Goal: Task Accomplishment & Management: Use online tool/utility

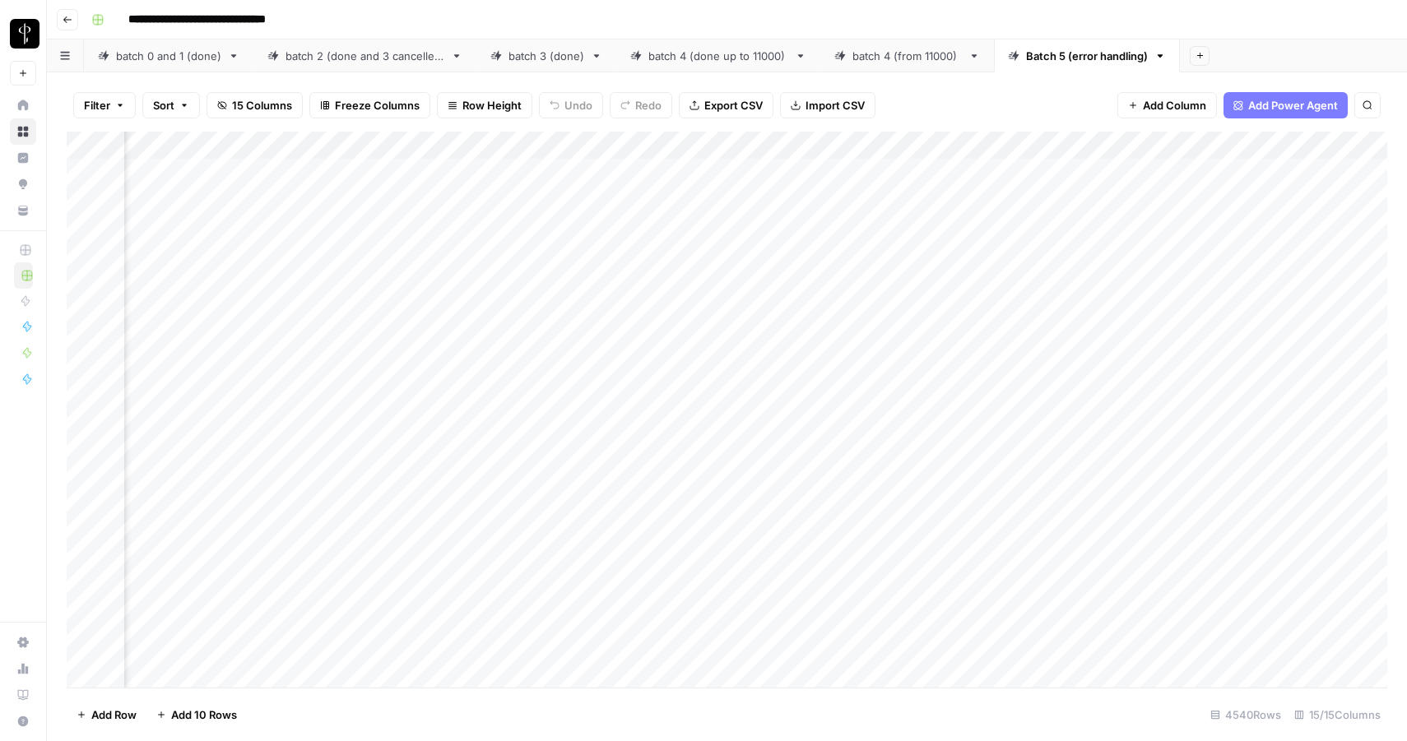
scroll to position [0, 1344]
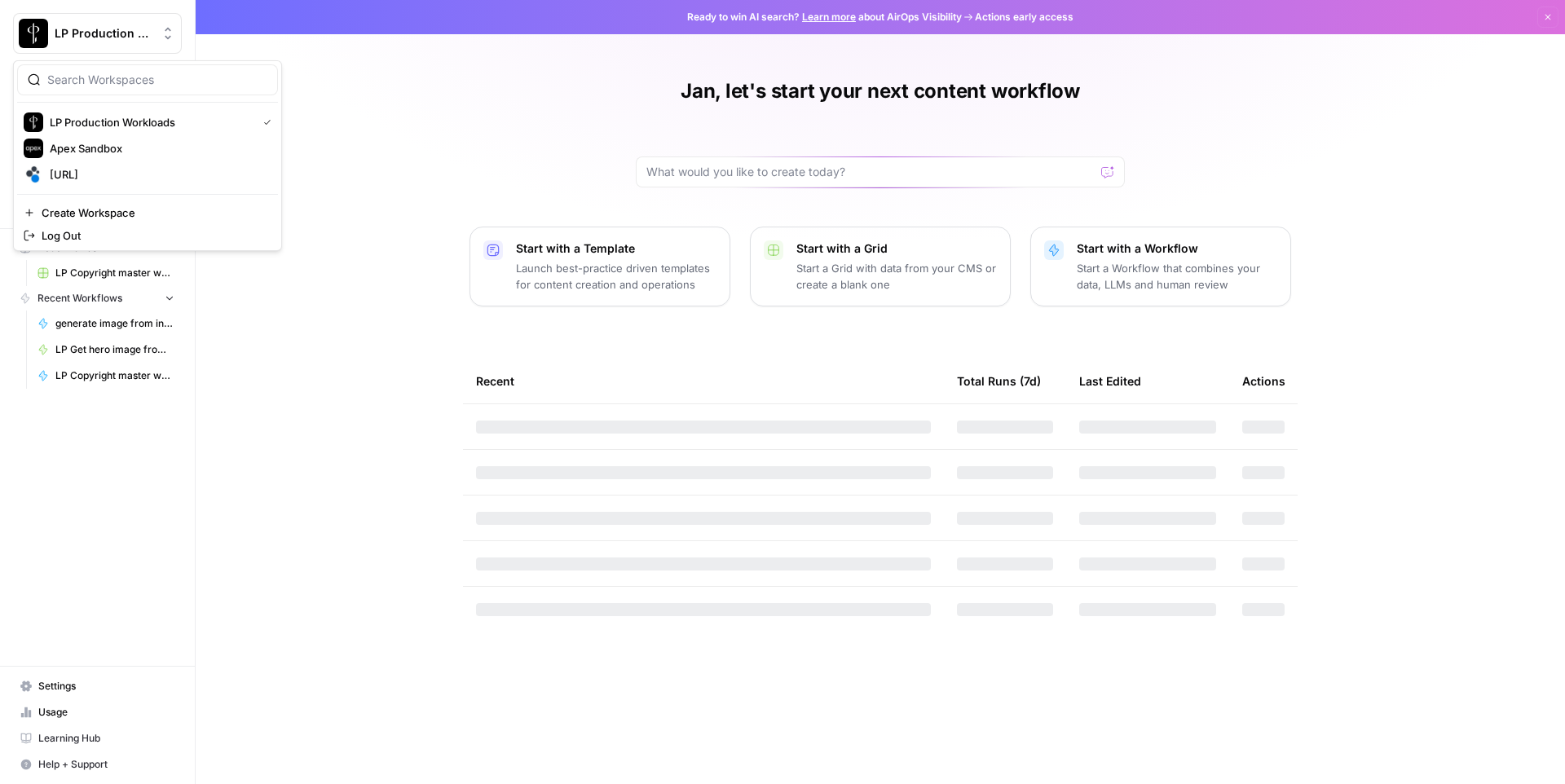
click at [107, 36] on span "LP Production Workloads" at bounding box center [104, 34] width 99 height 16
click at [104, 174] on span "spot.ai" at bounding box center [156, 174] width 215 height 16
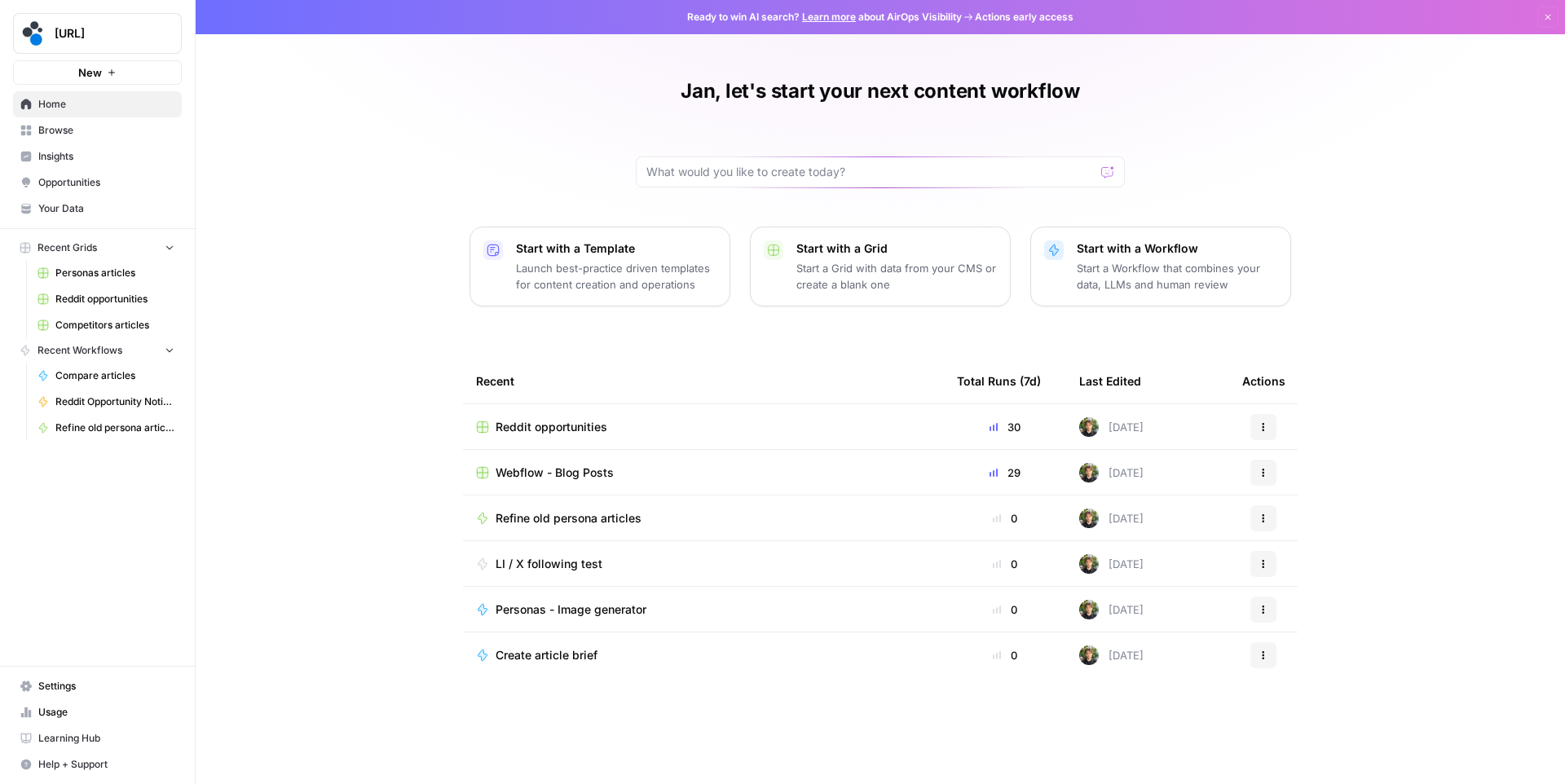
click at [94, 132] on span "Browse" at bounding box center [106, 130] width 136 height 15
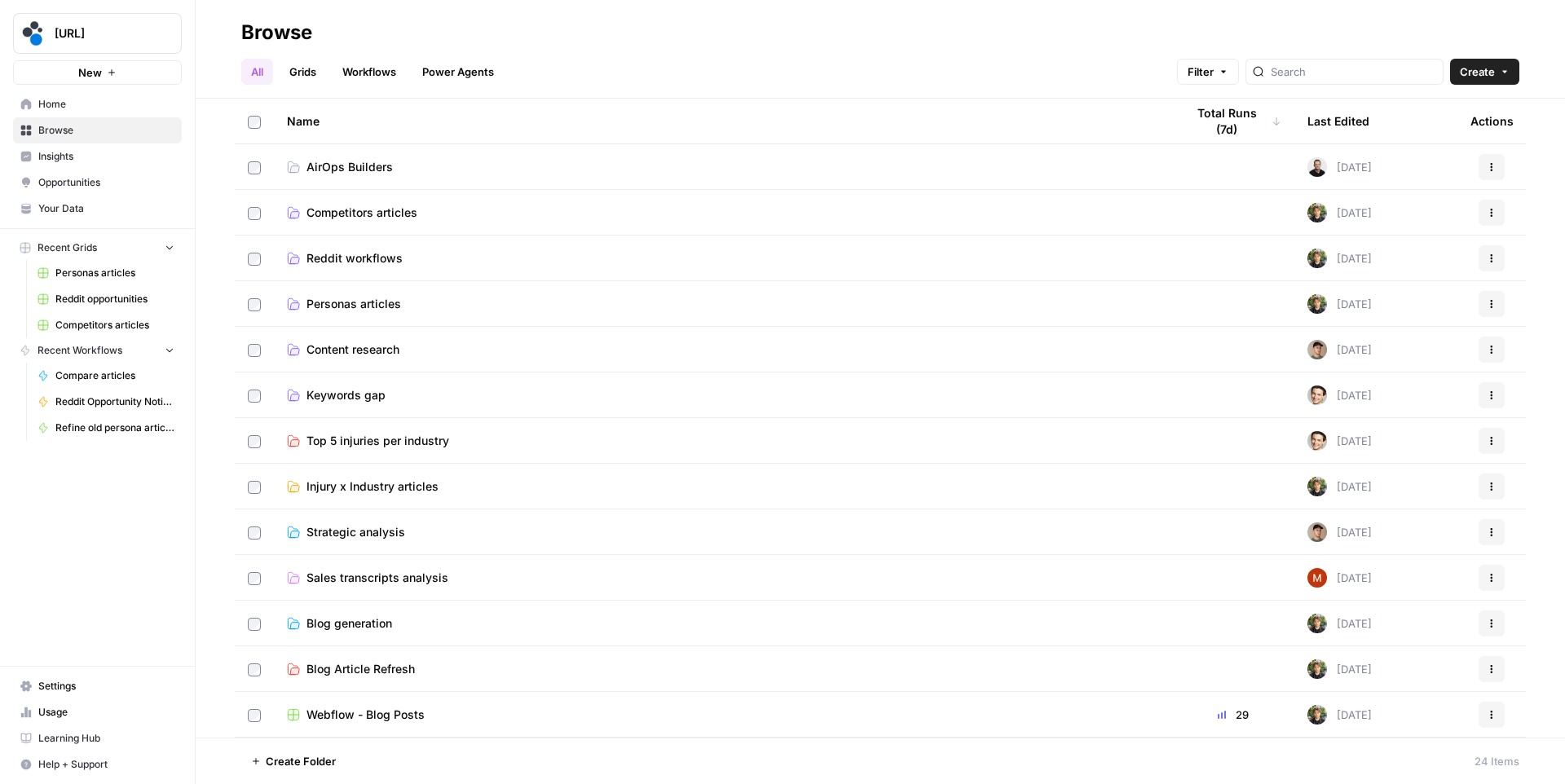
click at [107, 113] on link "Home" at bounding box center [97, 104] width 168 height 26
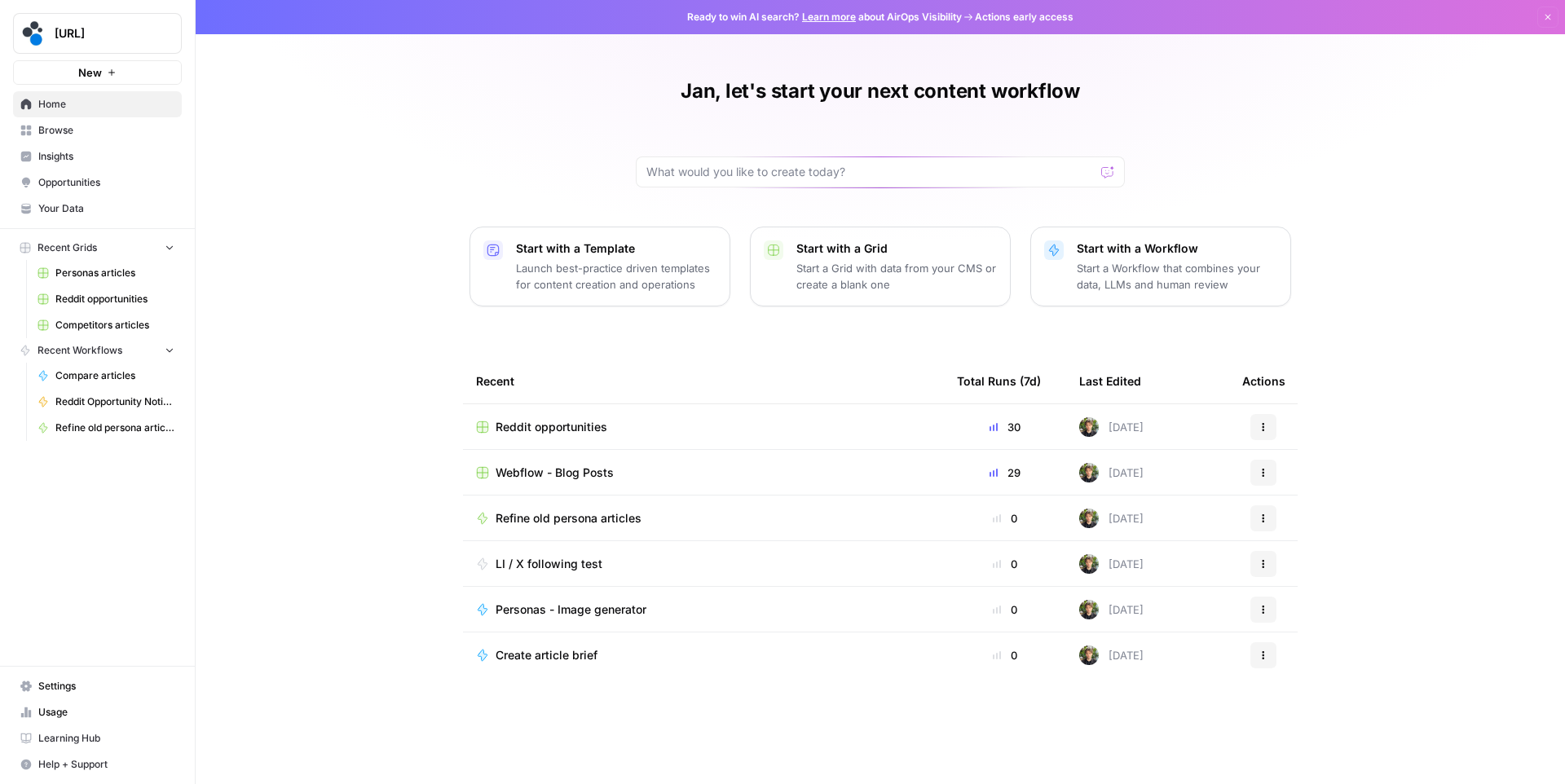
click at [104, 139] on link "Browse" at bounding box center [97, 131] width 168 height 26
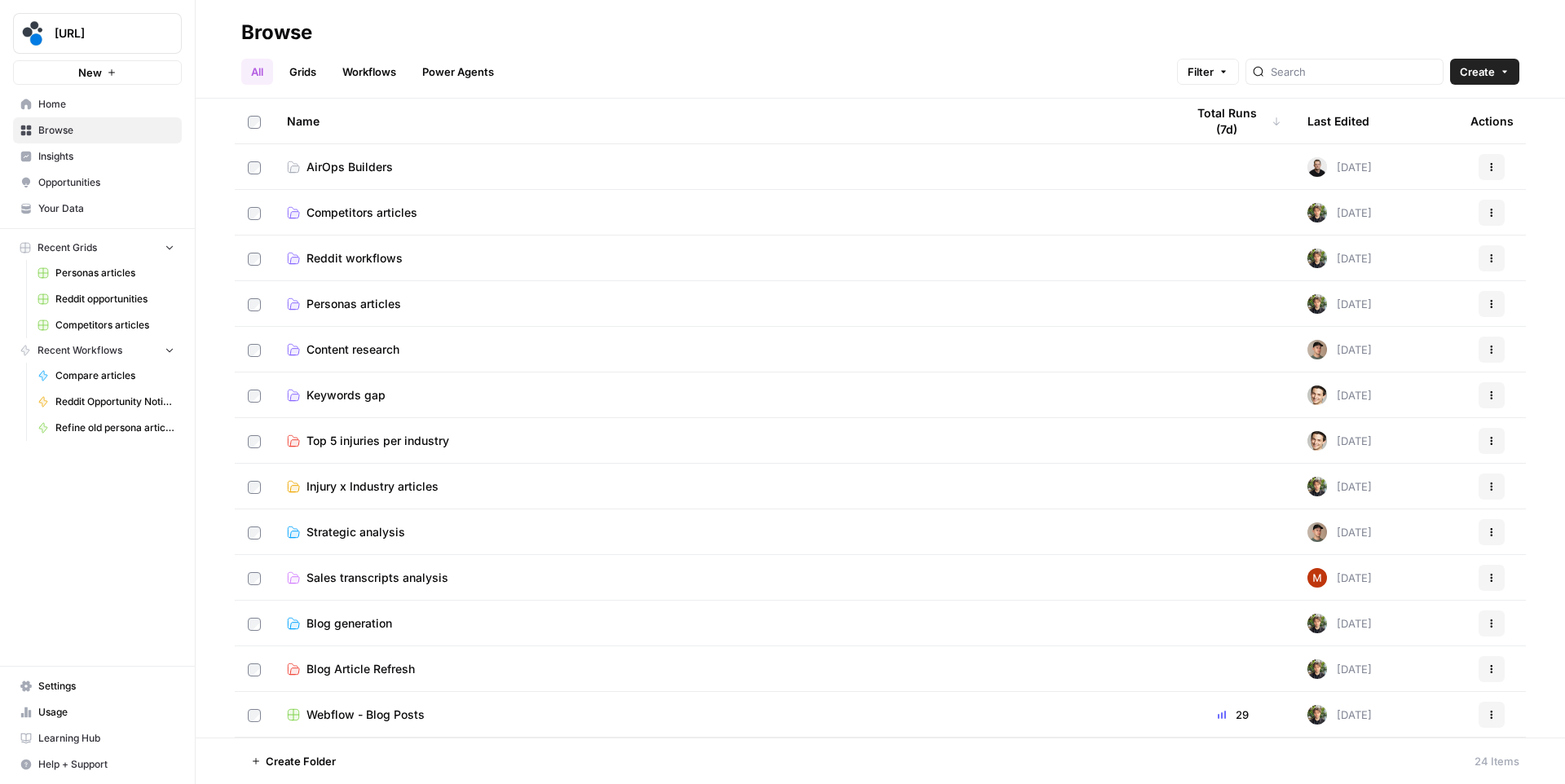
click at [434, 76] on link "Power Agents" at bounding box center [458, 71] width 91 height 26
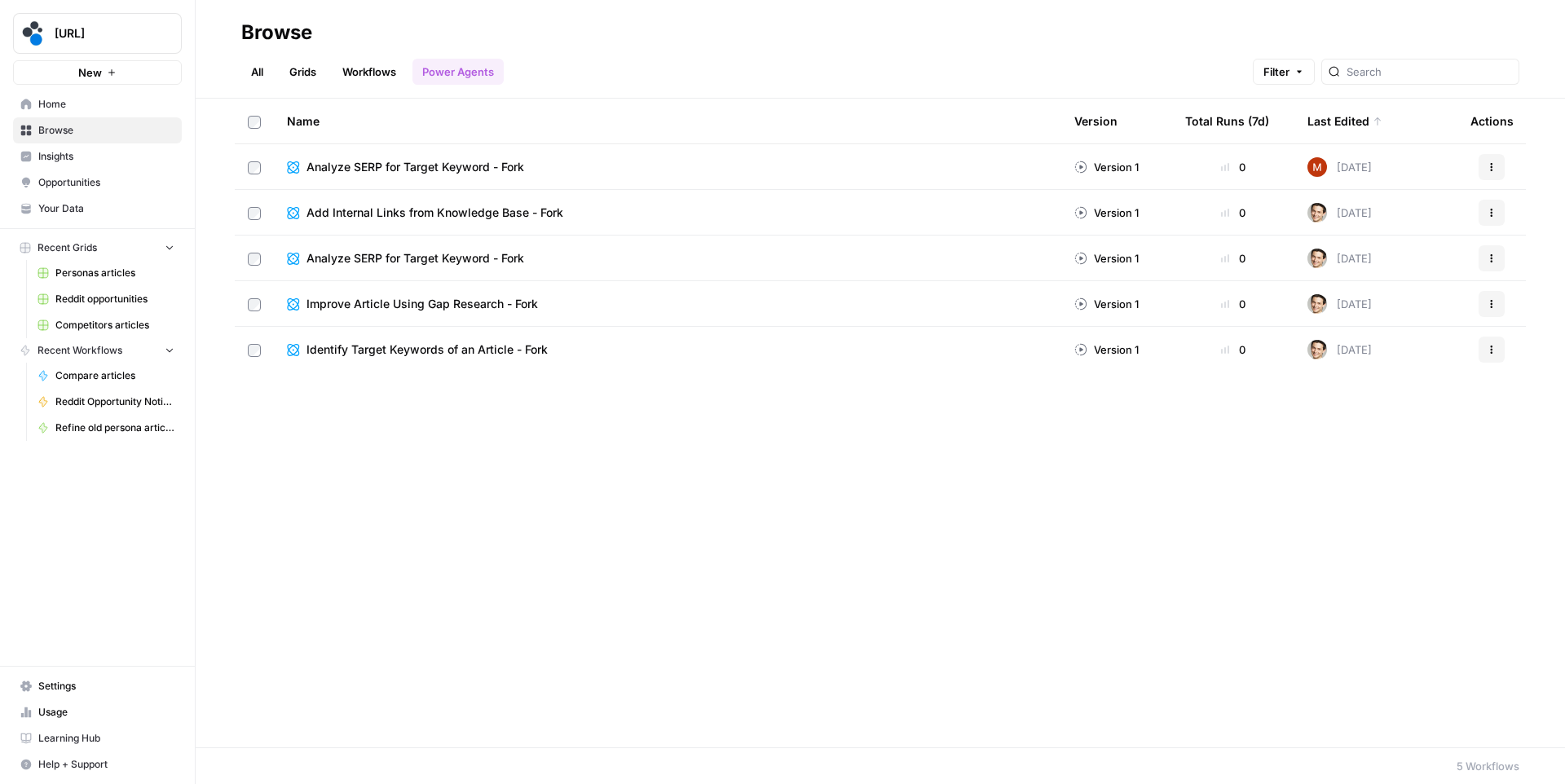
click at [380, 75] on link "Workflows" at bounding box center [369, 71] width 73 height 26
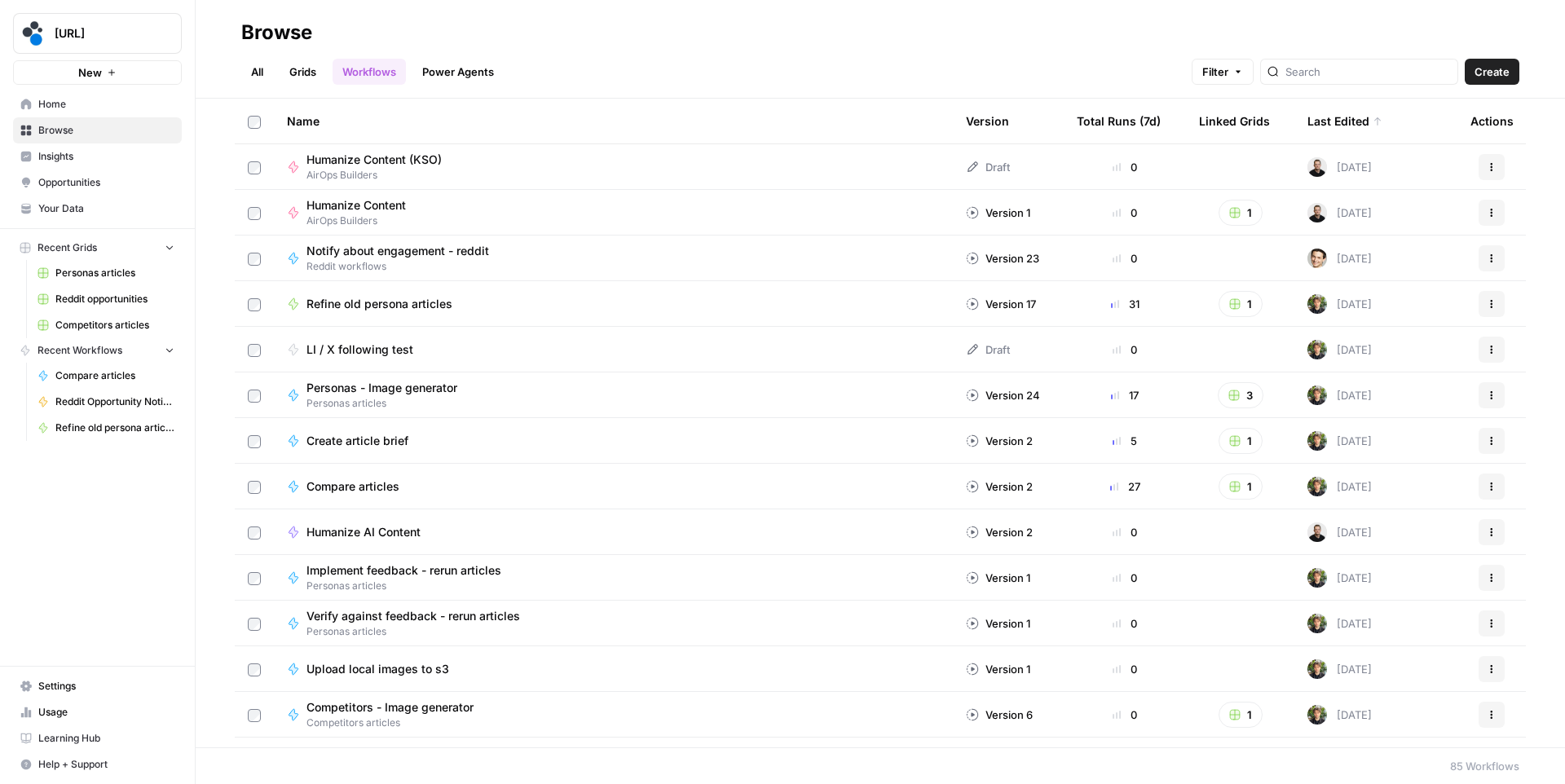
click at [457, 64] on link "Power Agents" at bounding box center [458, 71] width 91 height 26
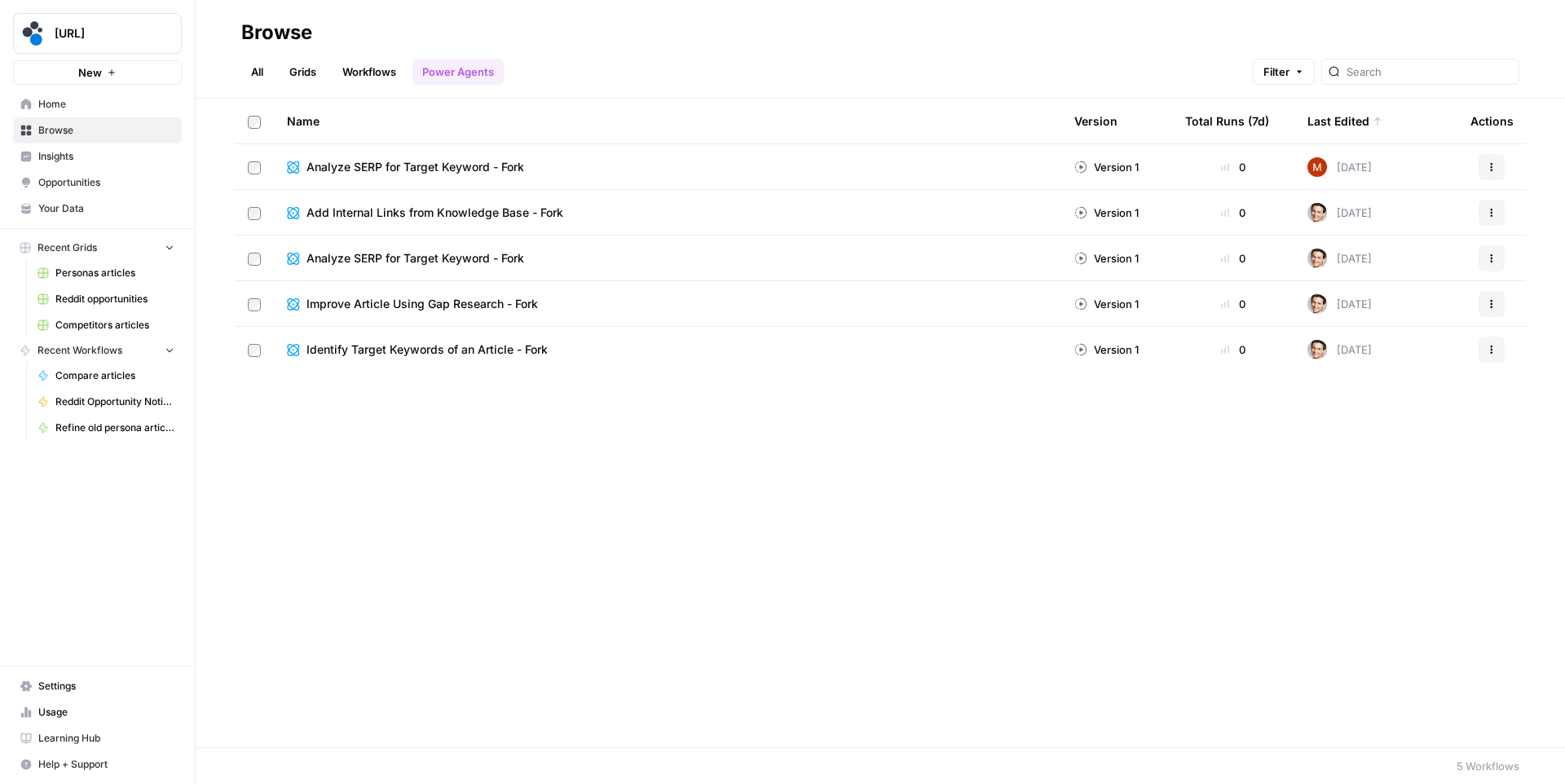
click at [380, 84] on link "Workflows" at bounding box center [369, 71] width 73 height 26
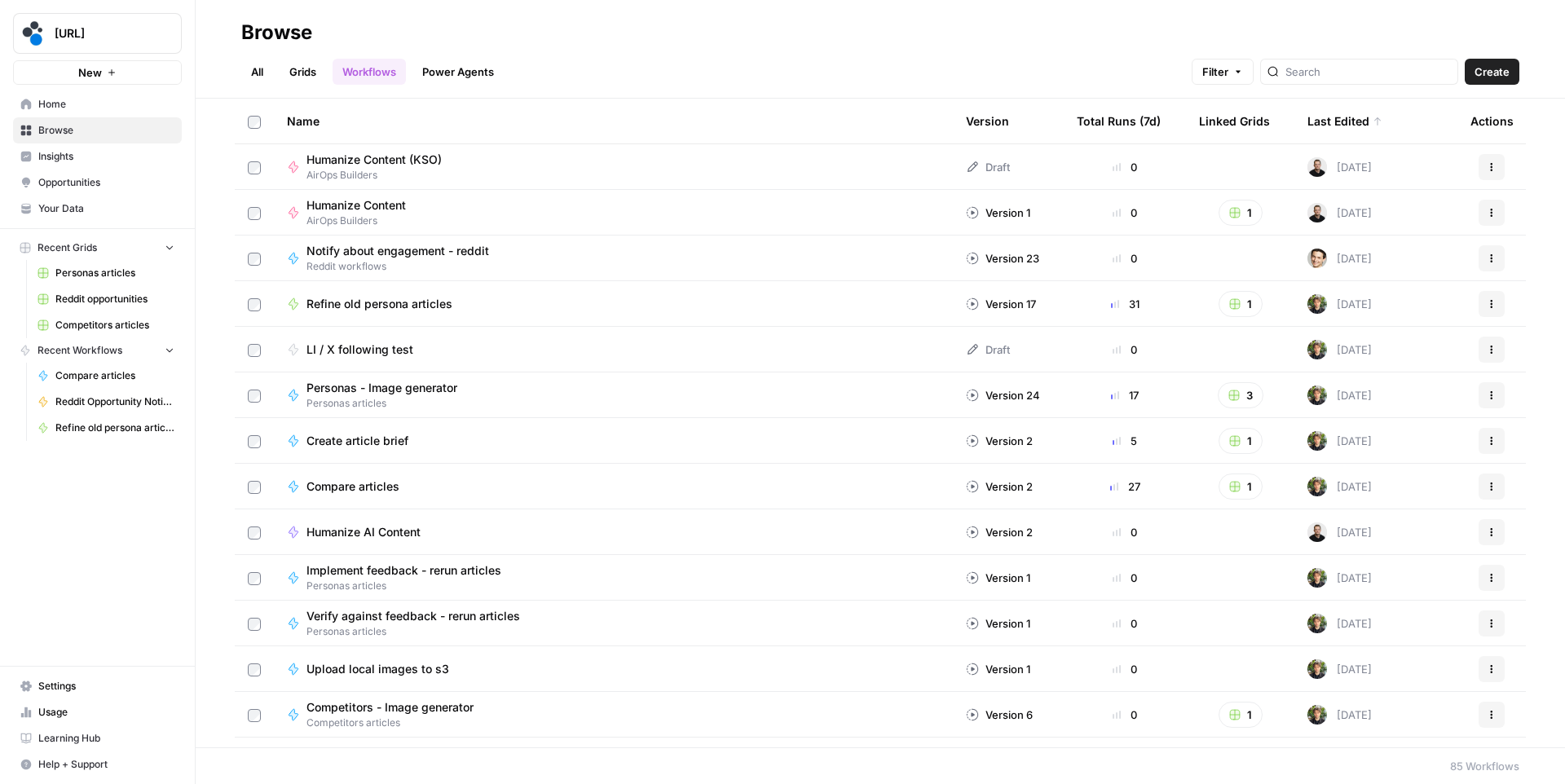
click at [308, 77] on link "Grids" at bounding box center [302, 71] width 47 height 26
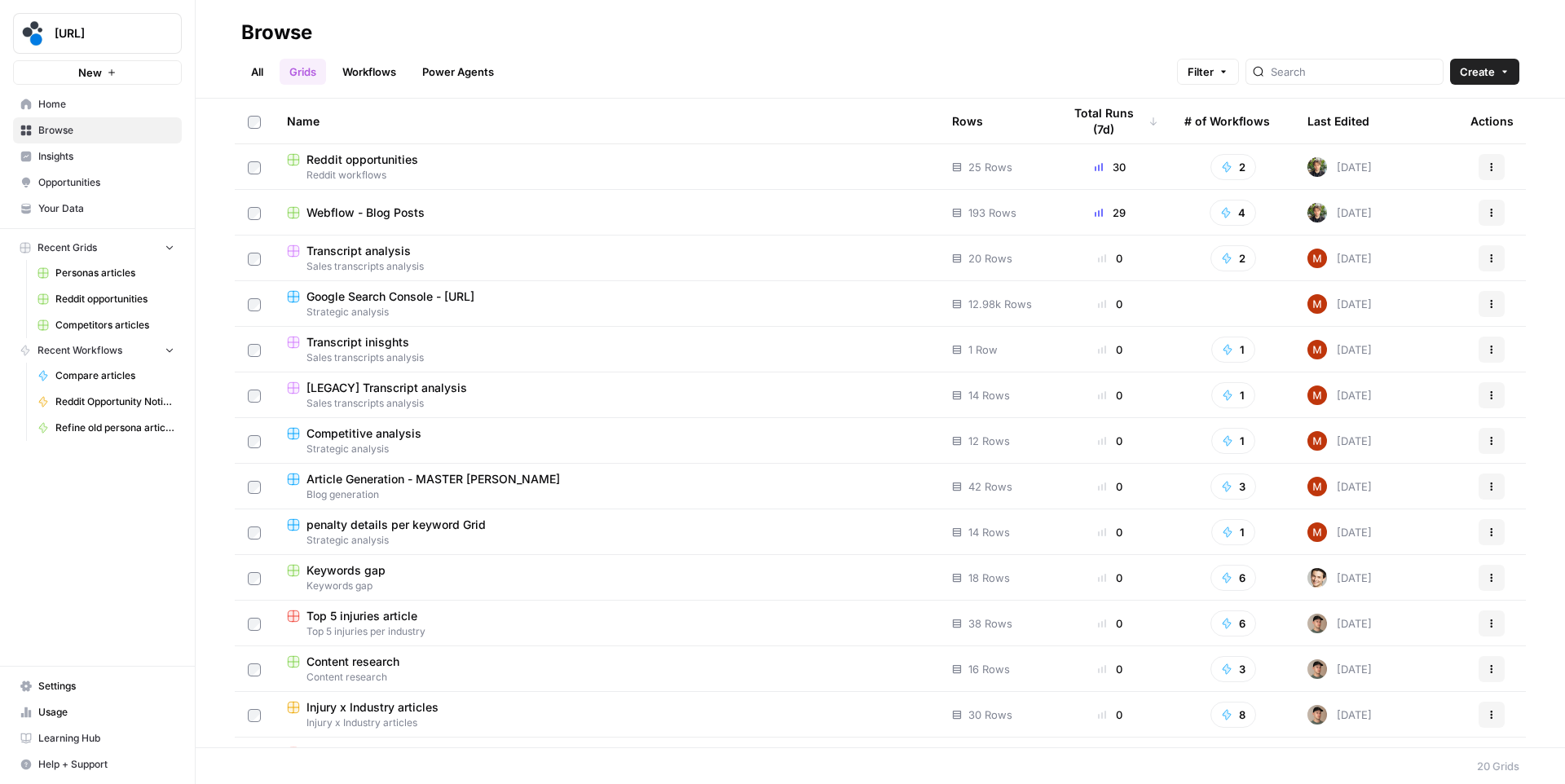
click at [367, 212] on span "Webflow - Blog Posts" at bounding box center [365, 213] width 118 height 16
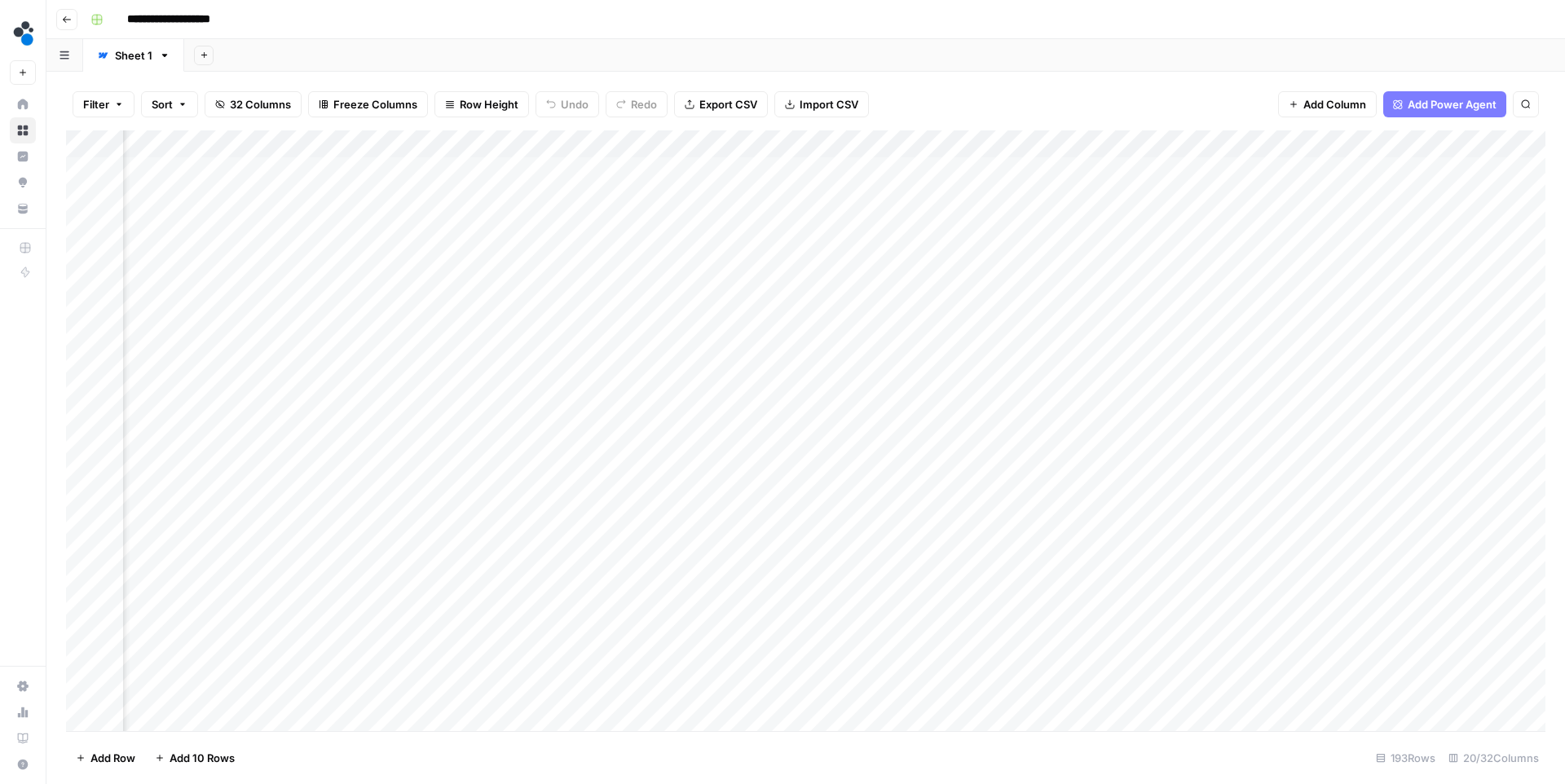
scroll to position [0, 1738]
click at [905, 143] on div "Add Column" at bounding box center [806, 431] width 1480 height 601
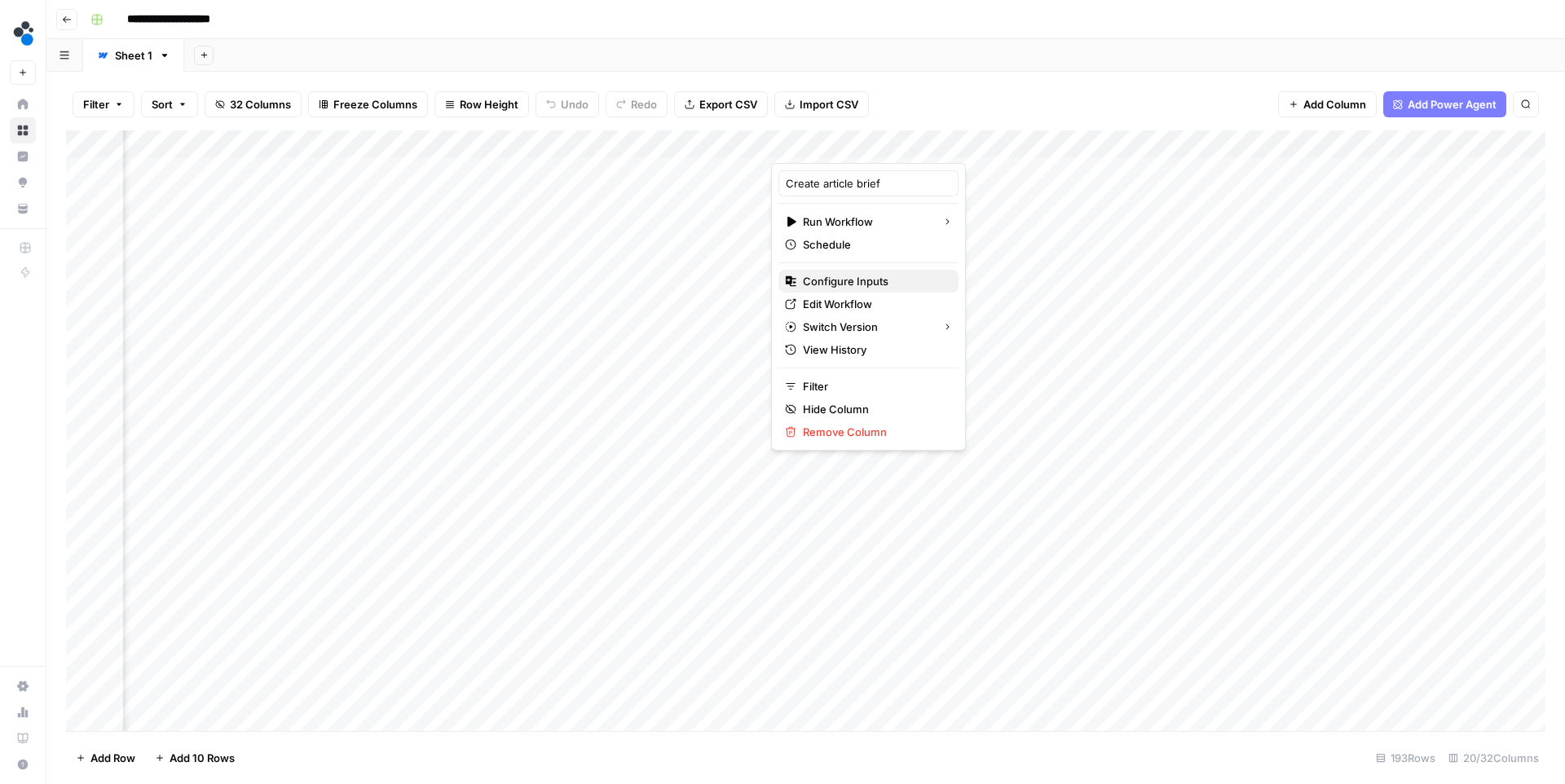
click at [844, 281] on span "Configure Inputs" at bounding box center [875, 281] width 143 height 16
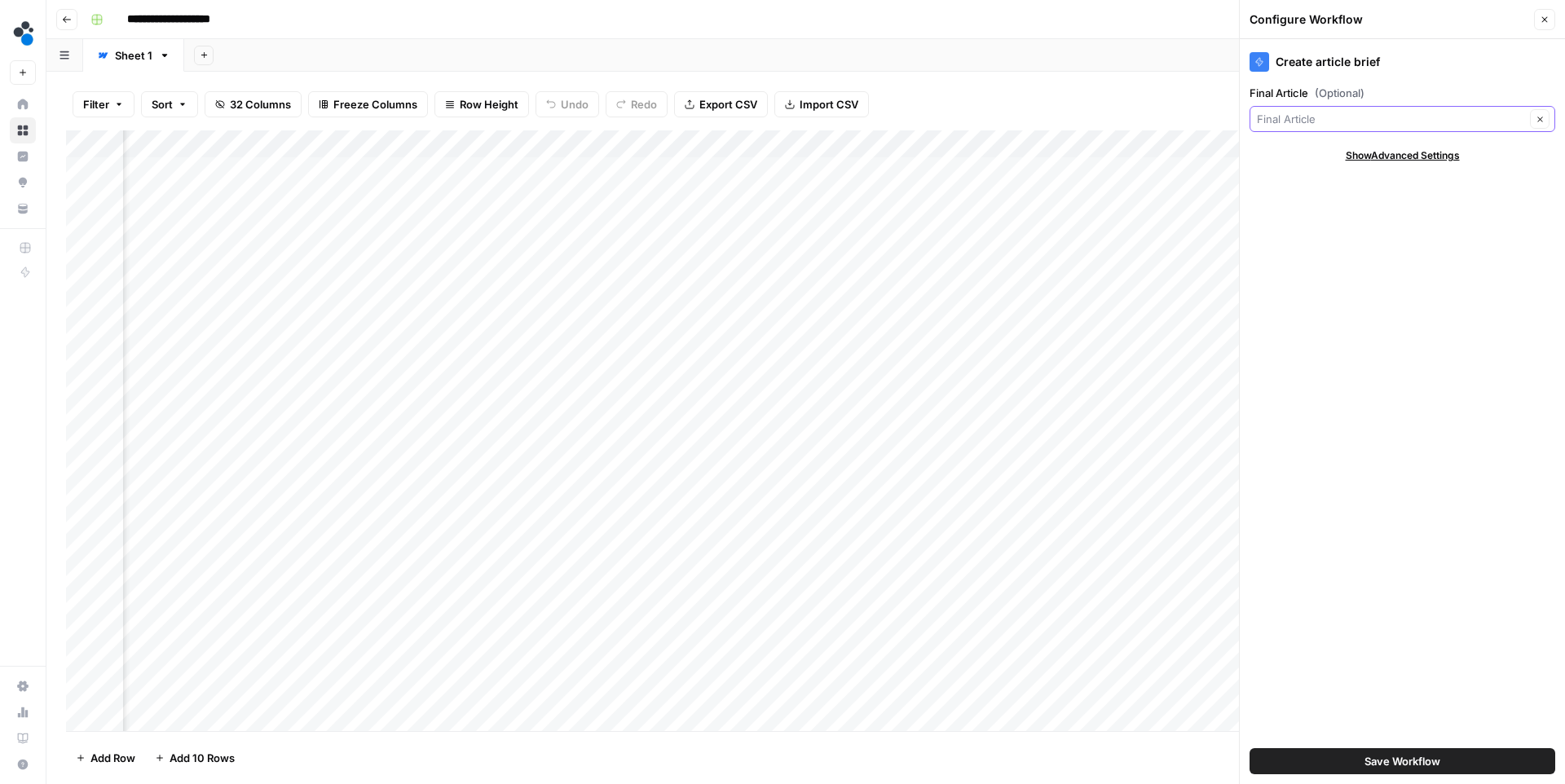
click at [1322, 114] on input "Final Article (Optional)" at bounding box center [1391, 119] width 268 height 16
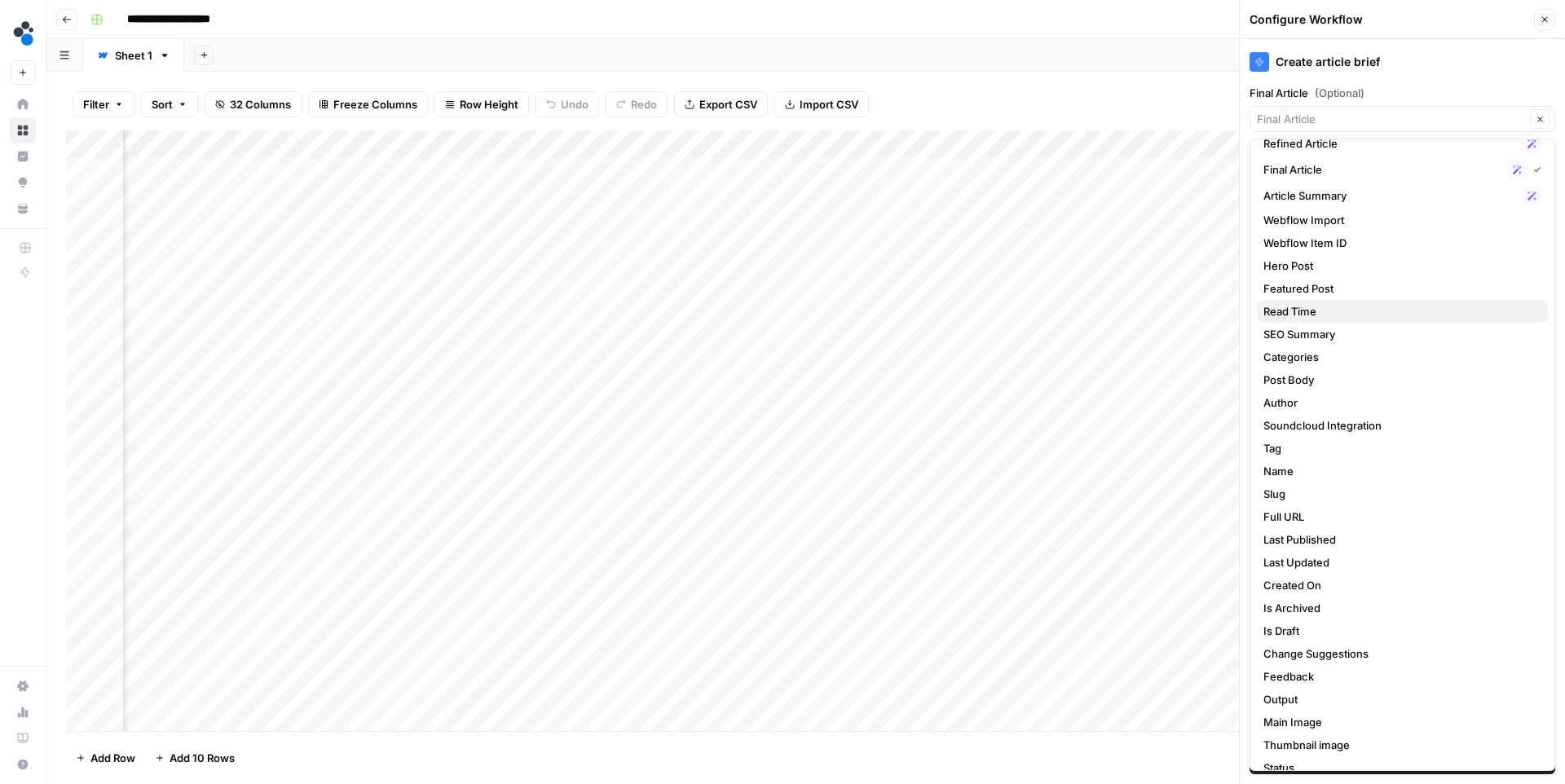
scroll to position [52, 0]
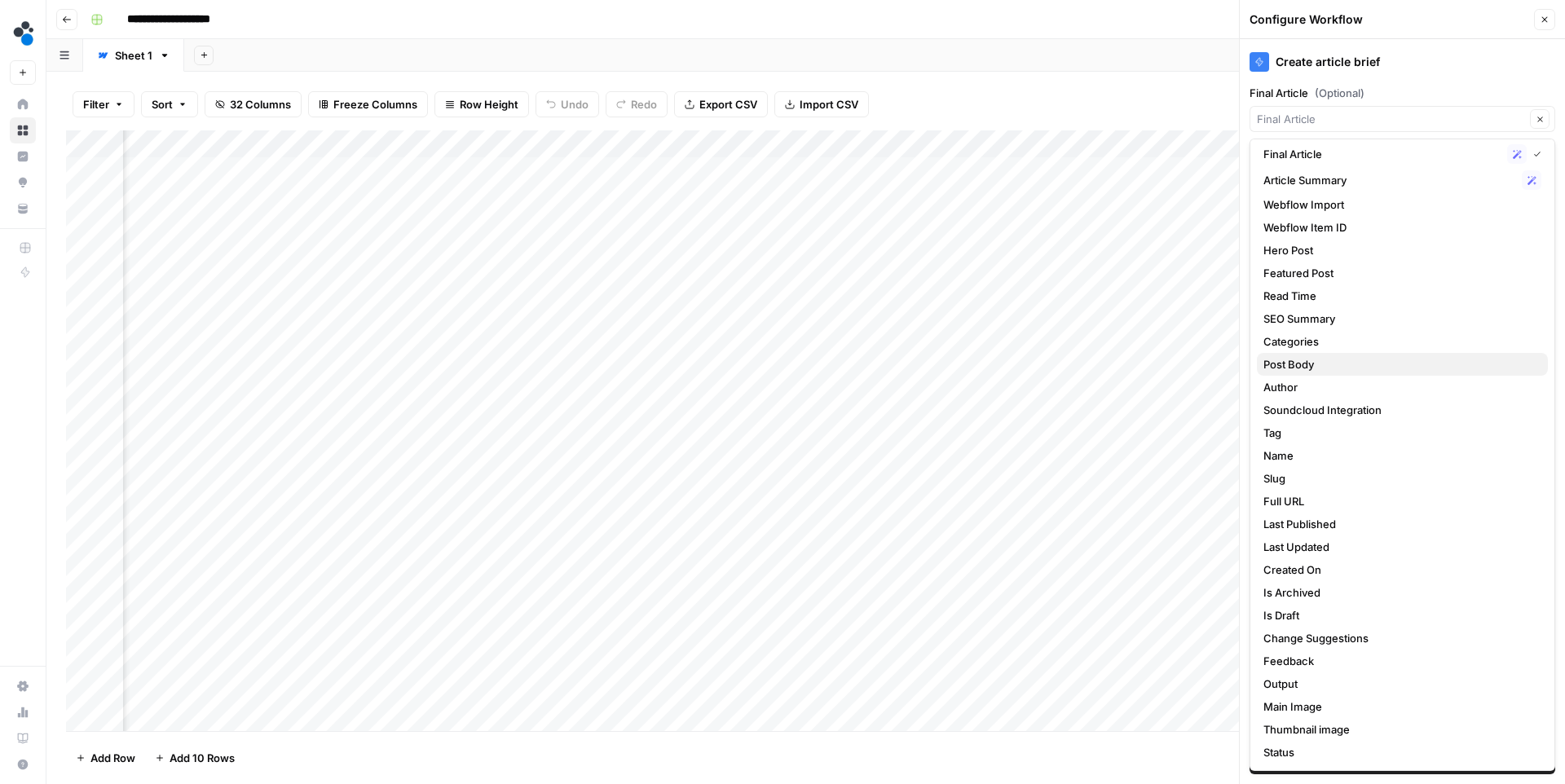
click at [1316, 366] on span "Post Body" at bounding box center [1400, 364] width 271 height 16
type input "Post Body"
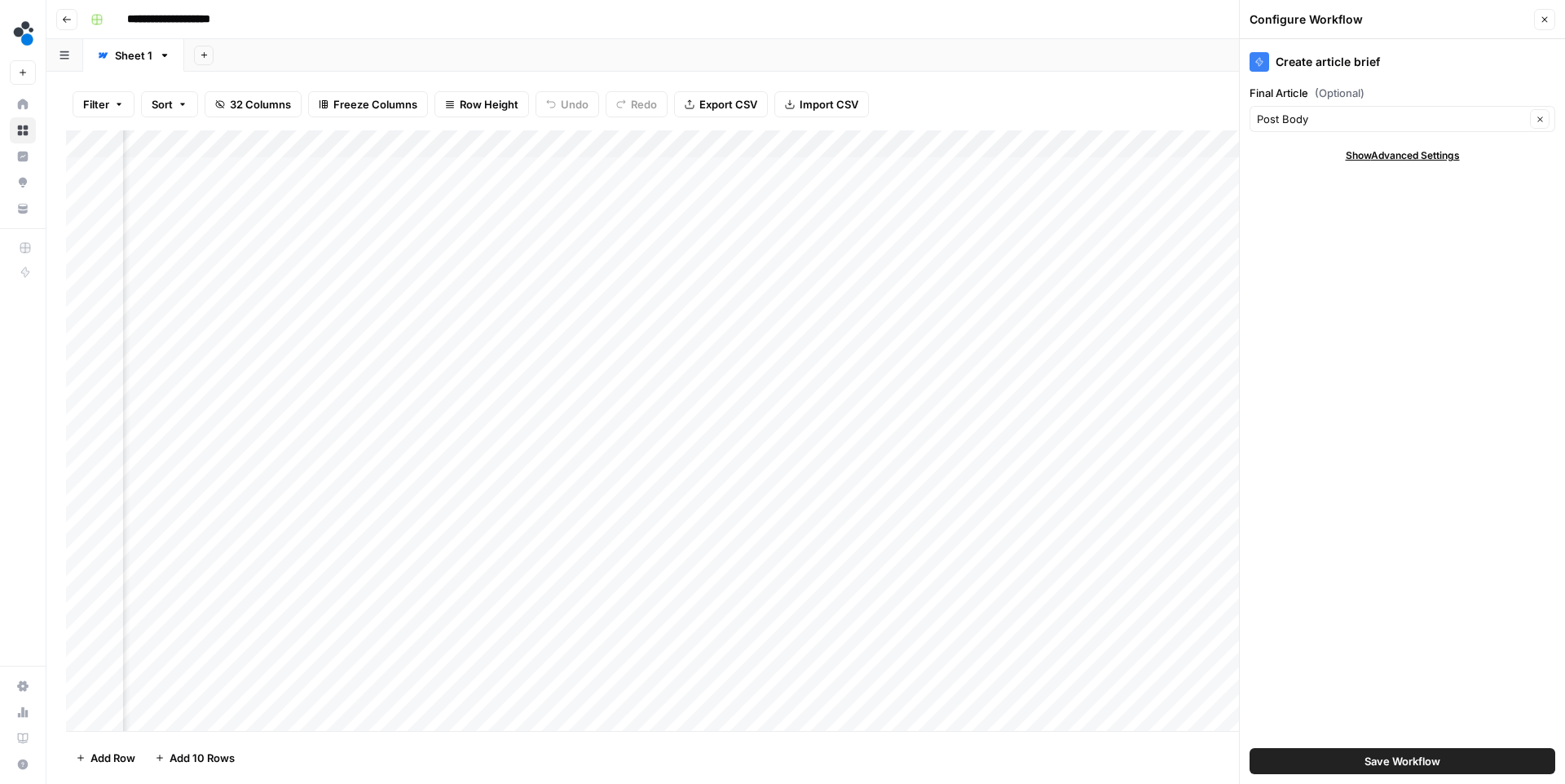
click at [1317, 760] on button "Save Workflow" at bounding box center [1403, 760] width 306 height 26
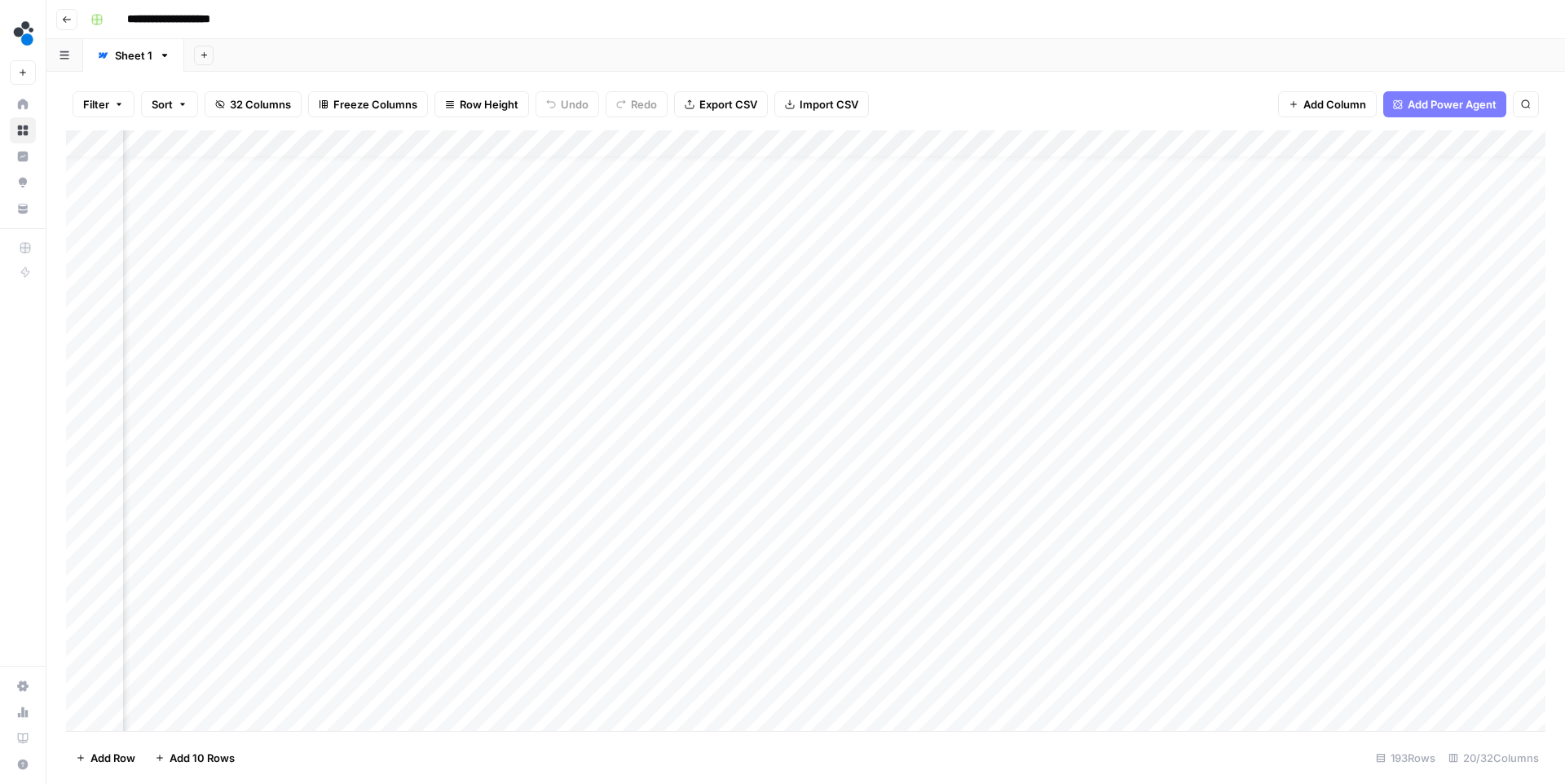
scroll to position [174, 1918]
click at [1403, 411] on div "Add Column" at bounding box center [806, 431] width 1480 height 601
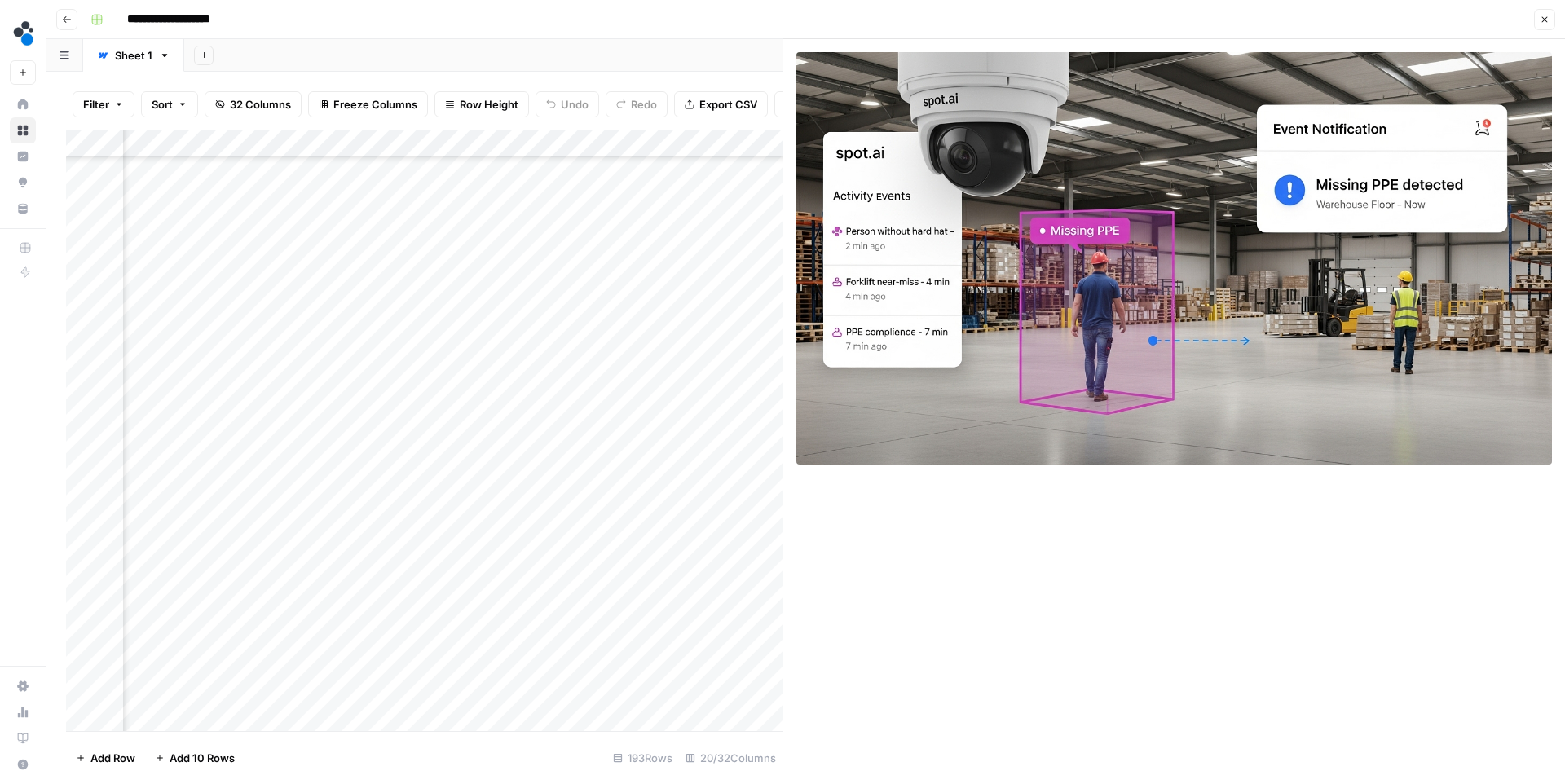
click at [1545, 26] on button "Close" at bounding box center [1544, 19] width 21 height 21
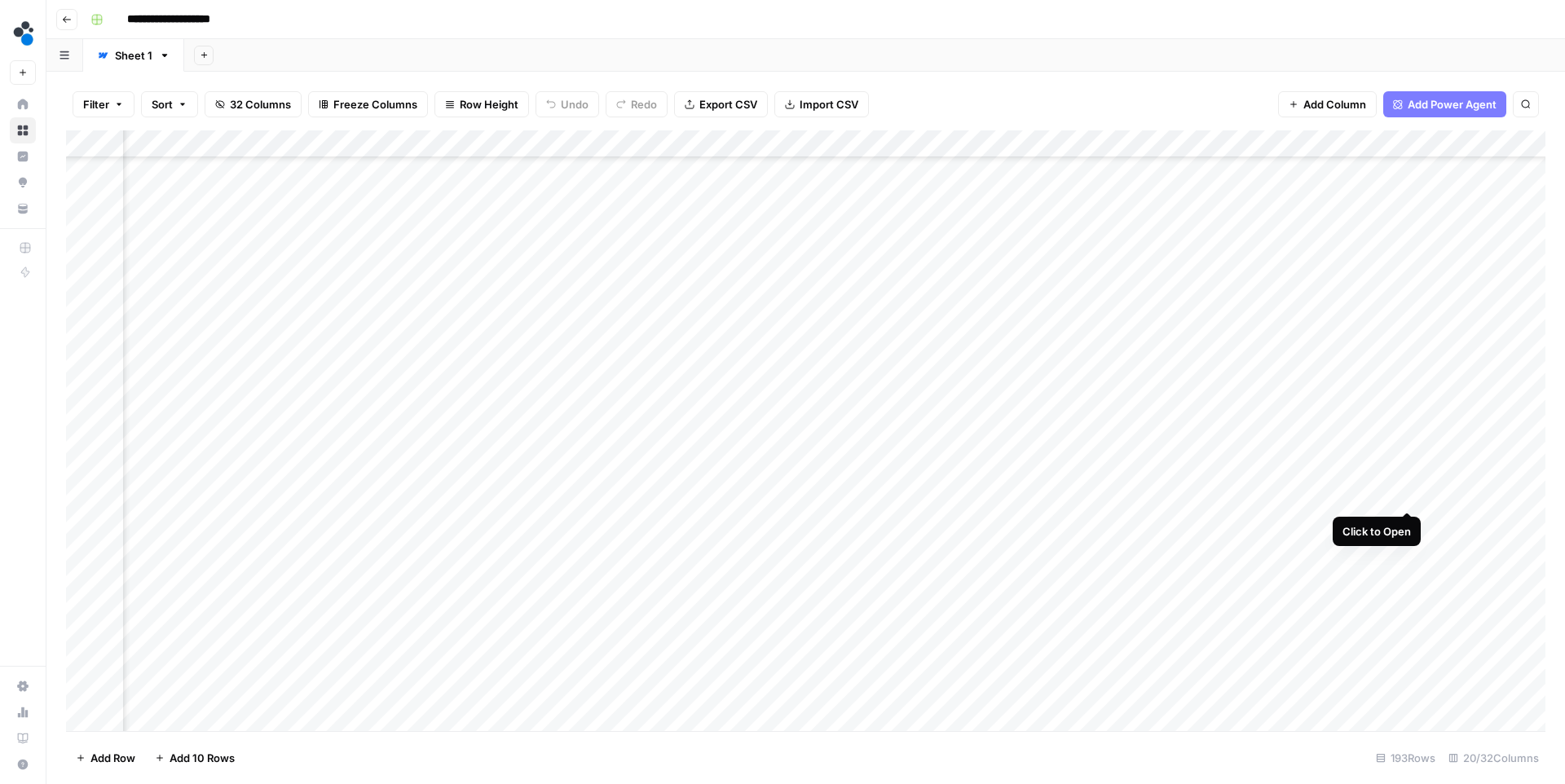
click at [1404, 495] on div "Add Column" at bounding box center [806, 431] width 1480 height 601
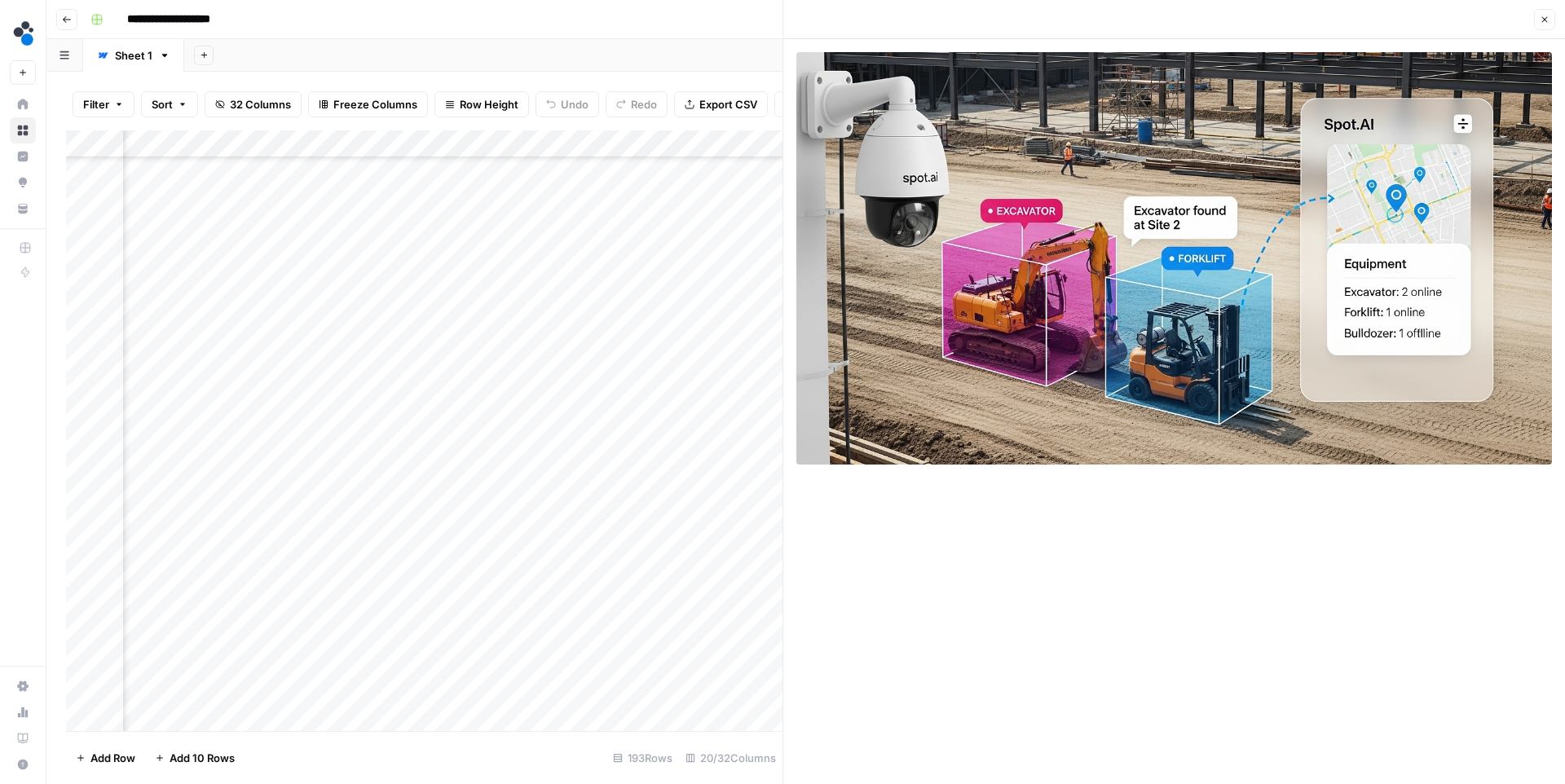
click at [1545, 24] on icon "button" at bounding box center [1545, 20] width 10 height 10
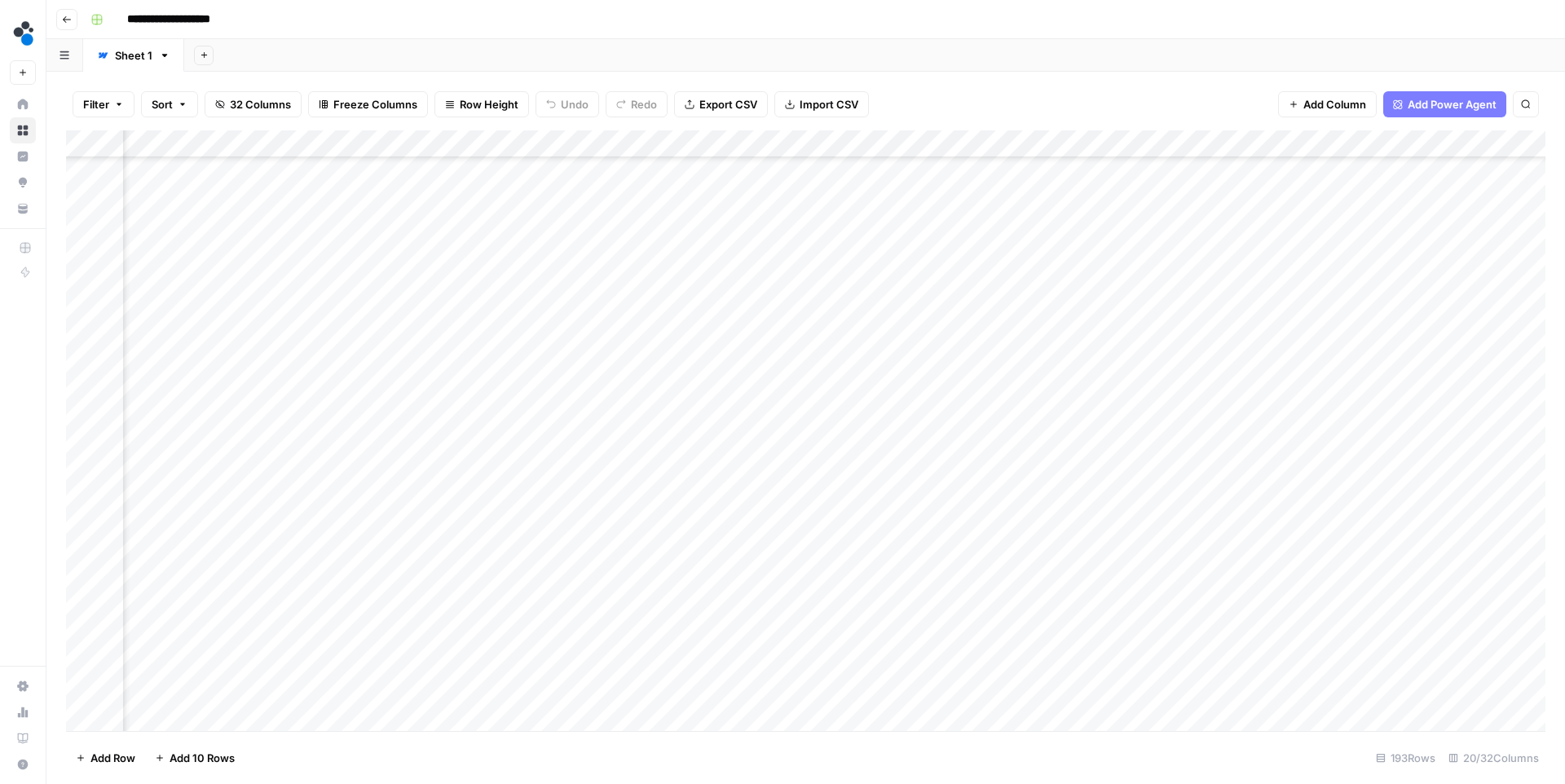
scroll to position [460, 1918]
click at [1406, 454] on div "Add Column" at bounding box center [806, 431] width 1480 height 601
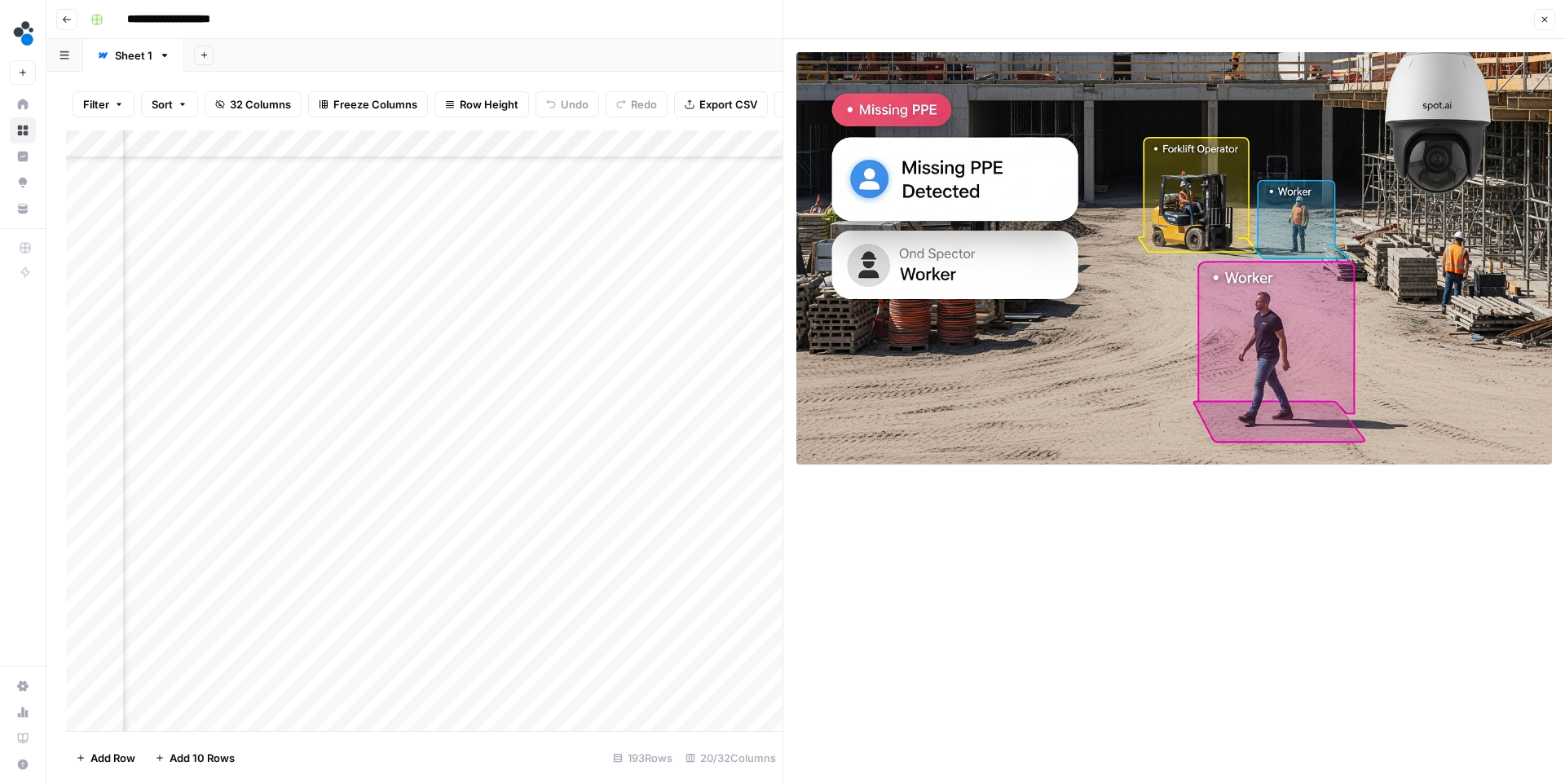
click at [1543, 24] on icon "button" at bounding box center [1545, 20] width 10 height 10
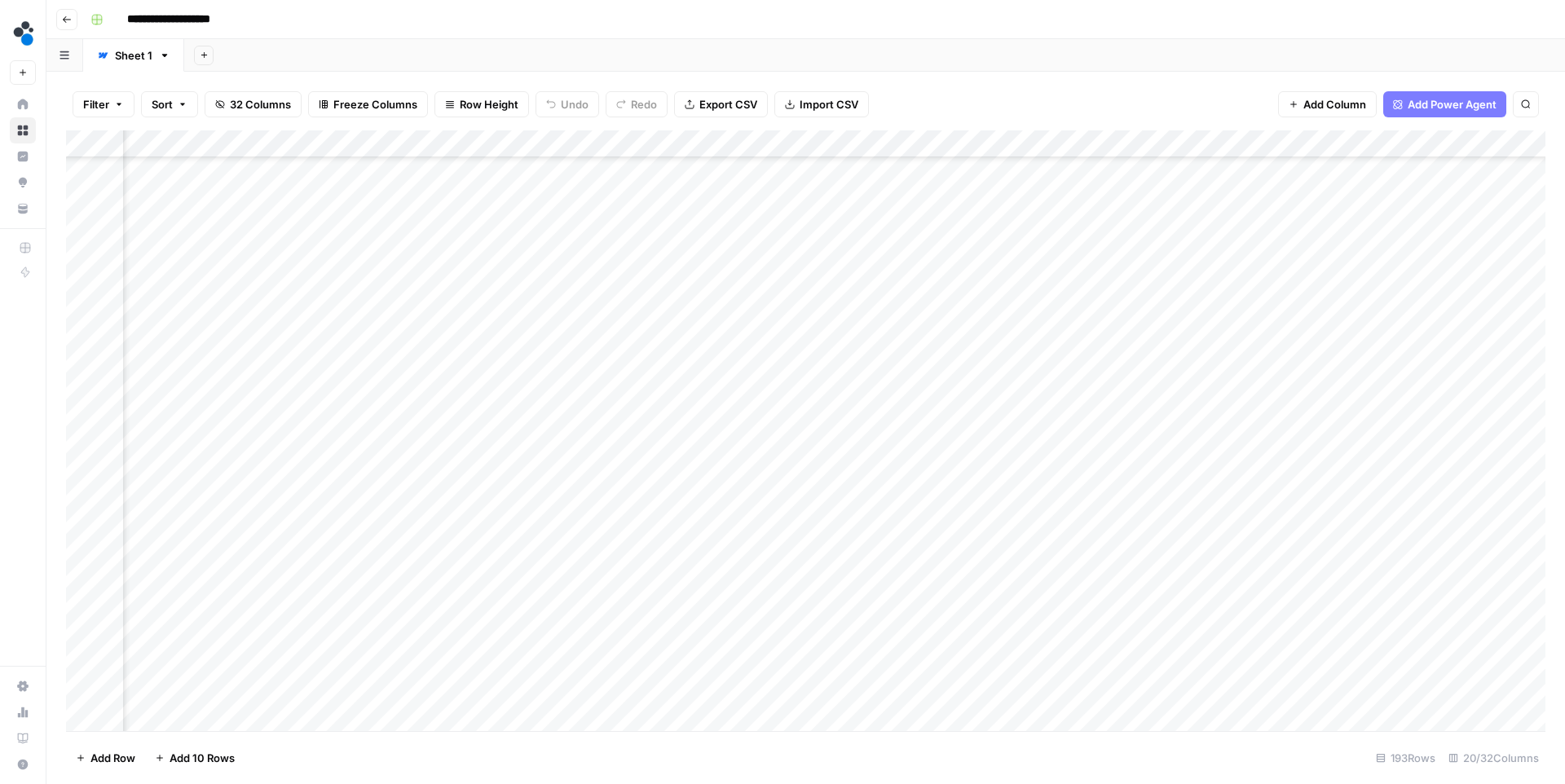
scroll to position [636, 1918]
click at [1411, 477] on div "Add Column" at bounding box center [806, 431] width 1480 height 601
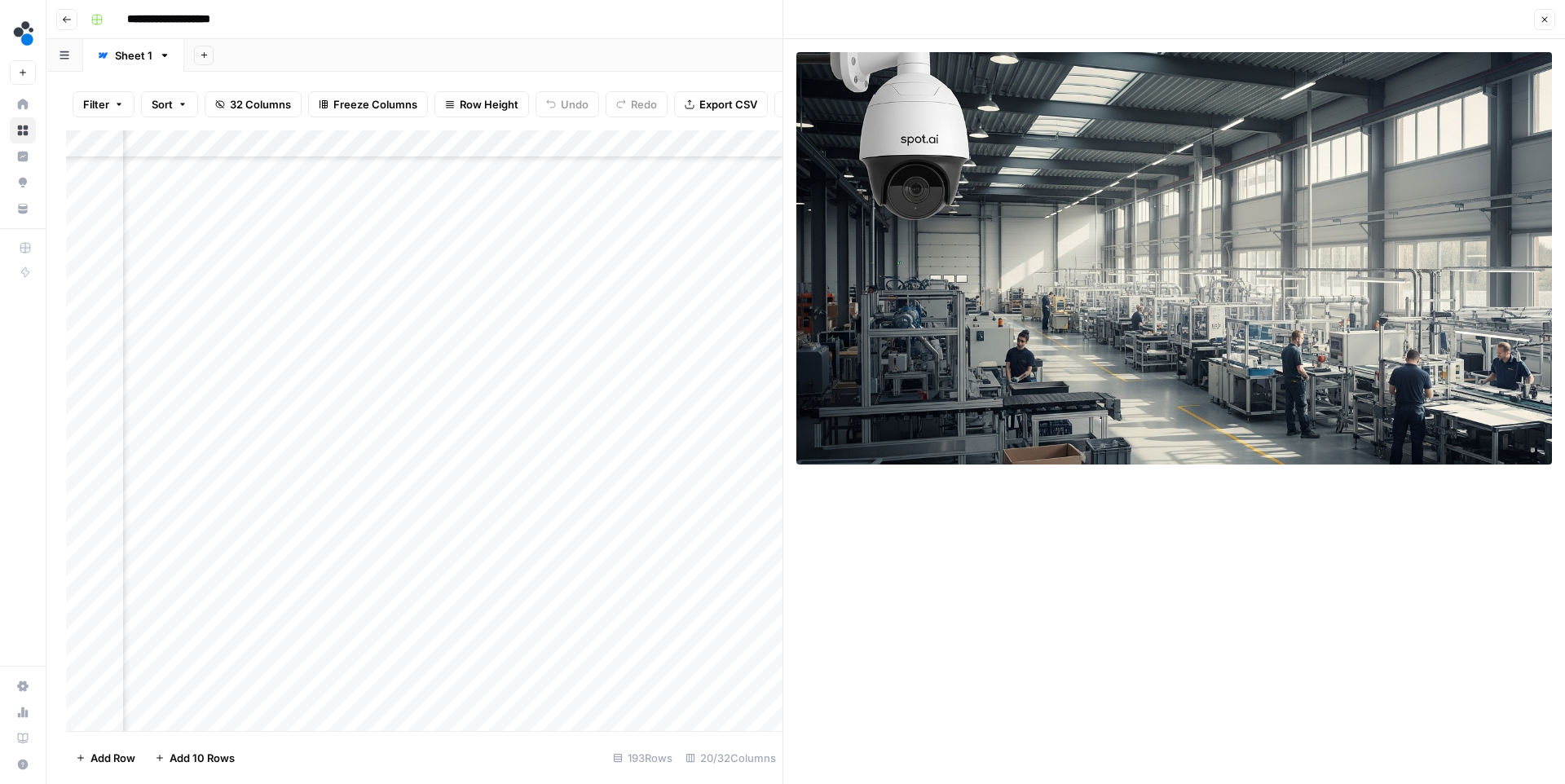
click at [1541, 16] on icon "button" at bounding box center [1545, 20] width 10 height 10
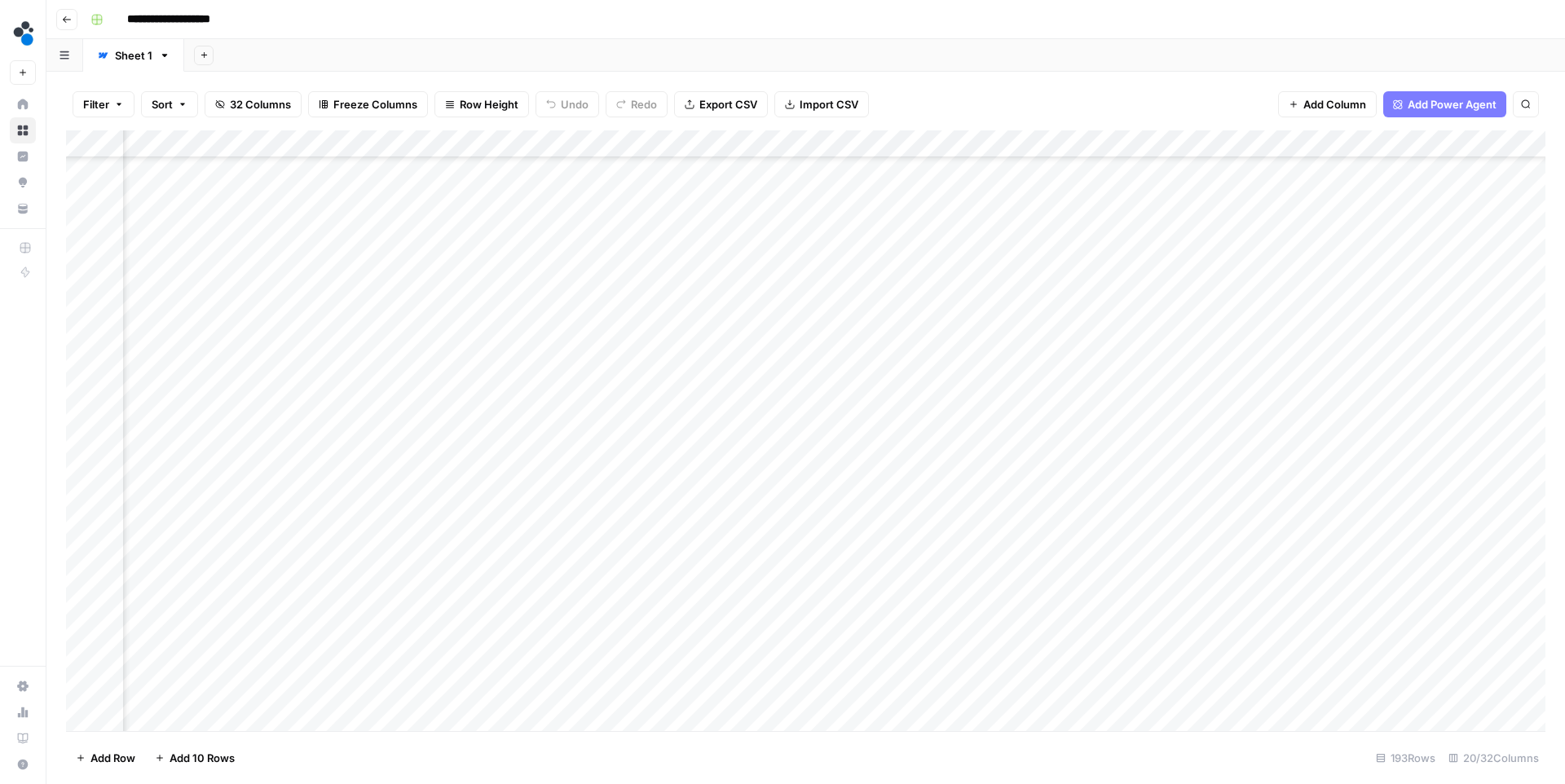
scroll to position [662, 1918]
click at [1407, 479] on div "Add Column" at bounding box center [806, 431] width 1480 height 601
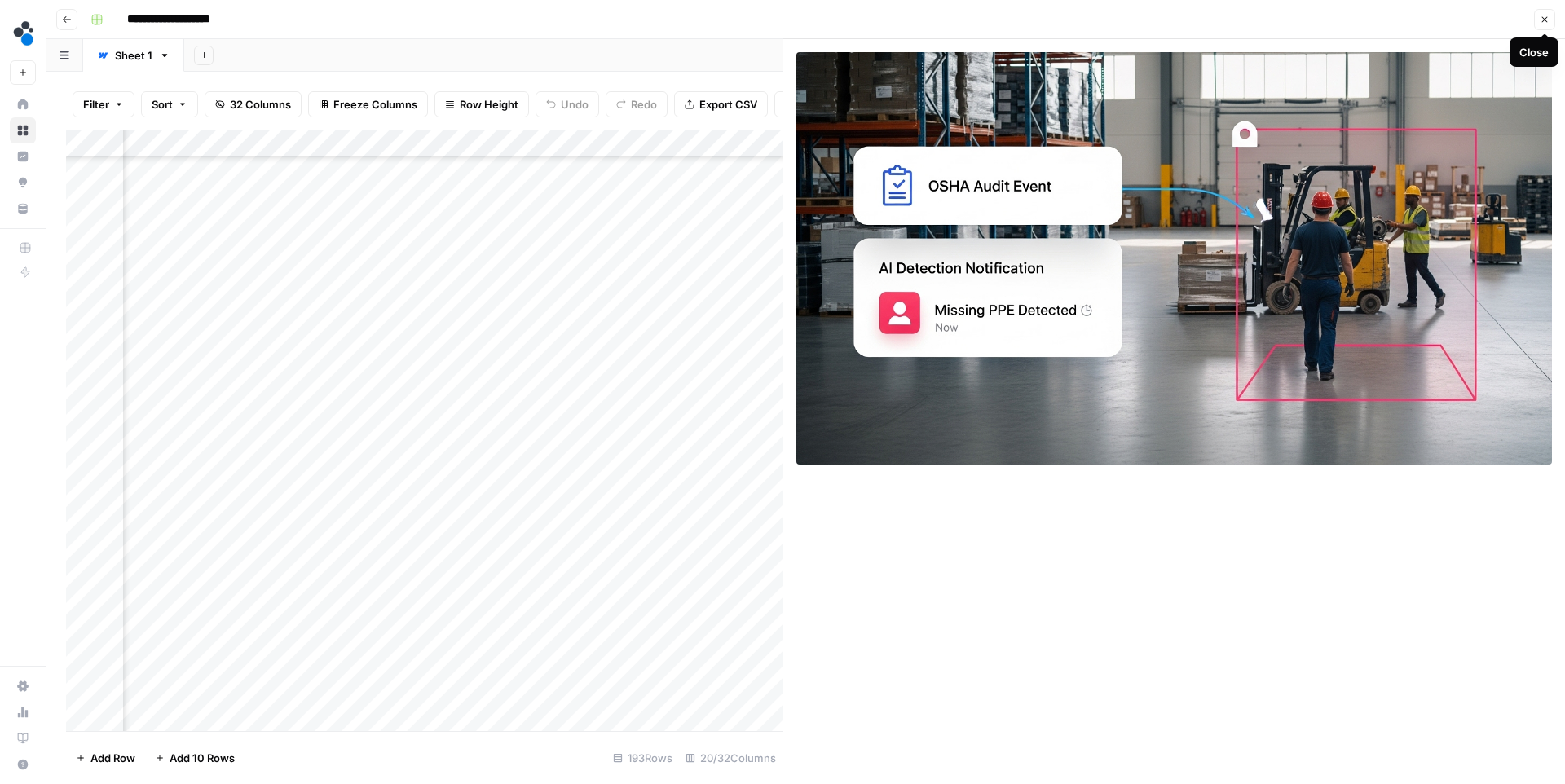
click at [1545, 16] on icon "button" at bounding box center [1545, 20] width 10 height 10
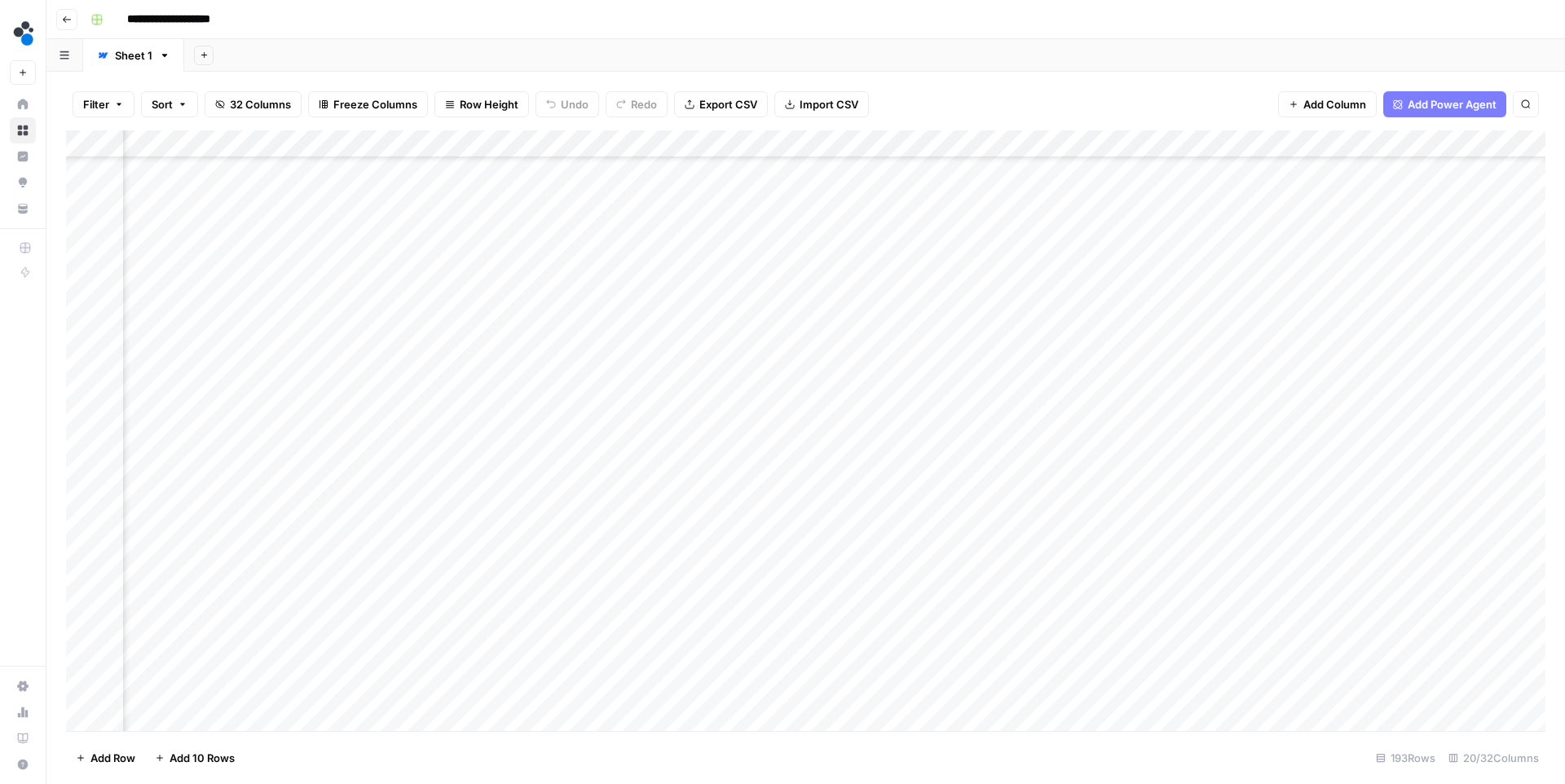
scroll to position [724, 1918]
click at [1407, 502] on div "Add Column" at bounding box center [806, 431] width 1480 height 601
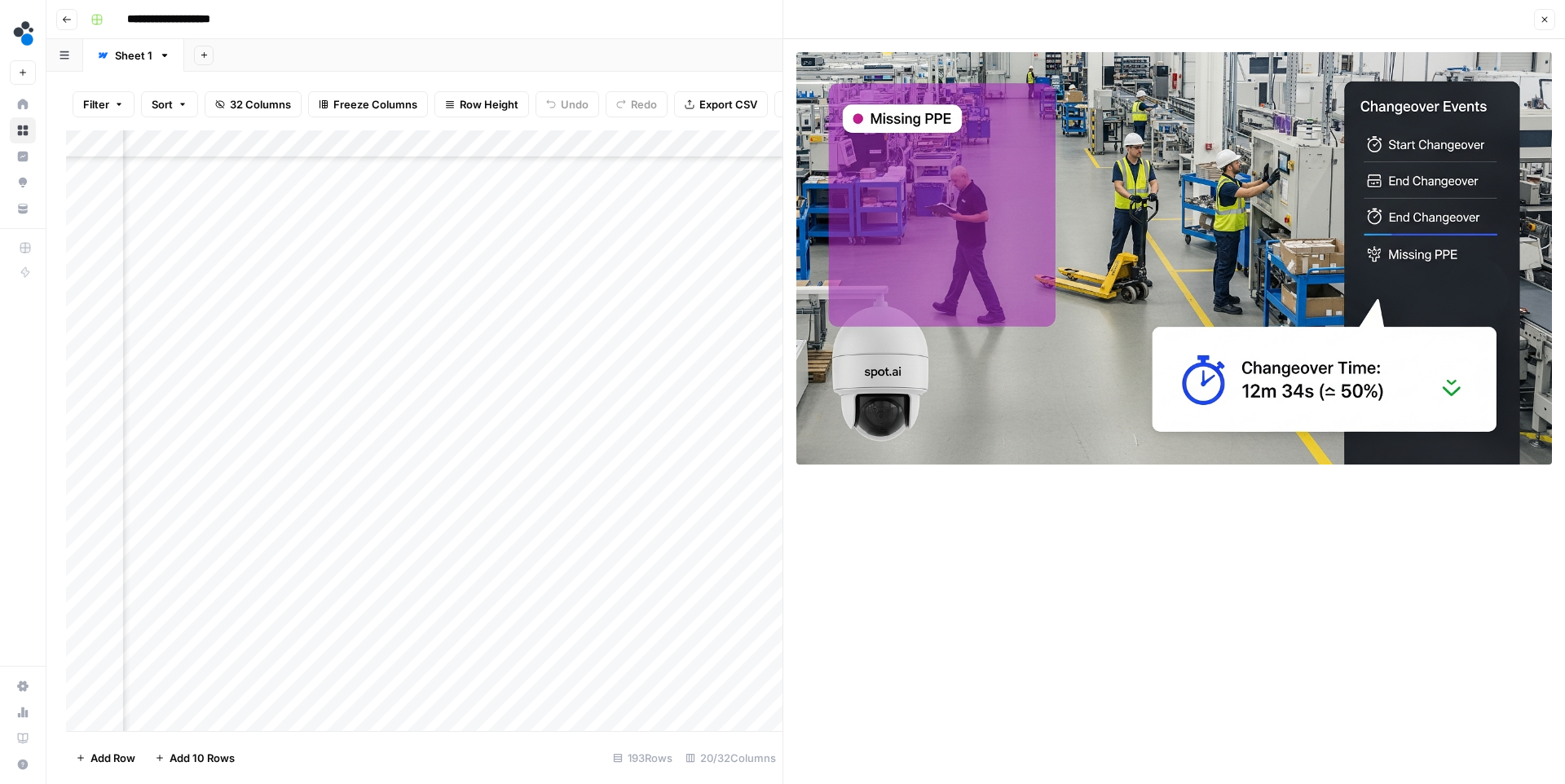
click at [1540, 20] on icon "button" at bounding box center [1545, 20] width 10 height 10
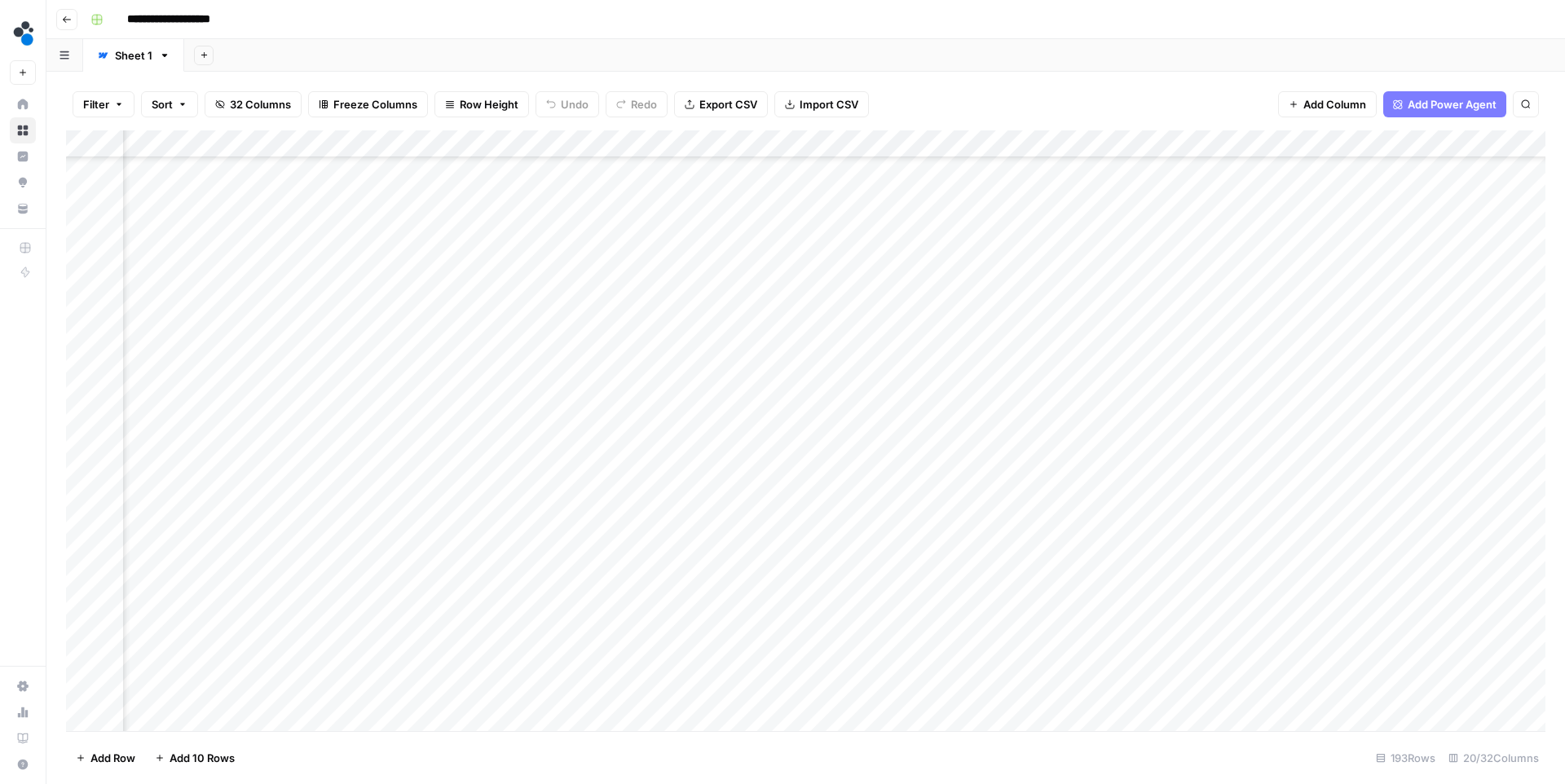
scroll to position [903, 1918]
click at [1407, 375] on div "Add Column" at bounding box center [806, 431] width 1480 height 601
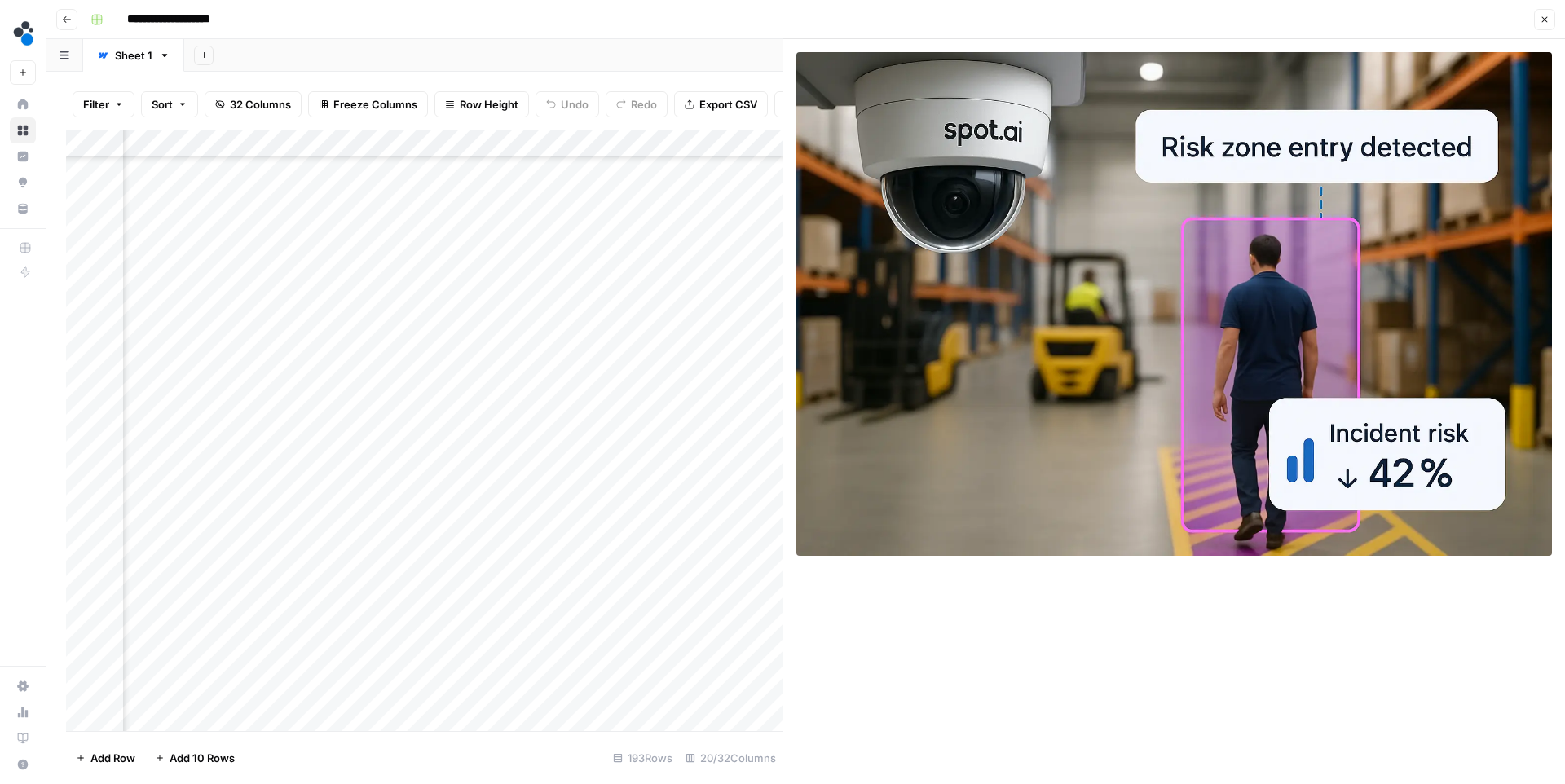
click at [1544, 22] on icon "button" at bounding box center [1545, 20] width 10 height 10
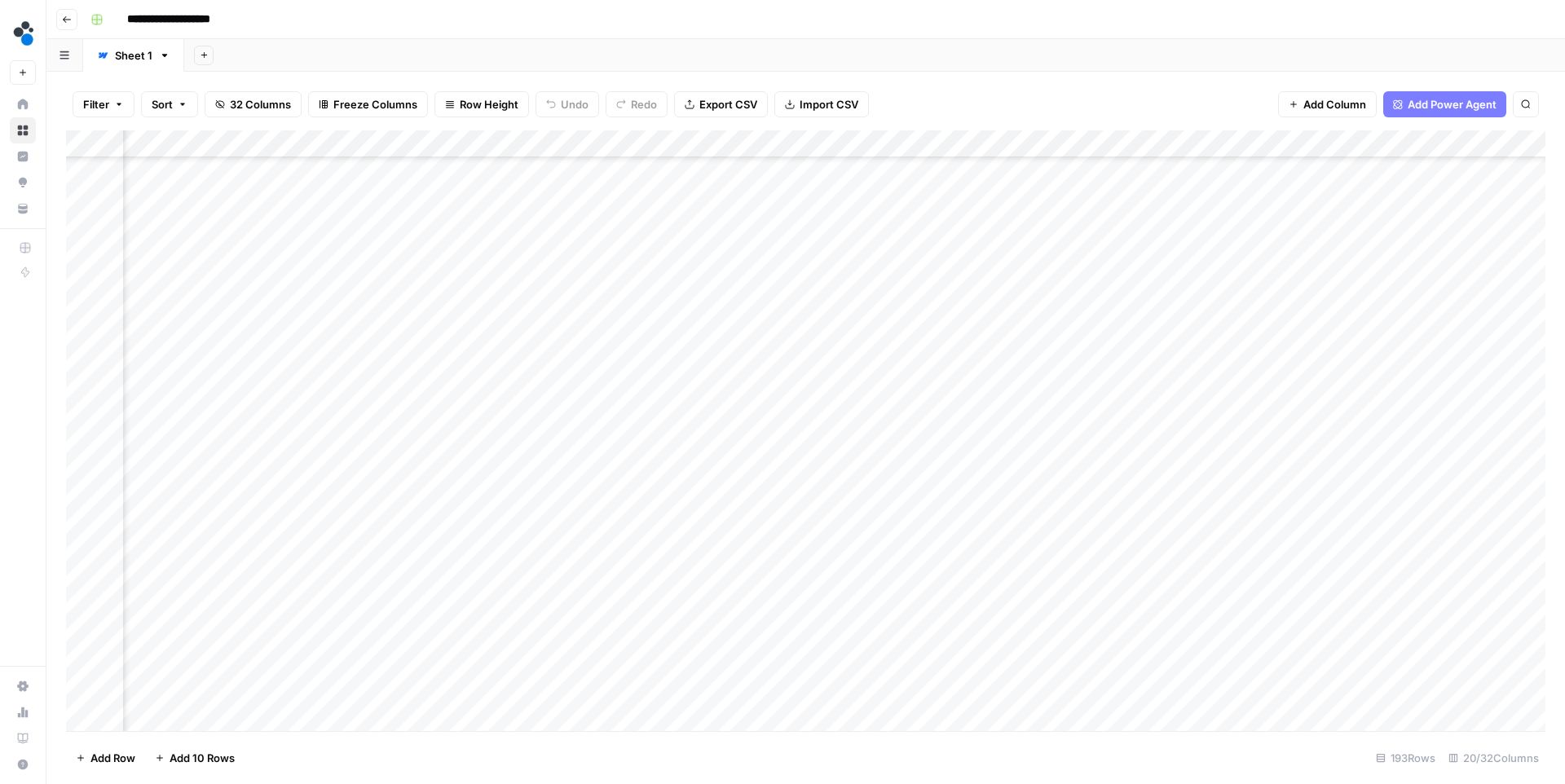
click at [676, 374] on div "Add Column" at bounding box center [806, 431] width 1480 height 601
click at [1017, 376] on div "Add Column" at bounding box center [806, 431] width 1480 height 601
click at [1407, 373] on div "Add Column" at bounding box center [806, 431] width 1480 height 601
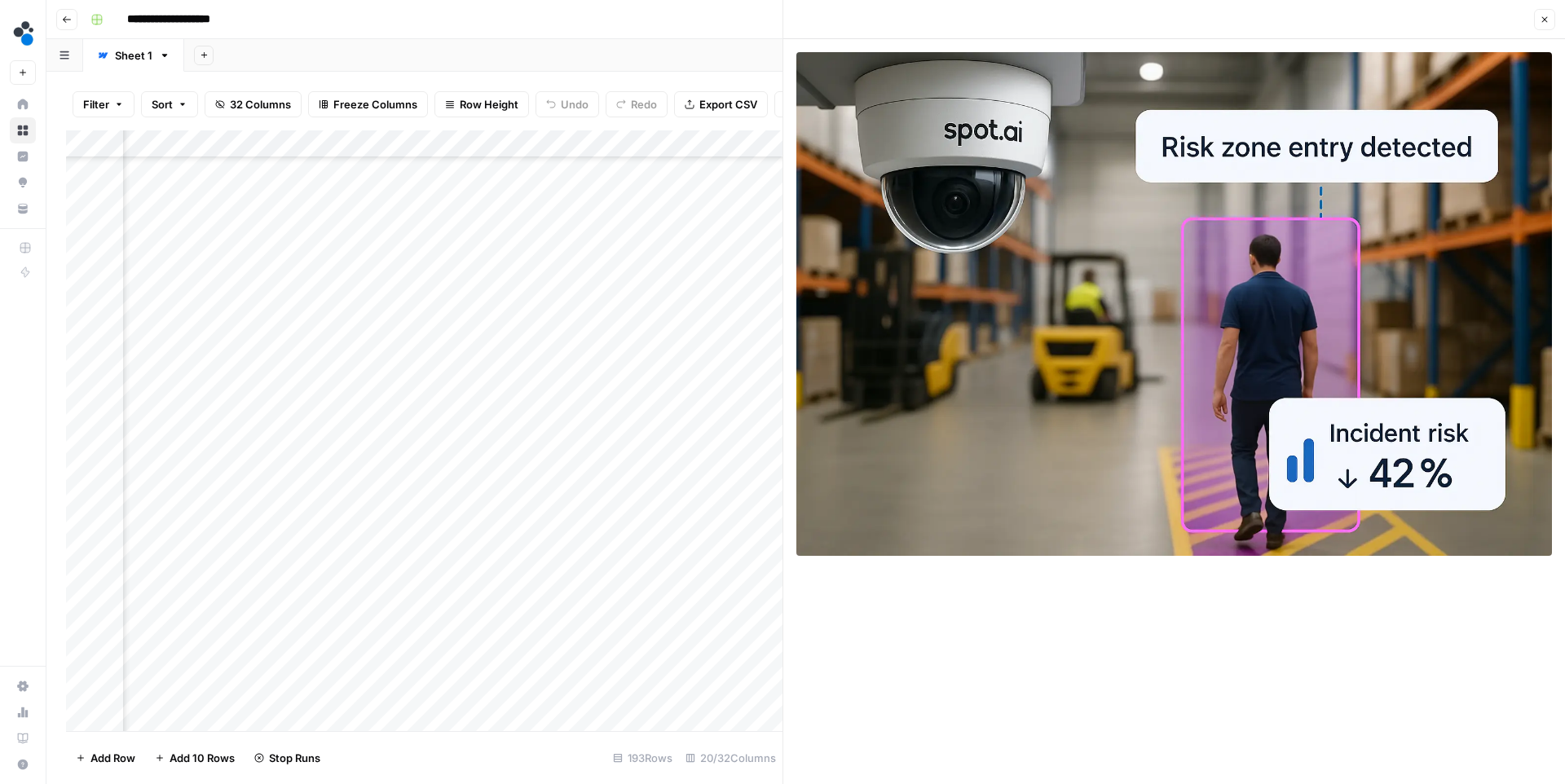
click at [1543, 13] on button "Close" at bounding box center [1544, 19] width 21 height 21
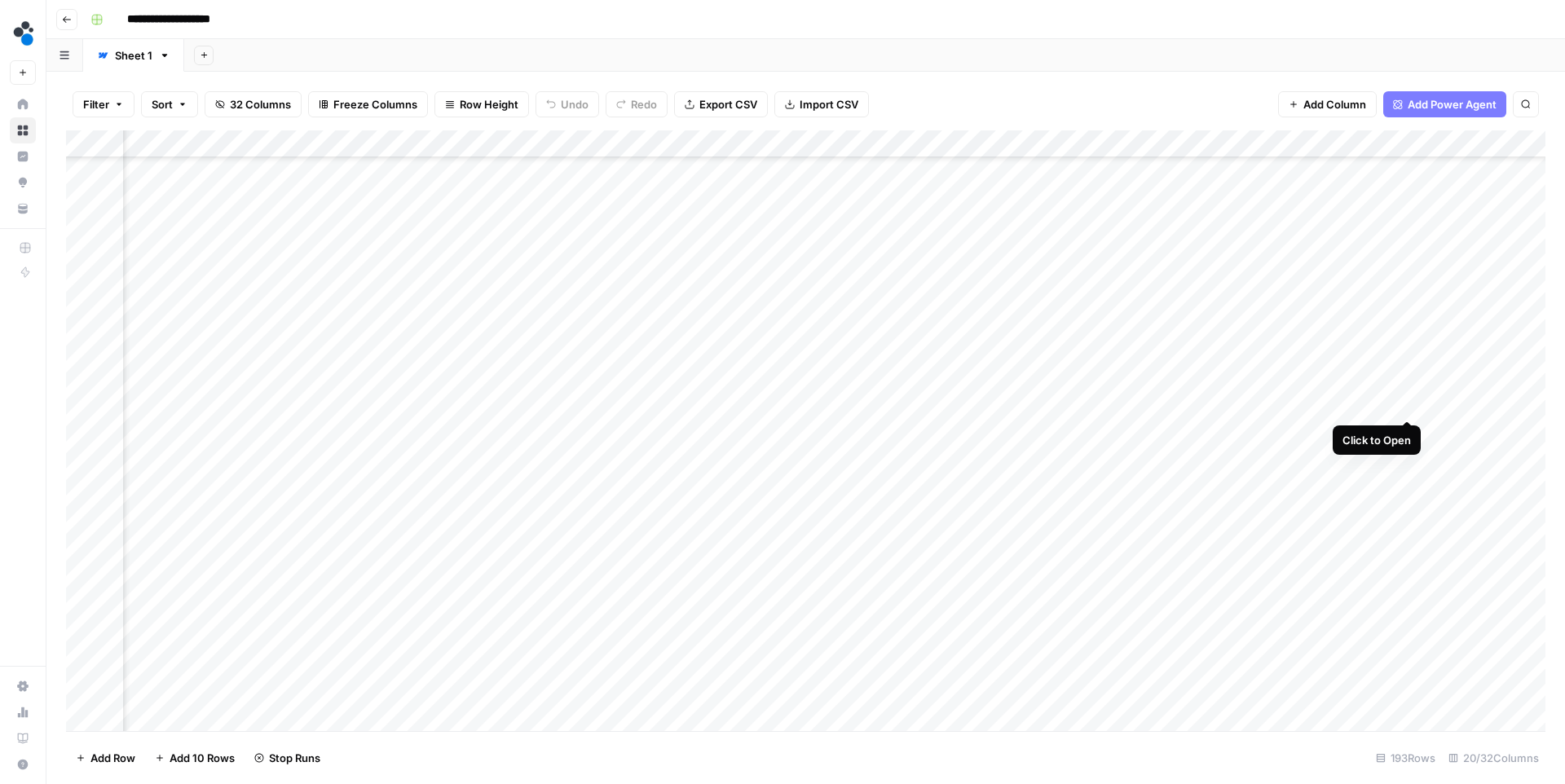
click at [1408, 402] on div "Add Column" at bounding box center [806, 431] width 1480 height 601
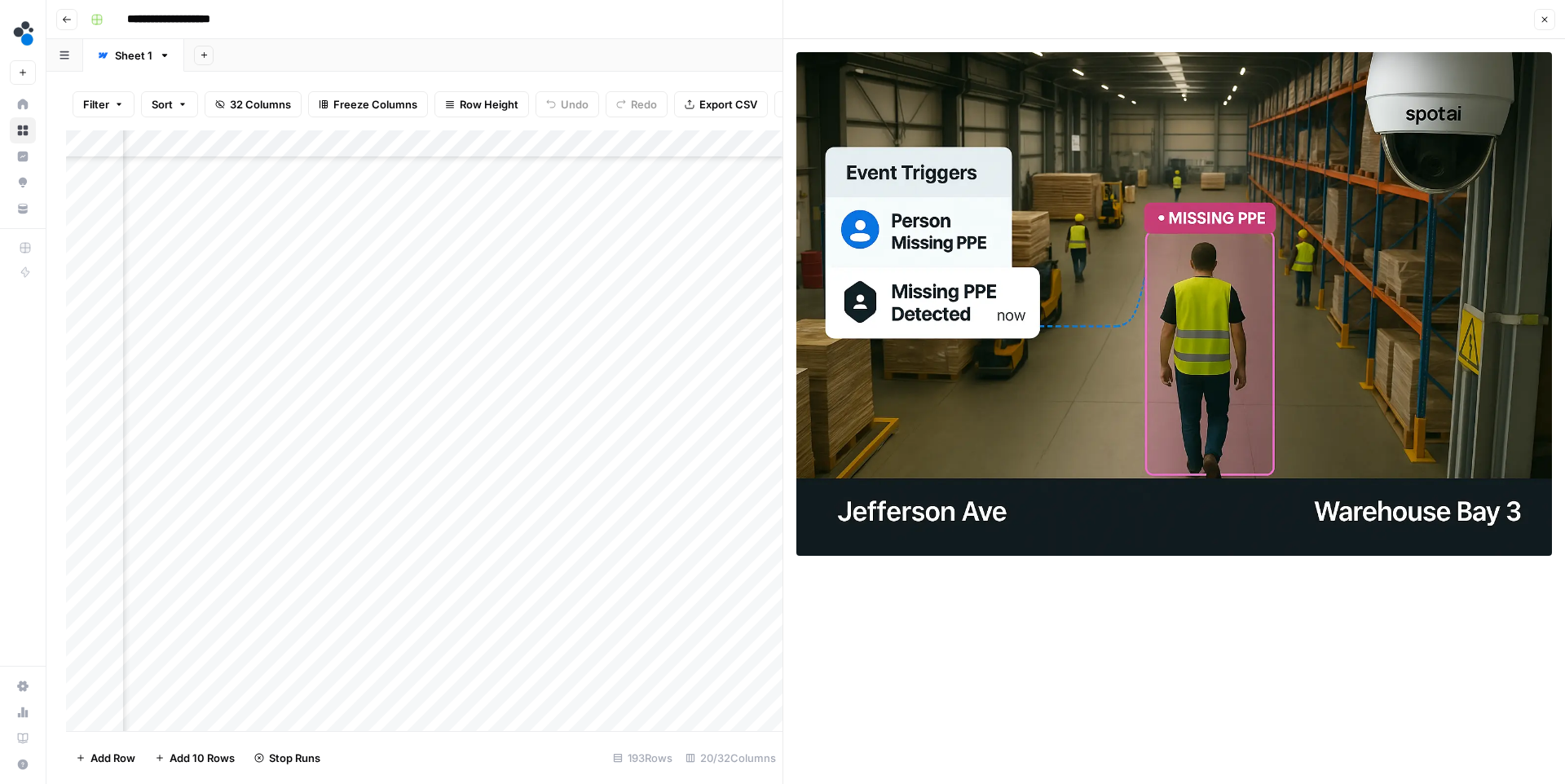
click at [1535, 21] on button "Close" at bounding box center [1544, 19] width 21 height 21
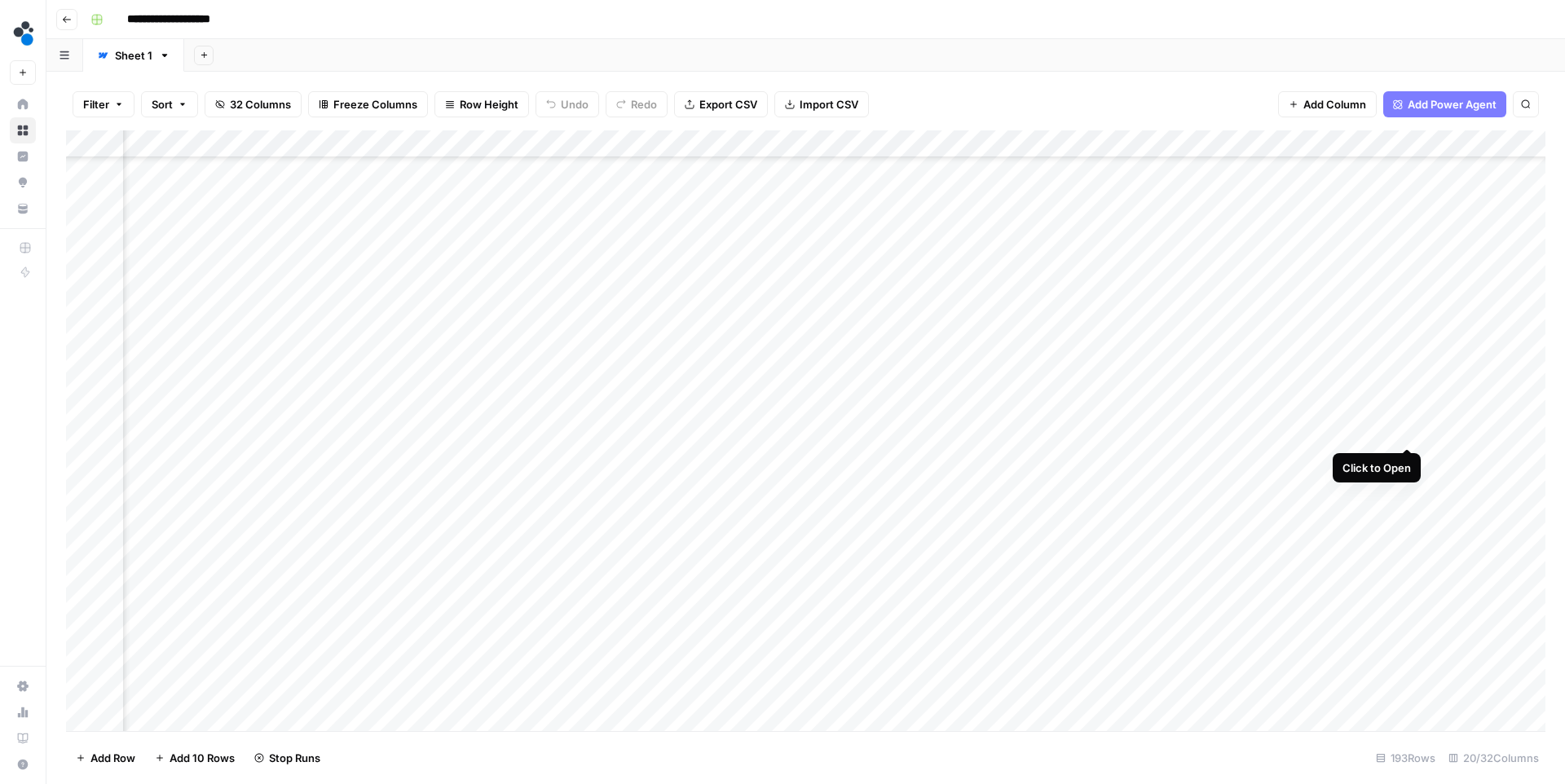
click at [1406, 431] on div "Add Column" at bounding box center [806, 431] width 1480 height 601
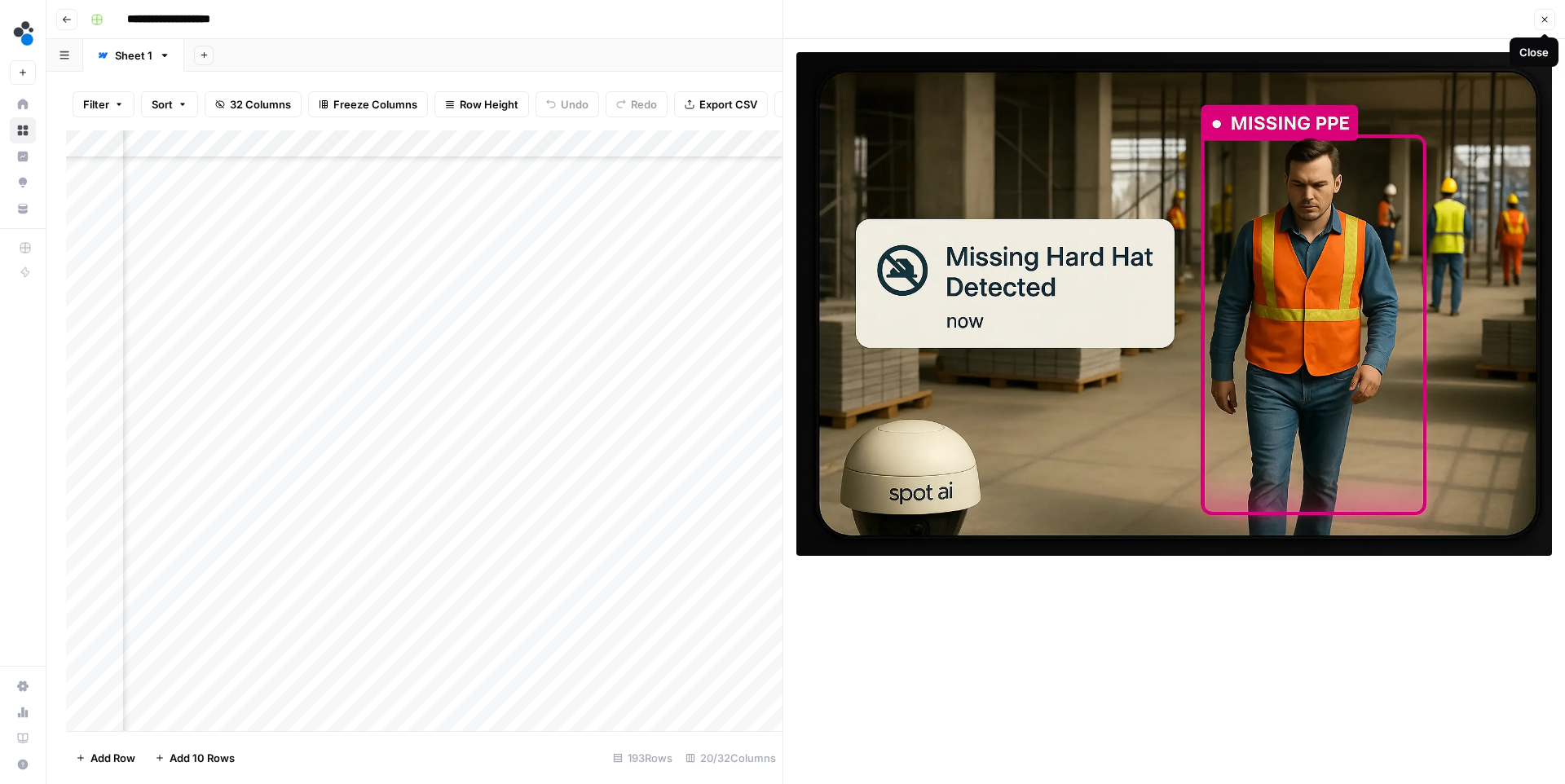
click at [1542, 16] on icon "button" at bounding box center [1545, 20] width 10 height 10
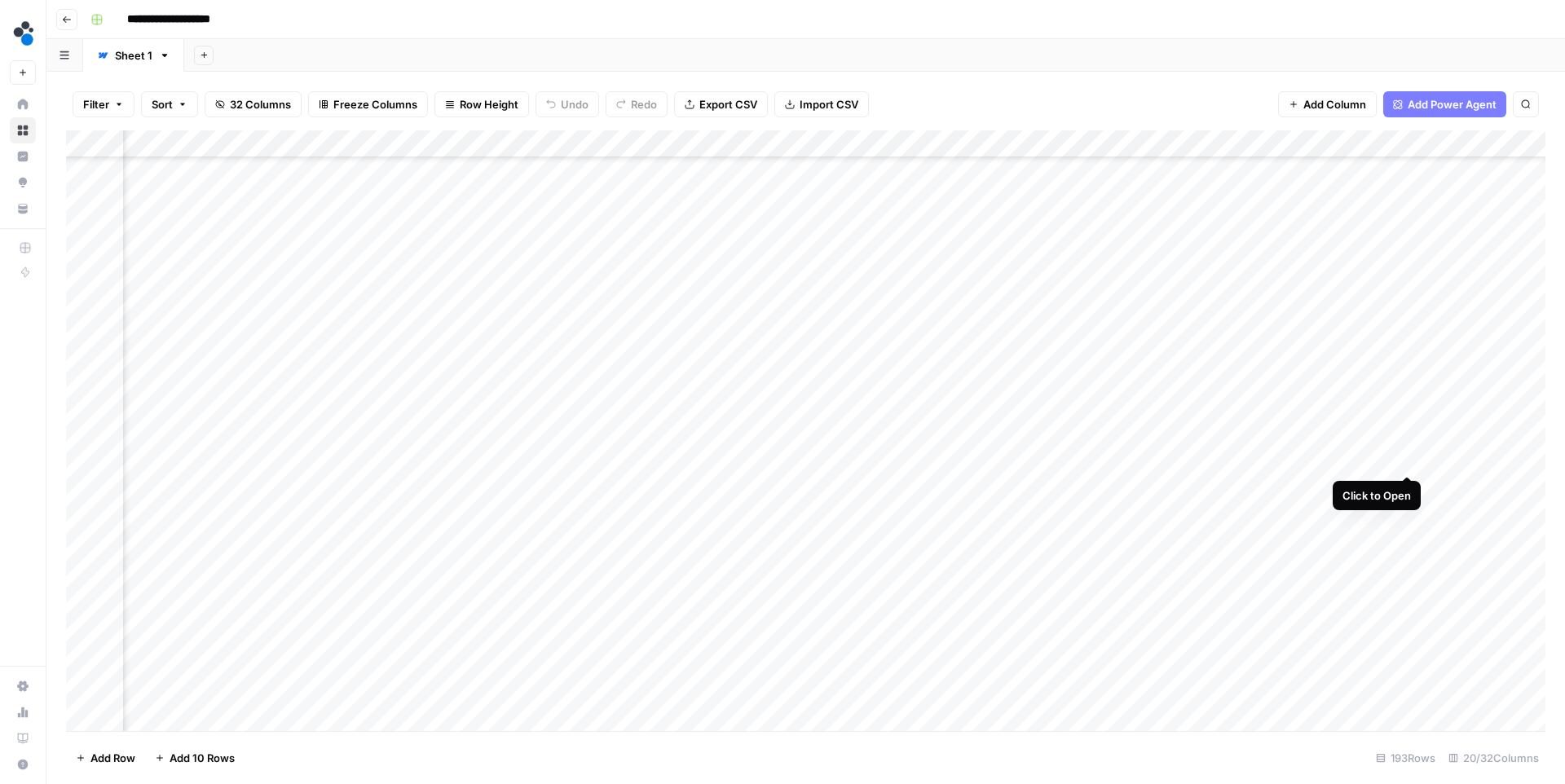
click at [1404, 461] on div "Add Column" at bounding box center [806, 431] width 1480 height 601
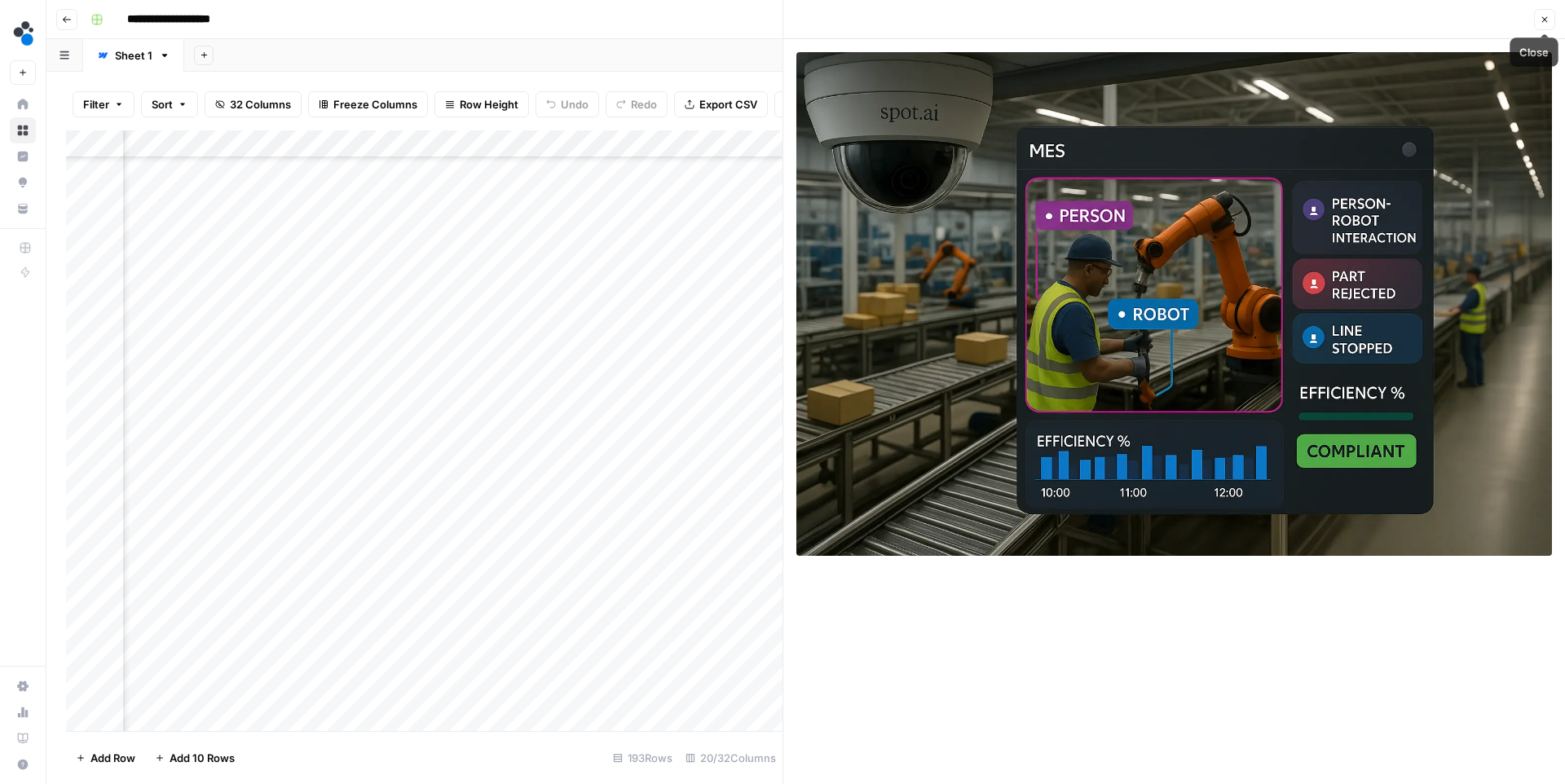
click at [1543, 21] on icon "button" at bounding box center [1545, 20] width 6 height 6
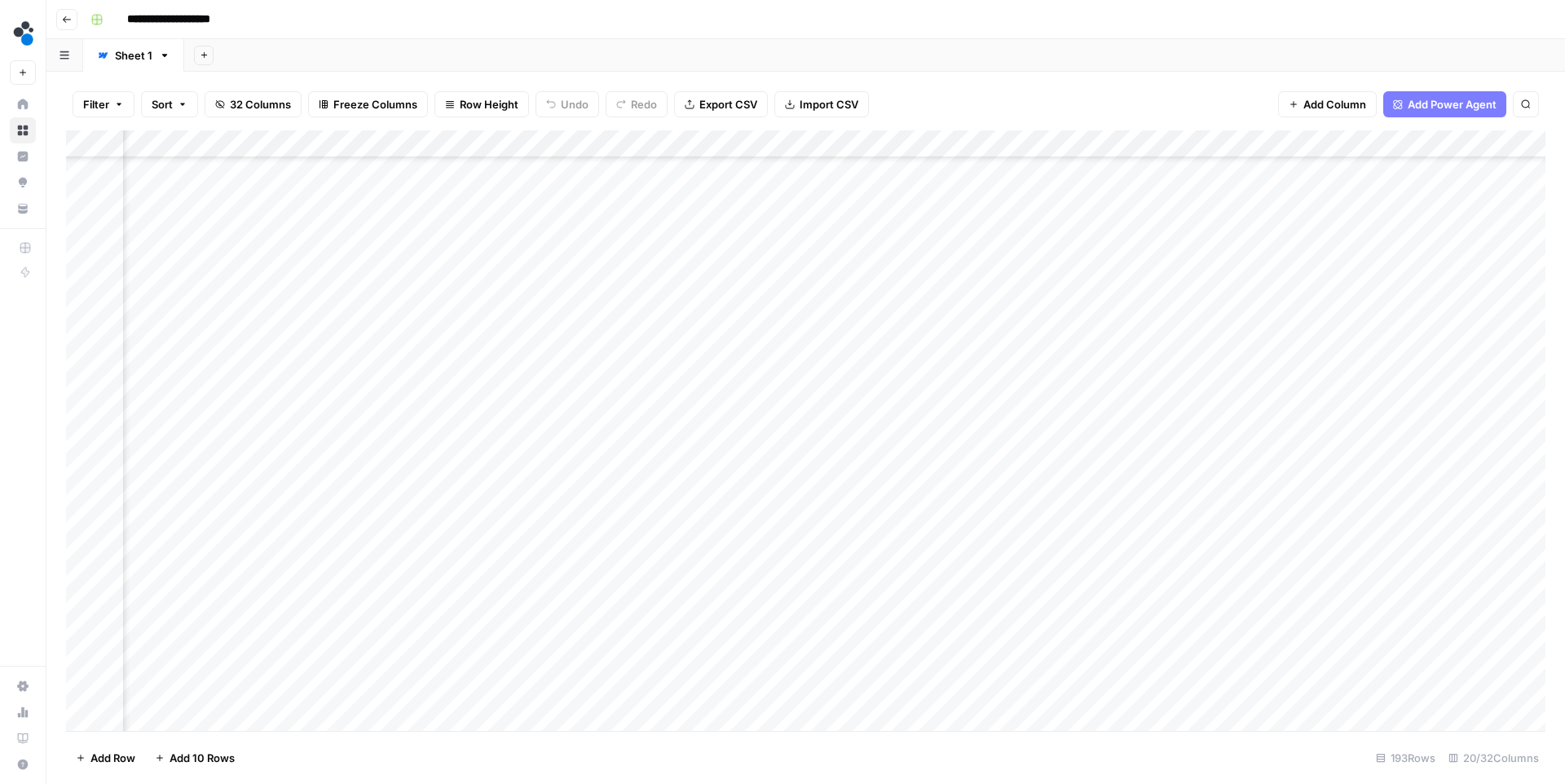
click at [1407, 489] on div "Add Column" at bounding box center [806, 431] width 1480 height 601
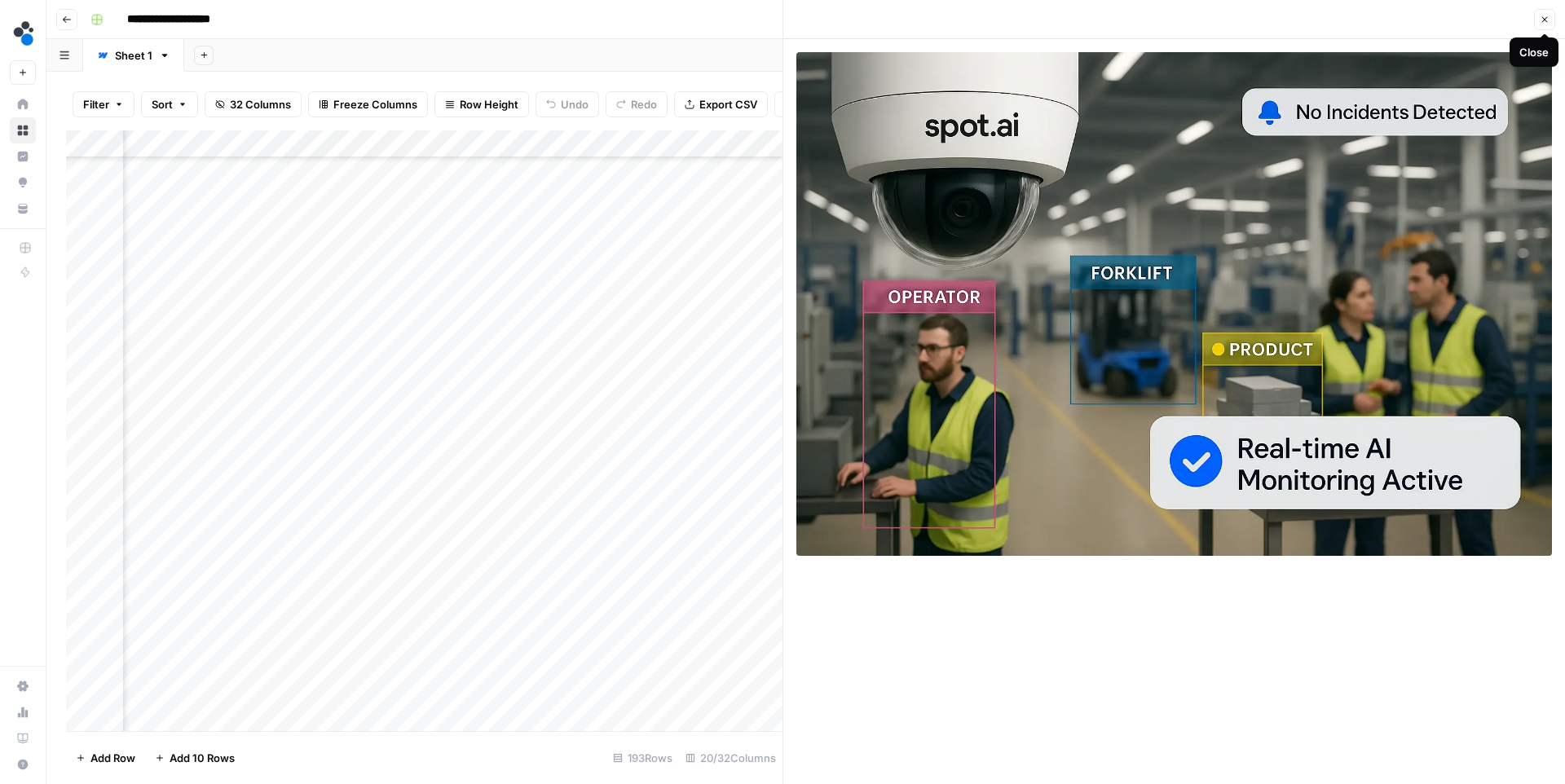
click at [1540, 19] on icon "button" at bounding box center [1545, 20] width 10 height 10
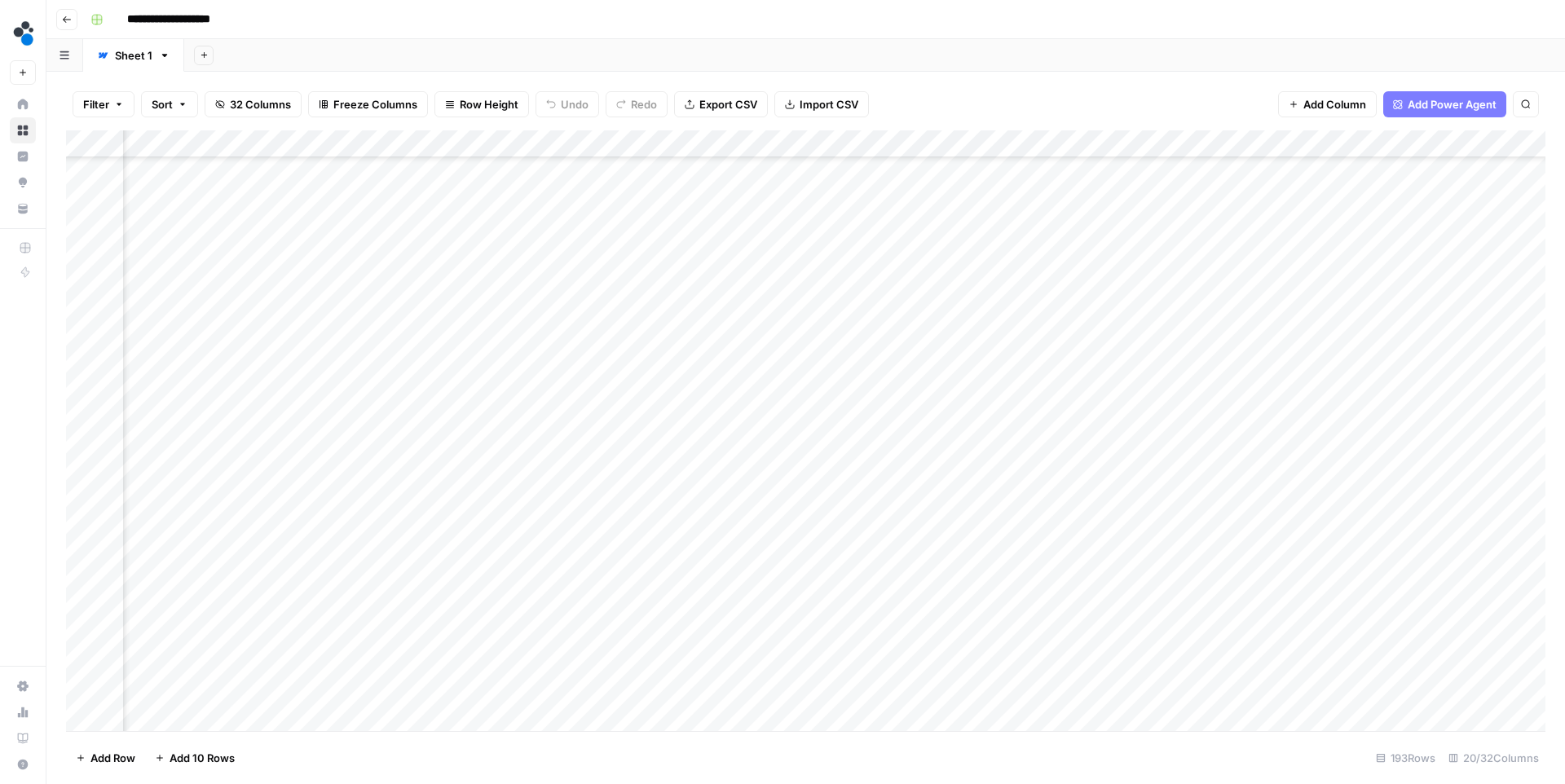
click at [678, 486] on div "Add Column" at bounding box center [806, 431] width 1480 height 601
click at [1016, 485] on div "Add Column" at bounding box center [806, 431] width 1480 height 601
click at [1259, 373] on div "Add Column" at bounding box center [806, 431] width 1480 height 601
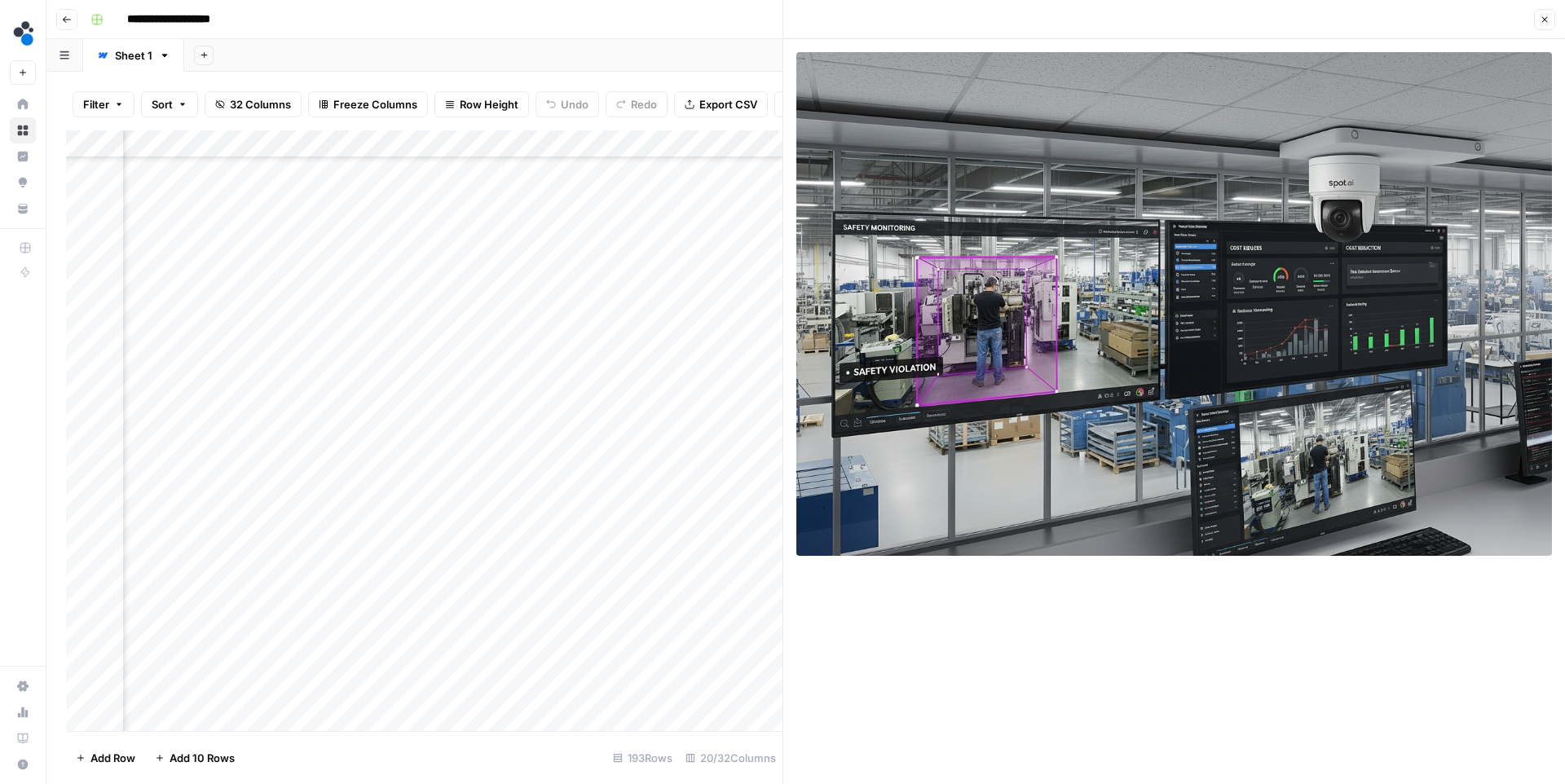
click at [1546, 17] on icon "button" at bounding box center [1545, 20] width 6 height 6
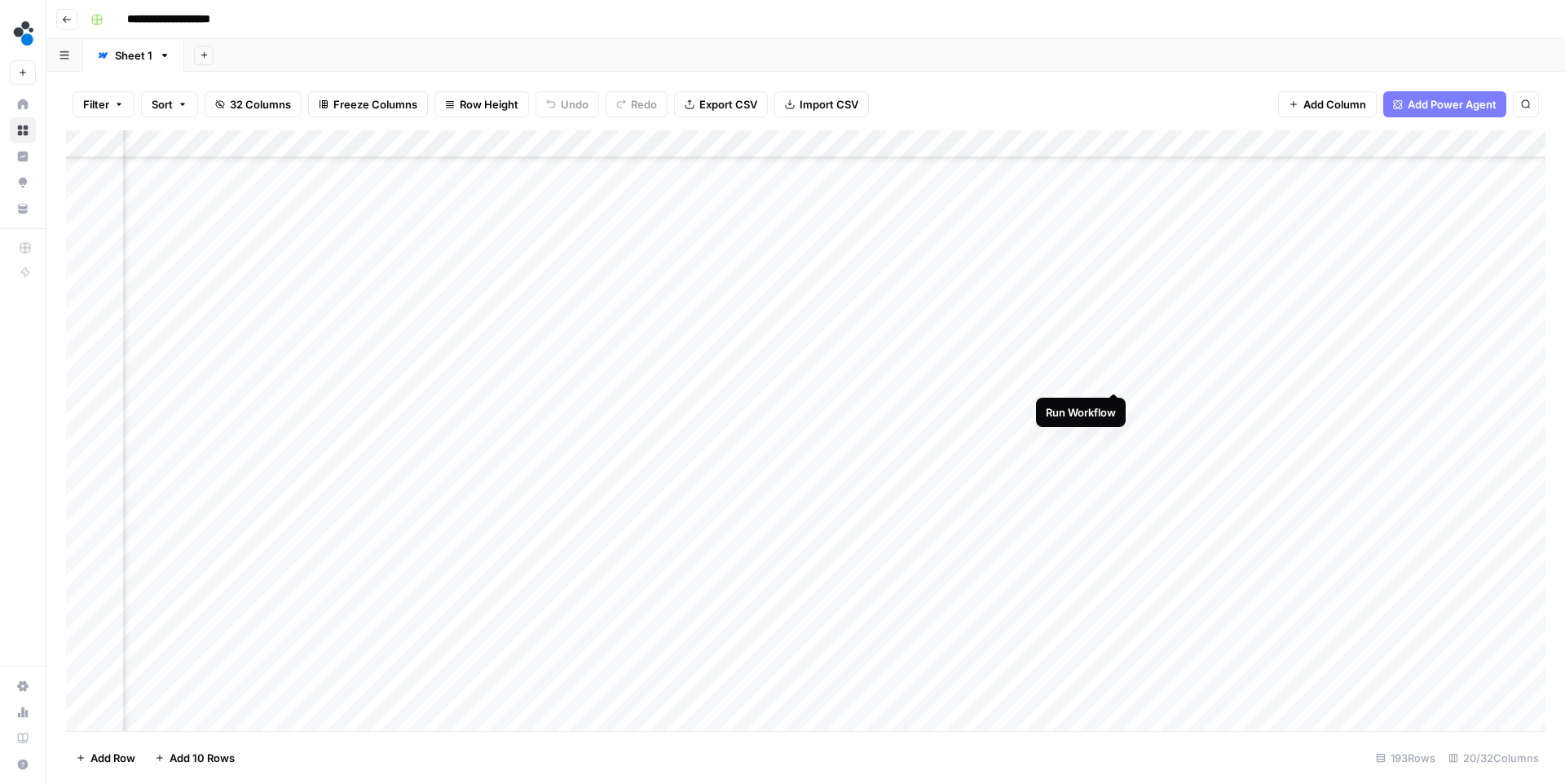
click at [1112, 373] on div "Add Column" at bounding box center [806, 431] width 1480 height 601
click at [1258, 484] on div "Add Column" at bounding box center [806, 431] width 1480 height 601
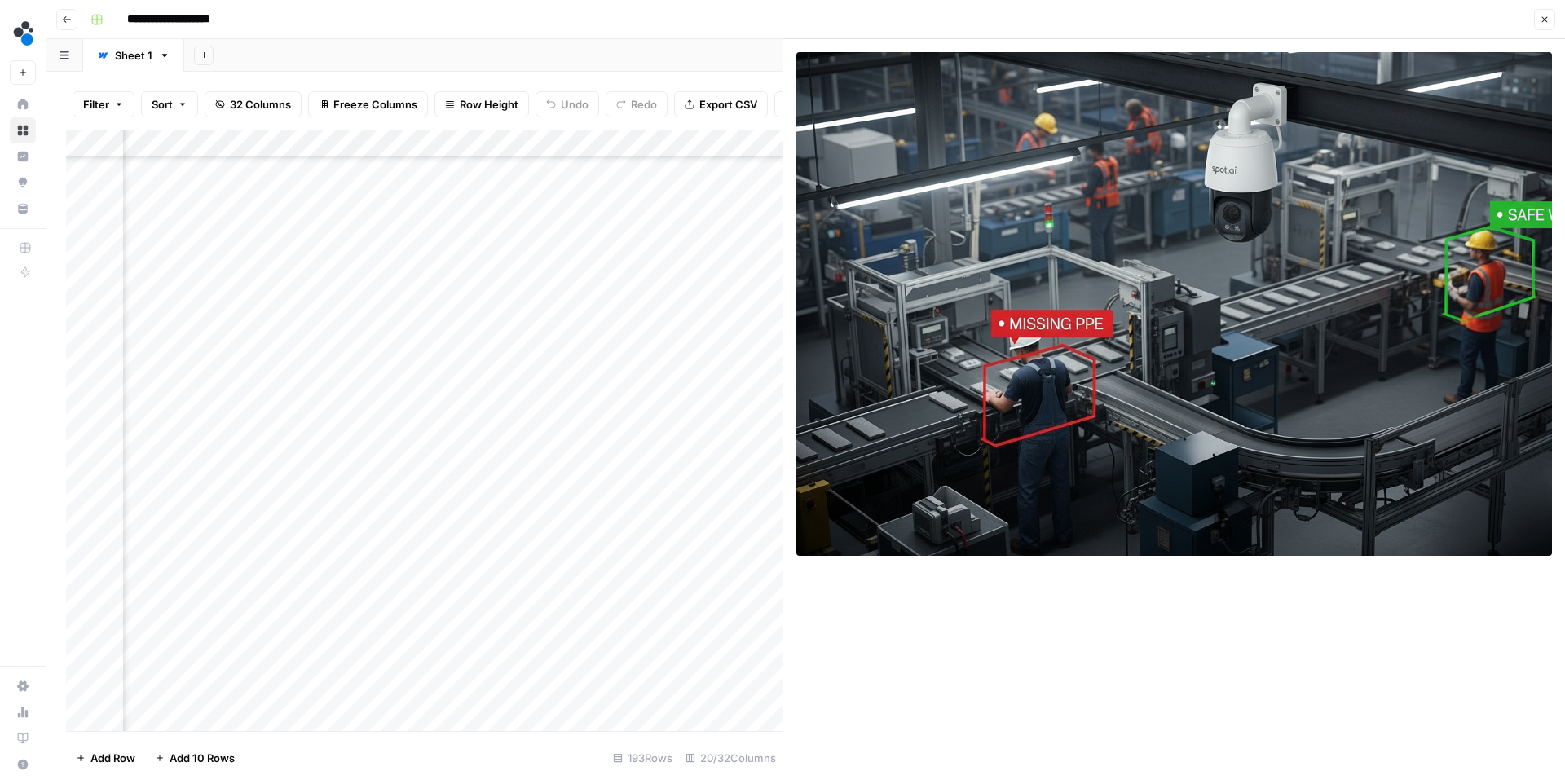
click at [1545, 26] on button "Close" at bounding box center [1544, 19] width 21 height 21
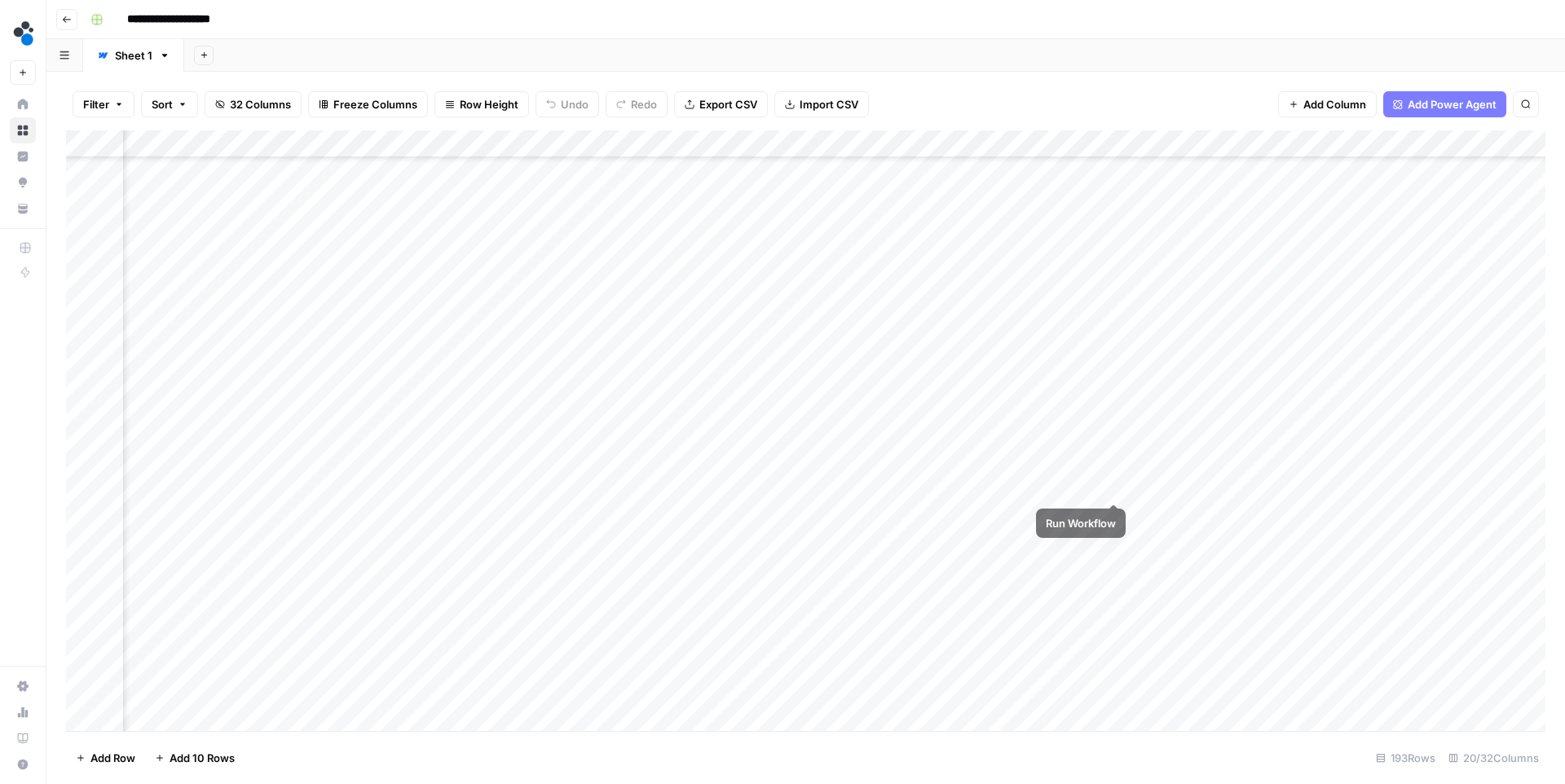
click at [1113, 487] on div "Add Column" at bounding box center [806, 431] width 1480 height 601
click at [1262, 376] on div "Add Column" at bounding box center [806, 431] width 1480 height 601
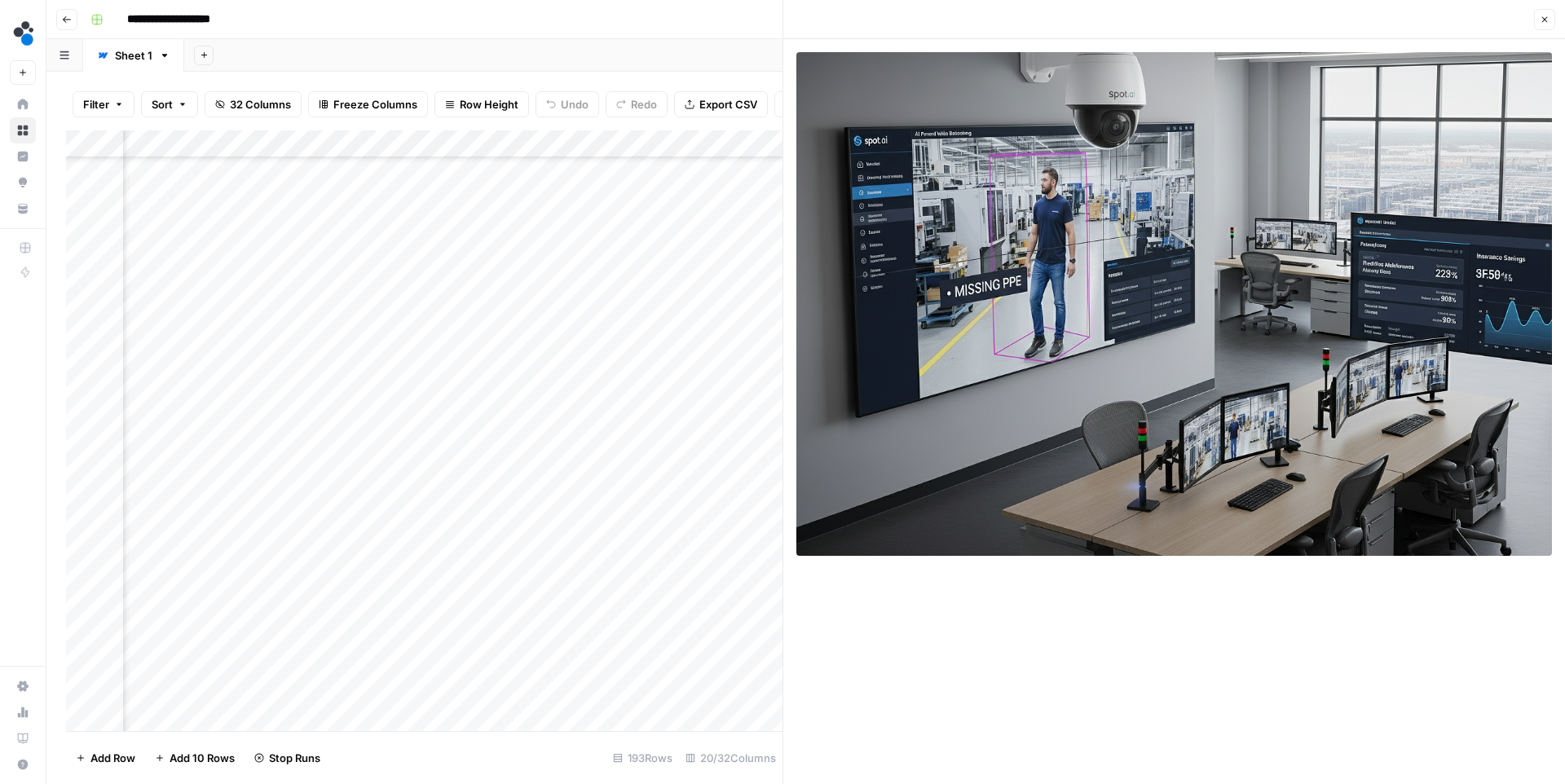
click at [1540, 17] on icon "button" at bounding box center [1545, 20] width 10 height 10
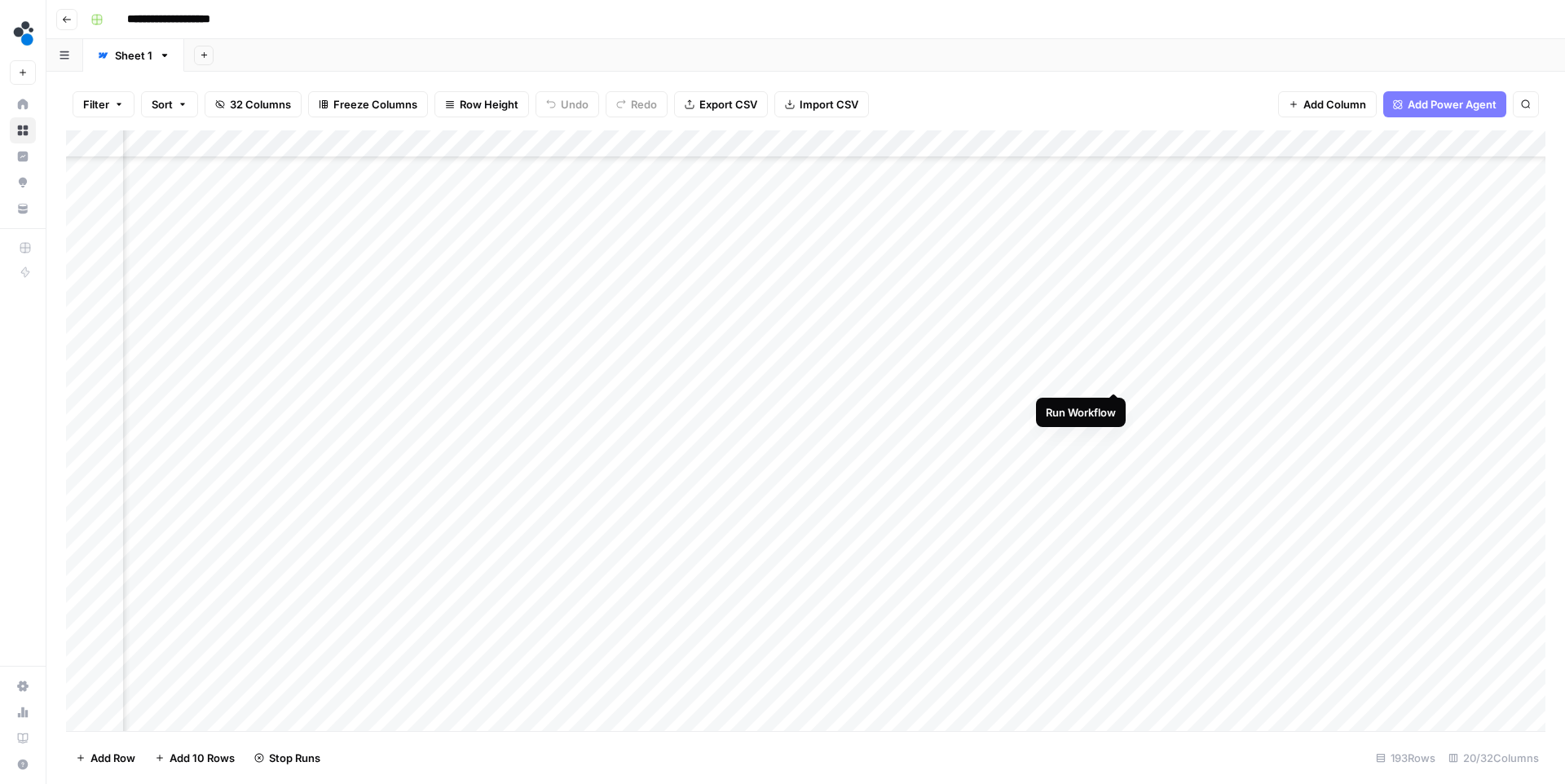
click at [1112, 373] on div "Add Column" at bounding box center [806, 431] width 1480 height 601
click at [1406, 517] on div "Add Column" at bounding box center [806, 431] width 1480 height 601
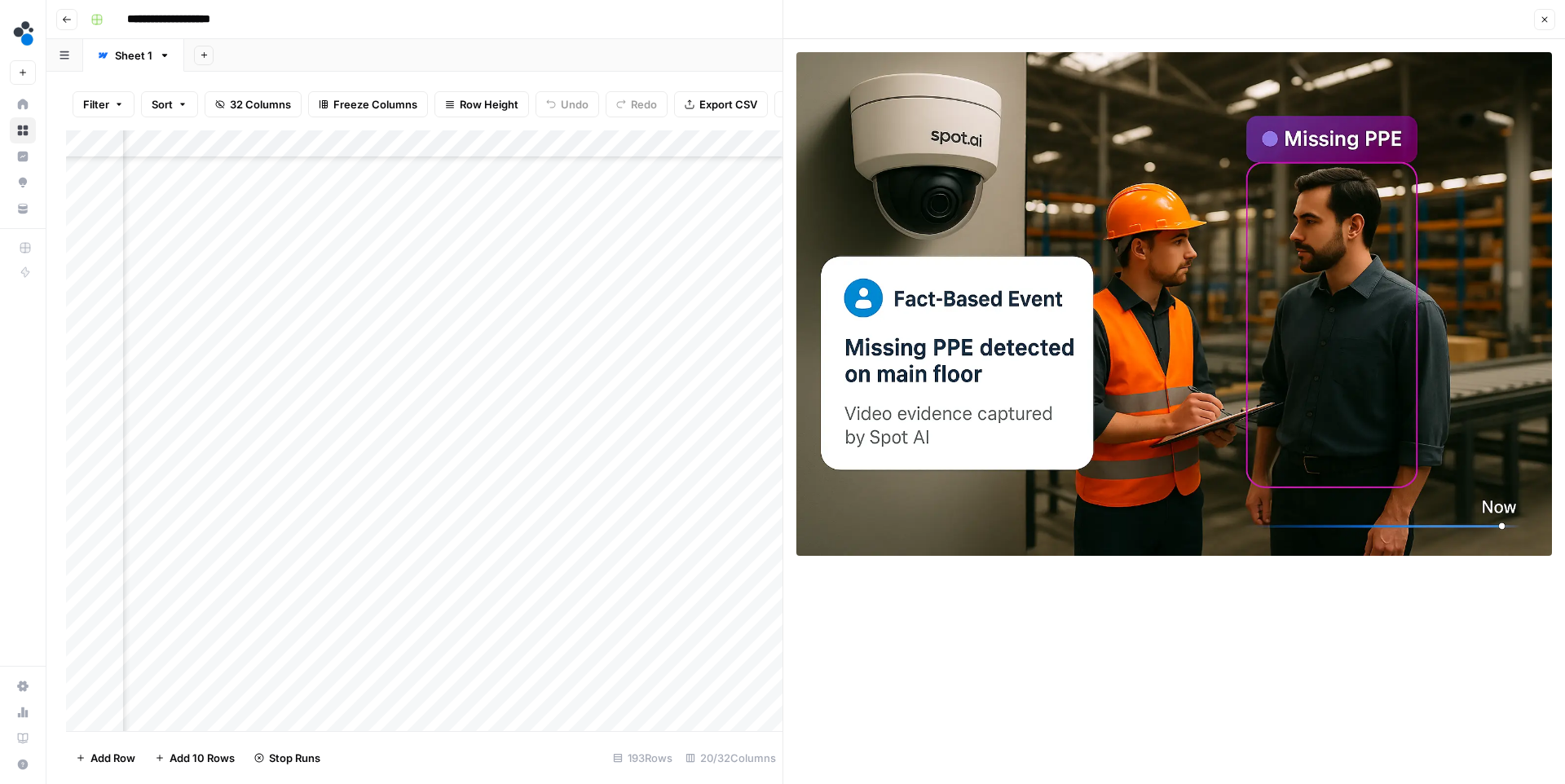
click at [1540, 19] on icon "button" at bounding box center [1545, 20] width 10 height 10
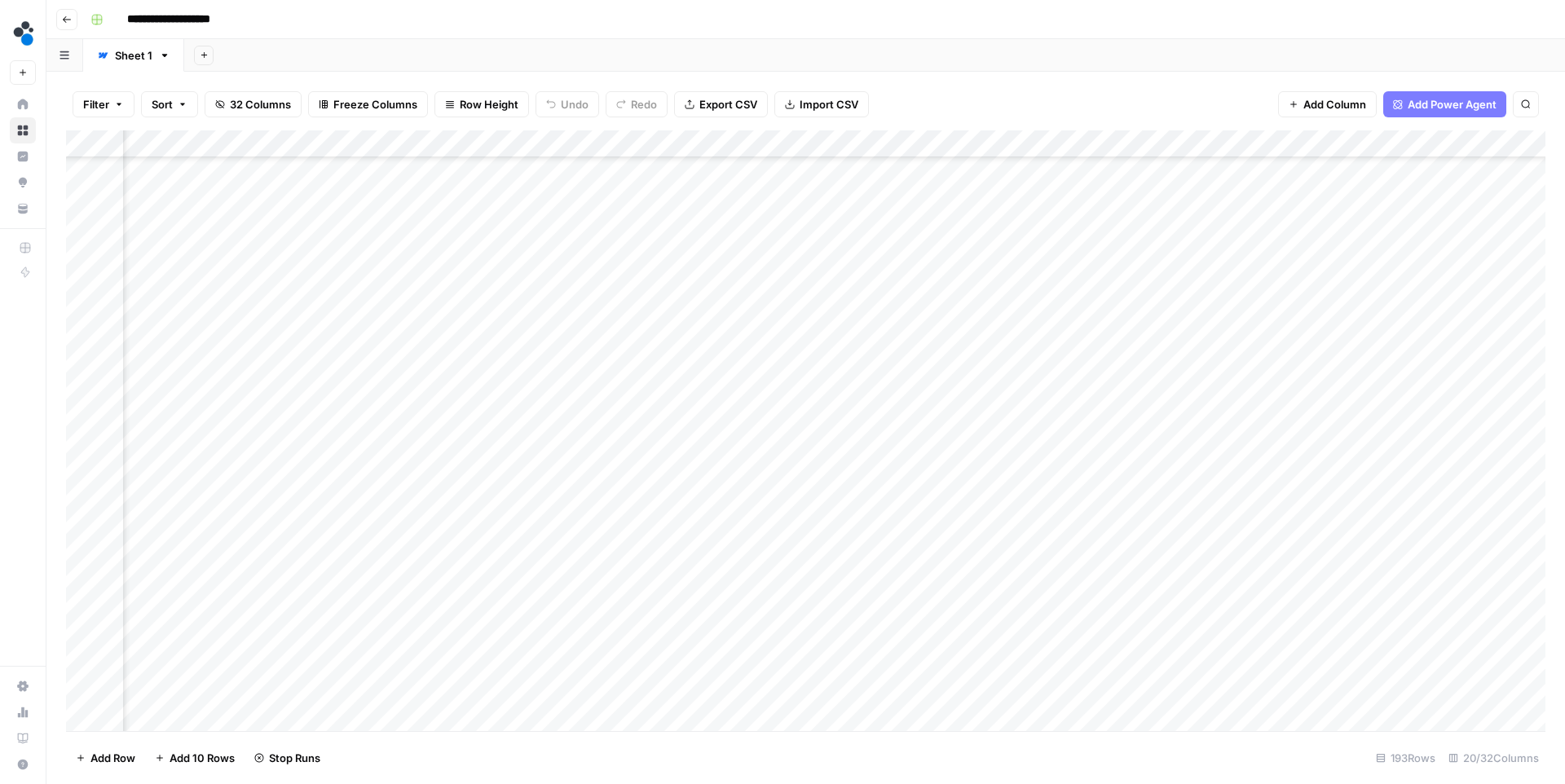
click at [677, 513] on div "Add Column" at bounding box center [806, 431] width 1480 height 601
click at [1405, 540] on div "Add Column" at bounding box center [806, 431] width 1480 height 601
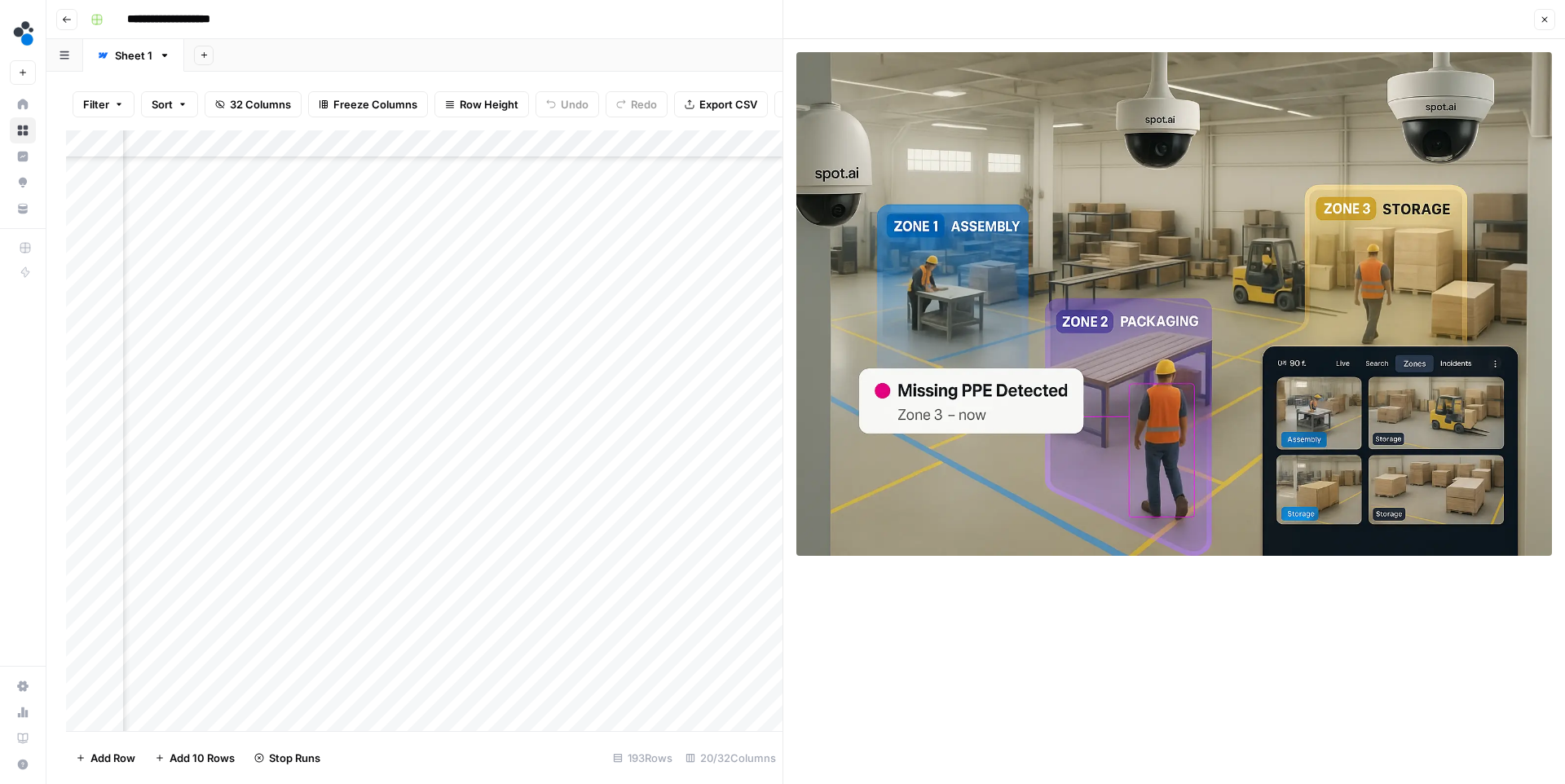
click at [1544, 23] on icon "button" at bounding box center [1545, 20] width 10 height 10
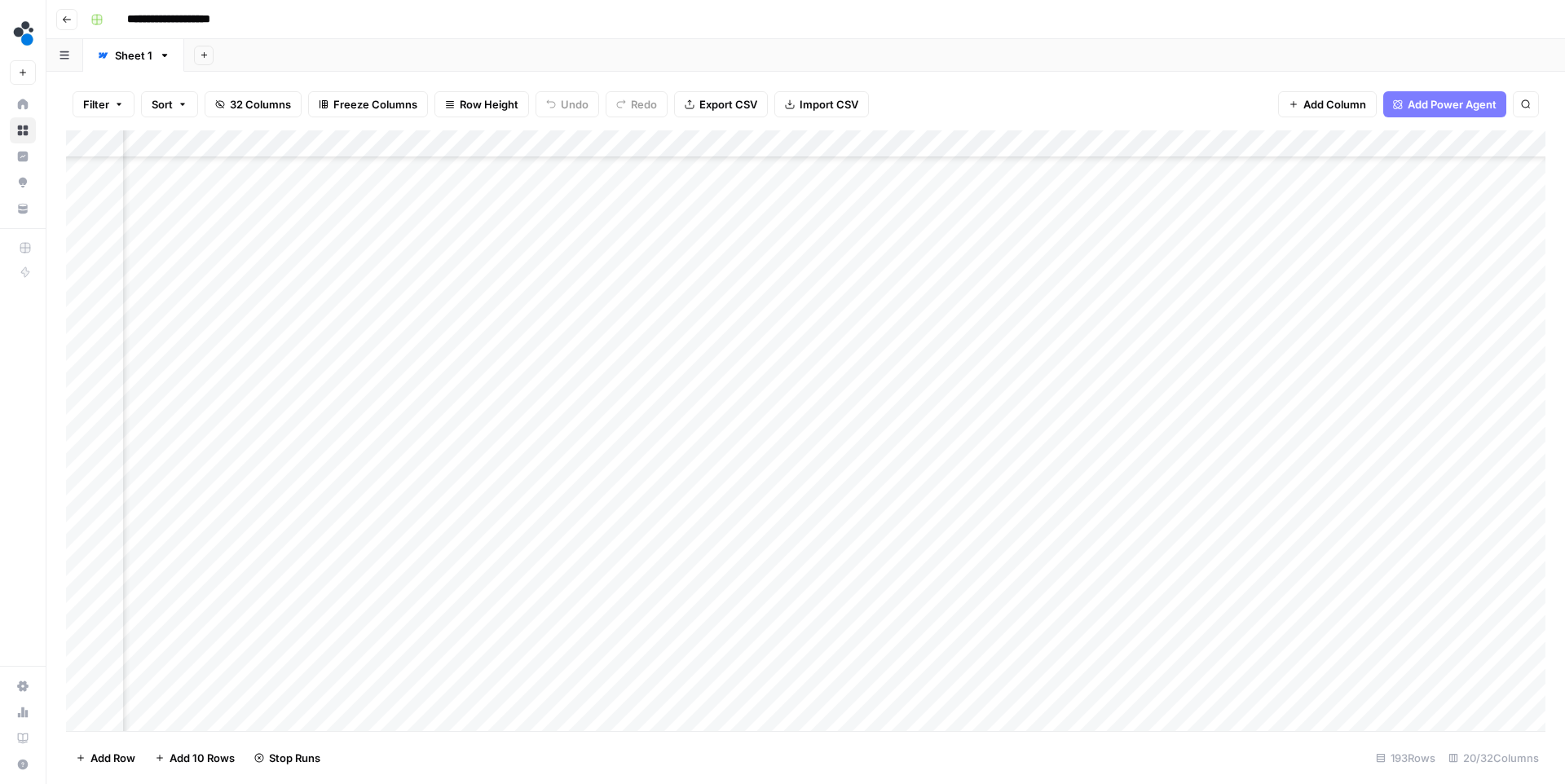
click at [681, 545] on div "Add Column" at bounding box center [806, 431] width 1480 height 601
click at [1261, 294] on div "Add Column" at bounding box center [806, 431] width 1480 height 601
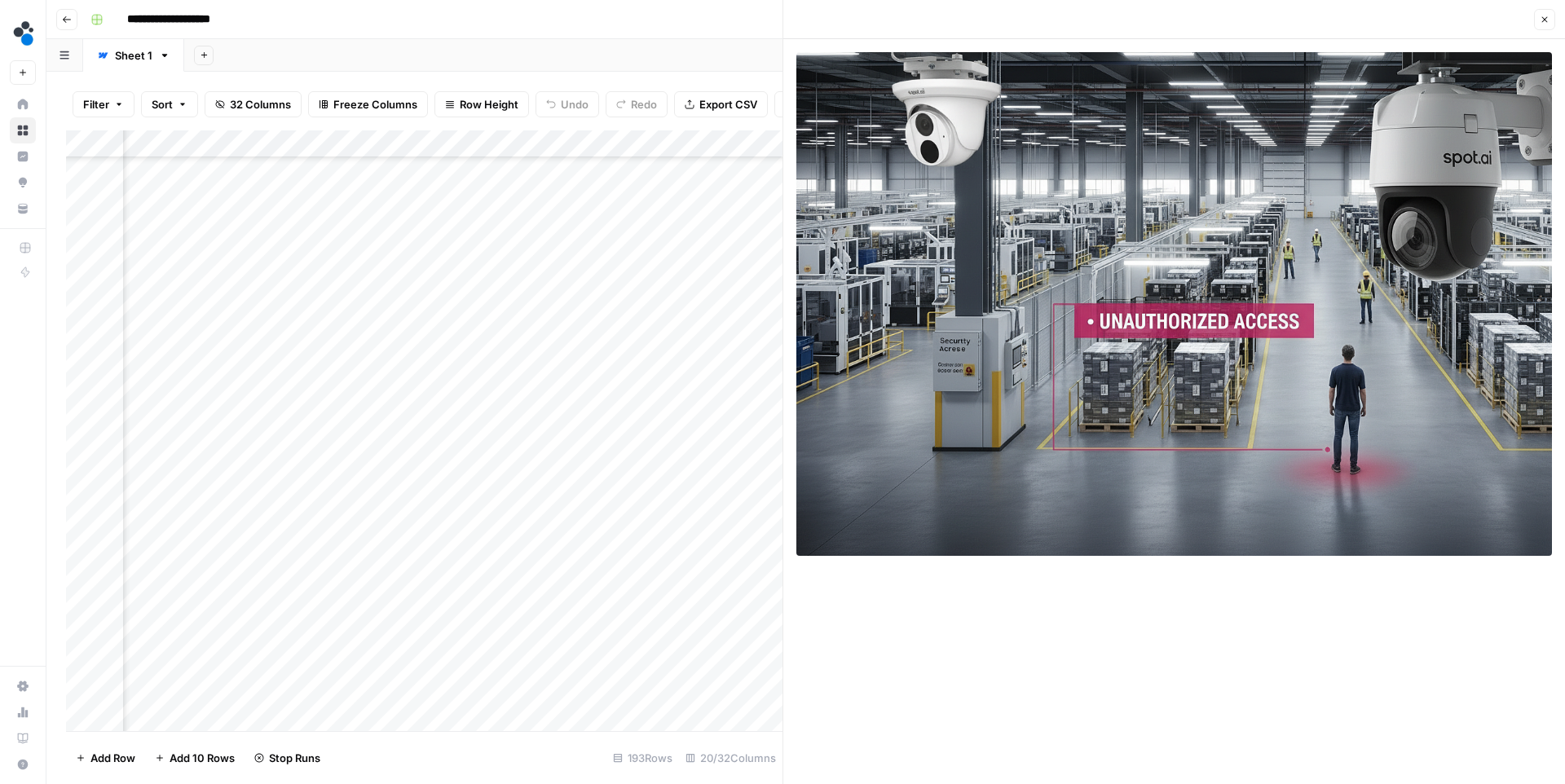
click at [1541, 20] on icon "button" at bounding box center [1545, 20] width 10 height 10
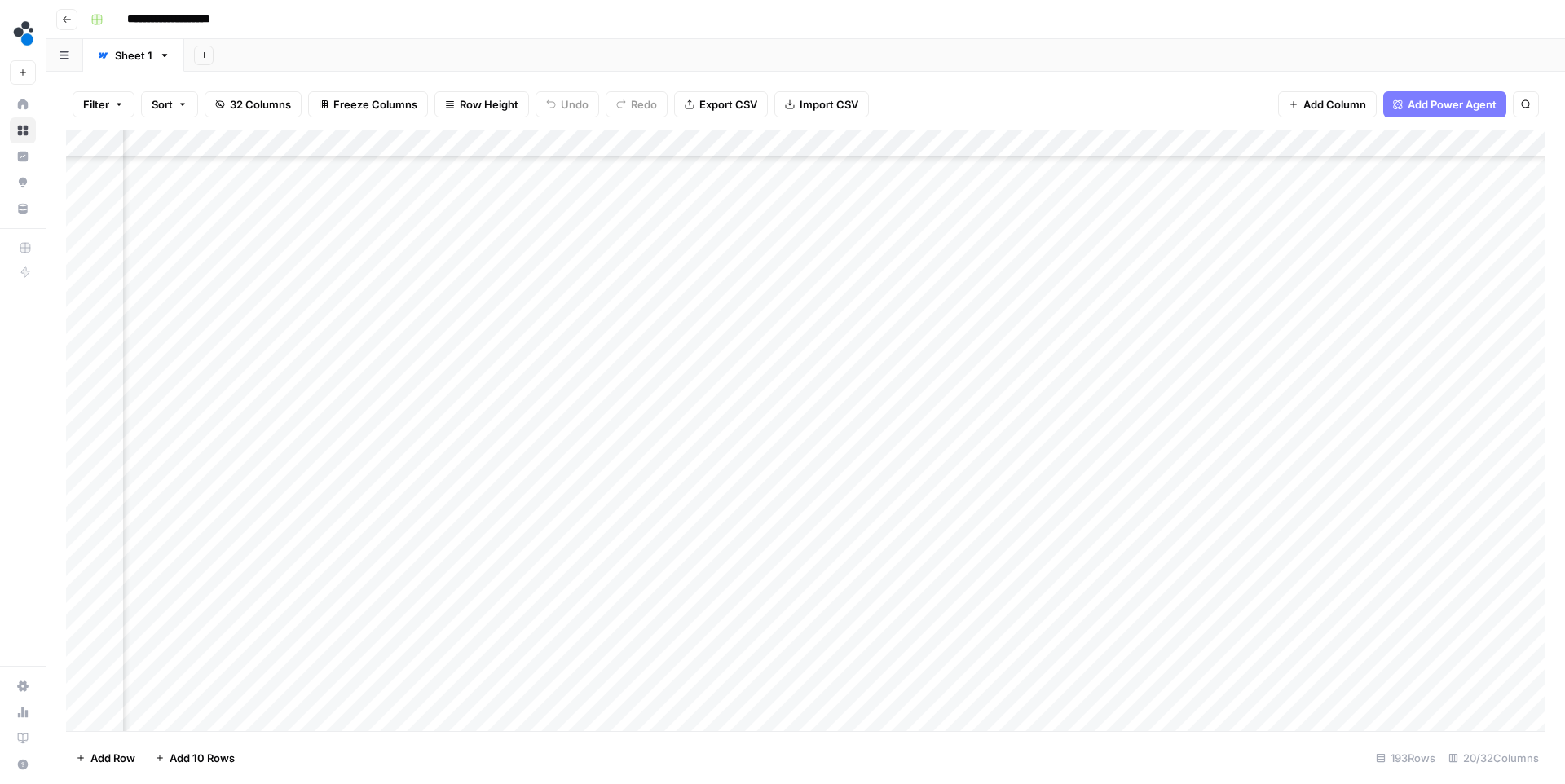
scroll to position [941, 1918]
click at [1022, 479] on div "Add Column" at bounding box center [806, 431] width 1480 height 601
click at [1017, 504] on div "Add Column" at bounding box center [806, 431] width 1480 height 601
click at [1261, 255] on div "Add Column" at bounding box center [806, 431] width 1480 height 601
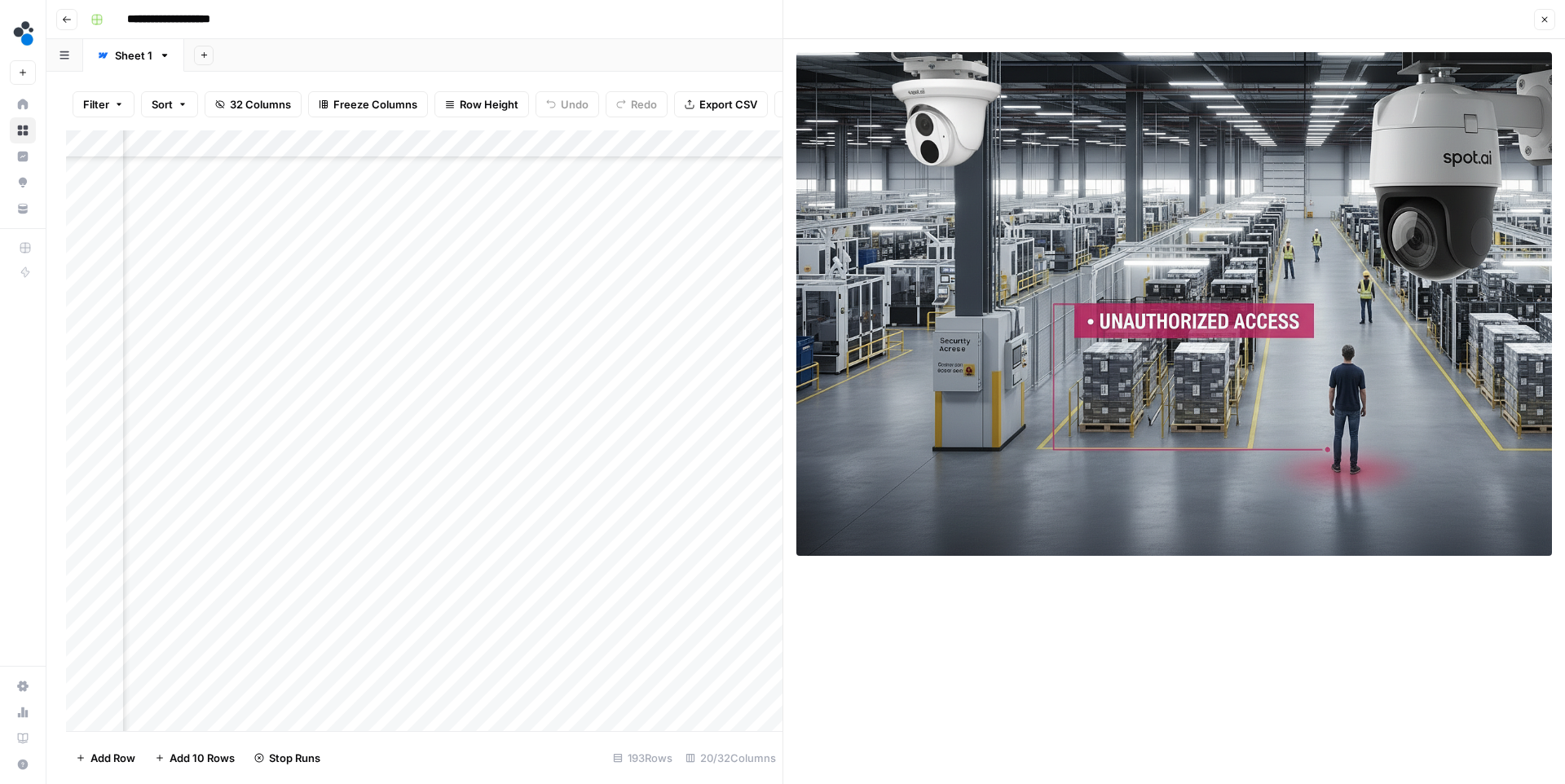
click at [1543, 29] on button "Close" at bounding box center [1544, 19] width 21 height 21
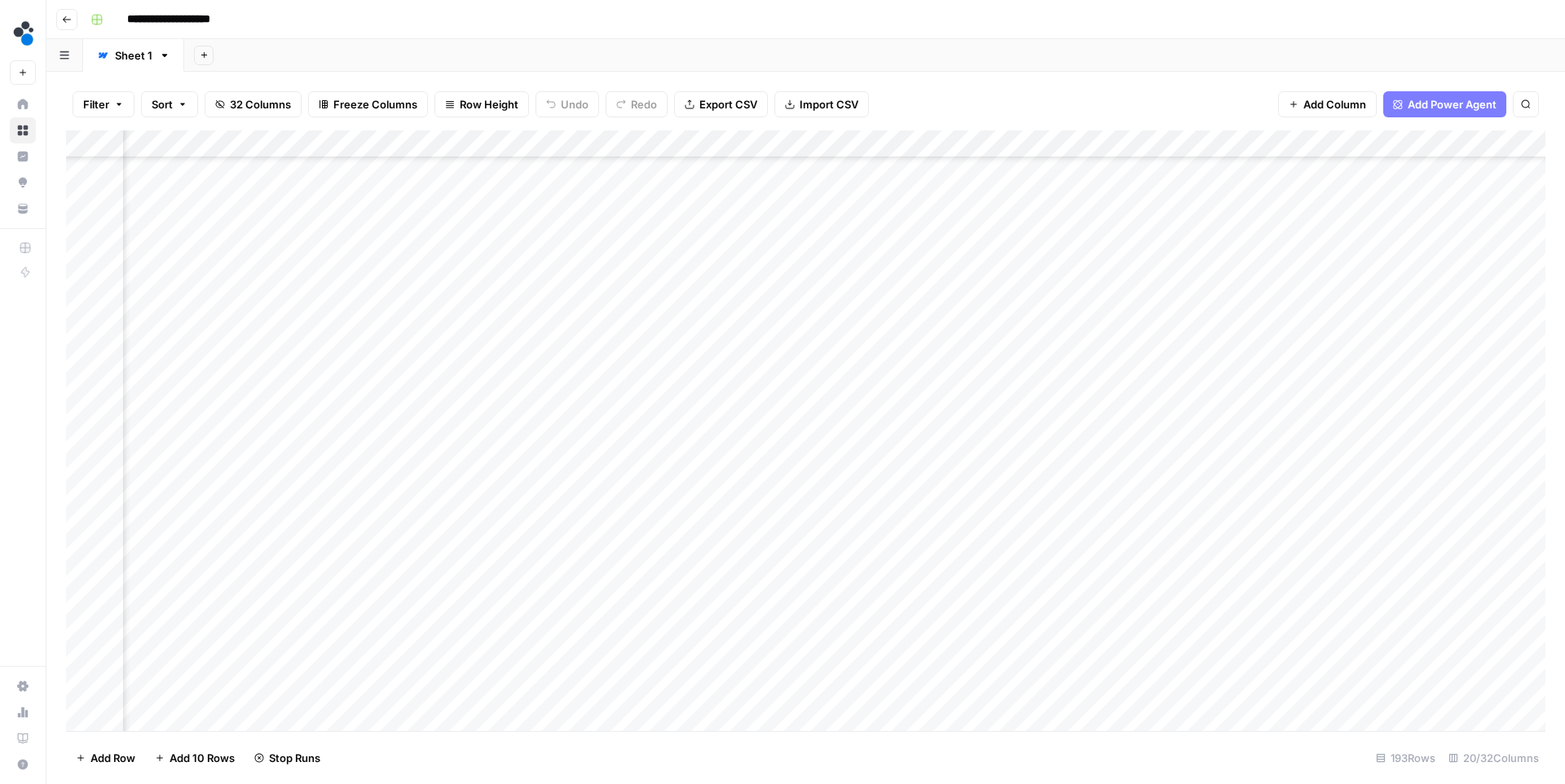
click at [1258, 448] on div "Add Column" at bounding box center [806, 431] width 1480 height 601
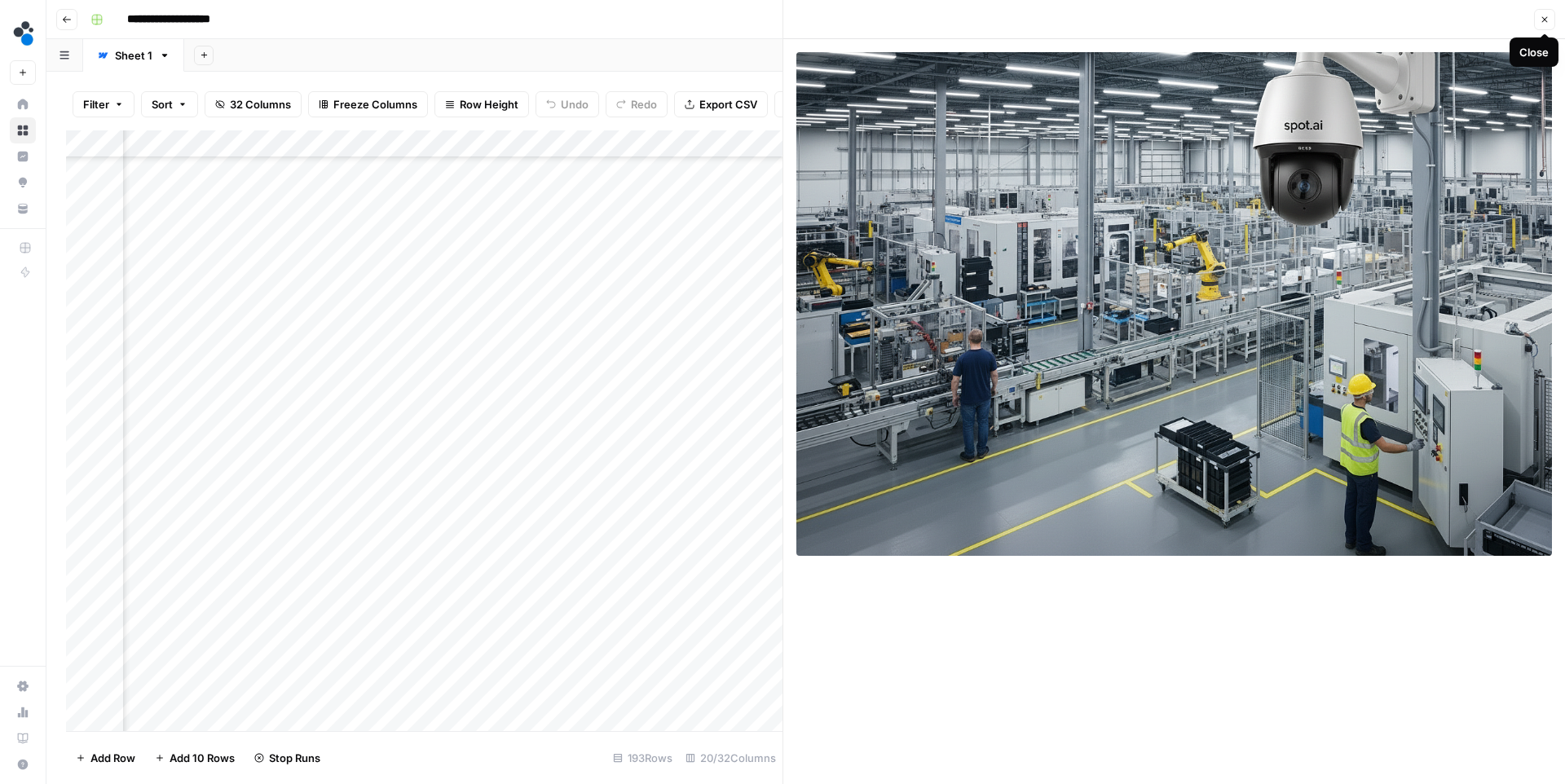
click at [1549, 26] on button "Close" at bounding box center [1544, 19] width 21 height 21
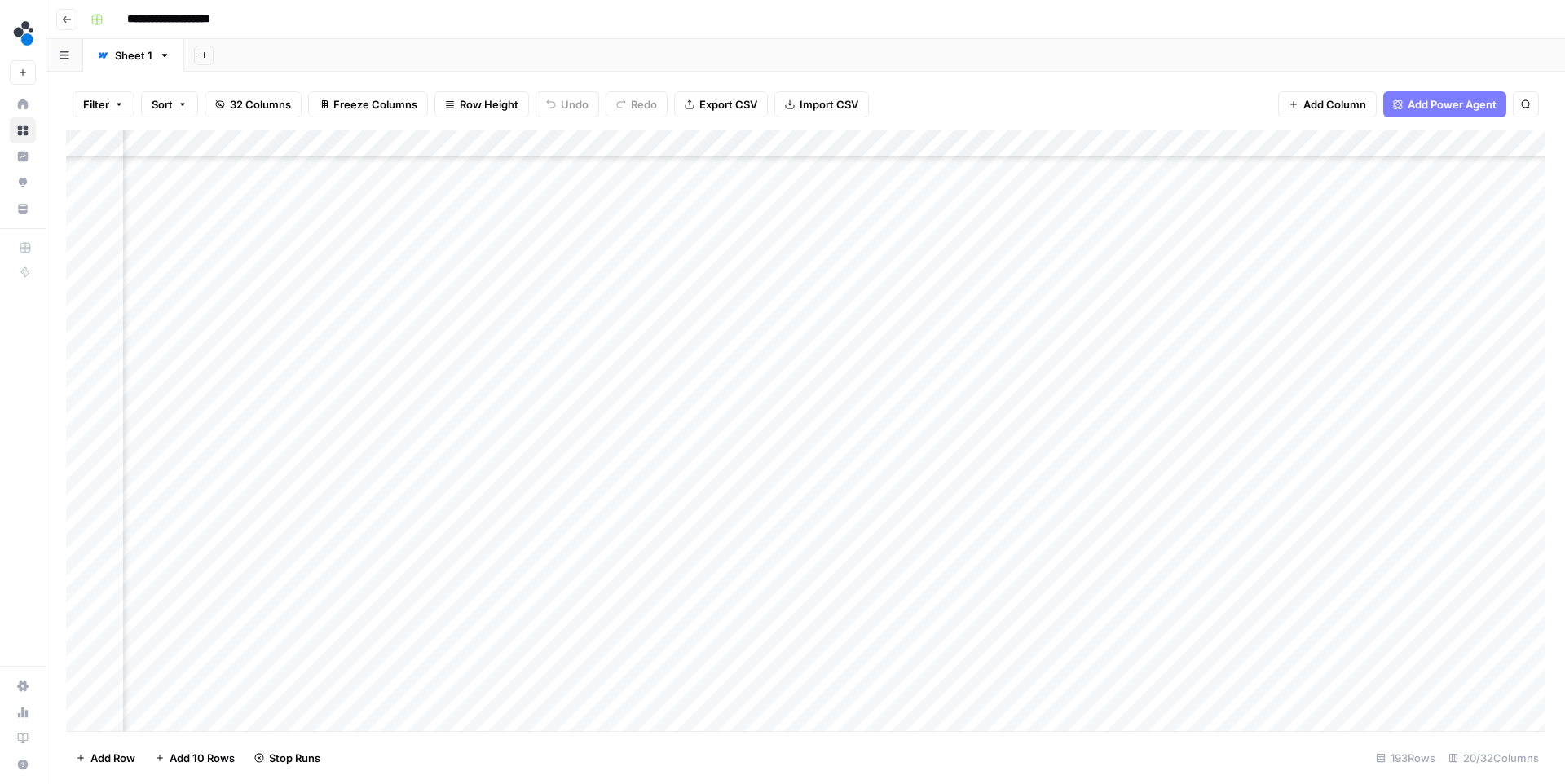
click at [1094, 443] on div "Add Column" at bounding box center [806, 431] width 1480 height 601
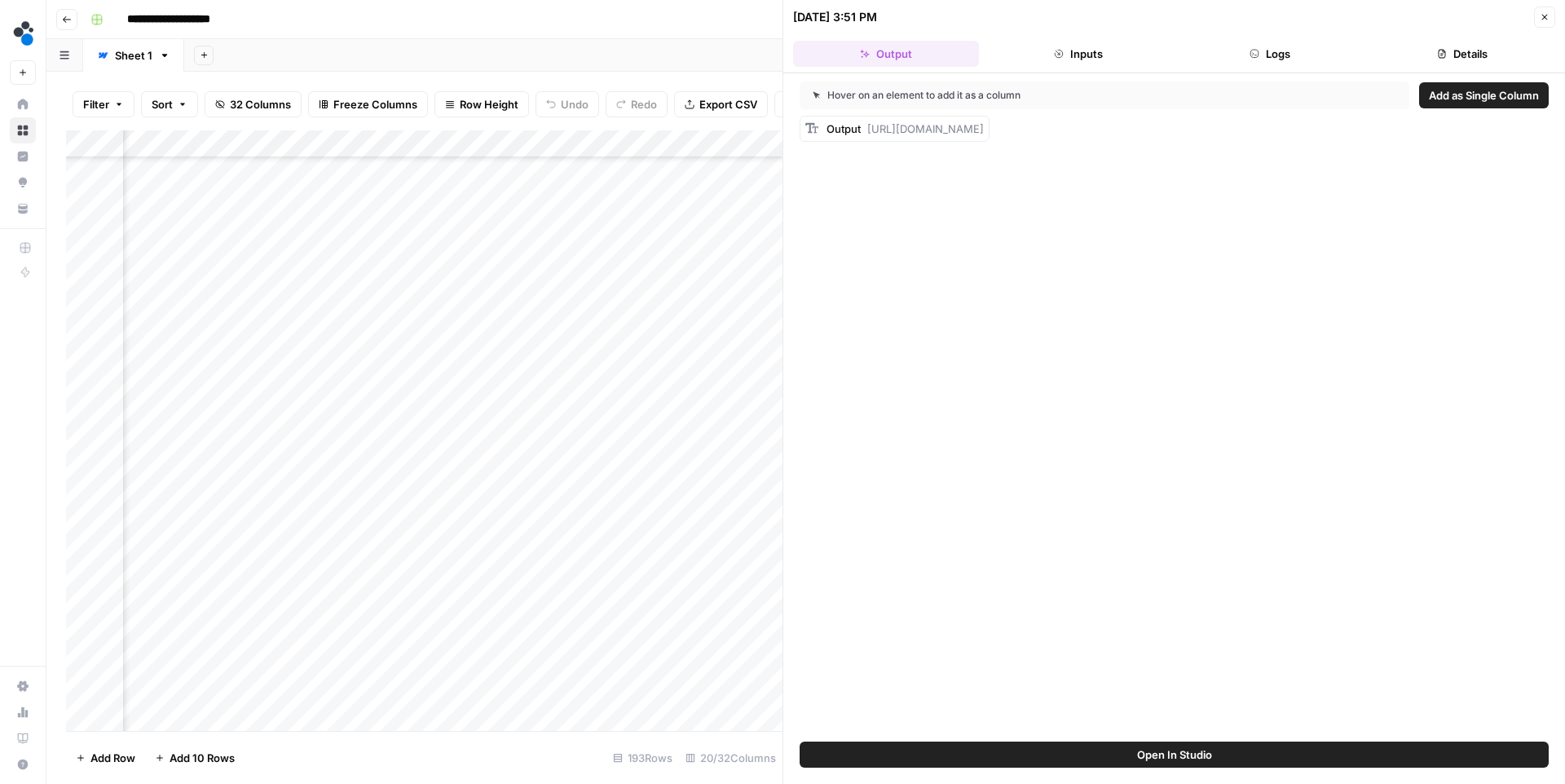
click at [1074, 36] on header "10/08/25 at 3:51 PM Close Output Inputs Logs Details" at bounding box center [1174, 37] width 782 height 73
click at [1078, 51] on button "Inputs" at bounding box center [1079, 53] width 186 height 26
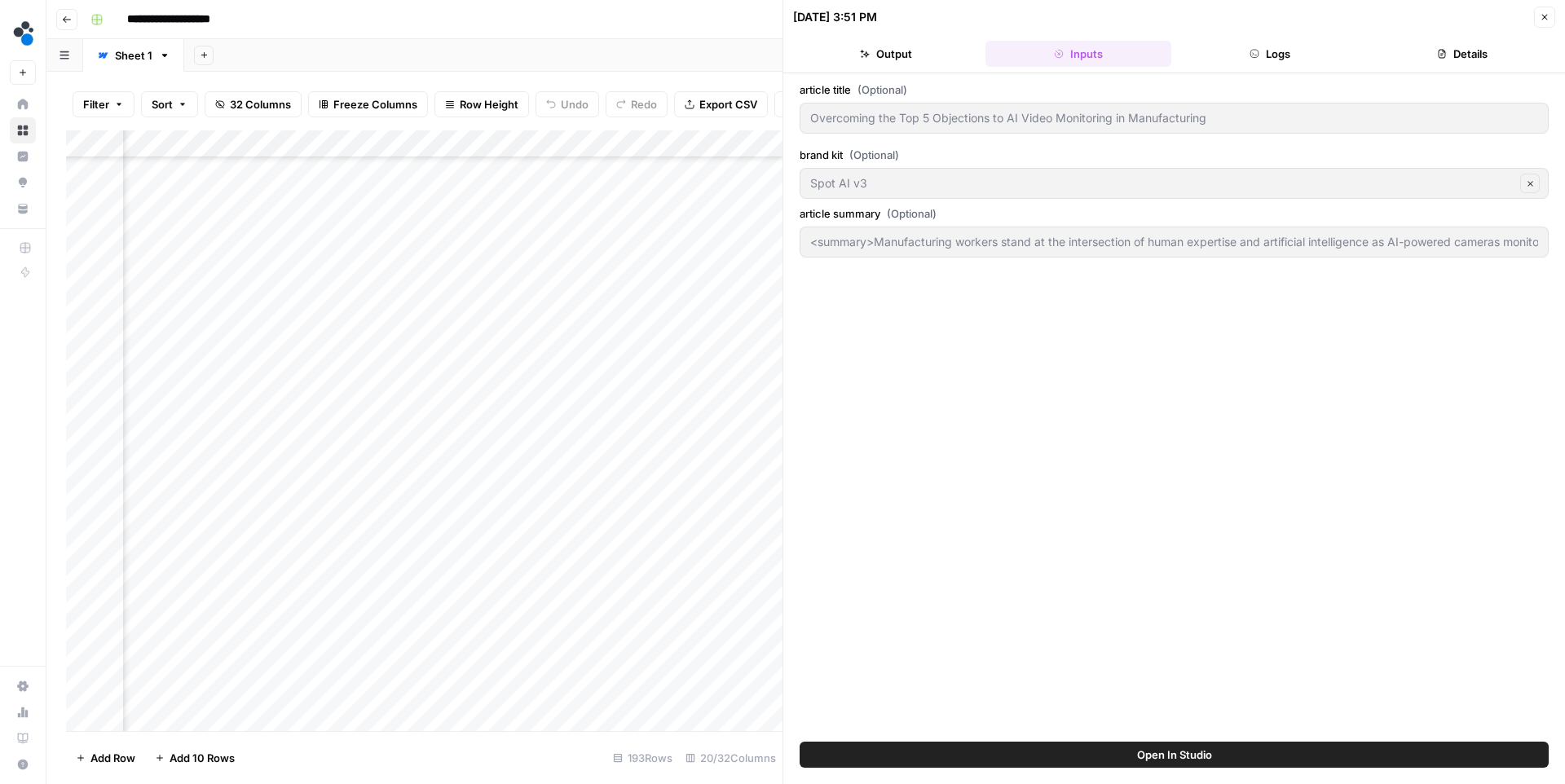
click at [1236, 52] on button "Logs" at bounding box center [1271, 53] width 186 height 26
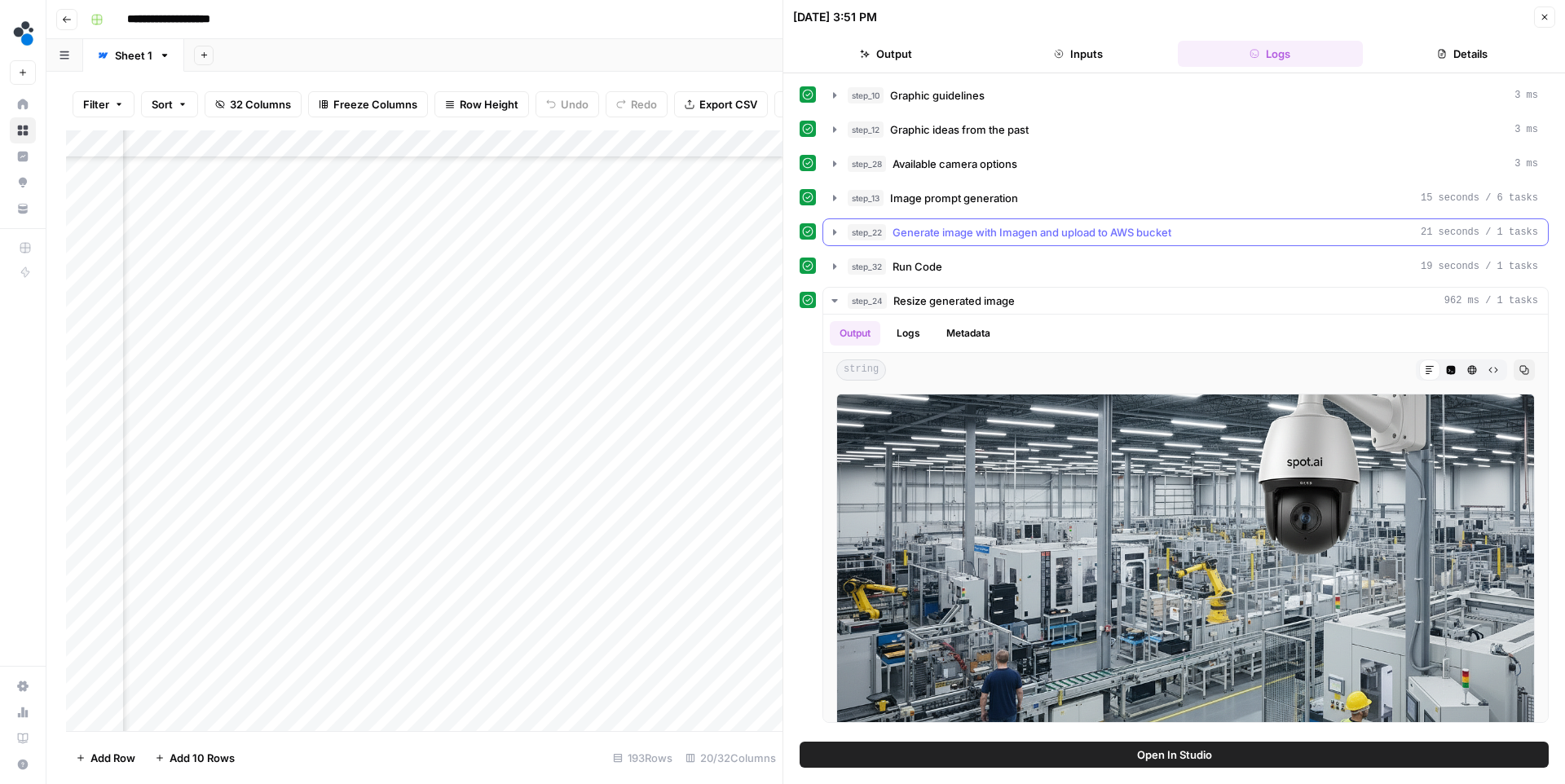
click at [905, 240] on span "Generate image with Imagen and upload to AWS bucket" at bounding box center [1031, 232] width 278 height 16
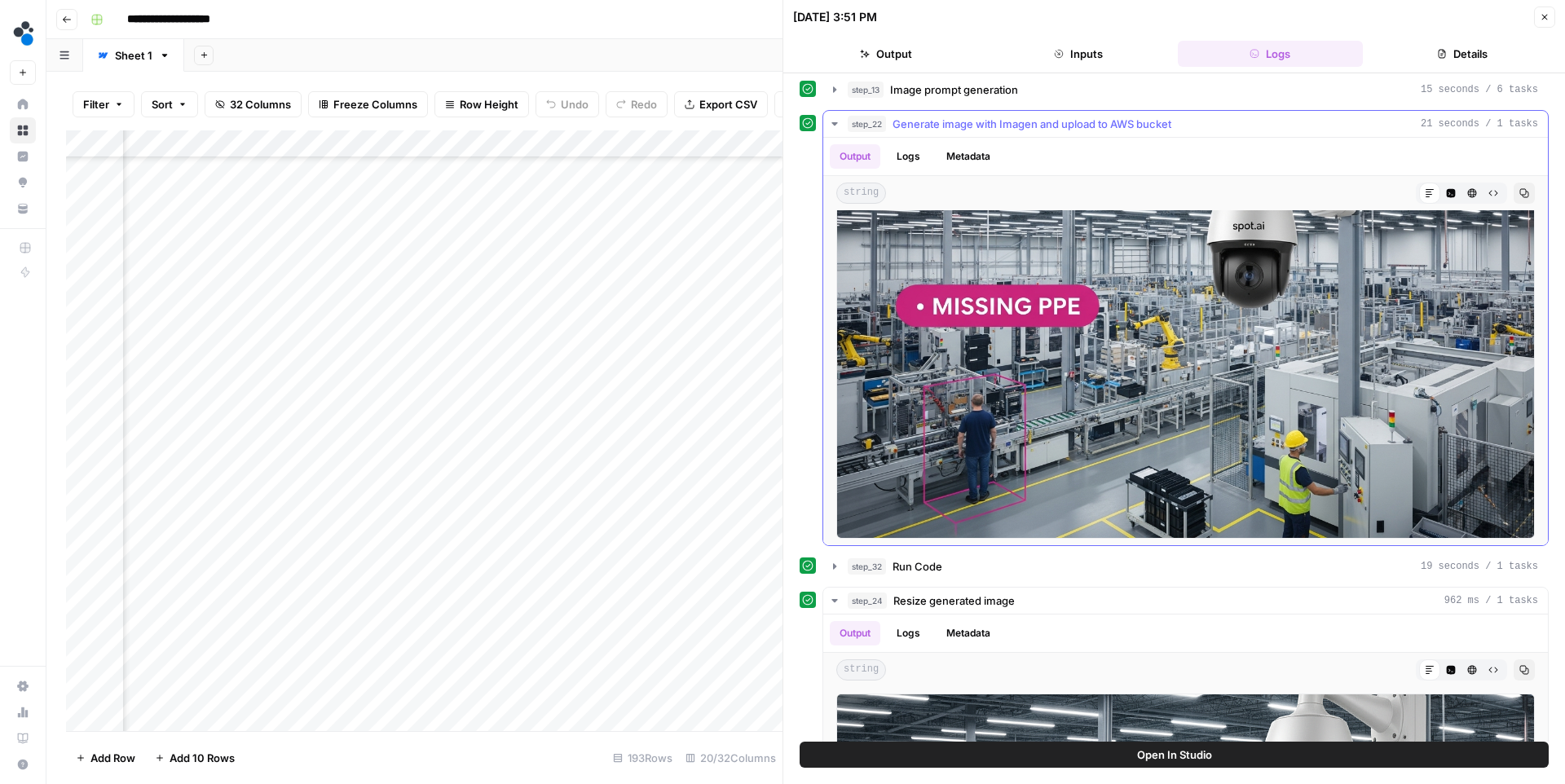
scroll to position [95, 0]
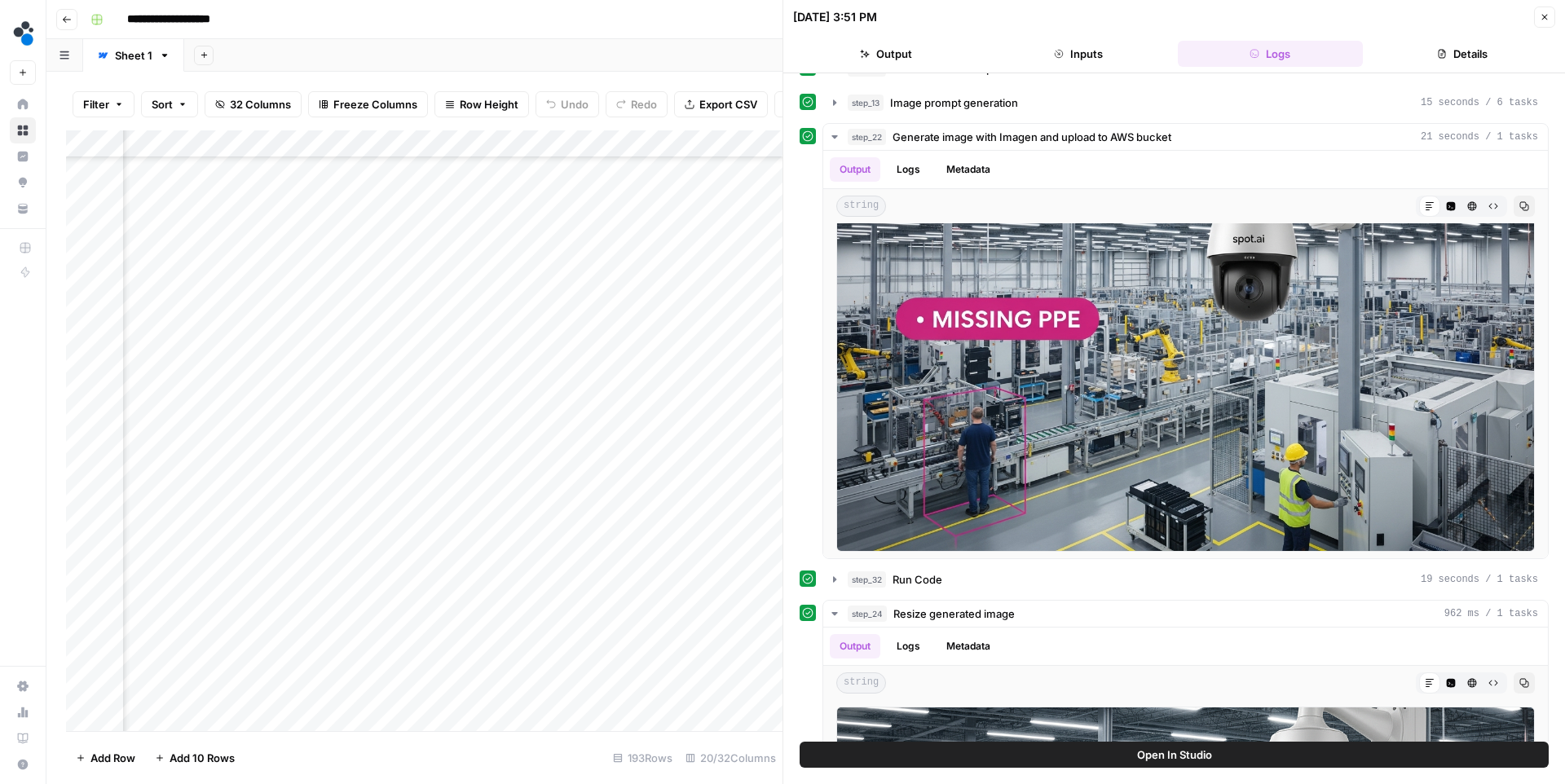
click at [1540, 16] on icon "button" at bounding box center [1545, 17] width 10 height 10
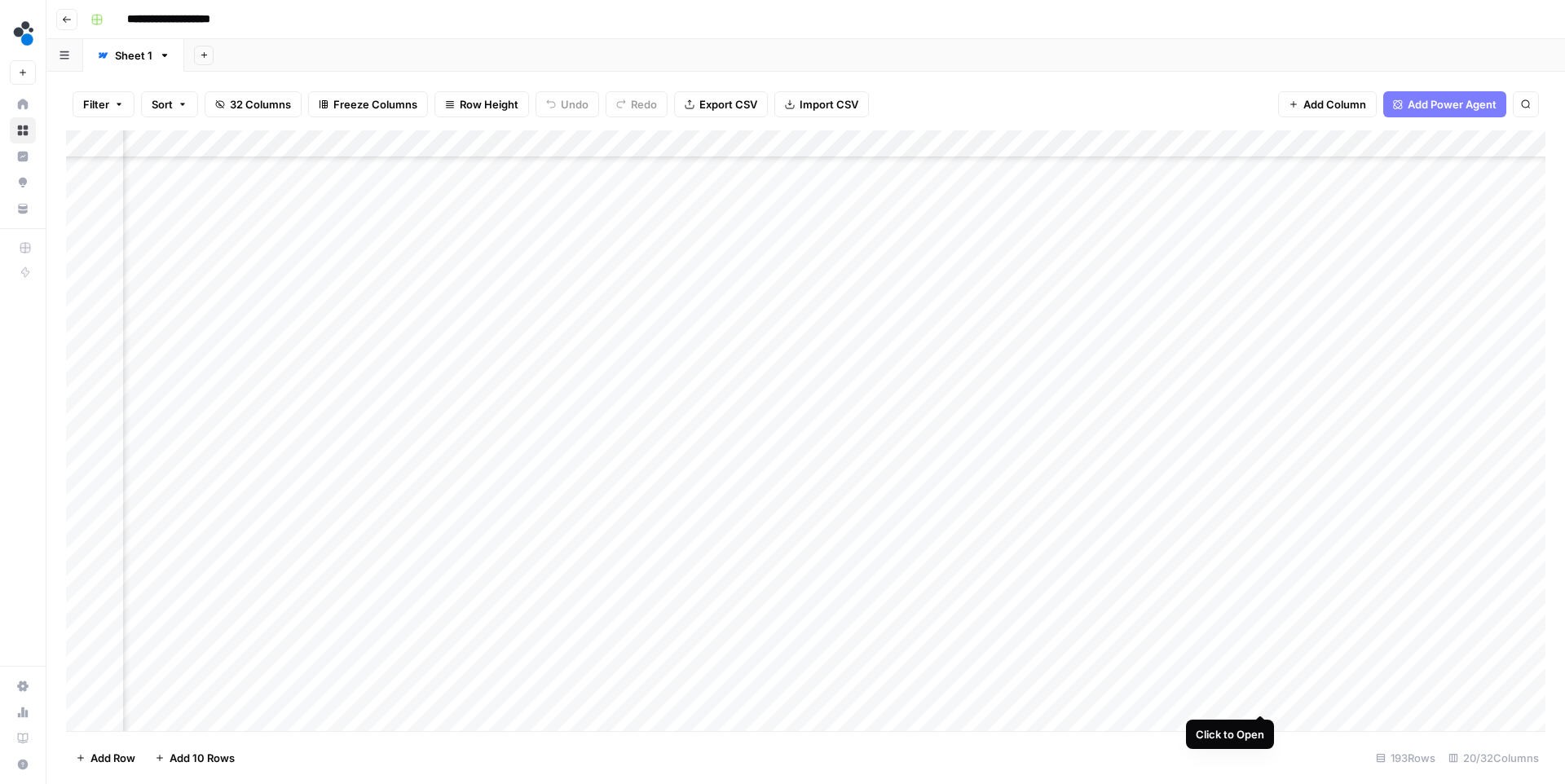
click at [1263, 694] on div "Add Column" at bounding box center [806, 431] width 1480 height 601
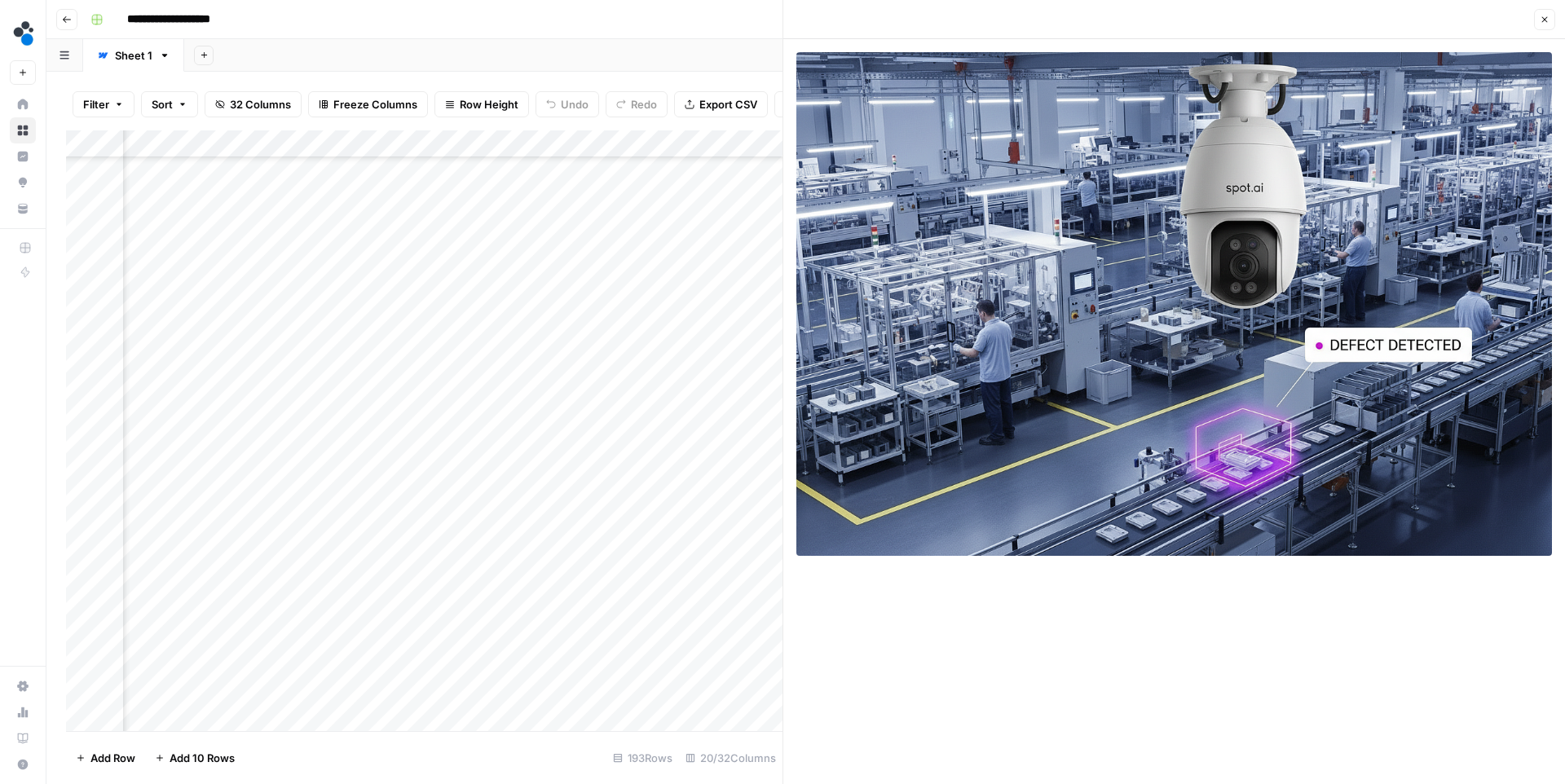
click at [1545, 23] on icon "button" at bounding box center [1545, 20] width 10 height 10
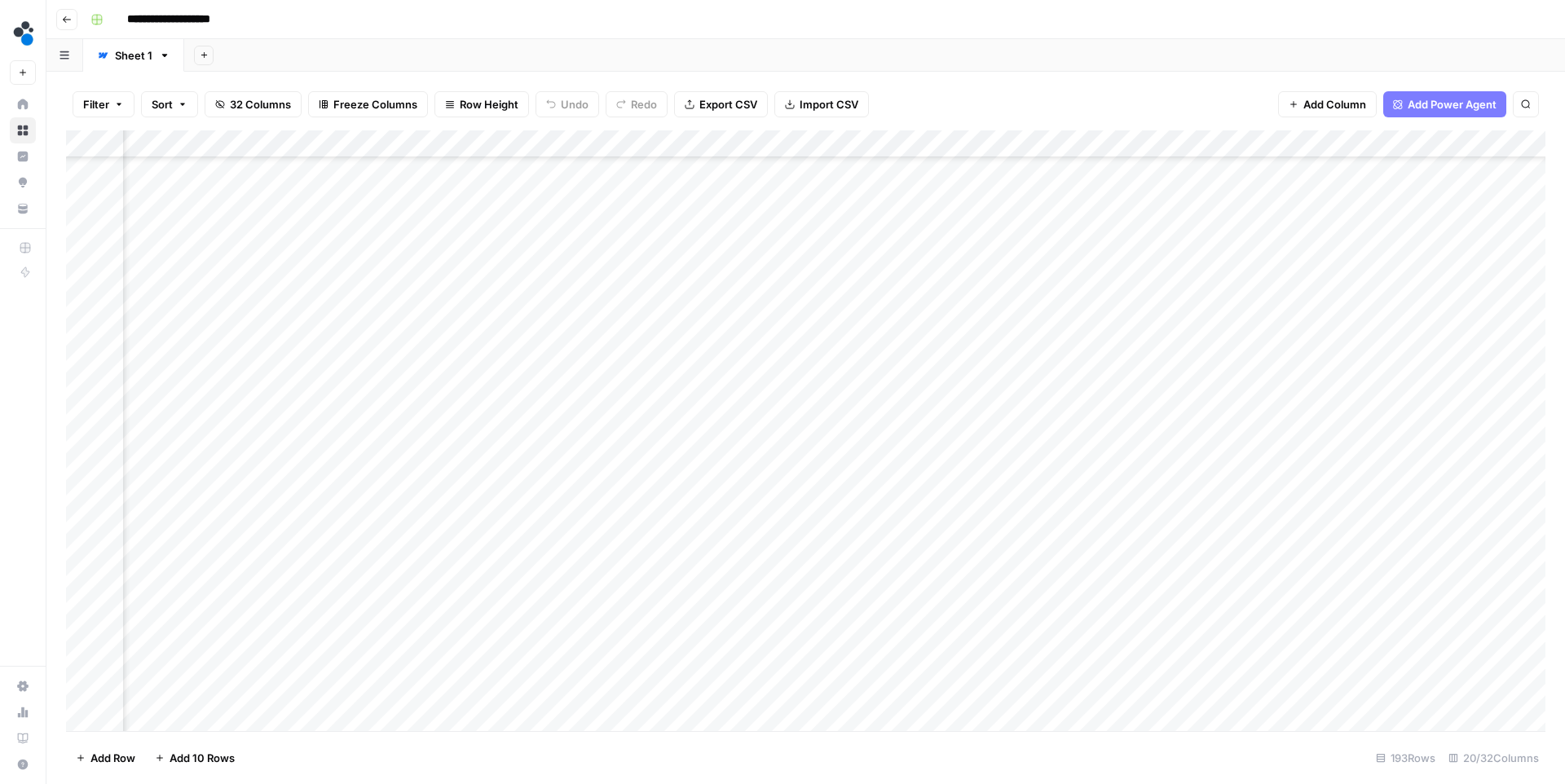
scroll to position [1071, 1918]
click at [1090, 570] on div "Add Column" at bounding box center [806, 431] width 1480 height 601
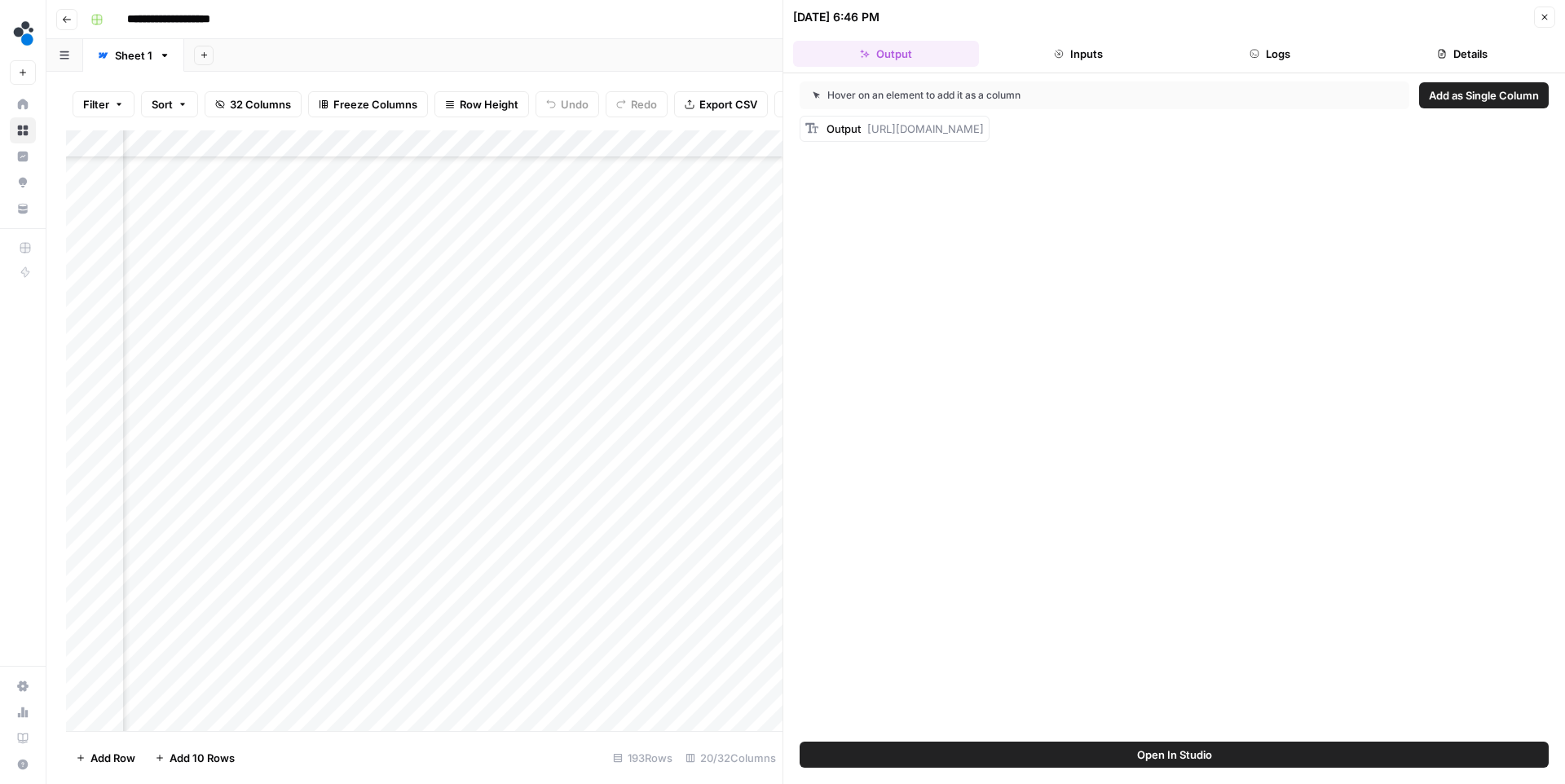
click at [1275, 63] on button "Logs" at bounding box center [1271, 53] width 186 height 26
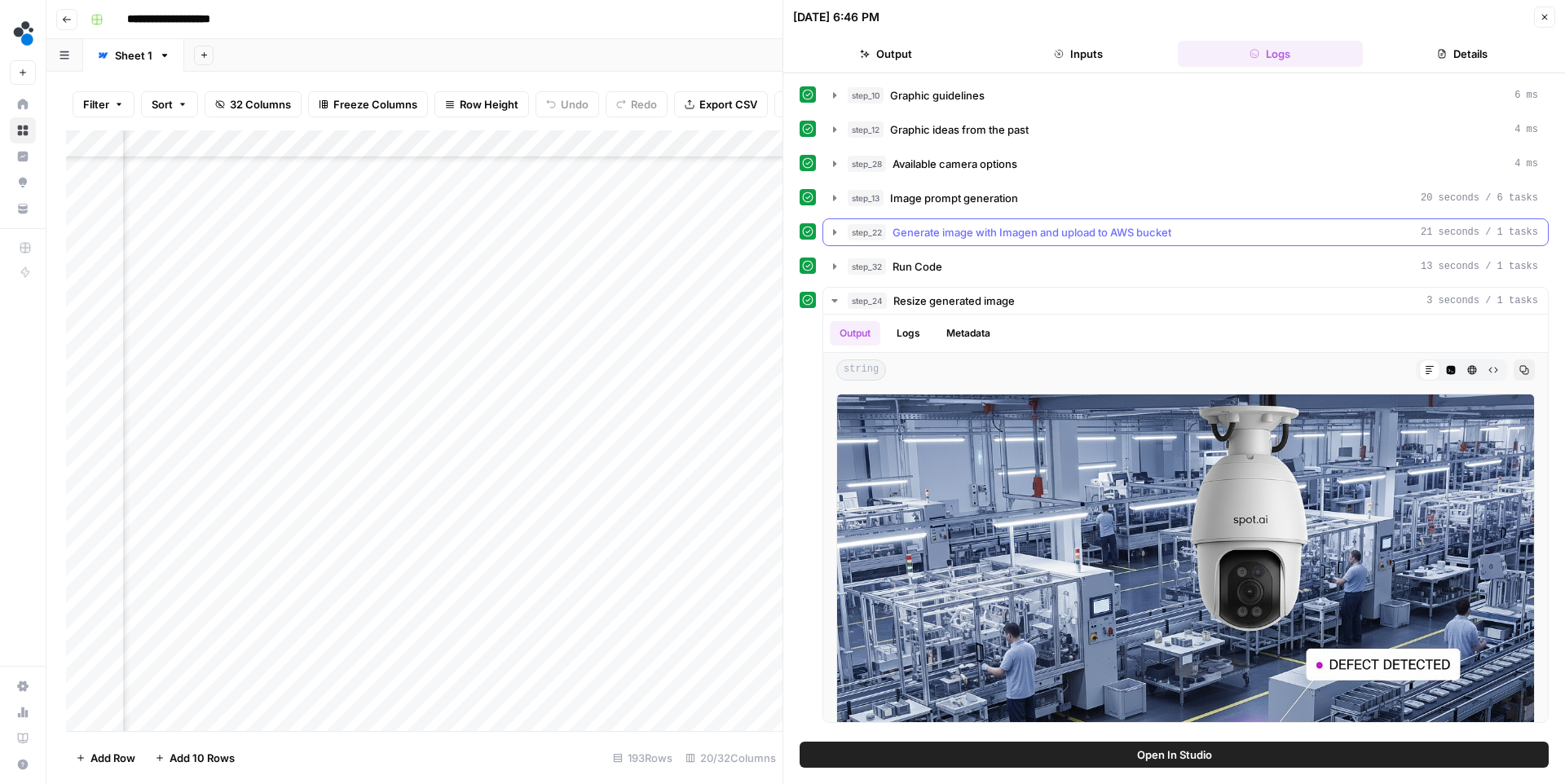
click at [903, 238] on span "Generate image with Imagen and upload to AWS bucket" at bounding box center [1031, 232] width 278 height 16
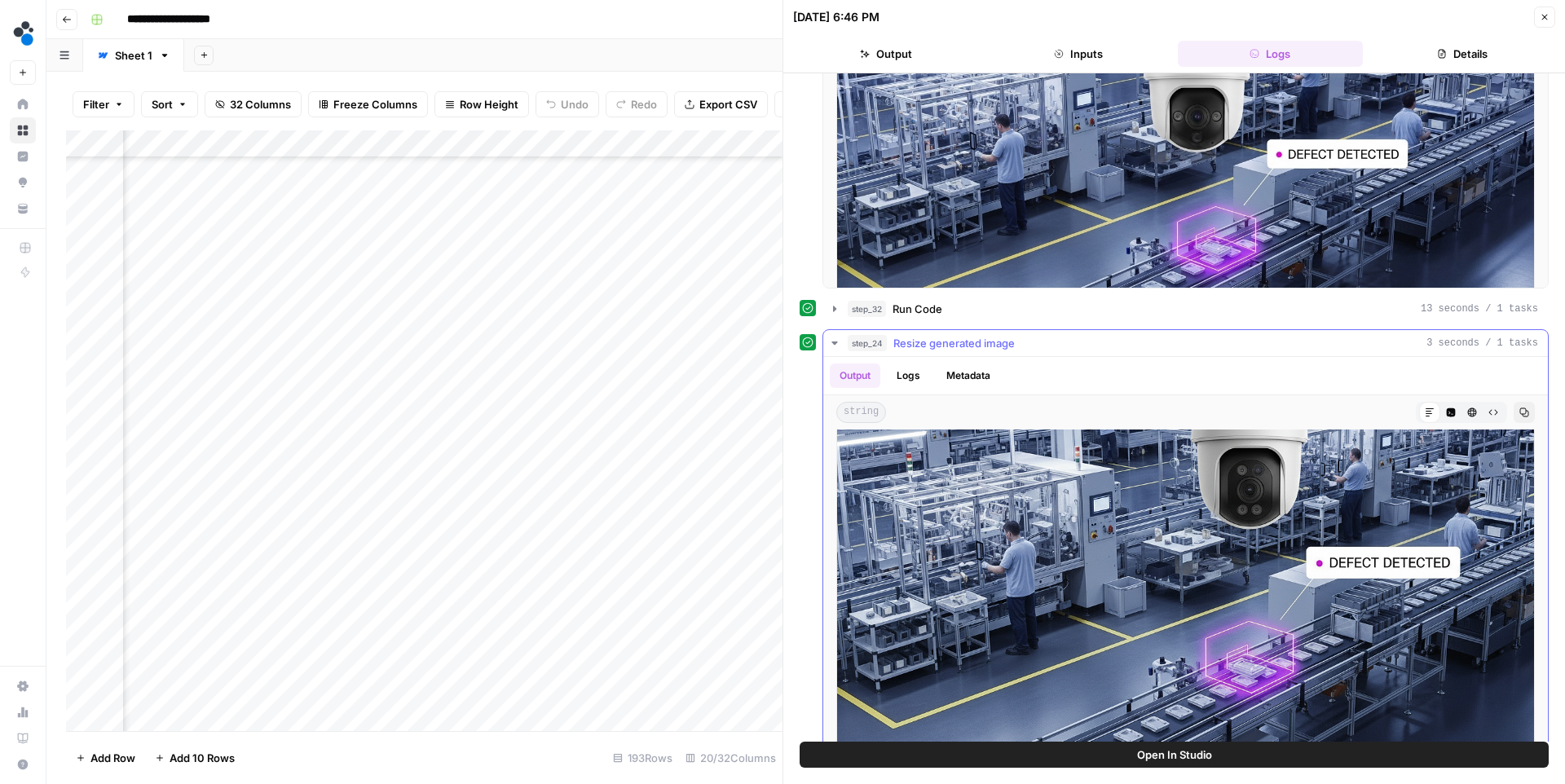
scroll to position [398, 0]
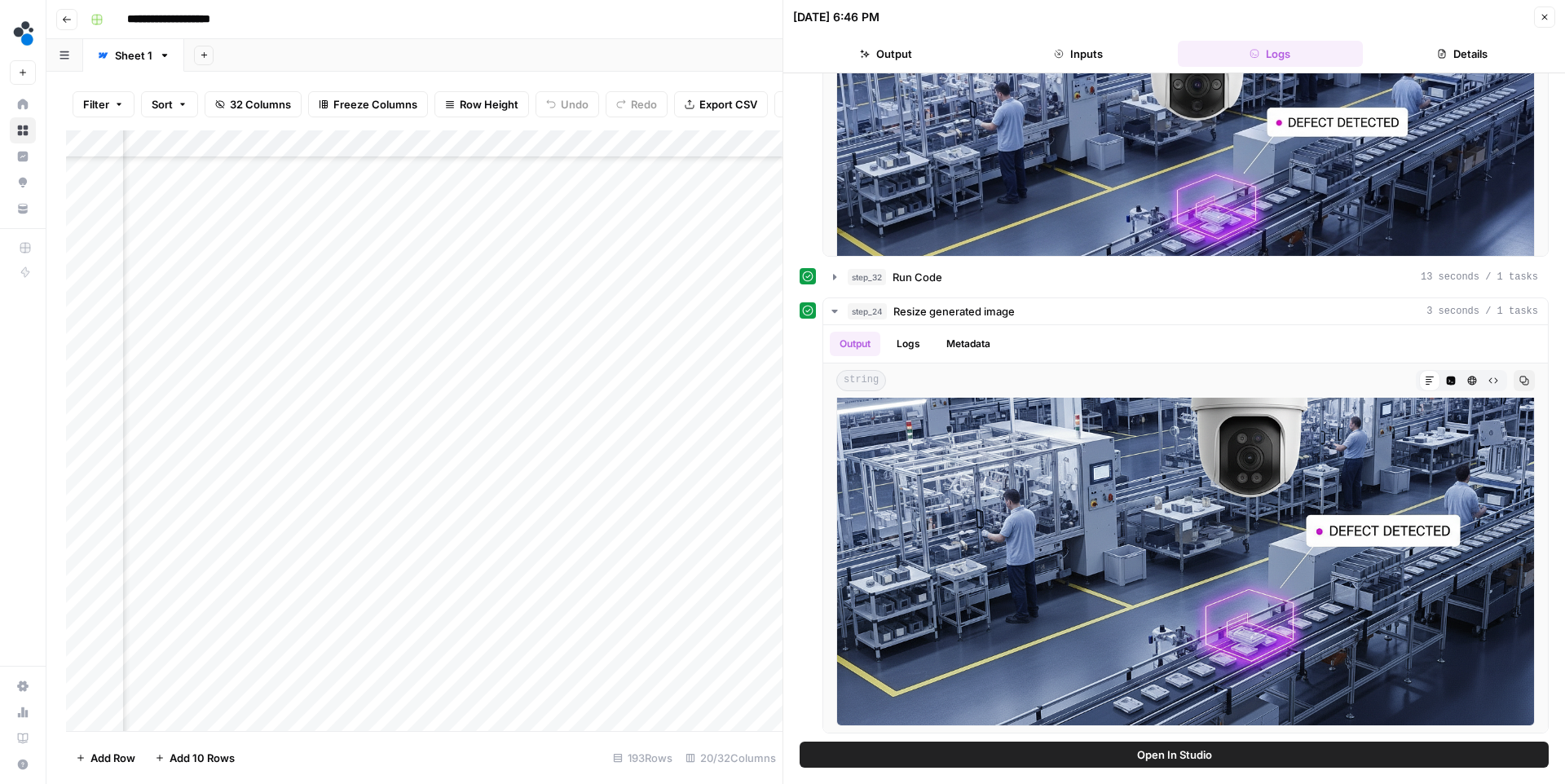
click at [1547, 19] on icon "button" at bounding box center [1545, 18] width 6 height 6
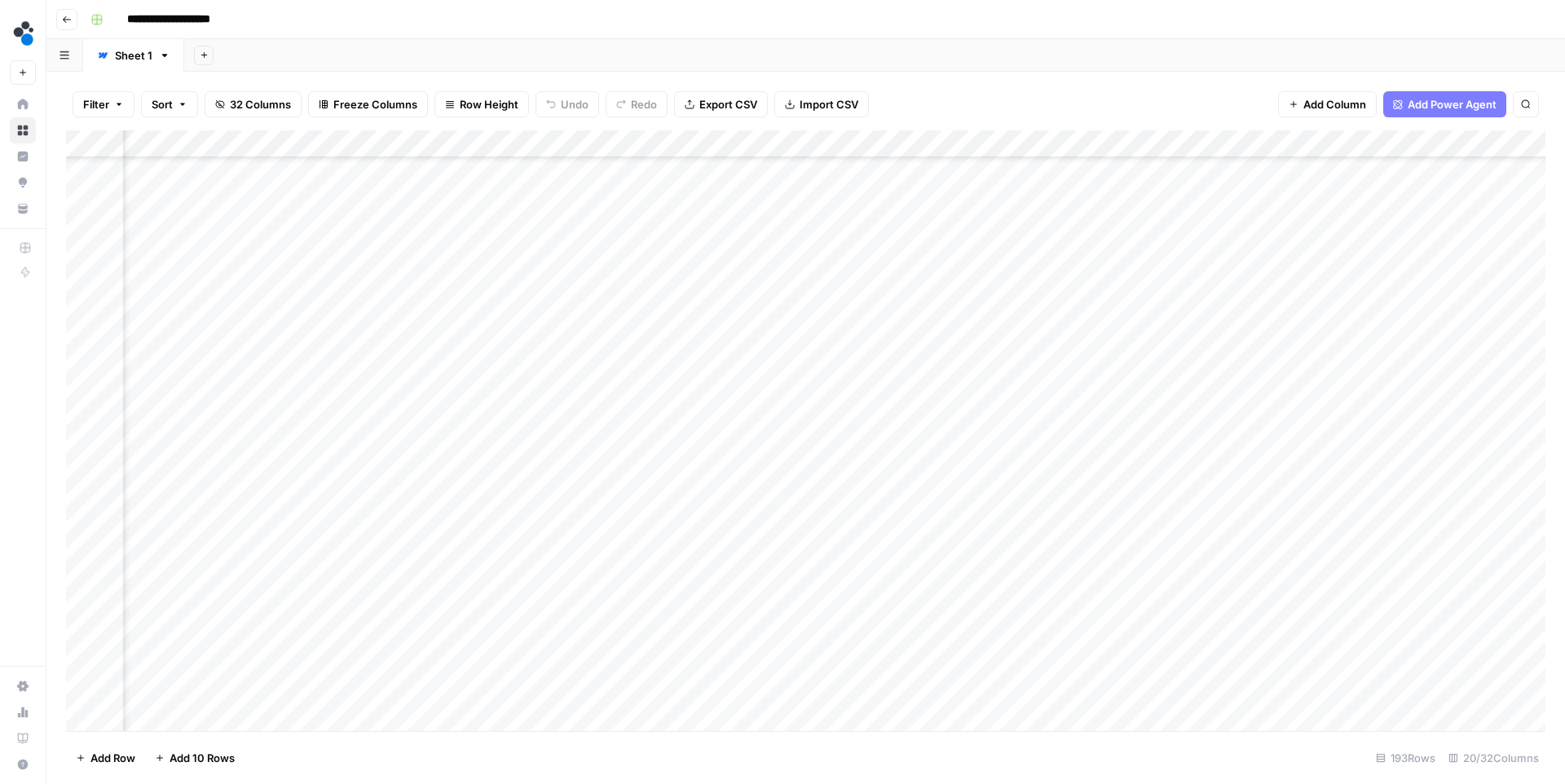
scroll to position [1123, 1918]
click at [1258, 296] on div "Add Column" at bounding box center [806, 431] width 1480 height 601
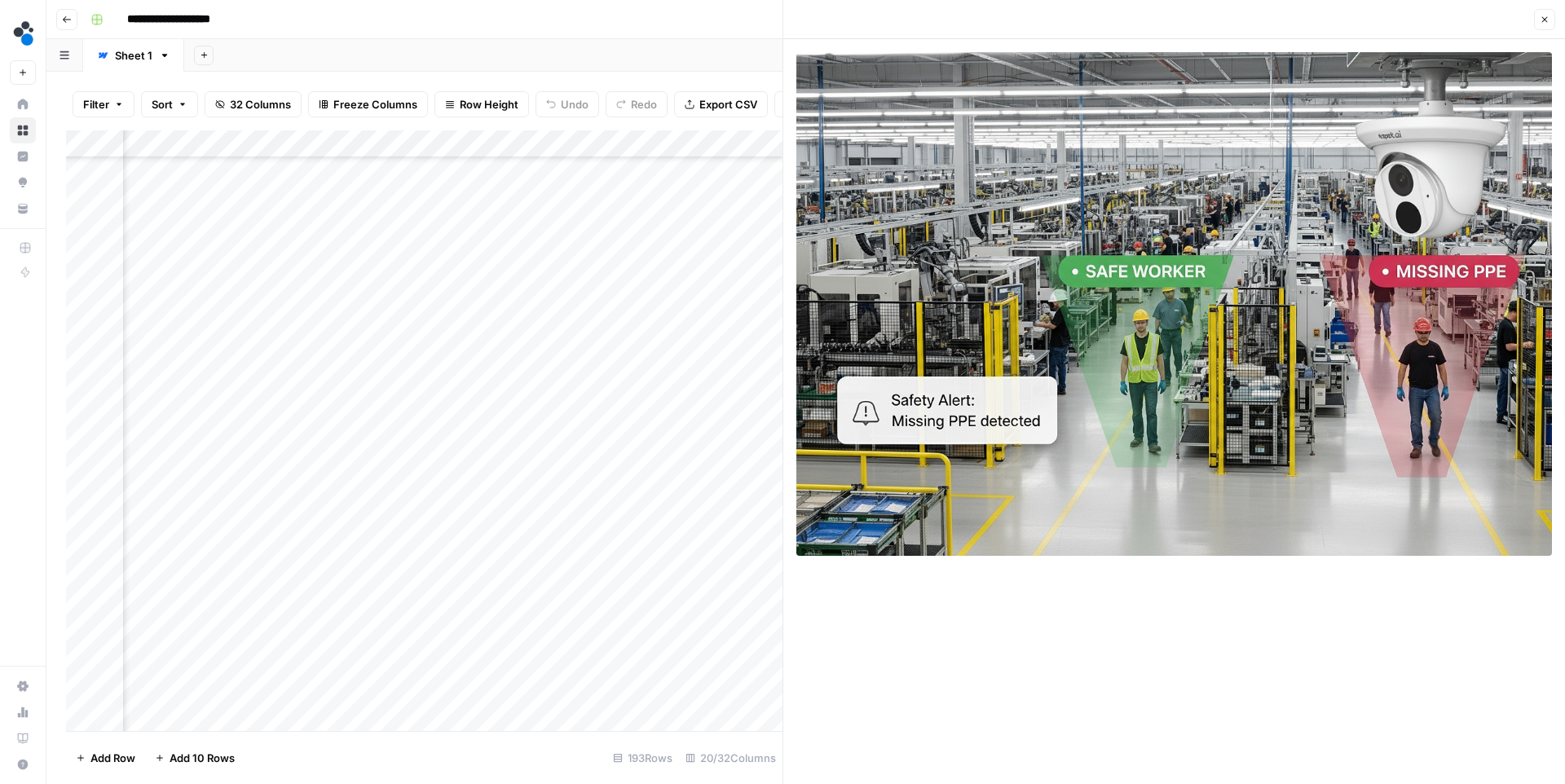
click at [1540, 24] on icon "button" at bounding box center [1545, 20] width 10 height 10
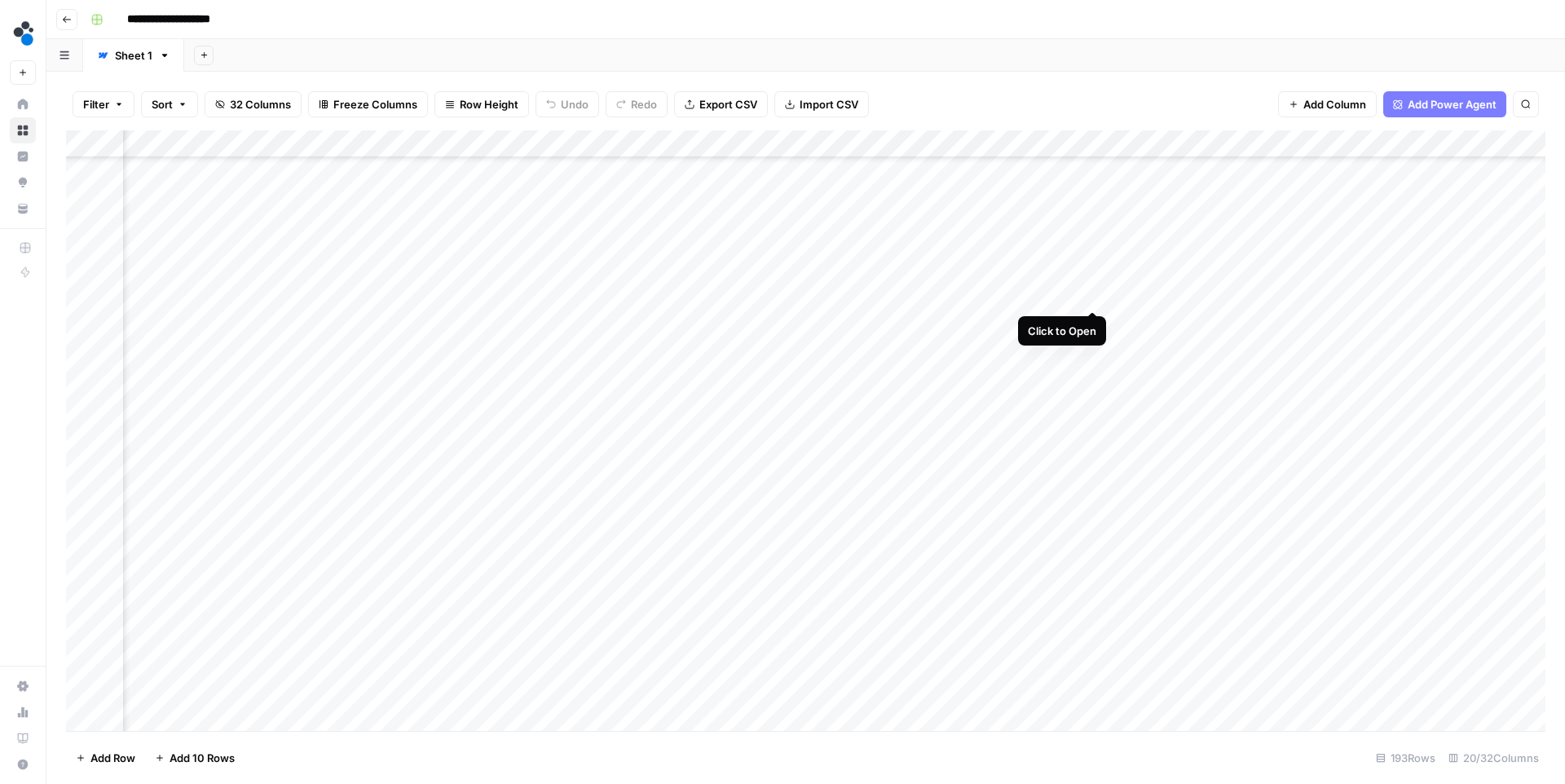
click at [1092, 292] on div "Add Column" at bounding box center [806, 431] width 1480 height 601
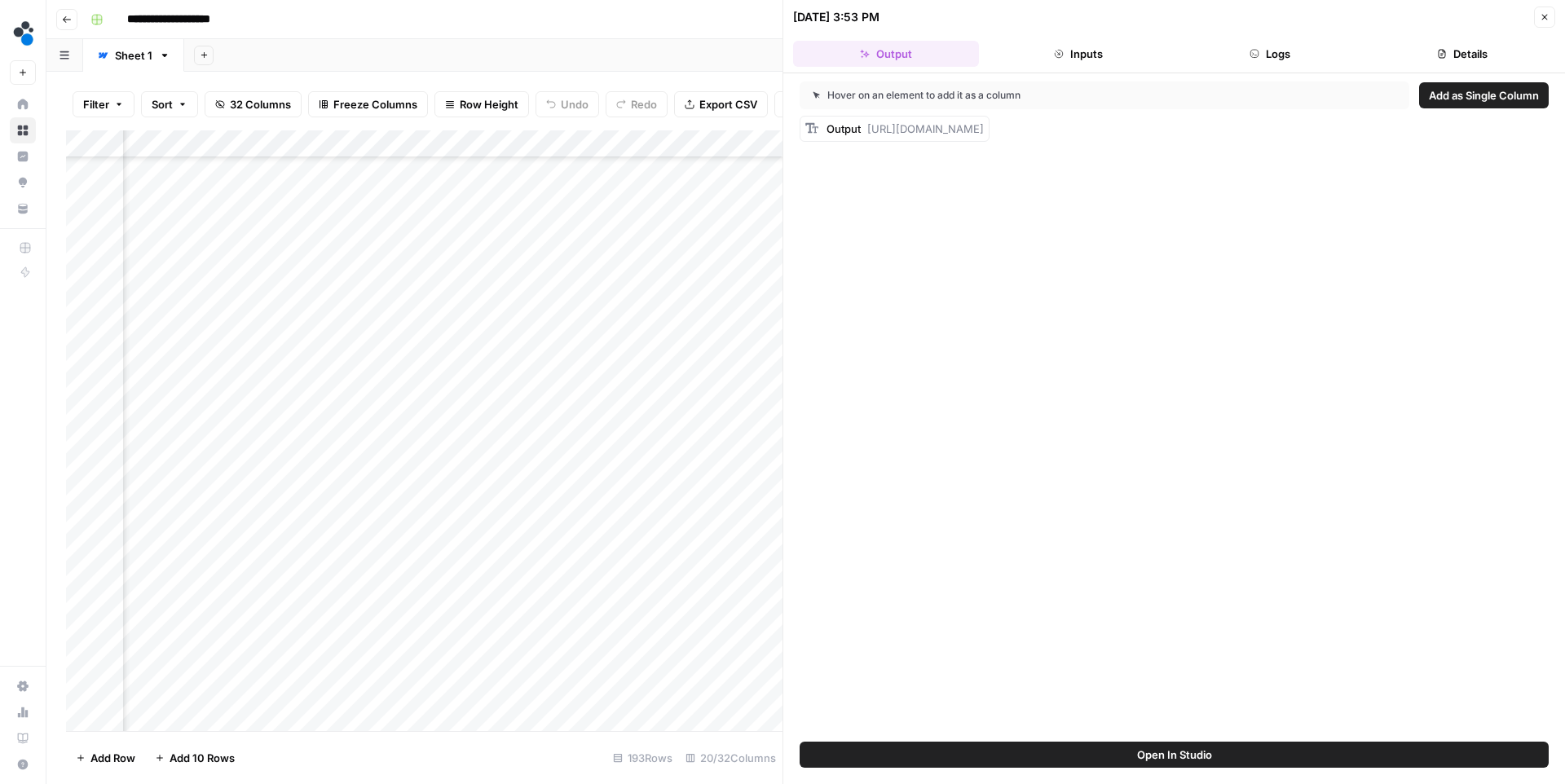
click at [1264, 47] on button "Logs" at bounding box center [1271, 53] width 186 height 26
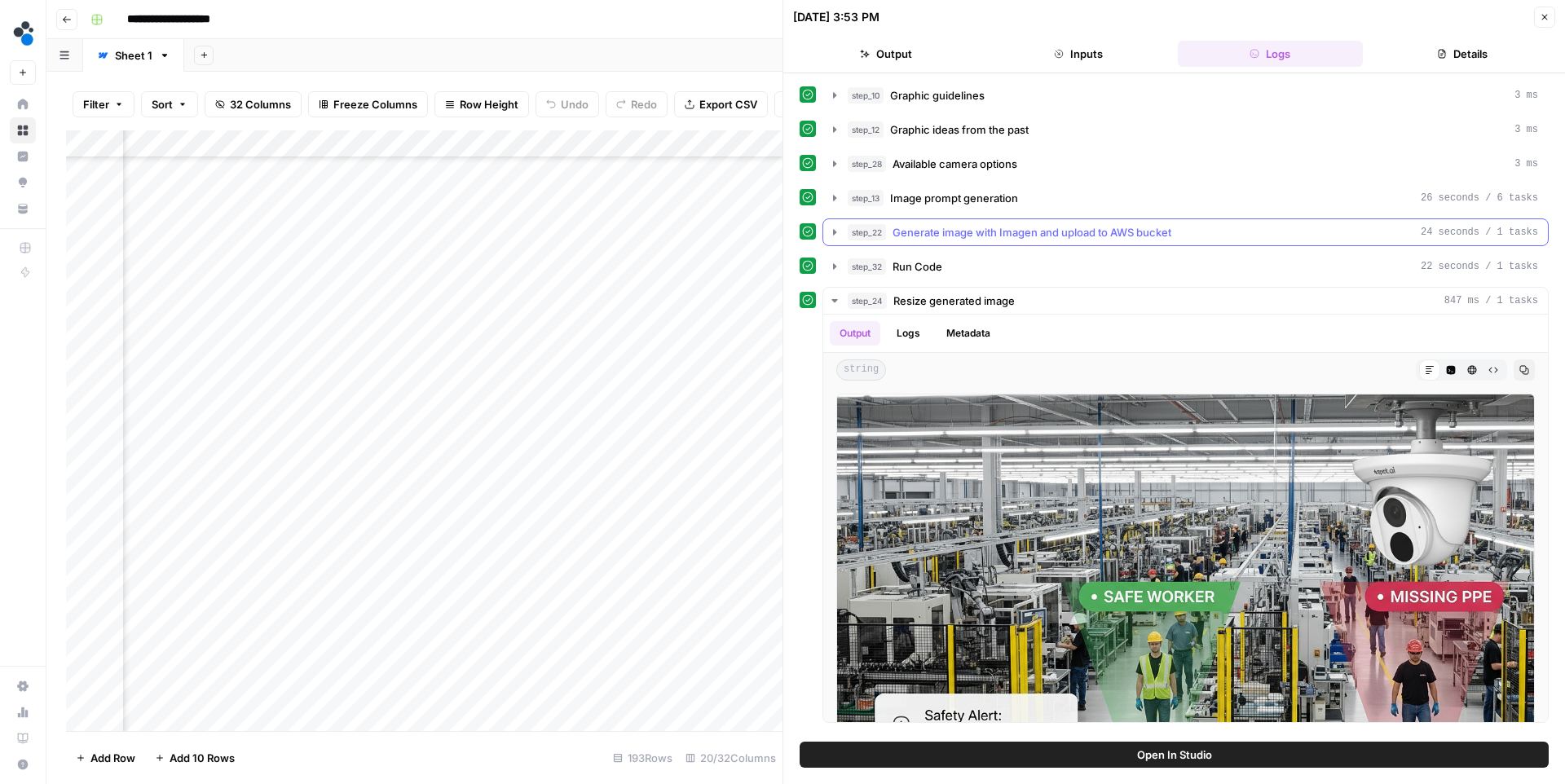
click at [1010, 235] on span "Generate image with Imagen and upload to AWS bucket" at bounding box center [1031, 232] width 278 height 16
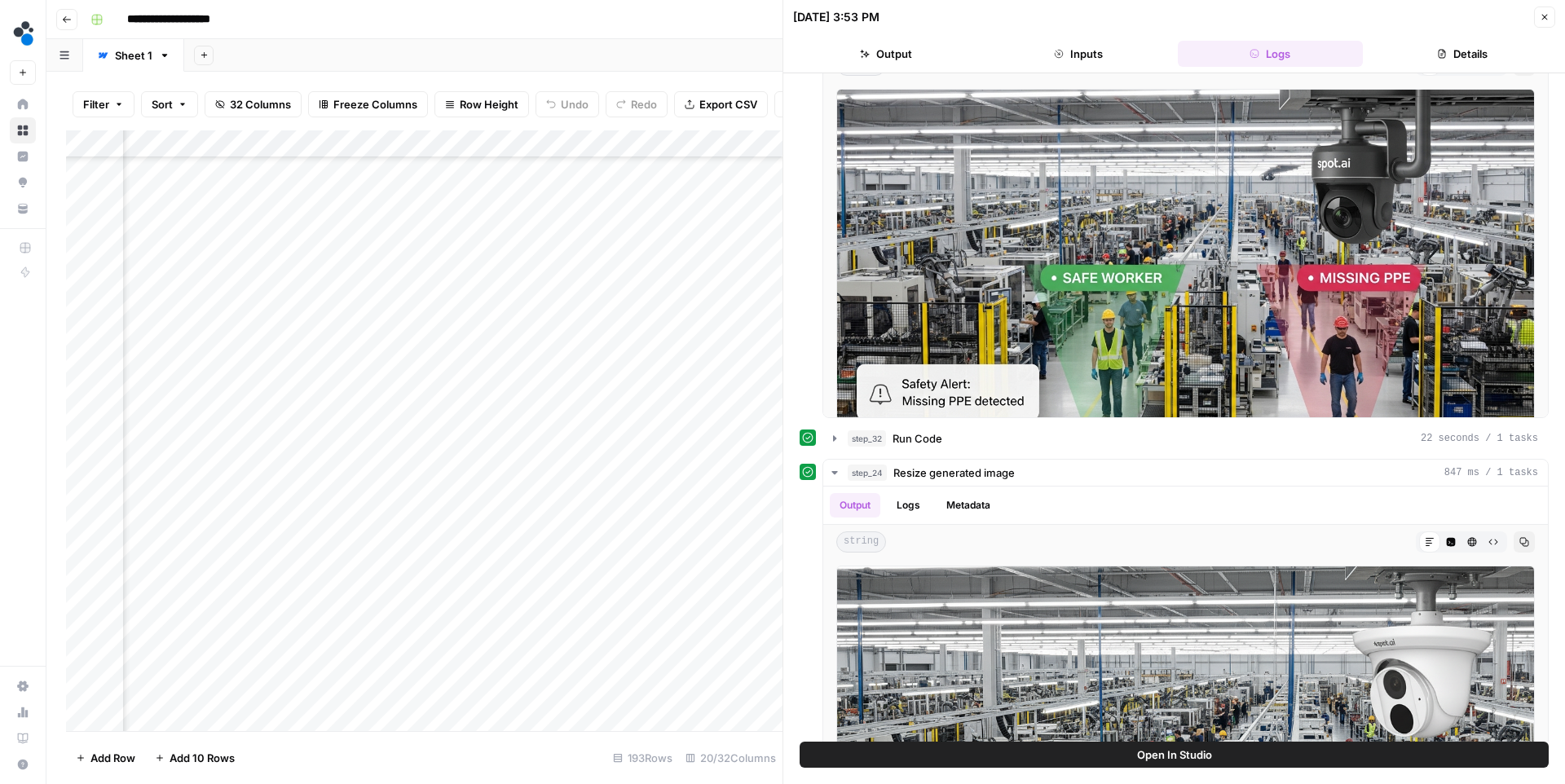
click at [1544, 18] on icon "button" at bounding box center [1545, 17] width 10 height 10
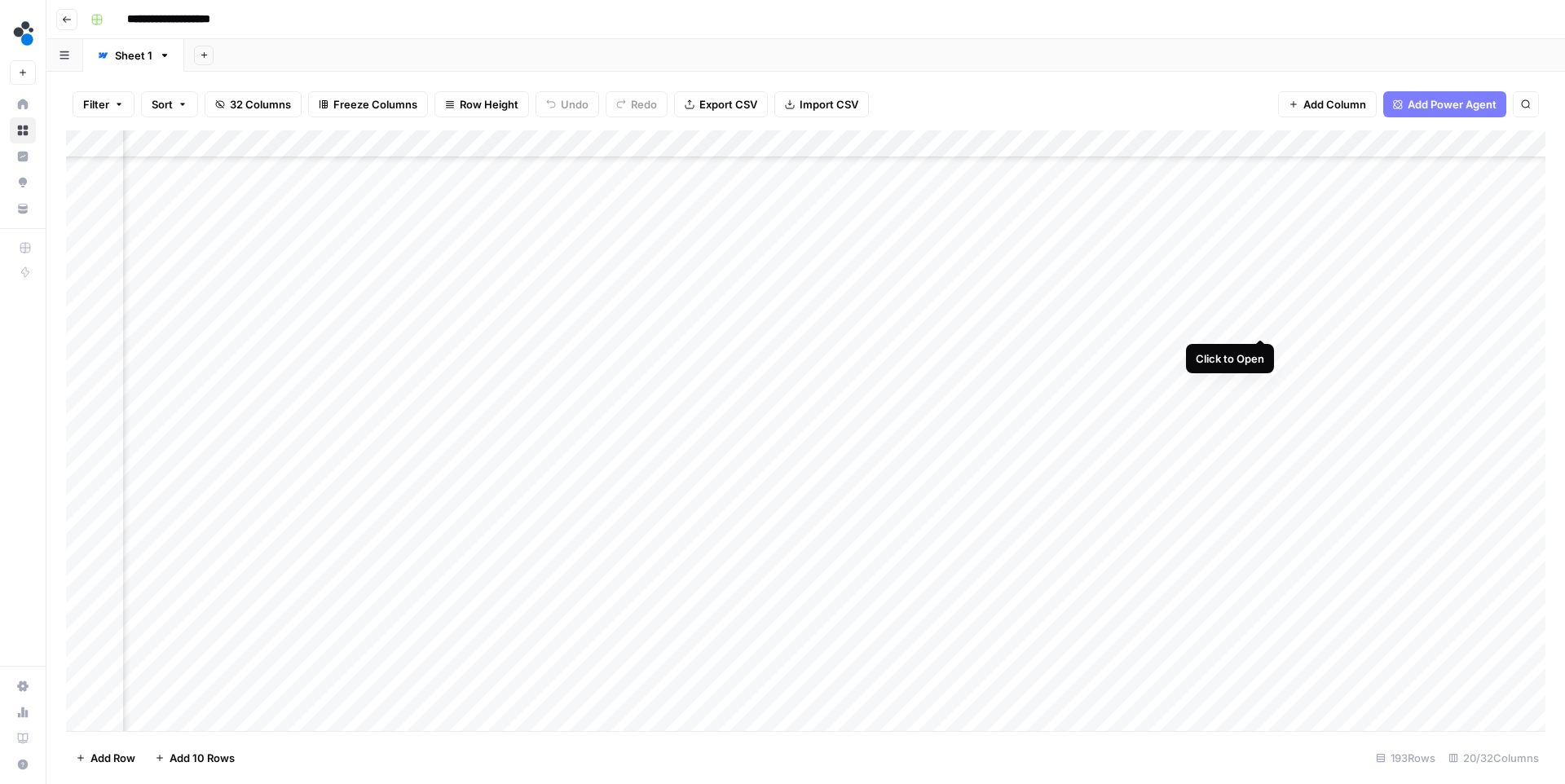
click at [1258, 320] on div "Add Column" at bounding box center [806, 431] width 1480 height 601
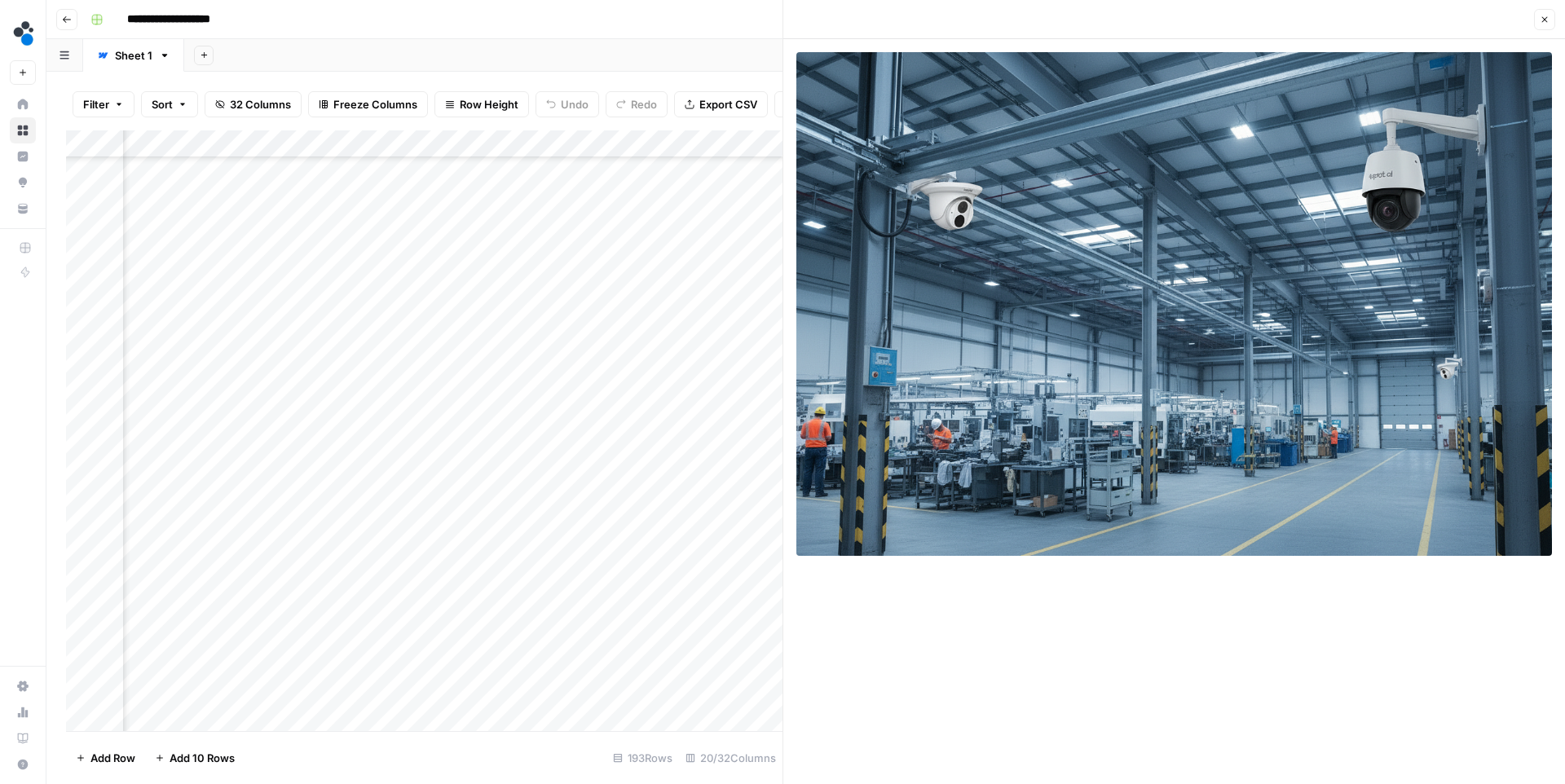
click at [1540, 16] on icon "button" at bounding box center [1545, 20] width 10 height 10
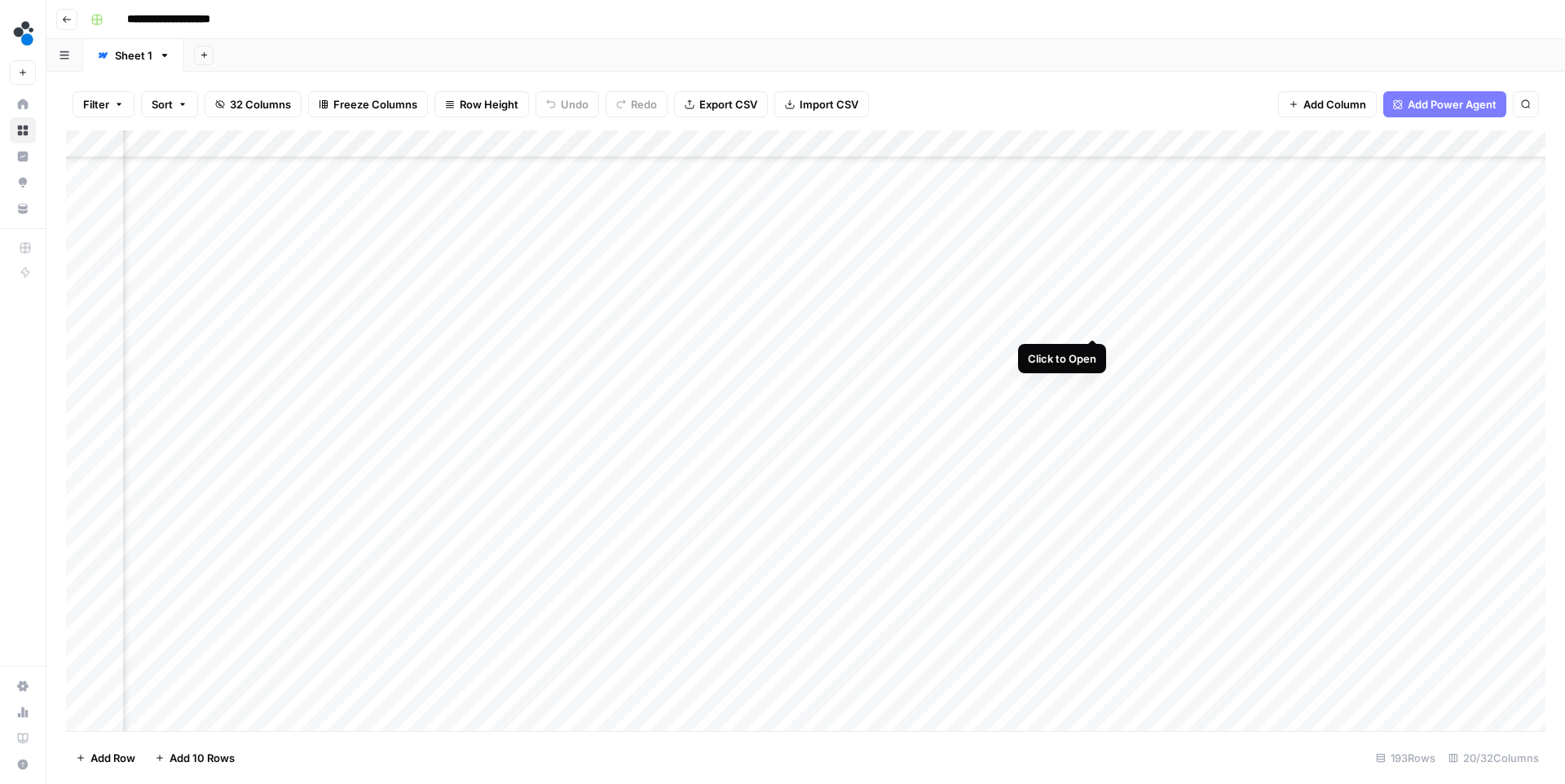
click at [1091, 323] on div "Add Column" at bounding box center [806, 431] width 1480 height 601
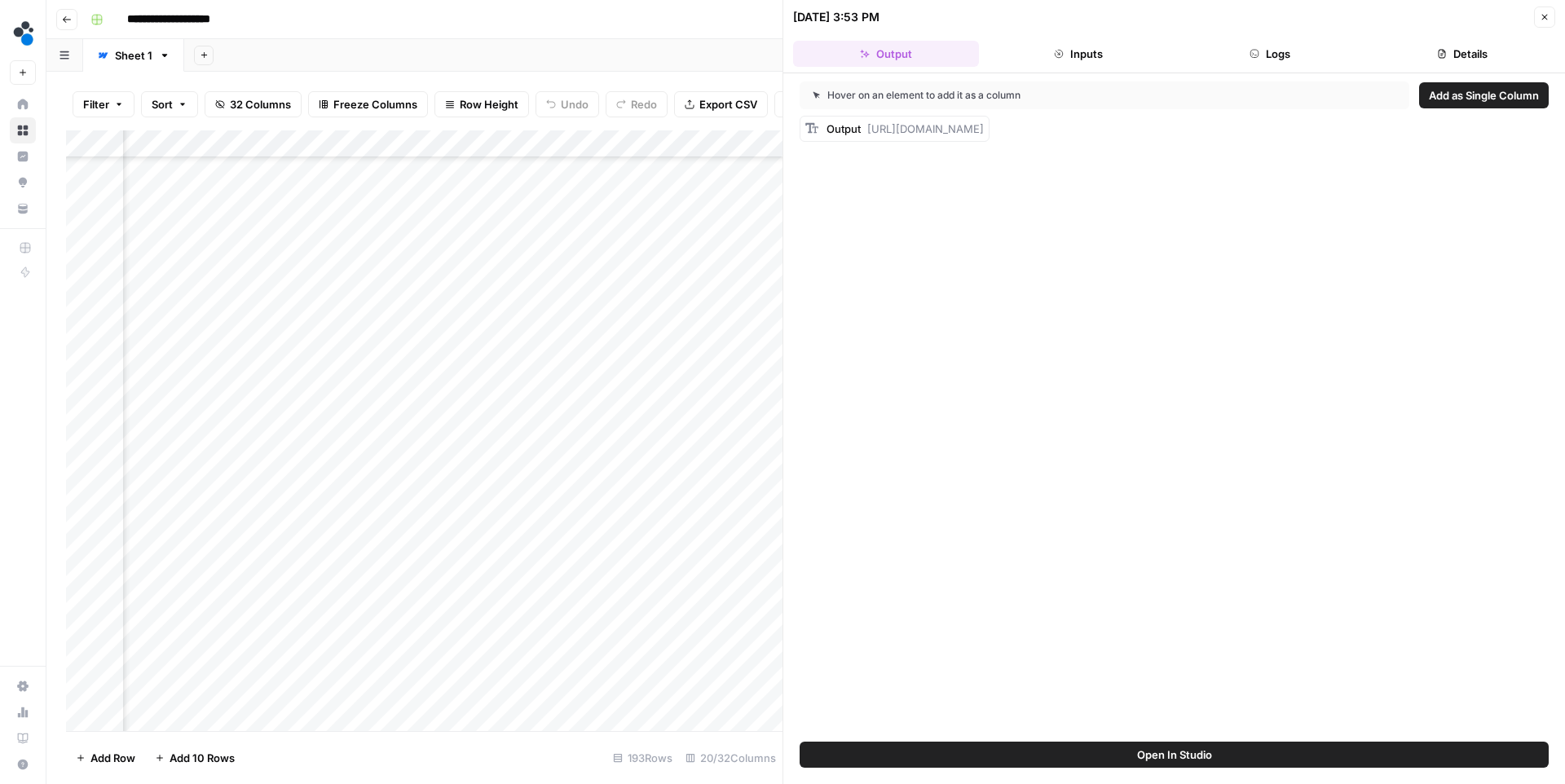
click at [1235, 56] on button "Logs" at bounding box center [1271, 53] width 186 height 26
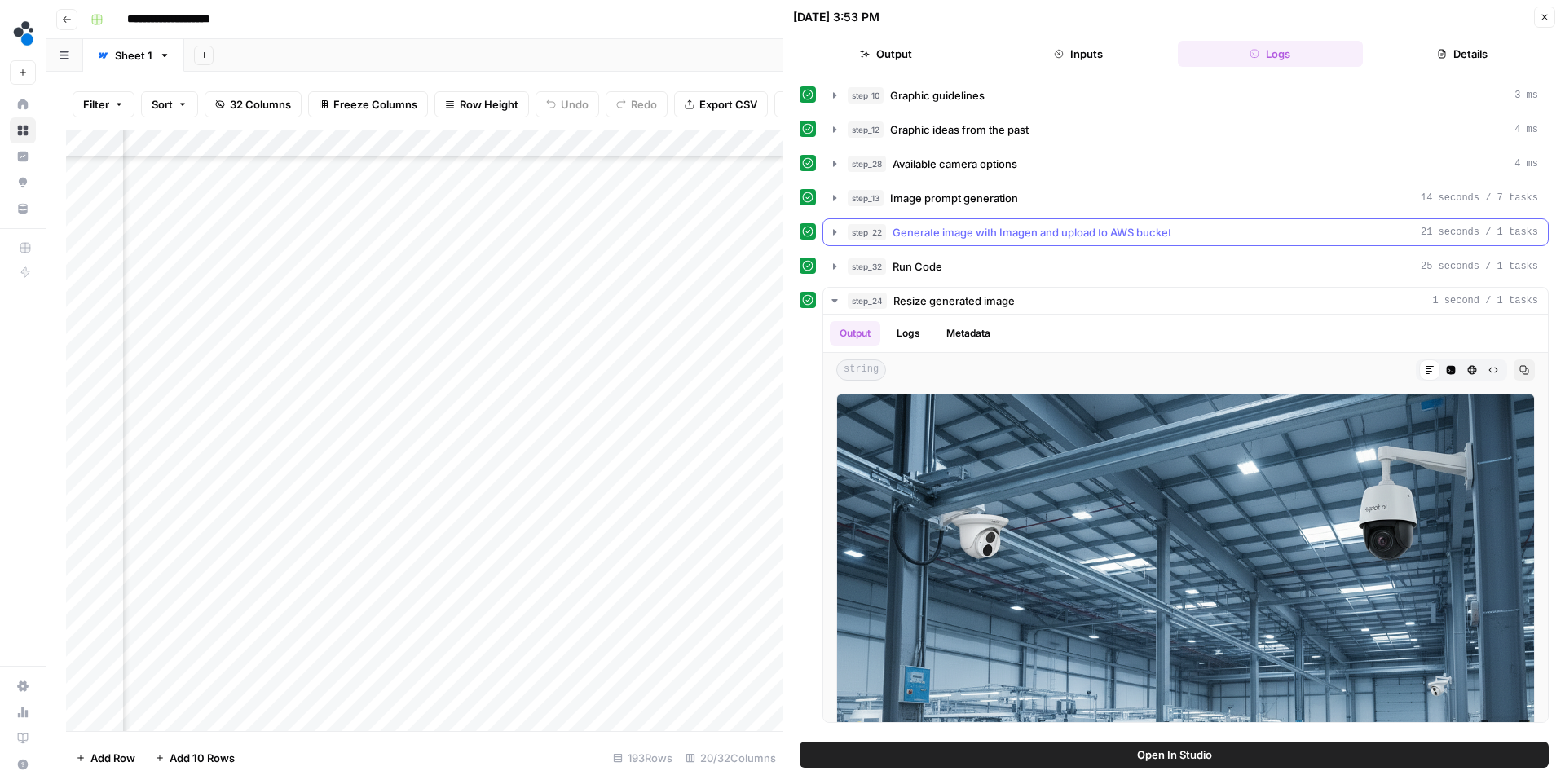
click at [934, 220] on button "step_22 Generate image with Imagen and upload to AWS bucket 21 seconds / 1 tasks" at bounding box center [1186, 232] width 725 height 26
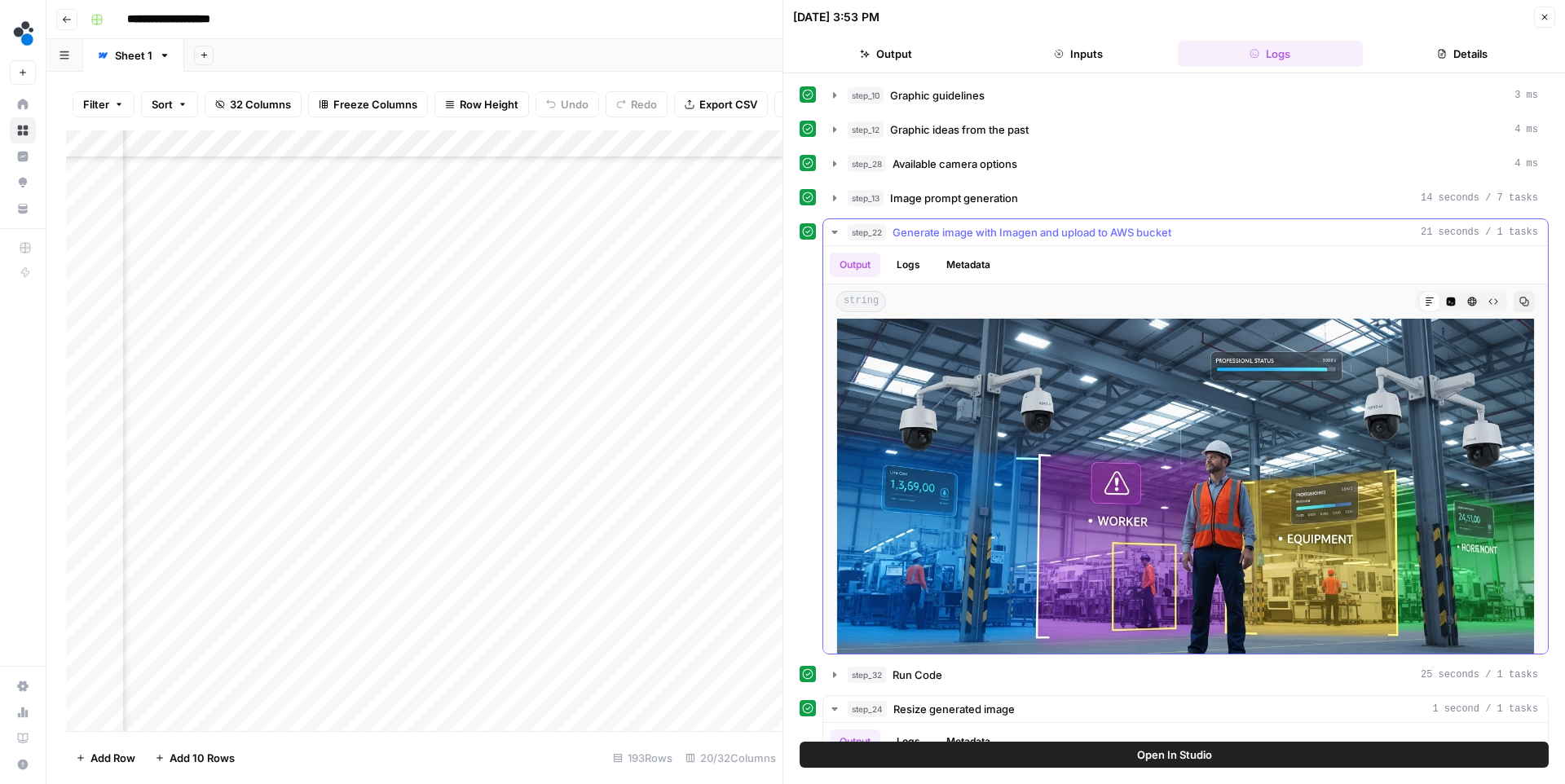
scroll to position [35, 0]
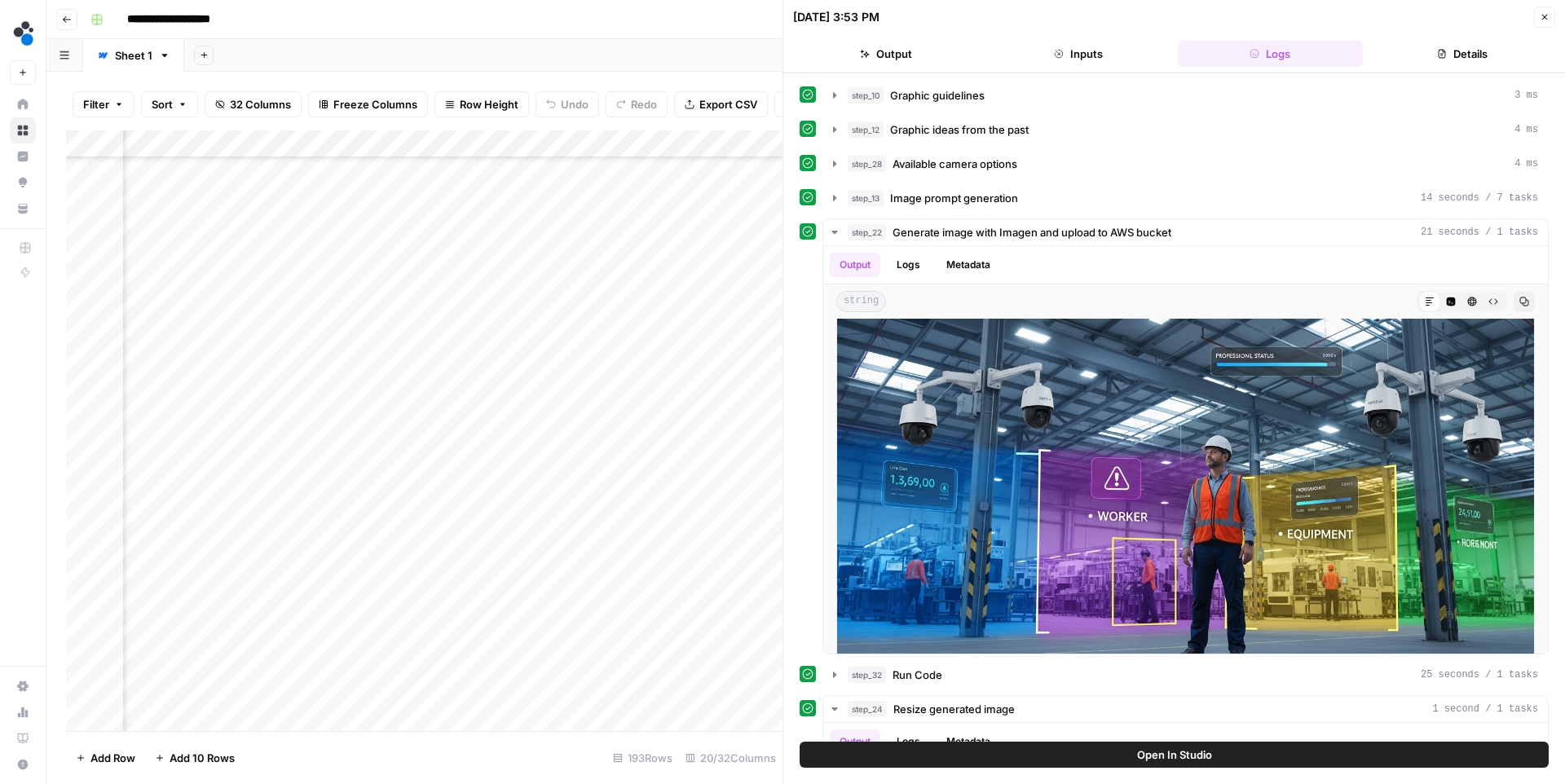
click at [1549, 21] on button "Close" at bounding box center [1544, 17] width 21 height 21
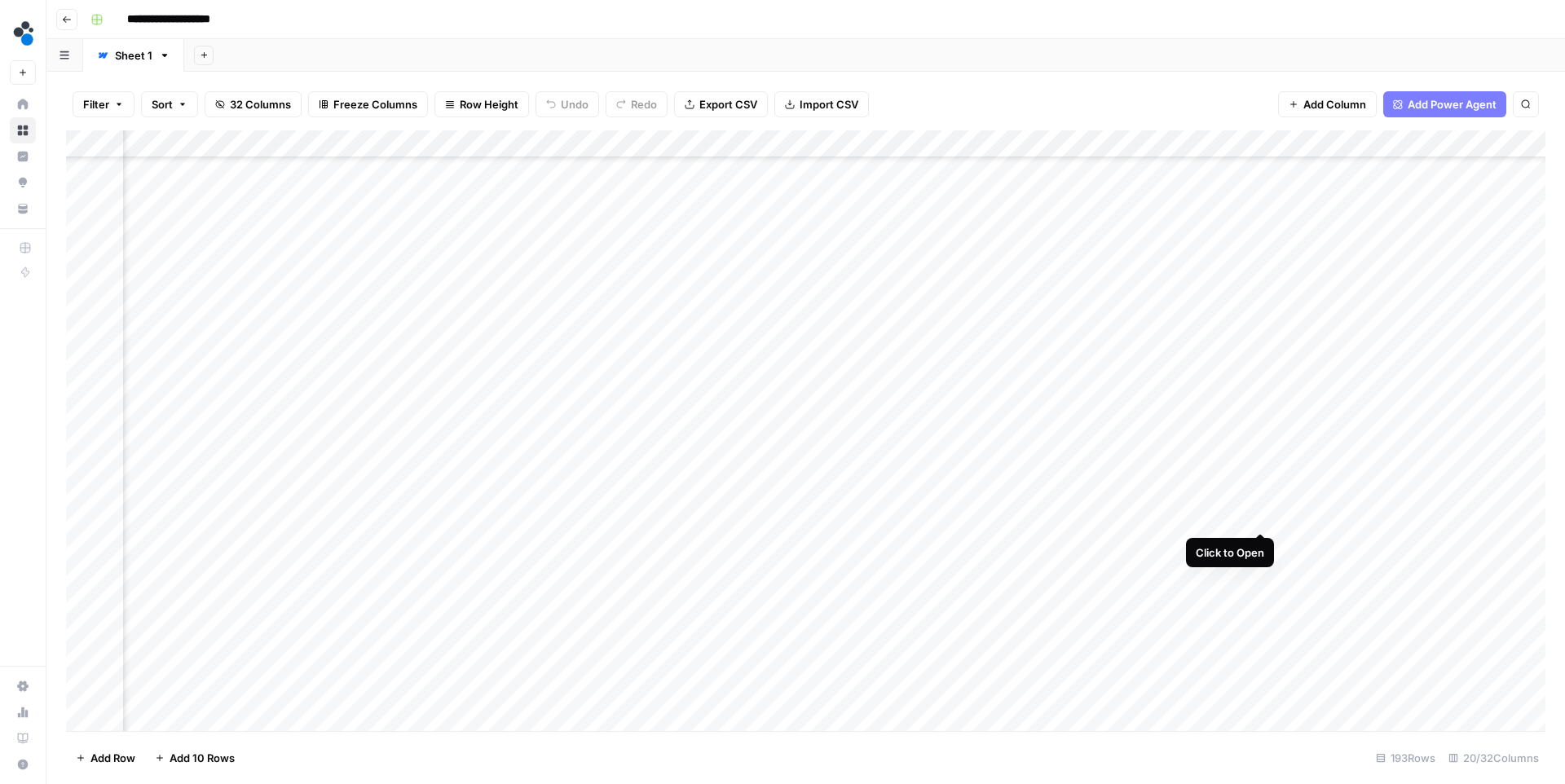
click at [1259, 515] on div "Add Column" at bounding box center [806, 431] width 1480 height 601
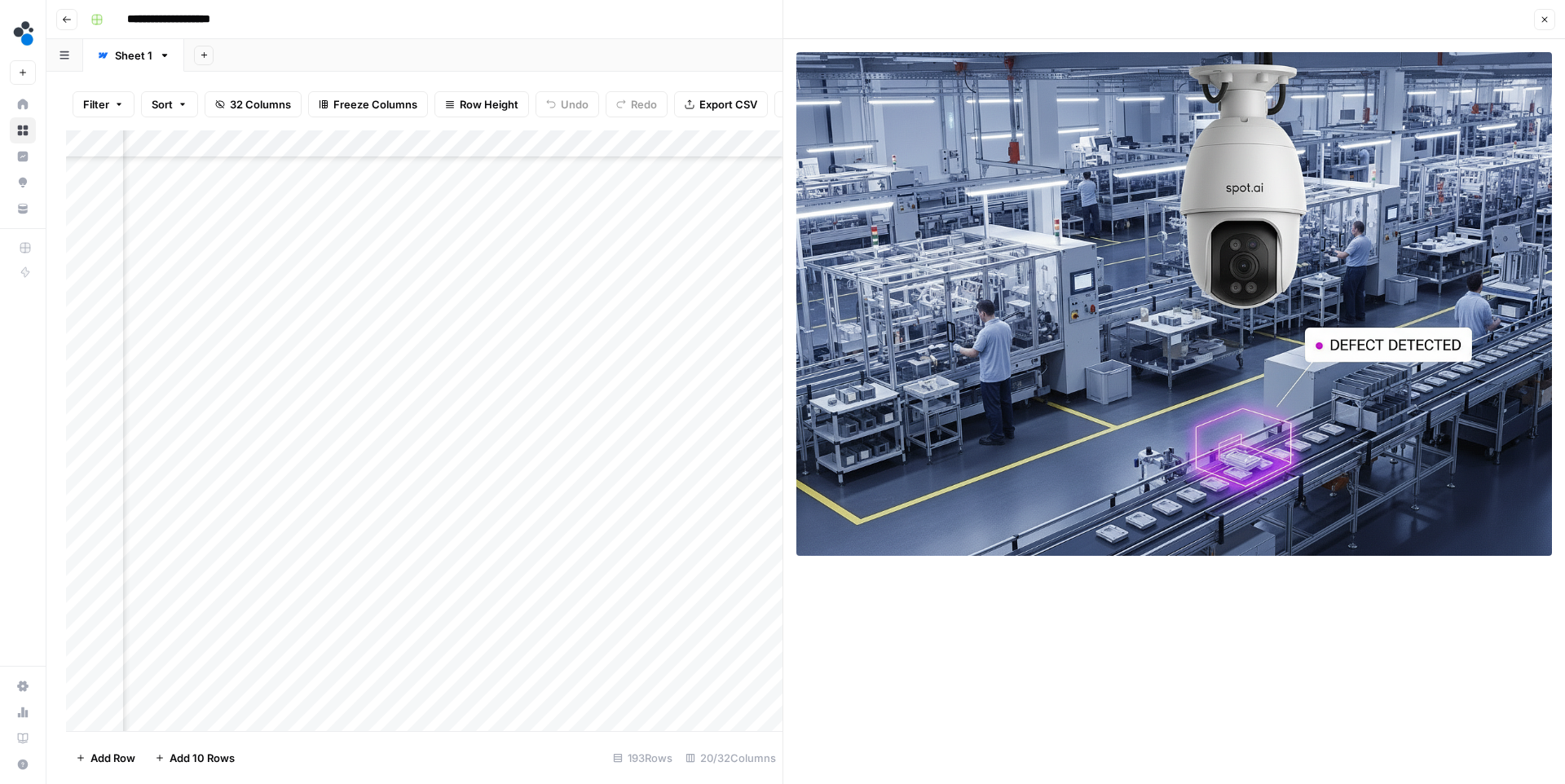
click at [1548, 13] on button "Close" at bounding box center [1544, 19] width 21 height 21
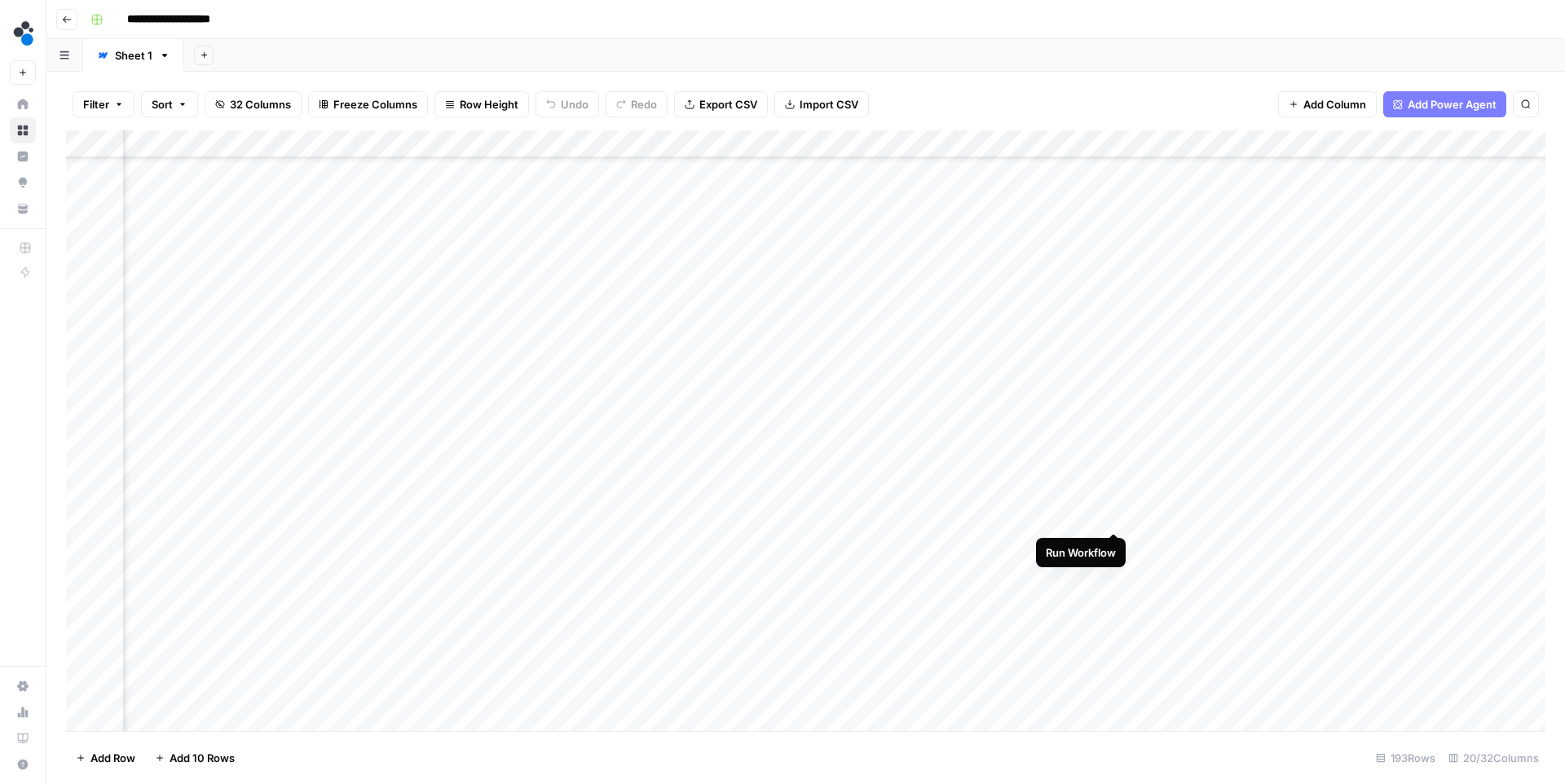
click at [1114, 515] on div "Add Column" at bounding box center [806, 431] width 1480 height 601
click at [1115, 325] on div "Add Column" at bounding box center [806, 431] width 1480 height 601
click at [1260, 291] on div "Add Column" at bounding box center [806, 431] width 1480 height 601
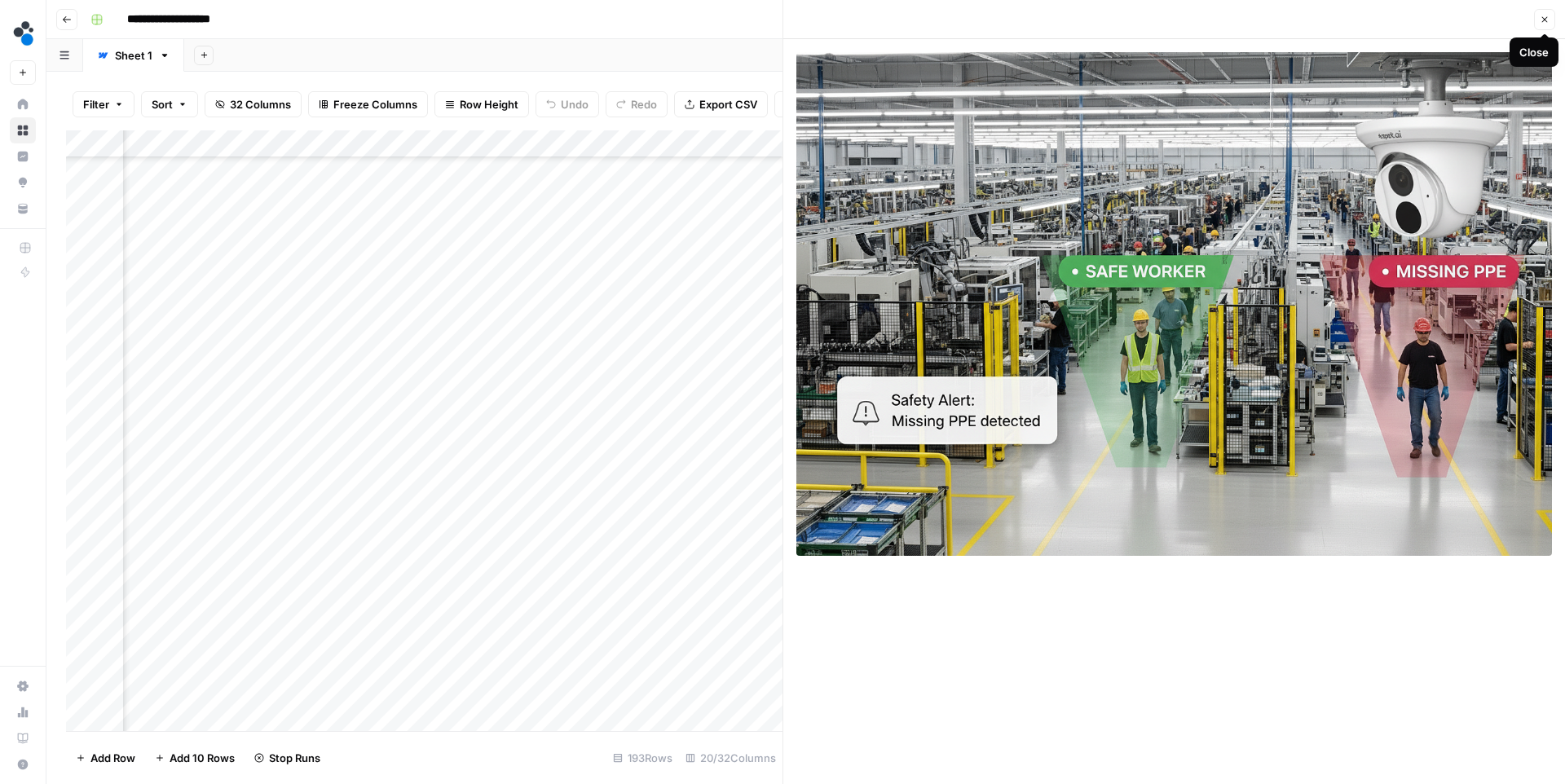
click at [1540, 16] on icon "button" at bounding box center [1545, 20] width 10 height 10
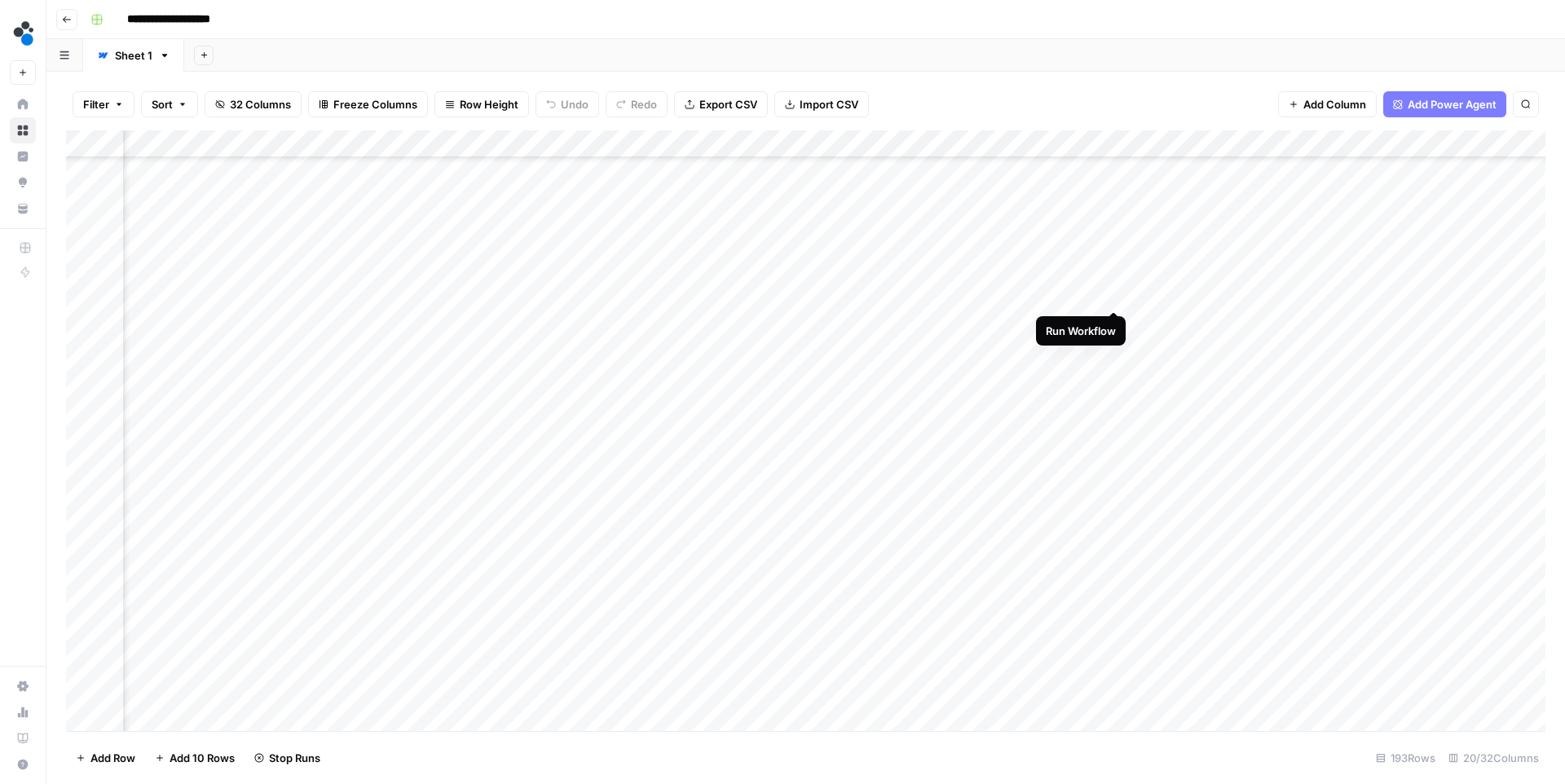
click at [1113, 297] on div "Add Column" at bounding box center [806, 431] width 1480 height 601
click at [1263, 264] on div "Add Column" at bounding box center [806, 431] width 1480 height 601
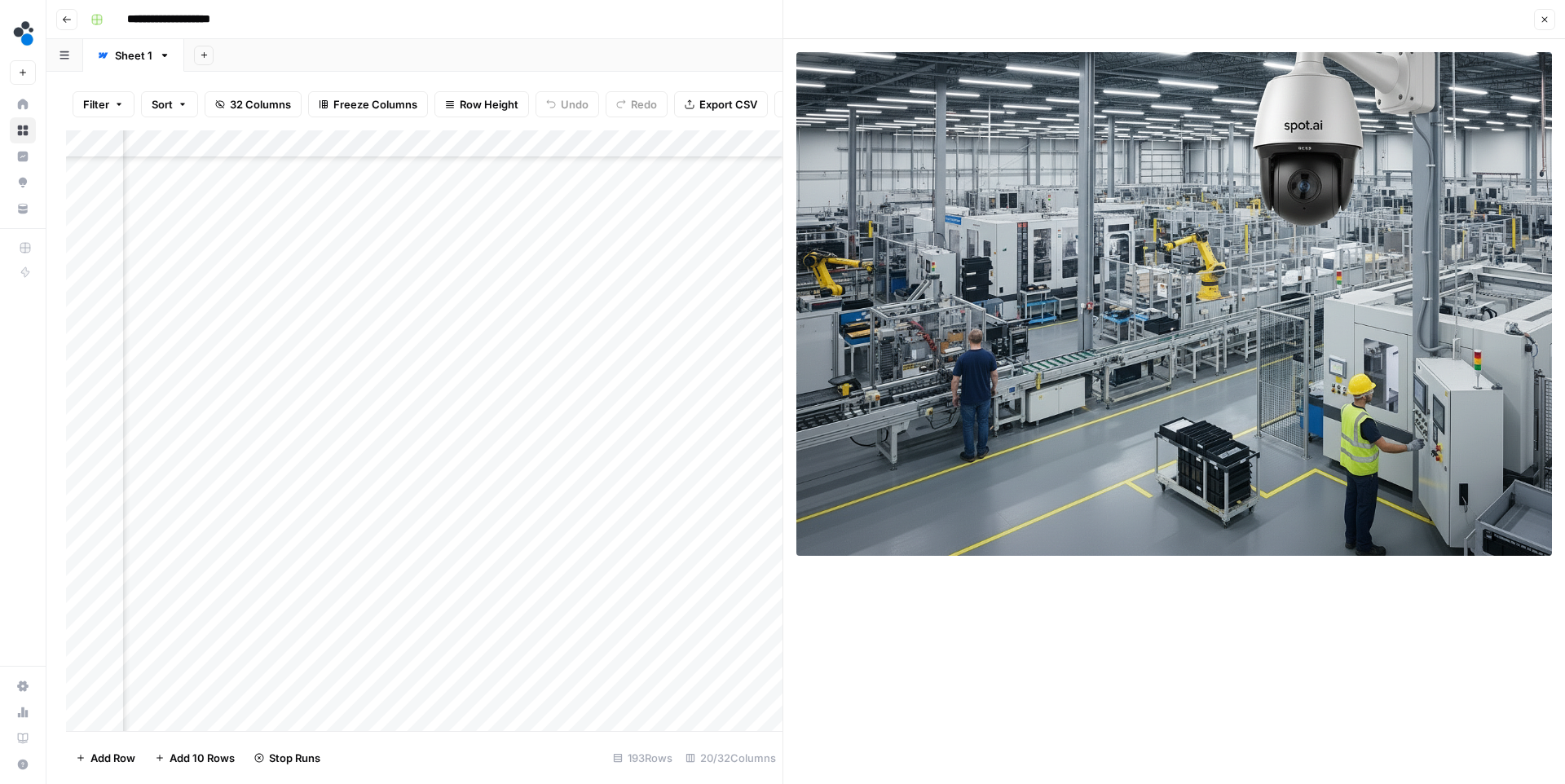
click at [1550, 25] on button "Close" at bounding box center [1544, 19] width 21 height 21
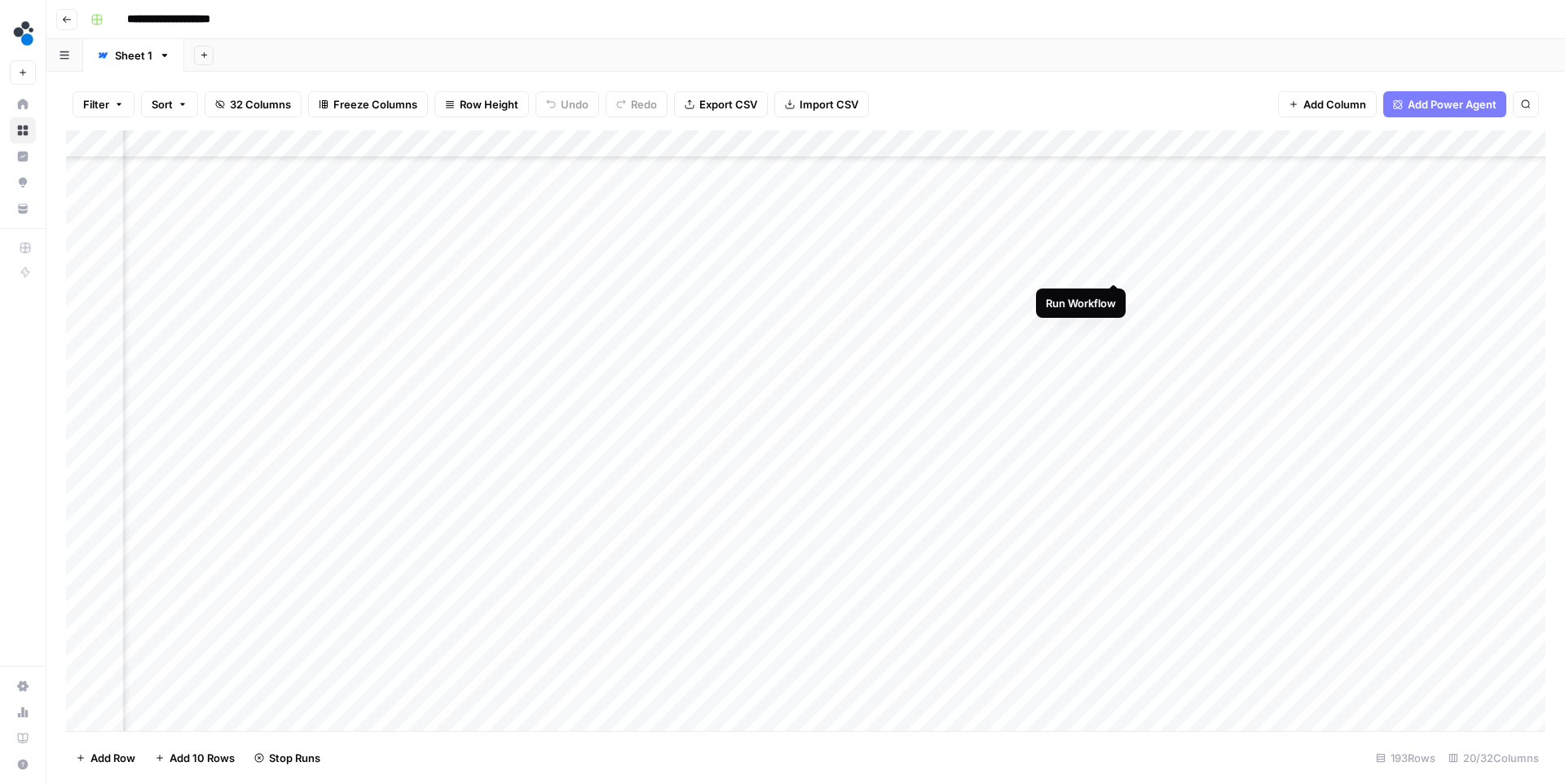
click at [1111, 269] on div "Add Column" at bounding box center [806, 431] width 1480 height 601
click at [1255, 248] on div "Add Column" at bounding box center [806, 431] width 1480 height 601
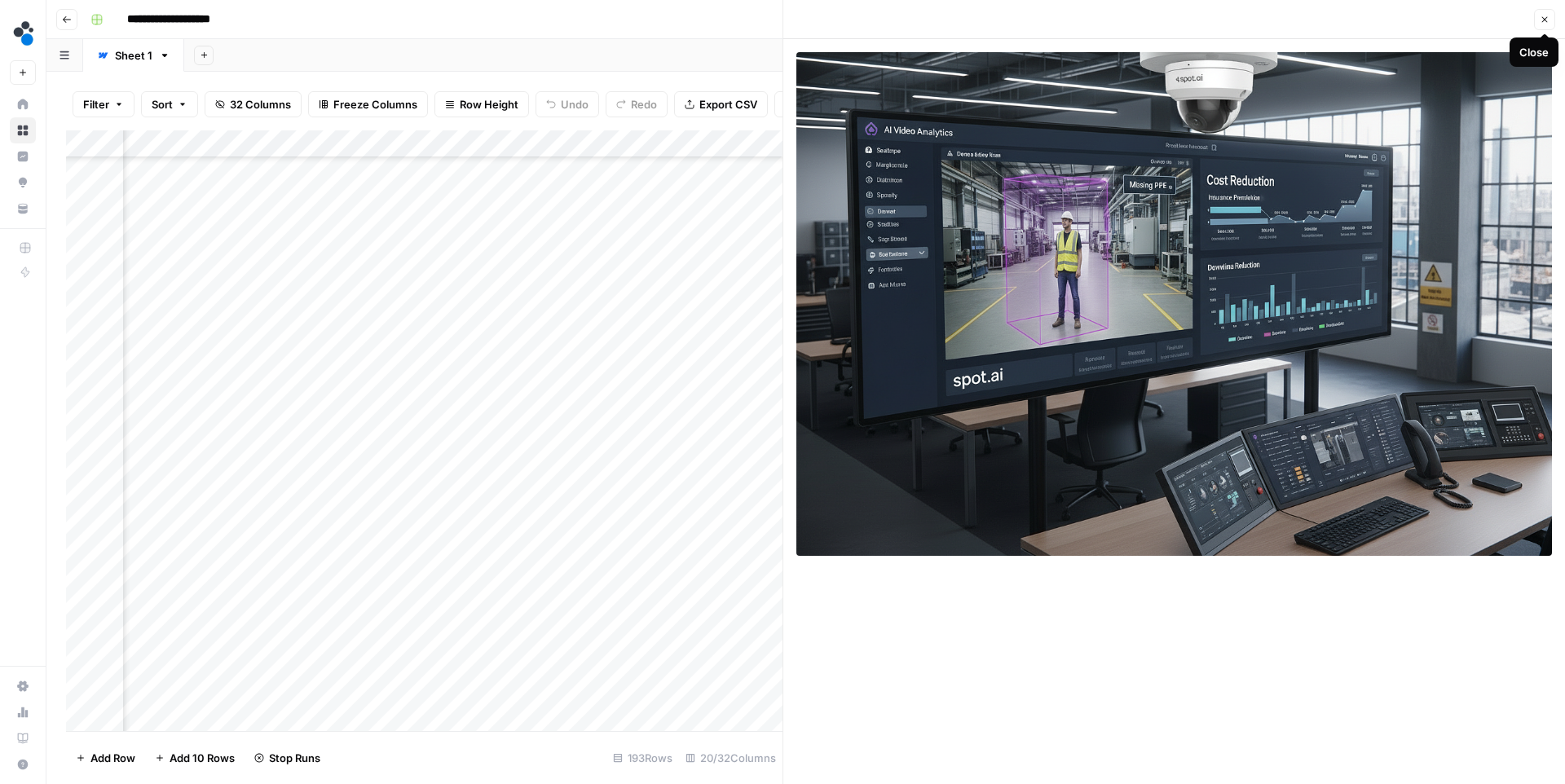
click at [1544, 12] on button "Close" at bounding box center [1544, 19] width 21 height 21
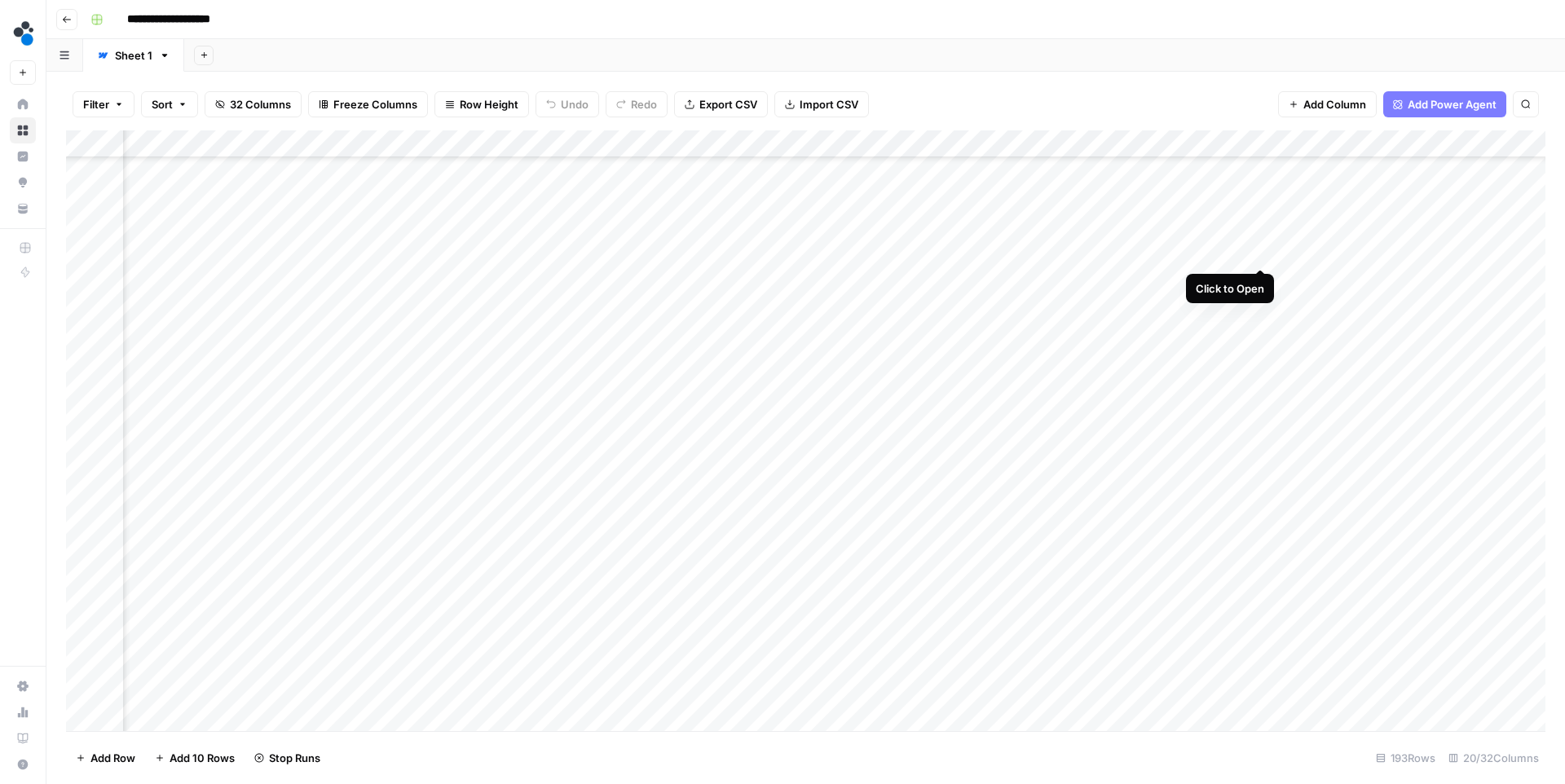
click at [1258, 249] on div "Add Column" at bounding box center [806, 431] width 1480 height 601
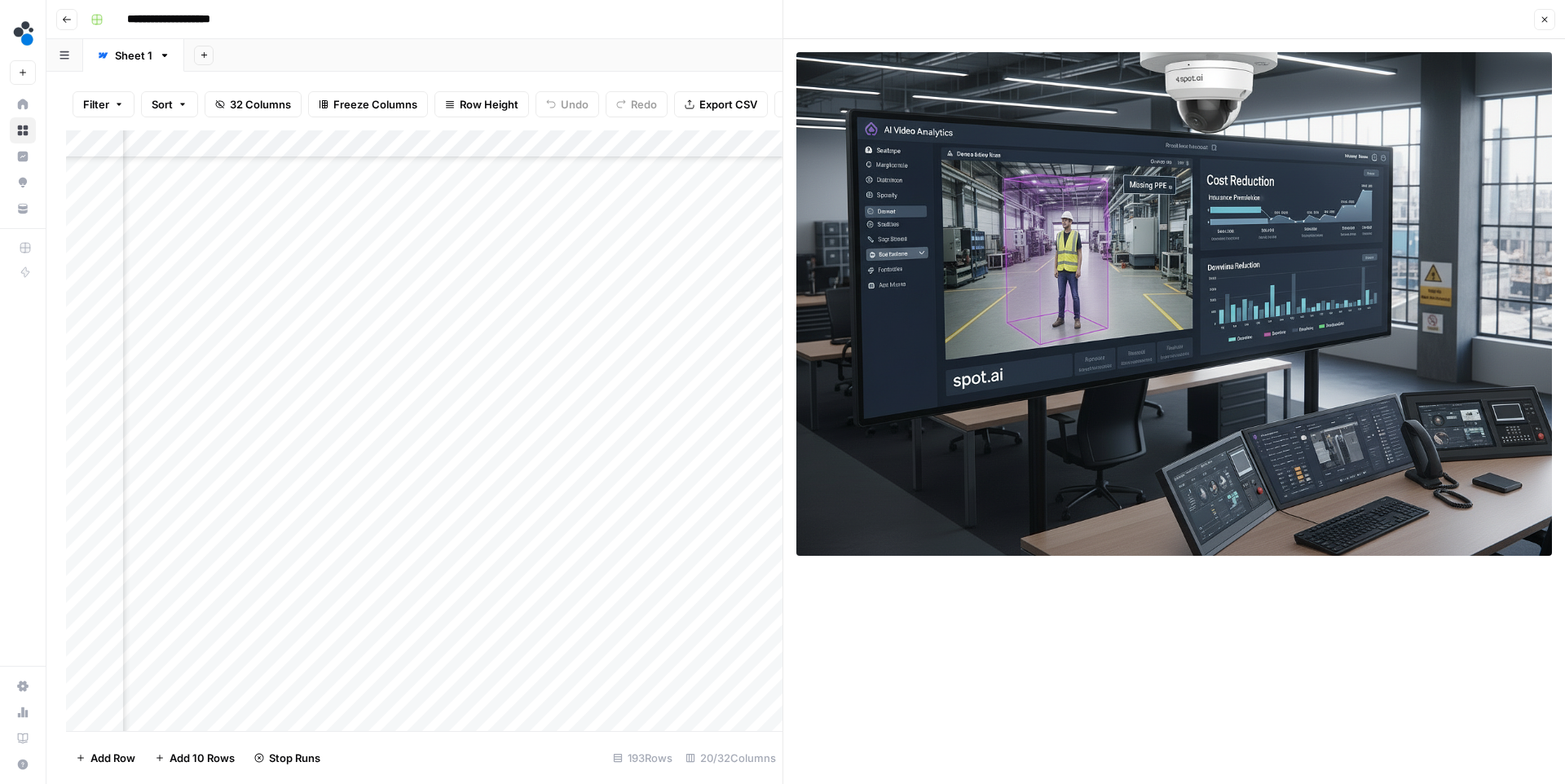
click at [1550, 15] on button "Close" at bounding box center [1544, 19] width 21 height 21
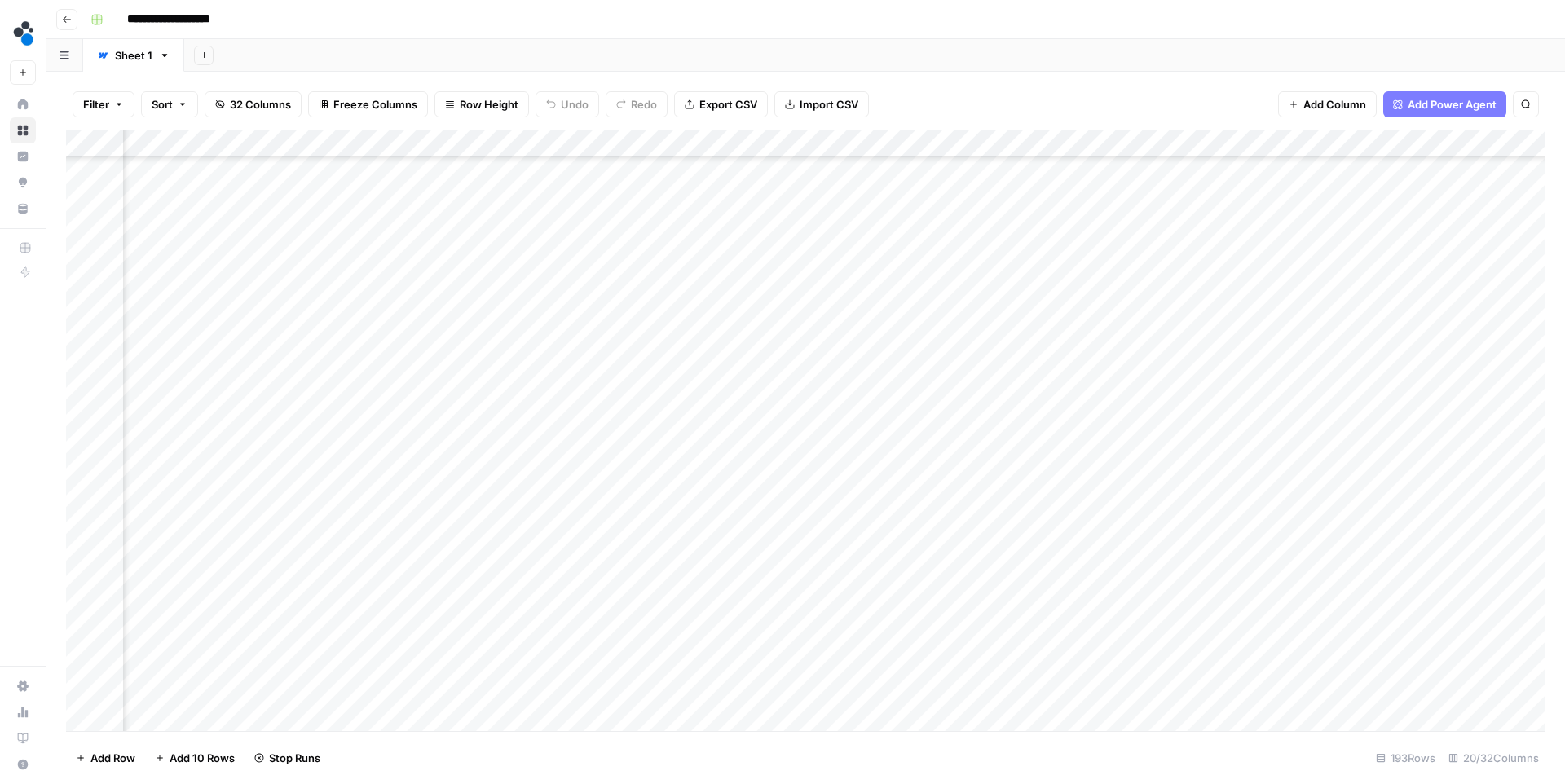
click at [1111, 254] on div "Add Column" at bounding box center [806, 431] width 1480 height 601
click at [1259, 404] on div "Add Column" at bounding box center [806, 431] width 1480 height 601
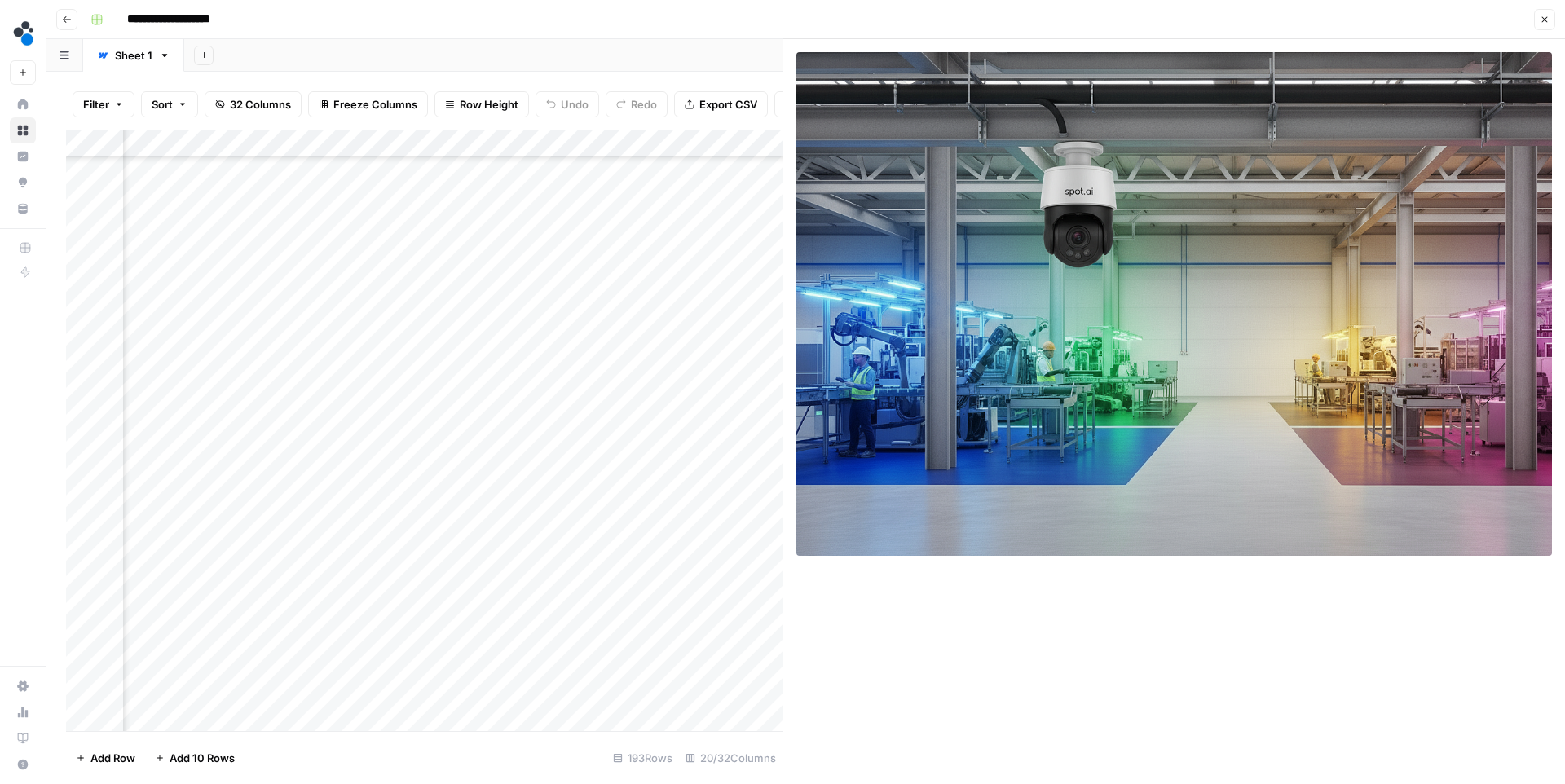
click at [1545, 22] on icon "button" at bounding box center [1545, 20] width 10 height 10
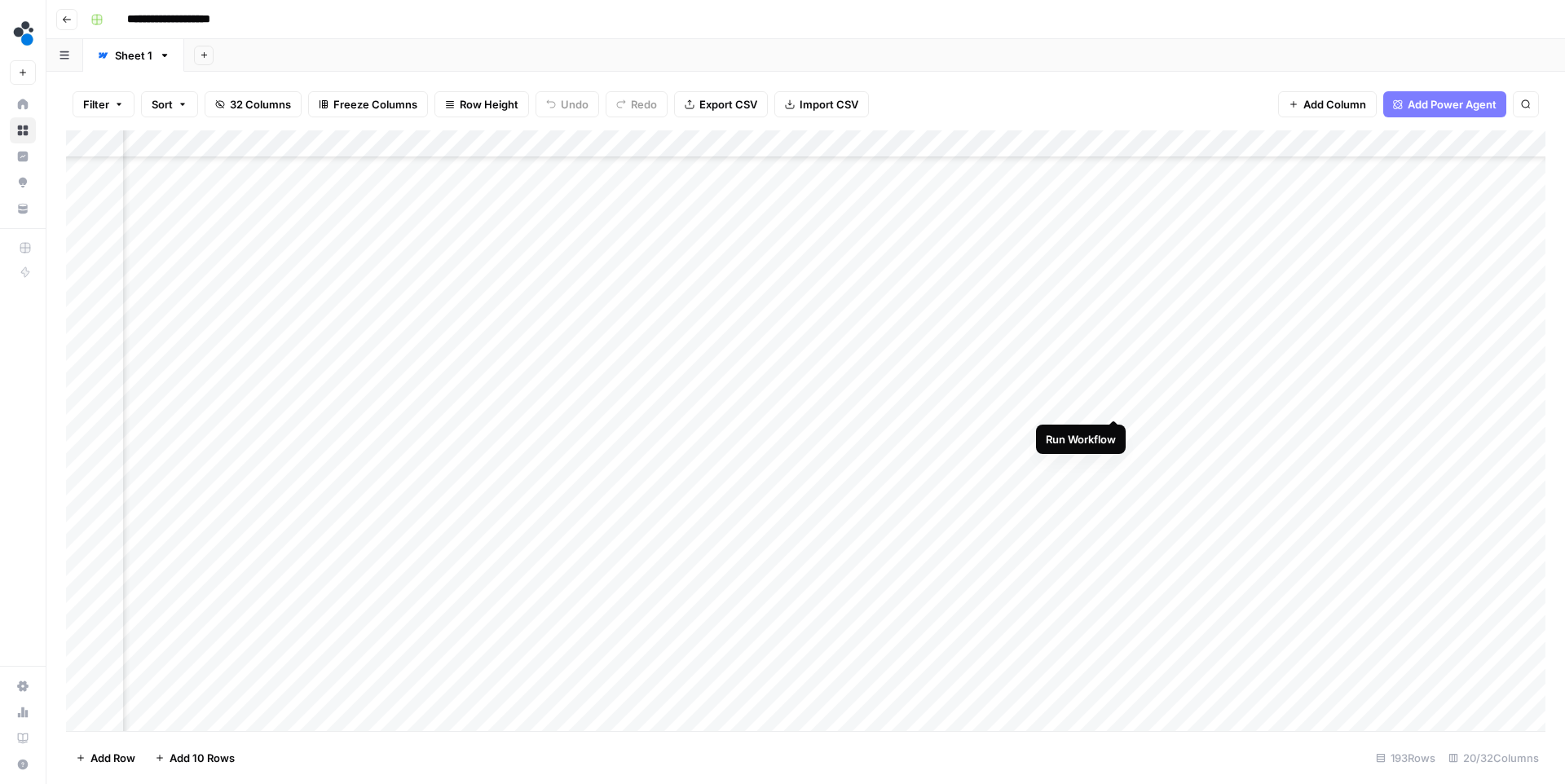
click at [1112, 404] on div "Add Column" at bounding box center [806, 431] width 1480 height 601
click at [1258, 593] on div "Add Column" at bounding box center [806, 431] width 1480 height 601
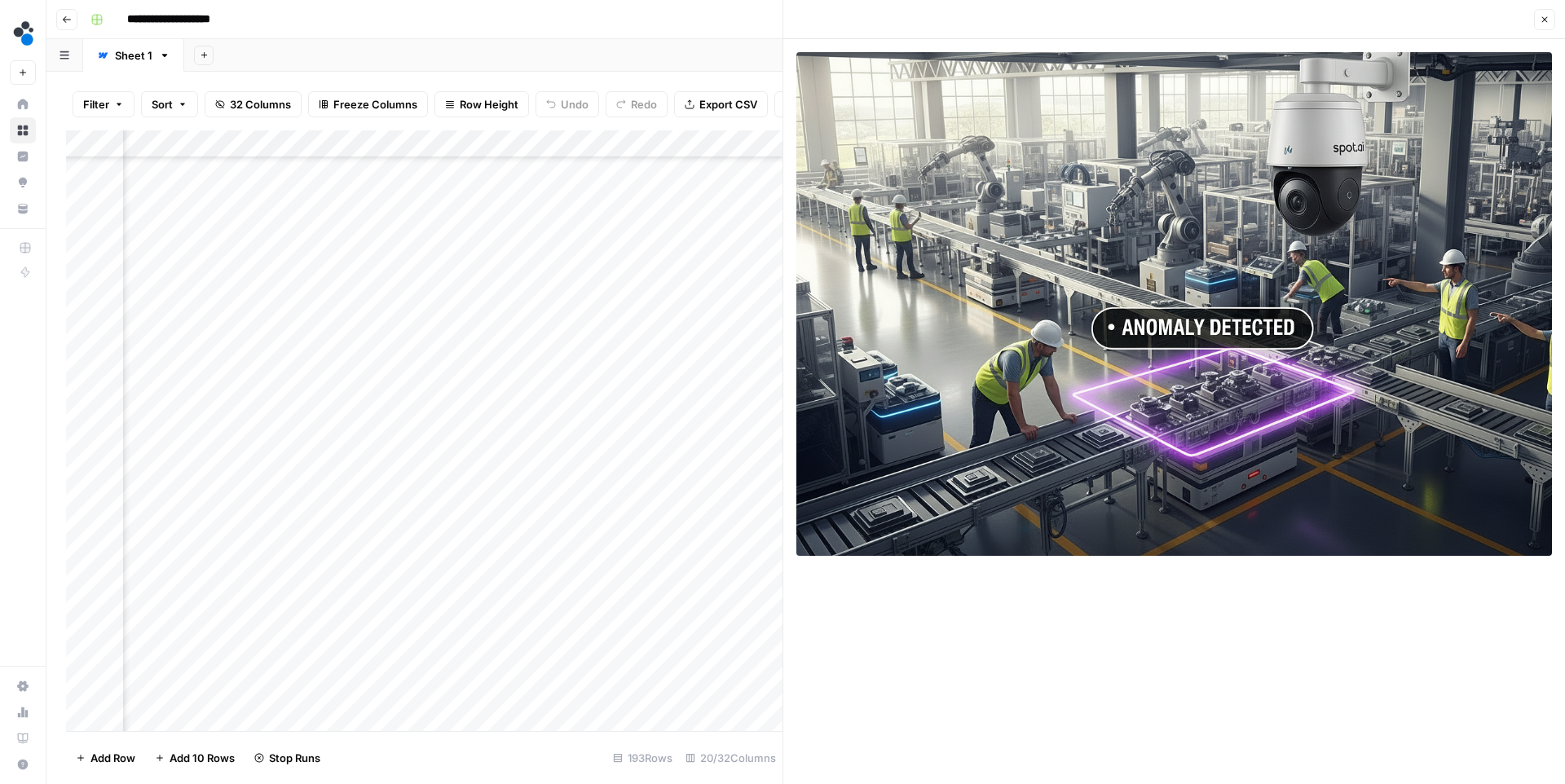
click at [1544, 12] on button "Close" at bounding box center [1544, 19] width 21 height 21
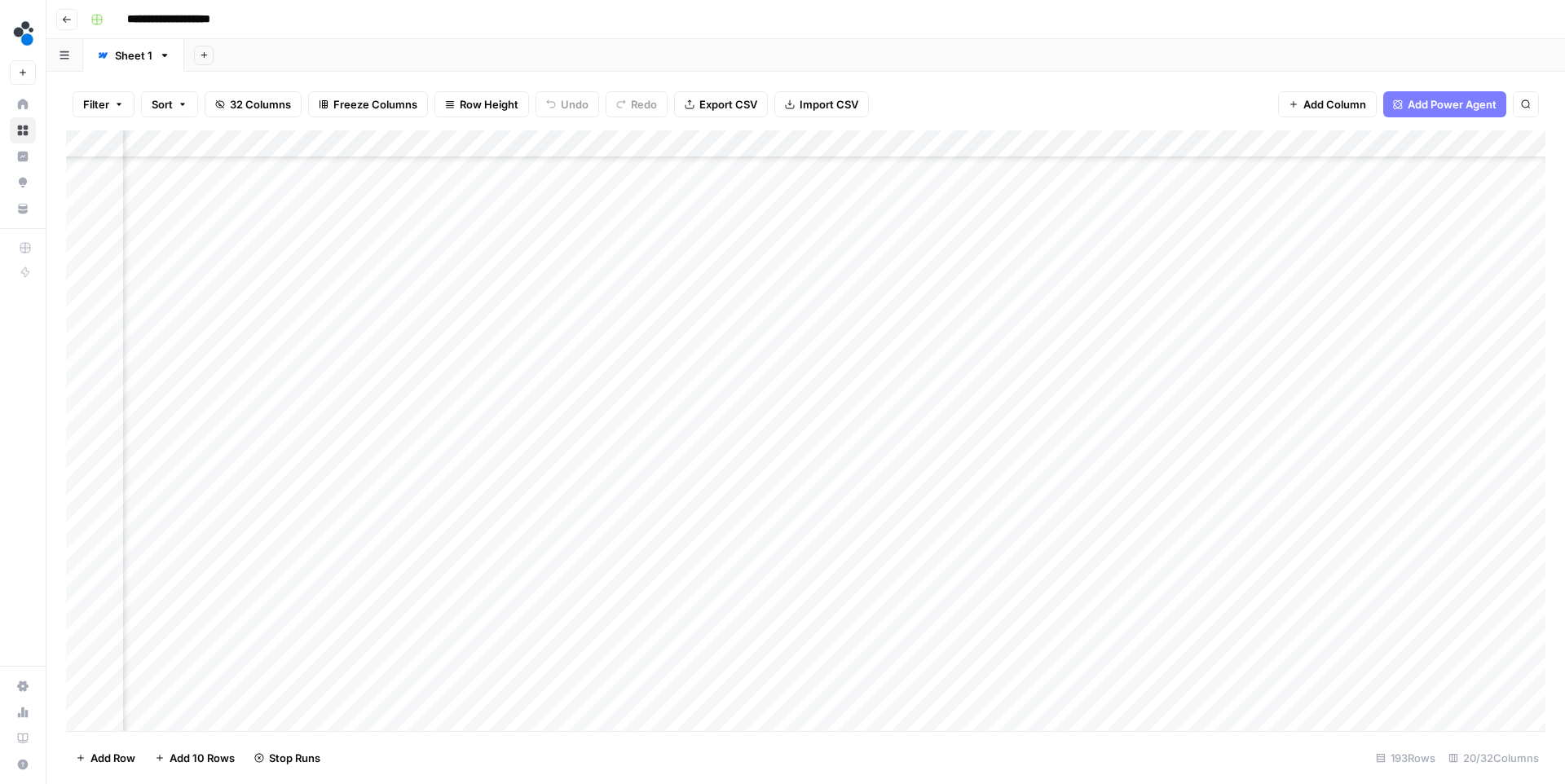
click at [1113, 594] on div "Add Column" at bounding box center [806, 431] width 1480 height 601
click at [1257, 374] on div "Add Column" at bounding box center [806, 431] width 1480 height 601
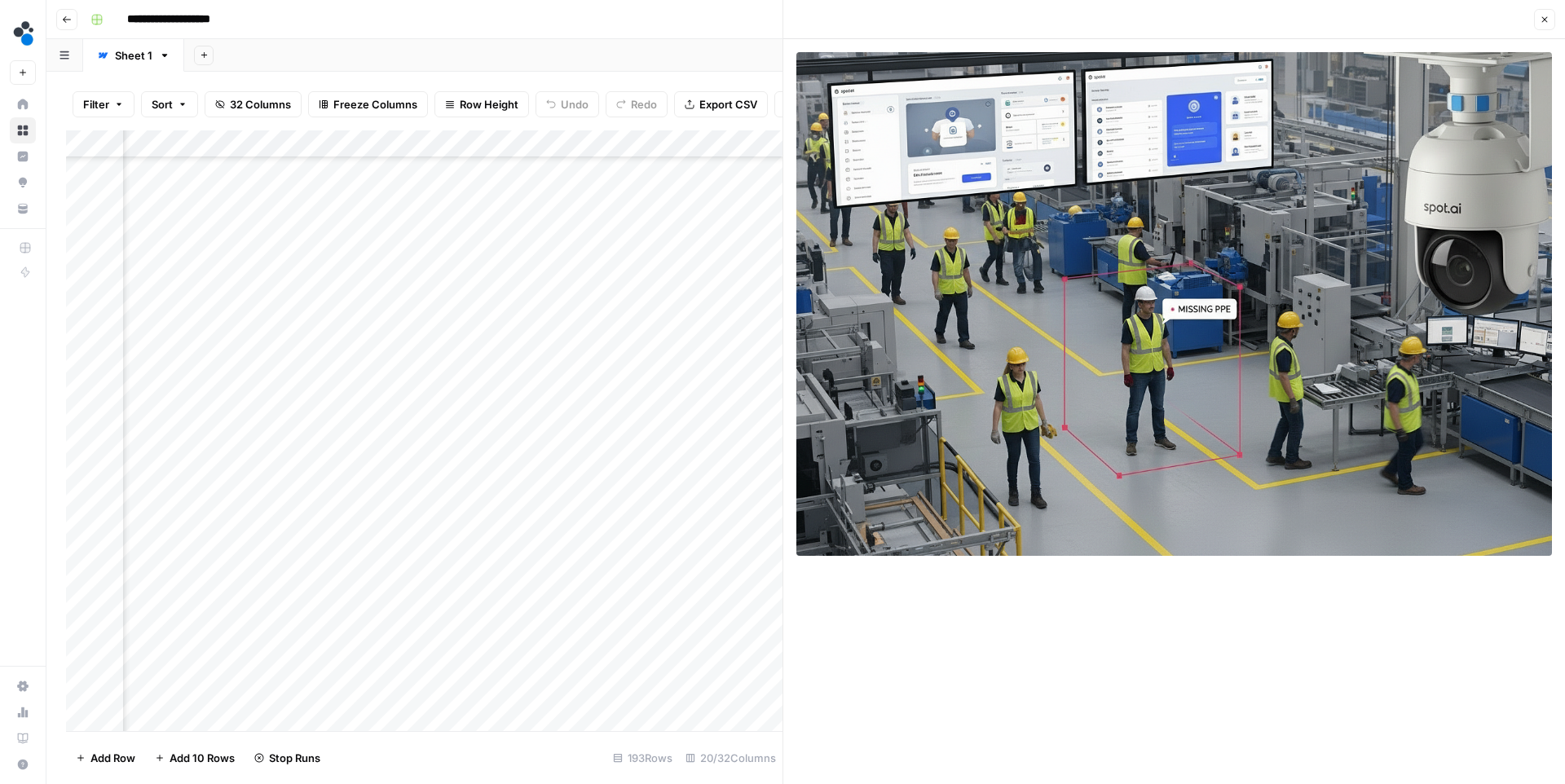
click at [1543, 17] on icon "button" at bounding box center [1545, 20] width 10 height 10
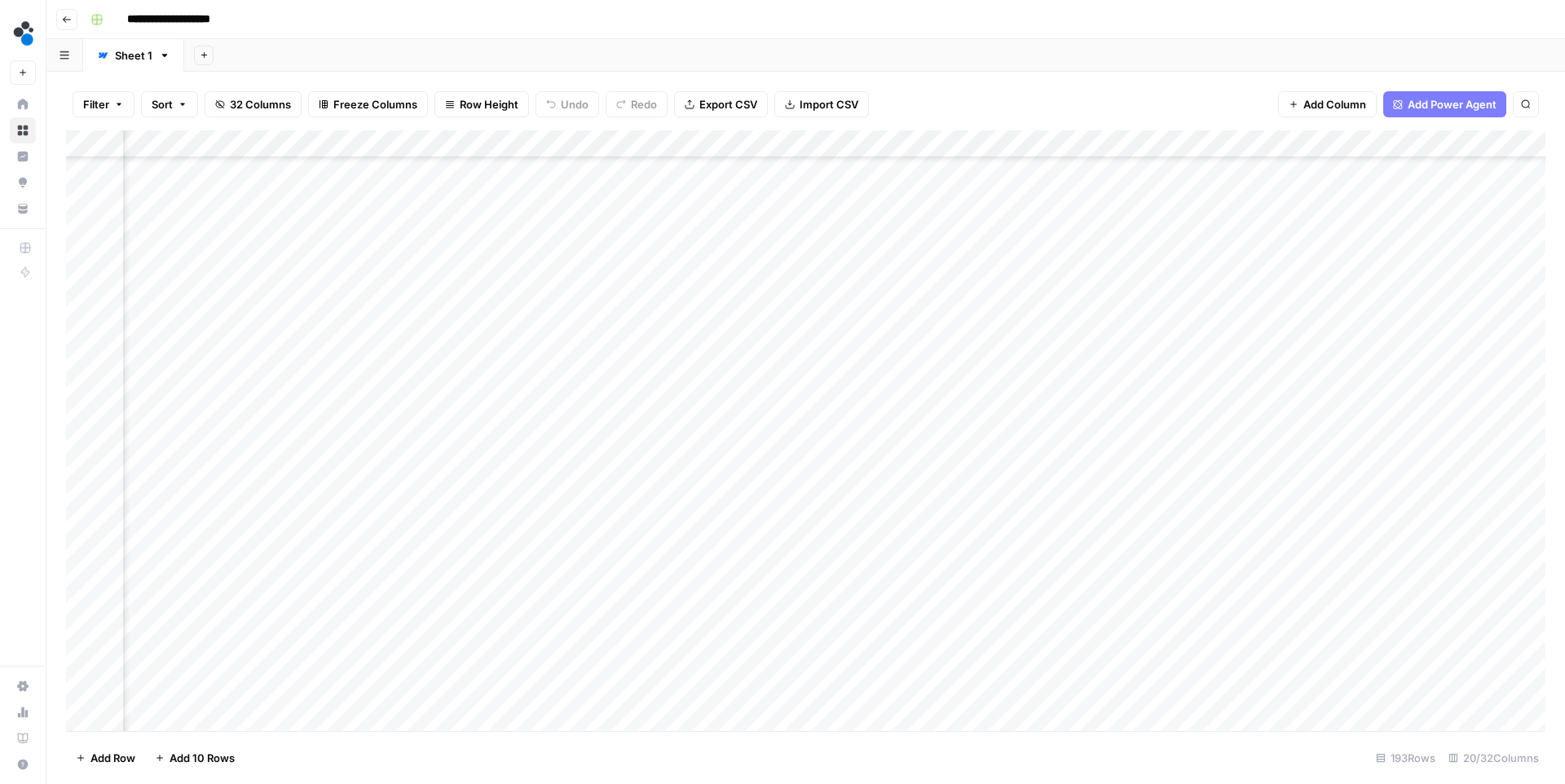
click at [1116, 375] on div "Add Column" at bounding box center [806, 431] width 1480 height 601
click at [1262, 343] on div "Add Column" at bounding box center [806, 431] width 1480 height 601
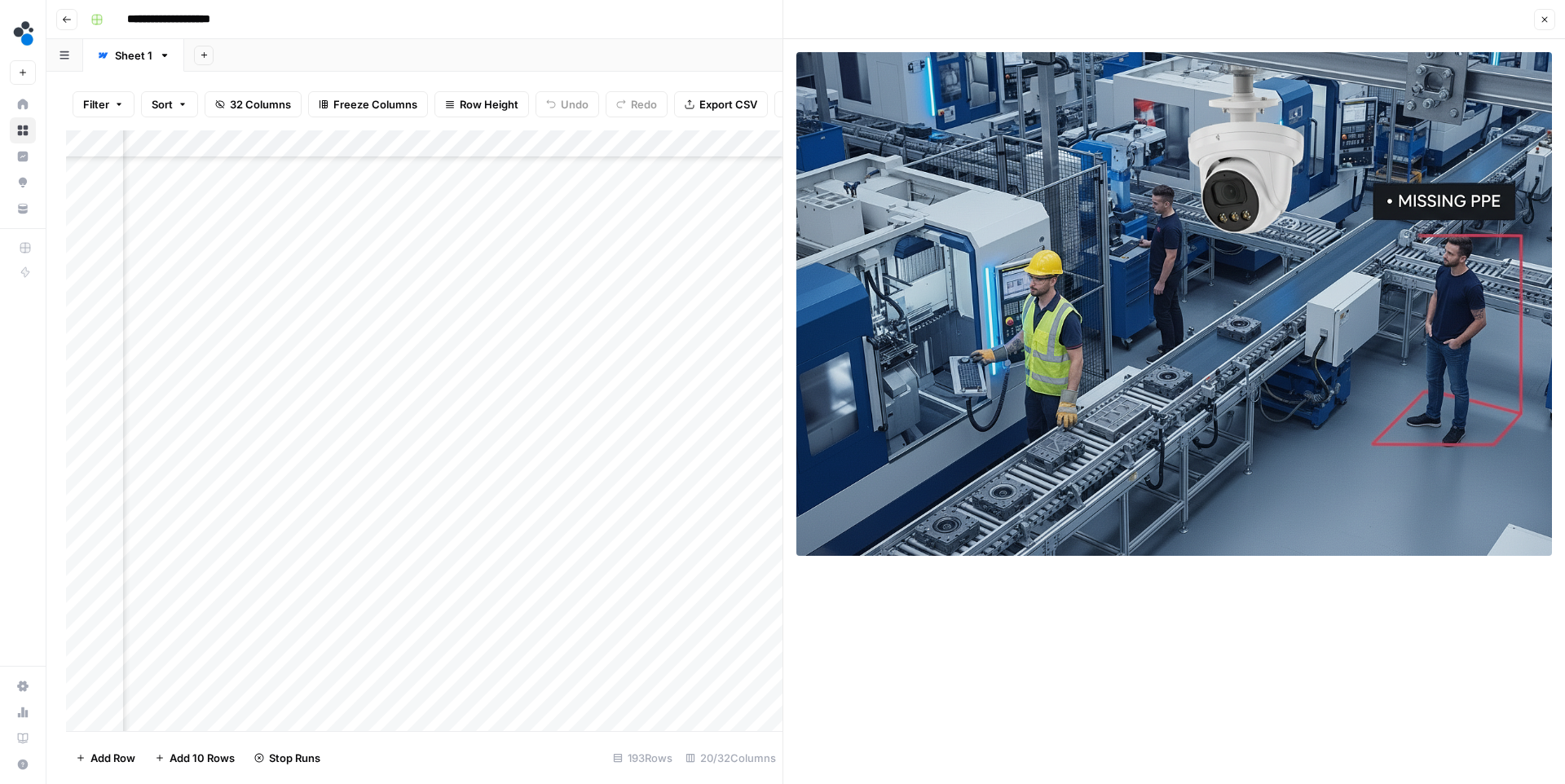
click at [1551, 20] on button "Close" at bounding box center [1544, 19] width 21 height 21
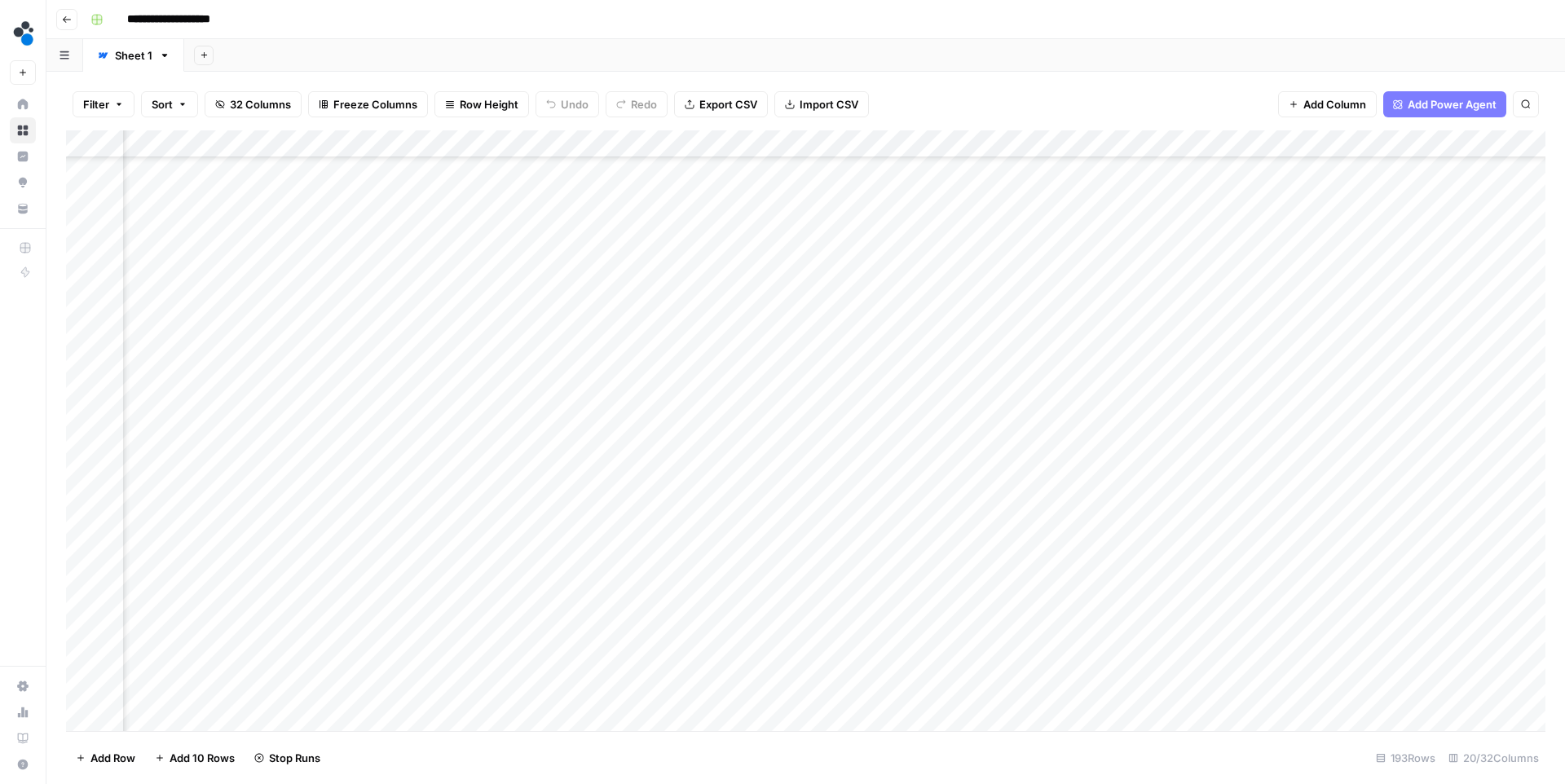
click at [1116, 348] on div "Add Column" at bounding box center [806, 431] width 1480 height 601
click at [1263, 233] on div "Add Column" at bounding box center [806, 431] width 1480 height 601
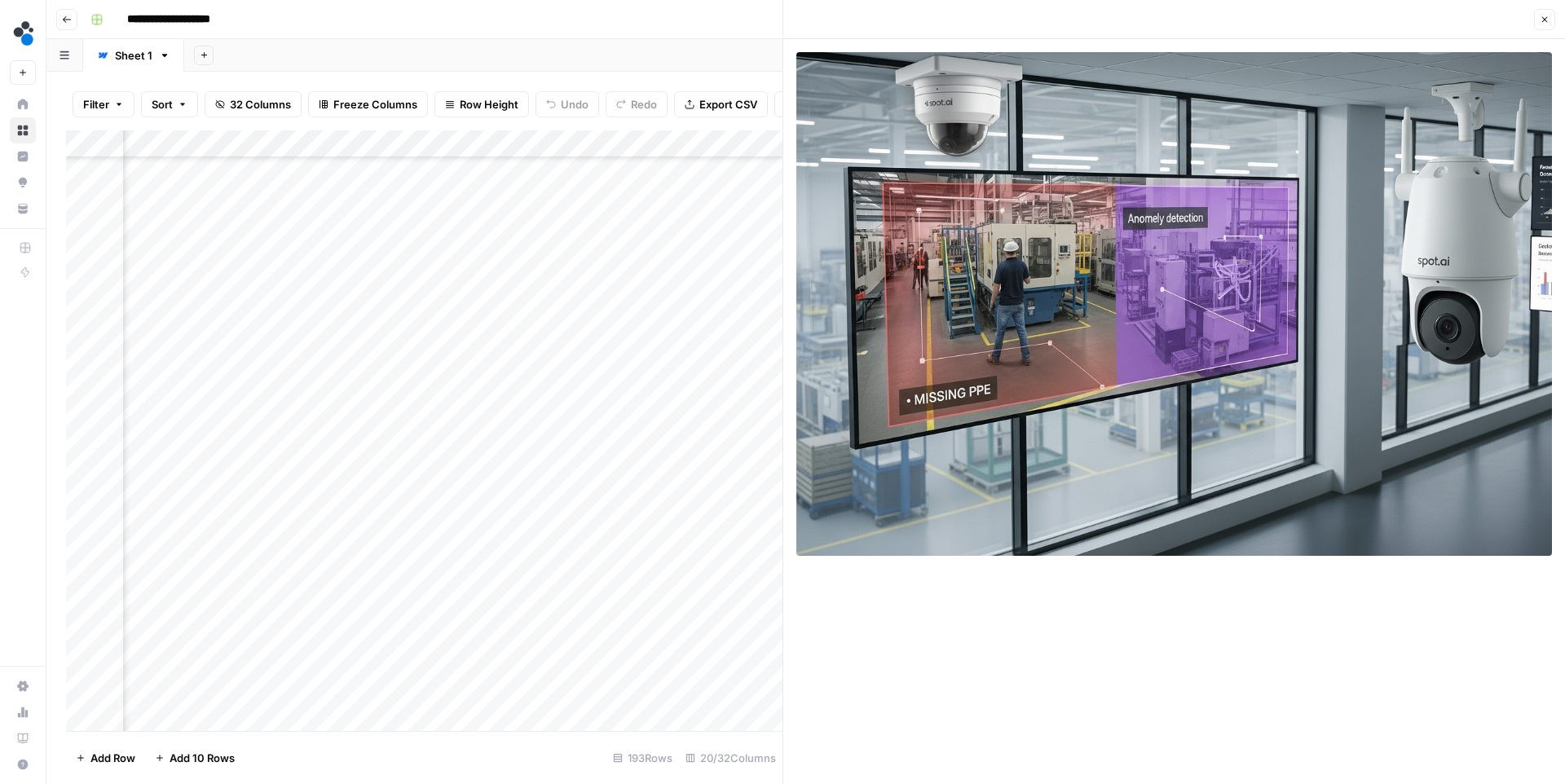
click at [1540, 15] on icon "button" at bounding box center [1545, 20] width 10 height 10
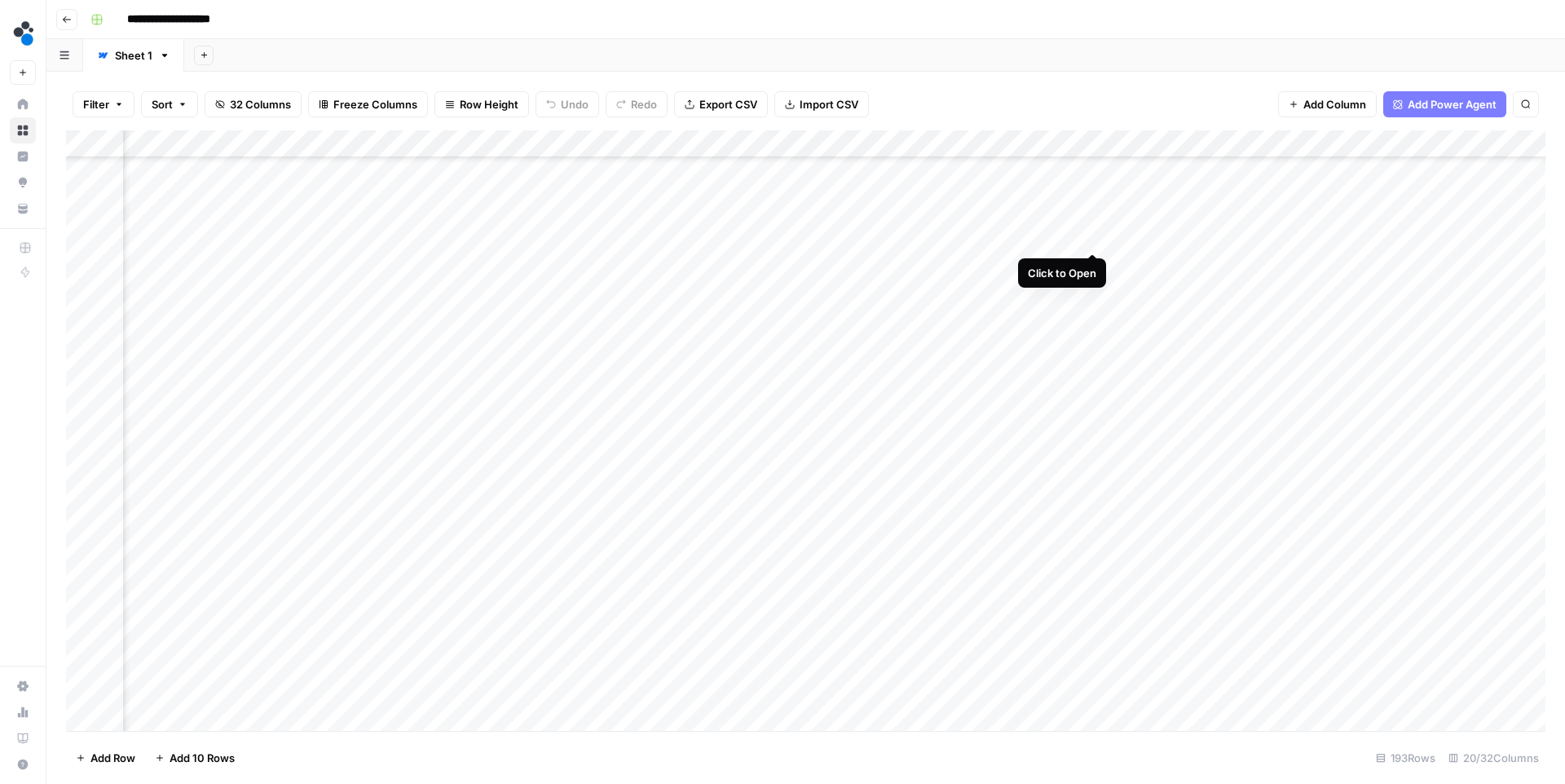
click at [1086, 237] on div "Add Column" at bounding box center [806, 431] width 1480 height 601
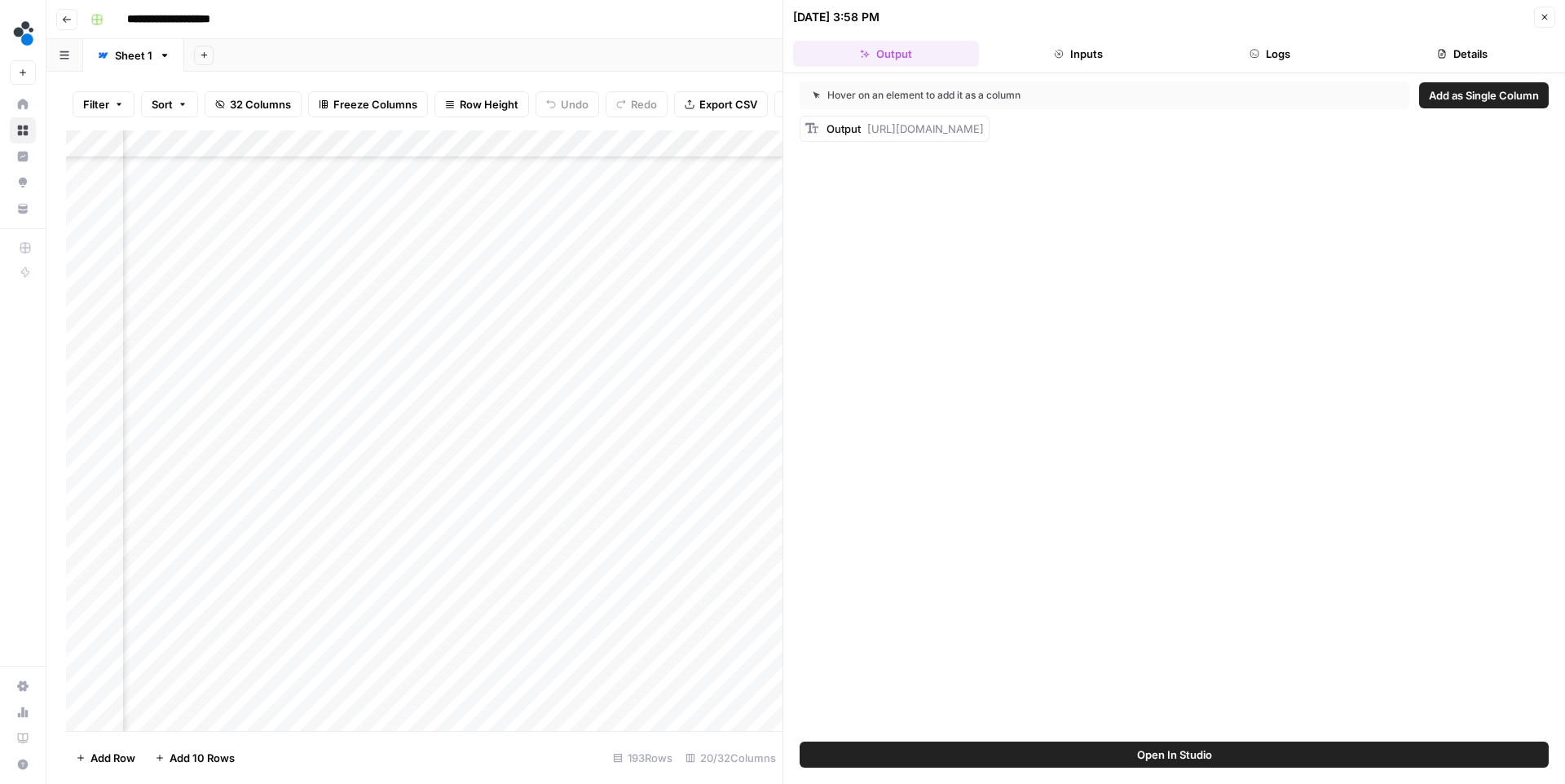
click at [1230, 56] on button "Logs" at bounding box center [1271, 53] width 186 height 26
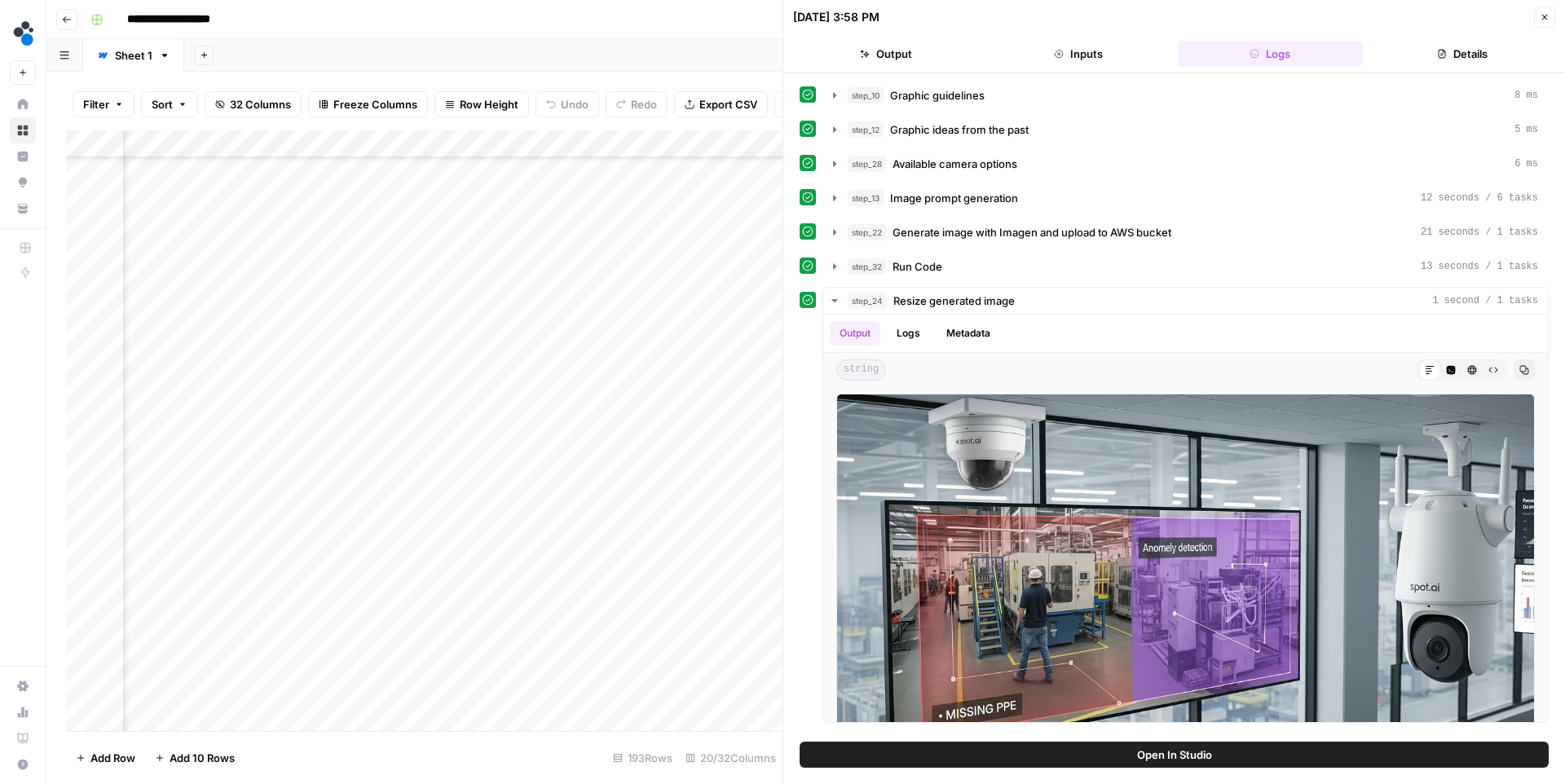
click at [992, 236] on span "Generate image with Imagen and upload to AWS bucket" at bounding box center [1031, 232] width 278 height 16
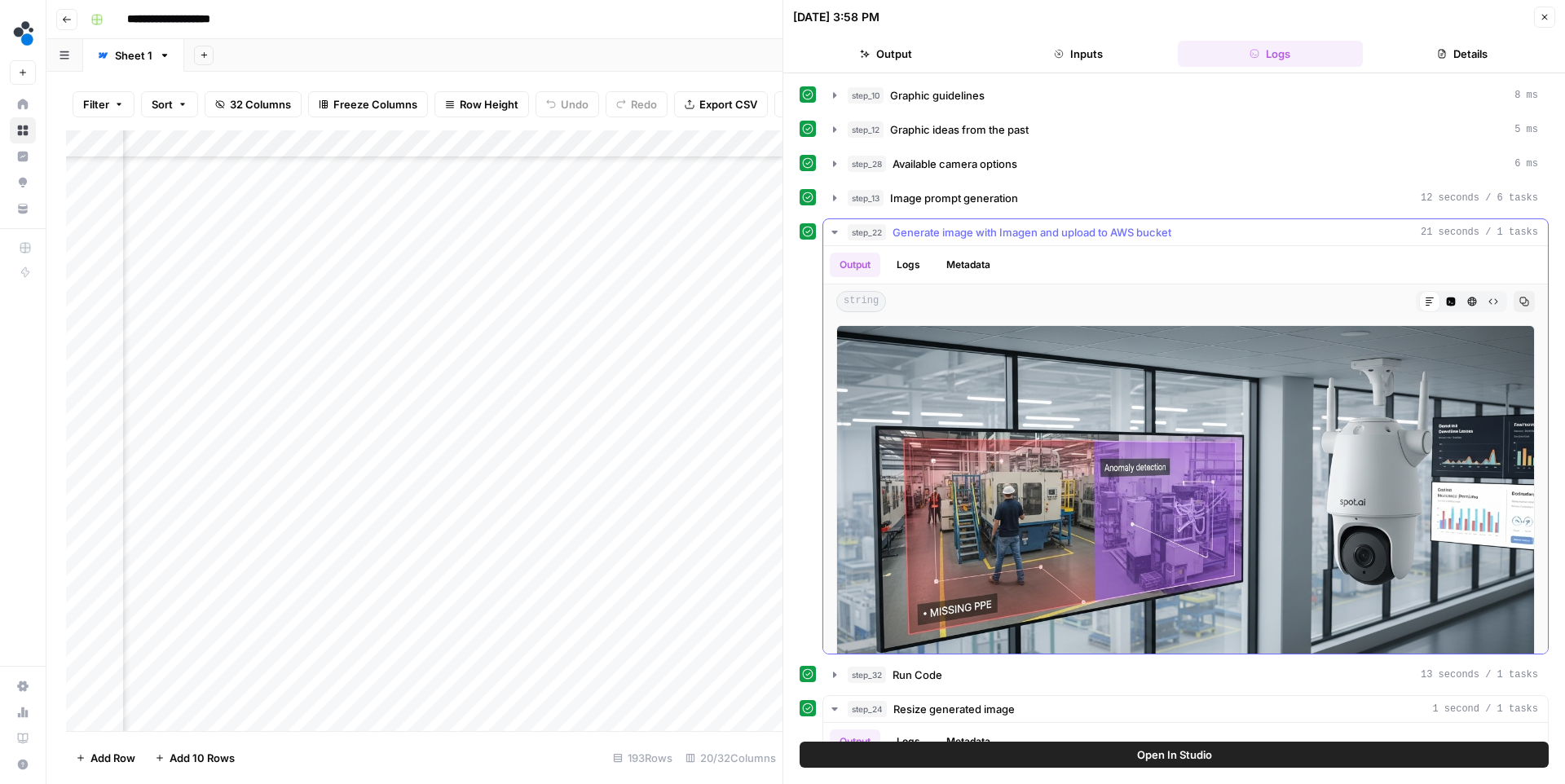
click at [991, 233] on span "Generate image with Imagen and upload to AWS bucket" at bounding box center [1031, 232] width 278 height 16
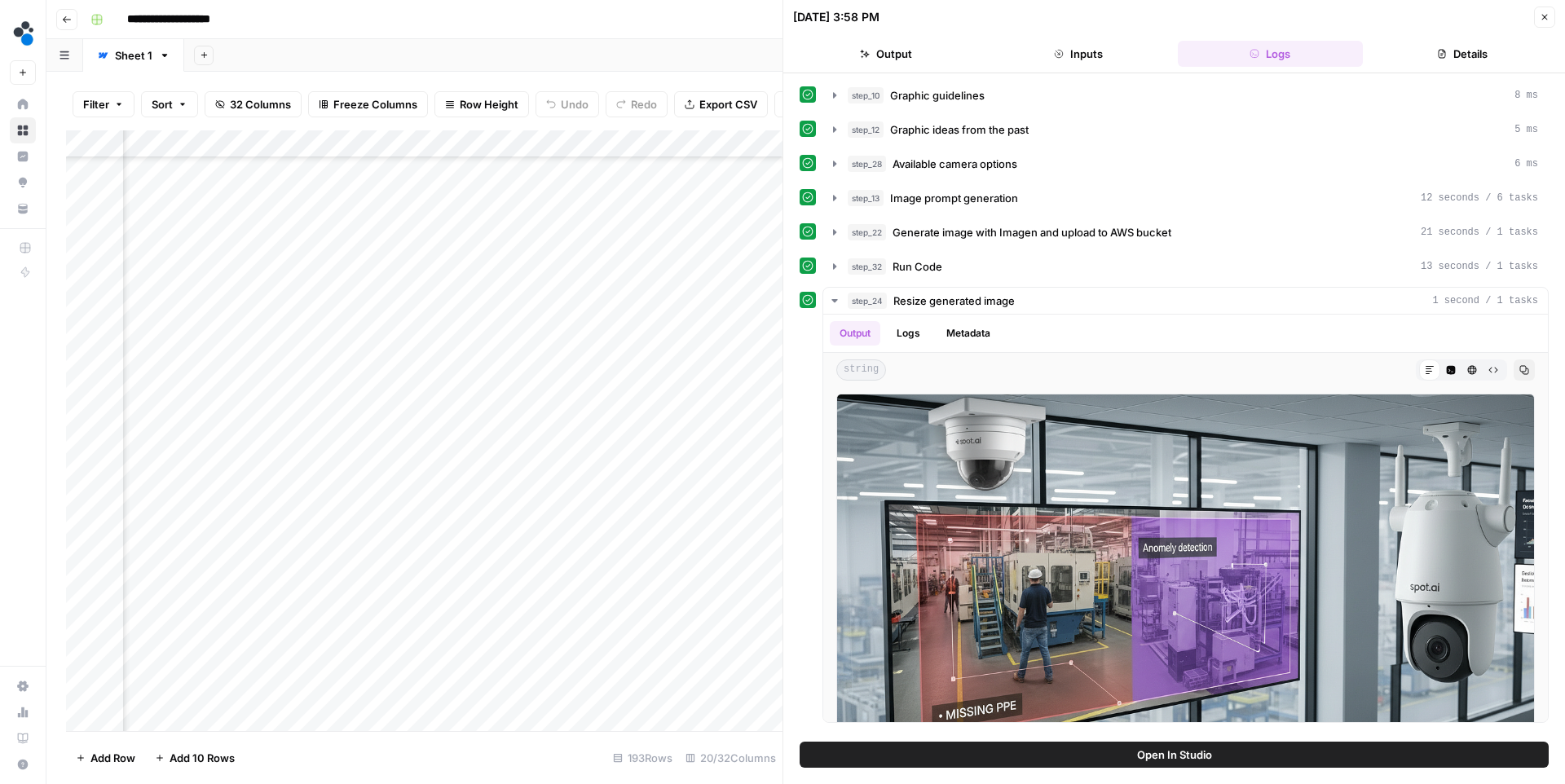
click at [1536, 23] on button "Close" at bounding box center [1544, 17] width 21 height 21
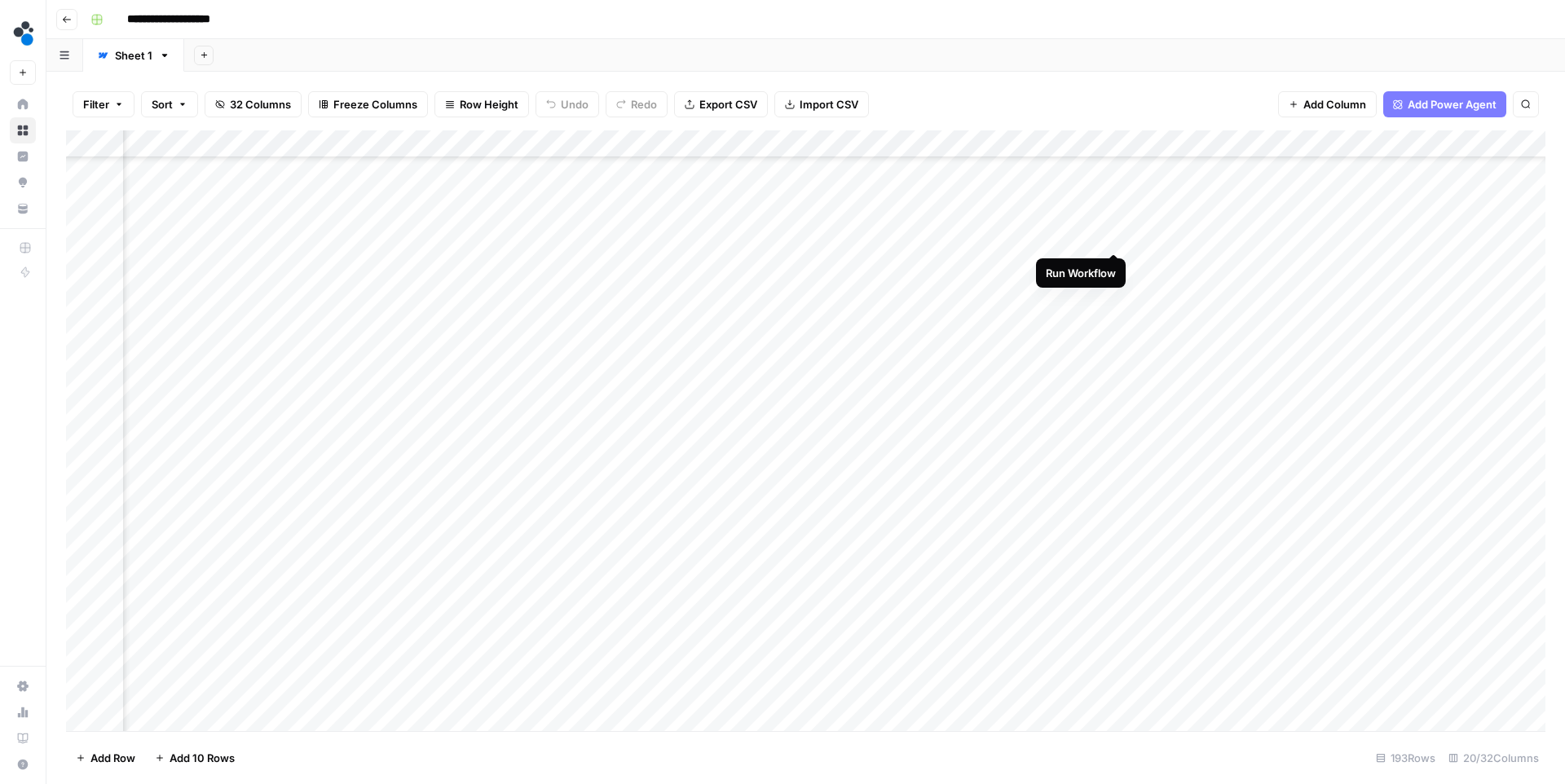
click at [1119, 237] on div "Add Column" at bounding box center [806, 431] width 1480 height 601
click at [1259, 599] on div "Add Column" at bounding box center [806, 431] width 1480 height 601
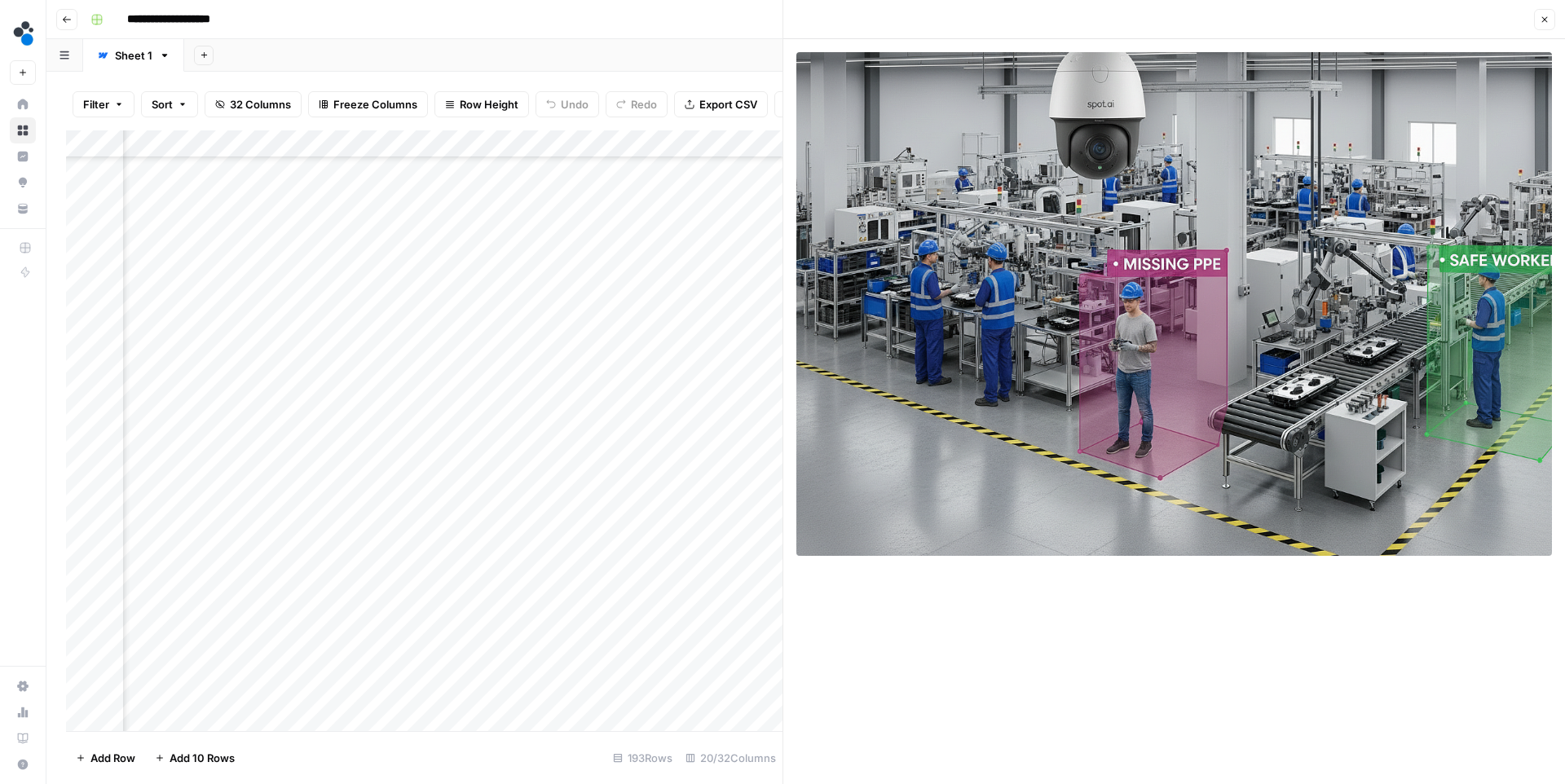
click at [1549, 22] on icon "button" at bounding box center [1545, 20] width 10 height 10
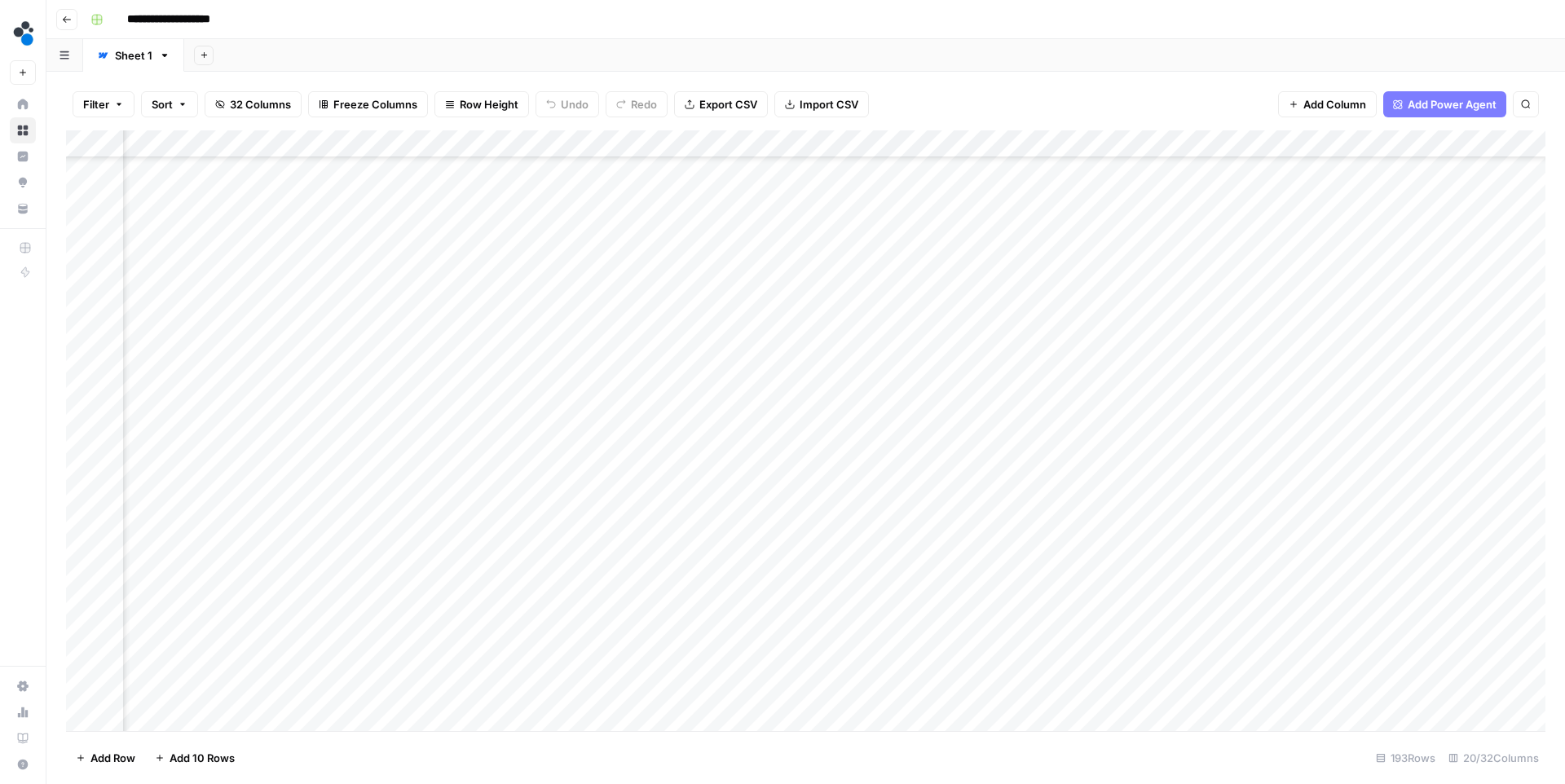
click at [1089, 597] on div "Add Column" at bounding box center [806, 431] width 1480 height 601
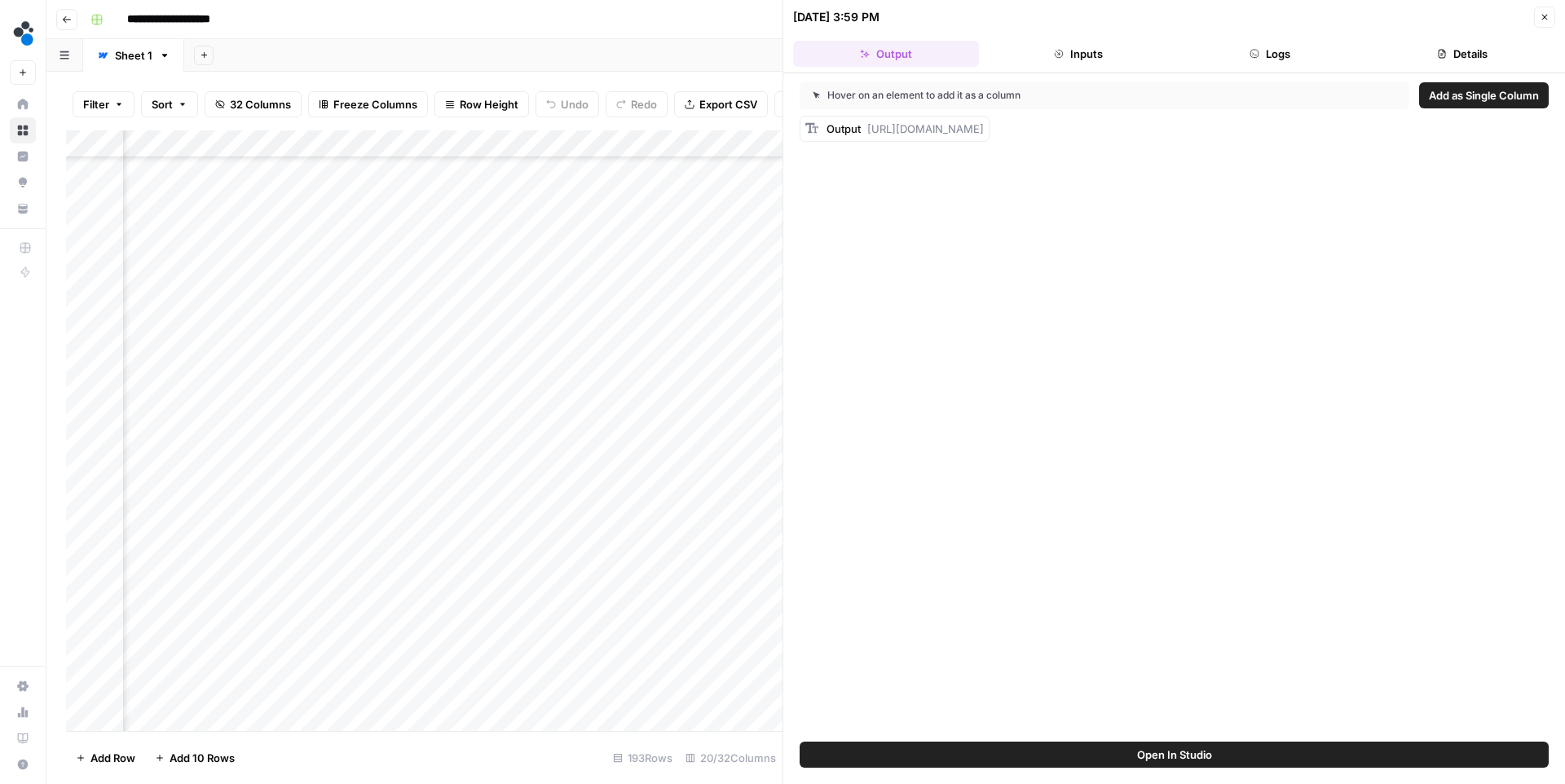
click at [1231, 53] on button "Logs" at bounding box center [1271, 53] width 186 height 26
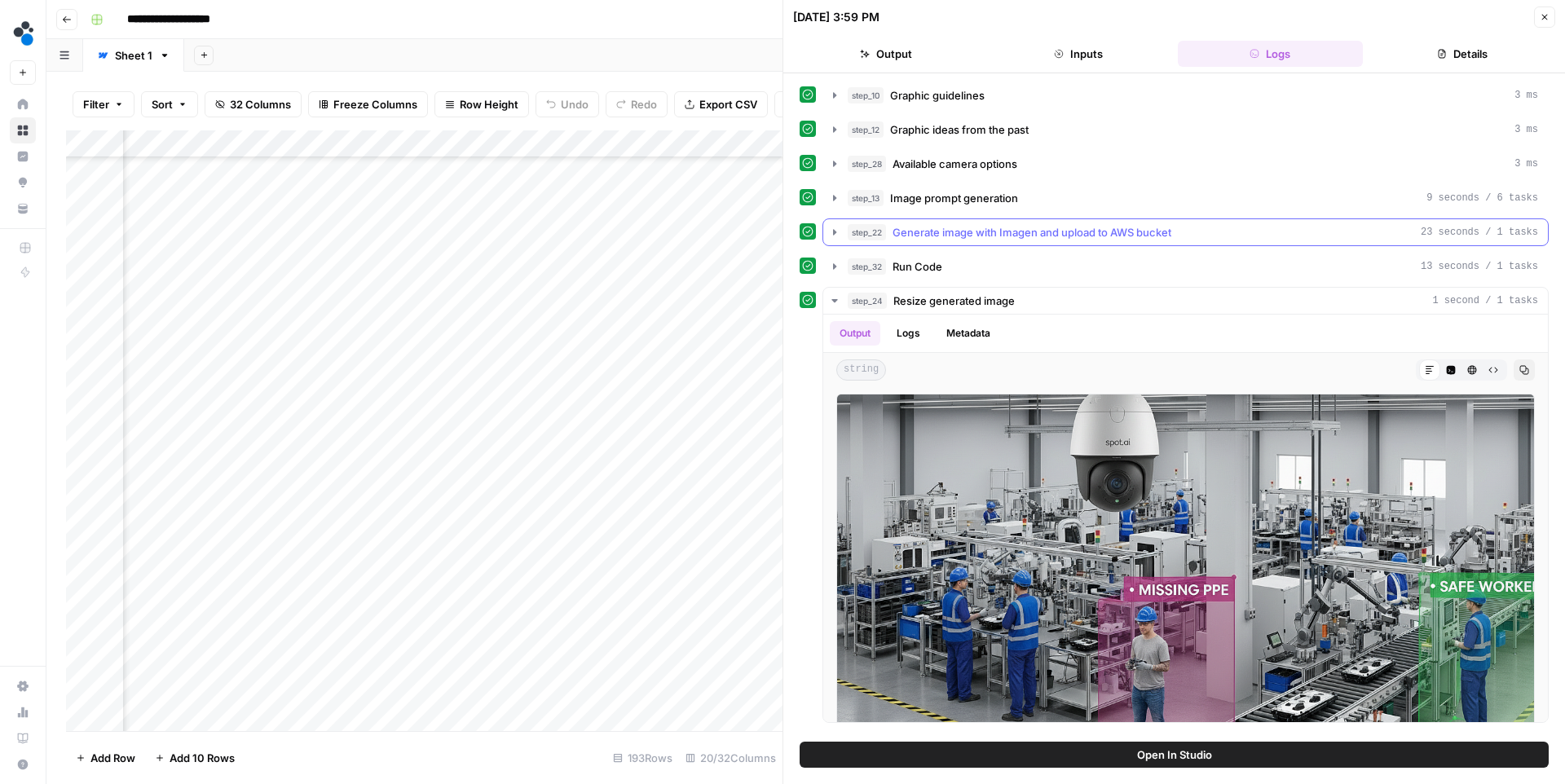
click at [955, 228] on span "Generate image with Imagen and upload to AWS bucket" at bounding box center [1031, 232] width 278 height 16
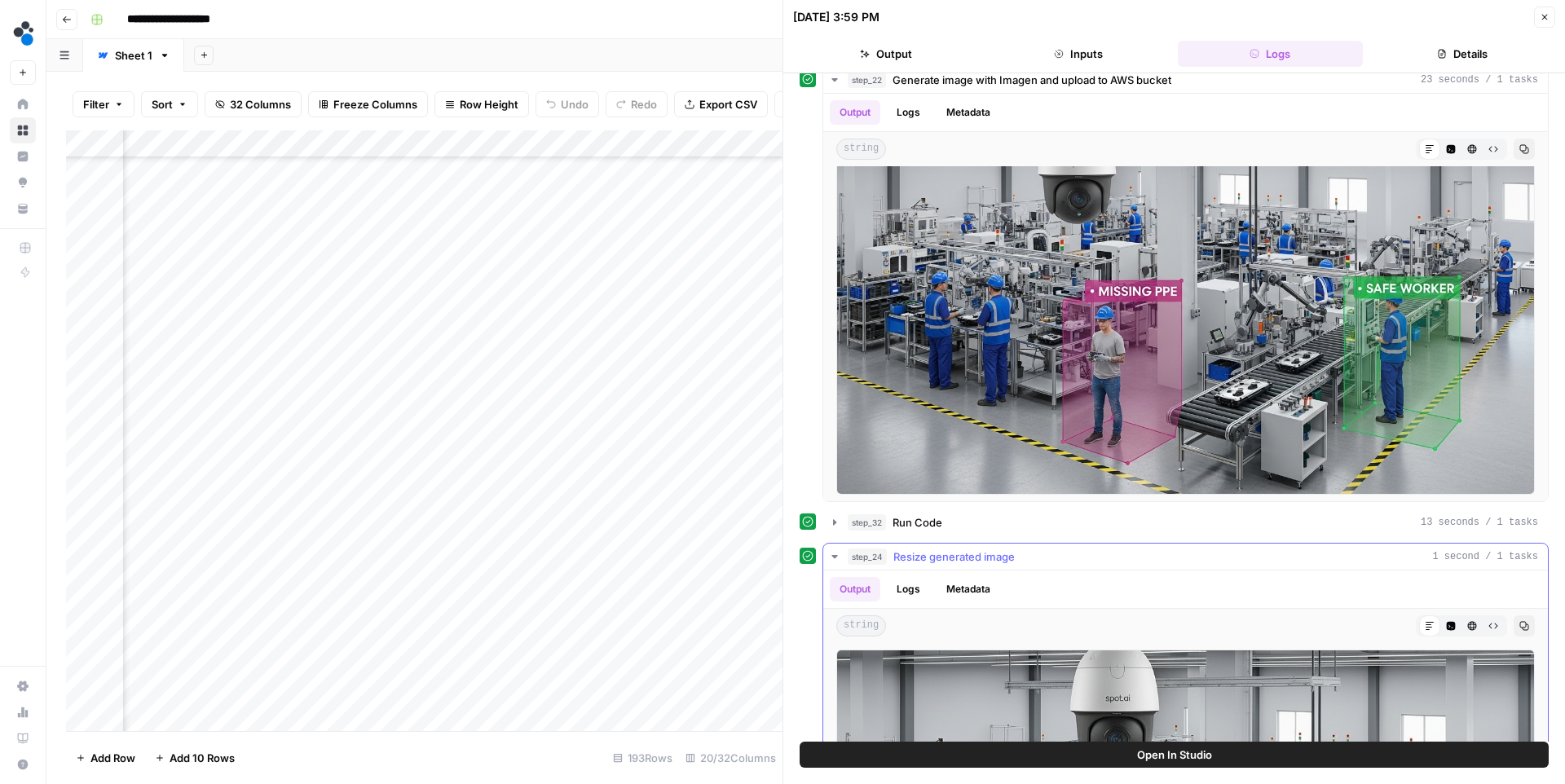
scroll to position [150, 0]
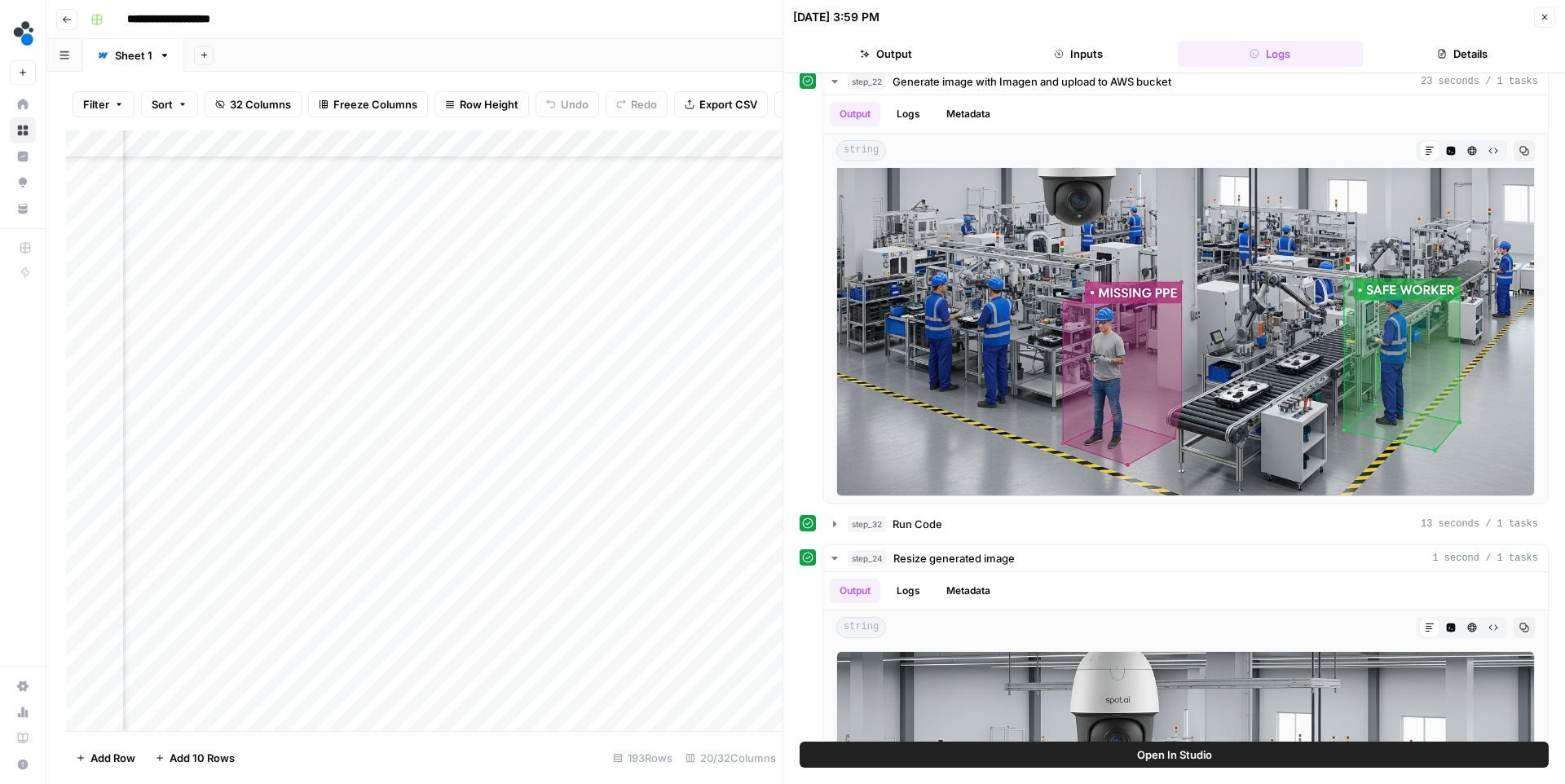
click at [1544, 27] on button "Close" at bounding box center [1544, 17] width 21 height 21
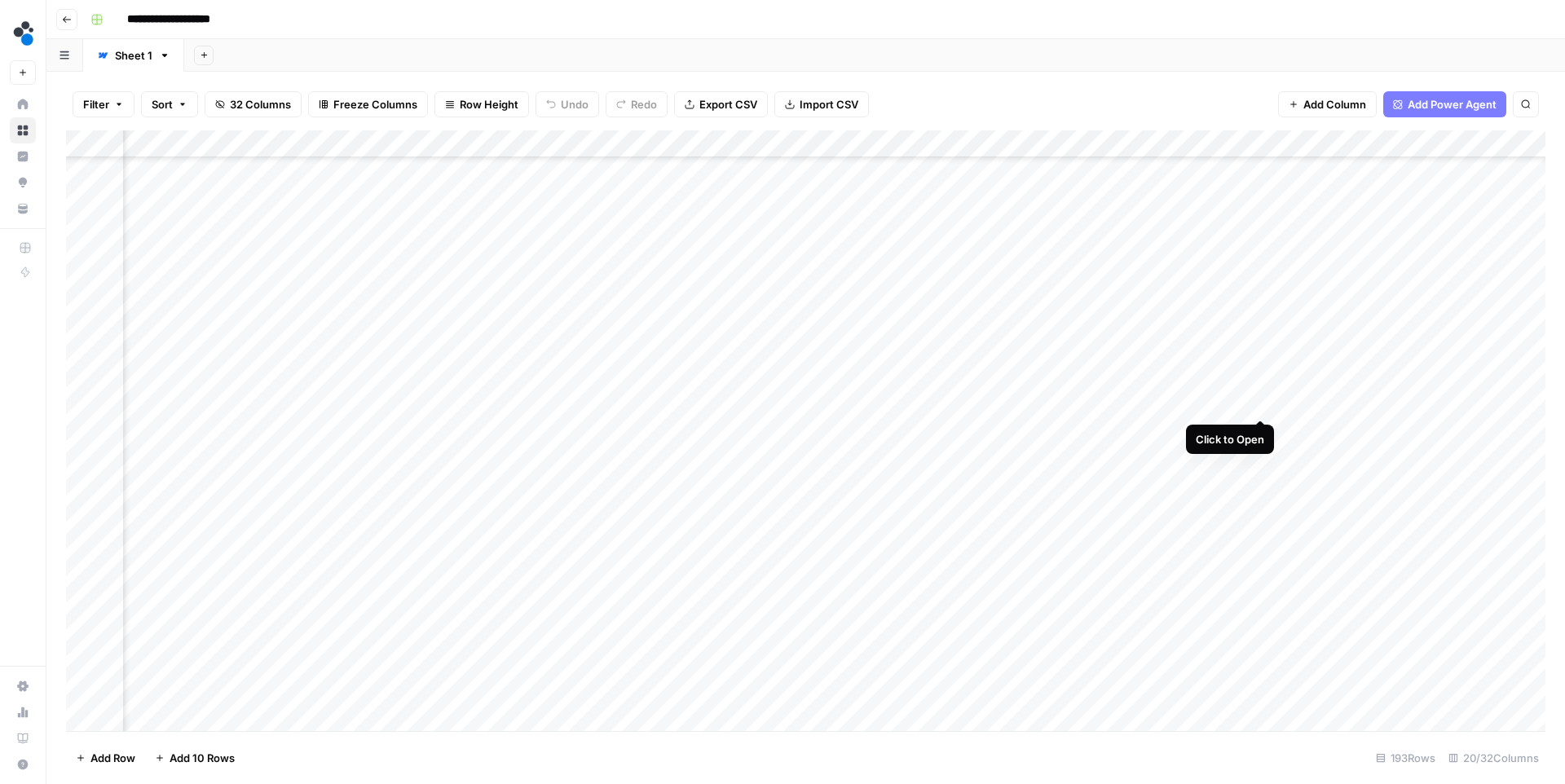
click at [1257, 406] on div "Add Column" at bounding box center [806, 431] width 1480 height 601
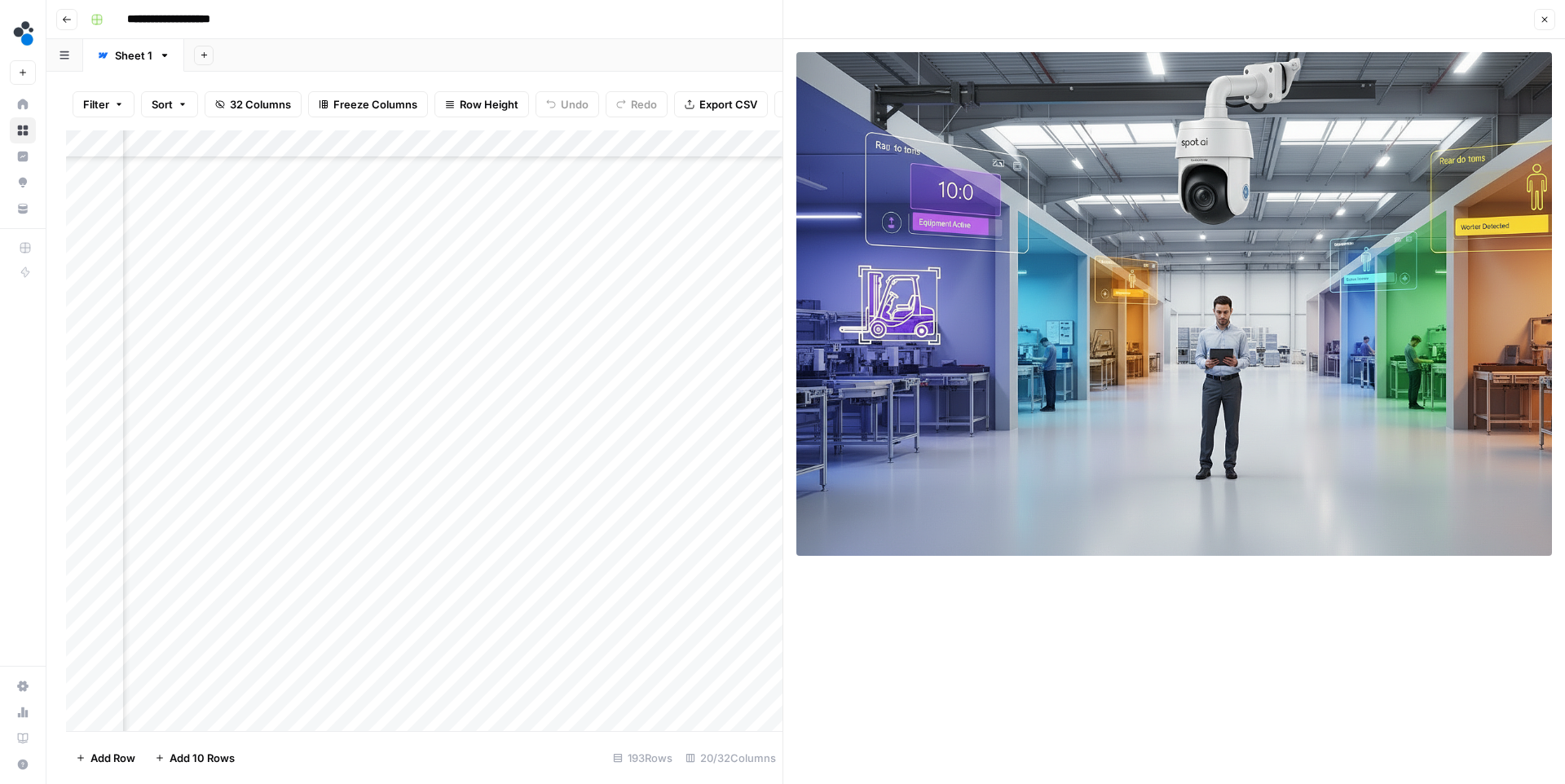
click at [1544, 26] on button "Close" at bounding box center [1544, 19] width 21 height 21
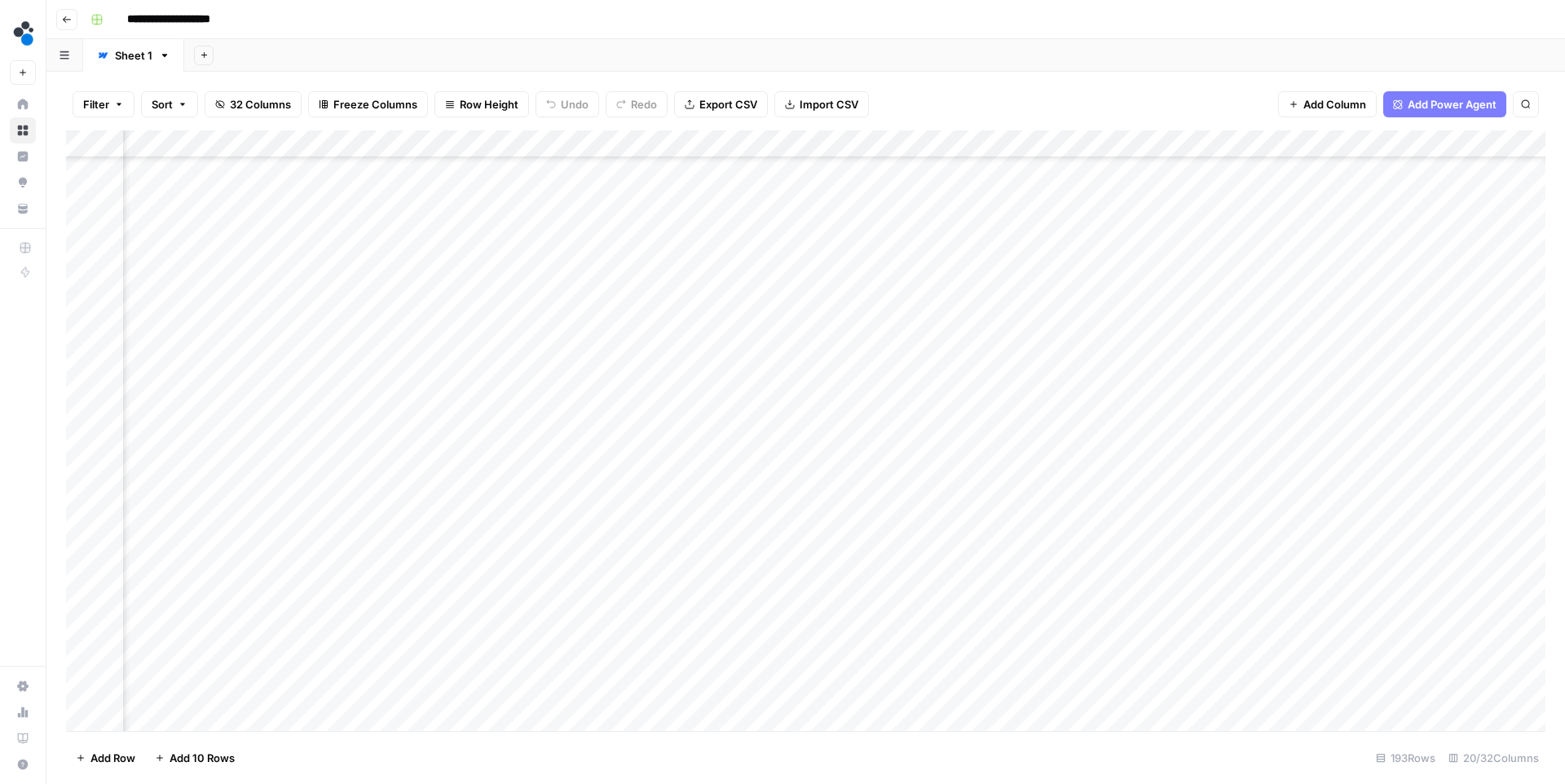
click at [1259, 372] on div "Add Column" at bounding box center [806, 431] width 1480 height 601
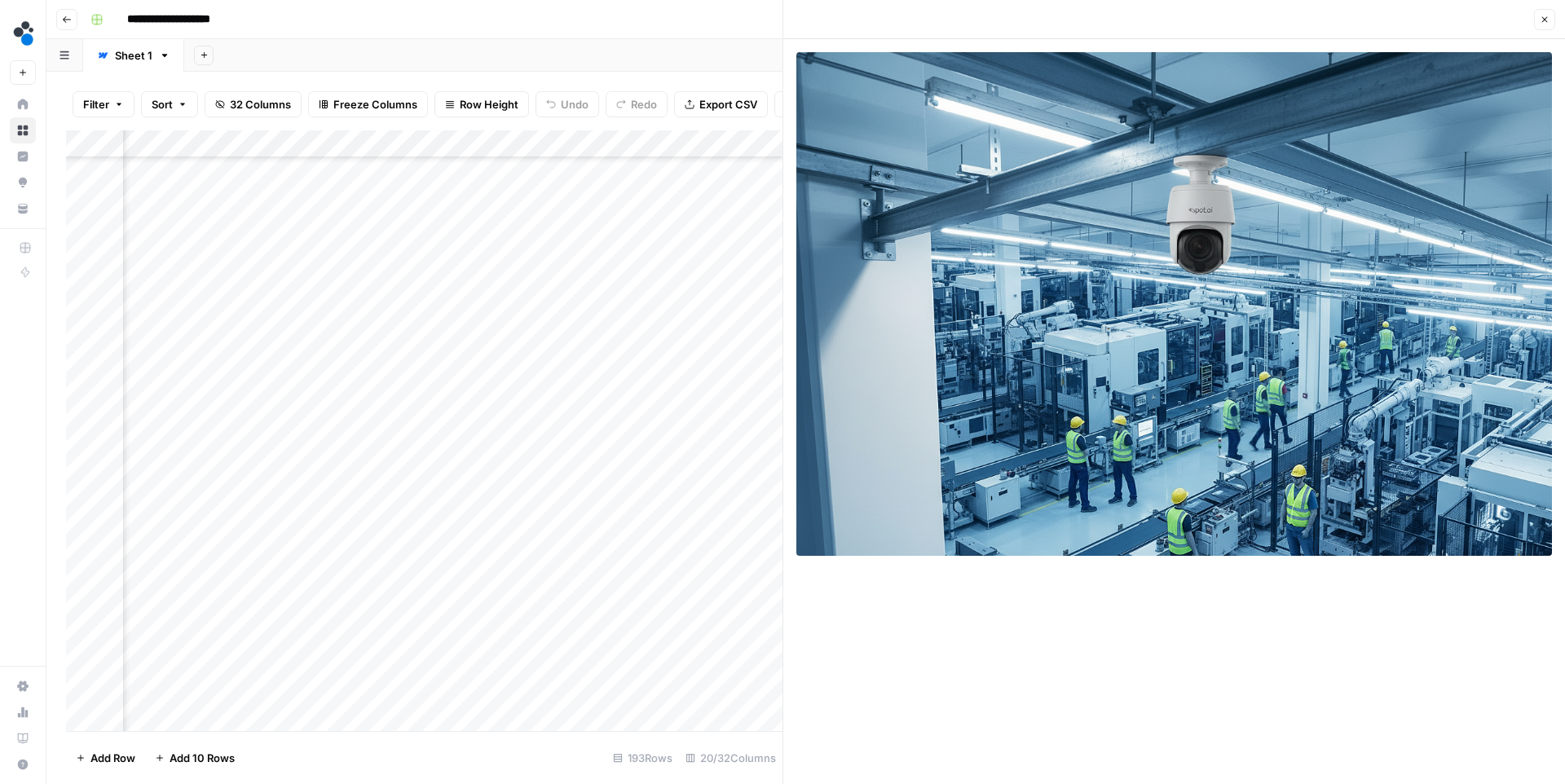
click at [1546, 18] on icon "button" at bounding box center [1545, 20] width 10 height 10
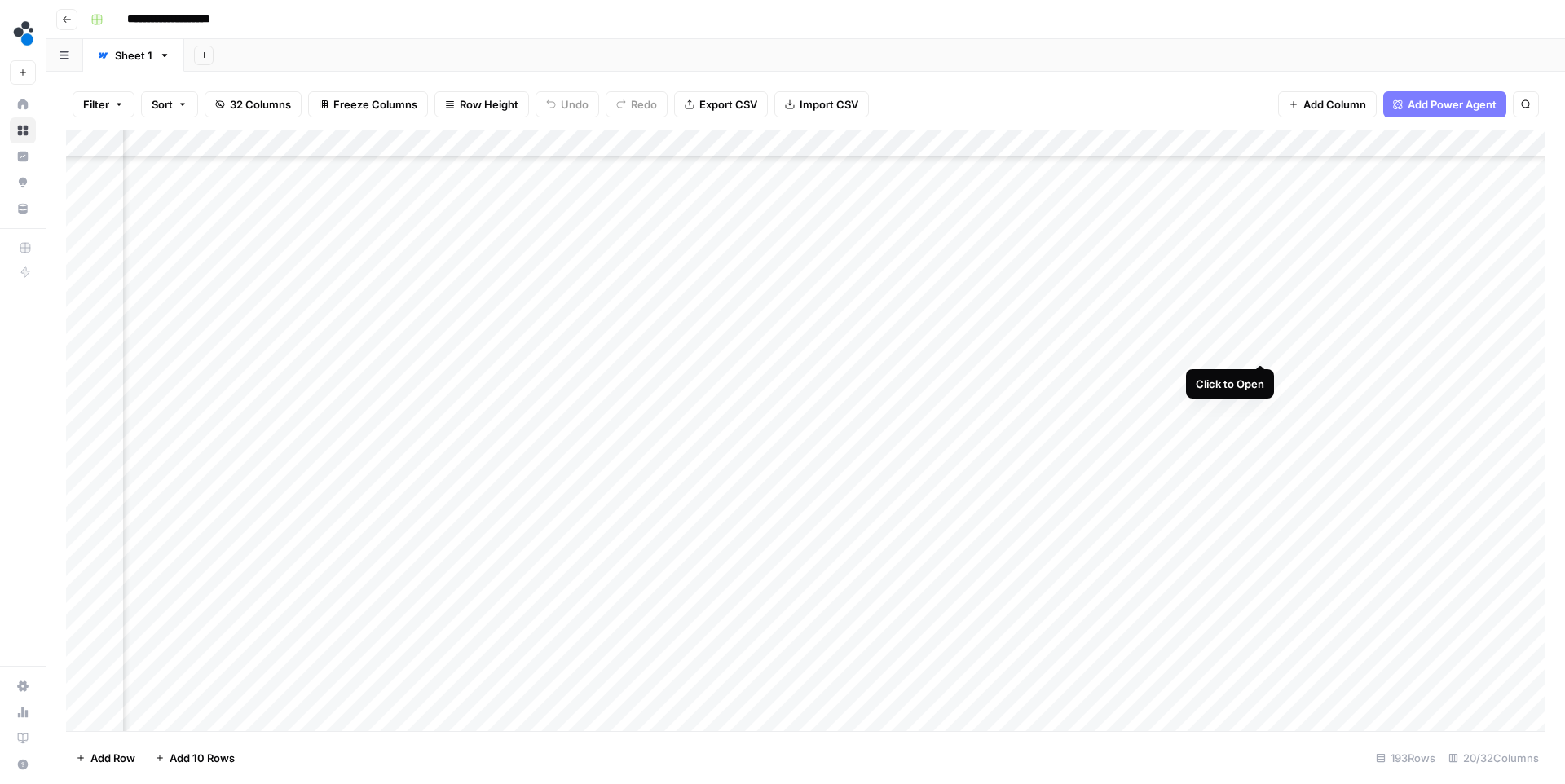
click at [1261, 347] on div "Add Column" at bounding box center [806, 431] width 1480 height 601
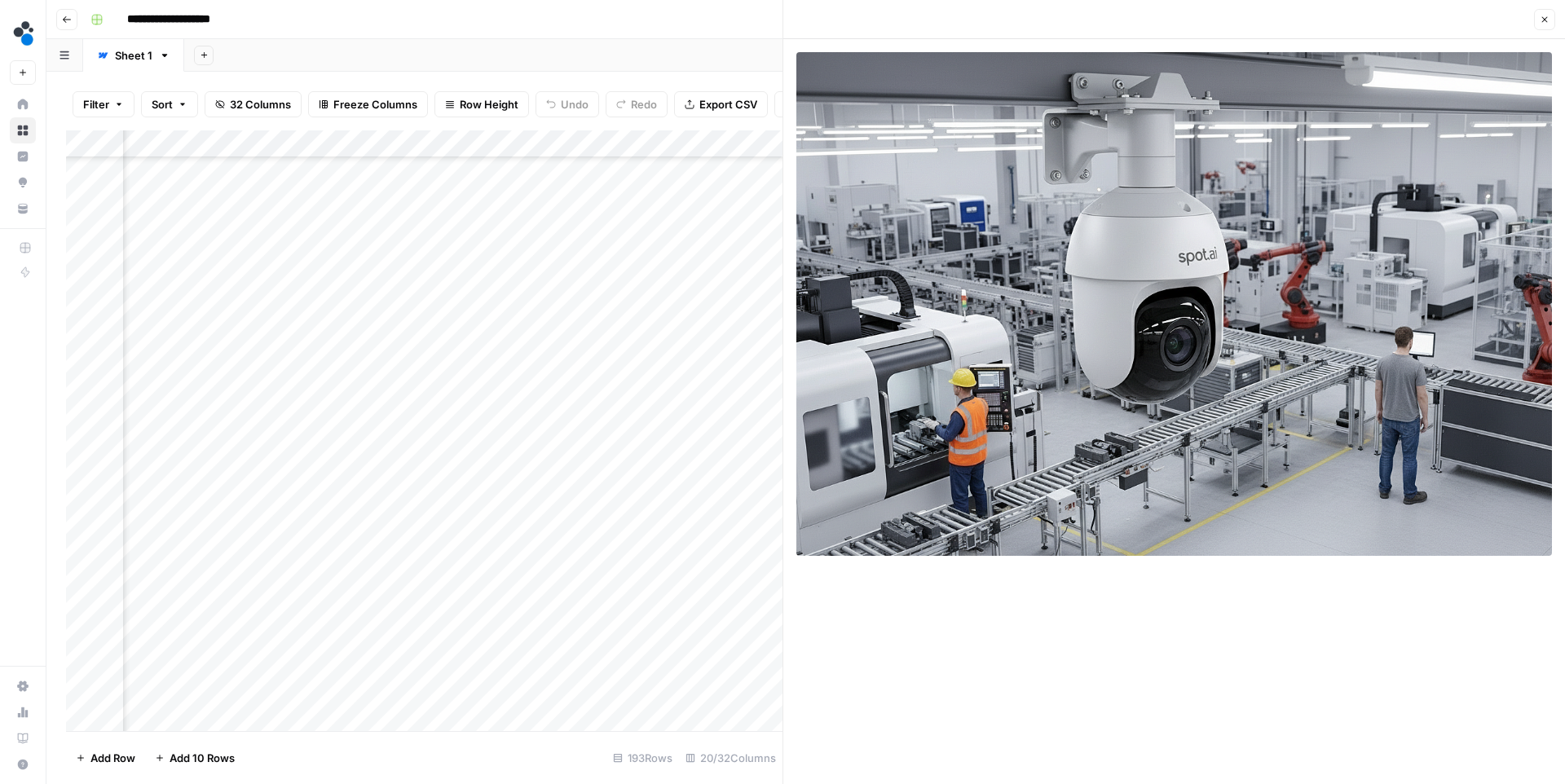
click at [1544, 17] on icon "button" at bounding box center [1545, 20] width 10 height 10
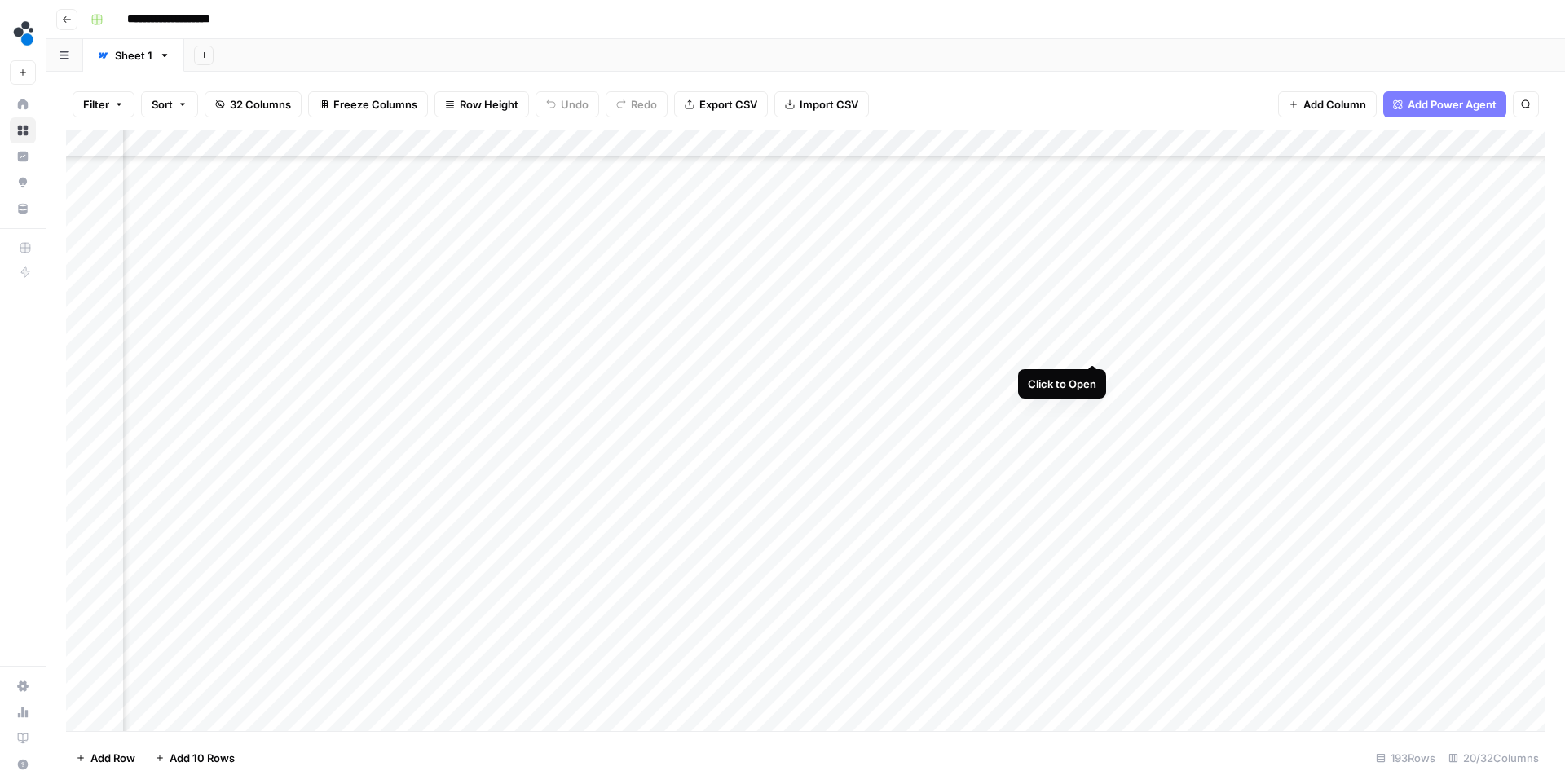
click at [1094, 348] on div "Add Column" at bounding box center [806, 431] width 1480 height 601
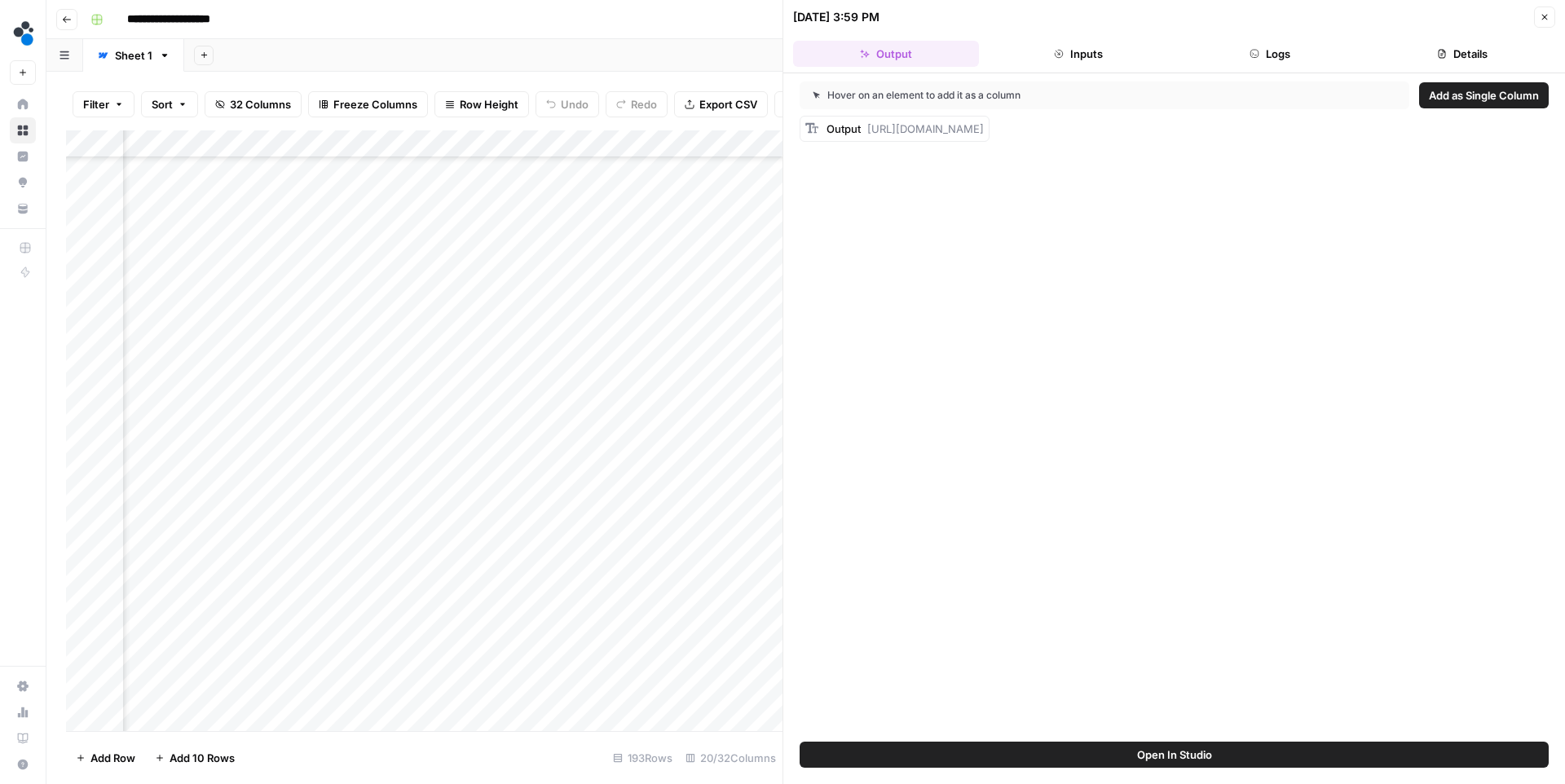
click at [1243, 47] on button "Logs" at bounding box center [1271, 53] width 186 height 26
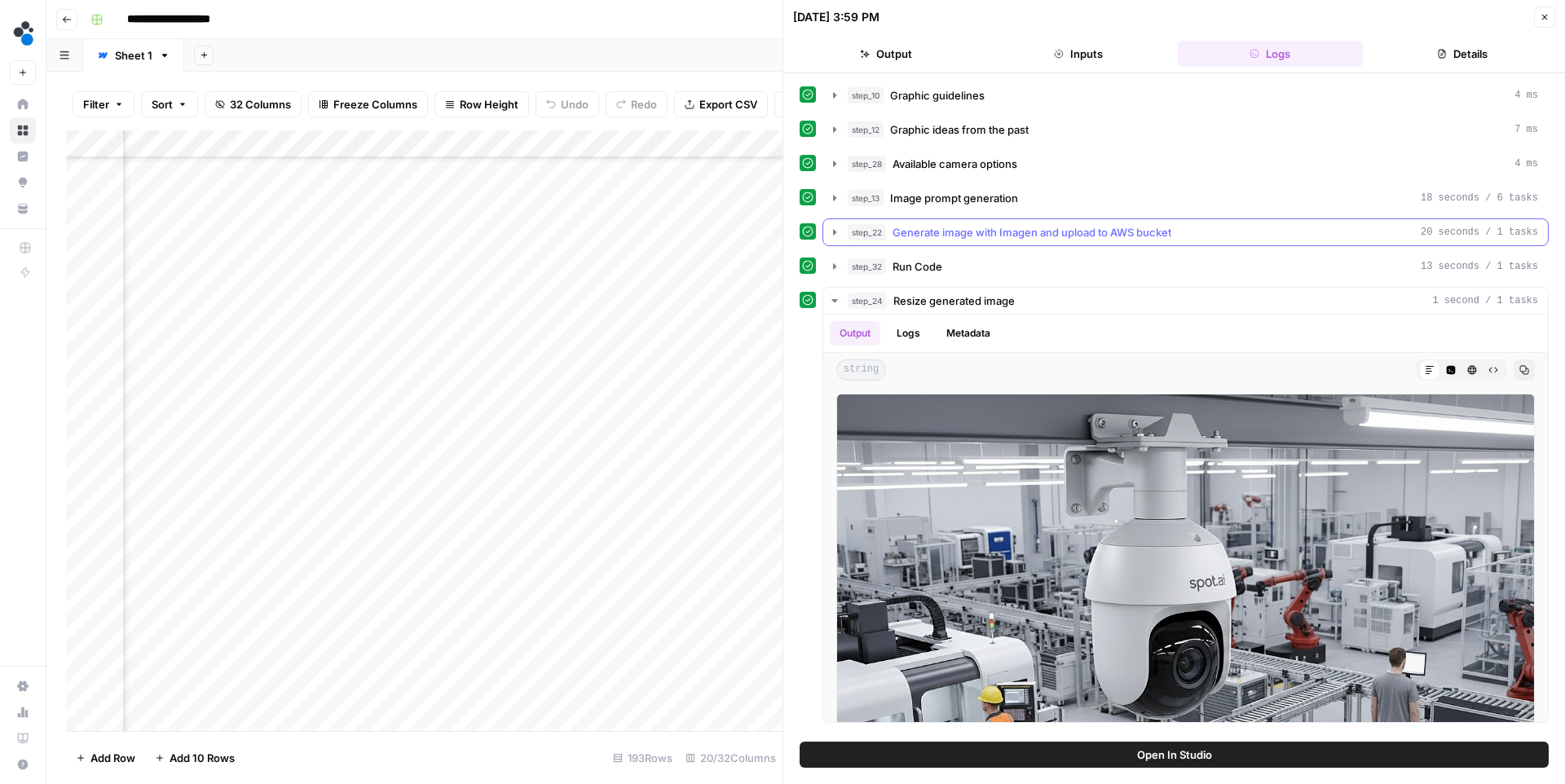
click at [1010, 232] on span "Generate image with Imagen and upload to AWS bucket" at bounding box center [1031, 232] width 278 height 16
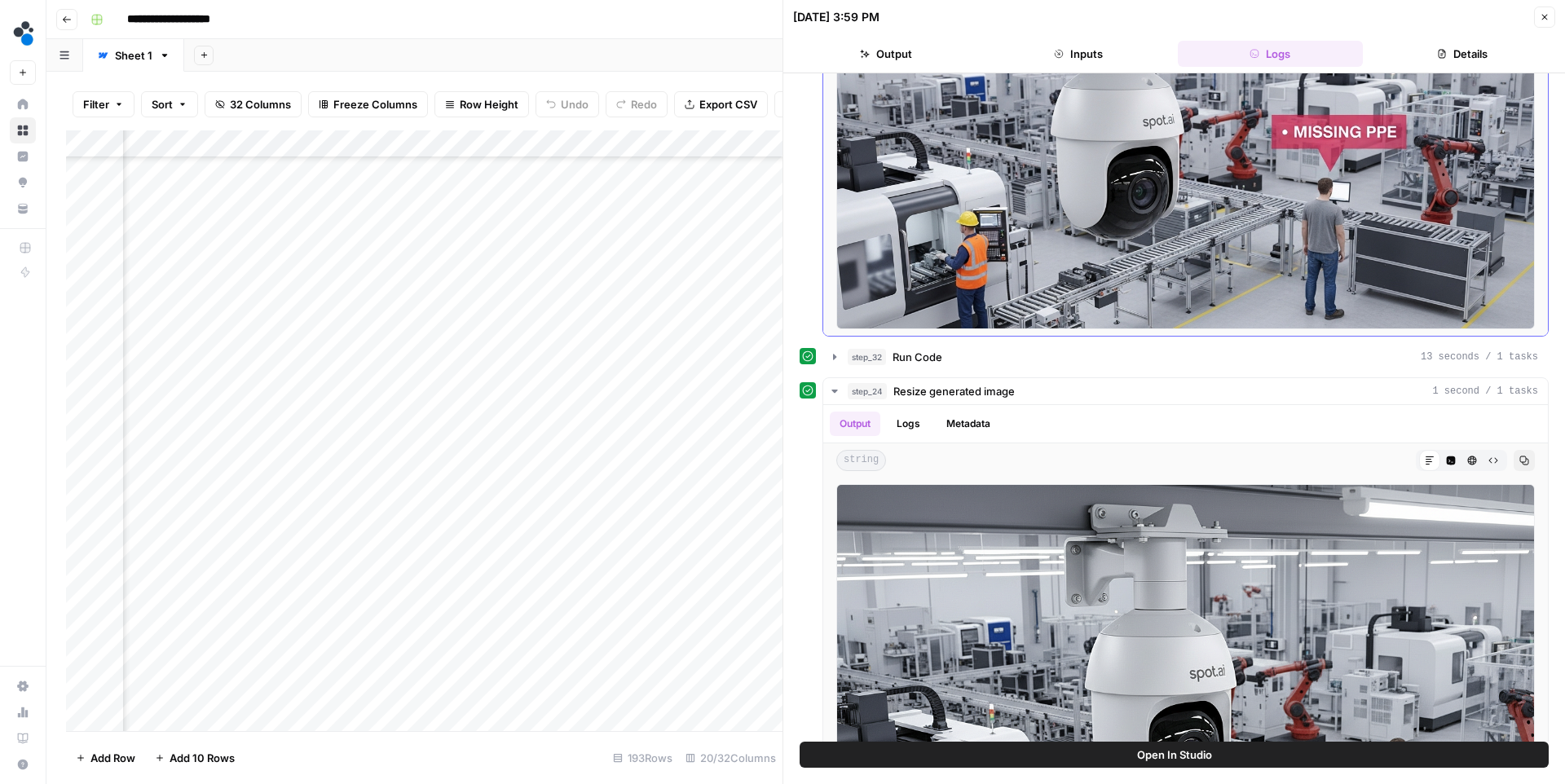
scroll to position [317, 0]
click at [1550, 16] on button "Close" at bounding box center [1544, 17] width 21 height 21
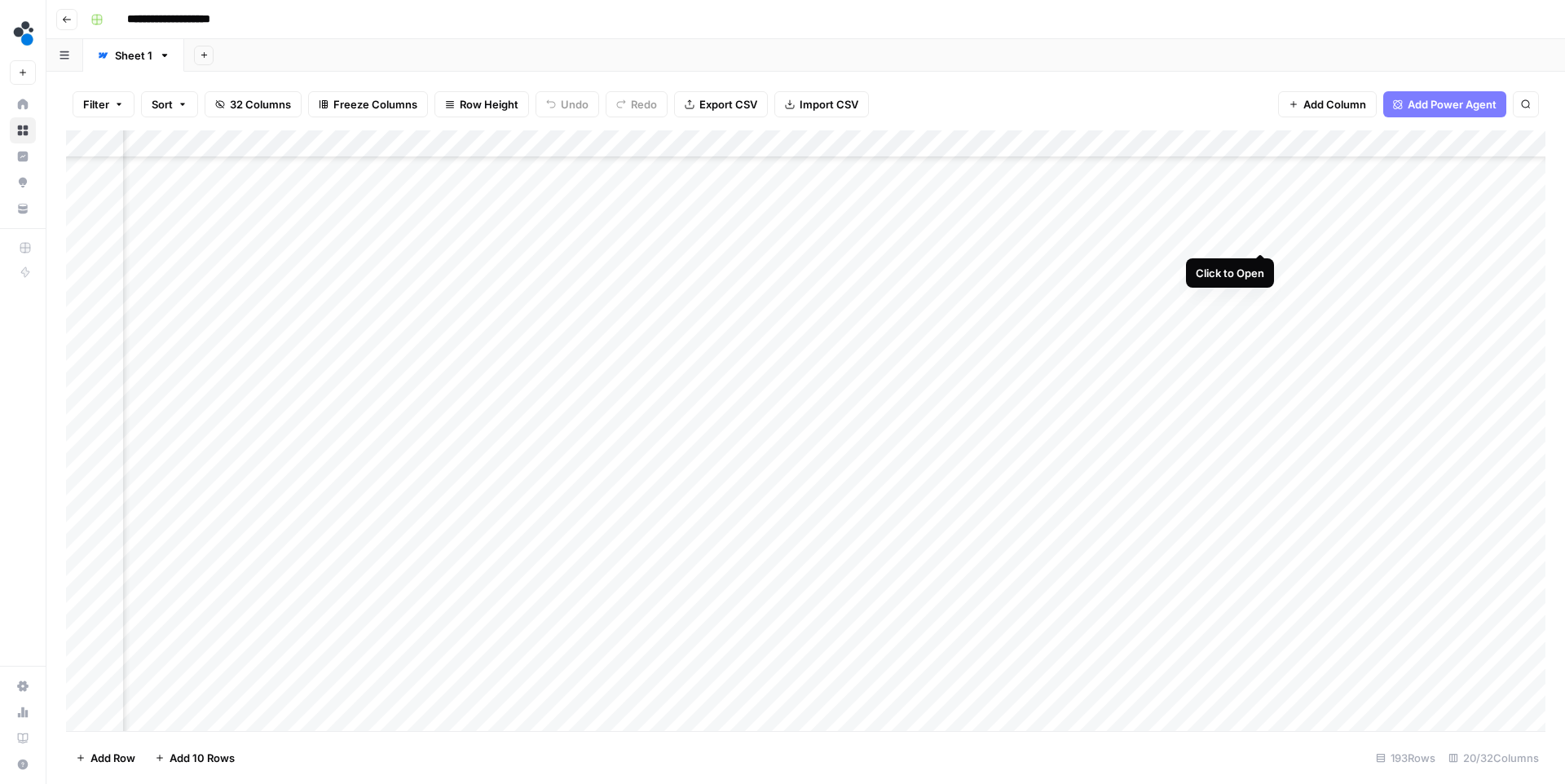
click at [1259, 239] on div "Add Column" at bounding box center [806, 431] width 1480 height 601
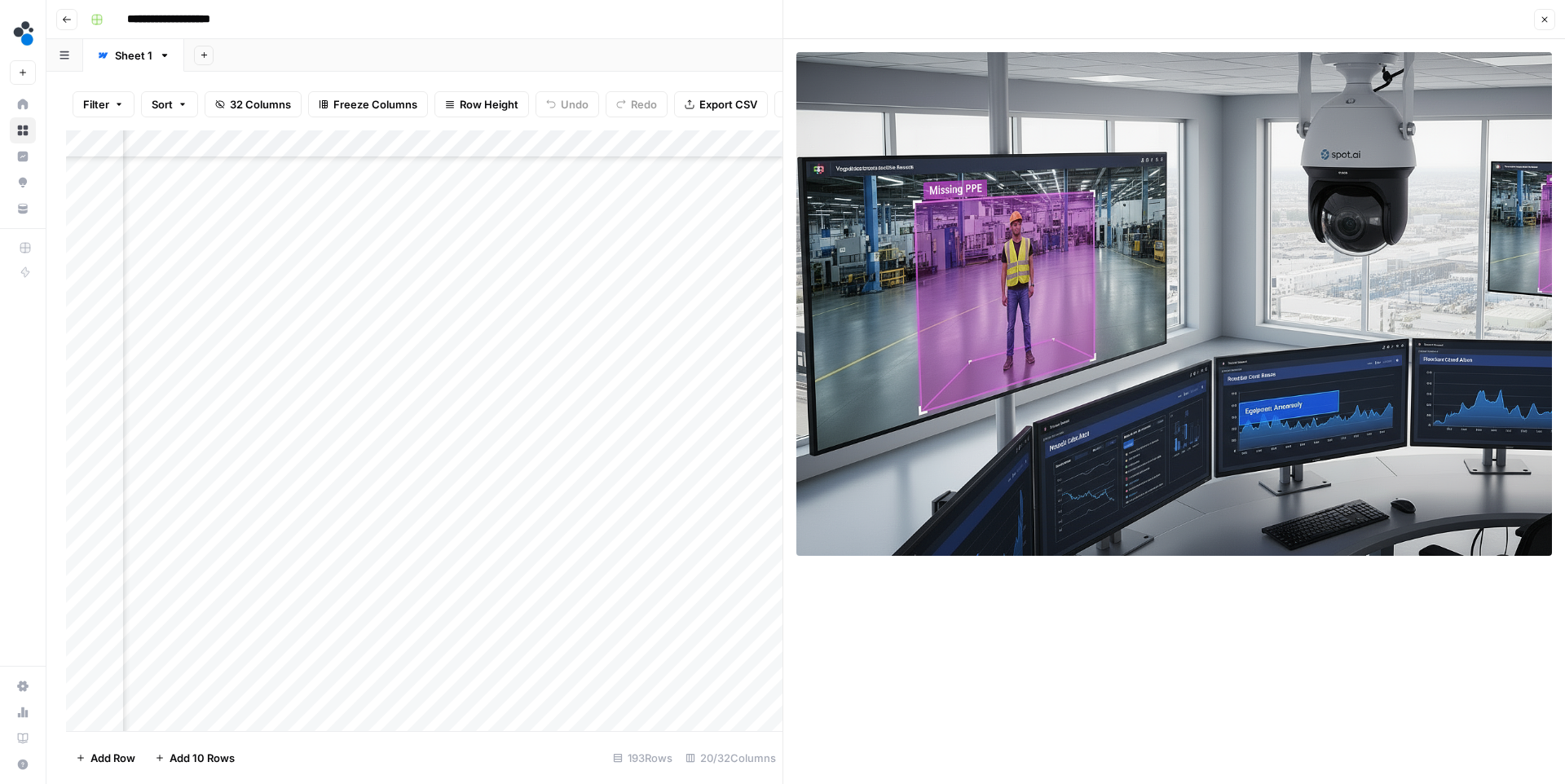
click at [1541, 15] on icon "button" at bounding box center [1545, 20] width 10 height 10
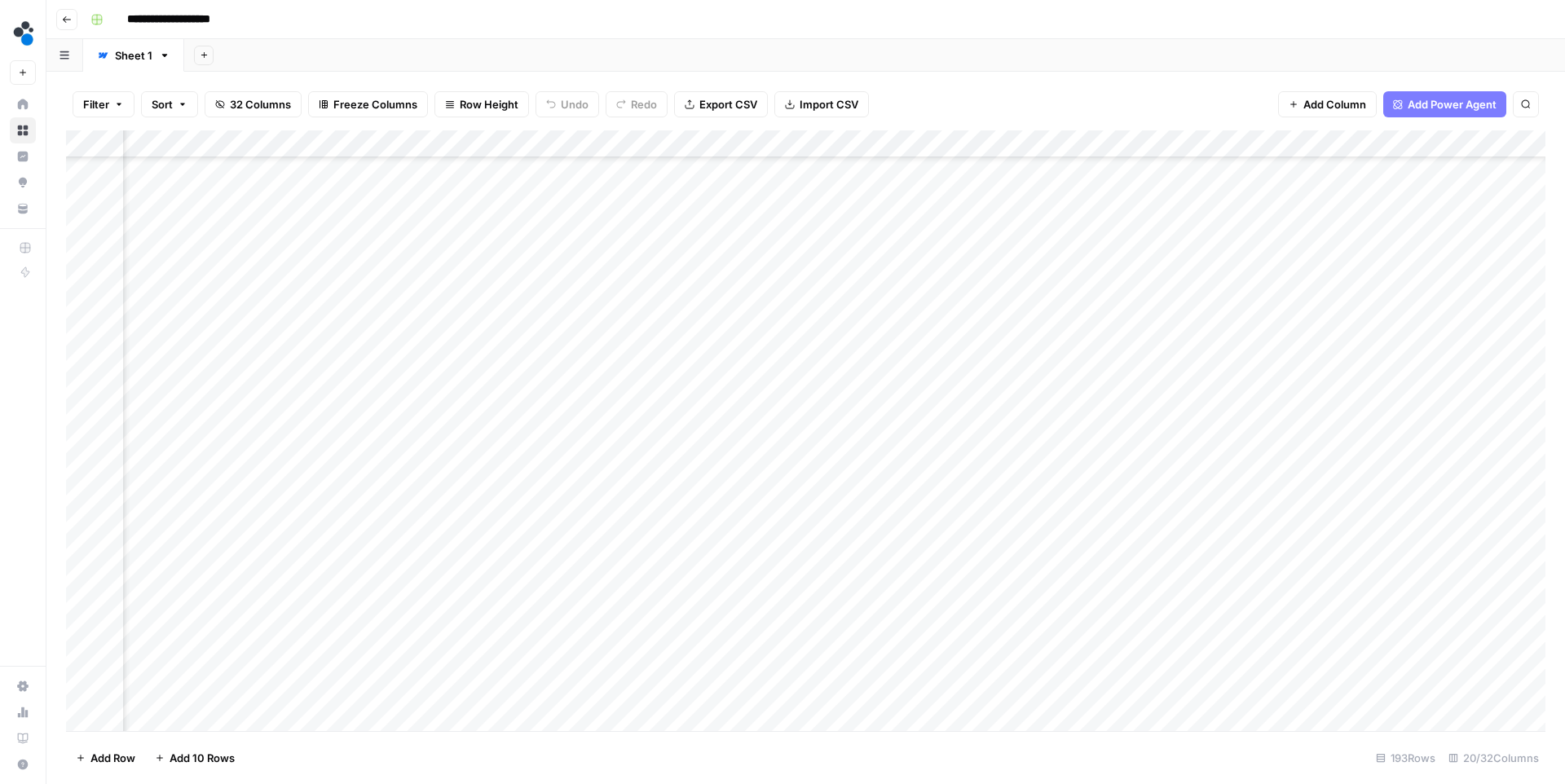
click at [678, 624] on div "Add Column" at bounding box center [806, 431] width 1480 height 601
click at [678, 651] on div "Add Column" at bounding box center [806, 431] width 1480 height 601
click at [677, 680] on div "Add Column" at bounding box center [806, 431] width 1480 height 601
click at [1019, 622] on div "Add Column" at bounding box center [806, 431] width 1480 height 601
click at [1016, 678] on div "Add Column" at bounding box center [806, 431] width 1480 height 601
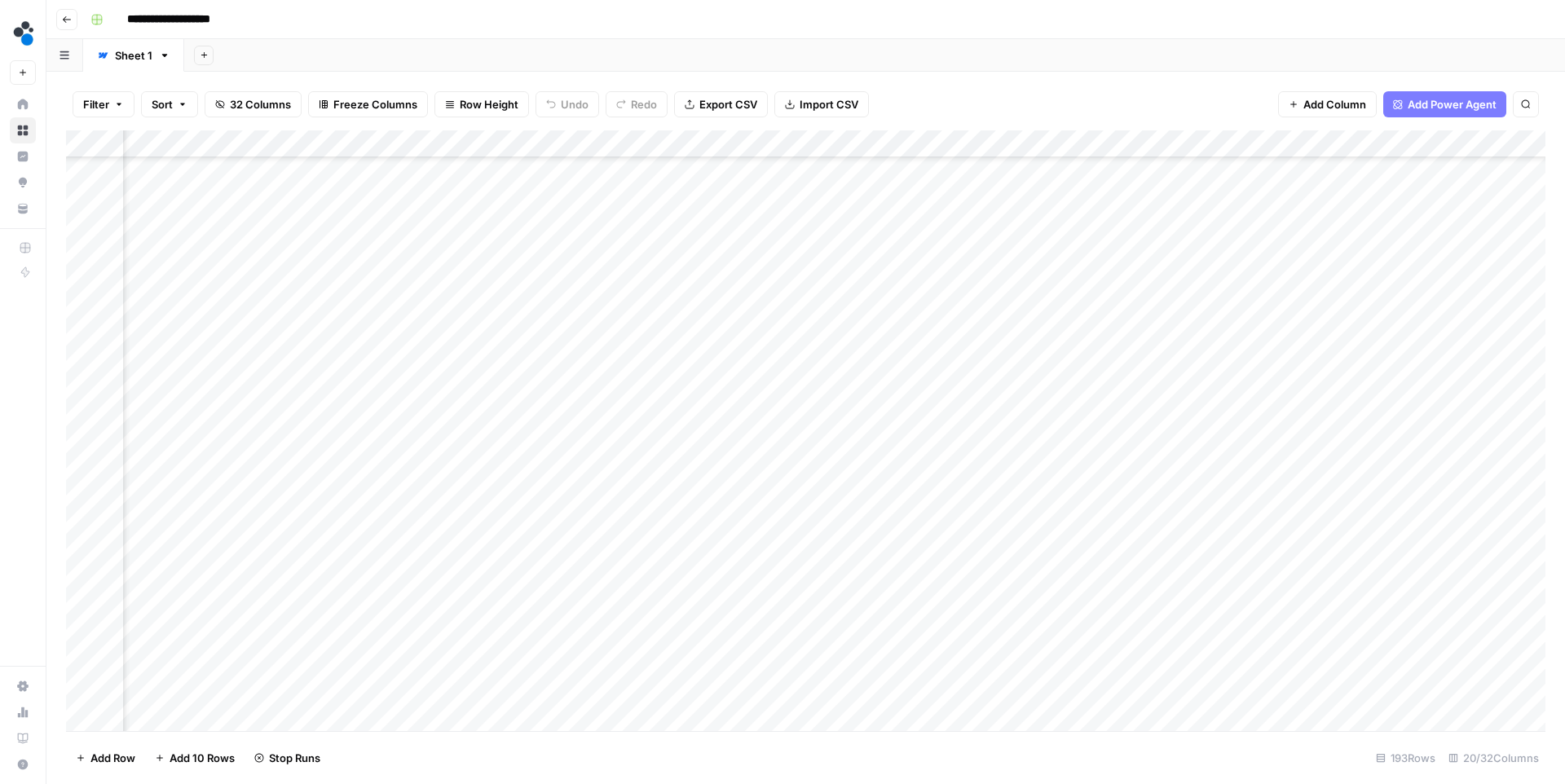
click at [1019, 653] on div "Add Column" at bounding box center [806, 431] width 1480 height 601
click at [1264, 596] on div "Add Column" at bounding box center [806, 431] width 1480 height 601
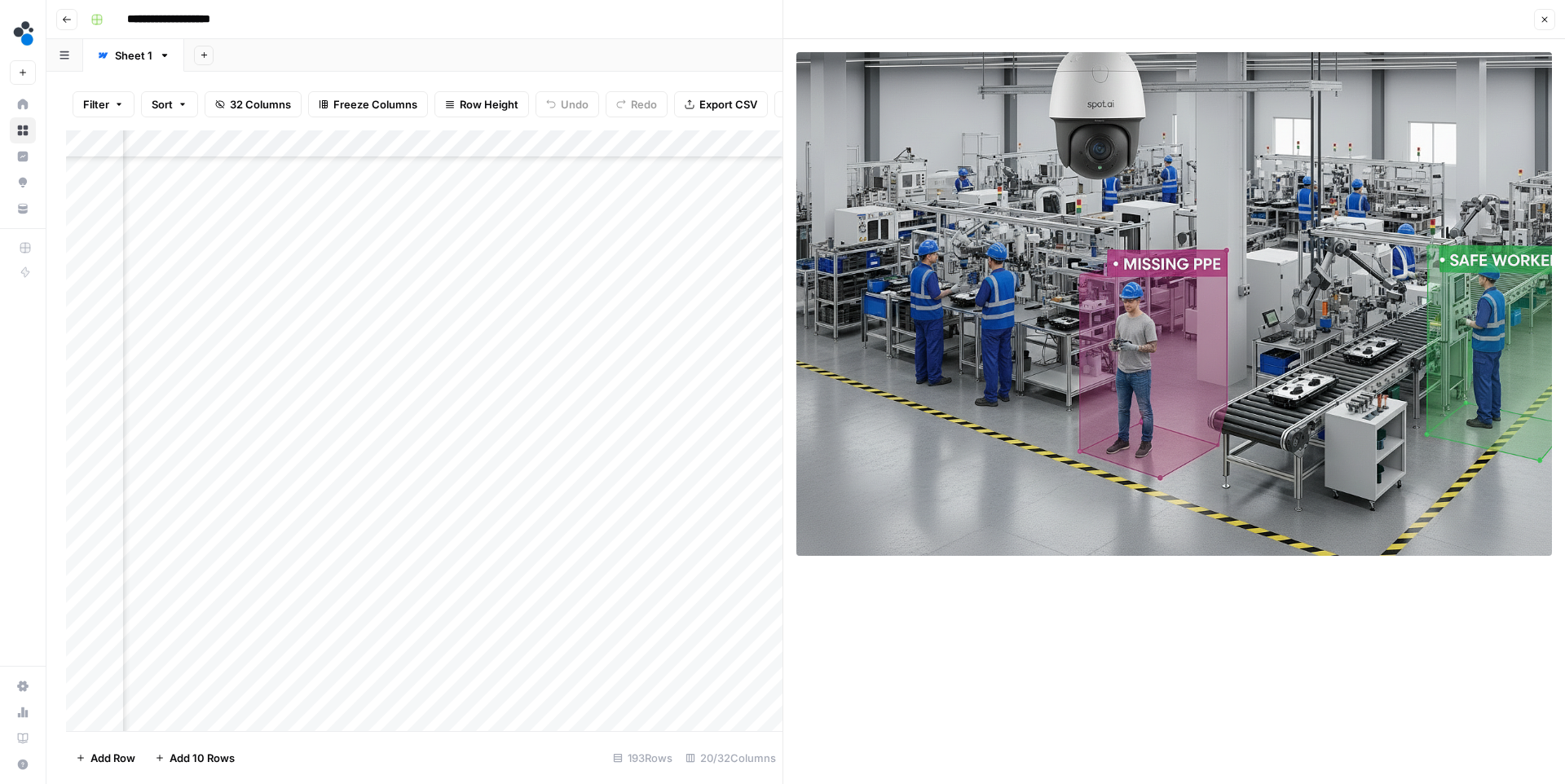
click at [1545, 26] on button "Close" at bounding box center [1544, 19] width 21 height 21
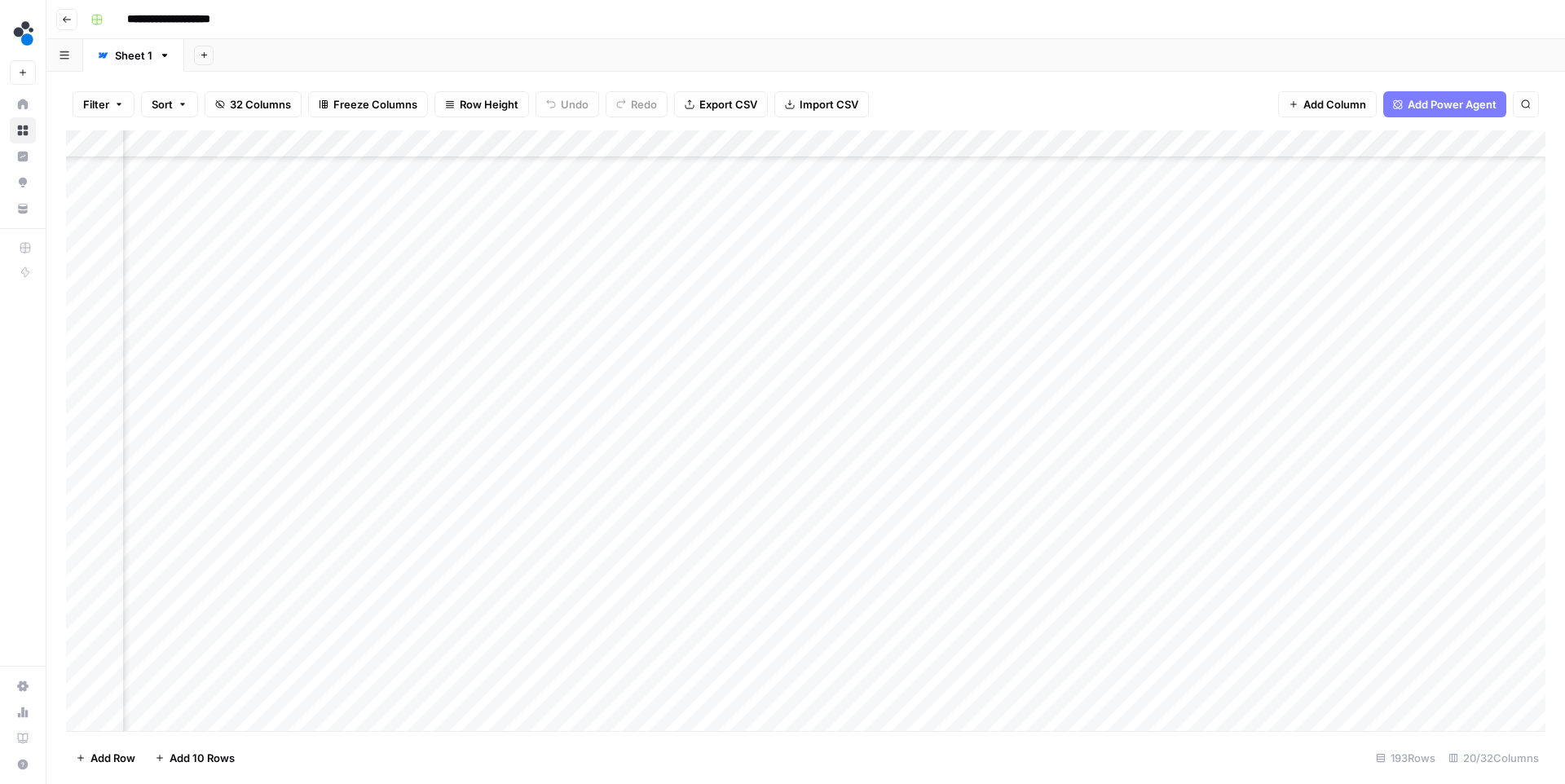
click at [1253, 619] on div "Add Column" at bounding box center [806, 431] width 1480 height 601
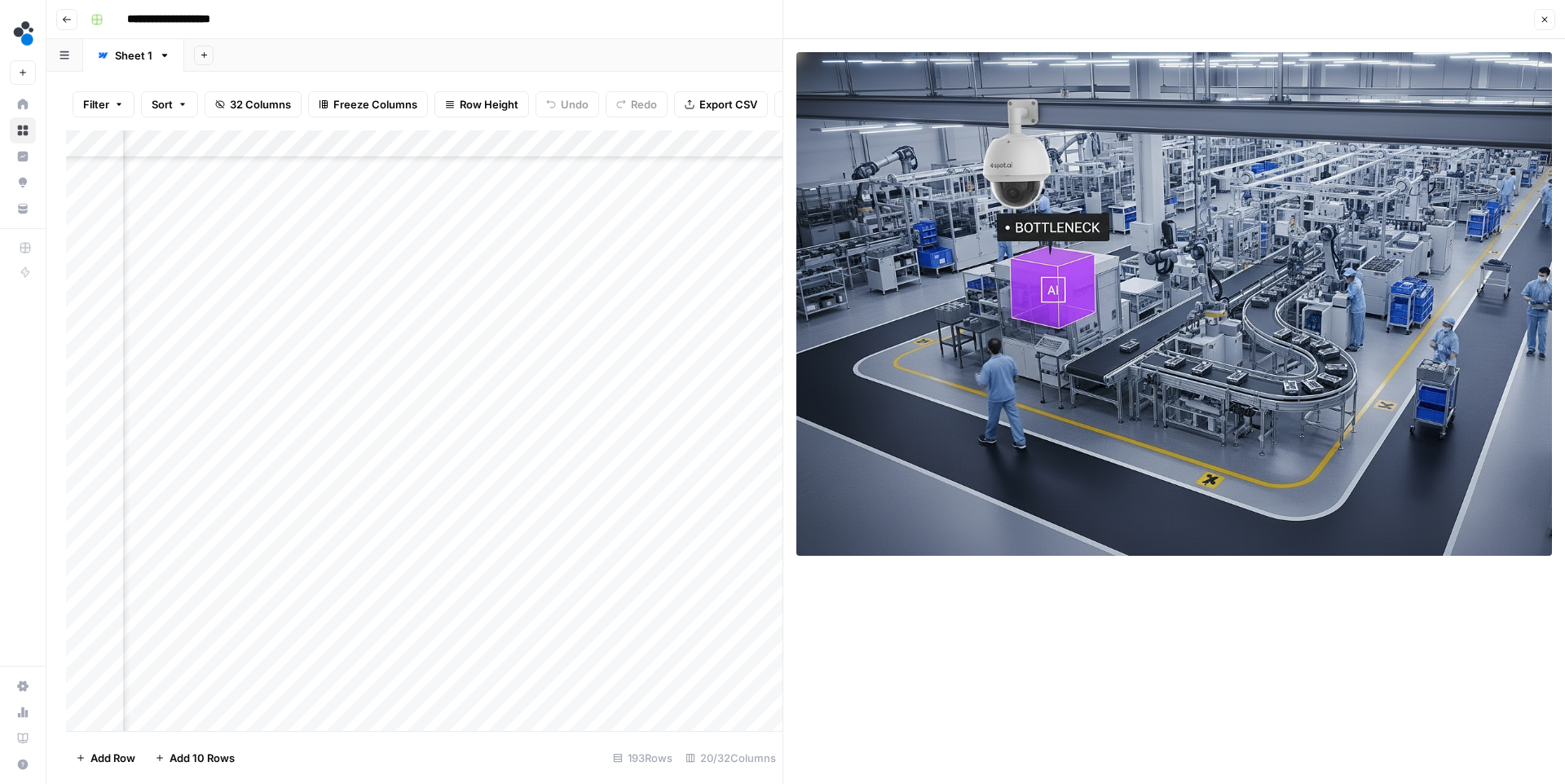
click at [1544, 24] on icon "button" at bounding box center [1545, 20] width 10 height 10
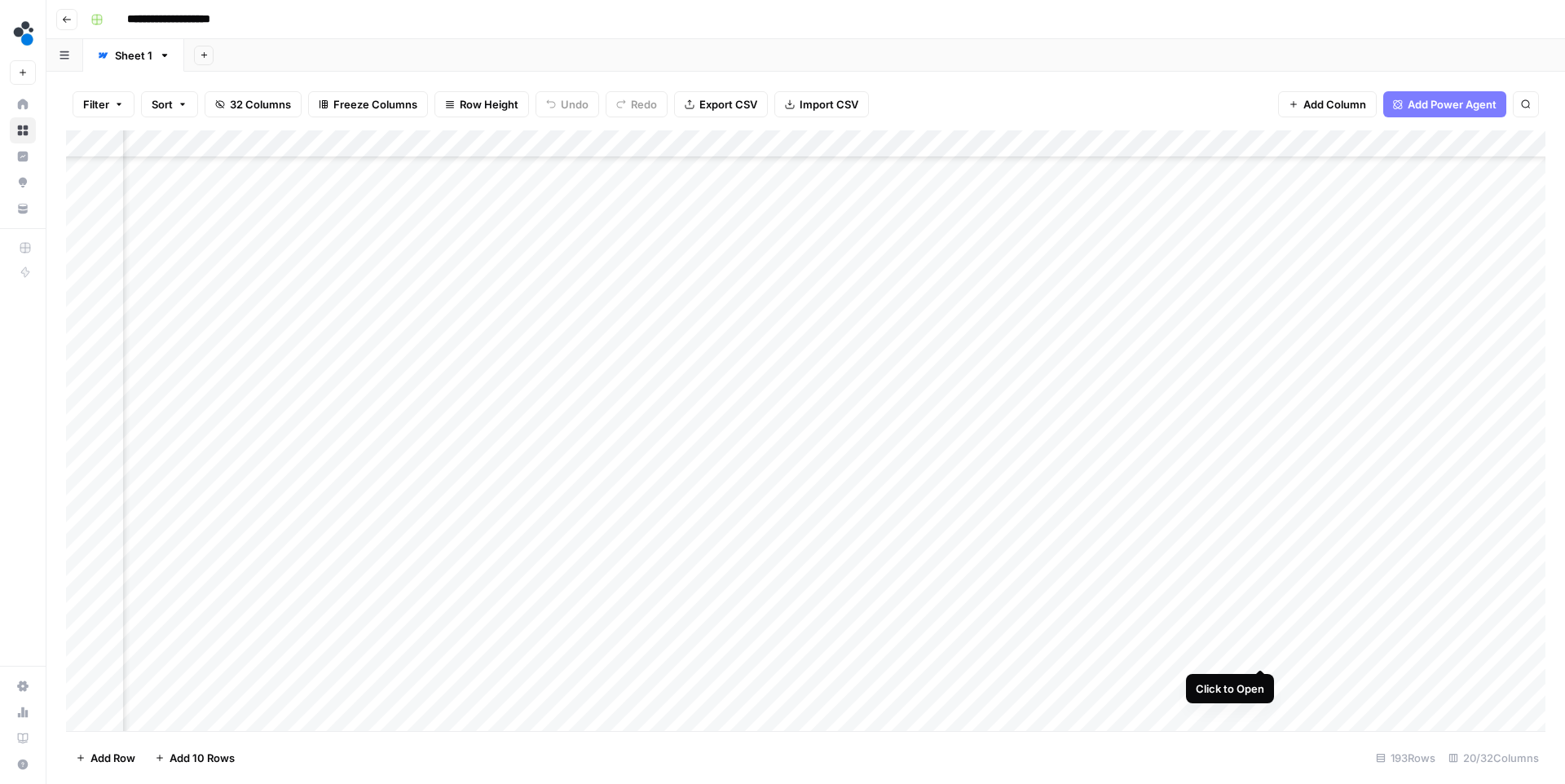
click at [1259, 651] on div "Add Column" at bounding box center [806, 431] width 1480 height 601
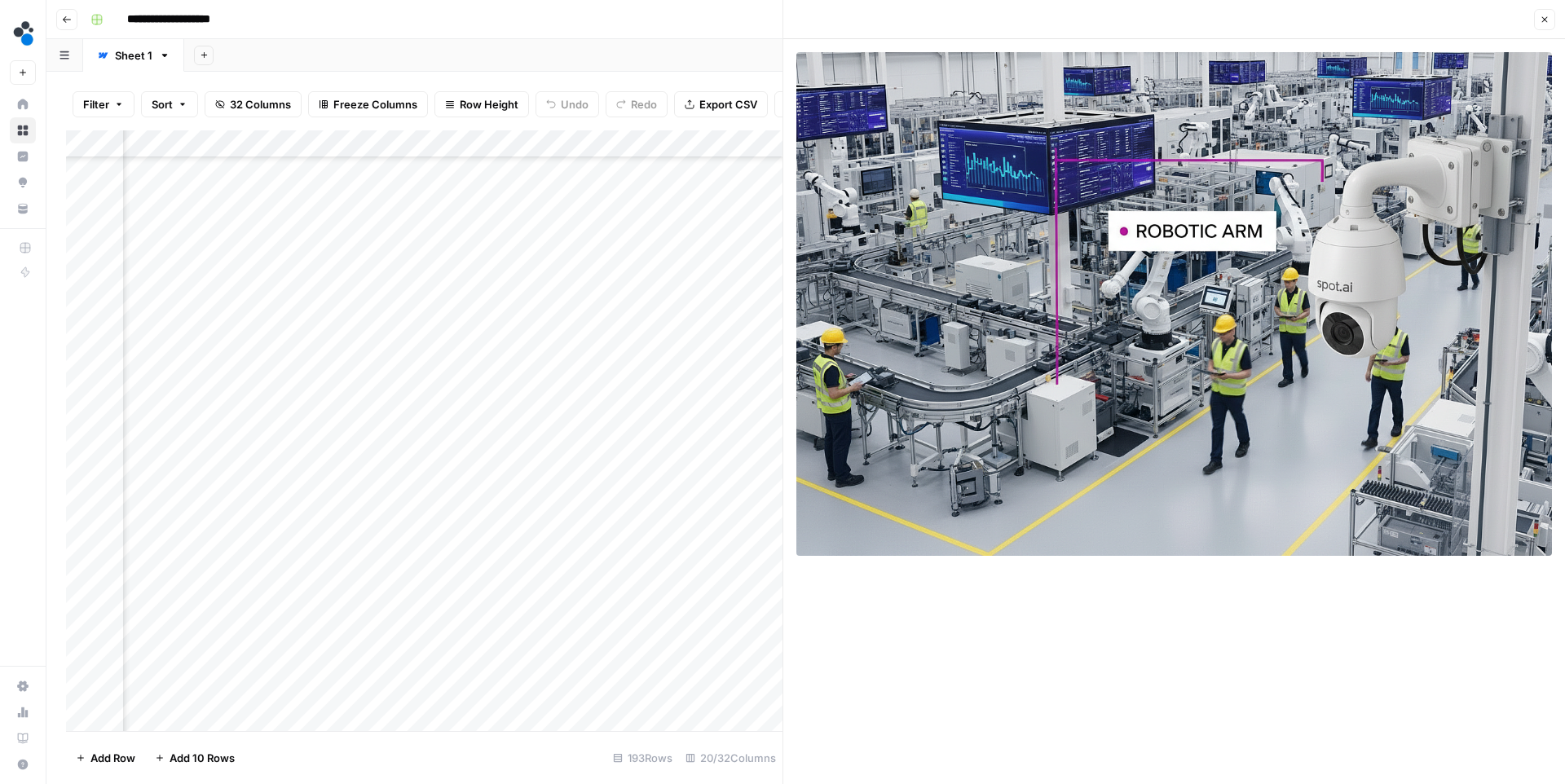
click at [1547, 13] on button "Close" at bounding box center [1544, 19] width 21 height 21
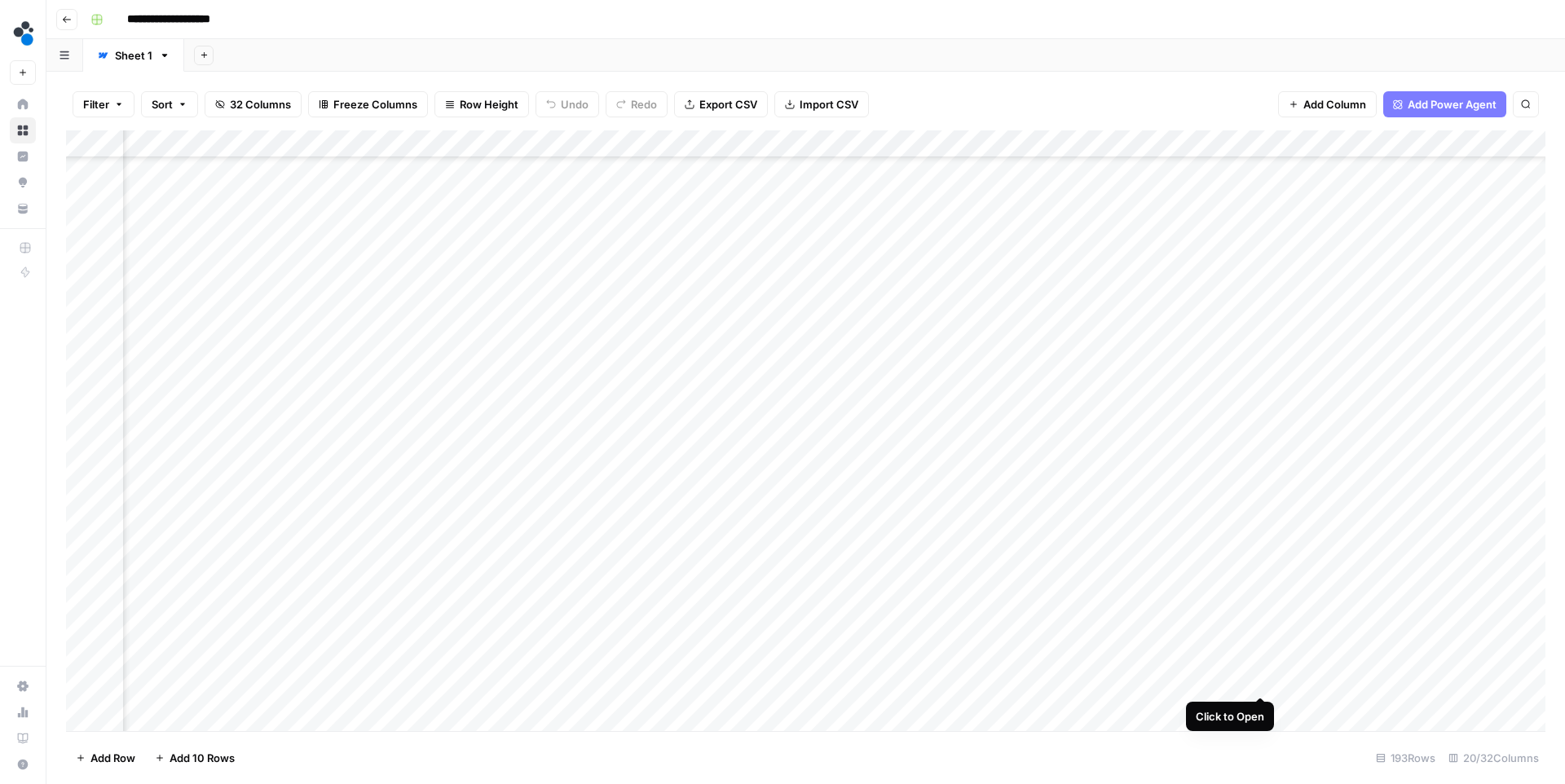
click at [1257, 679] on div "Add Column" at bounding box center [806, 431] width 1480 height 601
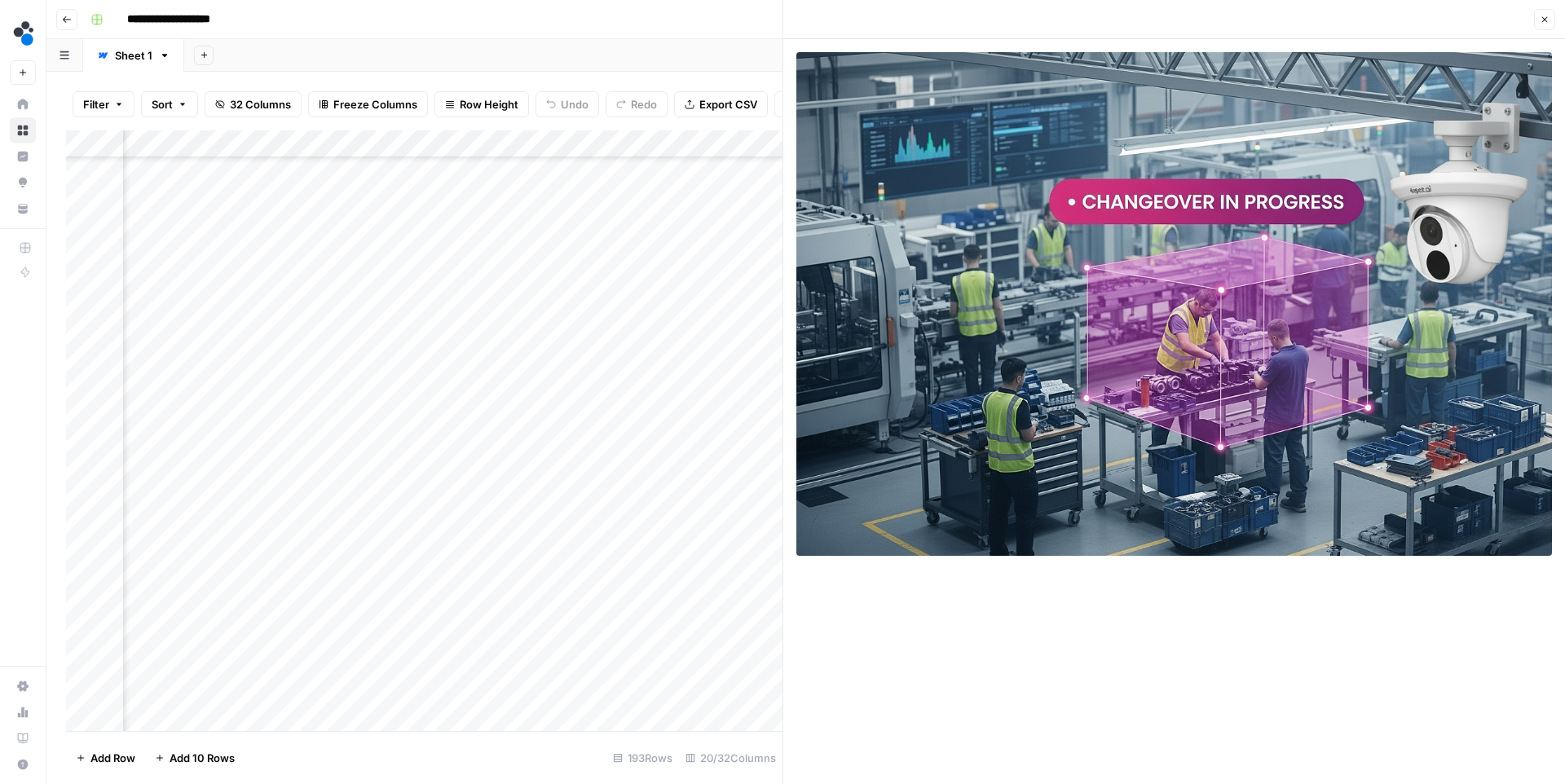
click at [1540, 16] on icon "button" at bounding box center [1545, 20] width 10 height 10
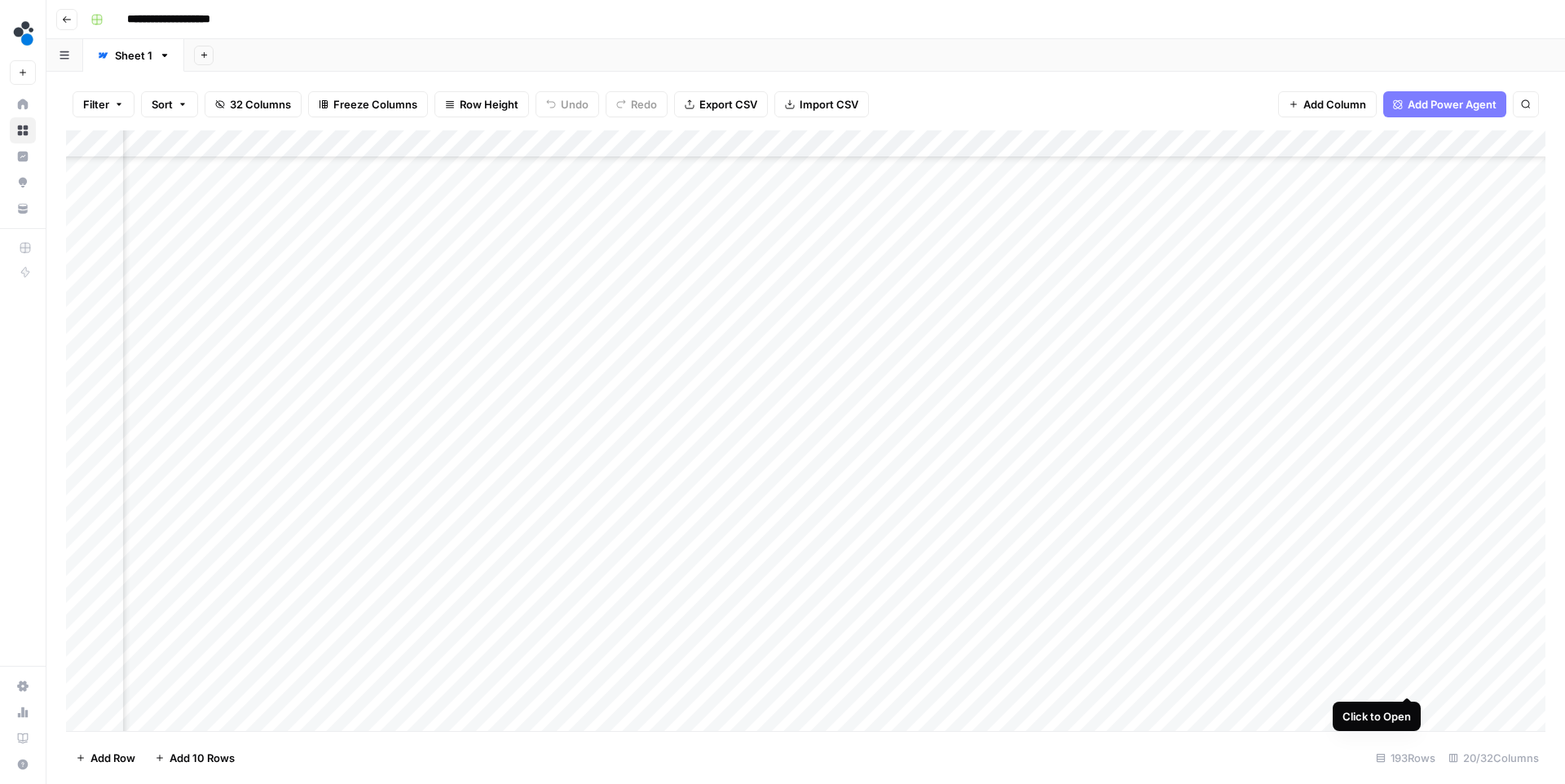
click at [1405, 683] on div "Add Column" at bounding box center [806, 431] width 1480 height 601
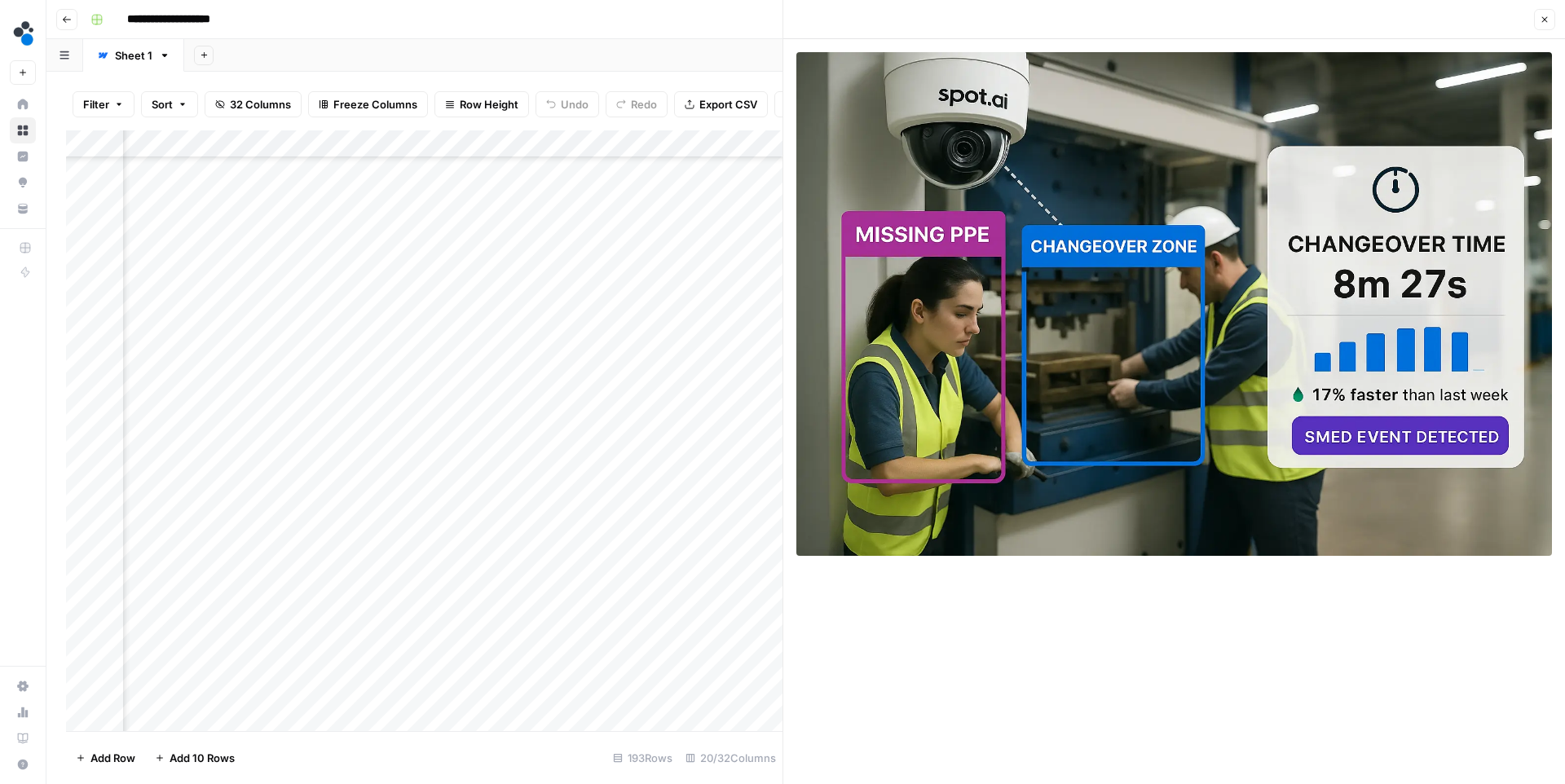
click at [1540, 20] on icon "button" at bounding box center [1545, 20] width 10 height 10
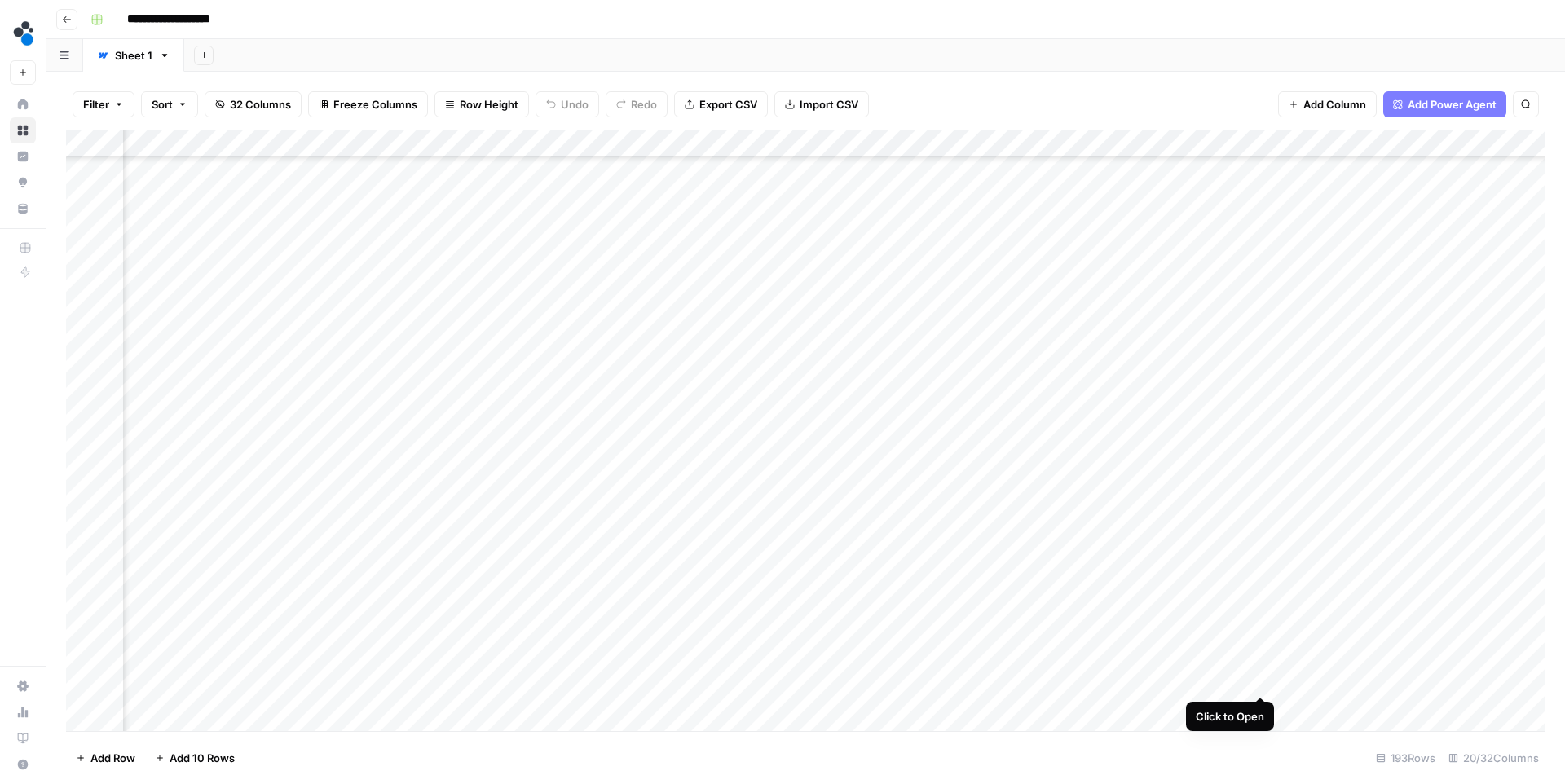
click at [1258, 680] on div "Add Column" at bounding box center [806, 431] width 1480 height 601
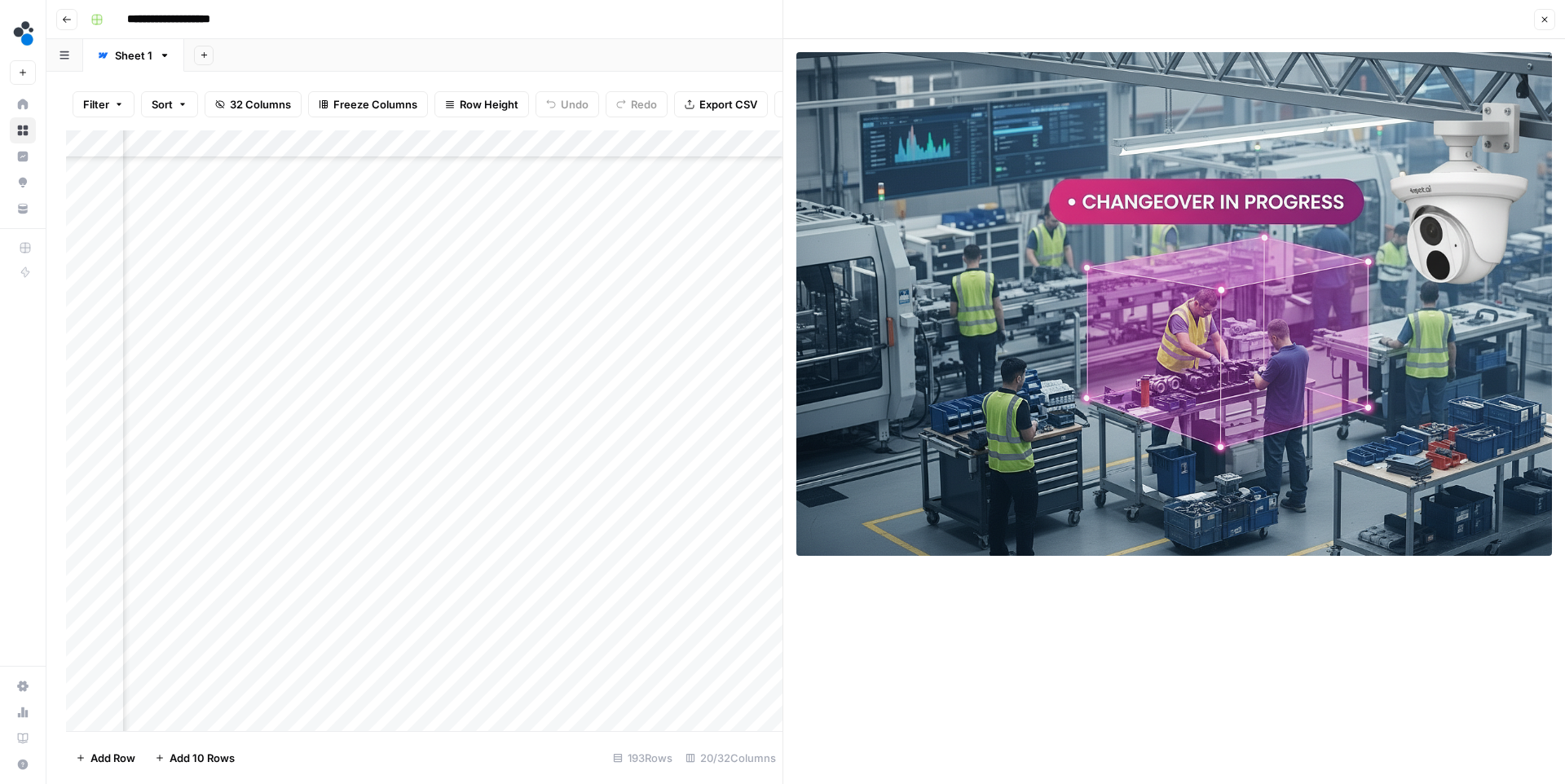
click at [1540, 21] on icon "button" at bounding box center [1545, 20] width 10 height 10
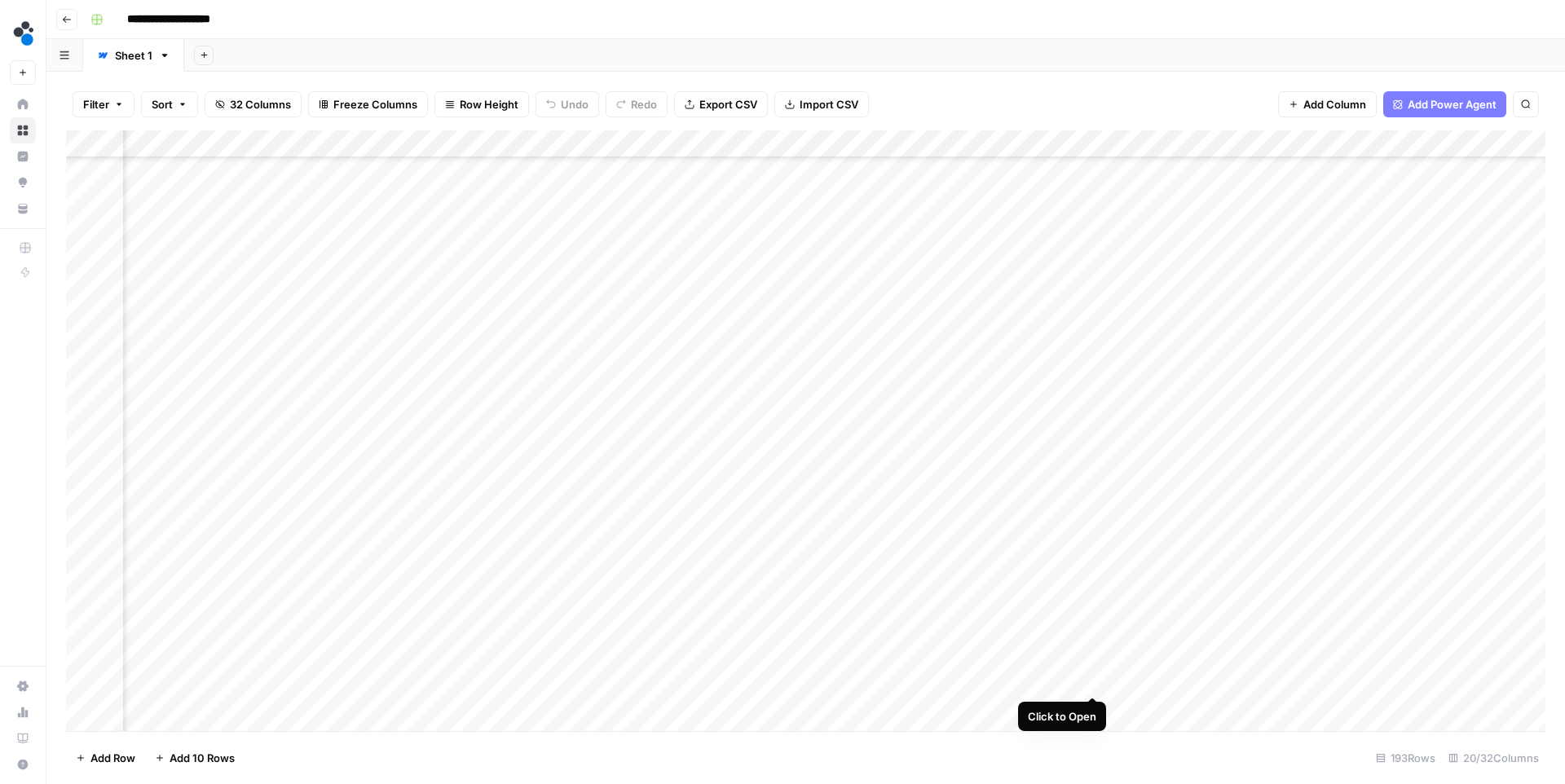
click at [1091, 683] on div "Add Column" at bounding box center [806, 431] width 1480 height 601
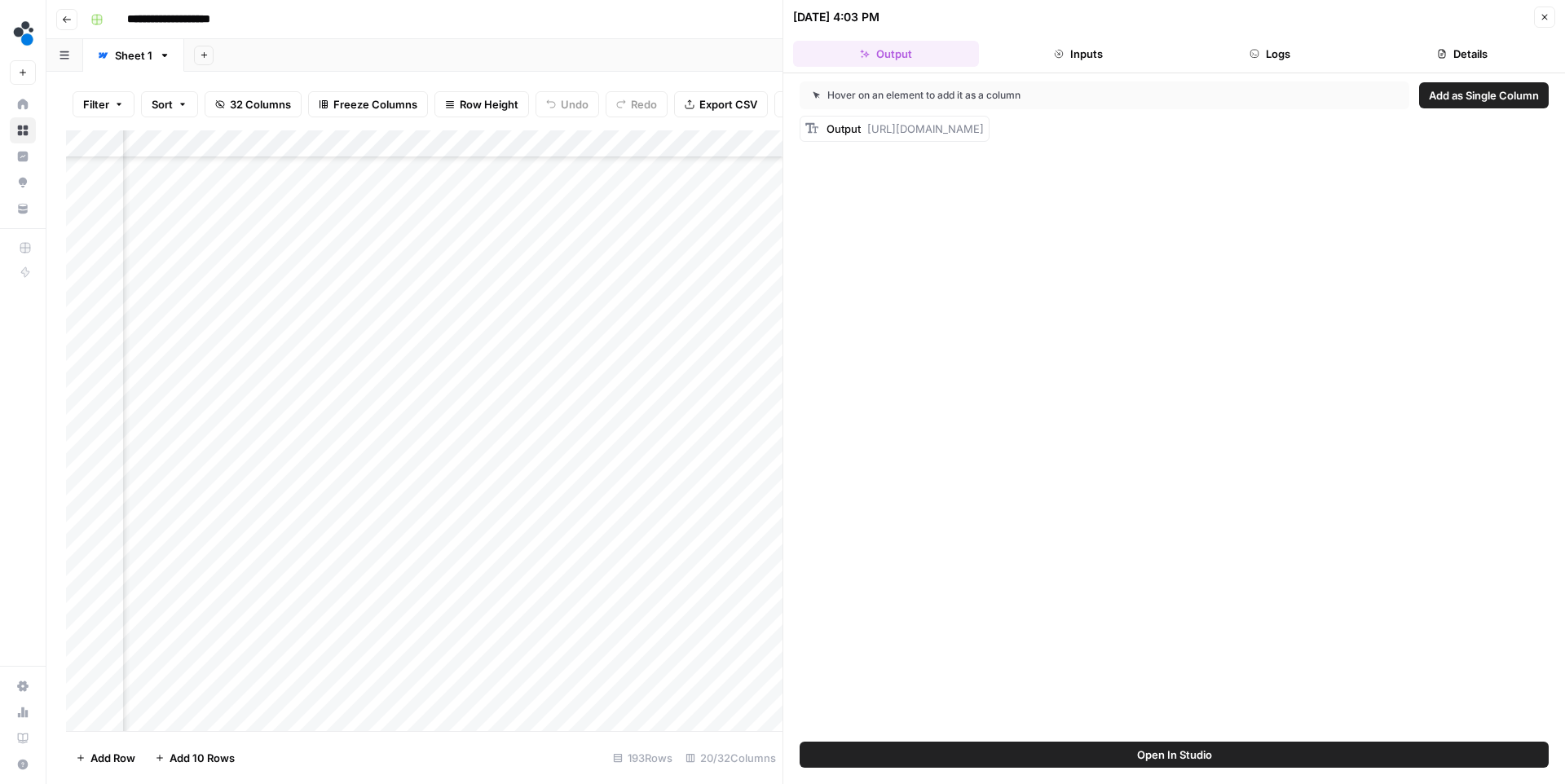
click at [1255, 47] on button "Logs" at bounding box center [1271, 53] width 186 height 26
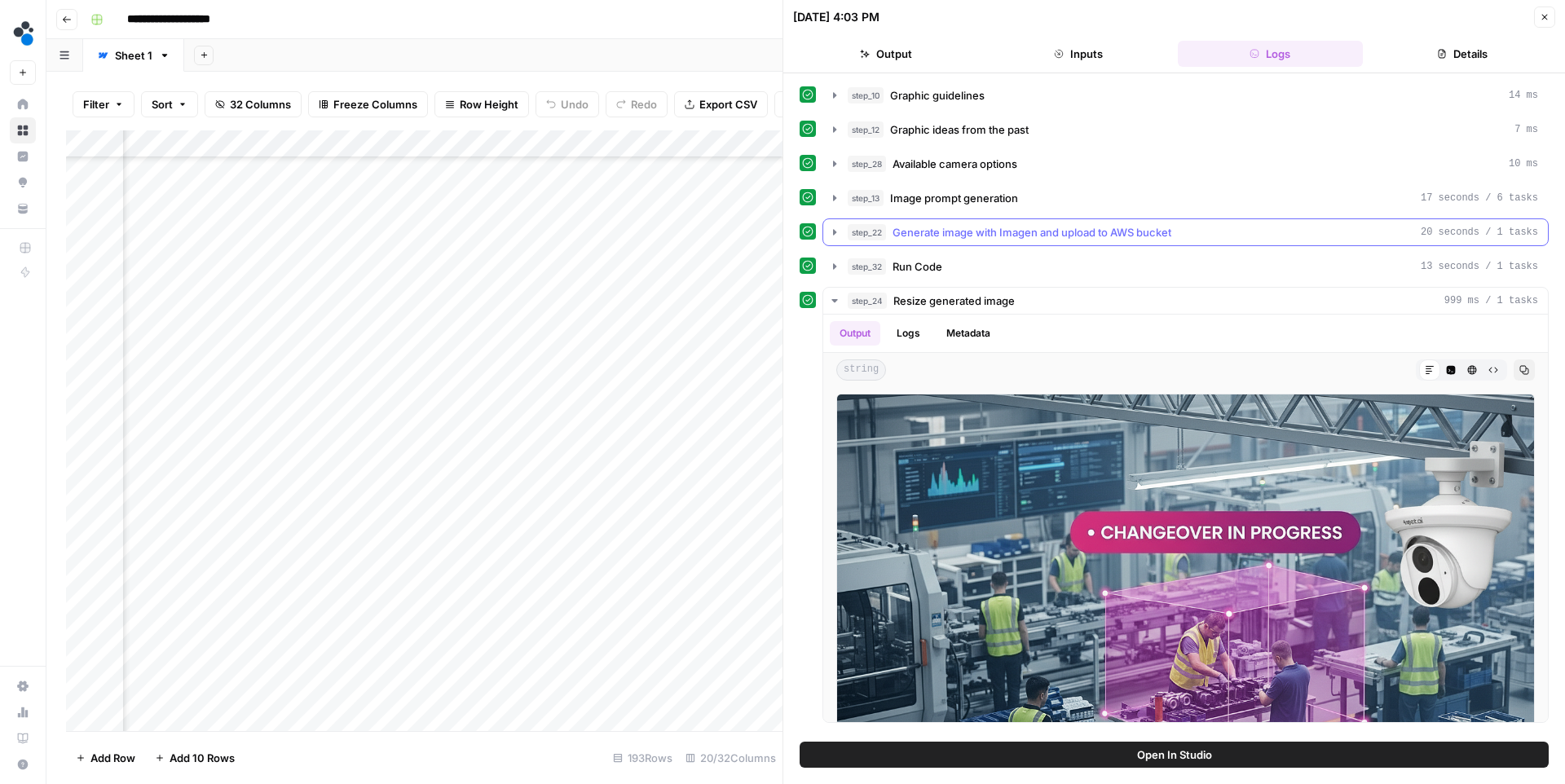
click at [1010, 224] on span "Generate image with Imagen and upload to AWS bucket" at bounding box center [1031, 232] width 278 height 16
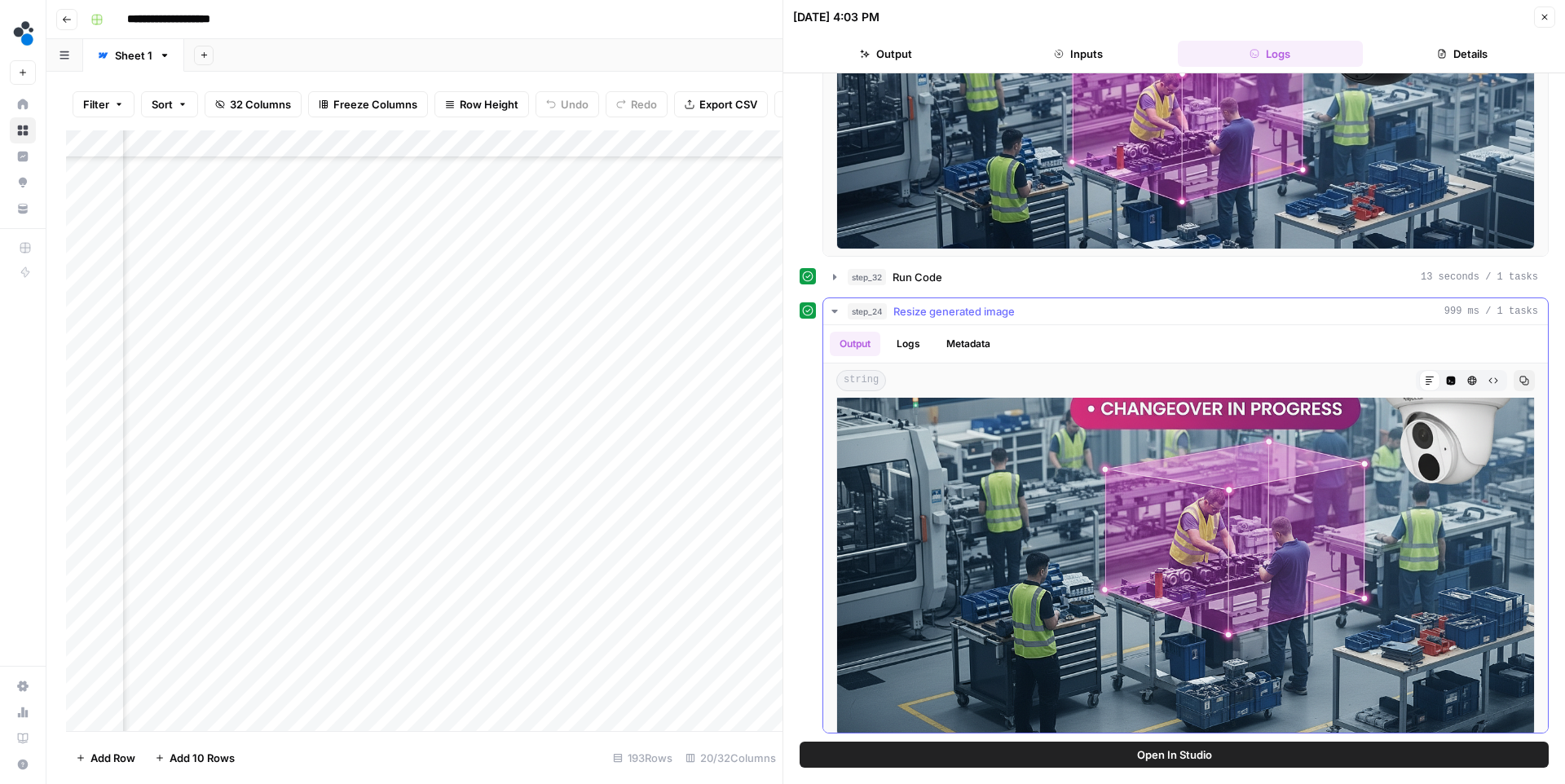
scroll to position [136, 0]
click at [1540, 16] on icon "button" at bounding box center [1545, 17] width 10 height 10
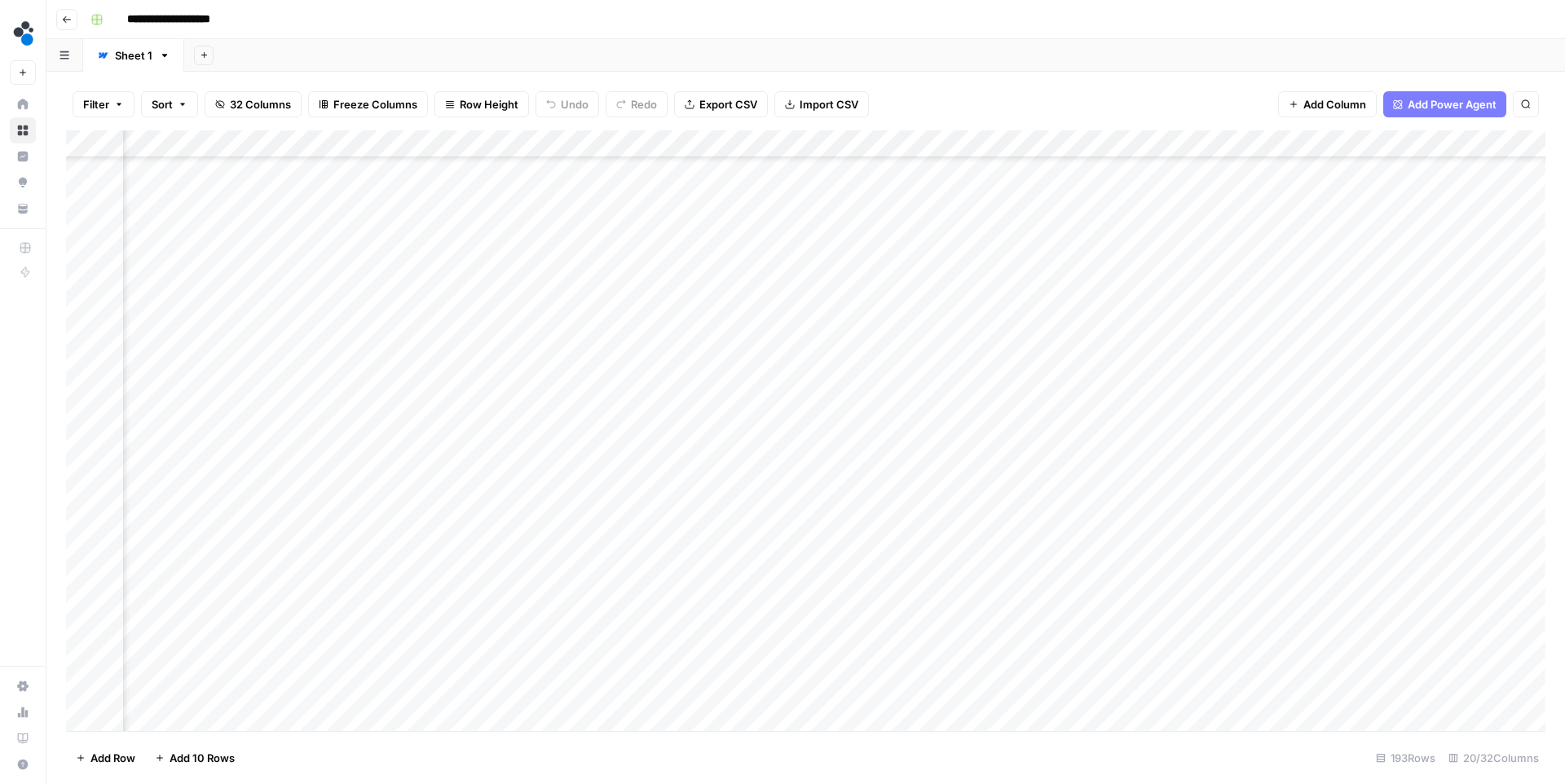
scroll to position [1171, 1918]
click at [675, 577] on div "Add Column" at bounding box center [806, 431] width 1480 height 601
click at [679, 604] on div "Add Column" at bounding box center [806, 431] width 1480 height 601
click at [681, 634] on div "Add Column" at bounding box center [806, 431] width 1480 height 601
click at [1017, 578] on div "Add Column" at bounding box center [806, 431] width 1480 height 601
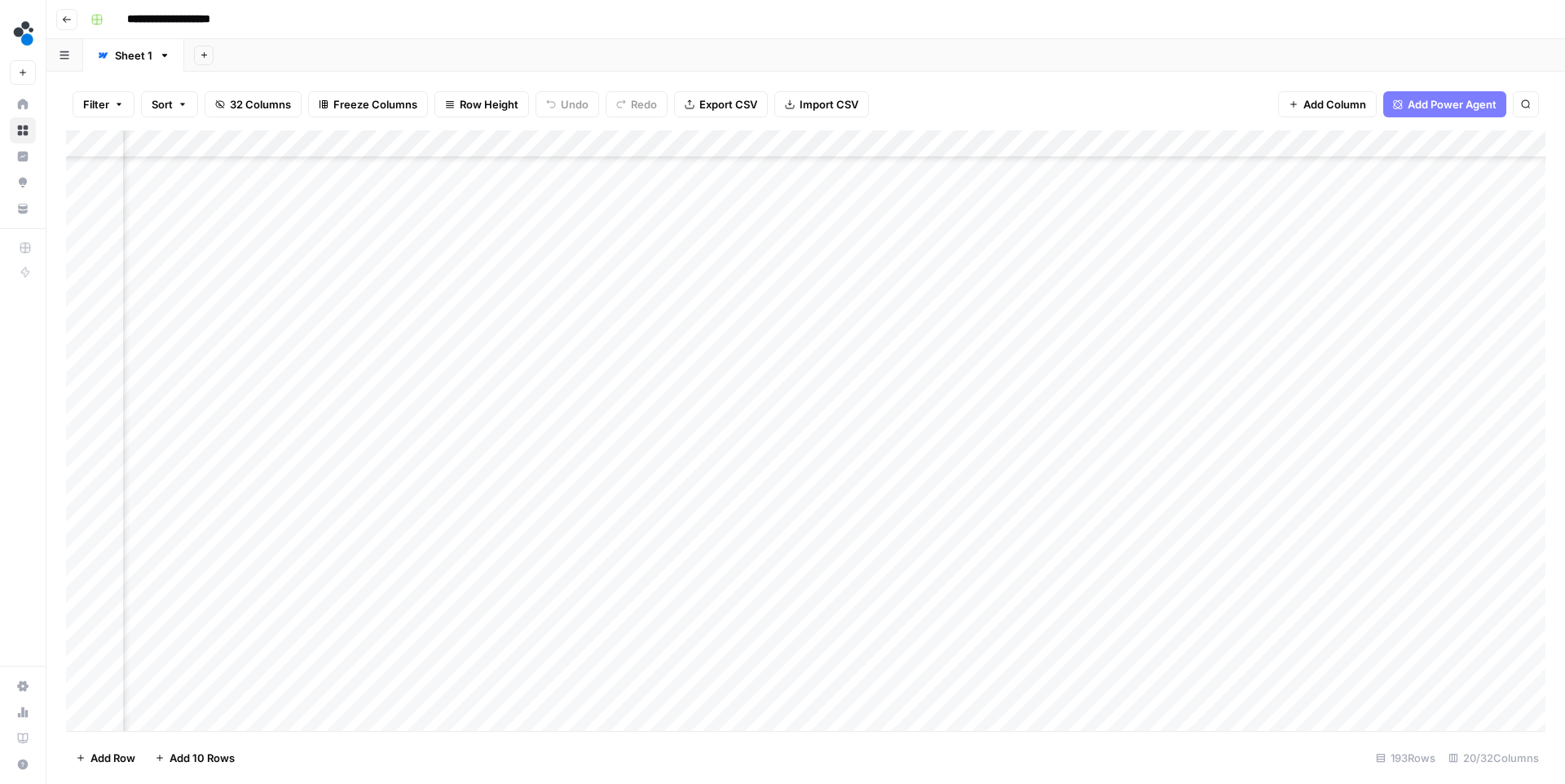
click at [1019, 609] on div "Add Column" at bounding box center [806, 431] width 1480 height 601
click at [1018, 633] on div "Add Column" at bounding box center [806, 431] width 1480 height 601
click at [1264, 579] on div "Add Column" at bounding box center [806, 431] width 1480 height 601
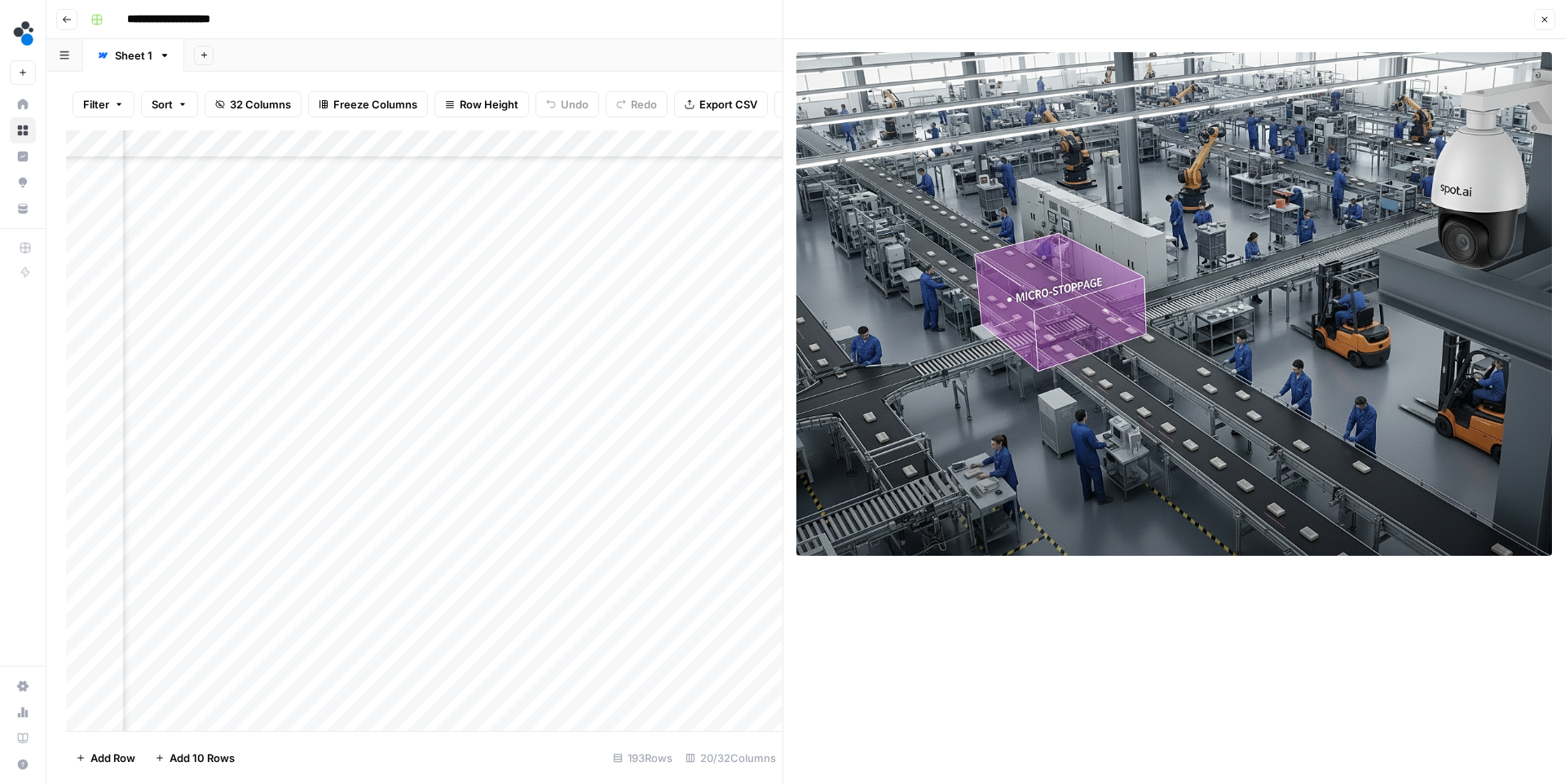
click at [1544, 17] on icon "button" at bounding box center [1545, 20] width 10 height 10
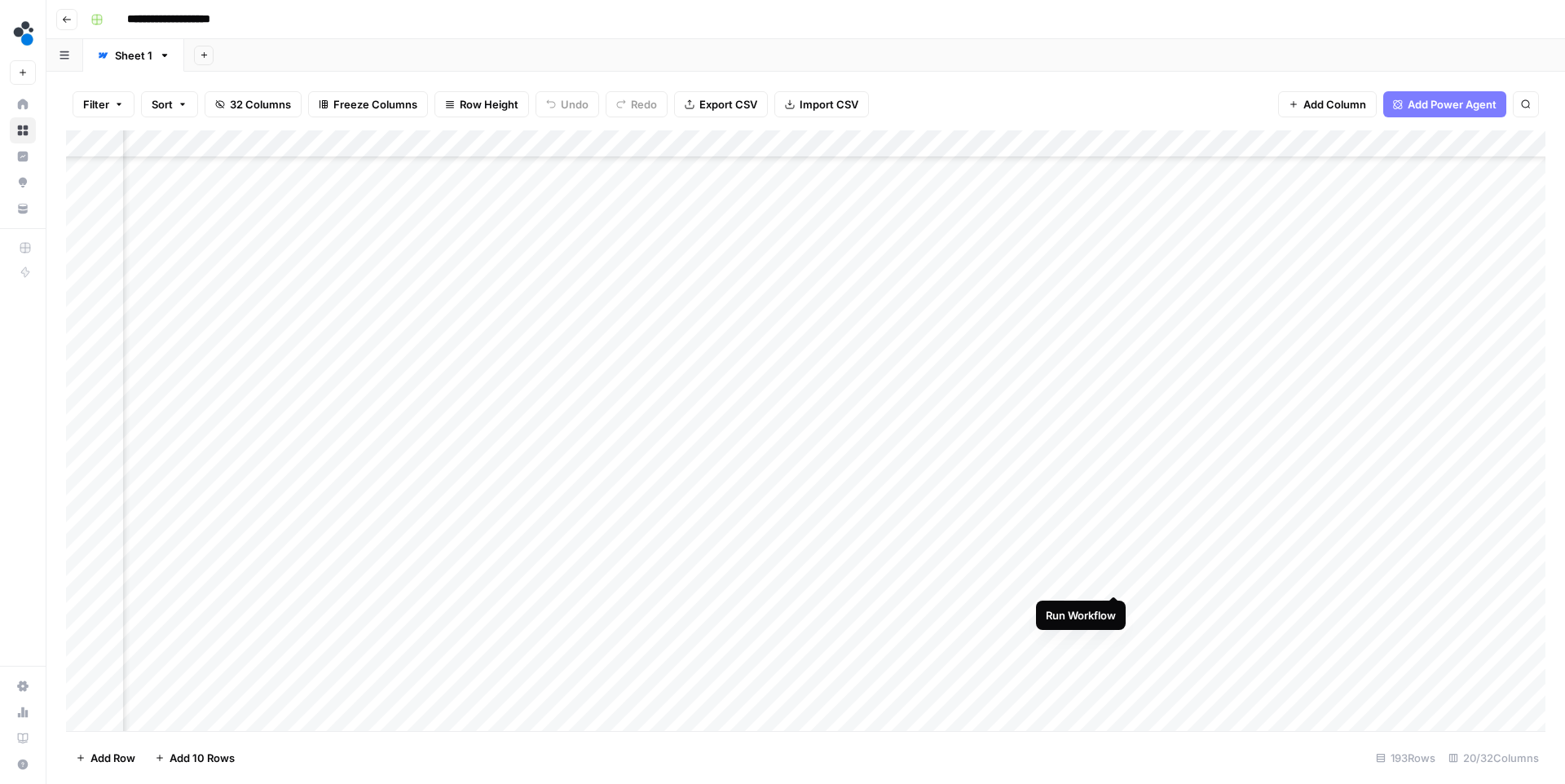
click at [1113, 582] on div "Add Column" at bounding box center [806, 431] width 1480 height 601
click at [1261, 607] on div "Add Column" at bounding box center [806, 431] width 1480 height 601
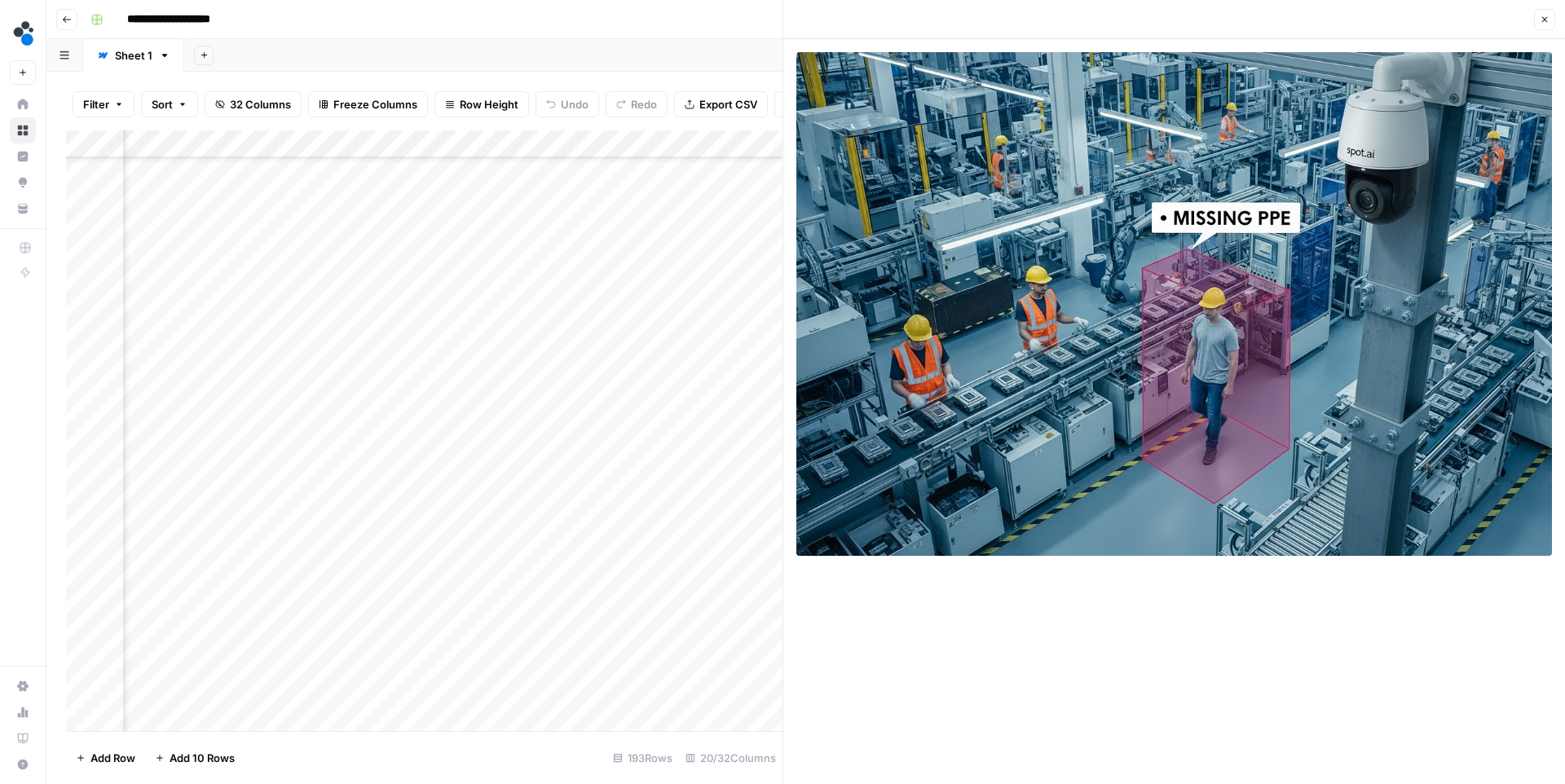
click at [1549, 20] on span "Close" at bounding box center [1549, 20] width 1 height 1
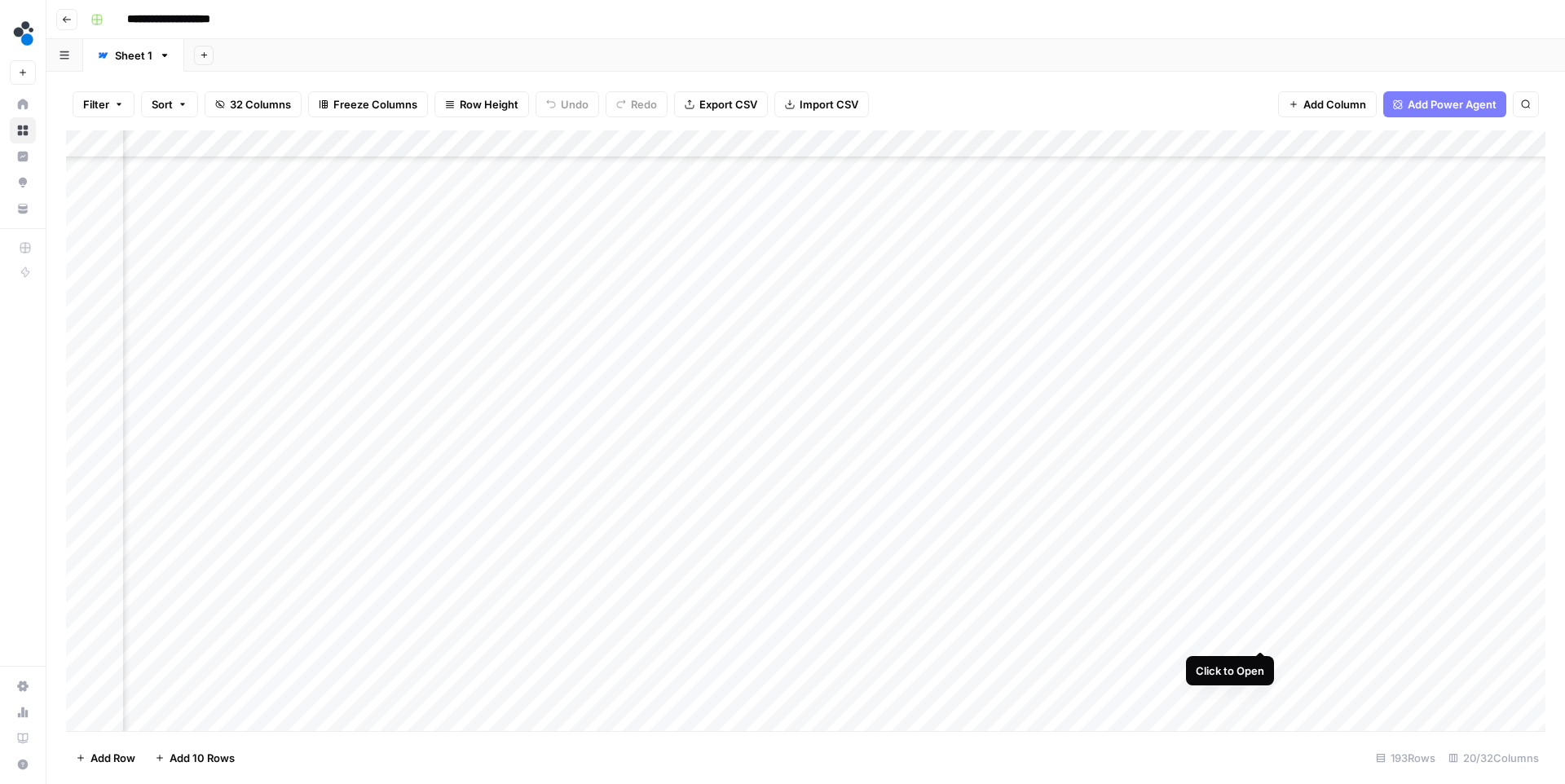
click at [1260, 636] on div "Add Column" at bounding box center [806, 431] width 1480 height 601
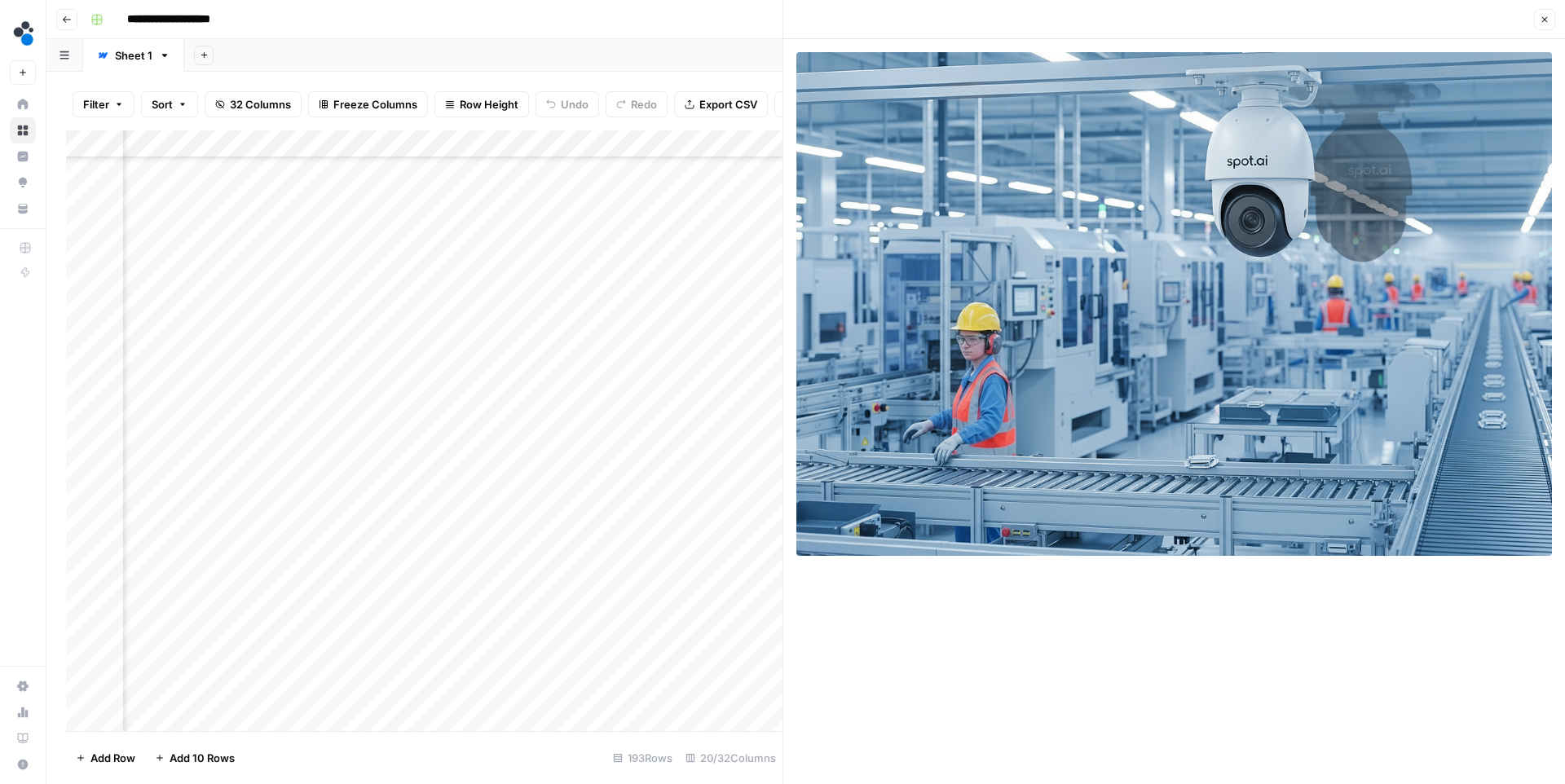
click at [1544, 17] on icon "button" at bounding box center [1545, 20] width 10 height 10
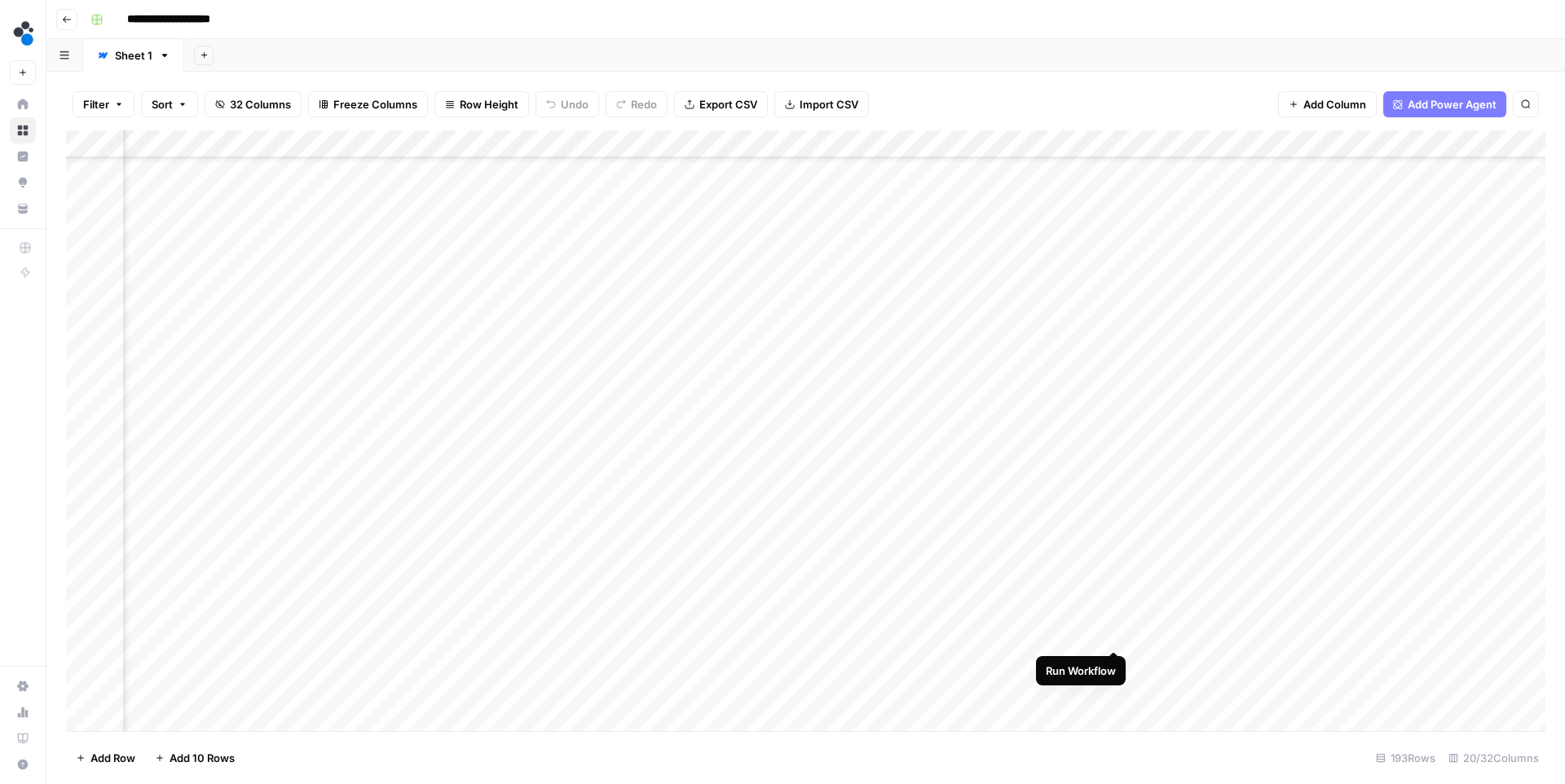
click at [1117, 633] on div "Add Column" at bounding box center [806, 431] width 1480 height 601
click at [1116, 605] on div "Add Column" at bounding box center [806, 431] width 1480 height 601
click at [1260, 467] on div "Add Column" at bounding box center [806, 431] width 1480 height 601
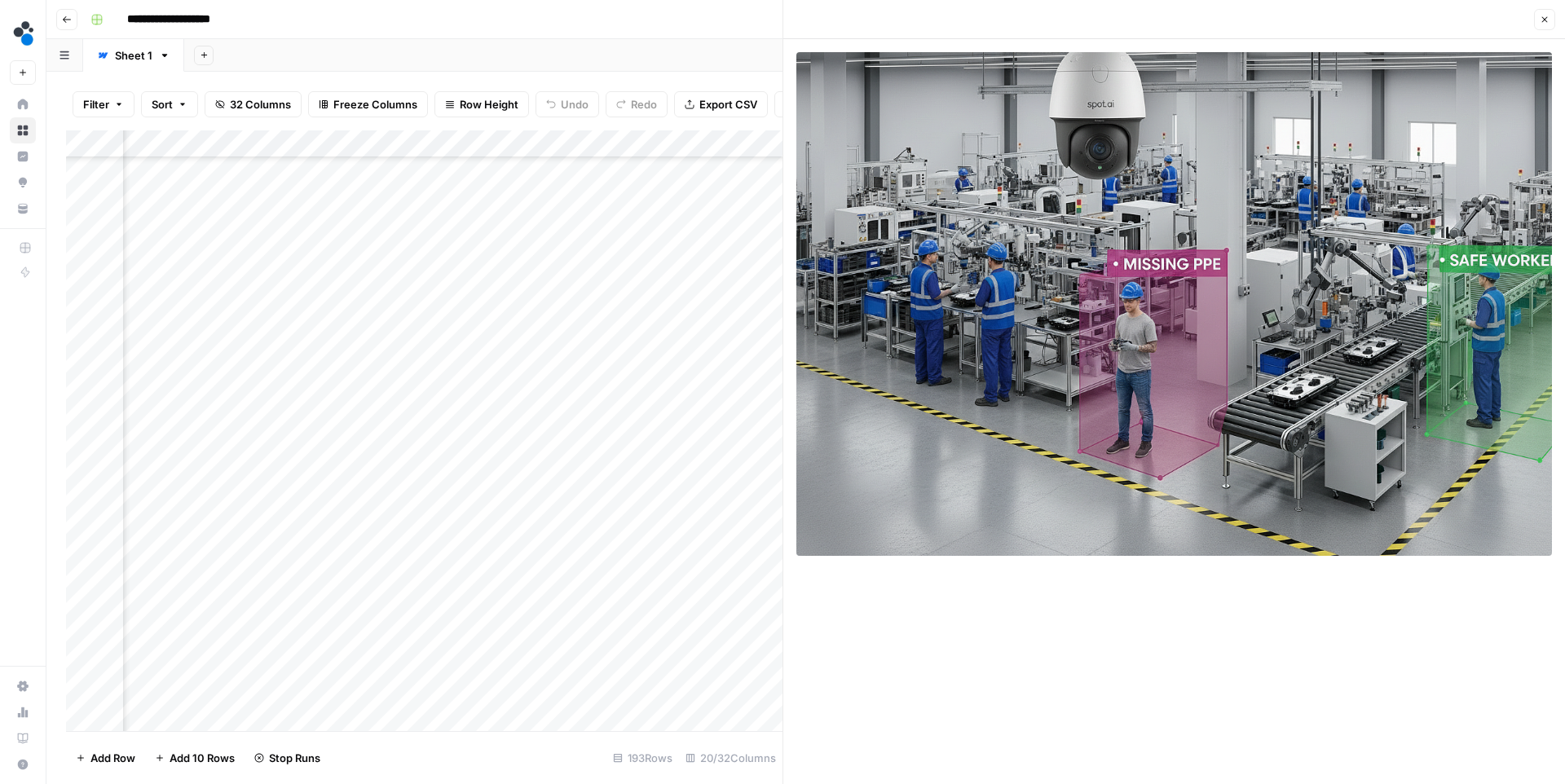
click at [1553, 20] on button "Close" at bounding box center [1544, 19] width 21 height 21
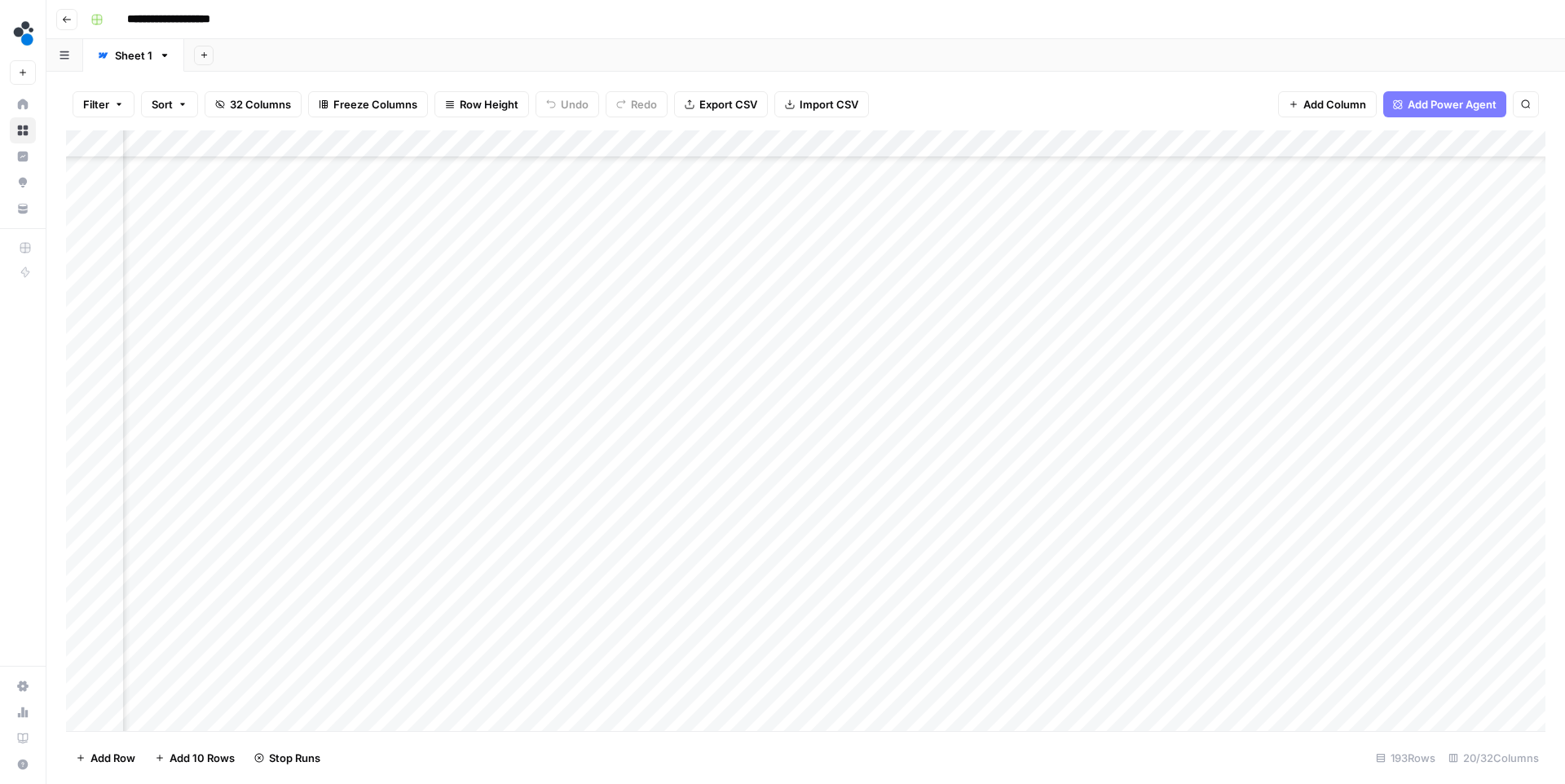
click at [1112, 464] on div "Add Column" at bounding box center [806, 431] width 1480 height 601
click at [1261, 495] on div "Add Column" at bounding box center [806, 431] width 1480 height 601
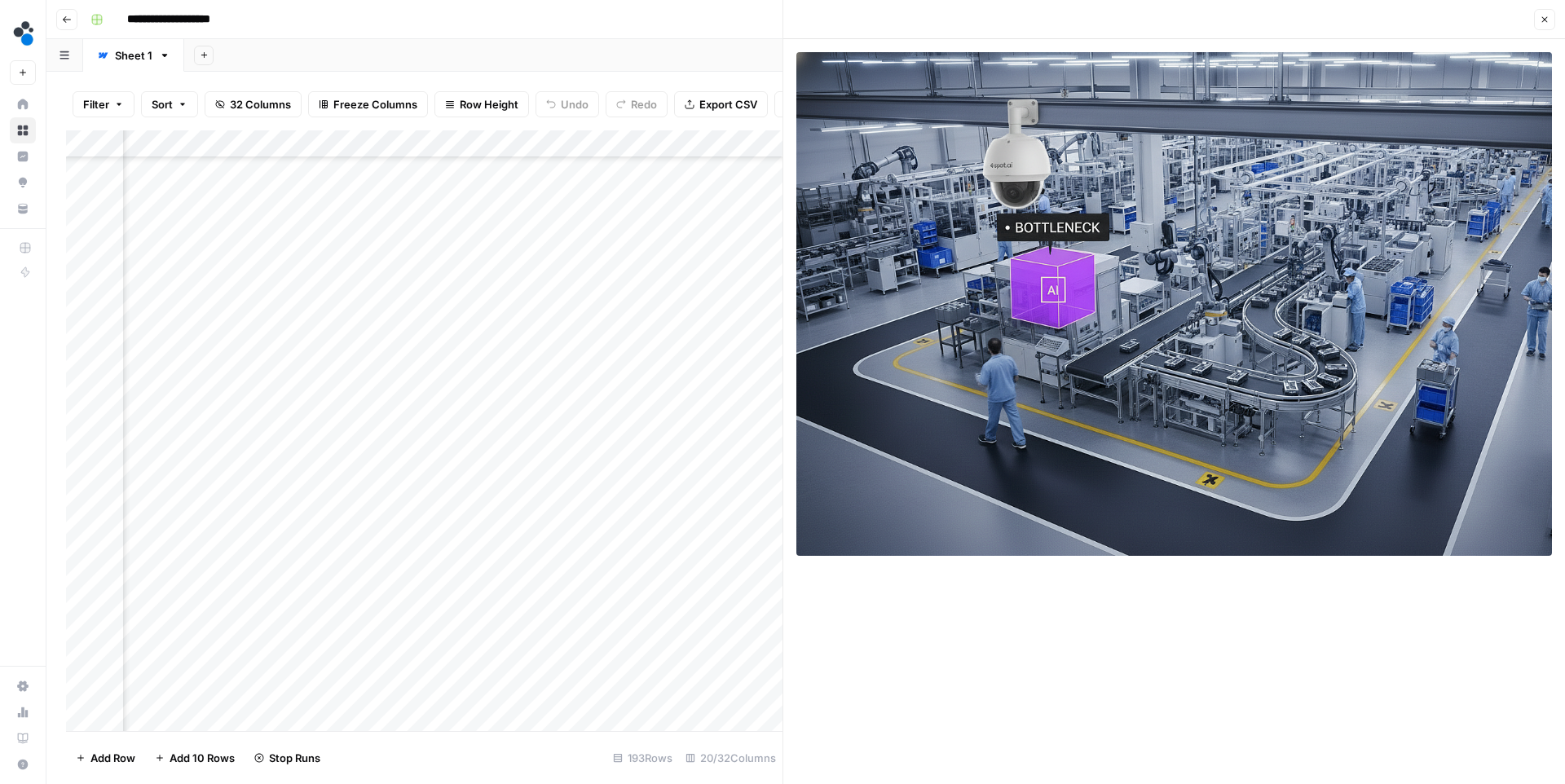
click at [1544, 21] on icon "button" at bounding box center [1545, 20] width 6 height 6
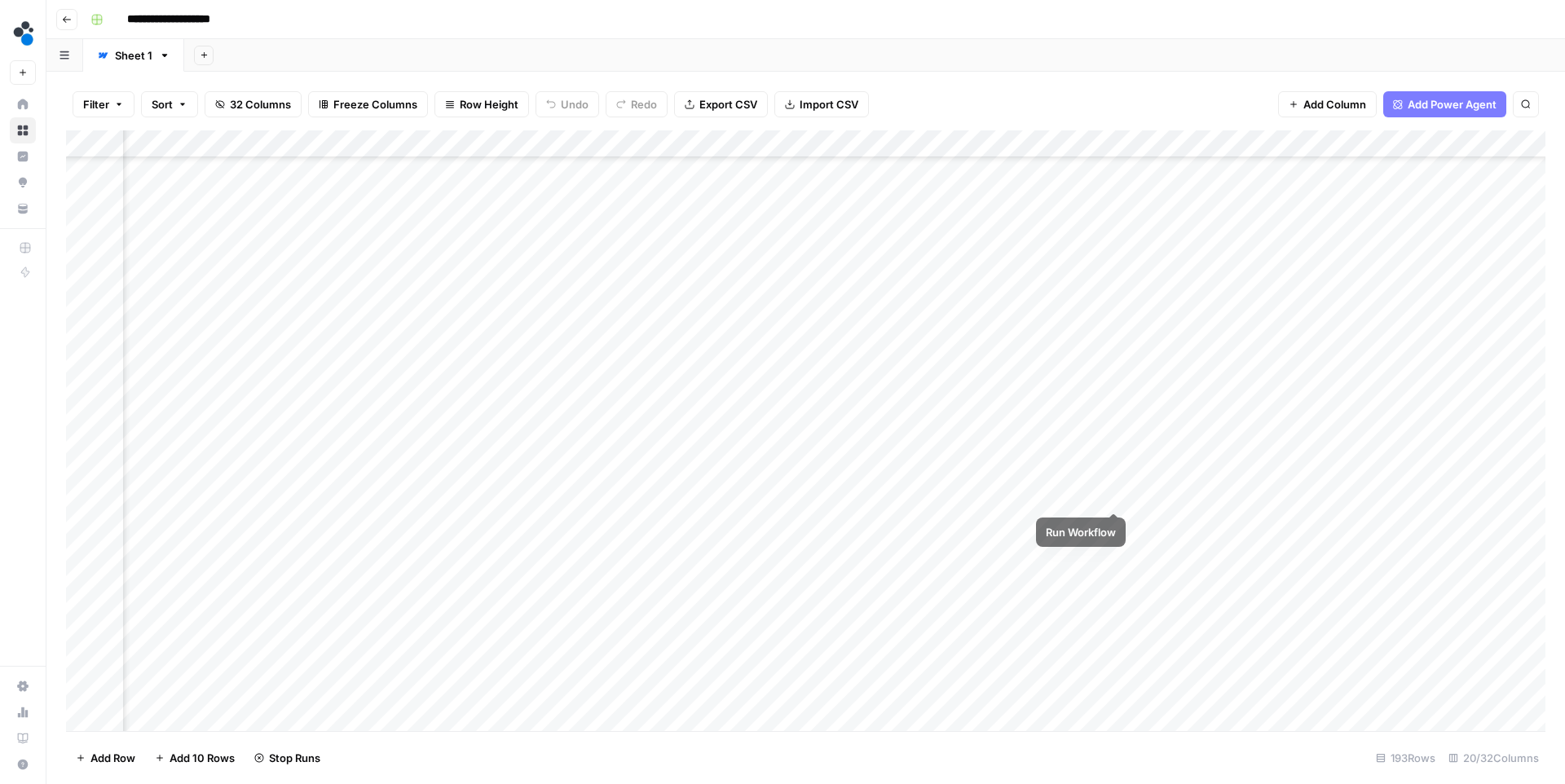
click at [1113, 493] on div "Add Column" at bounding box center [806, 431] width 1480 height 601
click at [1263, 525] on div "Add Column" at bounding box center [806, 431] width 1480 height 601
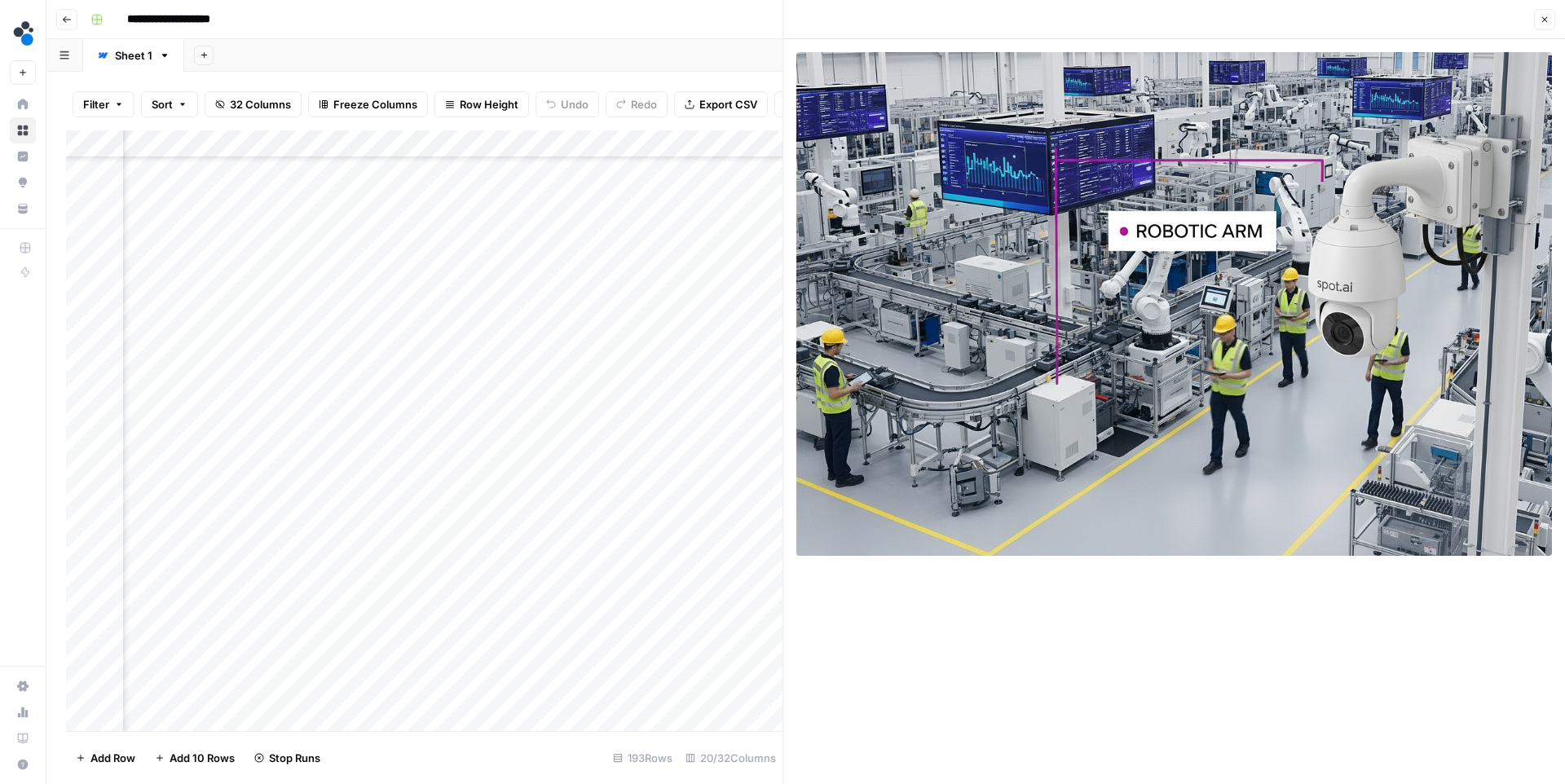
click at [1542, 25] on button "Close" at bounding box center [1544, 19] width 21 height 21
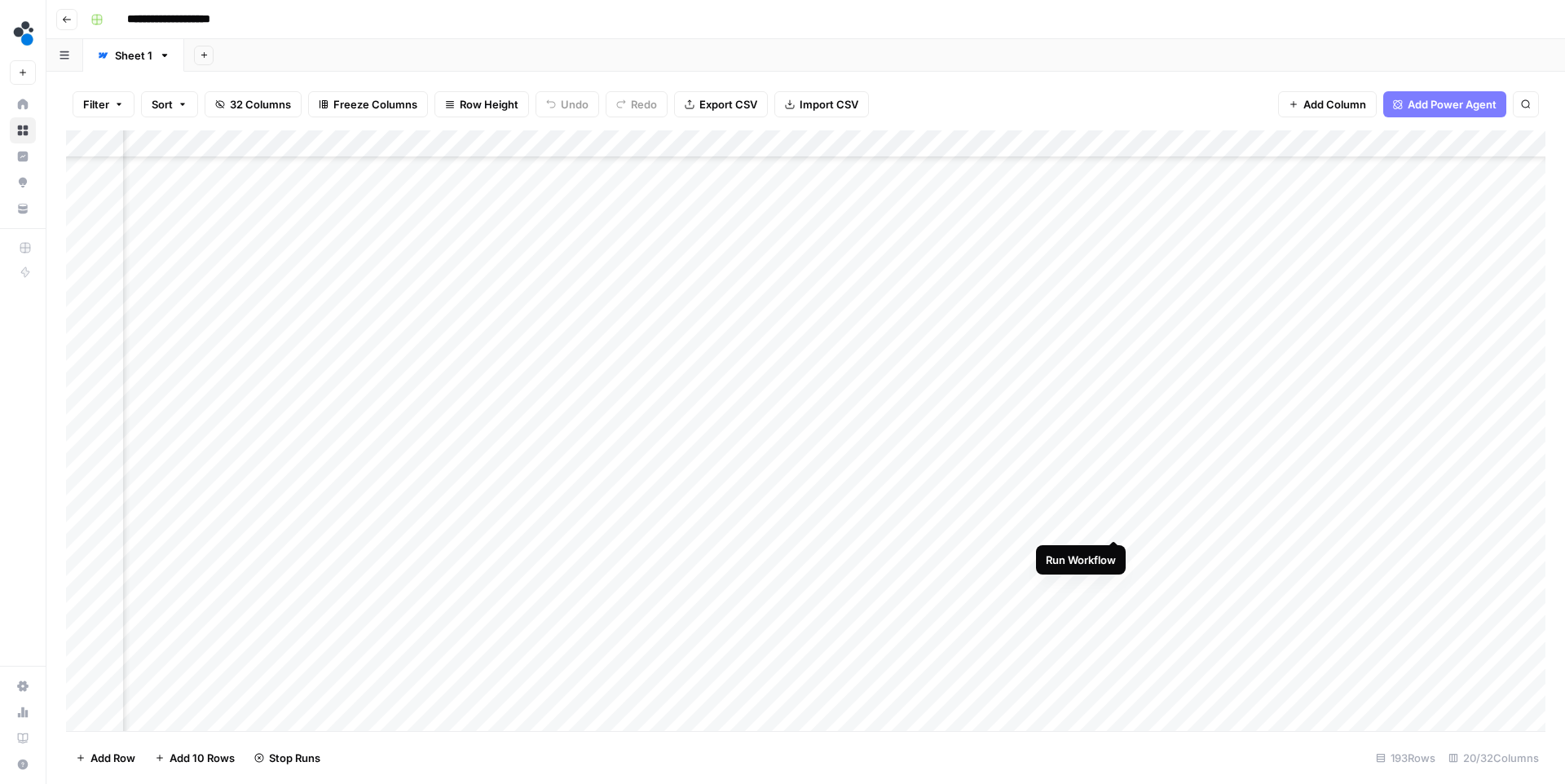
click at [1112, 524] on div "Add Column" at bounding box center [806, 431] width 1480 height 601
click at [676, 660] on div "Add Column" at bounding box center [806, 431] width 1480 height 601
click at [679, 691] on div "Add Column" at bounding box center [806, 431] width 1480 height 601
click at [1264, 590] on div "Add Column" at bounding box center [806, 431] width 1480 height 601
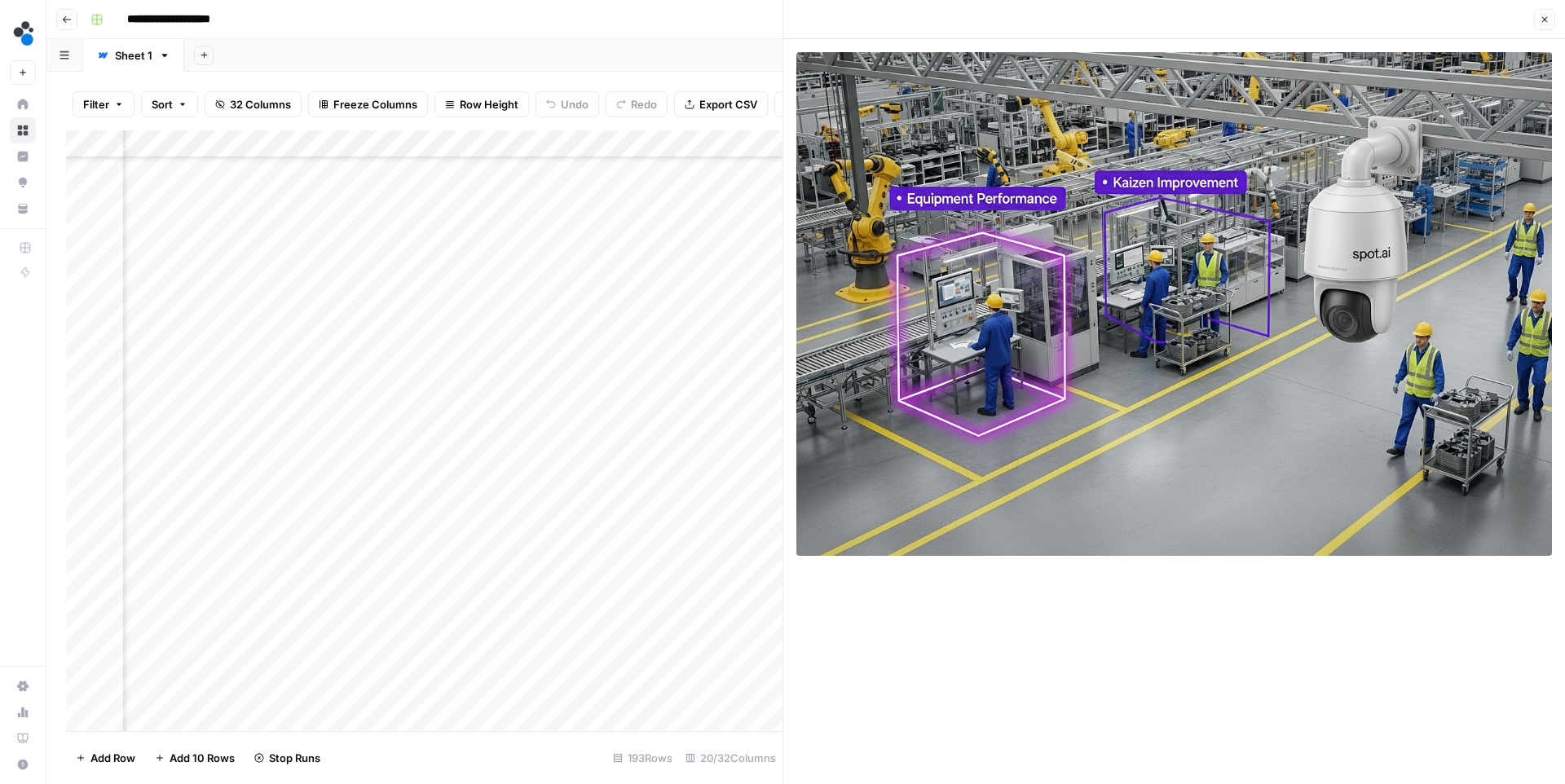
click at [1541, 15] on icon "button" at bounding box center [1545, 20] width 10 height 10
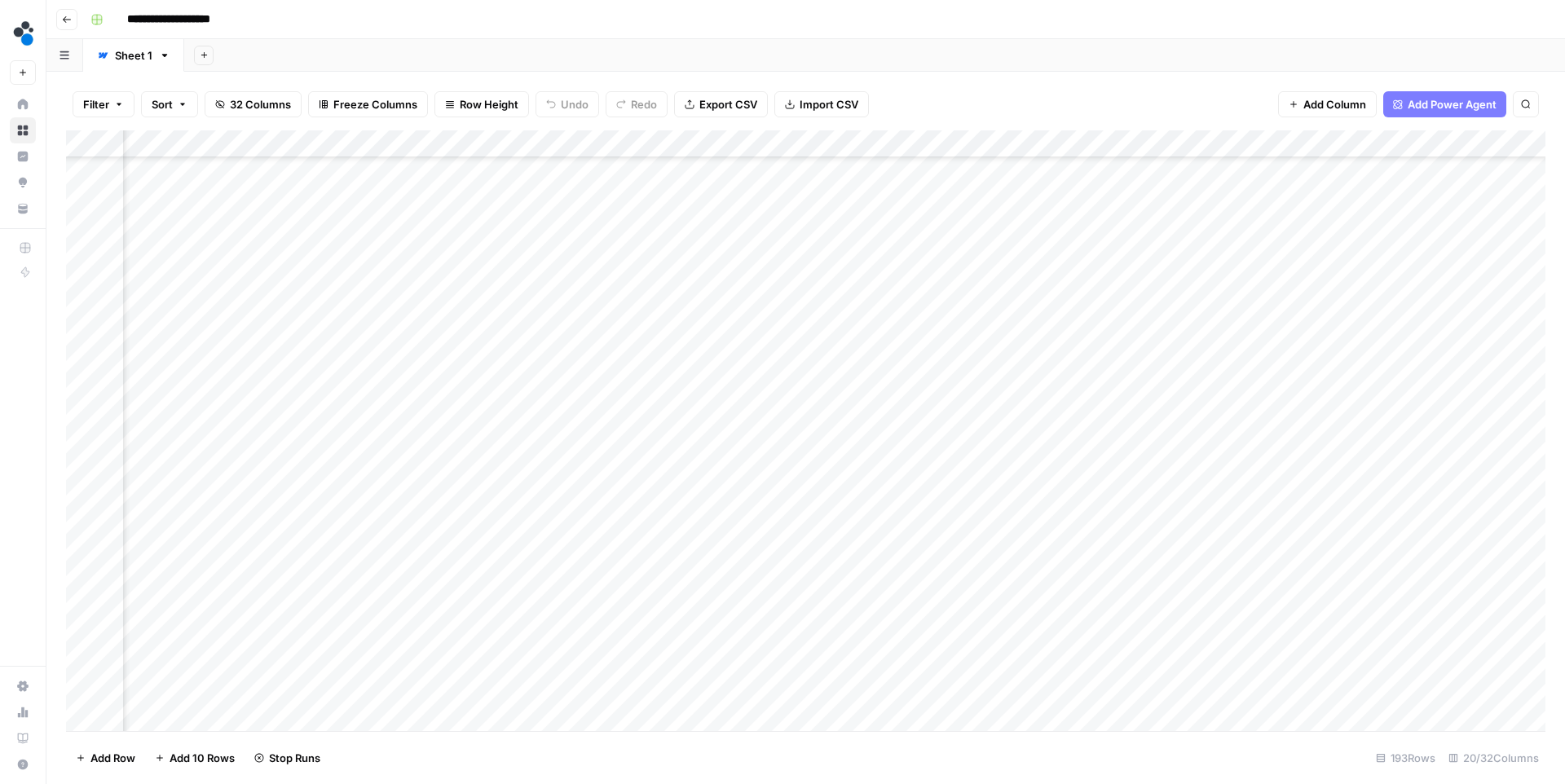
scroll to position [1275, 1918]
click at [1259, 449] on div "Add Column" at bounding box center [806, 431] width 1480 height 601
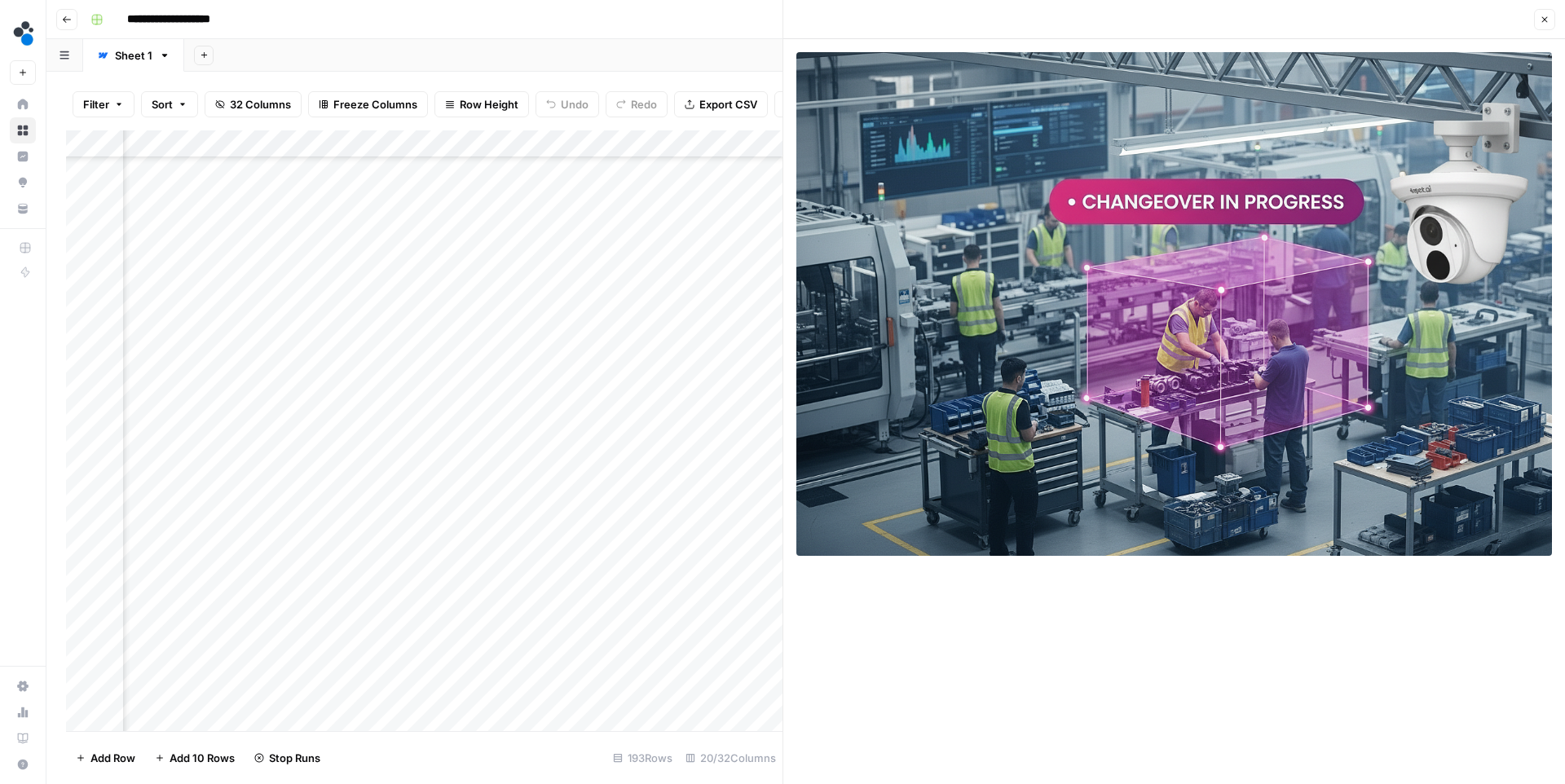
click at [1548, 15] on icon "button" at bounding box center [1545, 20] width 10 height 10
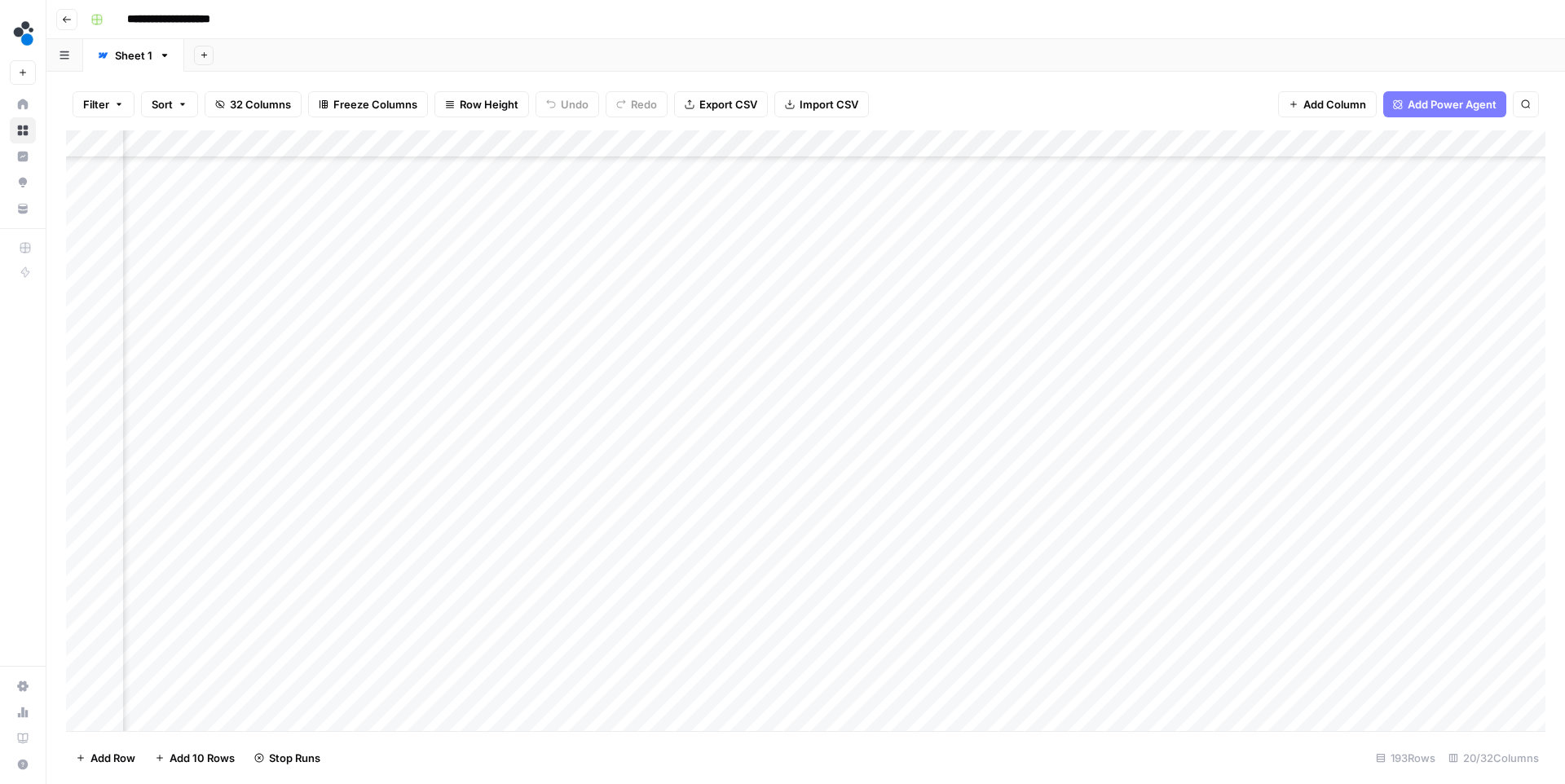
click at [1261, 475] on div "Add Column" at bounding box center [806, 431] width 1480 height 601
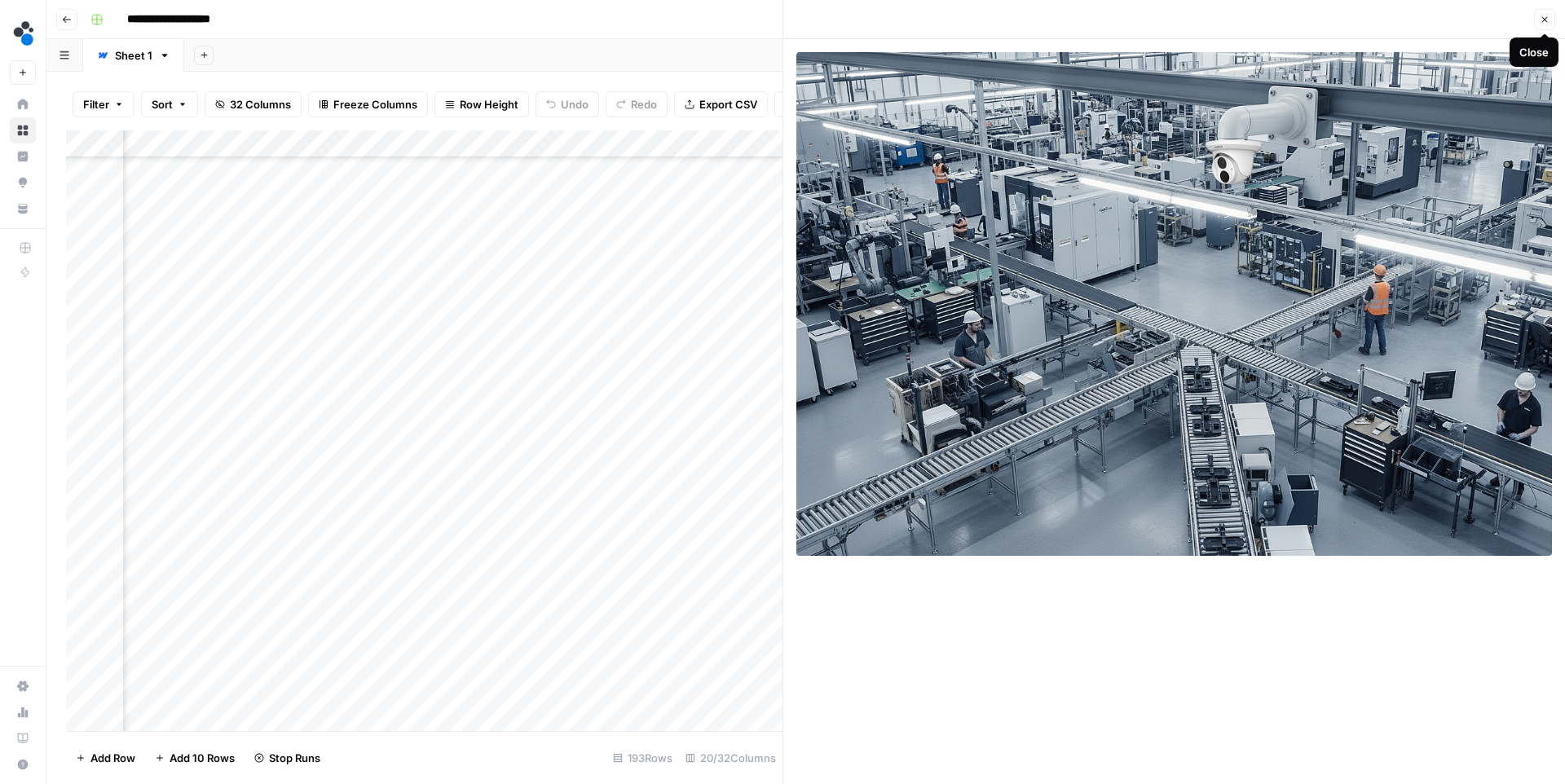
click at [1544, 16] on icon "button" at bounding box center [1545, 20] width 10 height 10
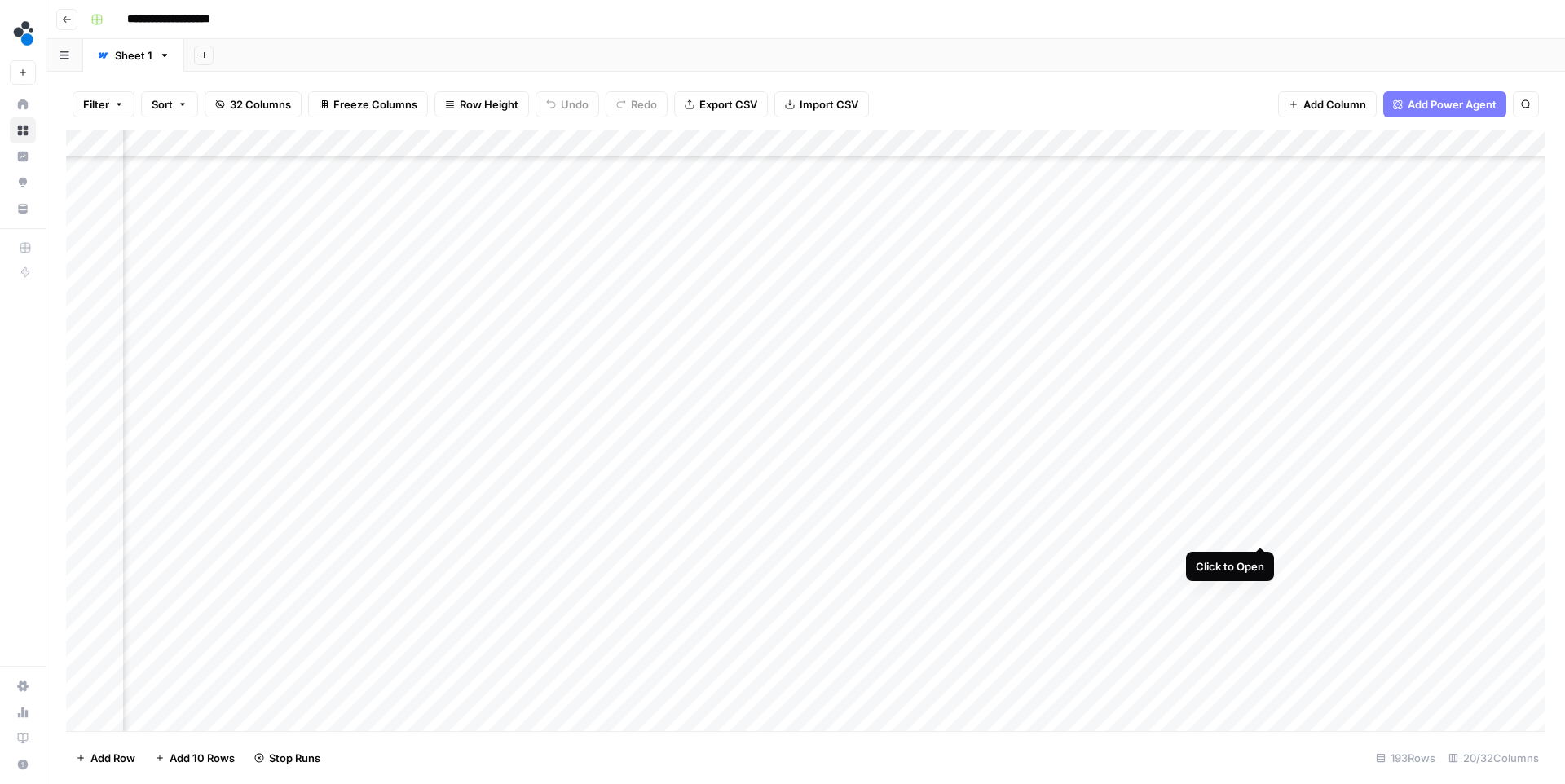
click at [1260, 531] on div "Add Column" at bounding box center [806, 431] width 1480 height 601
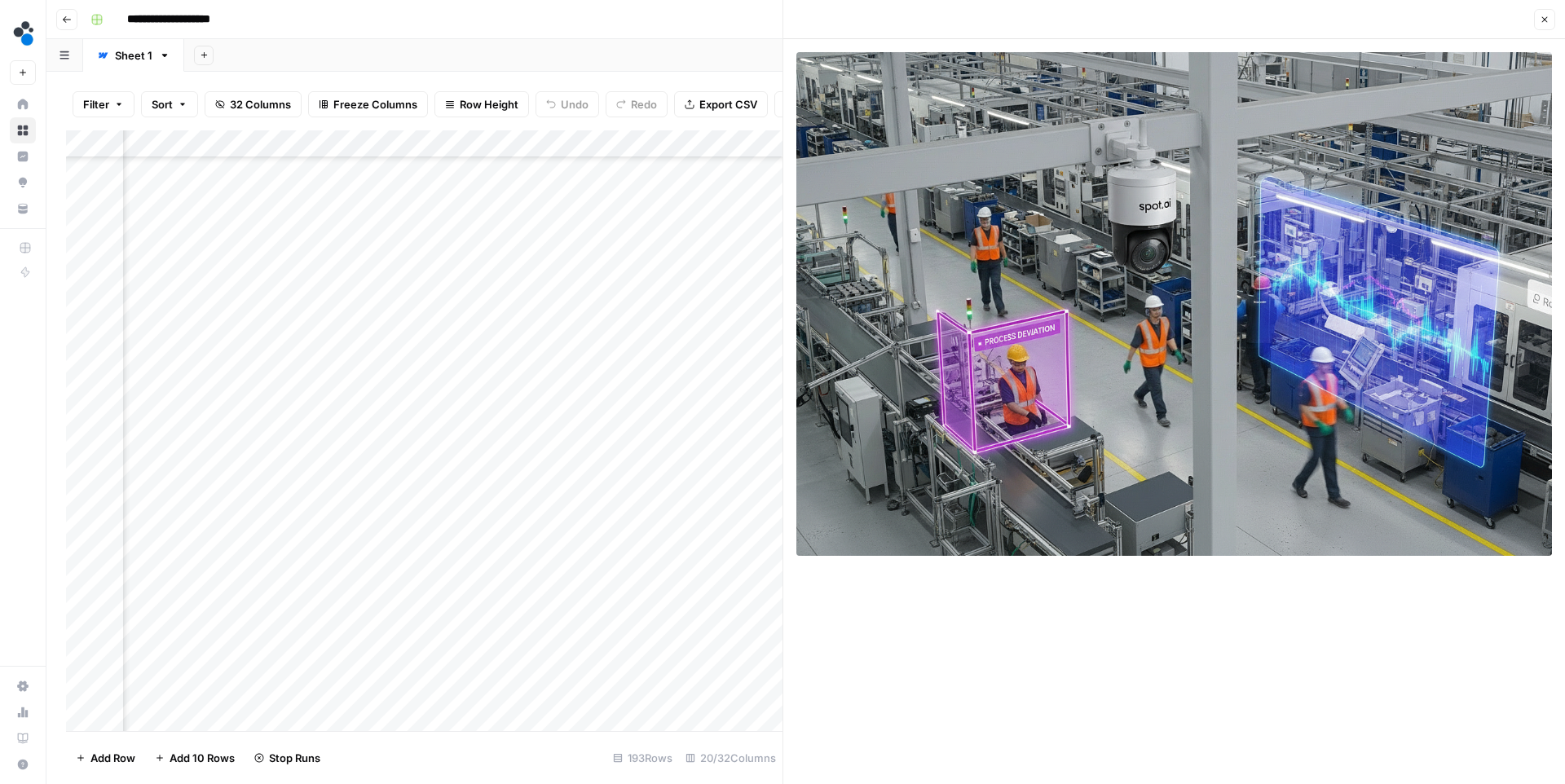
click at [1548, 16] on icon "button" at bounding box center [1545, 20] width 10 height 10
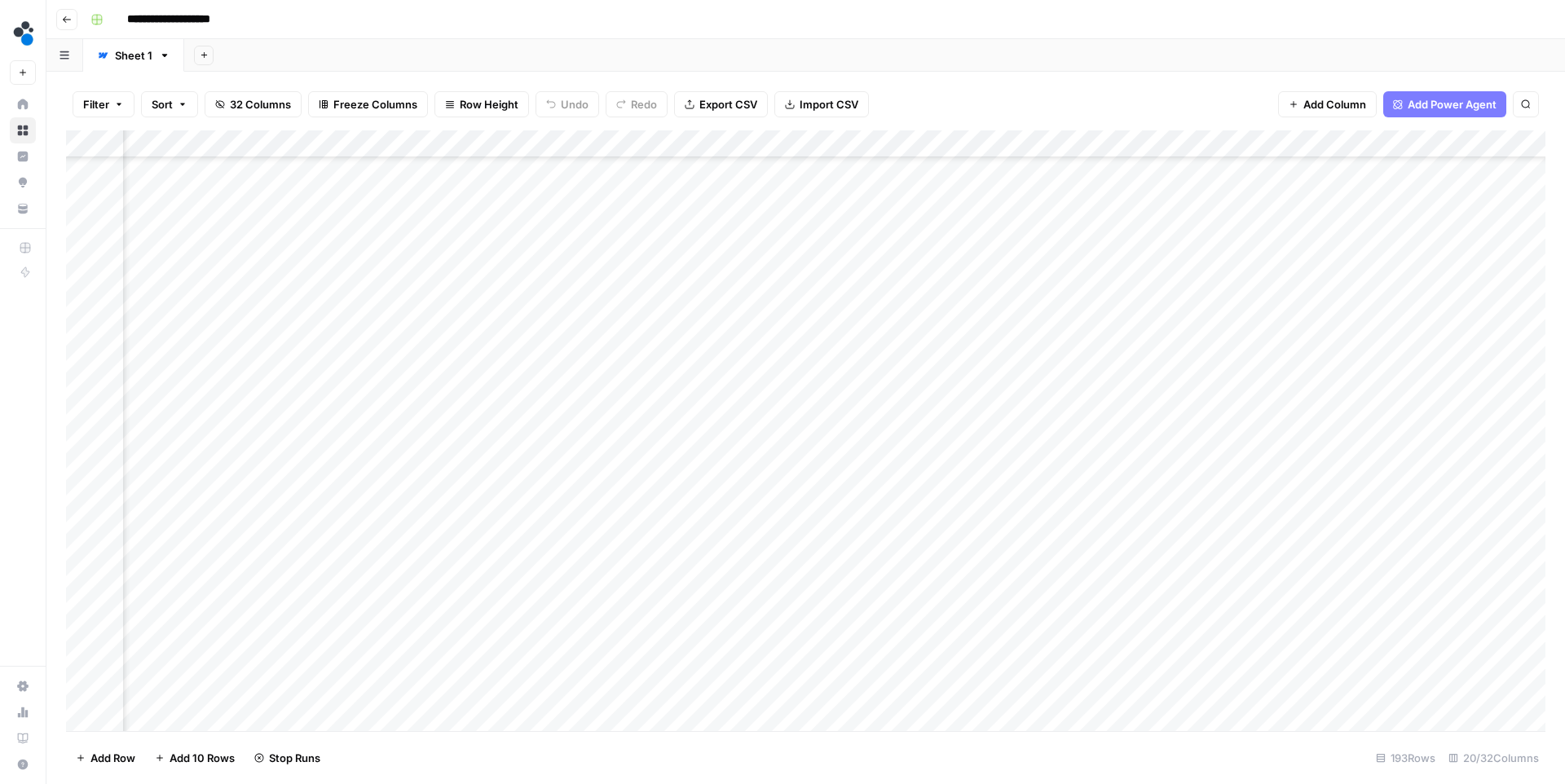
click at [1265, 503] on div "Add Column" at bounding box center [806, 431] width 1480 height 601
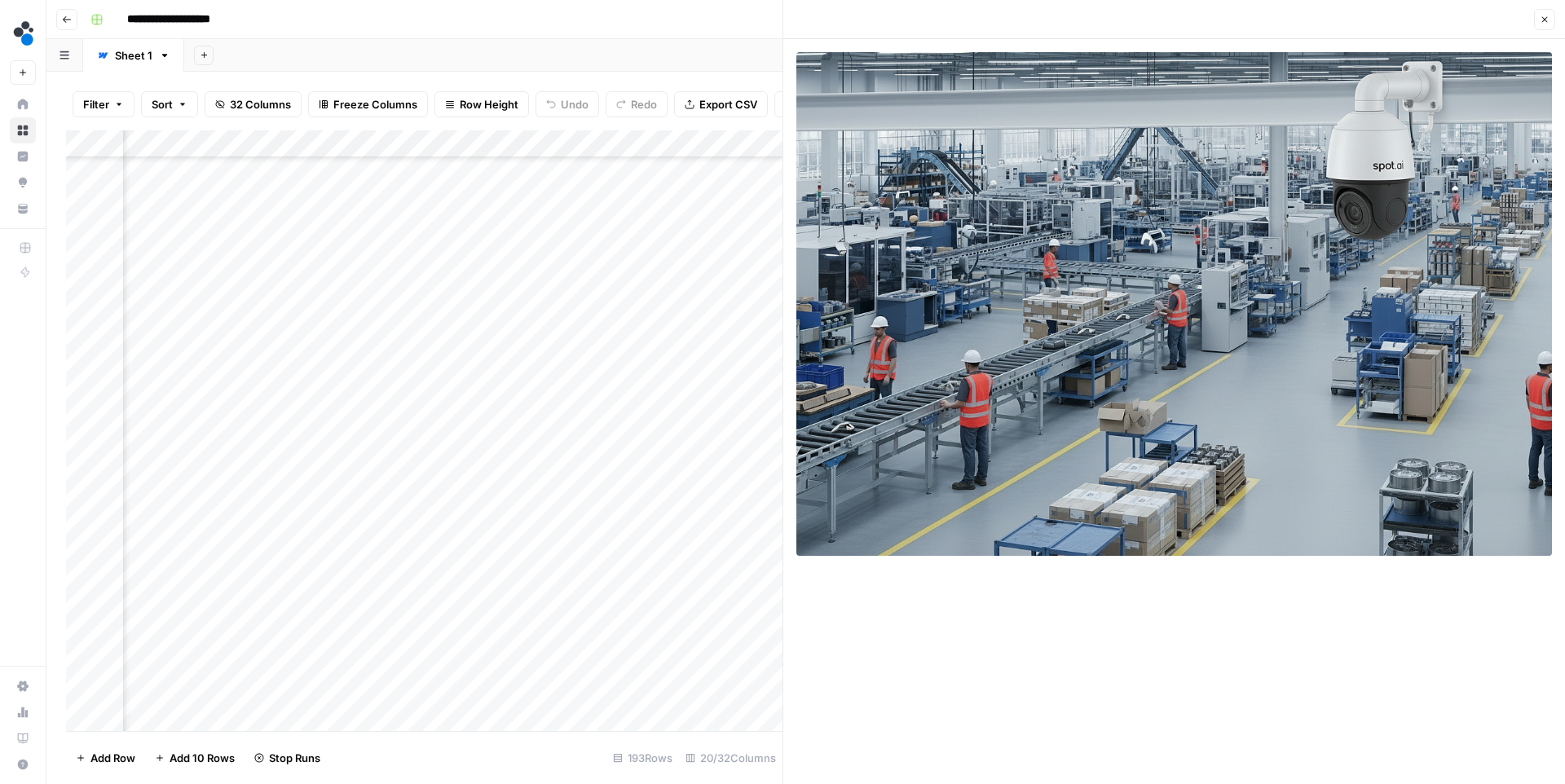
click at [1548, 16] on icon "button" at bounding box center [1545, 20] width 10 height 10
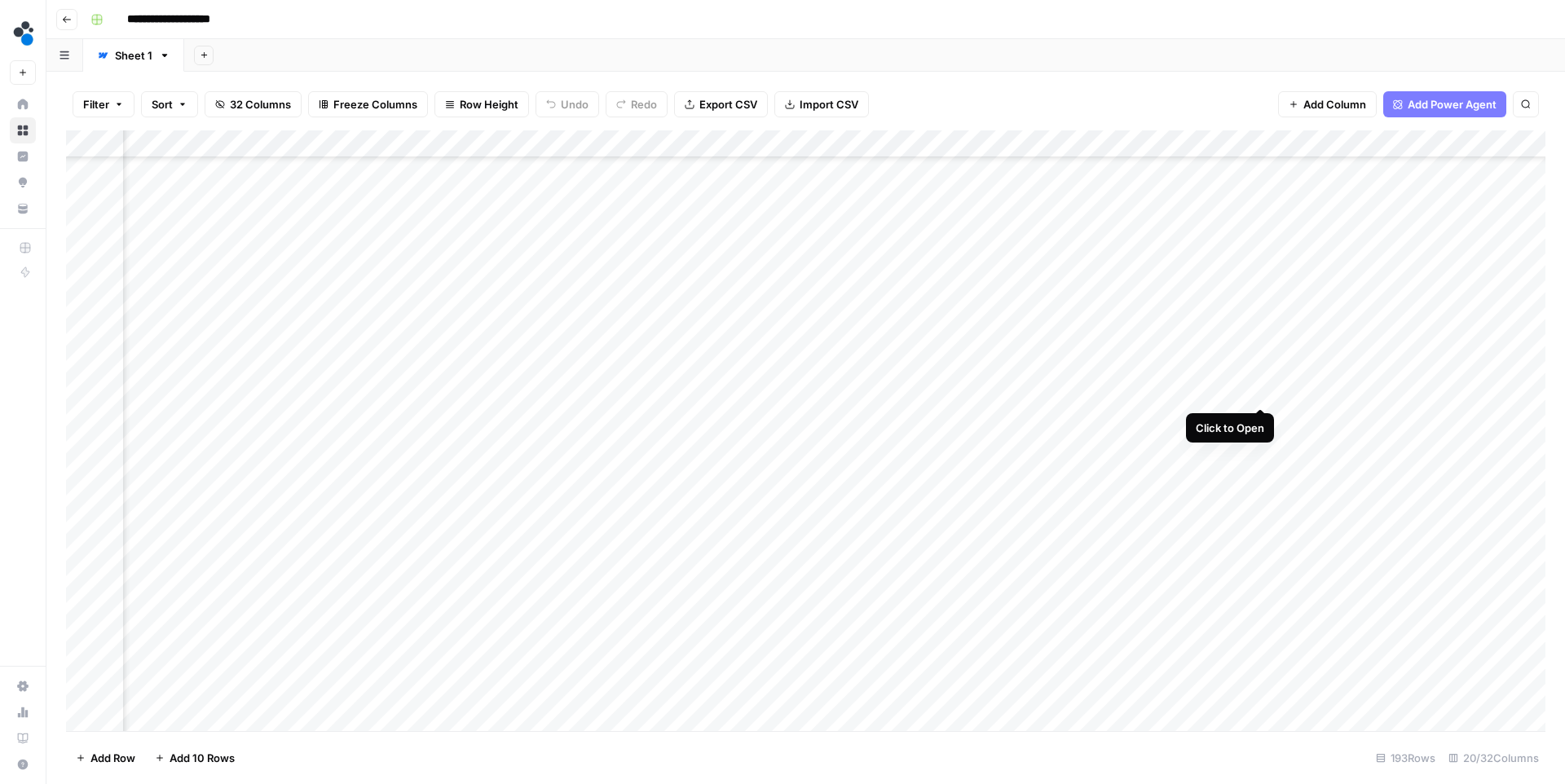
click at [1260, 391] on div "Add Column" at bounding box center [806, 431] width 1480 height 601
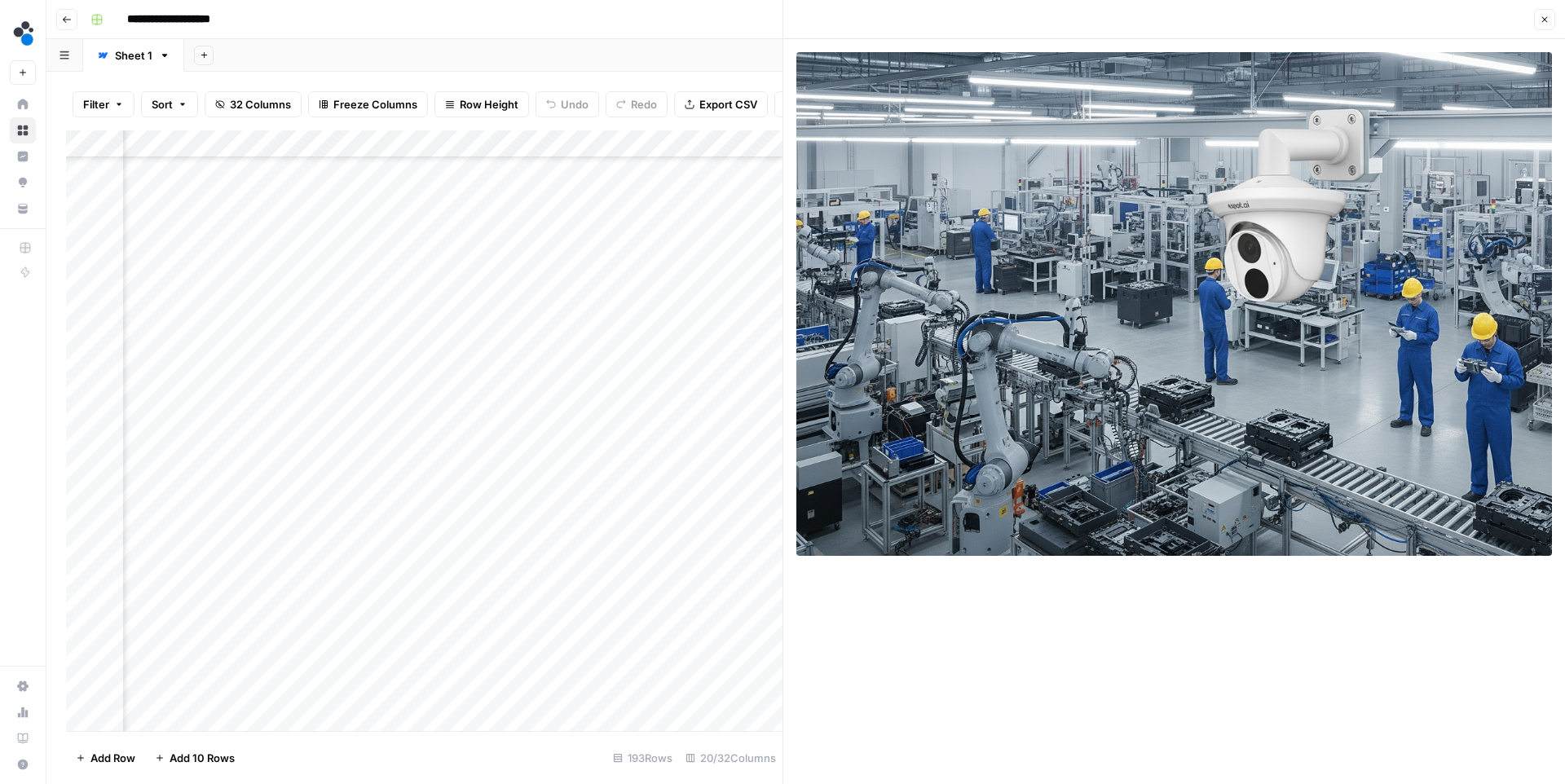
click at [1543, 26] on button "Close" at bounding box center [1544, 19] width 21 height 21
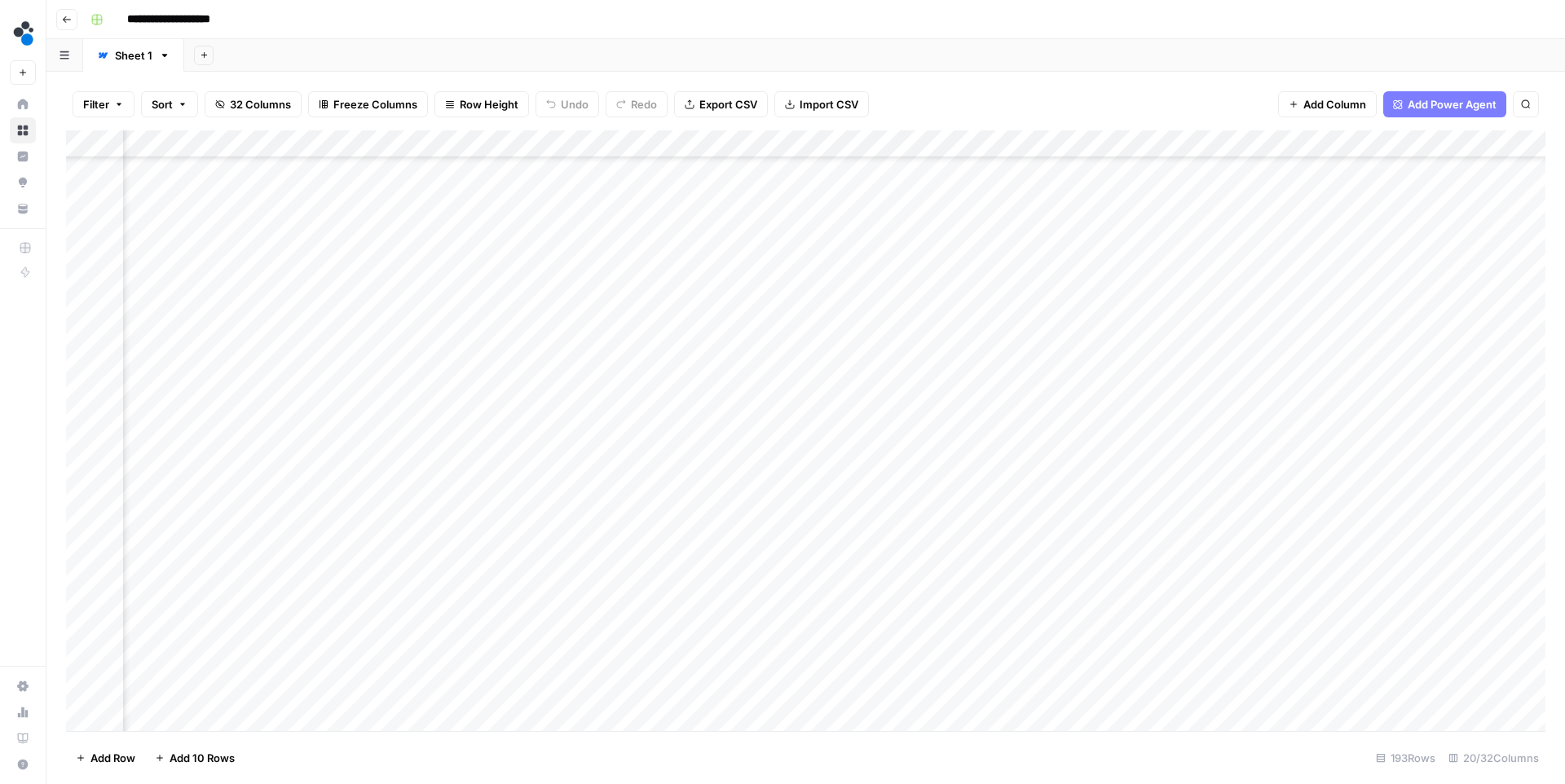
scroll to position [2625, 1984]
click at [609, 451] on div "Add Column" at bounding box center [806, 431] width 1480 height 601
click at [610, 507] on div "Add Column" at bounding box center [806, 431] width 1480 height 601
click at [608, 563] on div "Add Column" at bounding box center [806, 431] width 1480 height 601
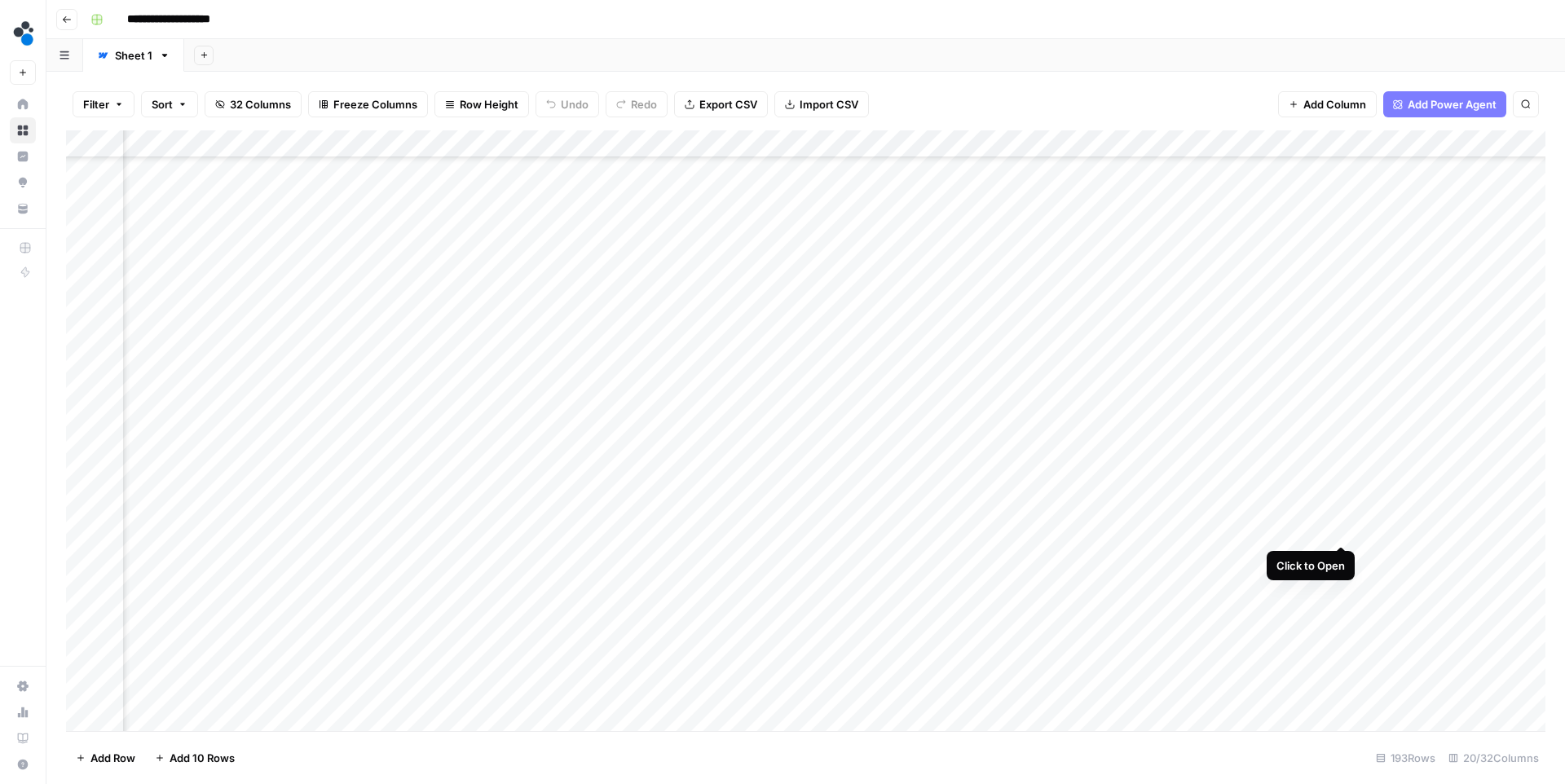
click at [1341, 529] on div "Add Column" at bounding box center [806, 431] width 1480 height 601
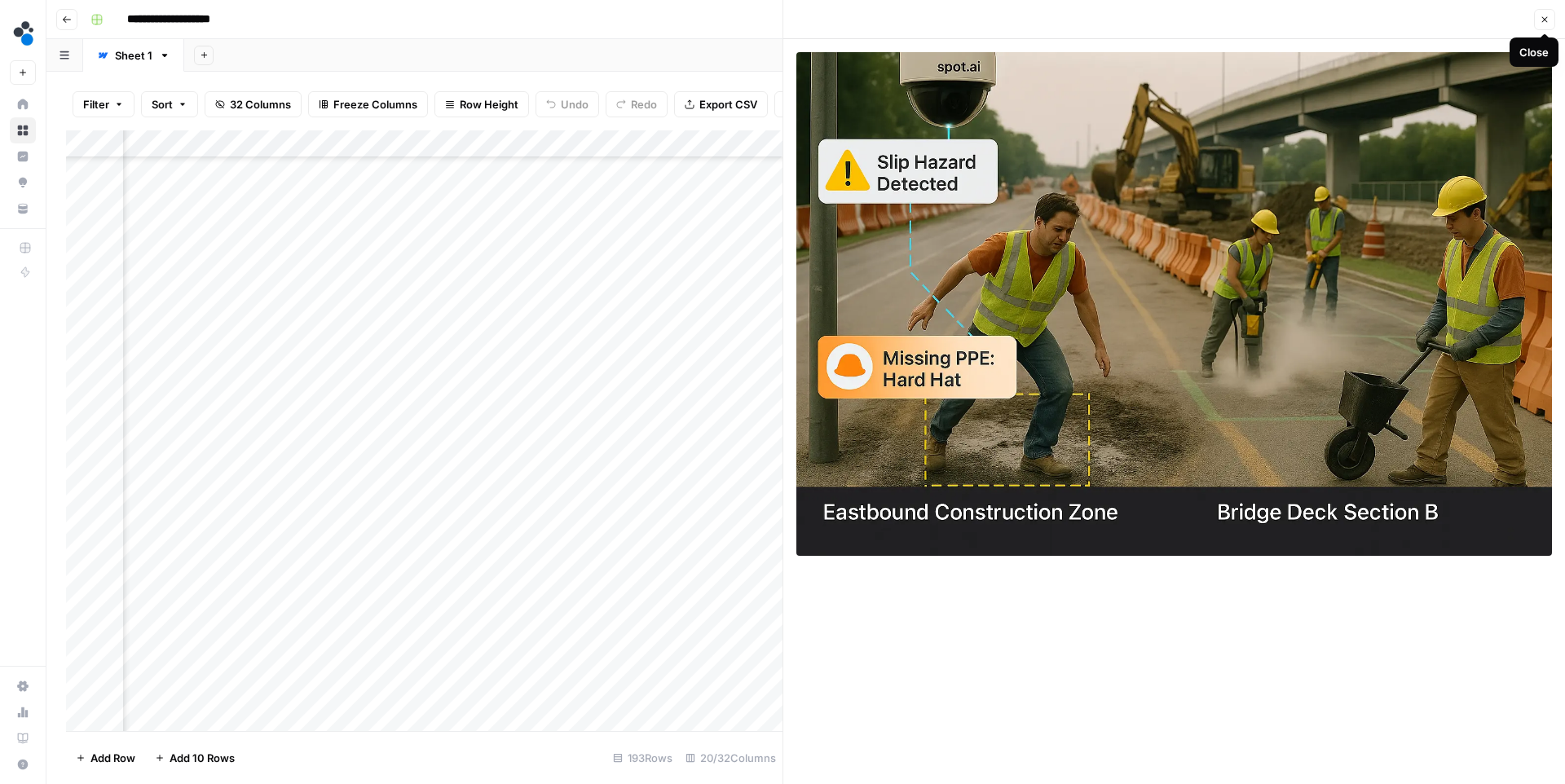
click at [1545, 21] on icon "button" at bounding box center [1545, 20] width 10 height 10
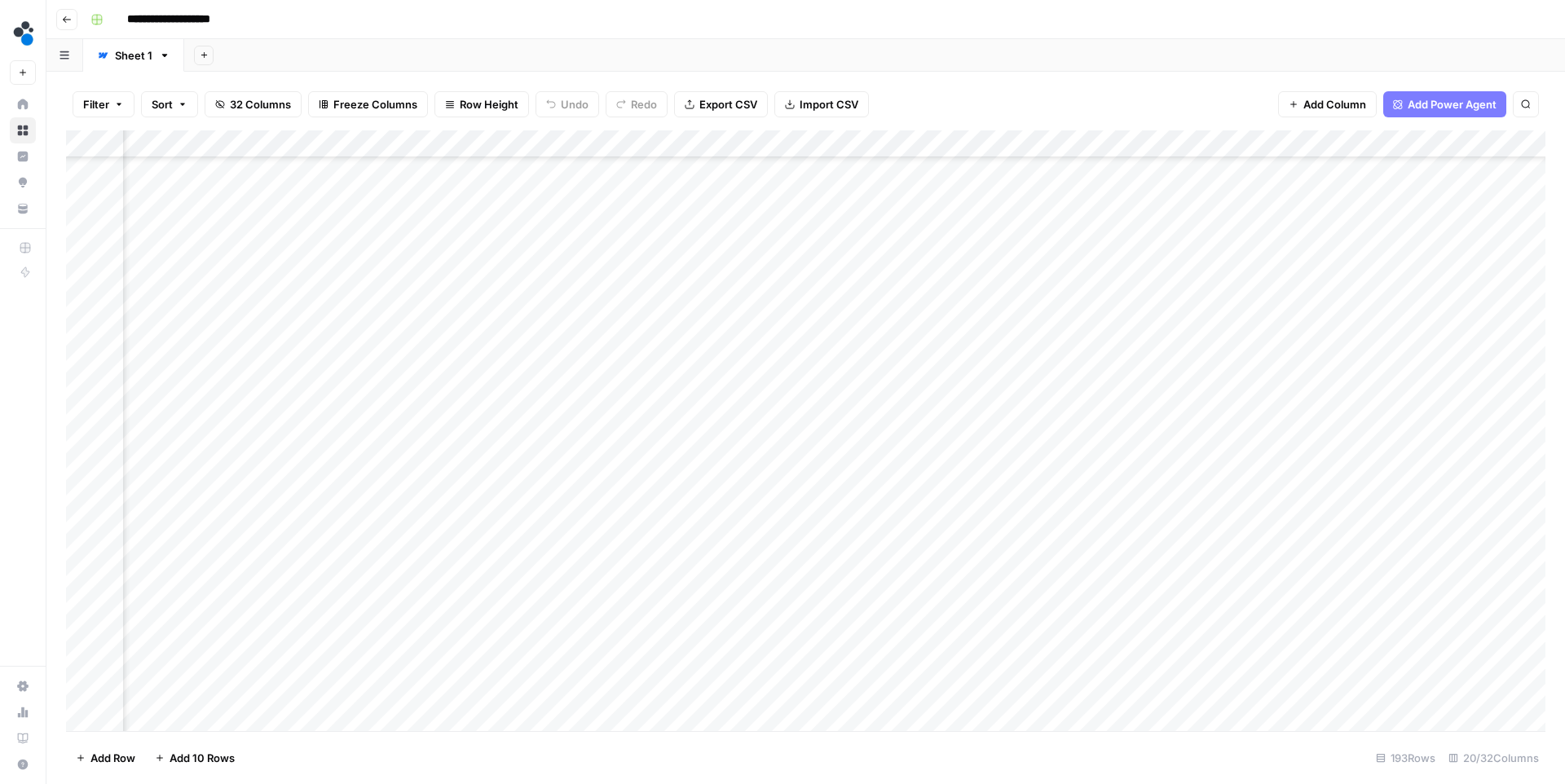
scroll to position [3082, 1984]
click at [1337, 633] on div "Add Column" at bounding box center [806, 431] width 1480 height 601
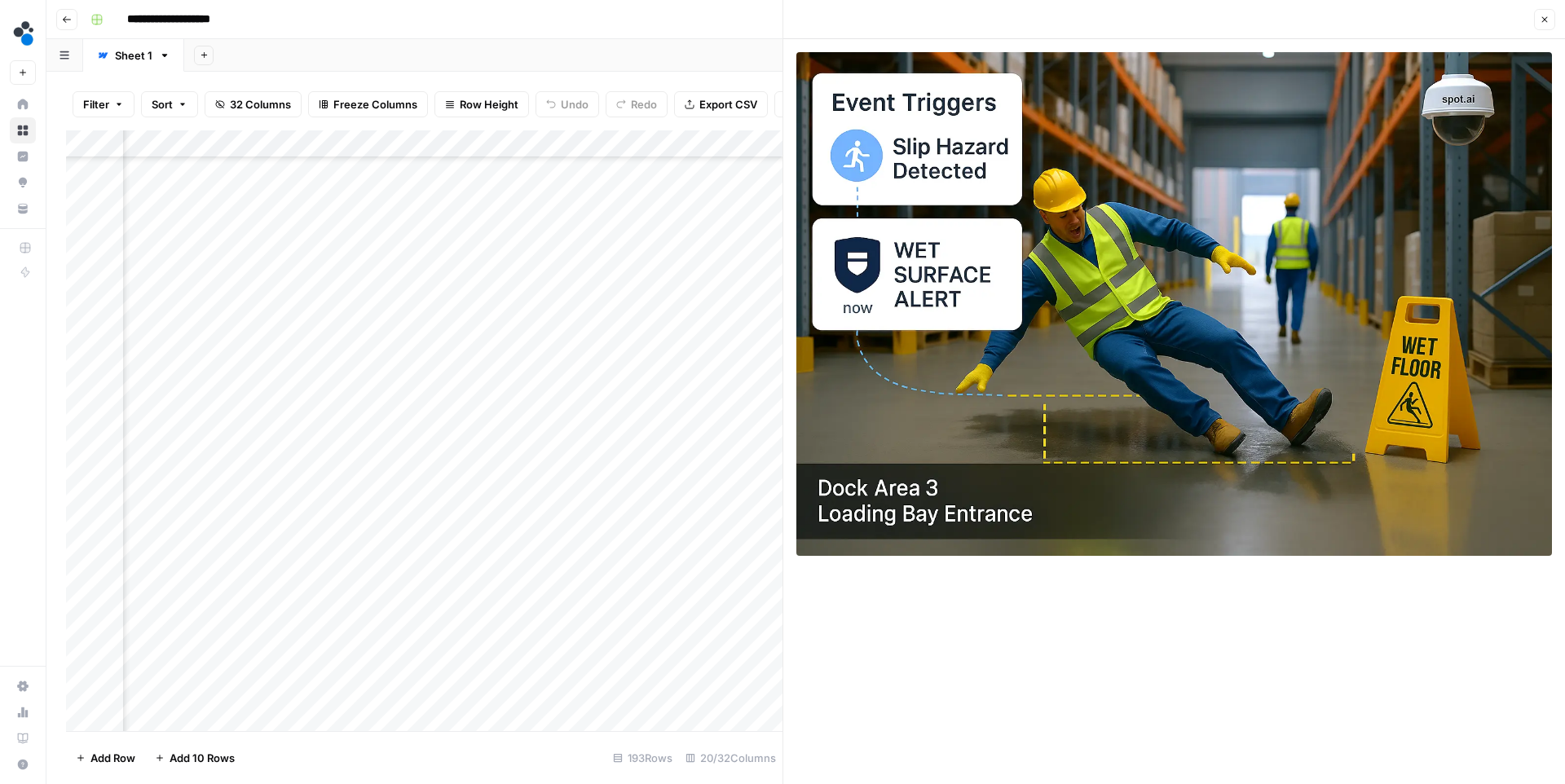
click at [1552, 21] on button "Close" at bounding box center [1544, 19] width 21 height 21
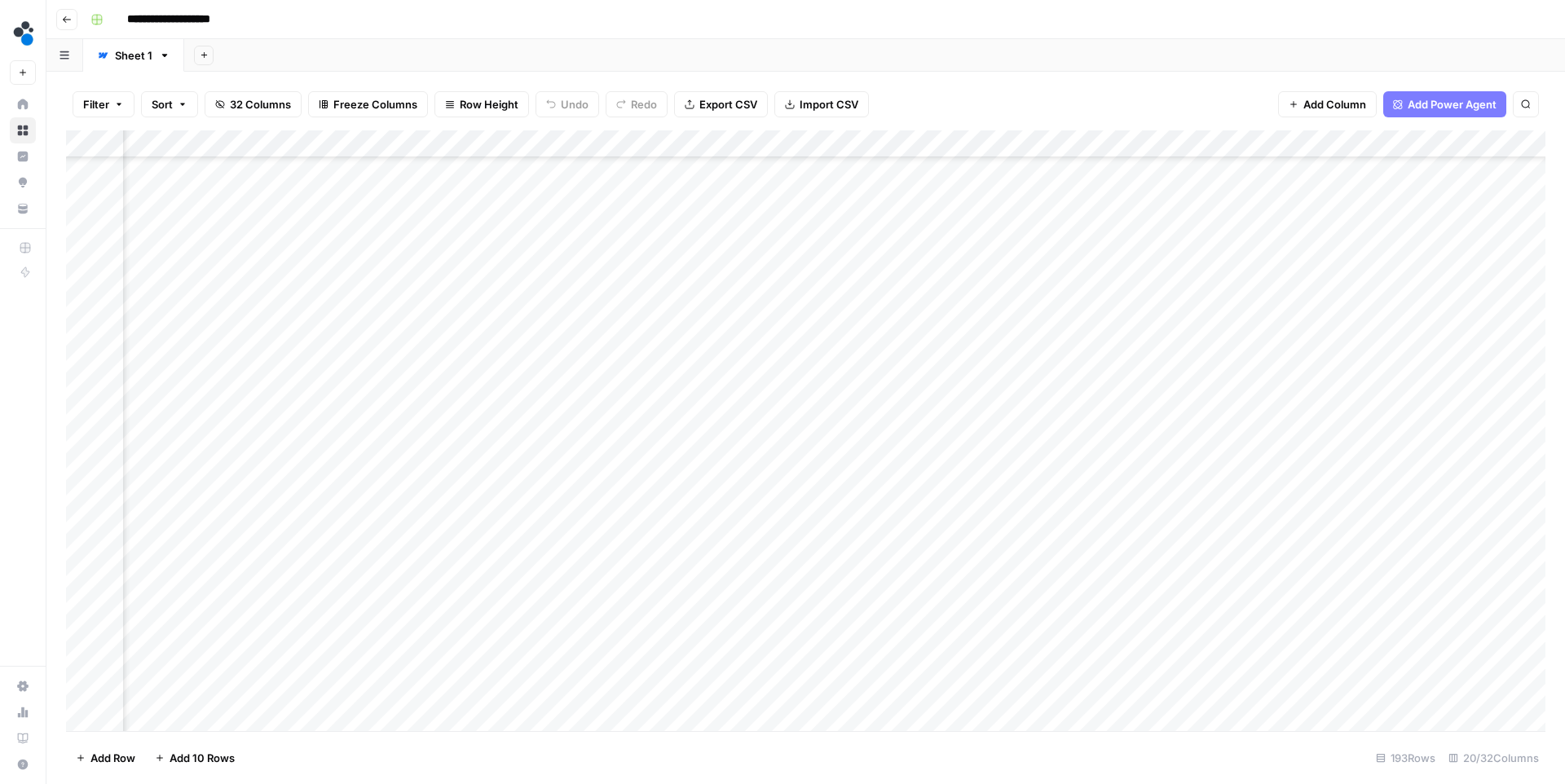
scroll to position [2625, 1984]
click at [953, 450] on div "Add Column" at bounding box center [806, 431] width 1480 height 601
click at [955, 506] on div "Add Column" at bounding box center [806, 431] width 1480 height 601
click at [952, 561] on div "Add Column" at bounding box center [806, 431] width 1480 height 601
click at [952, 506] on div "Add Column" at bounding box center [806, 431] width 1480 height 601
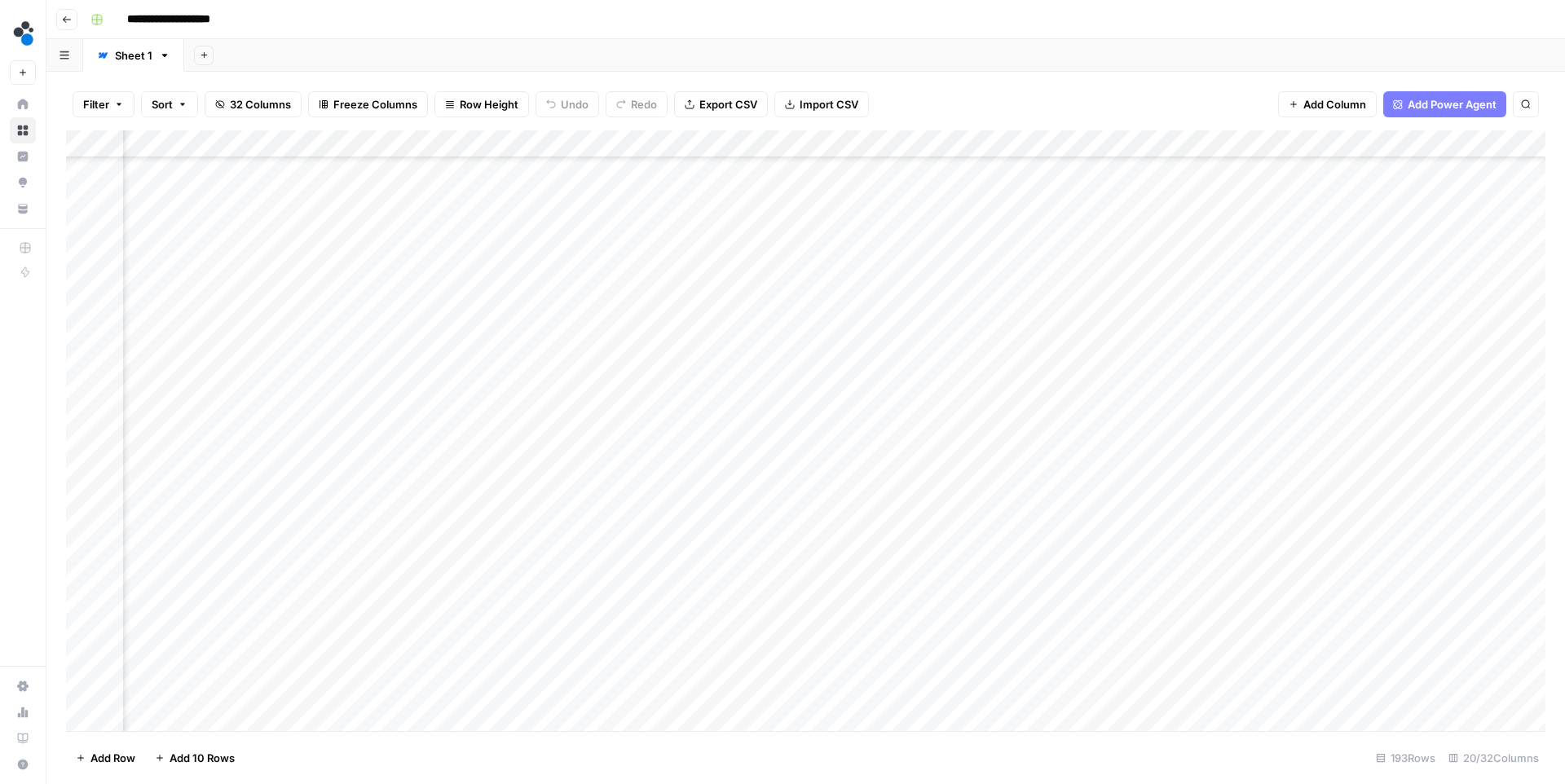
click at [1023, 507] on div "Add Column" at bounding box center [806, 431] width 1480 height 601
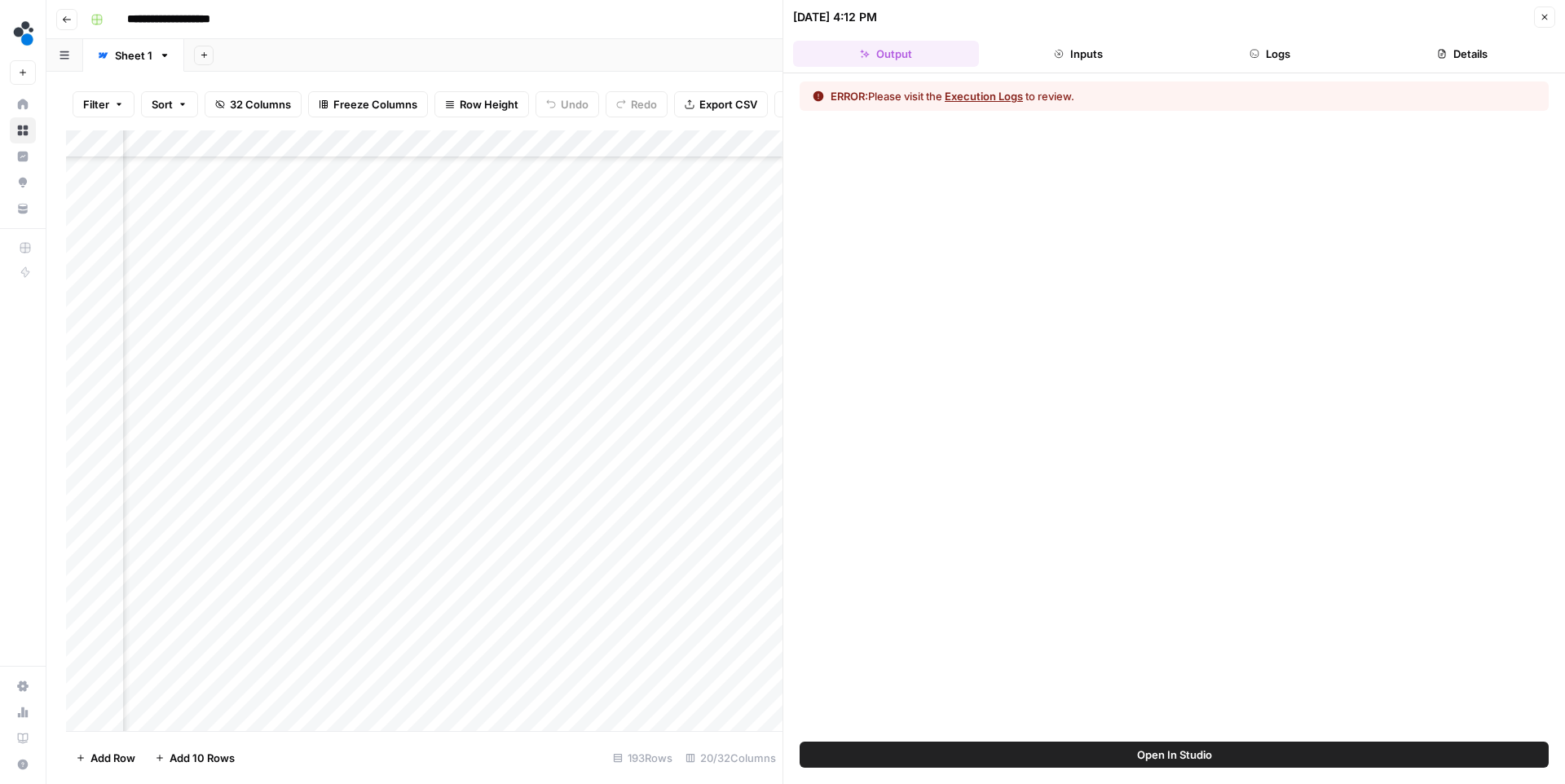
click at [980, 94] on button "Execution Logs" at bounding box center [984, 96] width 78 height 16
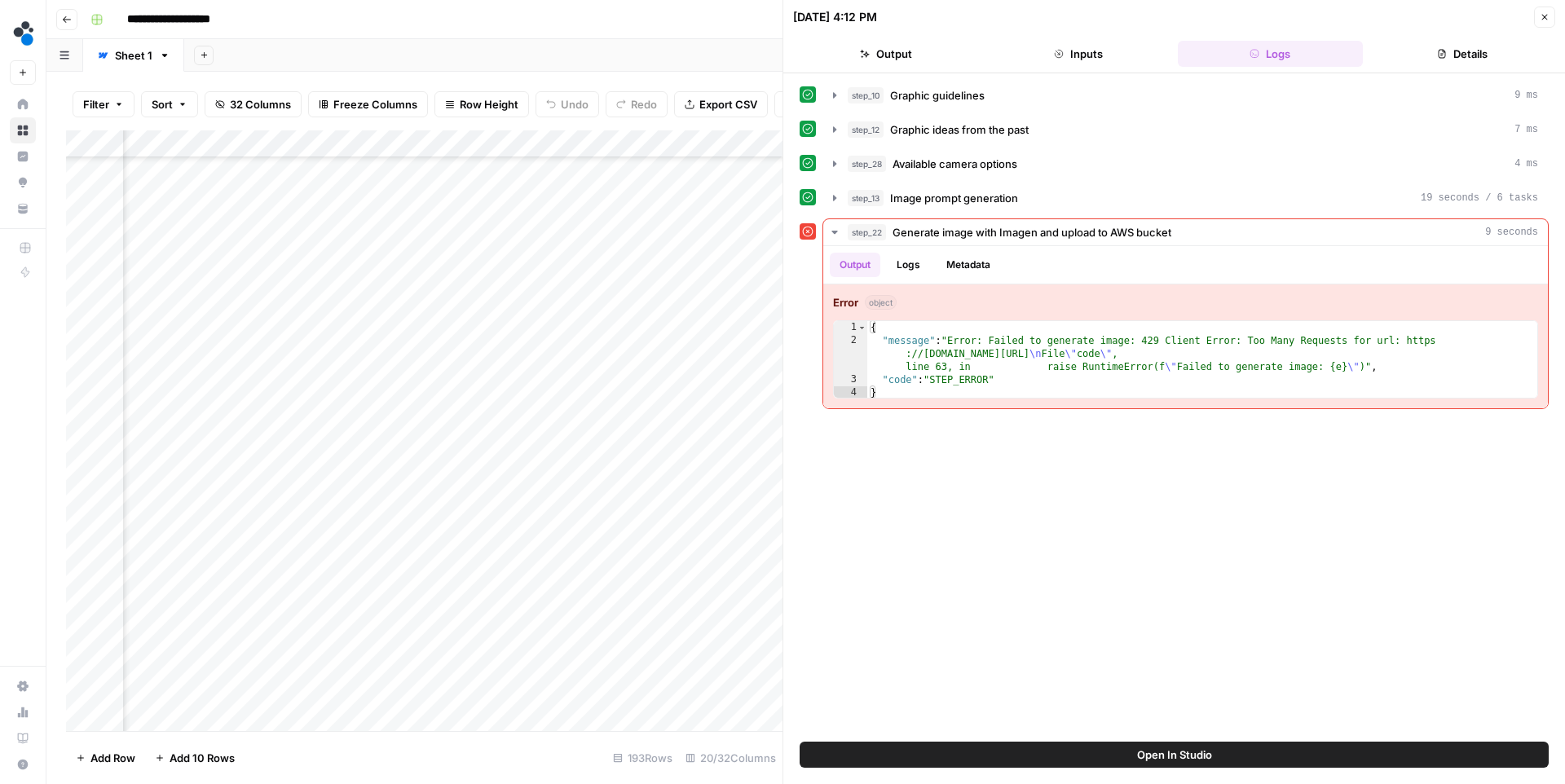
click at [1545, 22] on button "Close" at bounding box center [1544, 17] width 21 height 21
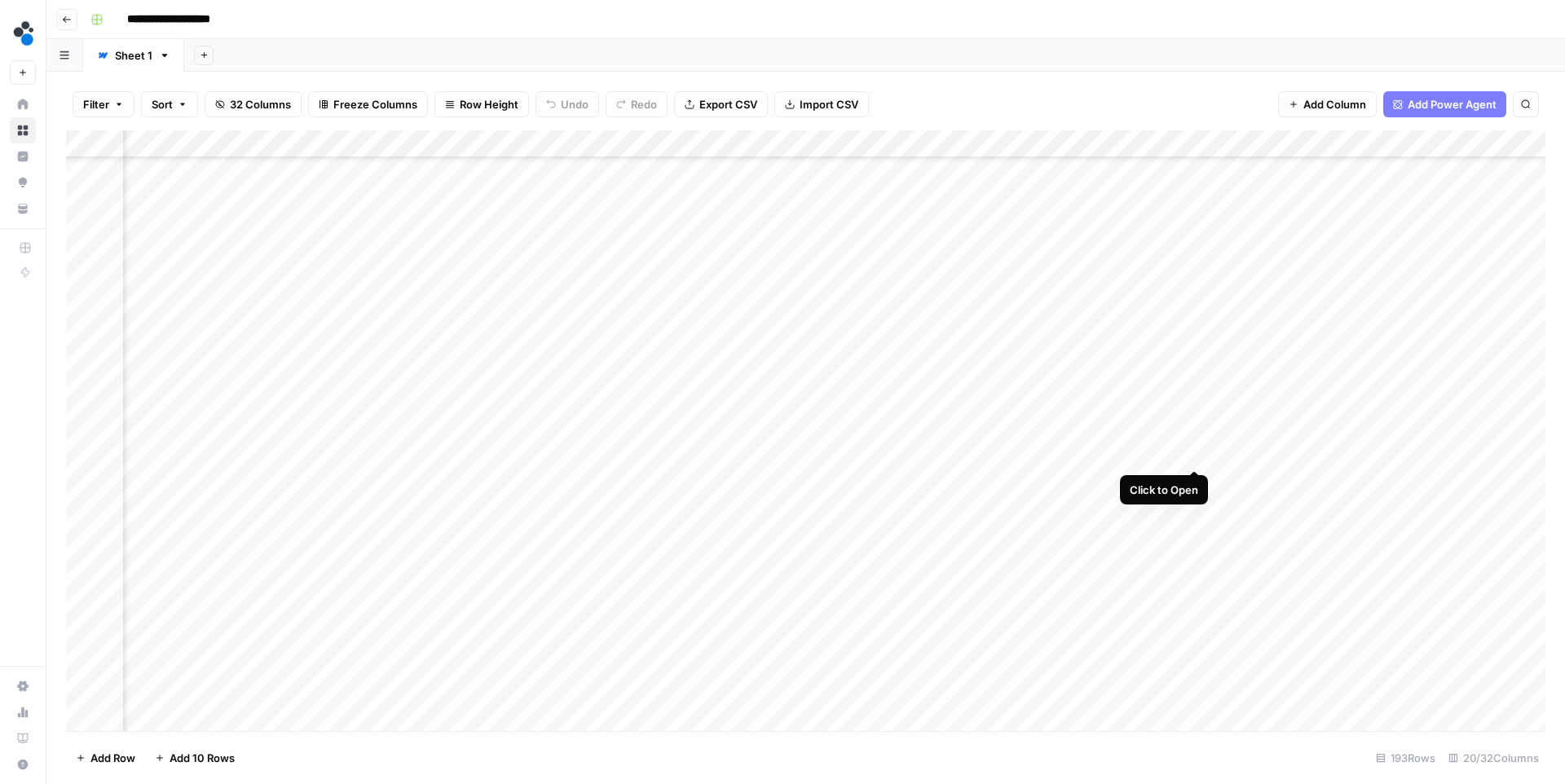
click at [1194, 452] on div "Add Column" at bounding box center [806, 431] width 1480 height 601
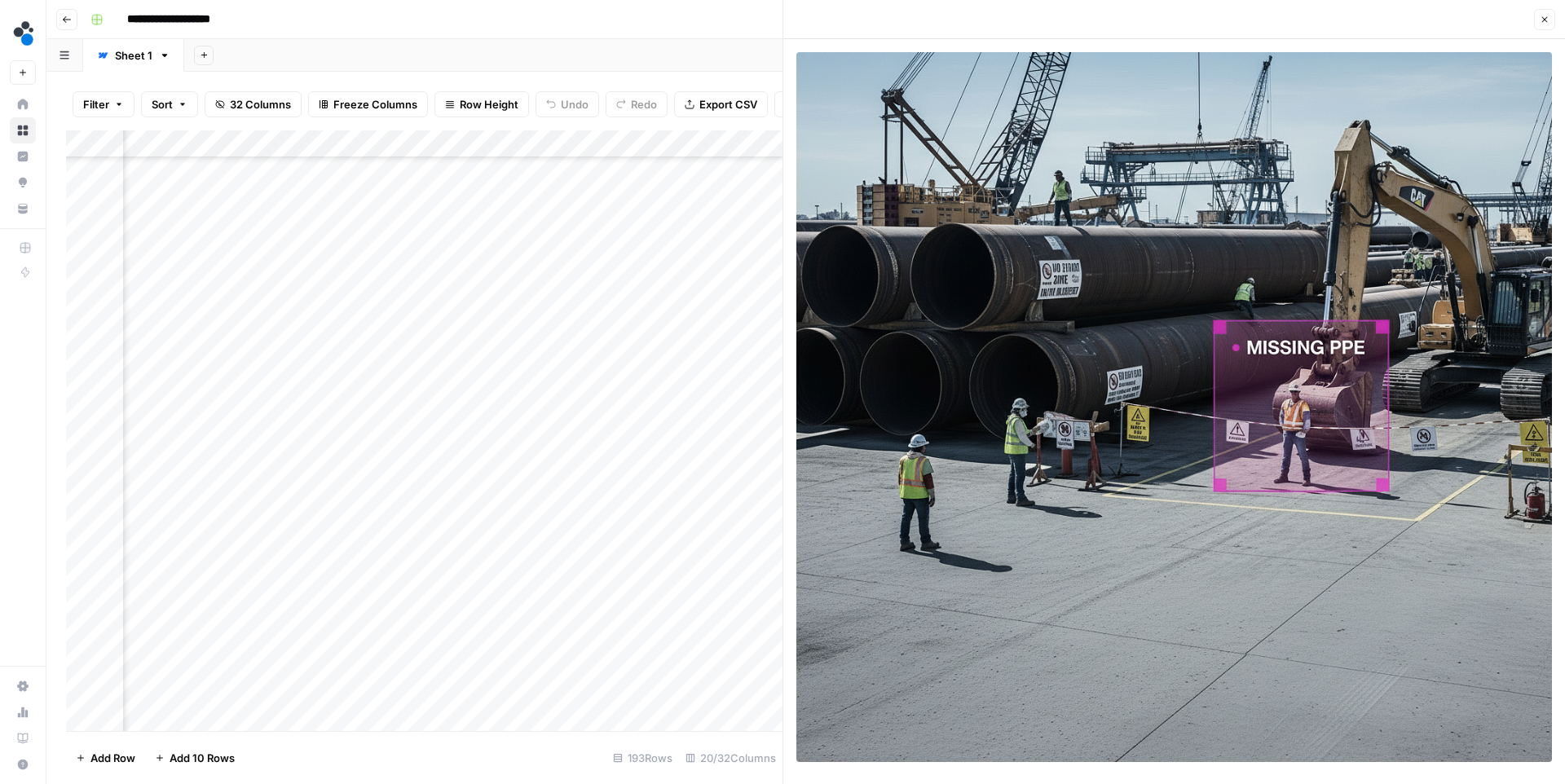
click at [1546, 21] on icon "button" at bounding box center [1545, 20] width 10 height 10
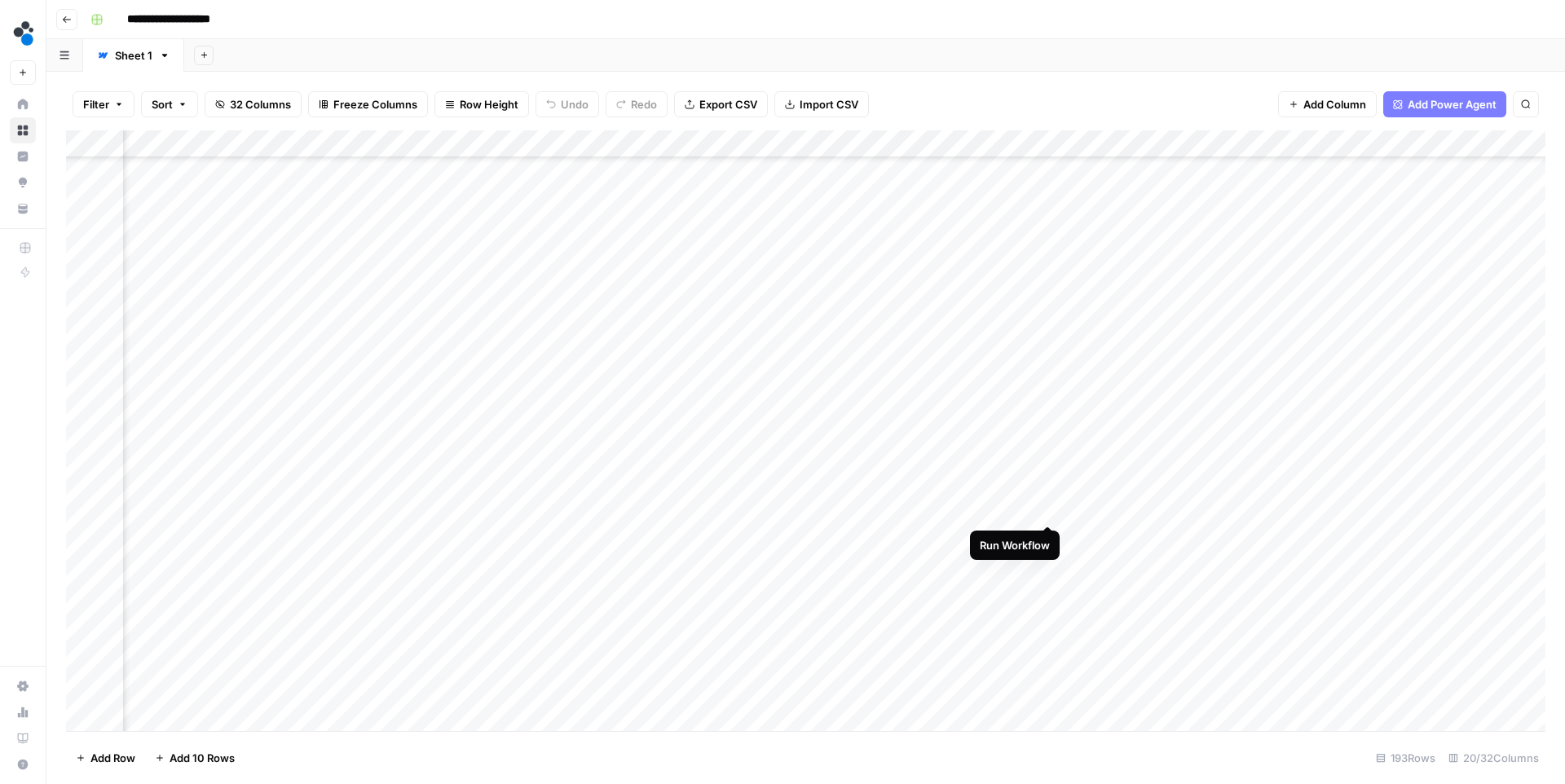
click at [1048, 510] on div "Add Column" at bounding box center [806, 431] width 1480 height 601
click at [1195, 510] on div "Add Column" at bounding box center [806, 431] width 1480 height 601
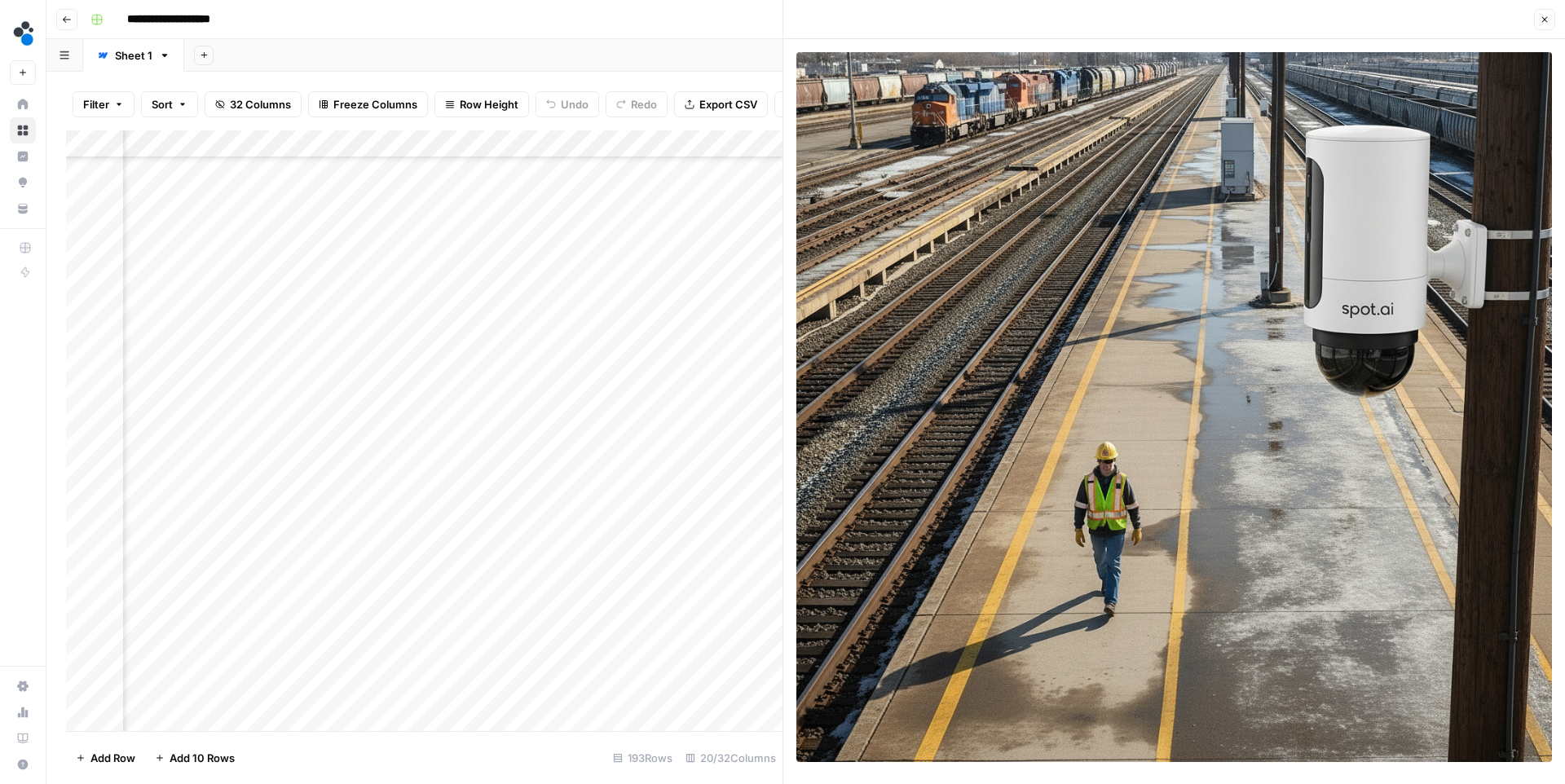
click at [1539, 12] on button "Close" at bounding box center [1544, 19] width 21 height 21
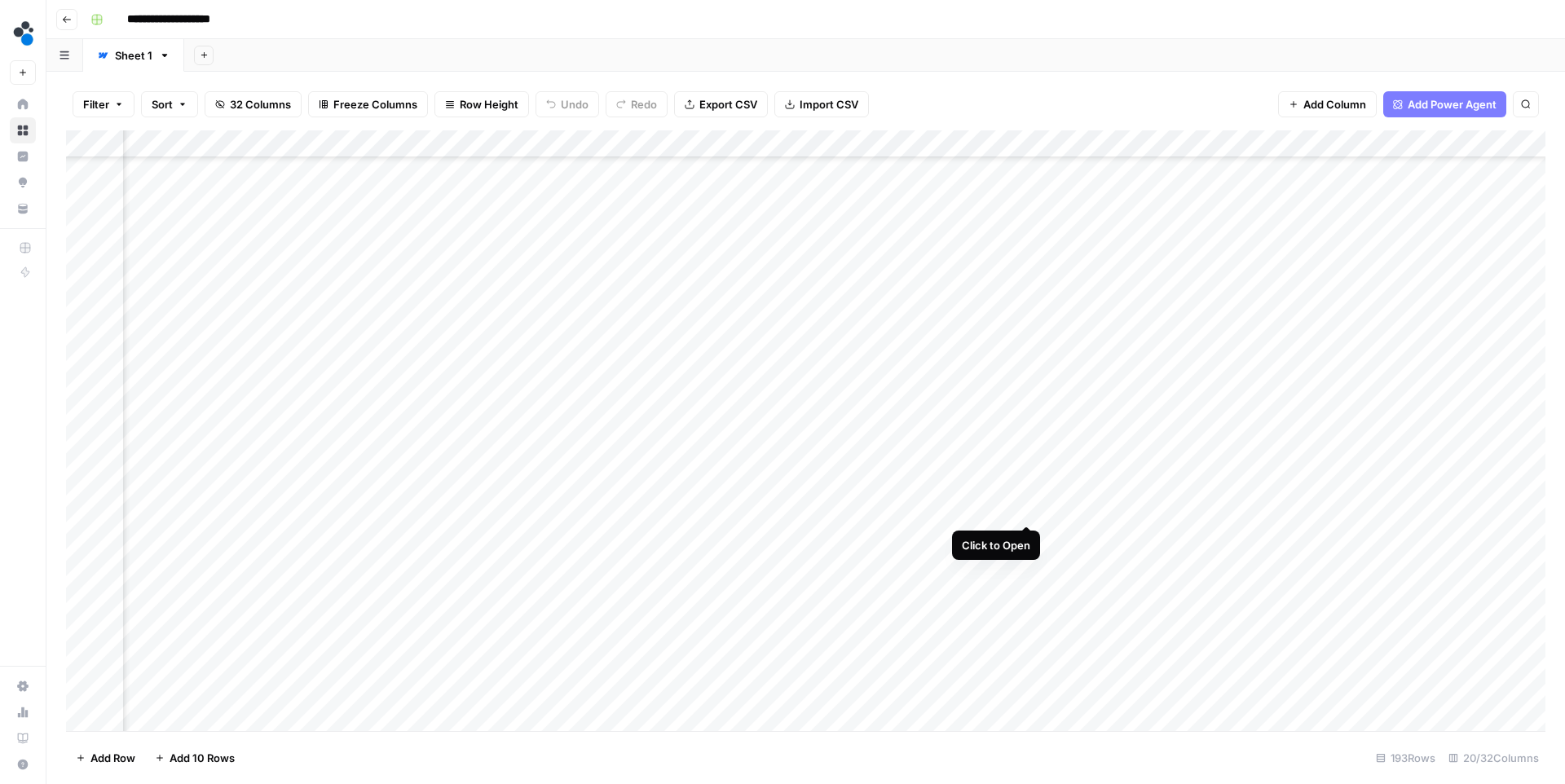
click at [1024, 509] on div "Add Column" at bounding box center [806, 431] width 1480 height 601
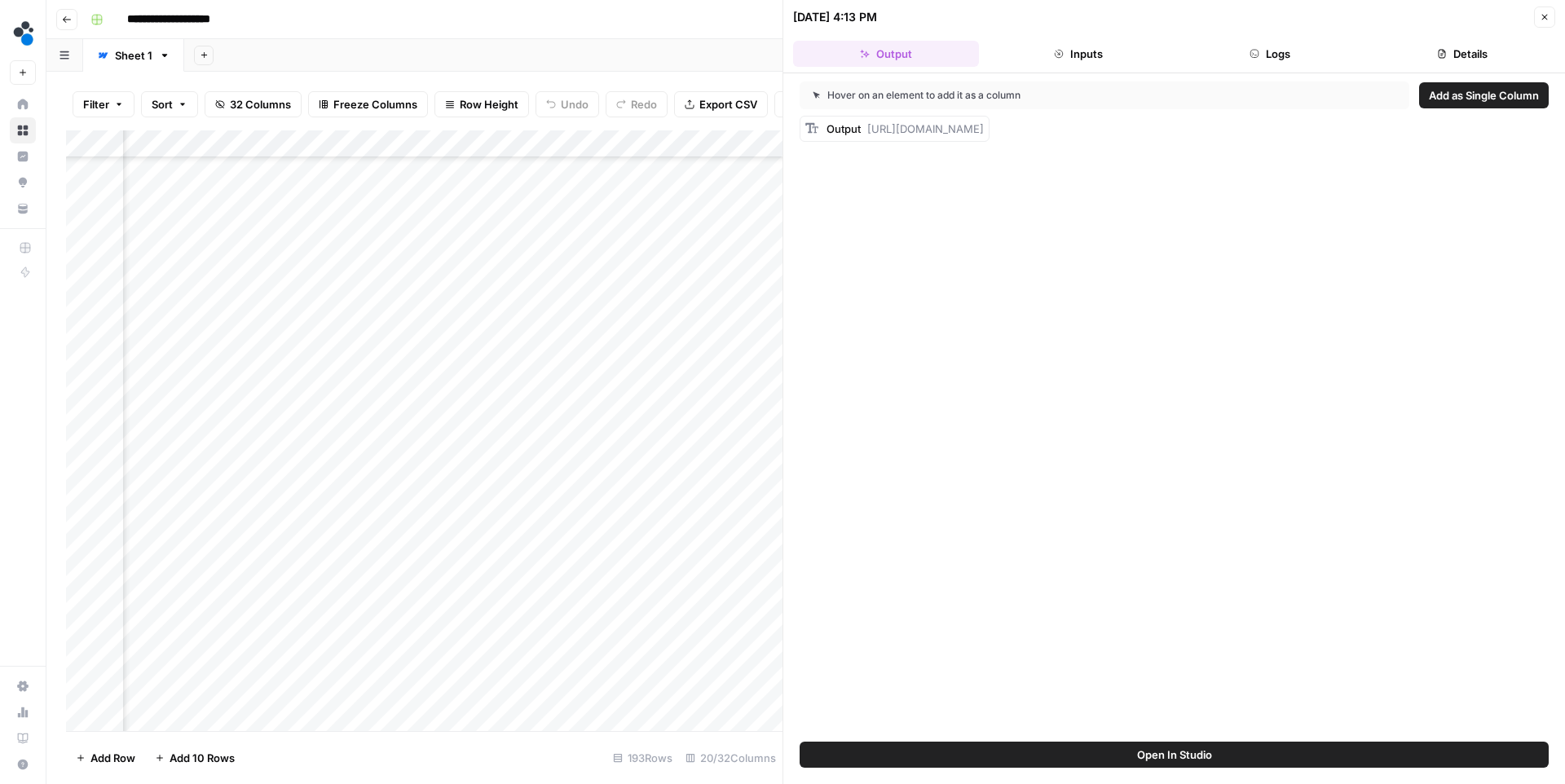
click at [1204, 58] on button "Logs" at bounding box center [1271, 53] width 186 height 26
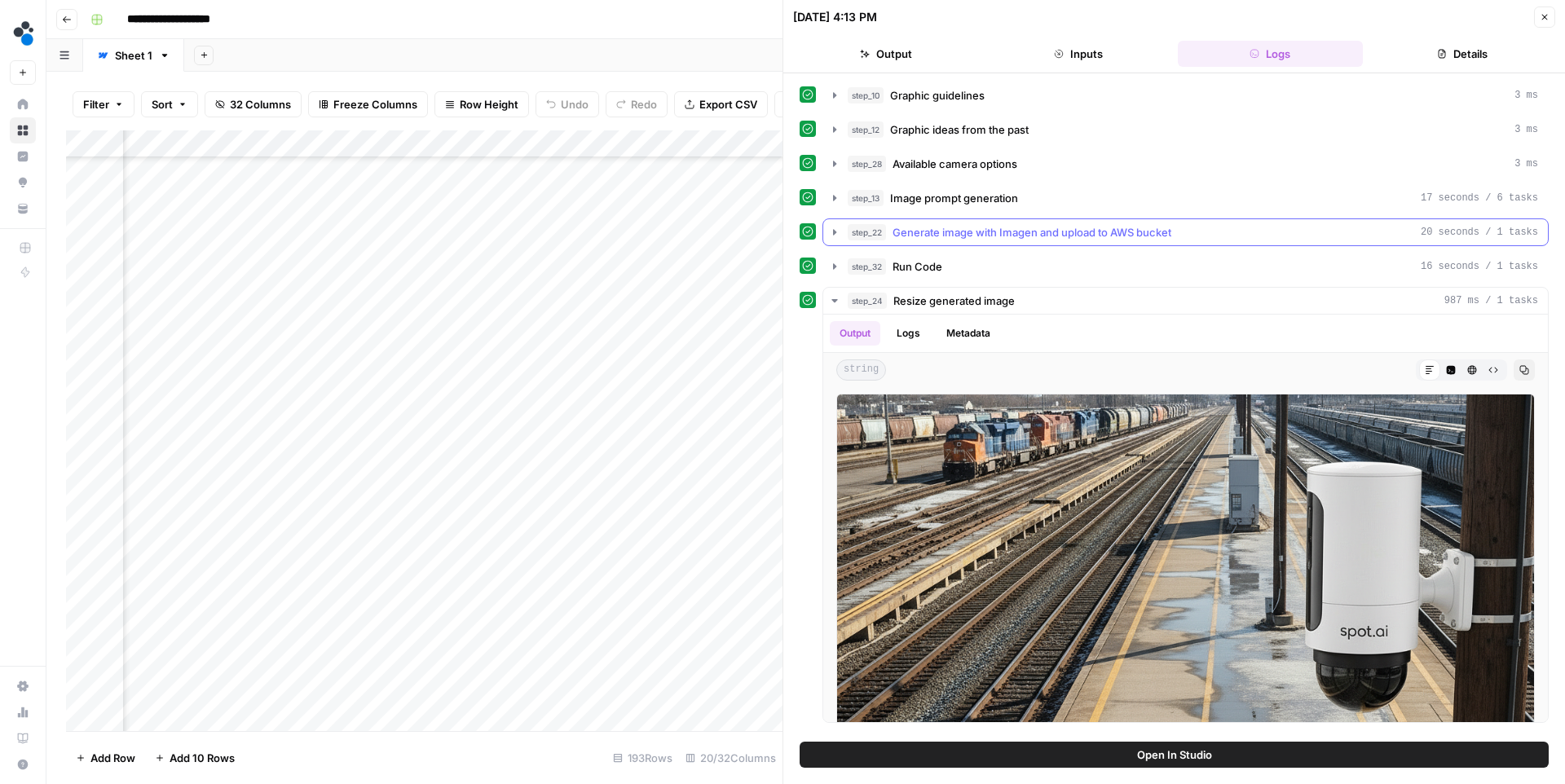
click at [877, 236] on span "step_22" at bounding box center [867, 232] width 39 height 16
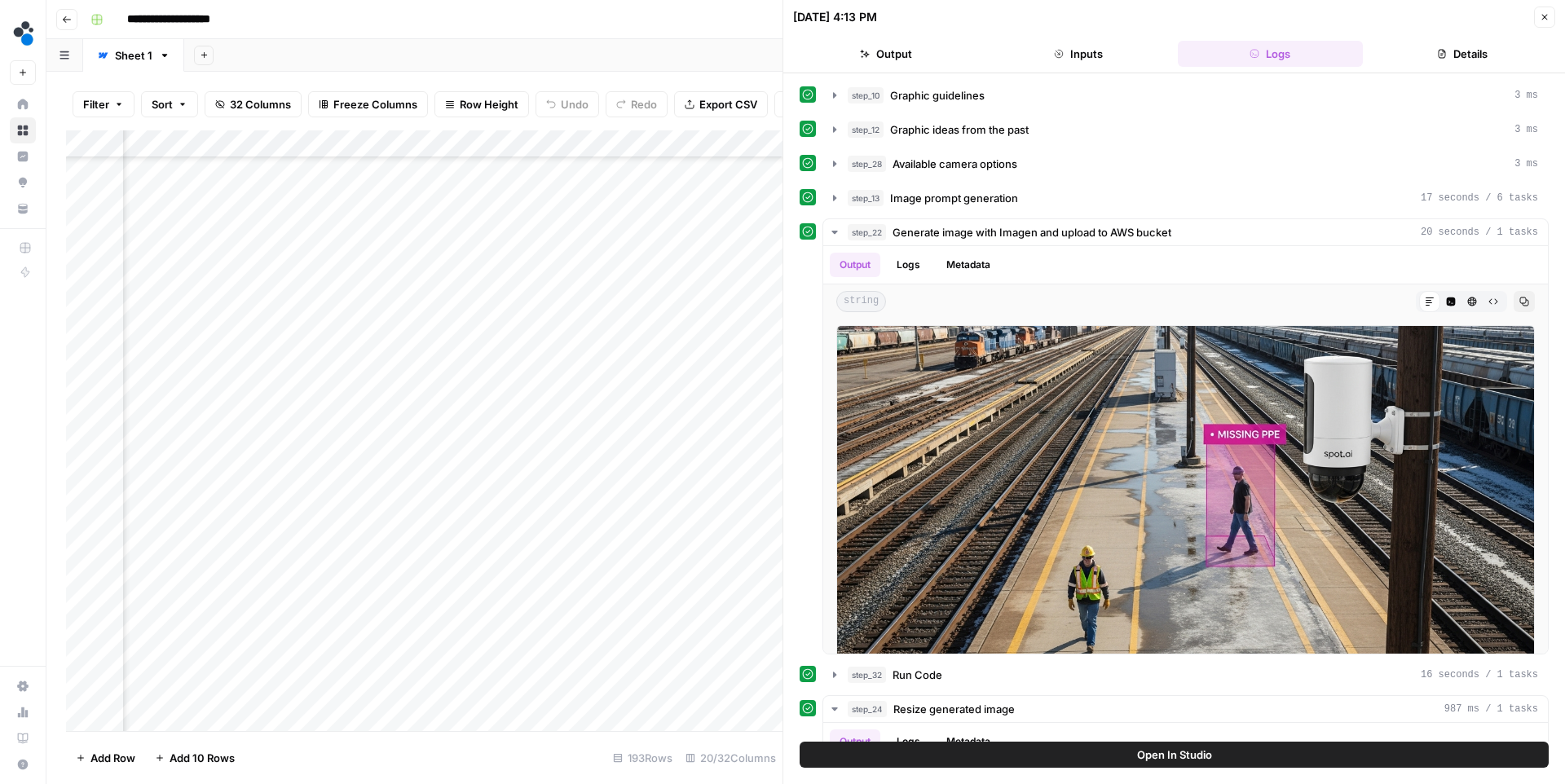
click at [1546, 23] on button "Close" at bounding box center [1544, 17] width 21 height 21
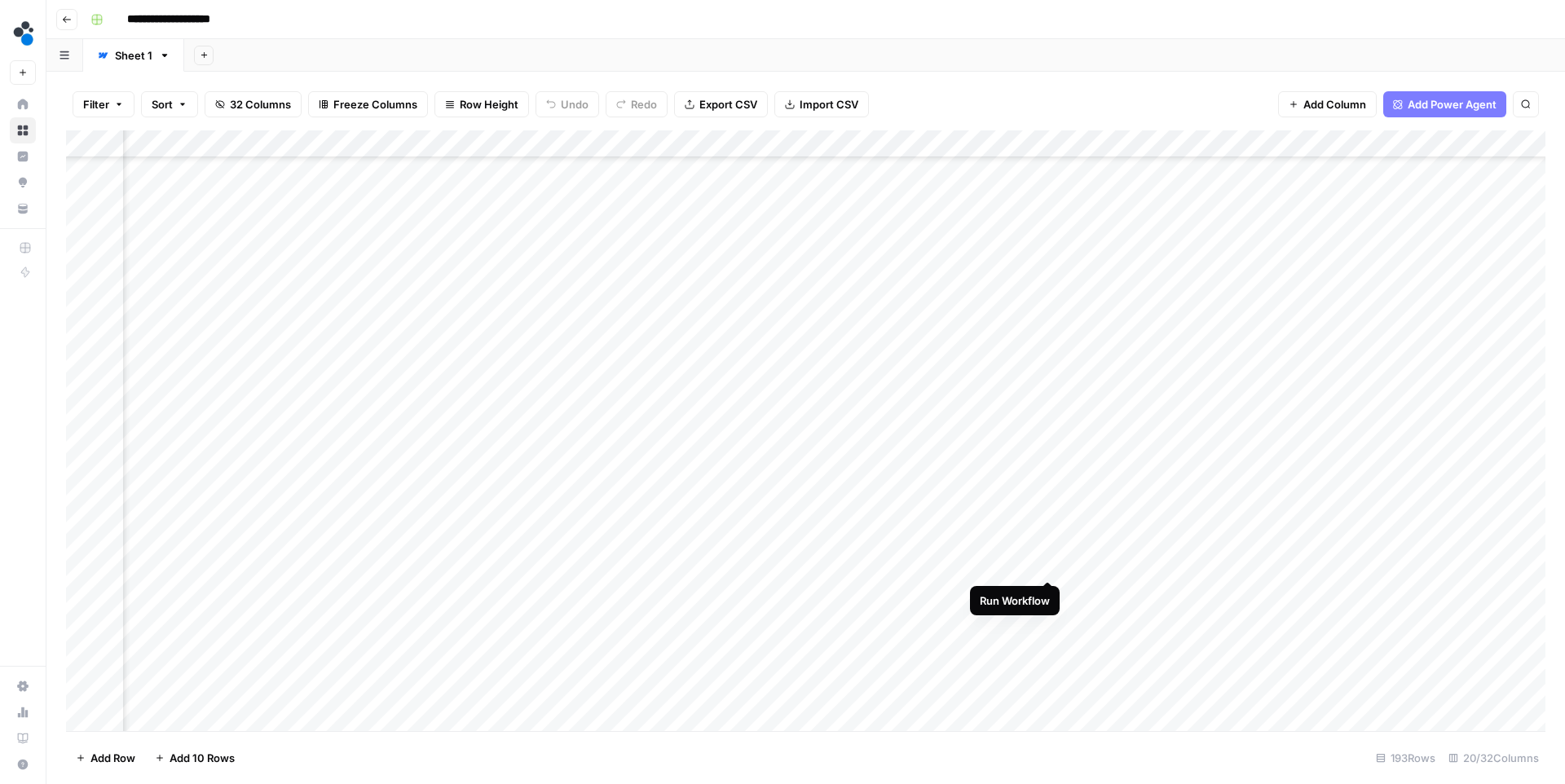
click at [1048, 560] on div "Add Column" at bounding box center [806, 431] width 1480 height 601
click at [1194, 414] on div "Add Column" at bounding box center [806, 431] width 1480 height 601
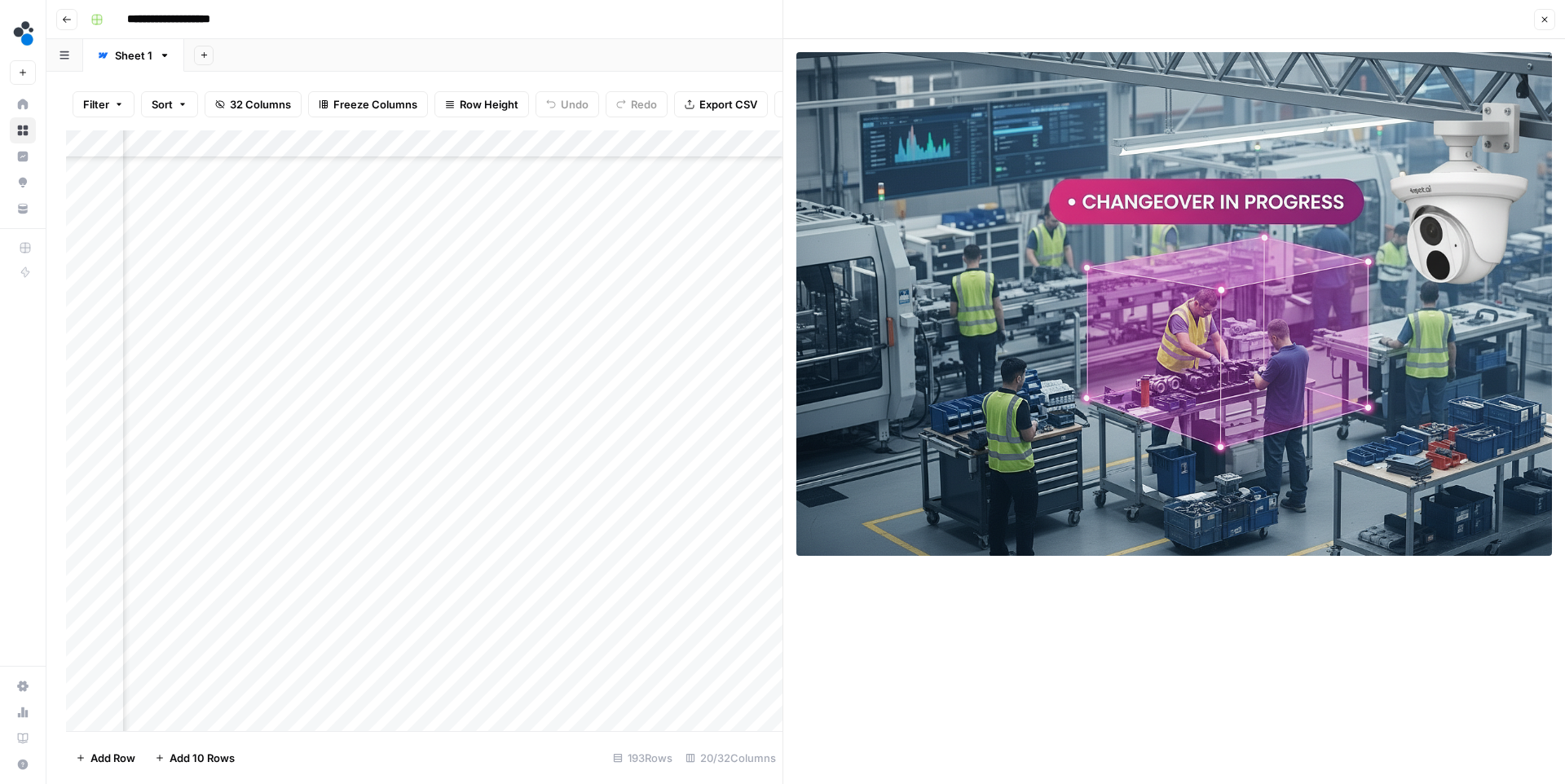
click at [1541, 21] on icon "button" at bounding box center [1545, 20] width 10 height 10
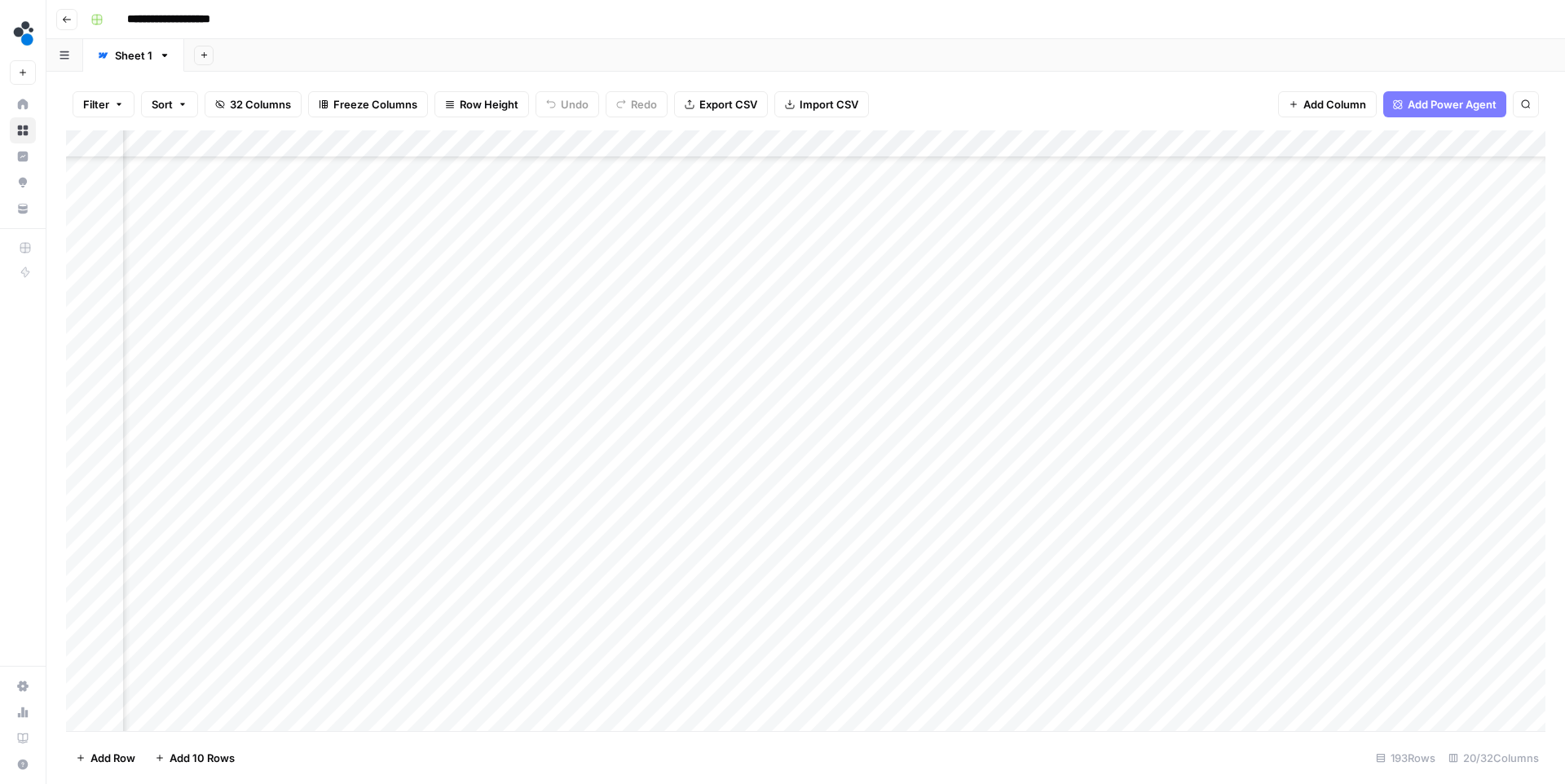
click at [1023, 412] on div "Add Column" at bounding box center [806, 431] width 1480 height 601
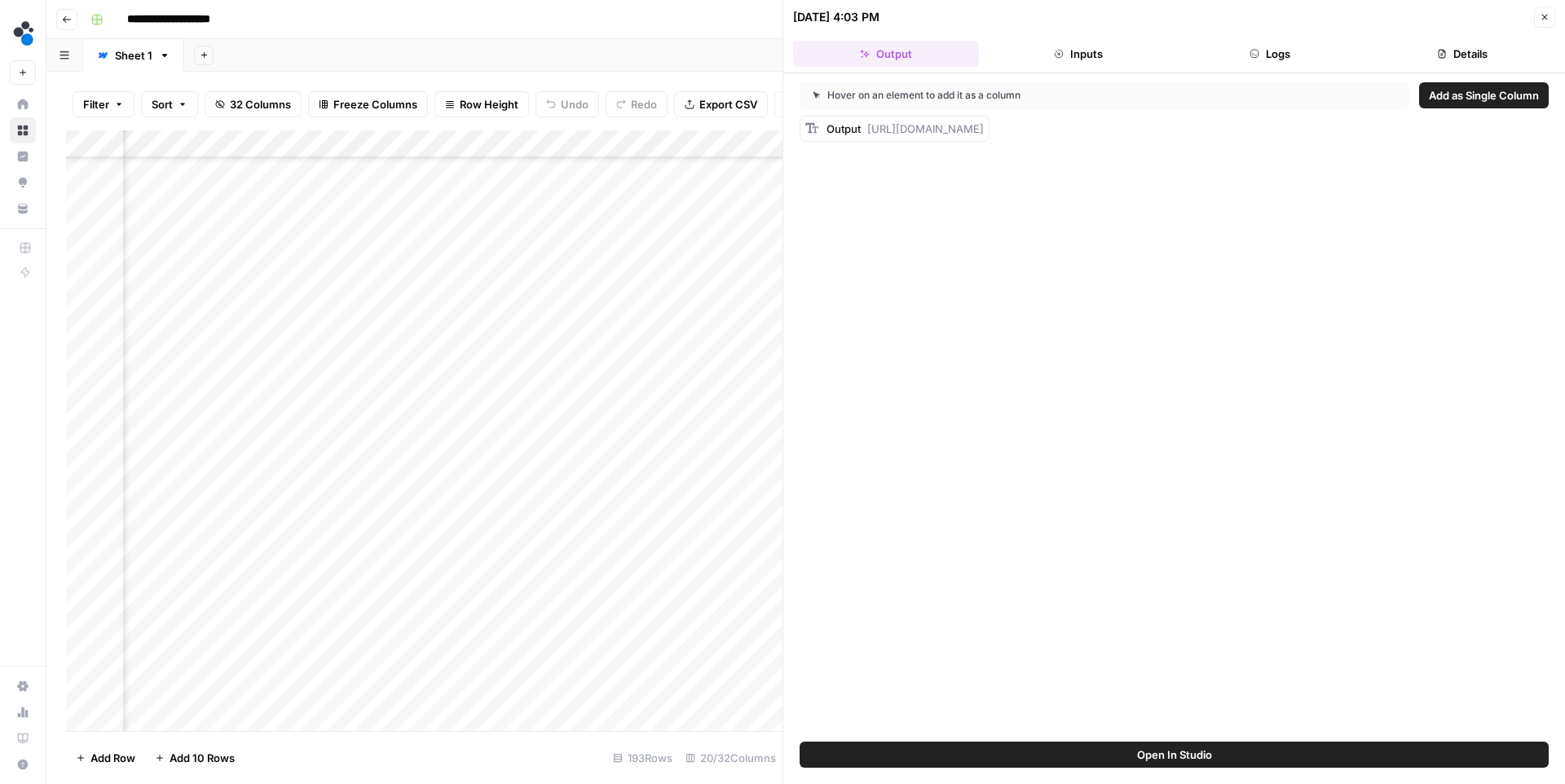
click at [1248, 53] on button "Logs" at bounding box center [1271, 53] width 186 height 26
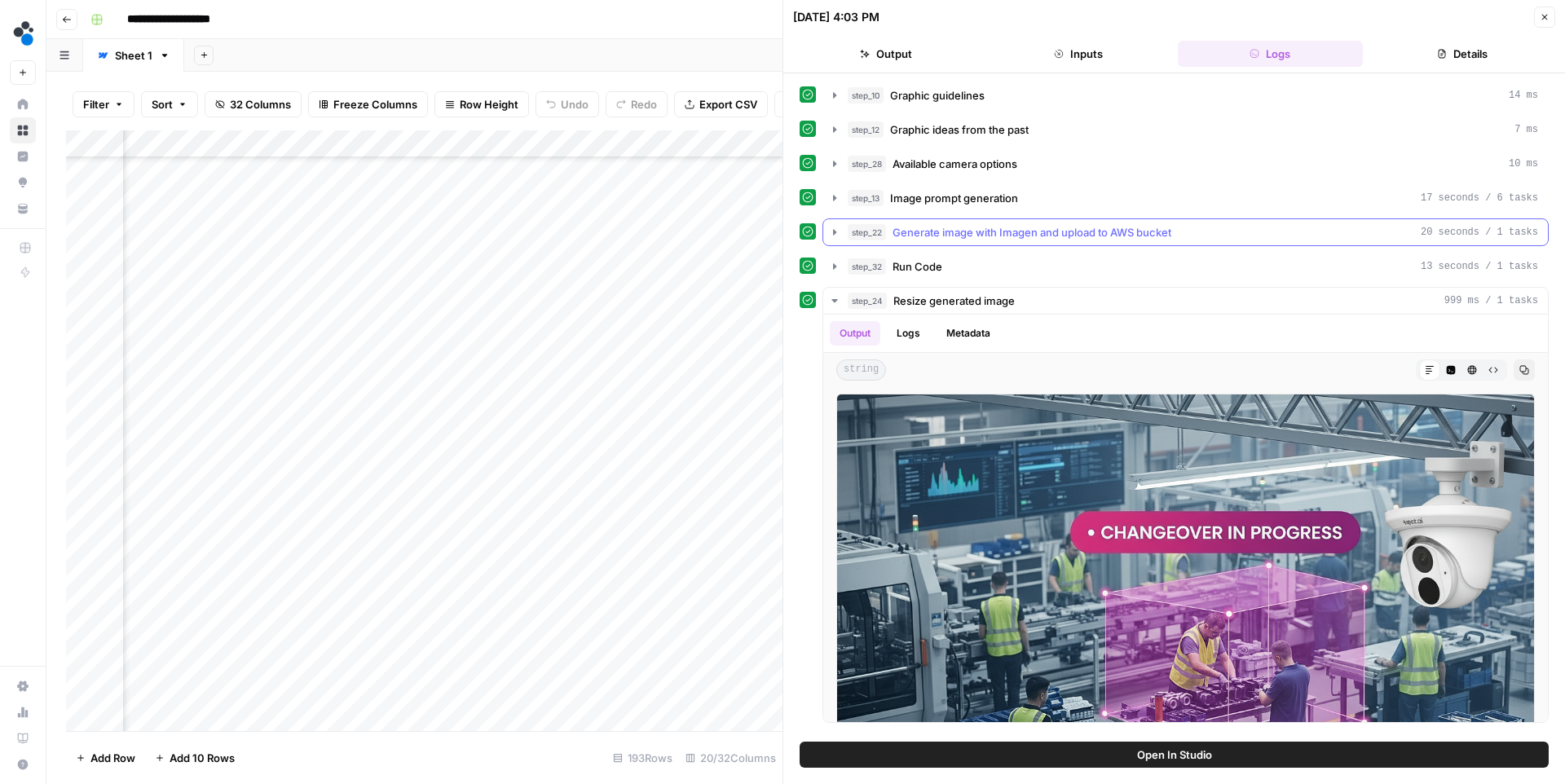
click at [933, 224] on span "Generate image with Imagen and upload to AWS bucket" at bounding box center [1031, 232] width 278 height 16
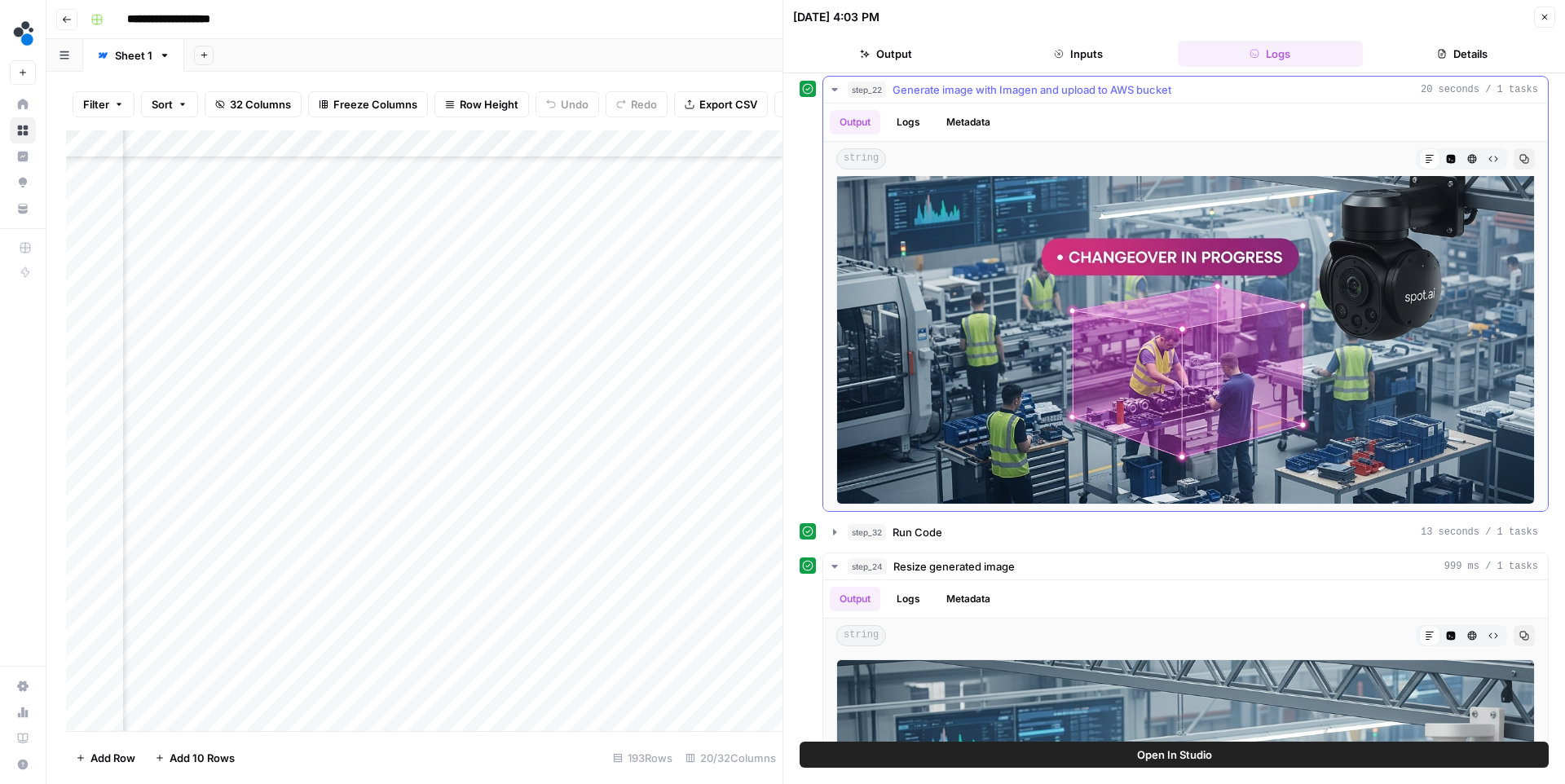
scroll to position [147, 0]
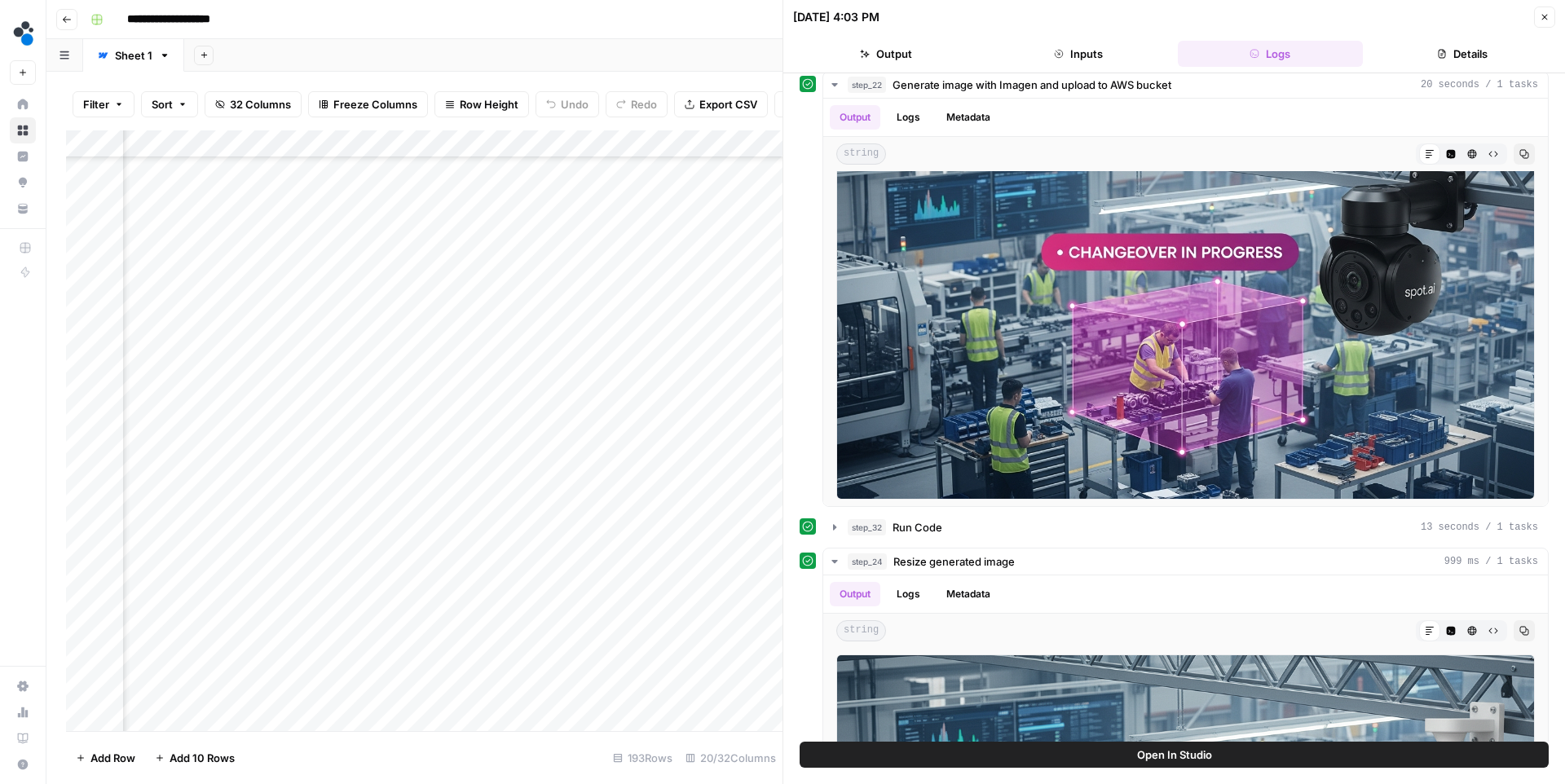
click at [1545, 9] on button "Close" at bounding box center [1544, 17] width 21 height 21
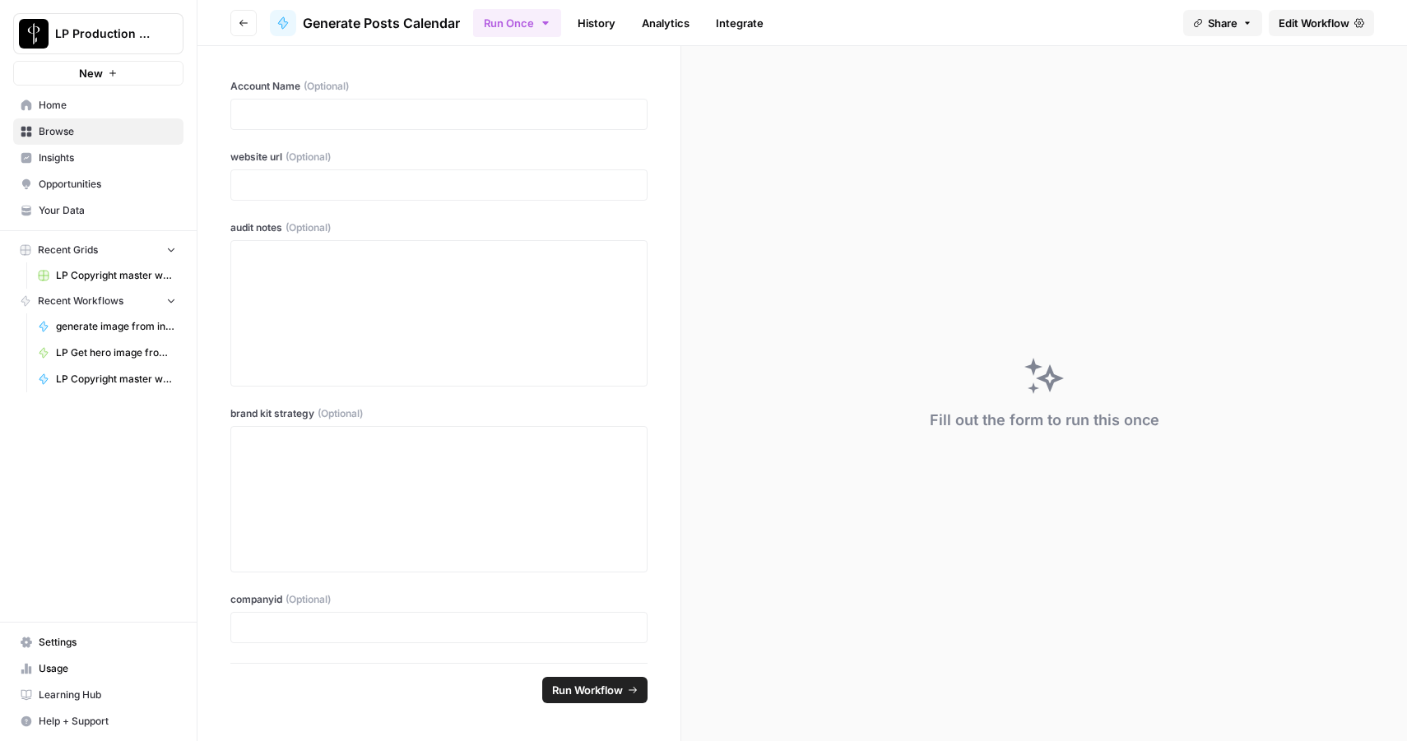
click at [418, 26] on span "Generate Posts Calendar" at bounding box center [381, 23] width 157 height 20
click at [253, 22] on button "Go back" at bounding box center [243, 23] width 26 height 26
click at [244, 26] on icon "button" at bounding box center [244, 23] width 10 height 10
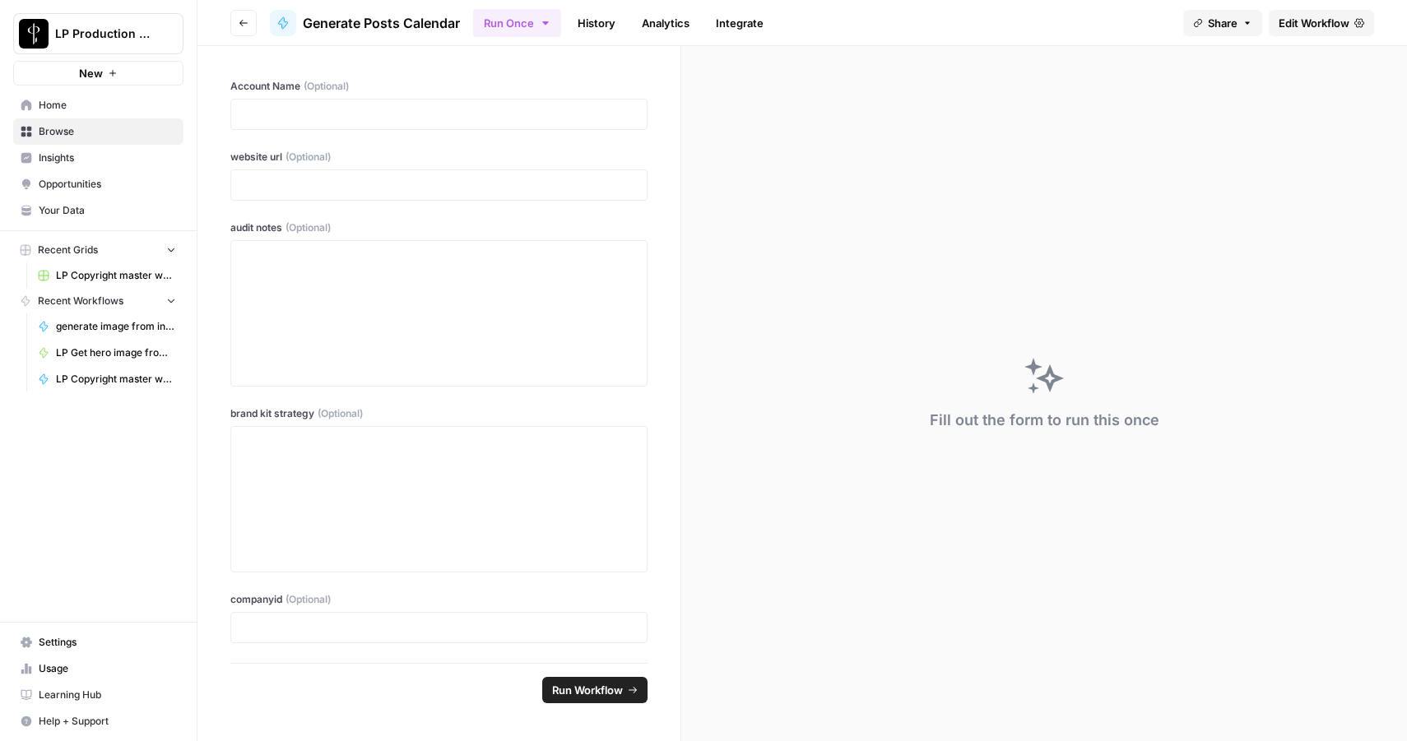
click at [244, 26] on icon "button" at bounding box center [244, 23] width 10 height 10
click at [245, 21] on icon "button" at bounding box center [244, 23] width 10 height 10
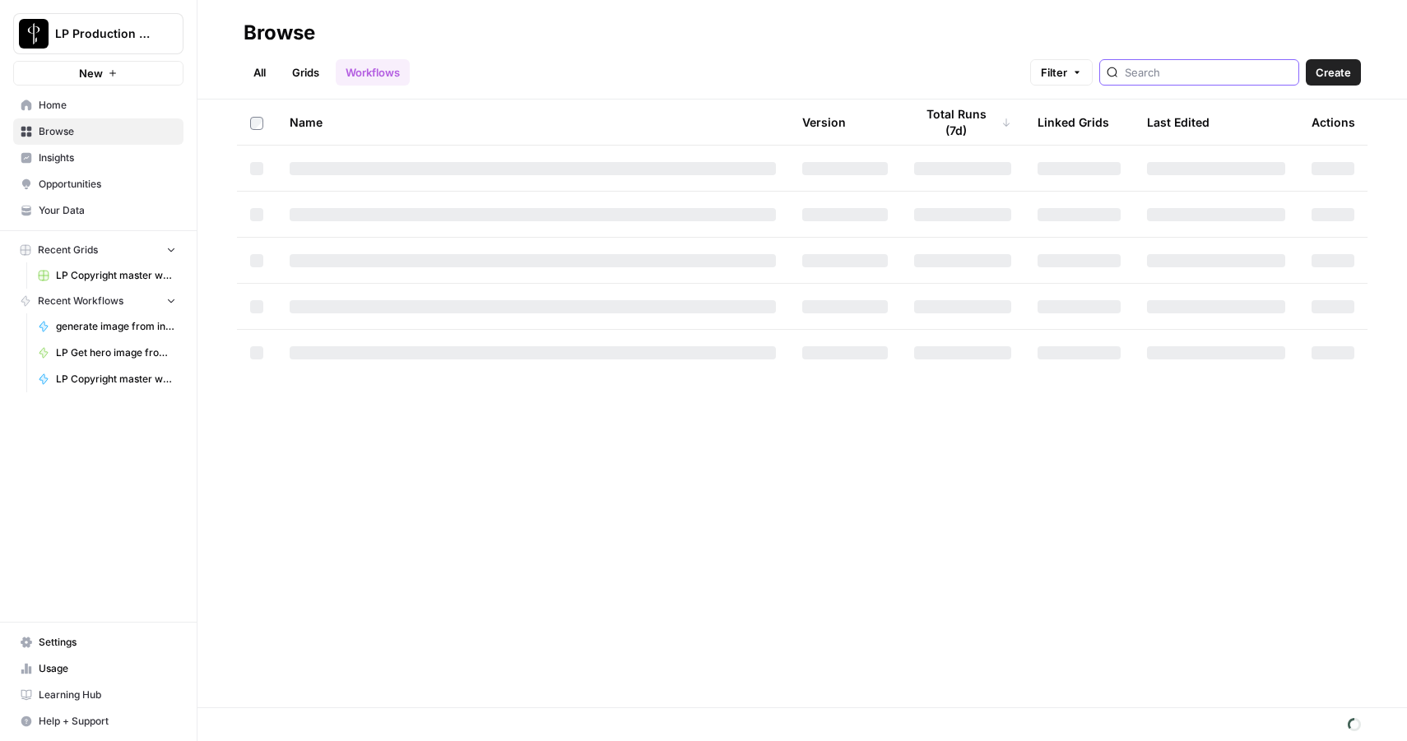
click at [1178, 77] on input "search" at bounding box center [1208, 72] width 167 height 16
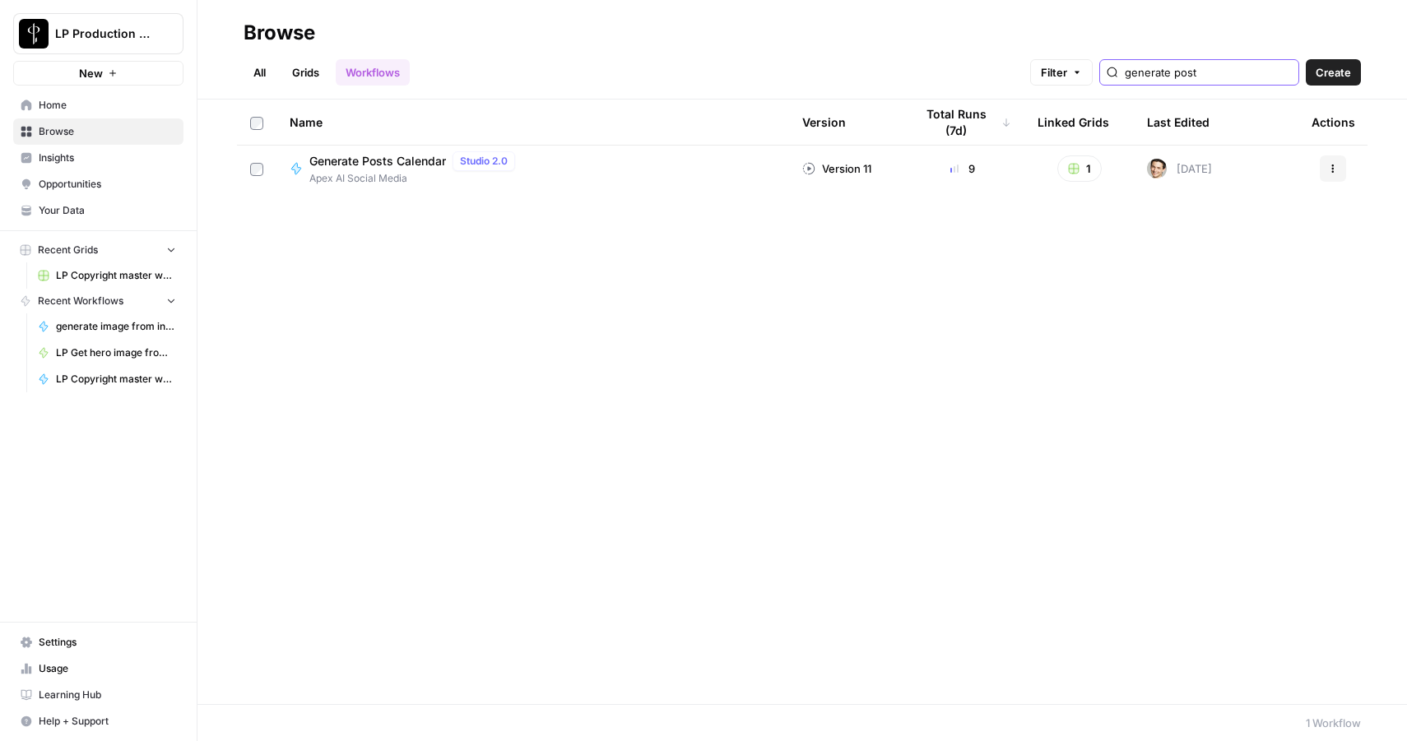
type input "generate post"
click at [1332, 174] on button "Actions" at bounding box center [1333, 169] width 26 height 26
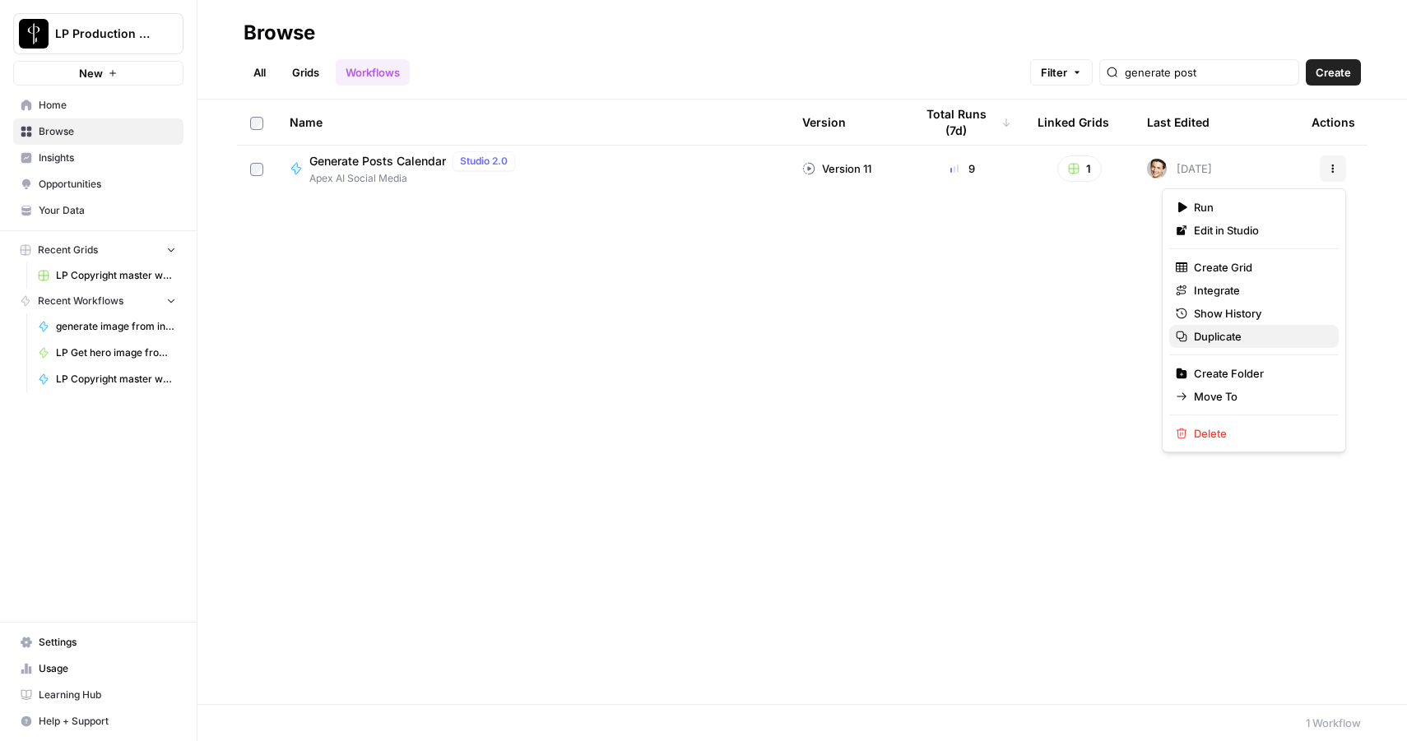
click at [1239, 336] on span "Duplicate" at bounding box center [1260, 336] width 132 height 16
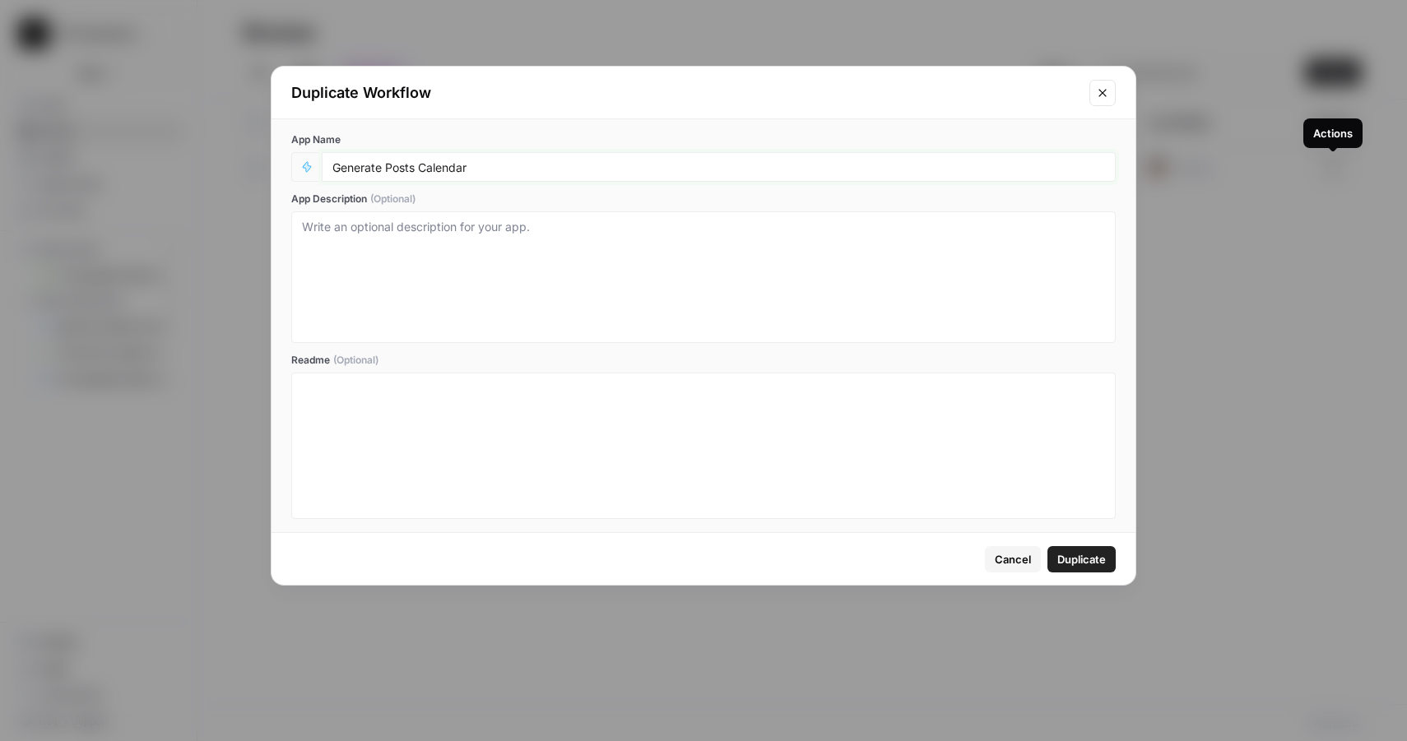
click at [603, 165] on input "Generate Posts Calendar" at bounding box center [718, 167] width 773 height 15
type input "Generate Posts Calendar - single API call"
click at [1084, 561] on span "Duplicate" at bounding box center [1082, 559] width 49 height 16
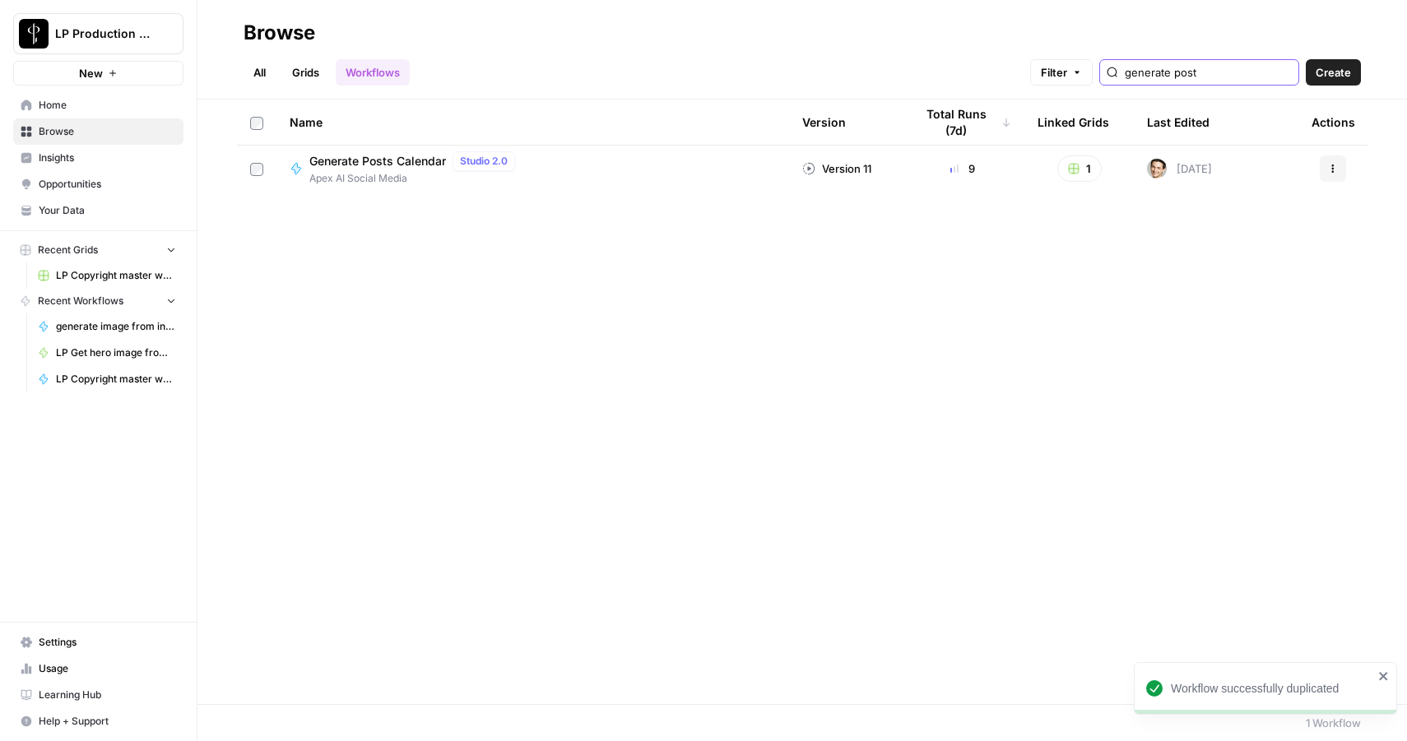
click at [1252, 72] on input "generate post" at bounding box center [1208, 72] width 167 height 16
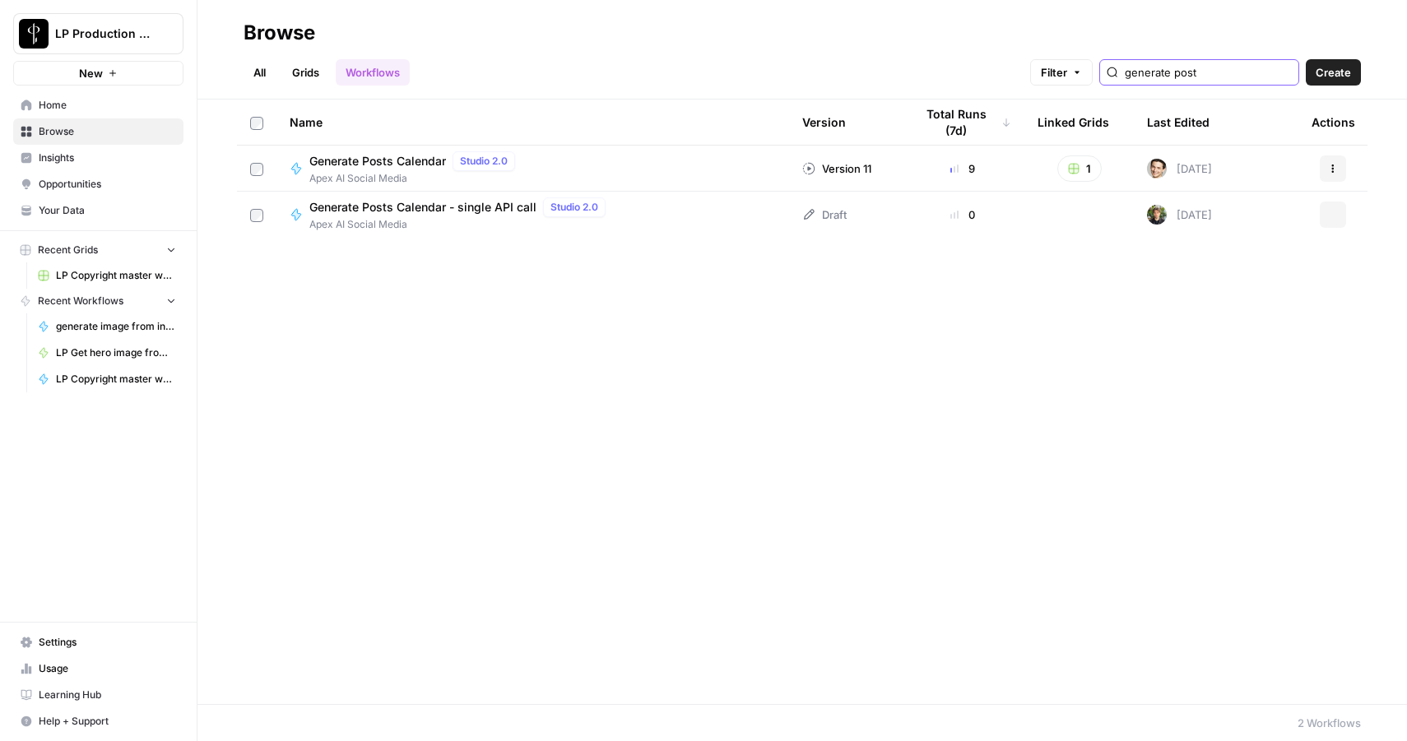
click at [1283, 71] on input "generate post" at bounding box center [1208, 72] width 167 height 16
type input "generate post"
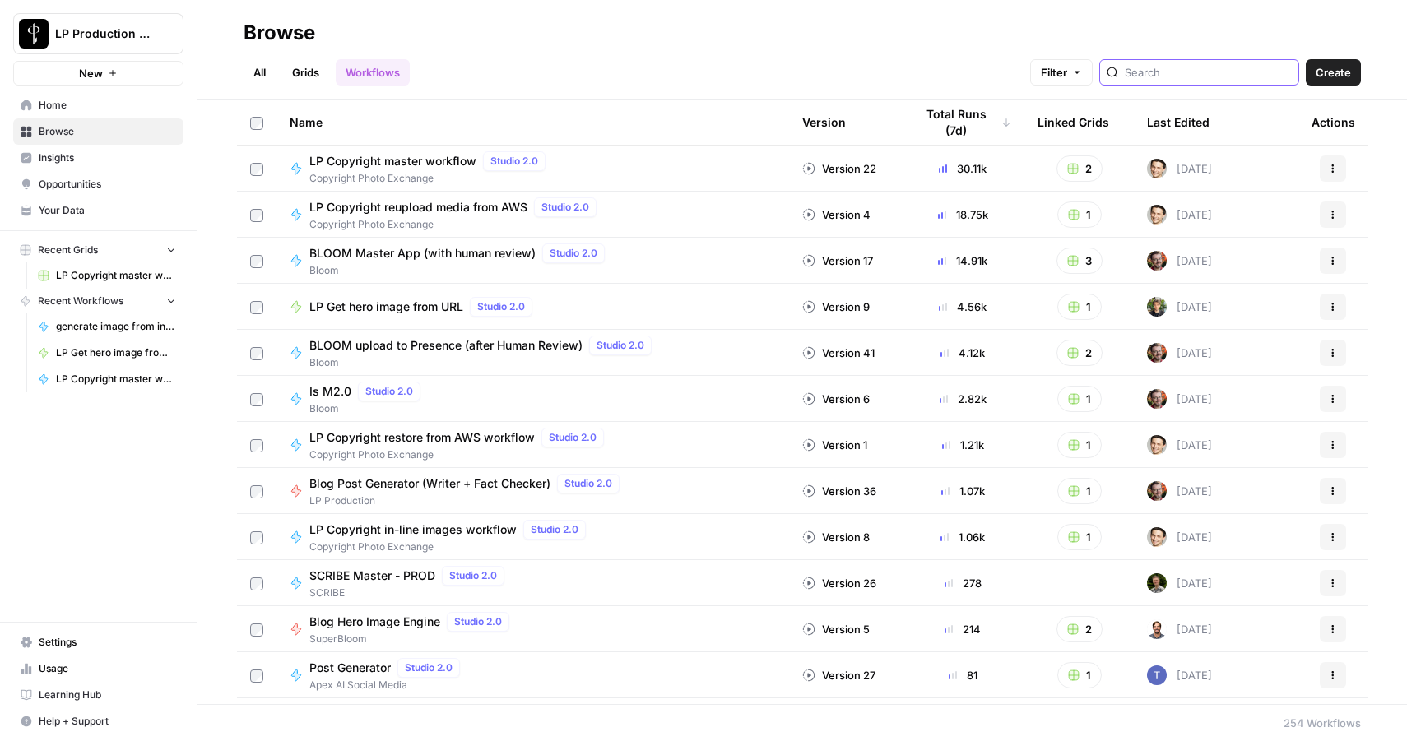
click at [1241, 74] on input "search" at bounding box center [1208, 72] width 167 height 16
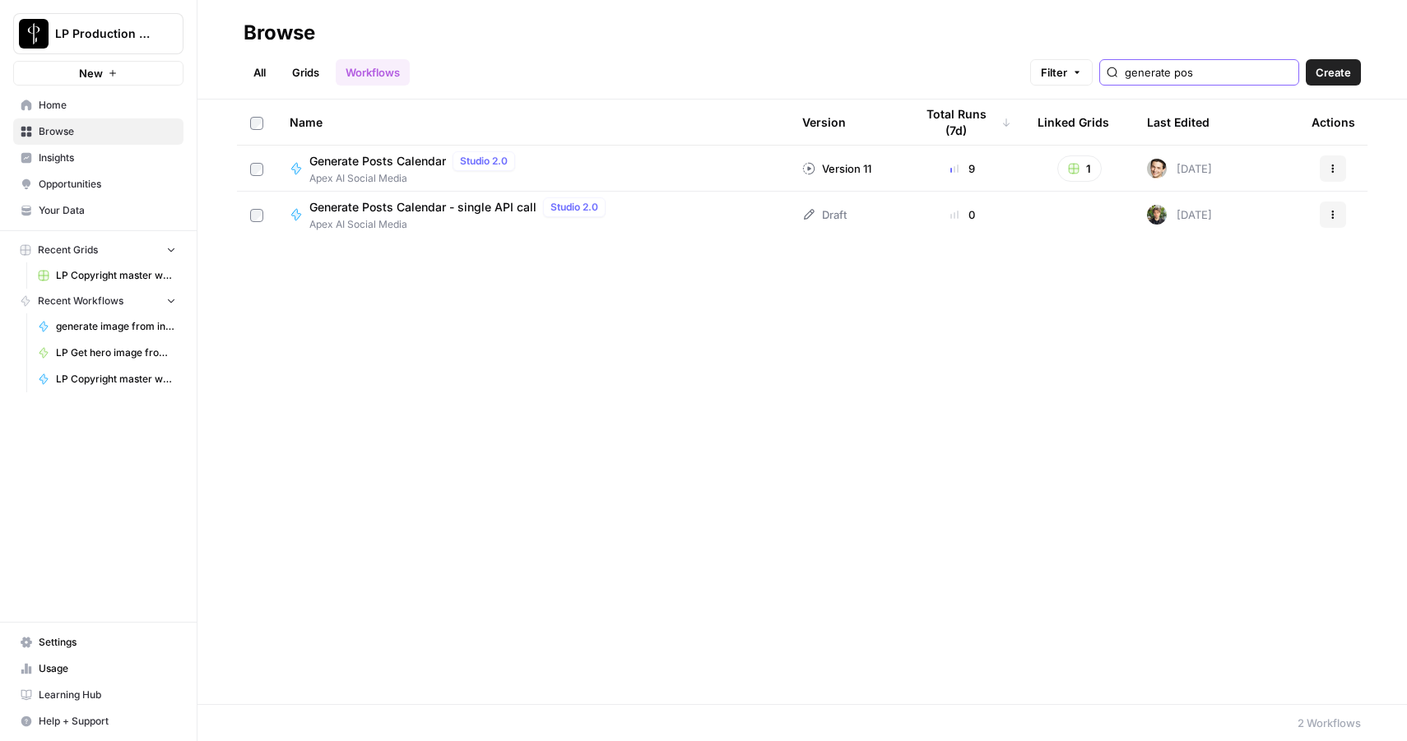
type input "generate post"
click at [497, 203] on span "Generate Posts Calendar - single API call" at bounding box center [422, 207] width 227 height 16
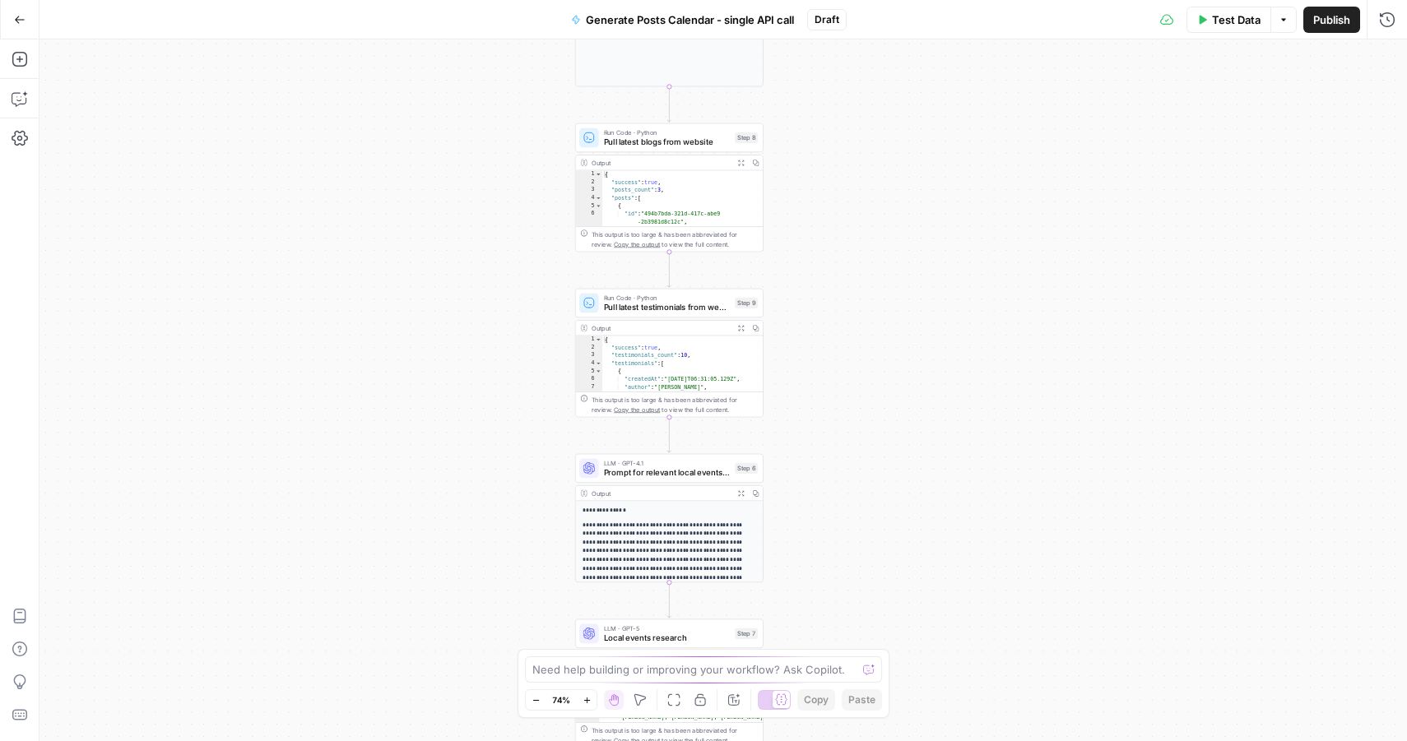
drag, startPoint x: 895, startPoint y: 198, endPoint x: 921, endPoint y: 267, distance: 74.0
click at [922, 269] on div "**********" at bounding box center [724, 391] width 1368 height 702
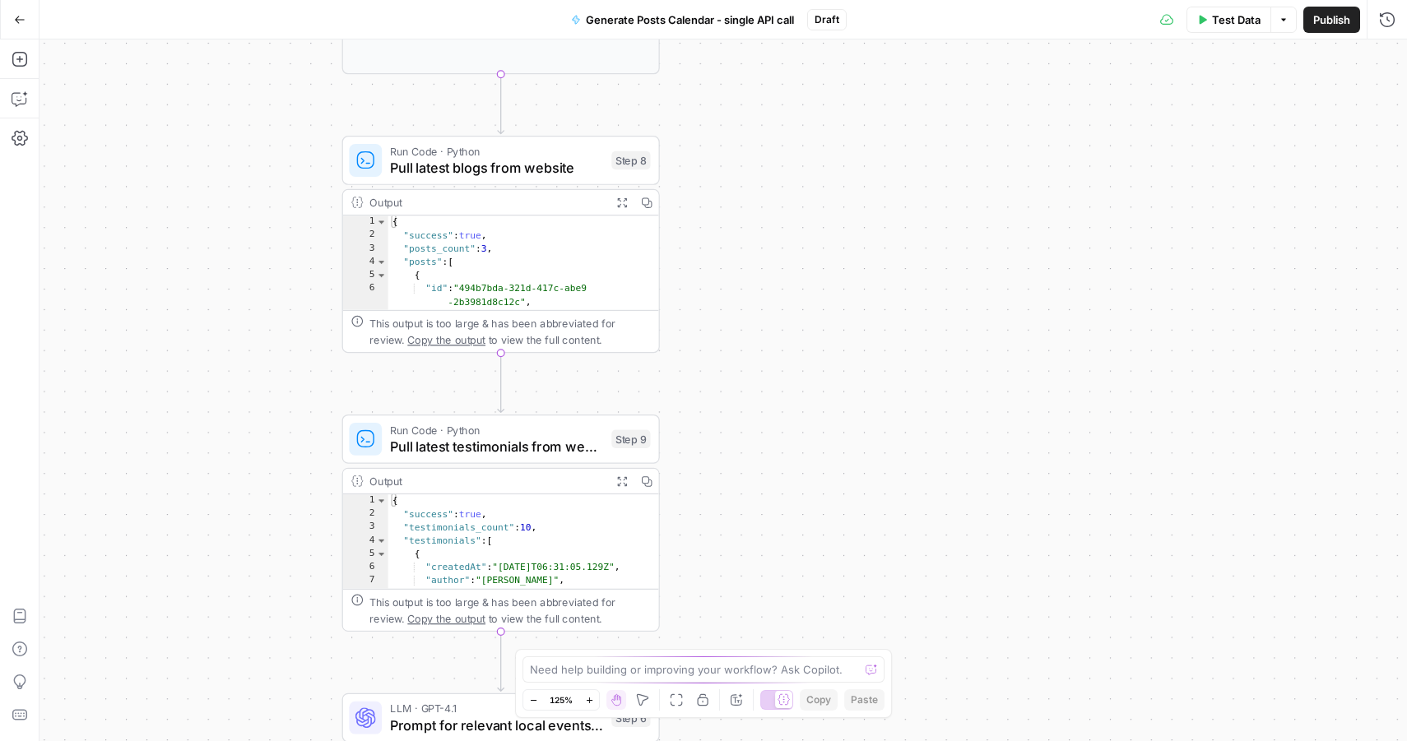
drag, startPoint x: 816, startPoint y: 167, endPoint x: 829, endPoint y: 336, distance: 169.2
click at [829, 335] on div "**********" at bounding box center [724, 391] width 1368 height 702
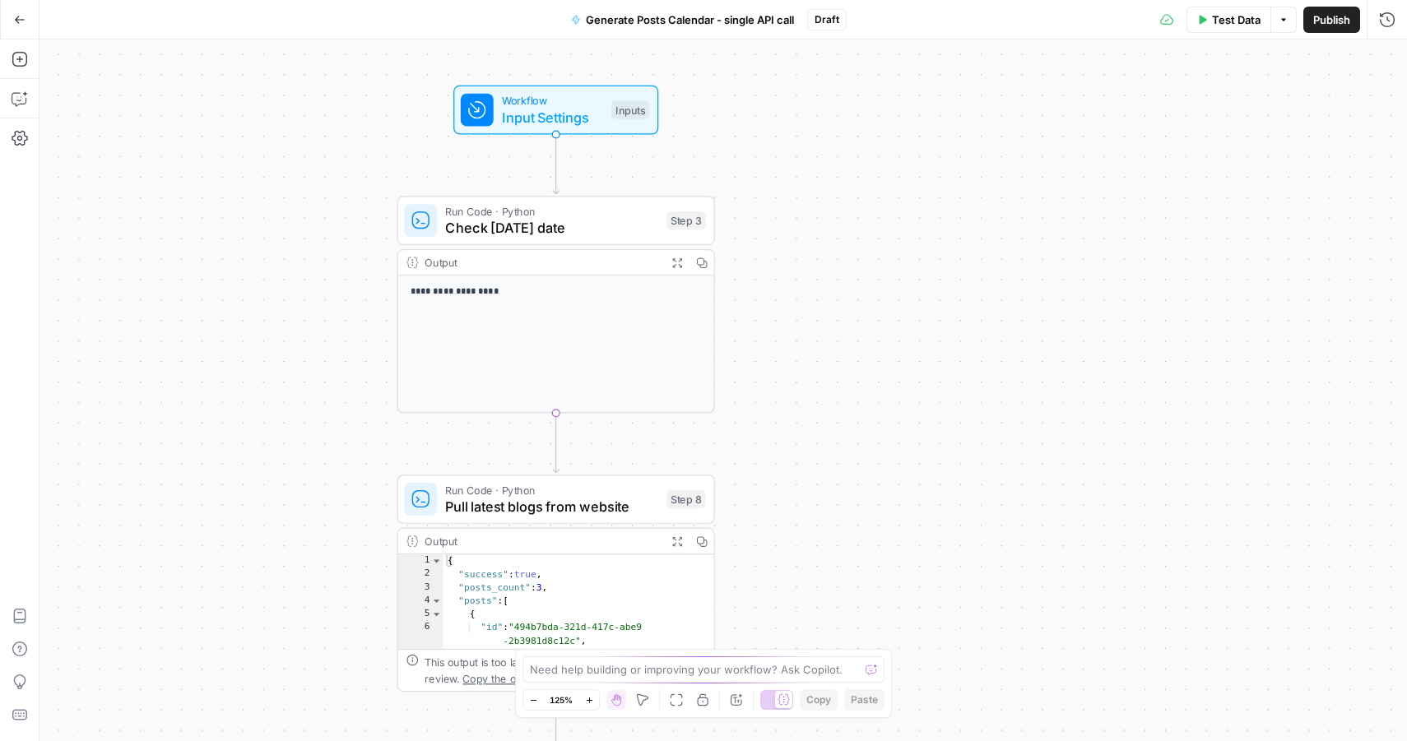
drag, startPoint x: 807, startPoint y: 224, endPoint x: 856, endPoint y: 514, distance: 294.5
click at [856, 514] on div "**********" at bounding box center [724, 391] width 1368 height 702
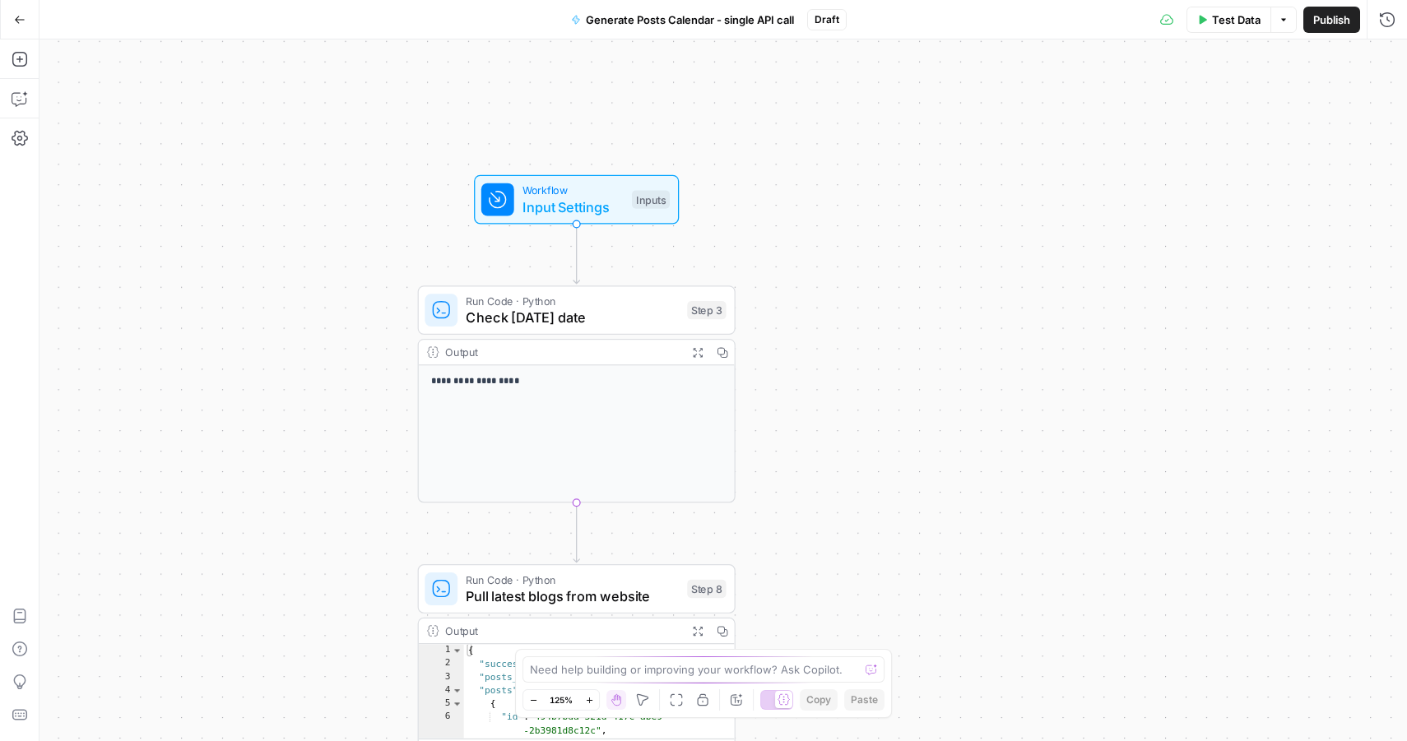
drag, startPoint x: 834, startPoint y: 255, endPoint x: 856, endPoint y: 329, distance: 77.1
click at [856, 329] on div "**********" at bounding box center [724, 391] width 1368 height 702
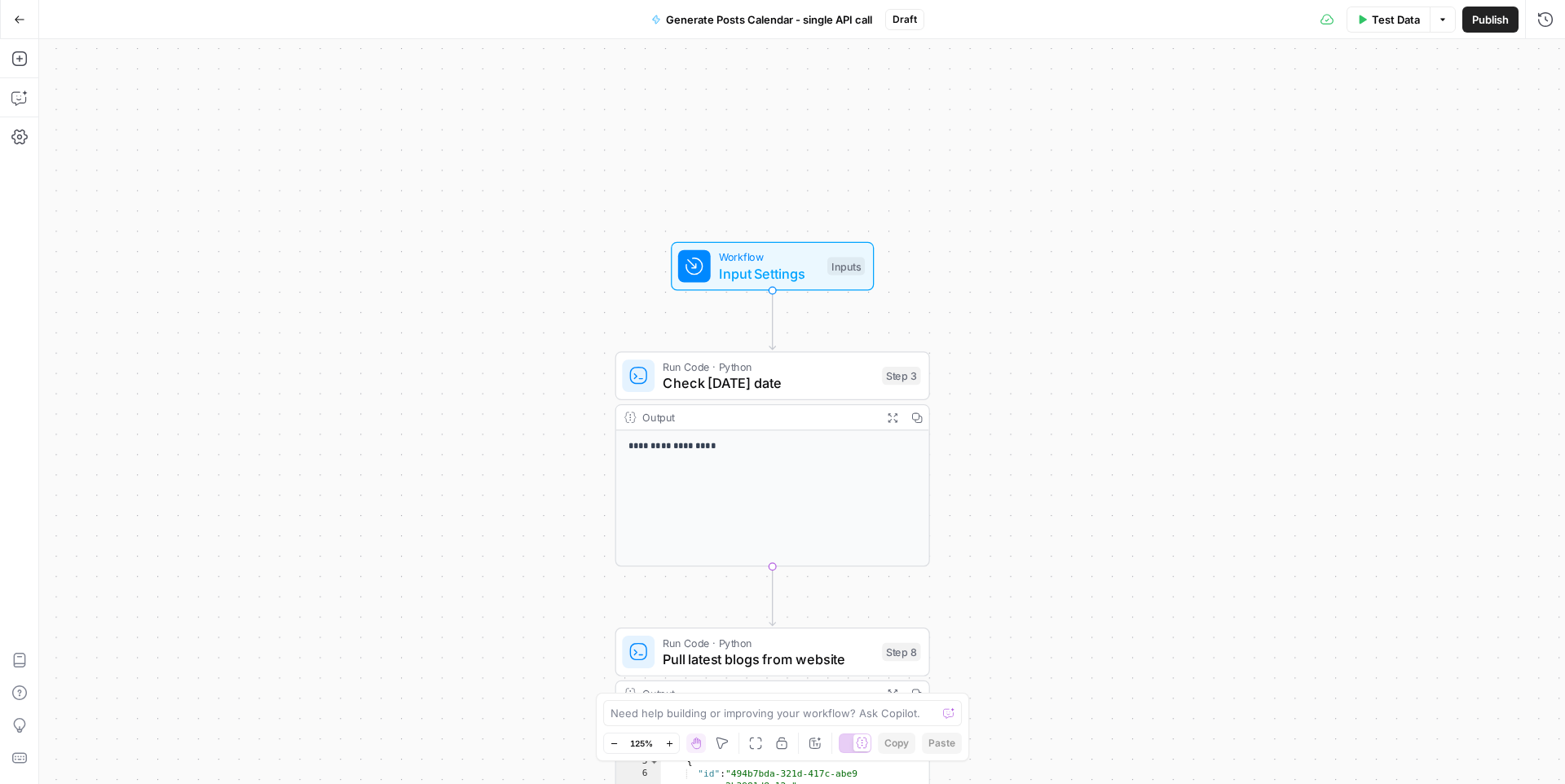
drag, startPoint x: 820, startPoint y: 403, endPoint x: 1005, endPoint y: 383, distance: 186.1
click at [1005, 383] on div "**********" at bounding box center [802, 412] width 1526 height 744
click at [725, 269] on span "Input Settings" at bounding box center [769, 273] width 100 height 21
drag, startPoint x: 566, startPoint y: 245, endPoint x: 551, endPoint y: 216, distance: 32.6
click at [551, 216] on div "**********" at bounding box center [802, 412] width 1526 height 744
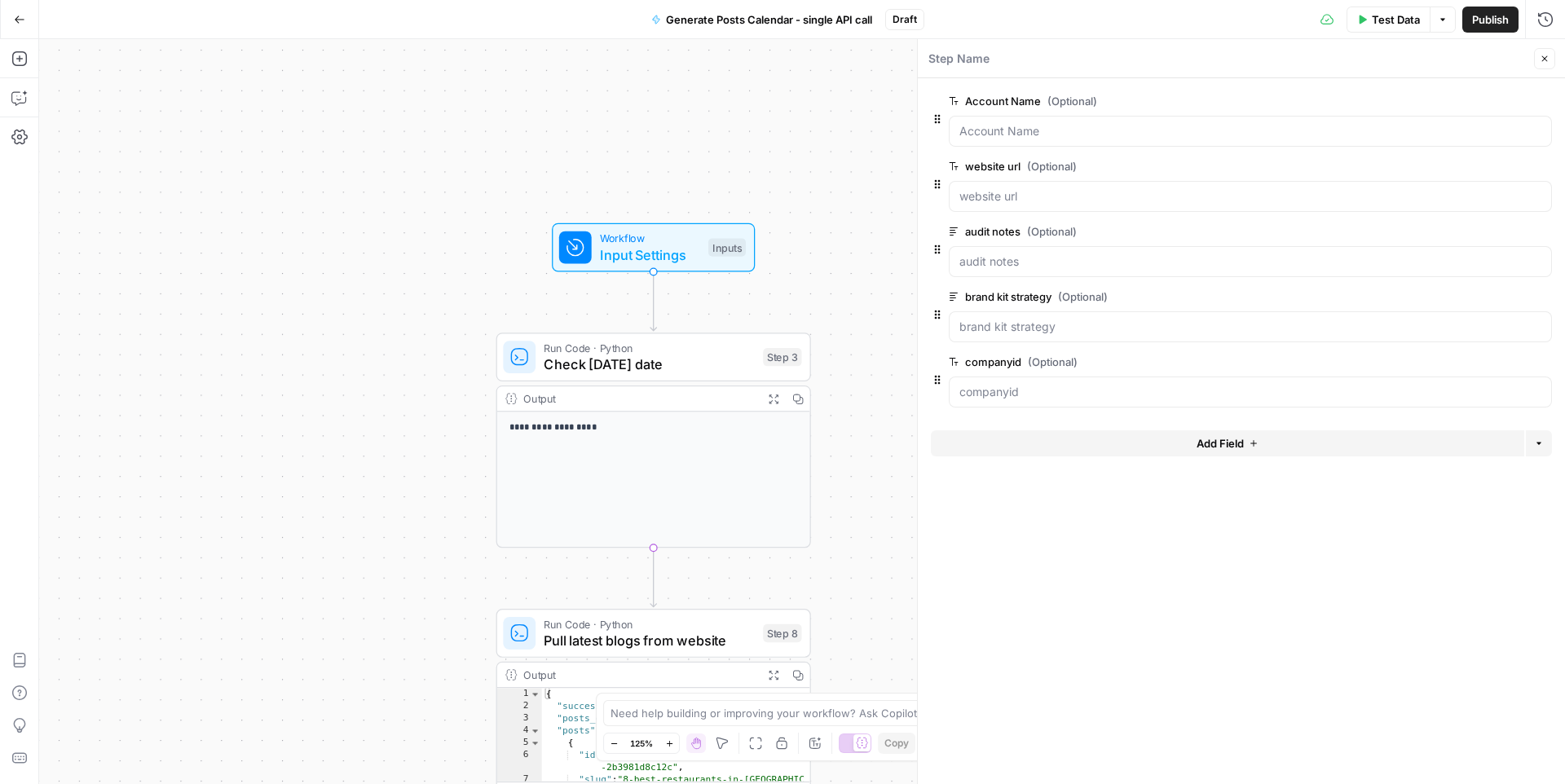
drag, startPoint x: 485, startPoint y: 388, endPoint x: 381, endPoint y: 398, distance: 104.5
click at [381, 398] on div "**********" at bounding box center [802, 412] width 1526 height 744
click at [21, 57] on icon "button" at bounding box center [20, 58] width 16 height 16
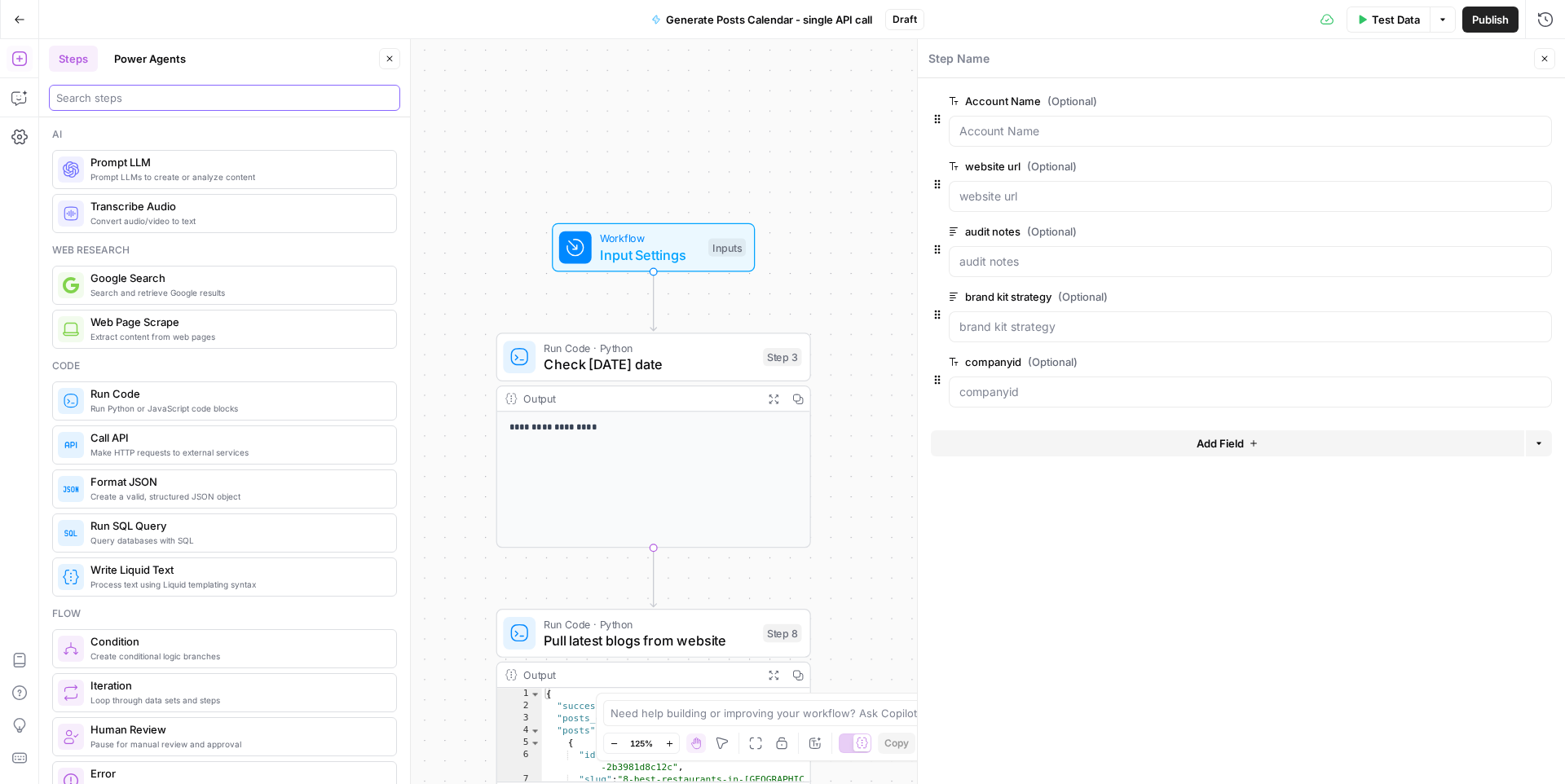
click at [151, 95] on input "search" at bounding box center [225, 98] width 337 height 16
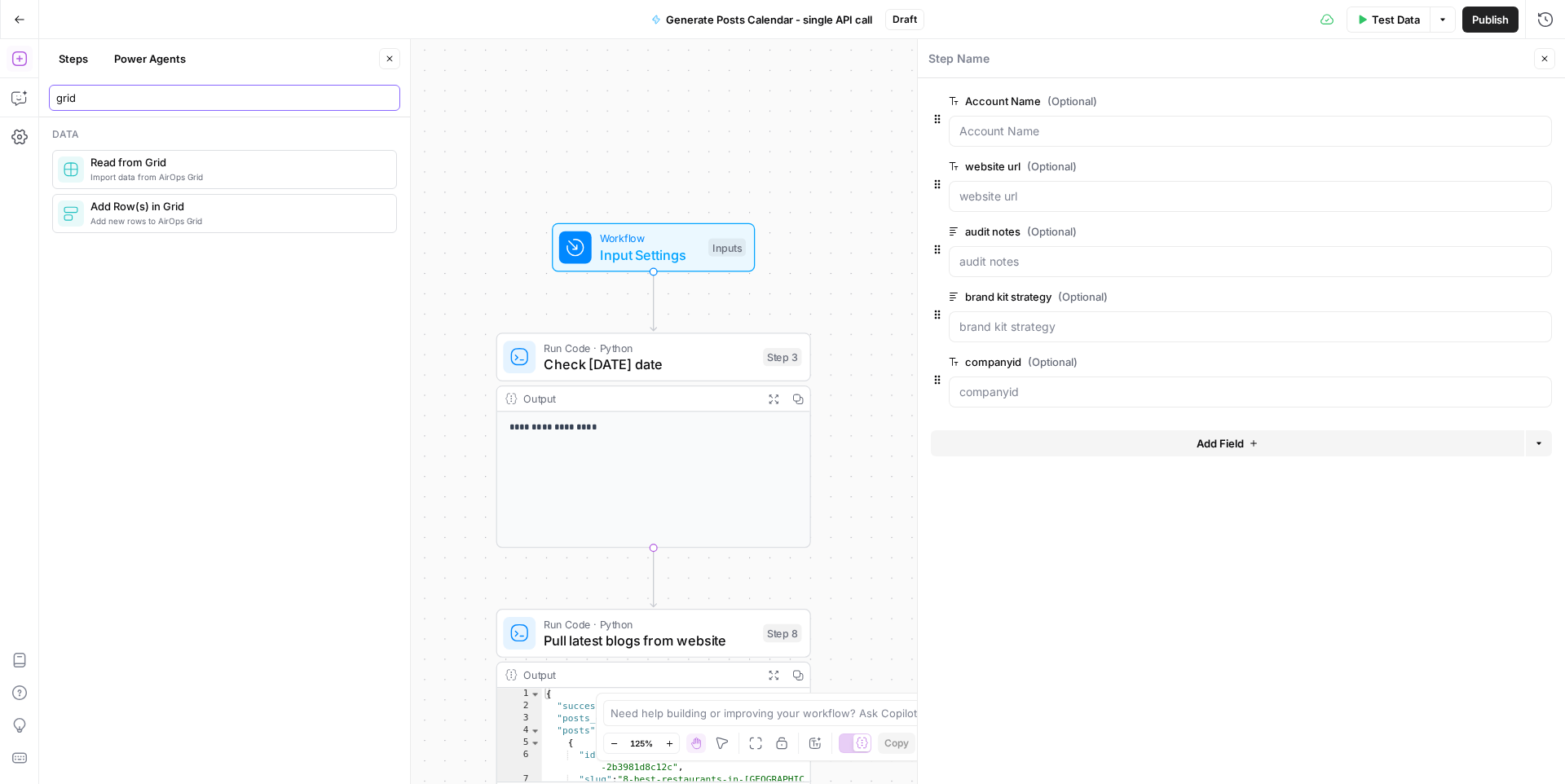
type input "grid"
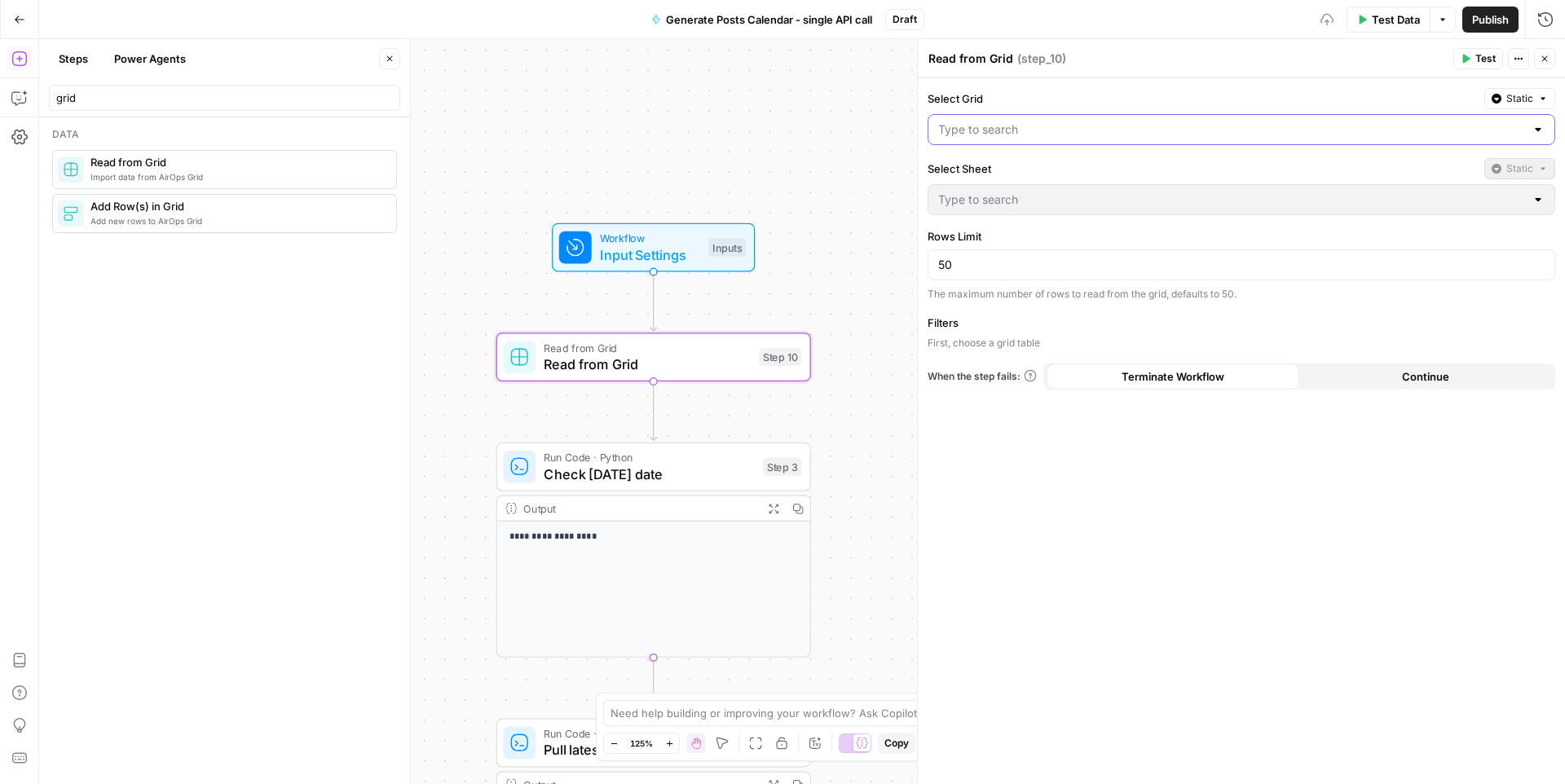
click at [983, 127] on input "Select Grid" at bounding box center [1231, 130] width 587 height 16
click at [992, 165] on span "Clients Grid - AI Social Media" at bounding box center [1238, 170] width 593 height 16
type input "Clients Grid - AI Social Media"
click at [995, 196] on input "Select Sheet" at bounding box center [1231, 199] width 587 height 16
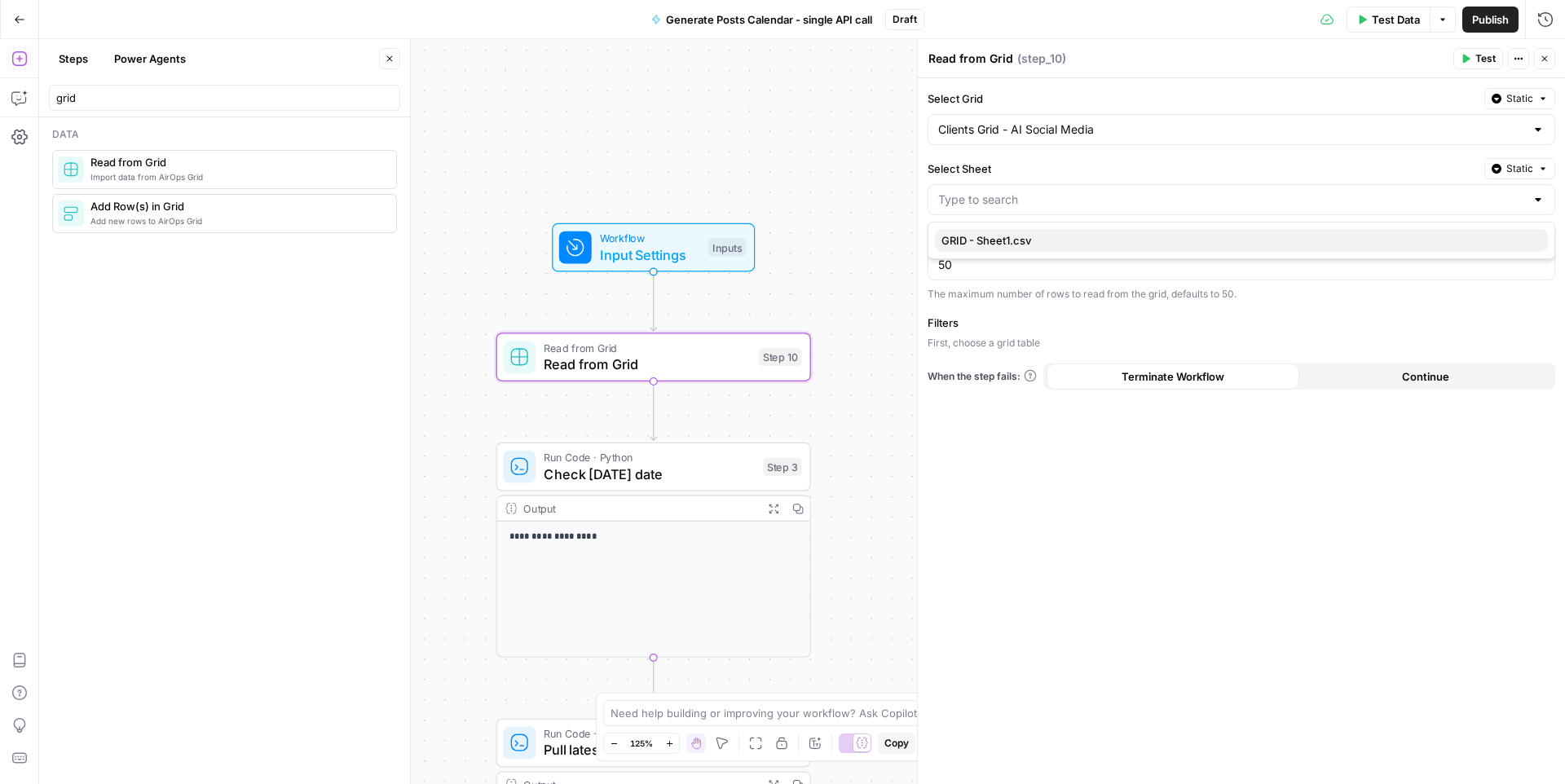
click at [995, 245] on span "GRID - Sheet1.csv" at bounding box center [1238, 241] width 593 height 16
type input "GRID - Sheet1.csv"
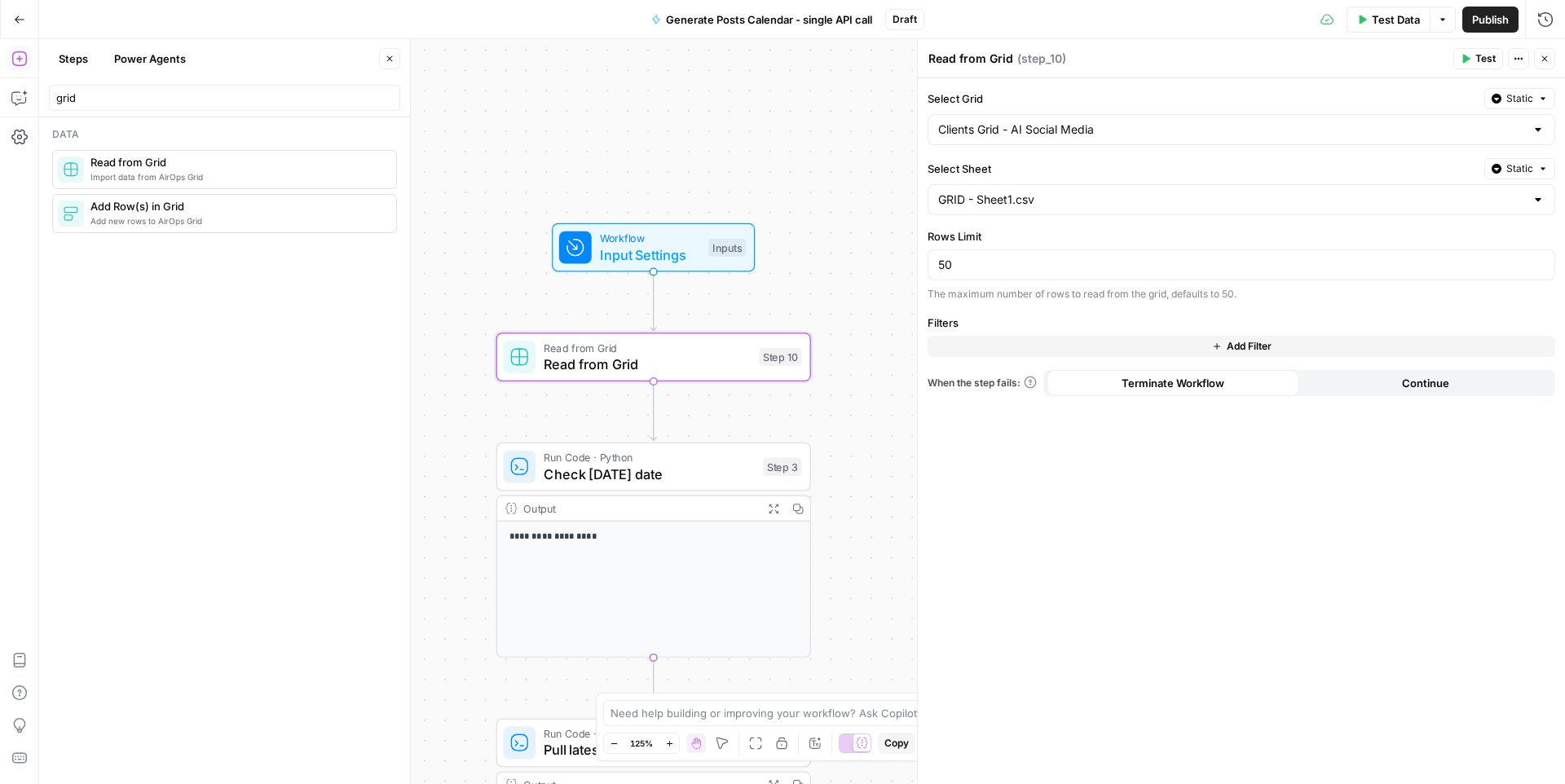
click at [393, 61] on icon "button" at bounding box center [389, 58] width 10 height 10
click at [626, 242] on span "Workflow" at bounding box center [650, 238] width 100 height 16
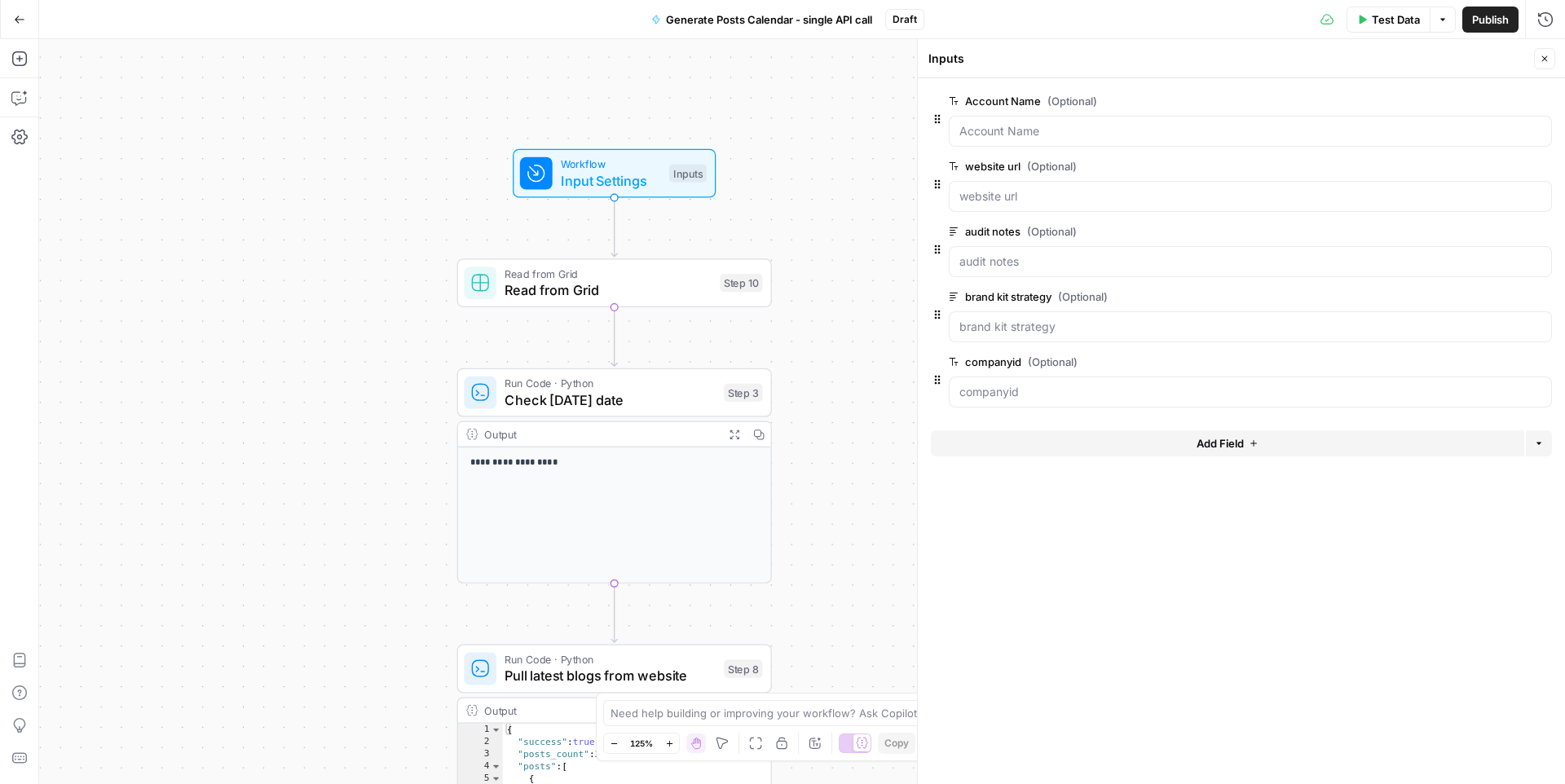
drag, startPoint x: 813, startPoint y: 256, endPoint x: 776, endPoint y: 179, distance: 85.4
click at [776, 179] on div "**********" at bounding box center [802, 412] width 1526 height 744
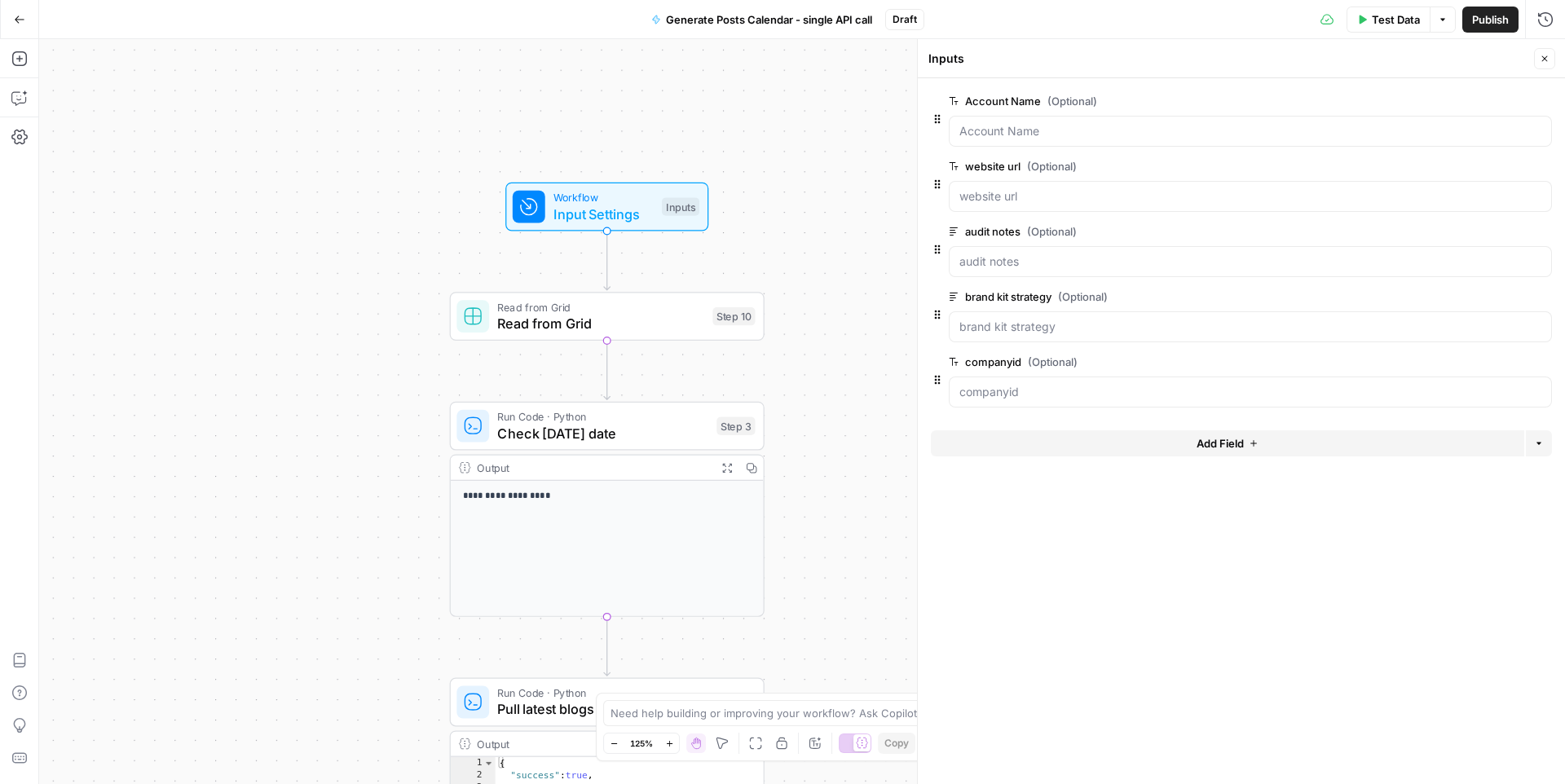
drag, startPoint x: 850, startPoint y: 315, endPoint x: 843, endPoint y: 347, distance: 32.8
click at [843, 347] on div "**********" at bounding box center [802, 412] width 1526 height 744
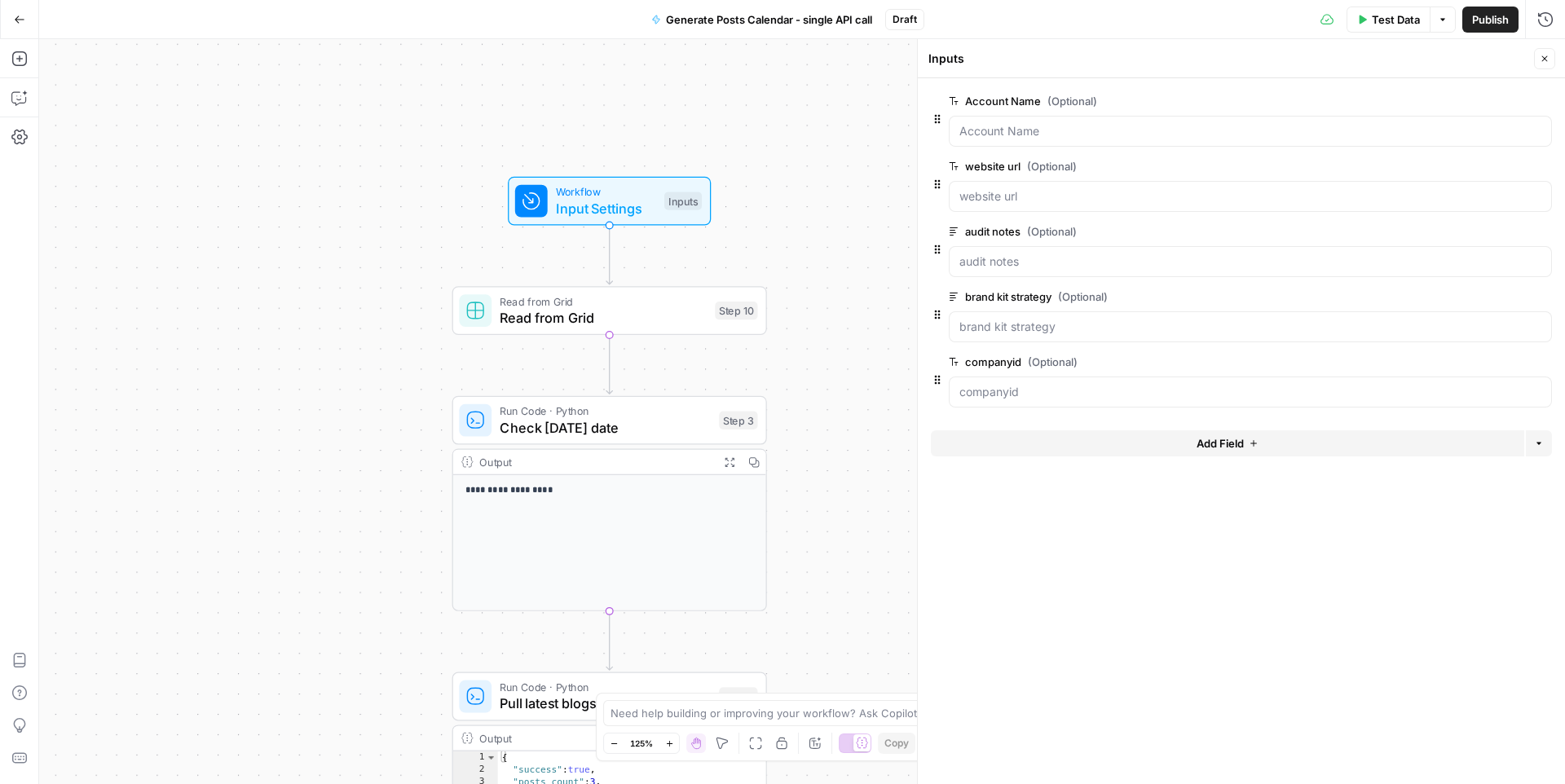
click at [846, 343] on div "**********" at bounding box center [802, 412] width 1526 height 744
click at [713, 312] on div "Read from Grid Read from Grid Step 10 Copy step Delete step Add Note Test" at bounding box center [608, 310] width 298 height 35
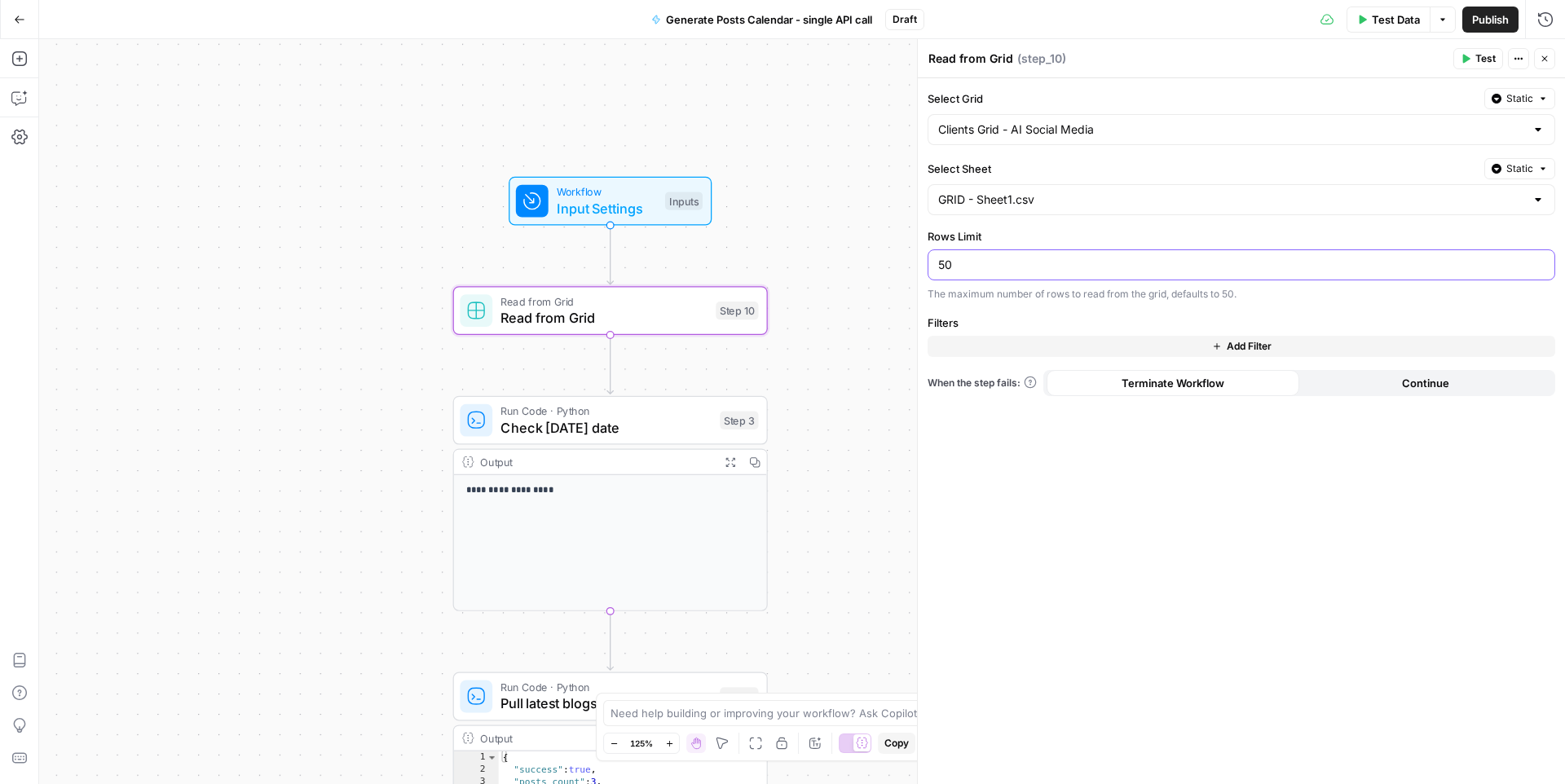
click at [970, 261] on input "50" at bounding box center [1241, 264] width 606 height 16
click at [1027, 343] on button "Add Filter" at bounding box center [1242, 345] width 628 height 21
click at [1027, 343] on input "text" at bounding box center [1015, 350] width 156 height 16
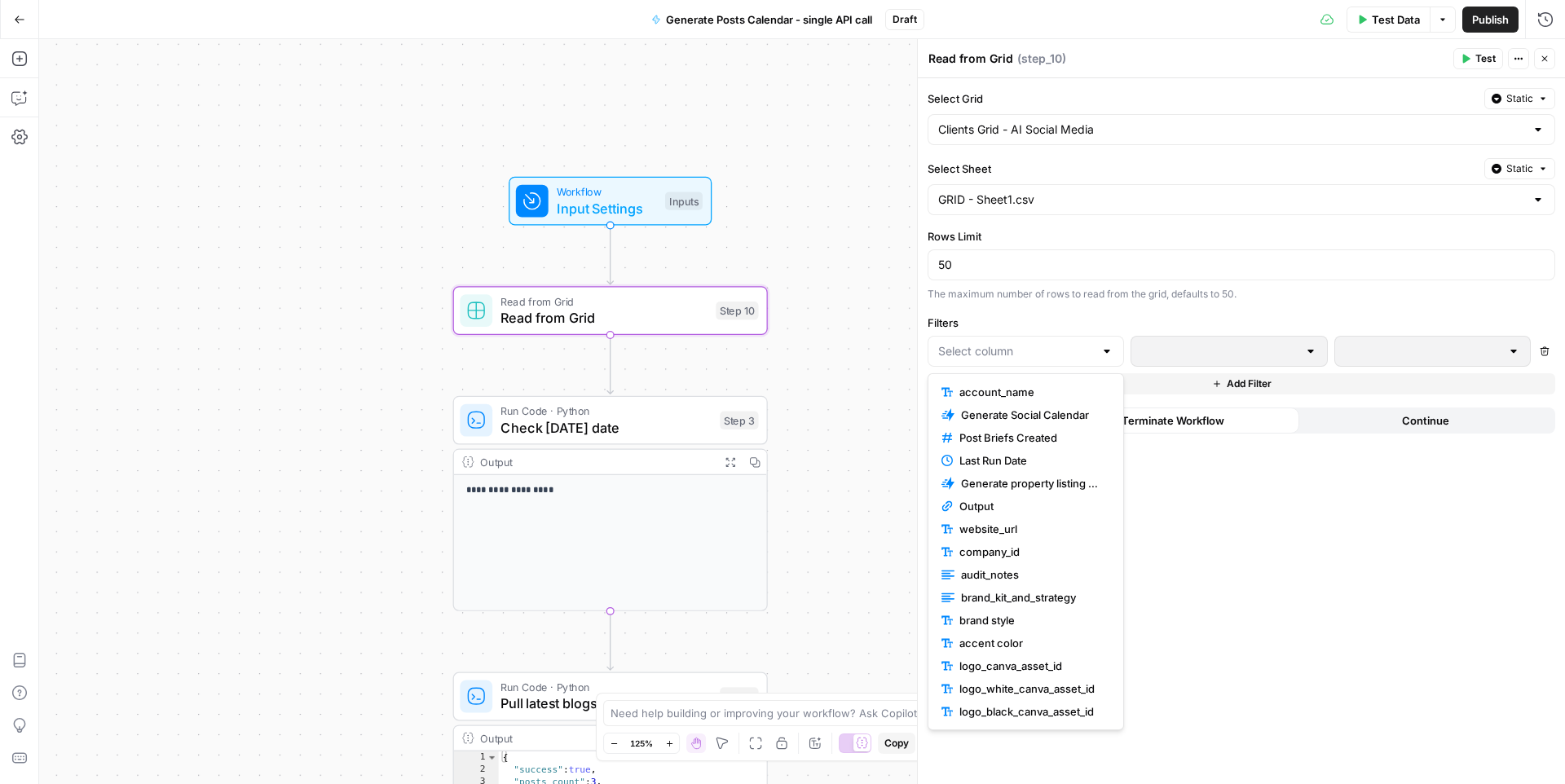
click at [1393, 354] on icon "button" at bounding box center [1544, 351] width 9 height 9
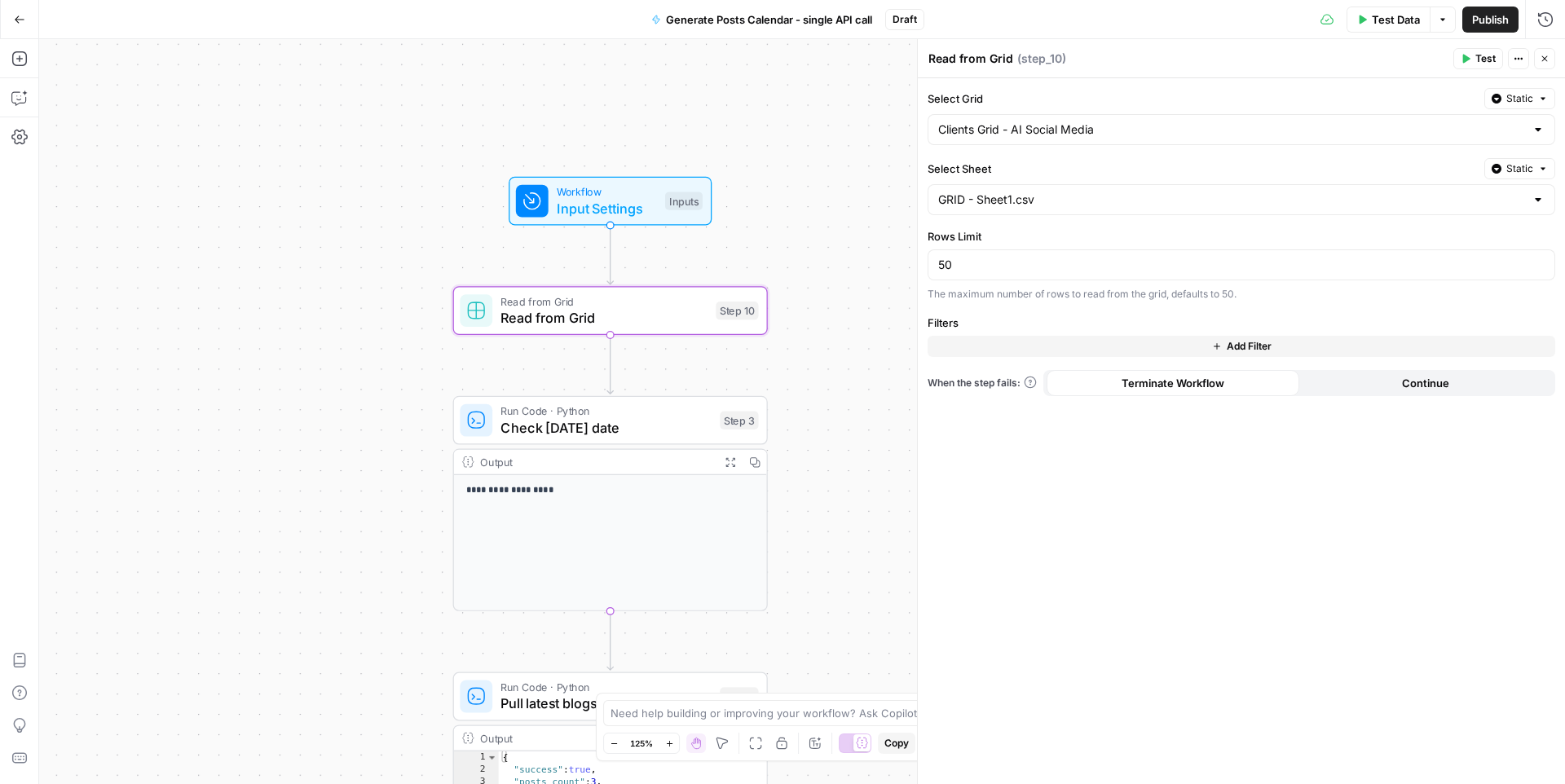
click at [670, 317] on span "Read from Grid" at bounding box center [603, 317] width 207 height 21
click at [744, 275] on span "Test" at bounding box center [737, 273] width 25 height 18
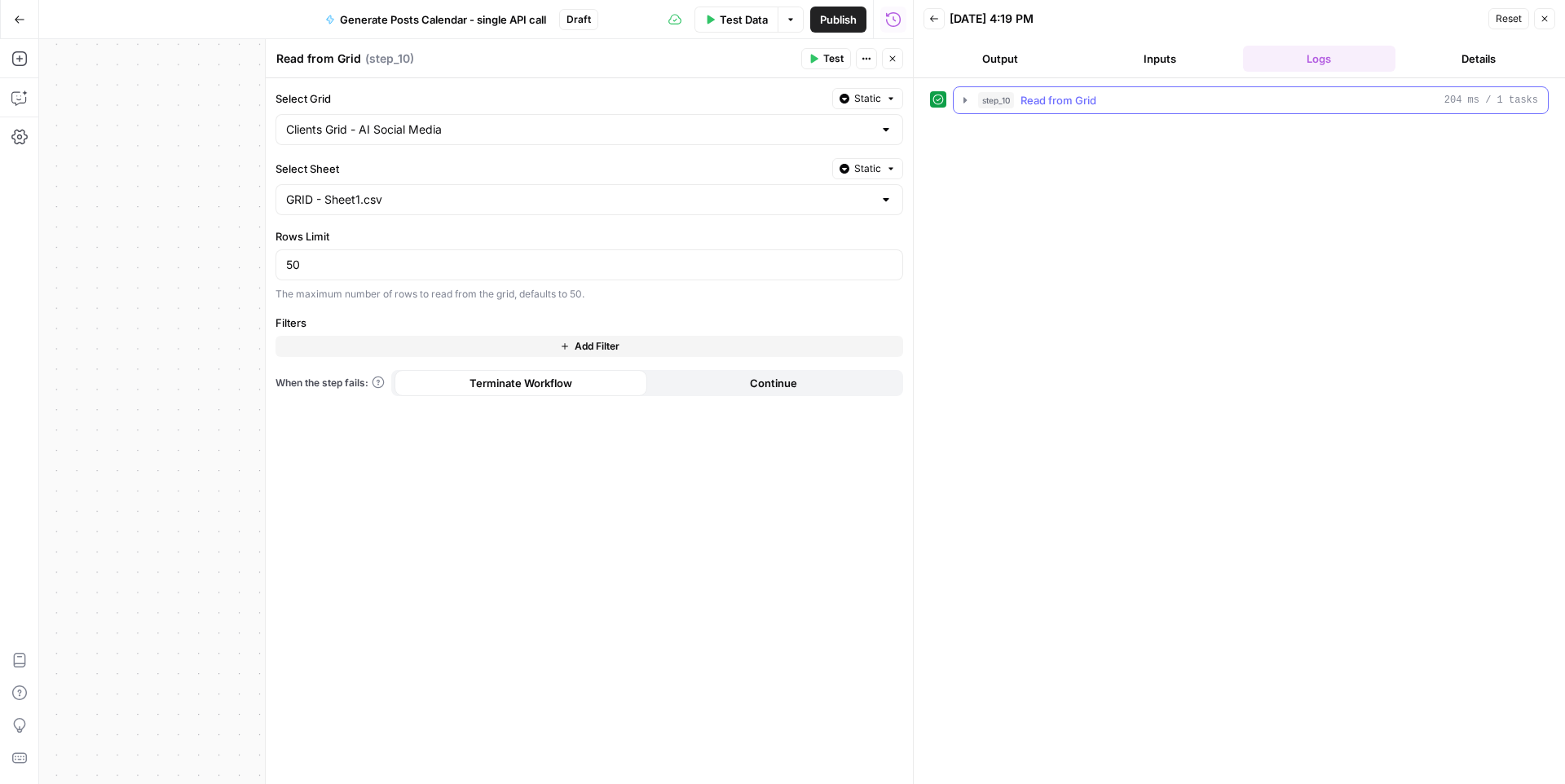
click at [964, 104] on icon "button" at bounding box center [965, 100] width 13 height 13
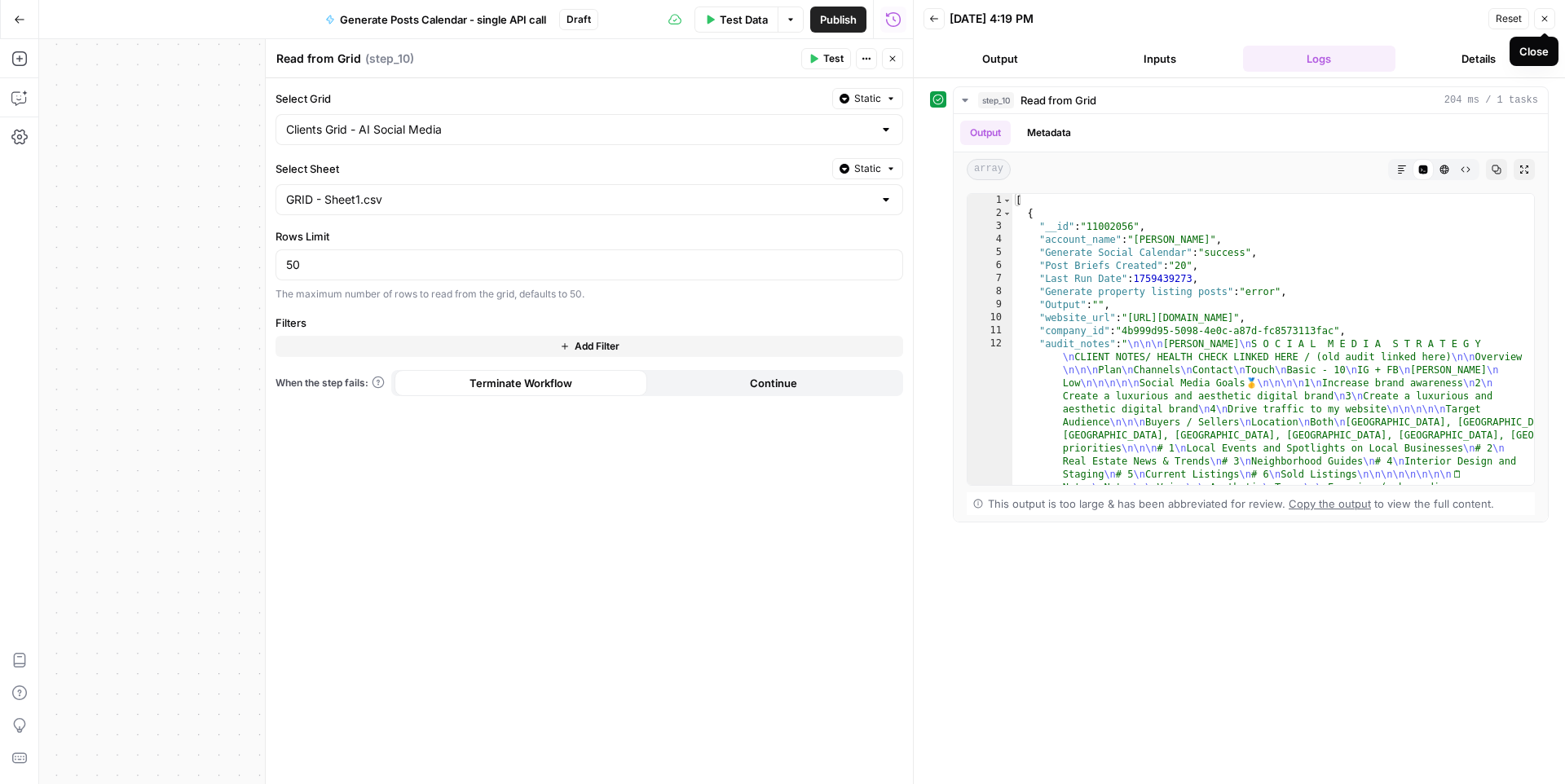
click at [1393, 25] on button "Close" at bounding box center [1544, 18] width 21 height 21
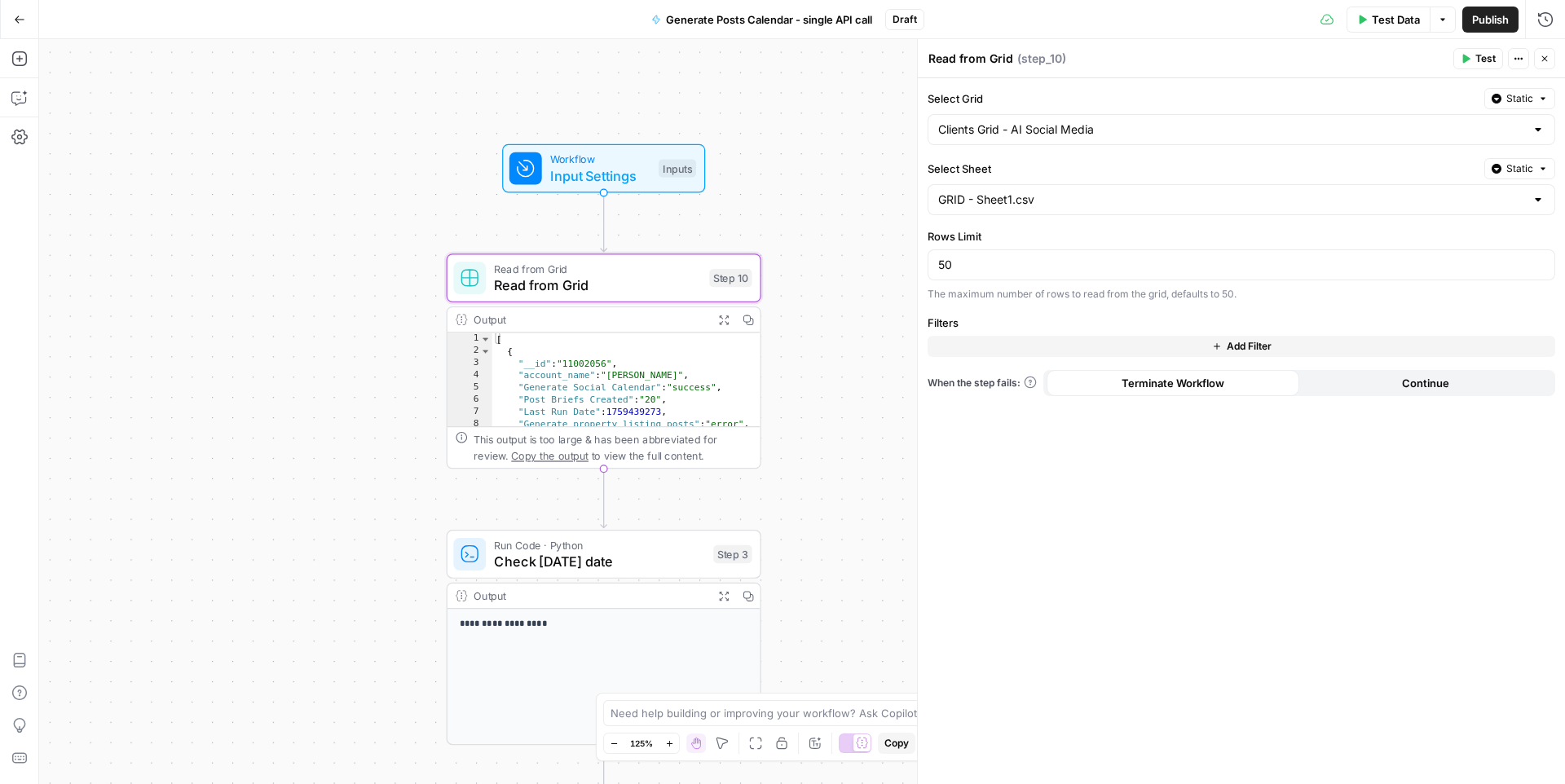
drag, startPoint x: 871, startPoint y: 341, endPoint x: 864, endPoint y: 308, distance: 33.7
click at [864, 308] on div "Workflow Input Settings Inputs Read from Grid Read from Grid Step 10 Output Exp…" at bounding box center [802, 412] width 1526 height 744
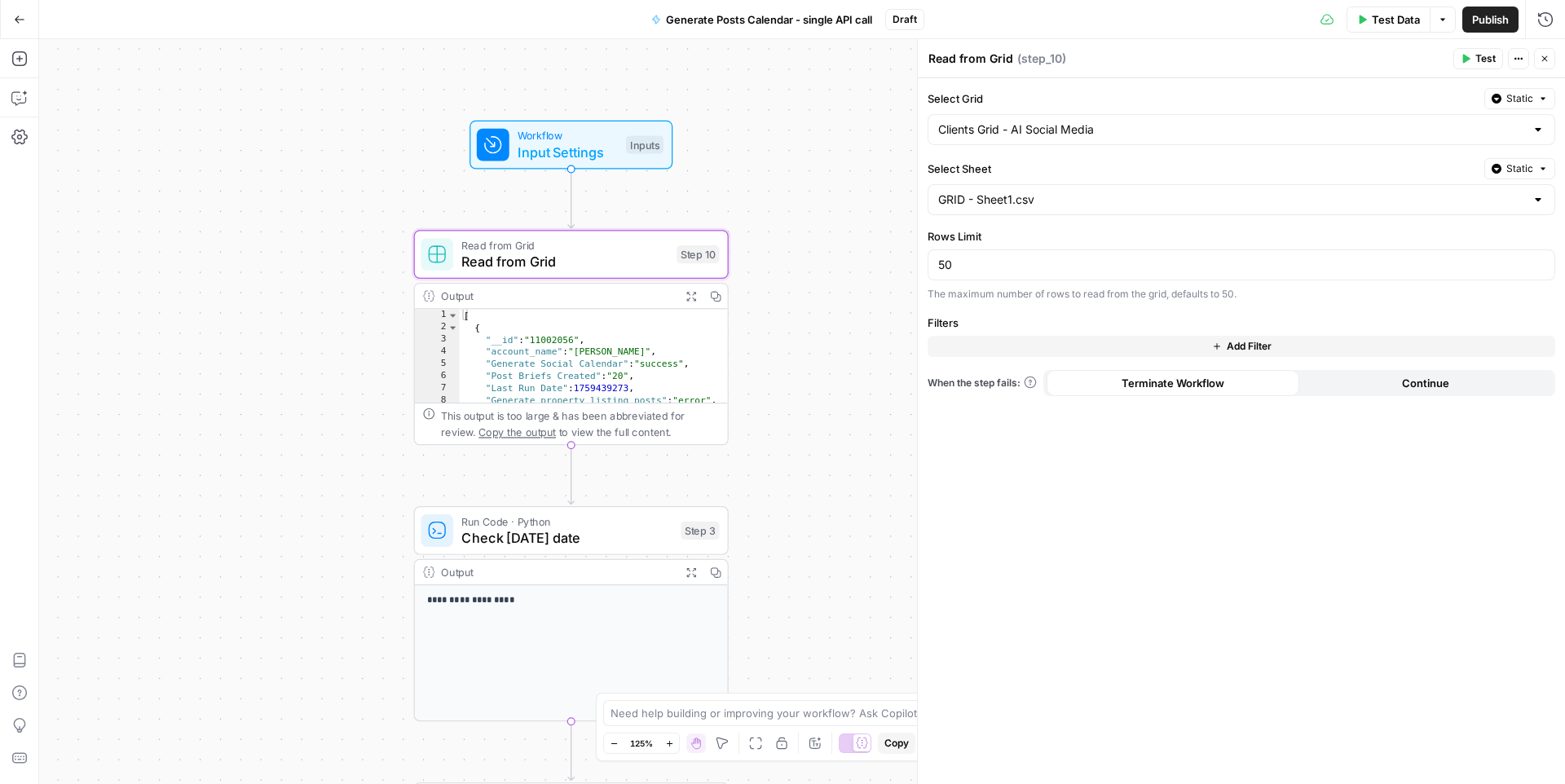
drag, startPoint x: 834, startPoint y: 339, endPoint x: 799, endPoint y: 312, distance: 44.2
click at [799, 312] on div "Workflow Input Settings Inputs Read from Grid Read from Grid Step 10 Output Exp…" at bounding box center [802, 412] width 1526 height 744
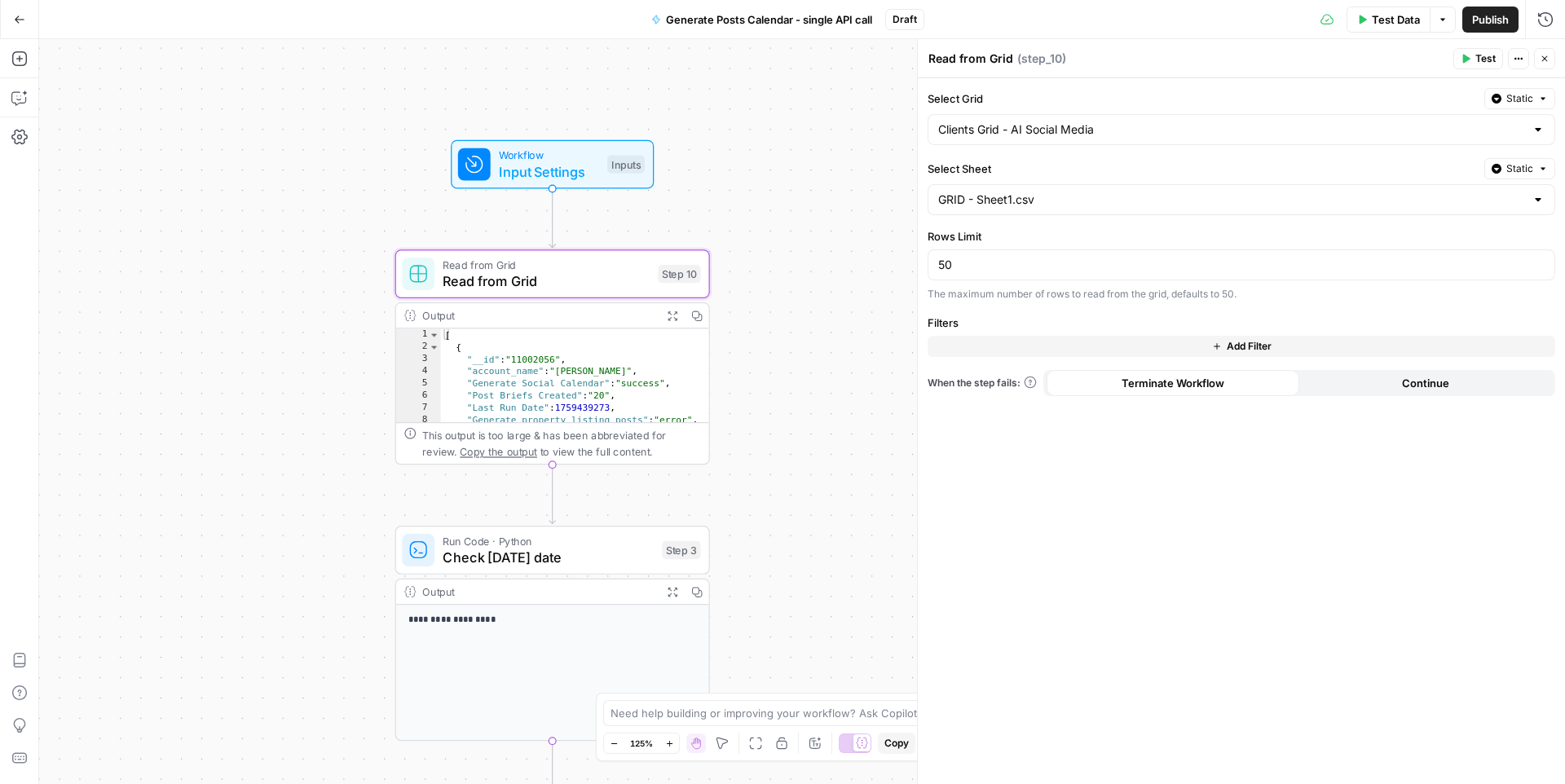
drag, startPoint x: 770, startPoint y: 373, endPoint x: 758, endPoint y: 387, distance: 18.4
click at [758, 387] on div "Workflow Input Settings Inputs Read from Grid Read from Grid Step 10 Output Exp…" at bounding box center [802, 412] width 1526 height 744
click at [595, 163] on span "Input Settings" at bounding box center [549, 171] width 100 height 21
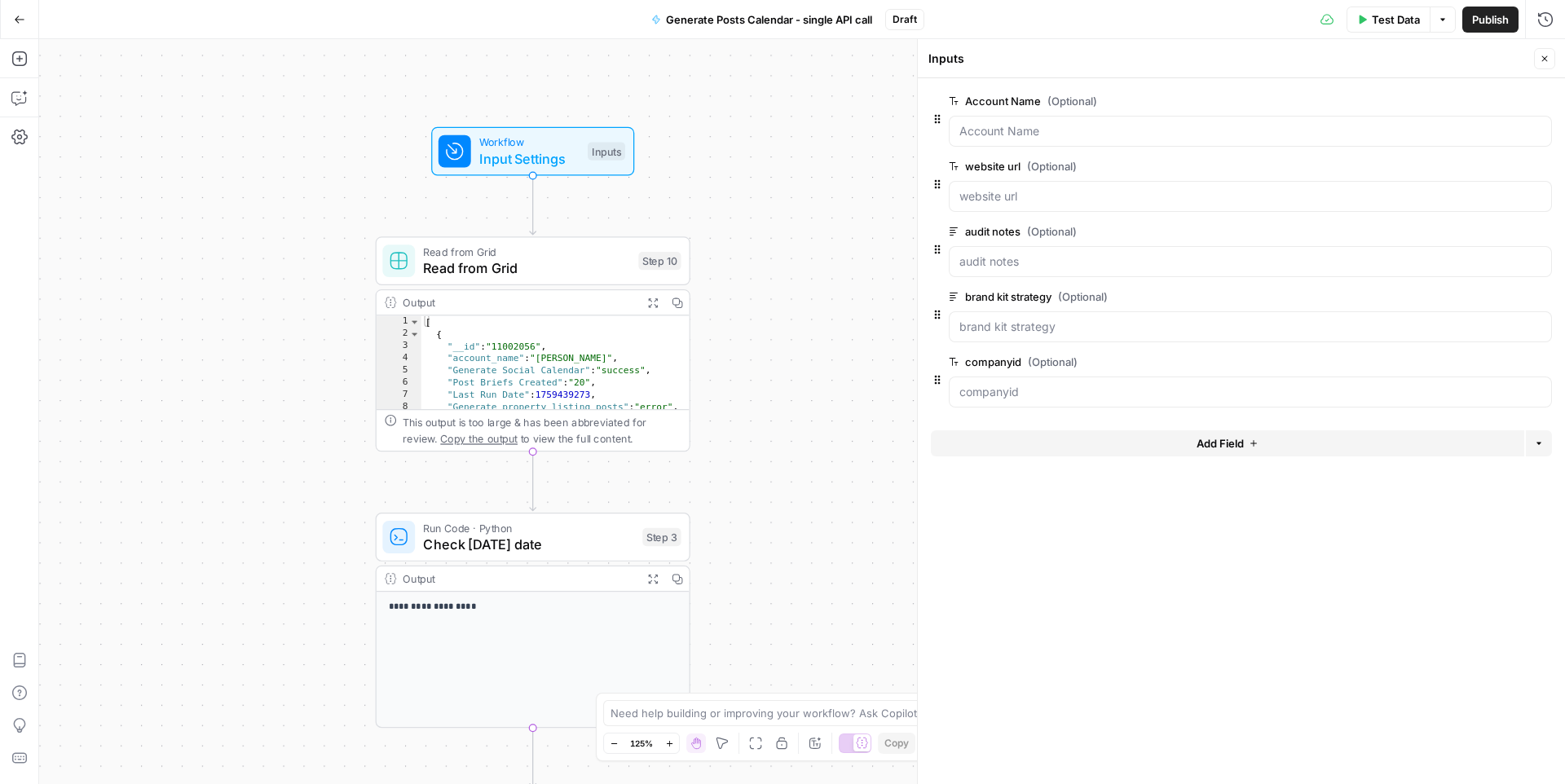
drag, startPoint x: 784, startPoint y: 333, endPoint x: 765, endPoint y: 320, distance: 23.0
click at [765, 320] on div "Workflow Input Settings Inputs Read from Grid Read from Grid Step 10 Output Exp…" at bounding box center [802, 412] width 1526 height 744
click at [1393, 102] on icon "button" at bounding box center [1542, 101] width 8 height 8
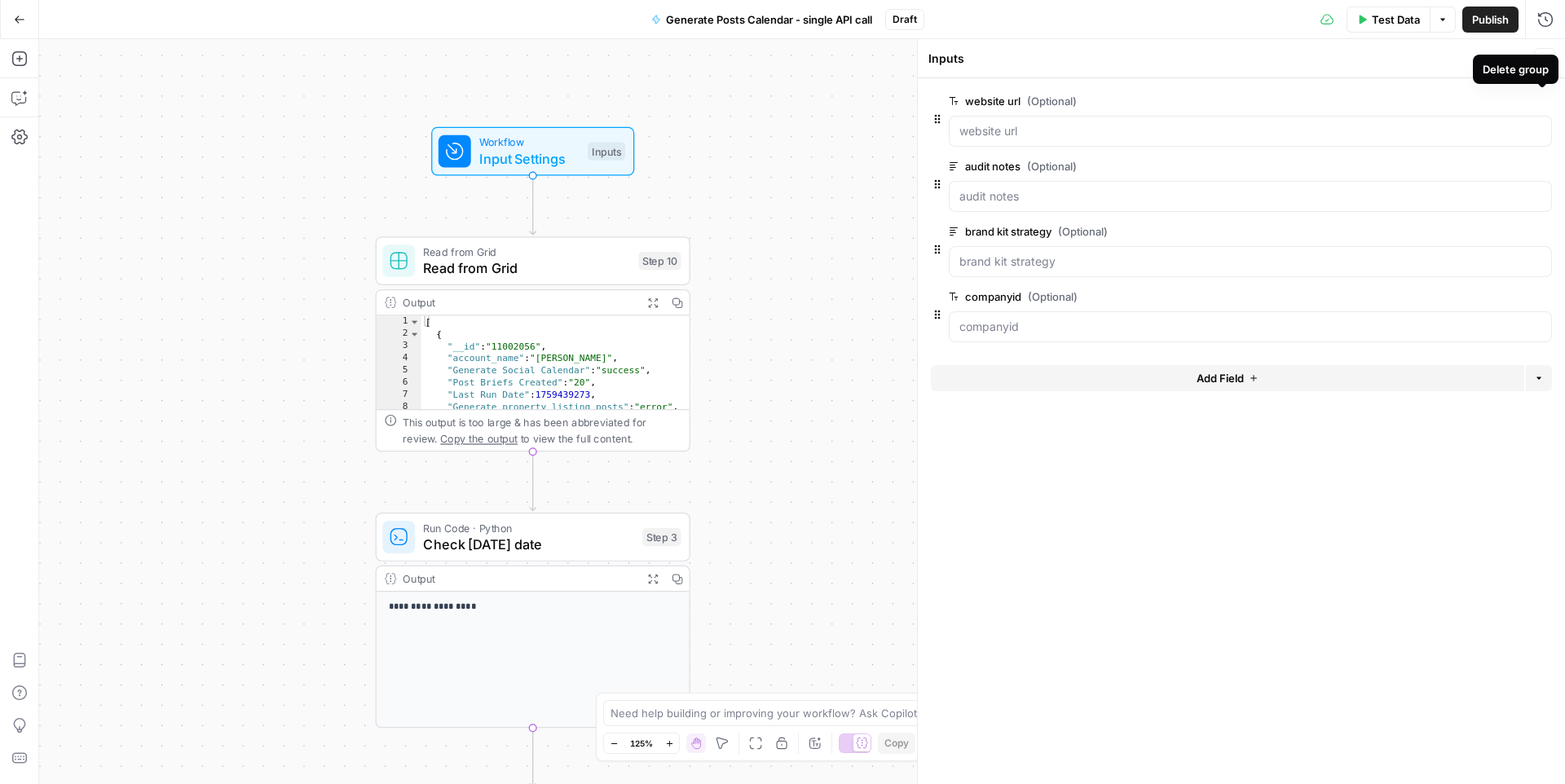
click at [1393, 104] on icon "button" at bounding box center [1542, 101] width 9 height 9
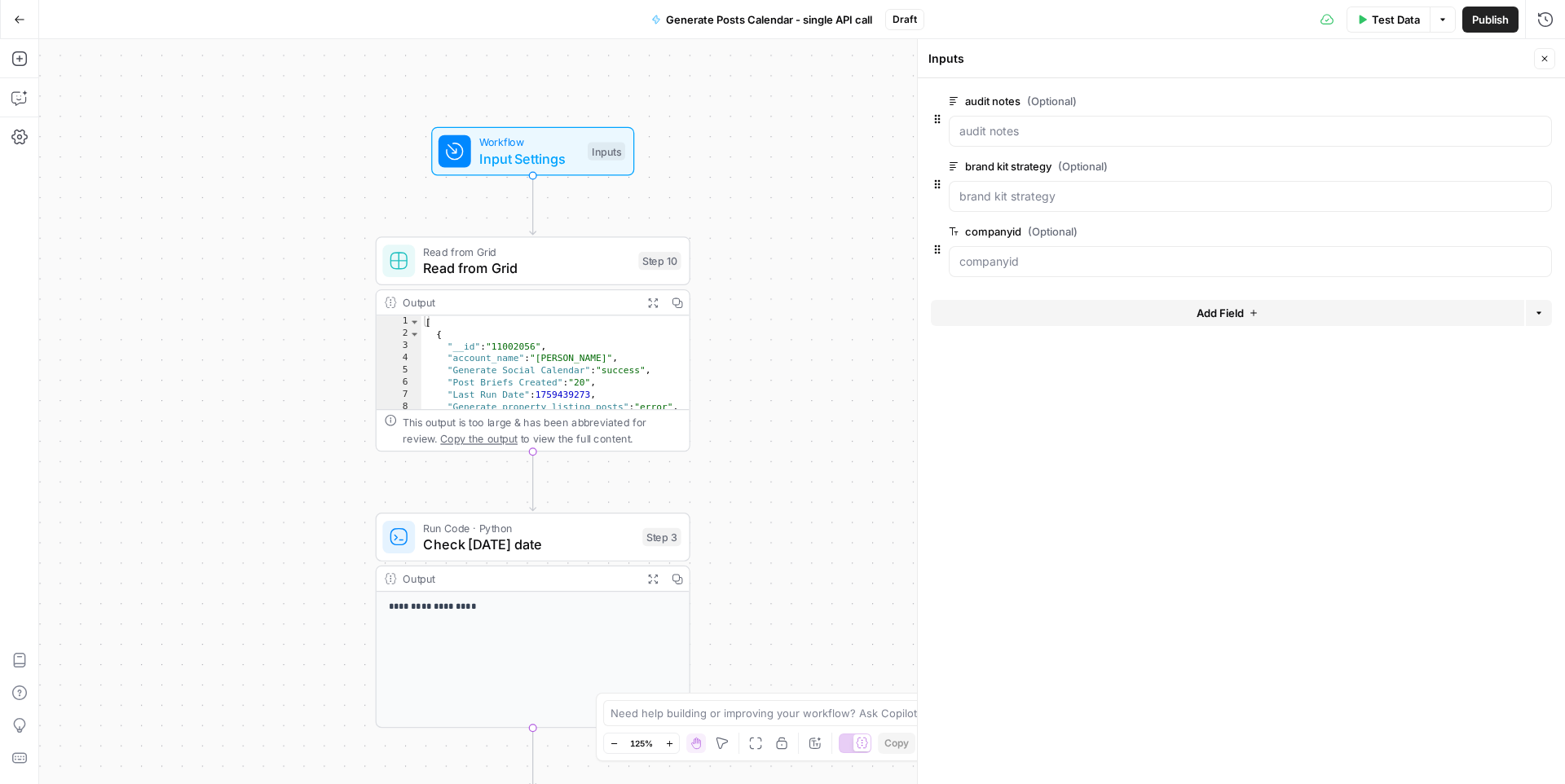
click at [1393, 104] on icon "button" at bounding box center [1542, 101] width 9 height 9
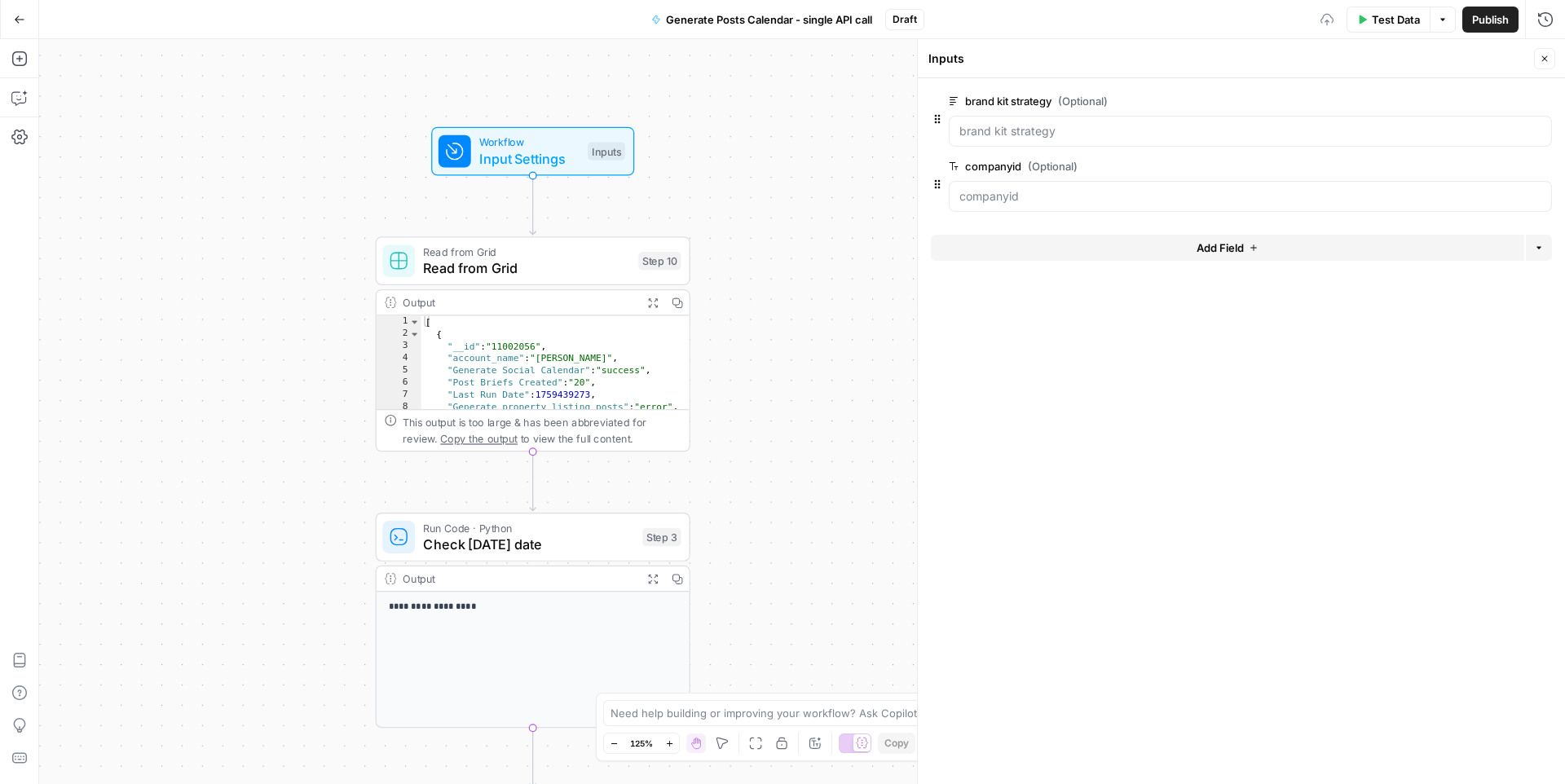
click at [1393, 104] on icon "button" at bounding box center [1542, 101] width 9 height 9
click at [1393, 102] on span "edit field" at bounding box center [1491, 100] width 36 height 13
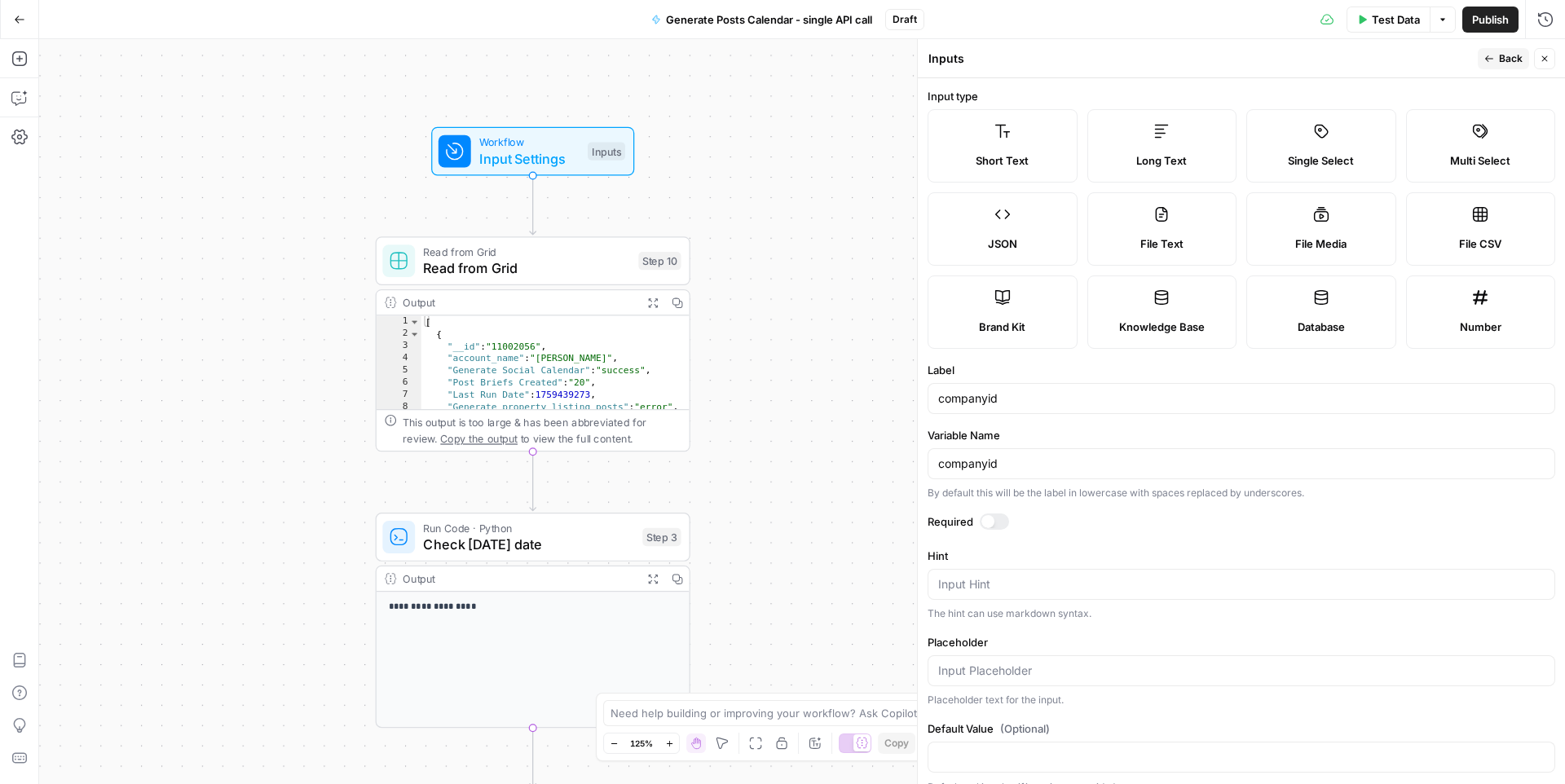
click at [989, 527] on div at bounding box center [988, 521] width 13 height 13
click at [1393, 55] on icon "button" at bounding box center [1545, 58] width 10 height 10
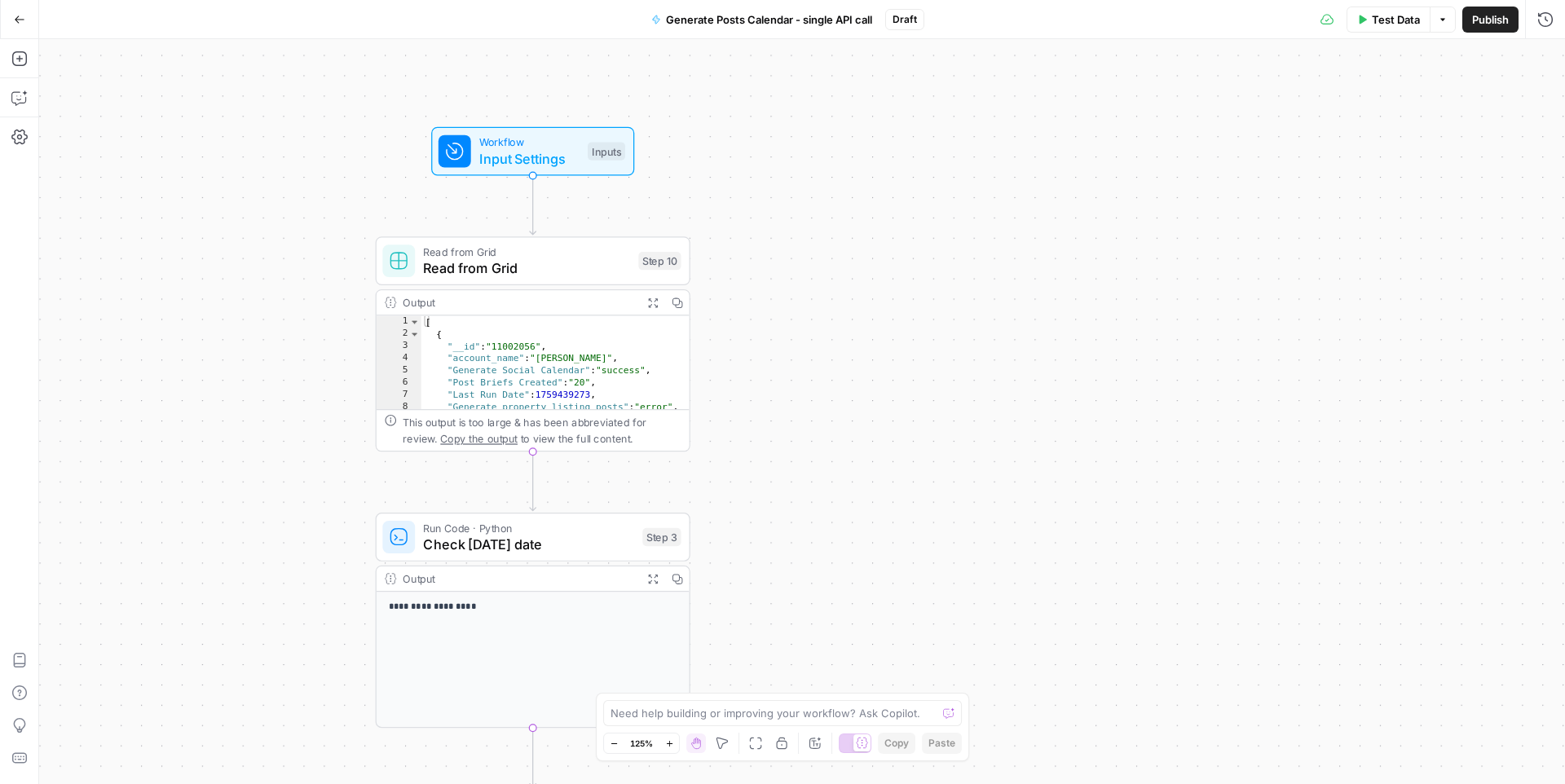
click at [519, 346] on div "[ { "__id" : "11002056" , "account_name" : "[PERSON_NAME]" , "Generate Social C…" at bounding box center [555, 373] width 268 height 118
click at [505, 339] on div "[ { "__id" : "11002056" , "account_name" : "[PERSON_NAME]" , "Generate Social C…" at bounding box center [555, 373] width 268 height 118
type textarea "**********"
click at [505, 339] on div "[ { "__id" : "11002056" , "account_name" : "[PERSON_NAME]" , "Generate Social C…" at bounding box center [555, 373] width 268 height 118
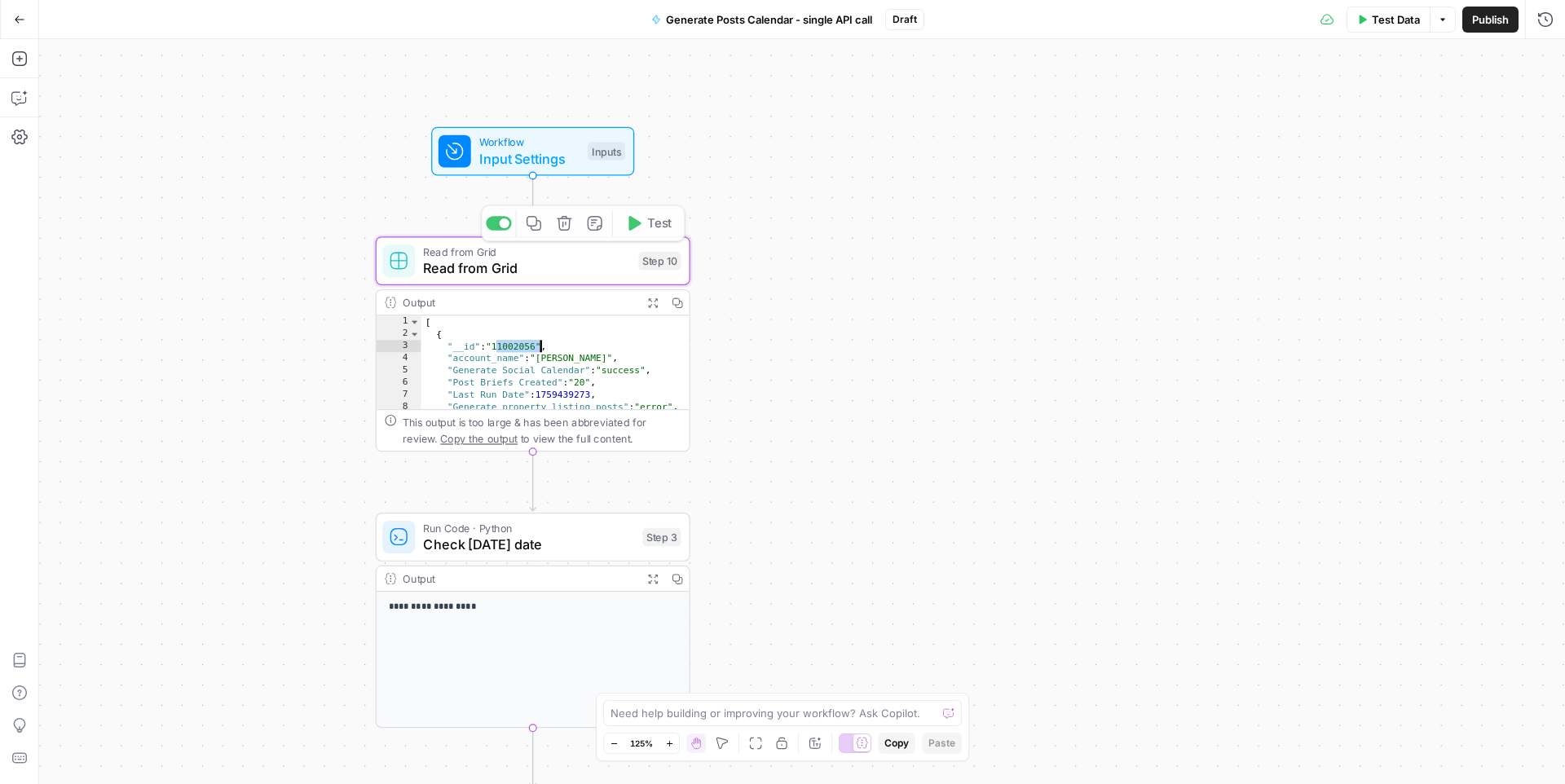
click at [535, 145] on span "Workflow" at bounding box center [529, 142] width 100 height 16
click at [1372, 26] on span "Test Data" at bounding box center [1396, 20] width 49 height 16
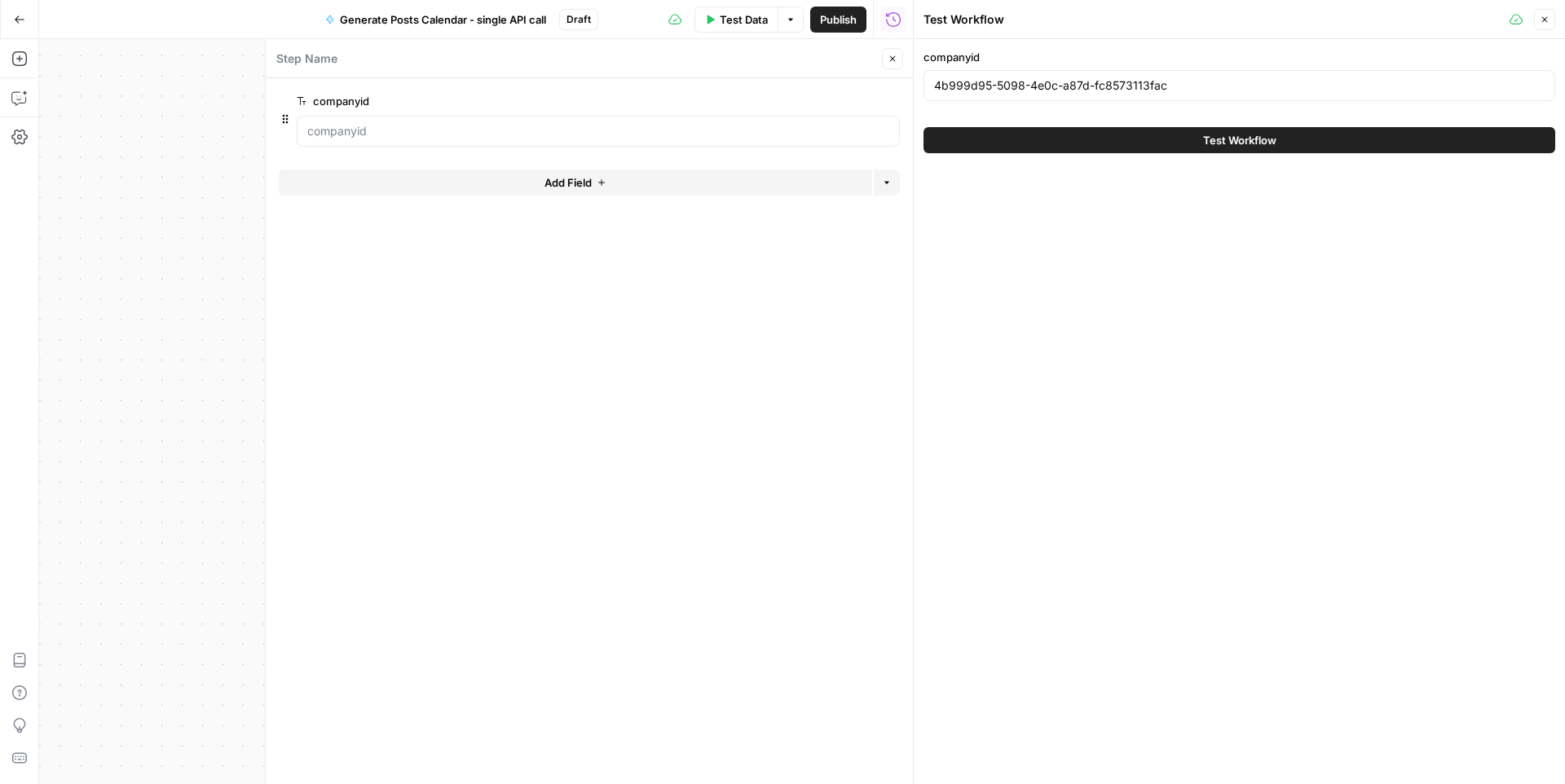
click at [1195, 94] on div "4b999d95-5098-4e0c-a87d-fc8573113fac" at bounding box center [1239, 85] width 632 height 31
click at [1166, 85] on input "4b999d95-5098-4e0c-a87d-fc8573113fac" at bounding box center [1239, 85] width 610 height 16
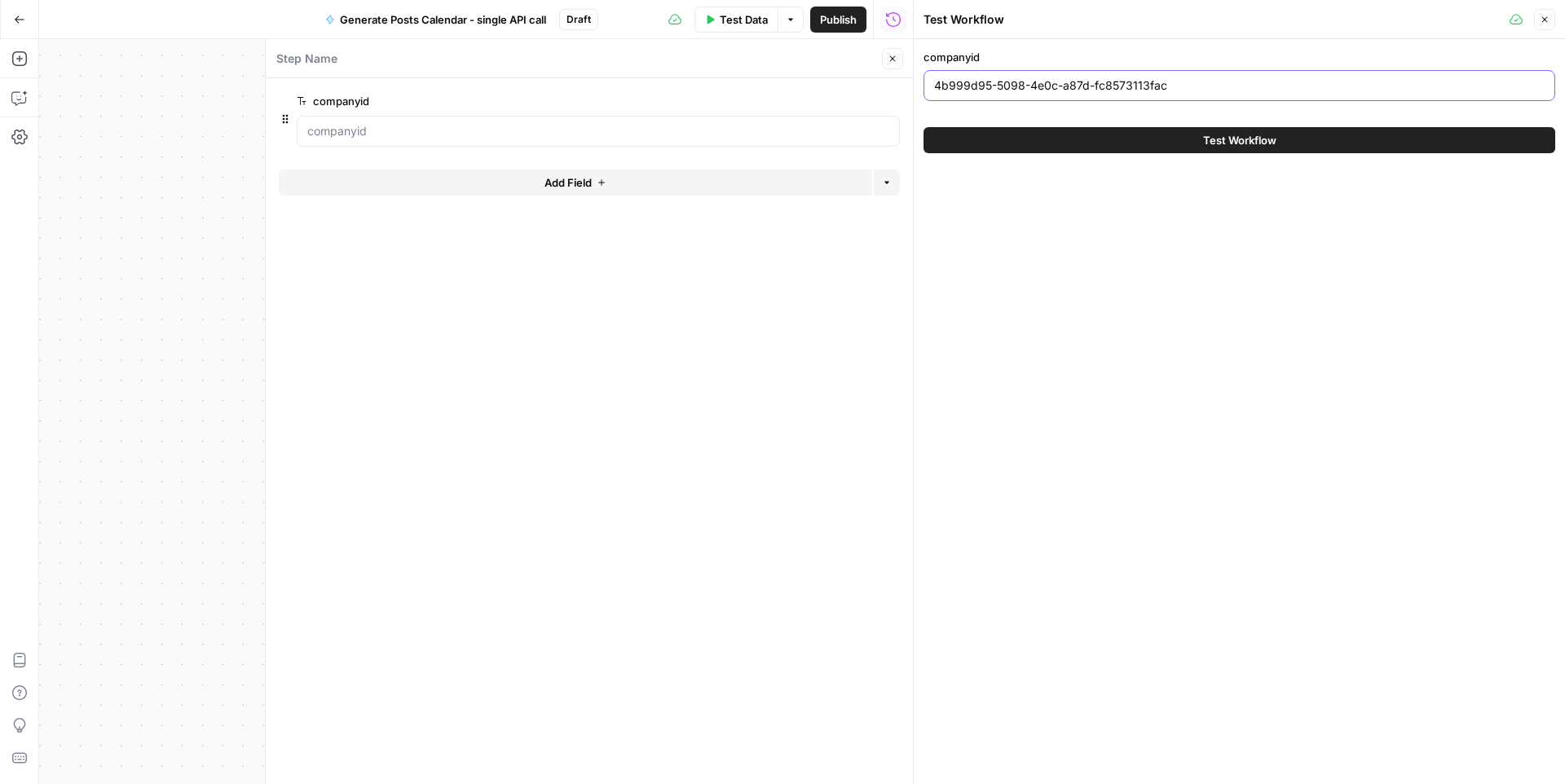
click at [1166, 85] on input "4b999d95-5098-4e0c-a87d-fc8573113fac" at bounding box center [1239, 85] width 610 height 16
paste input "11002056"
type input "11002056"
click at [122, 173] on div "**********" at bounding box center [476, 412] width 874 height 744
click at [900, 55] on button "Close" at bounding box center [891, 58] width 21 height 21
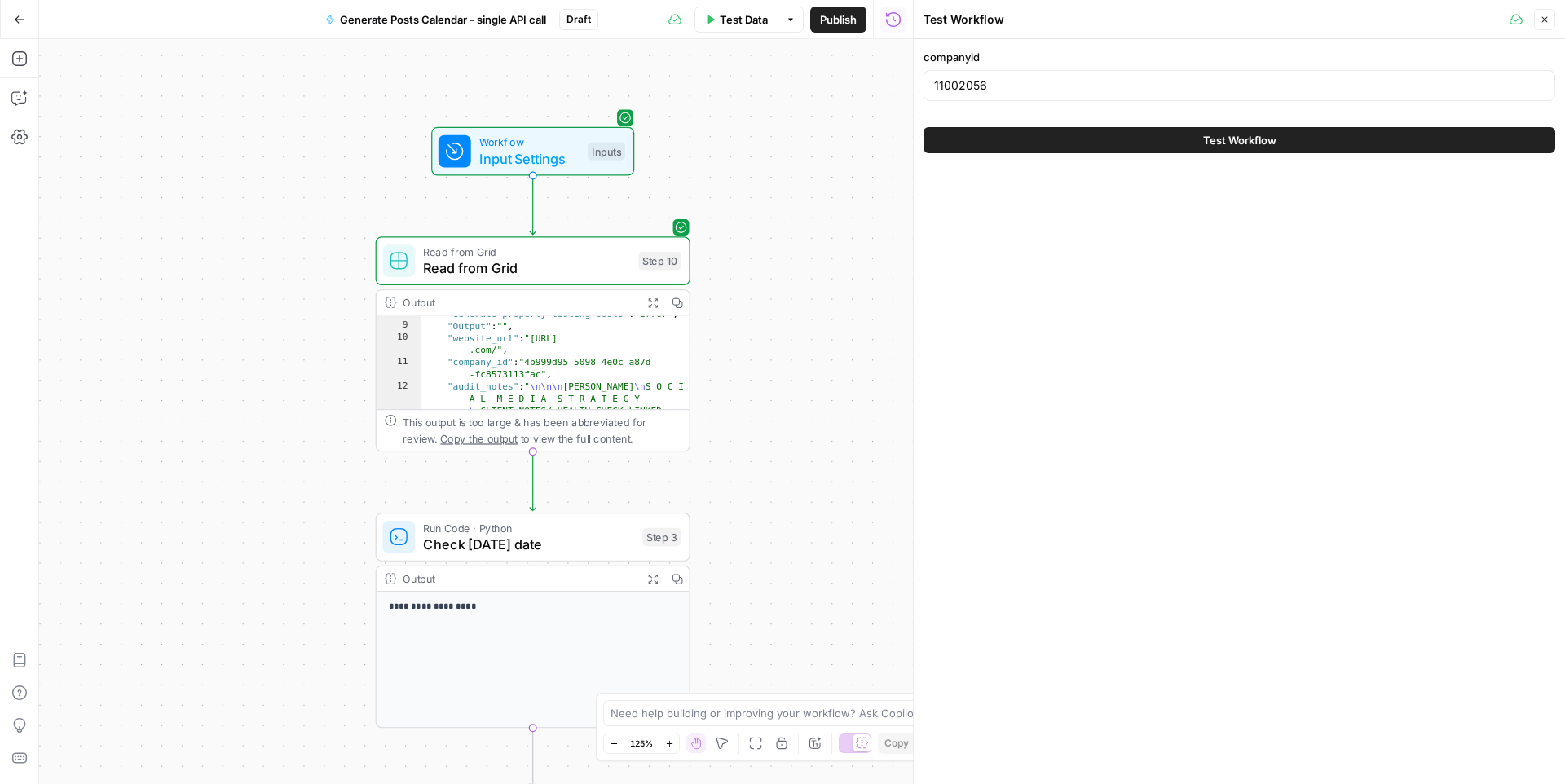
scroll to position [75, 0]
type textarea "**********"
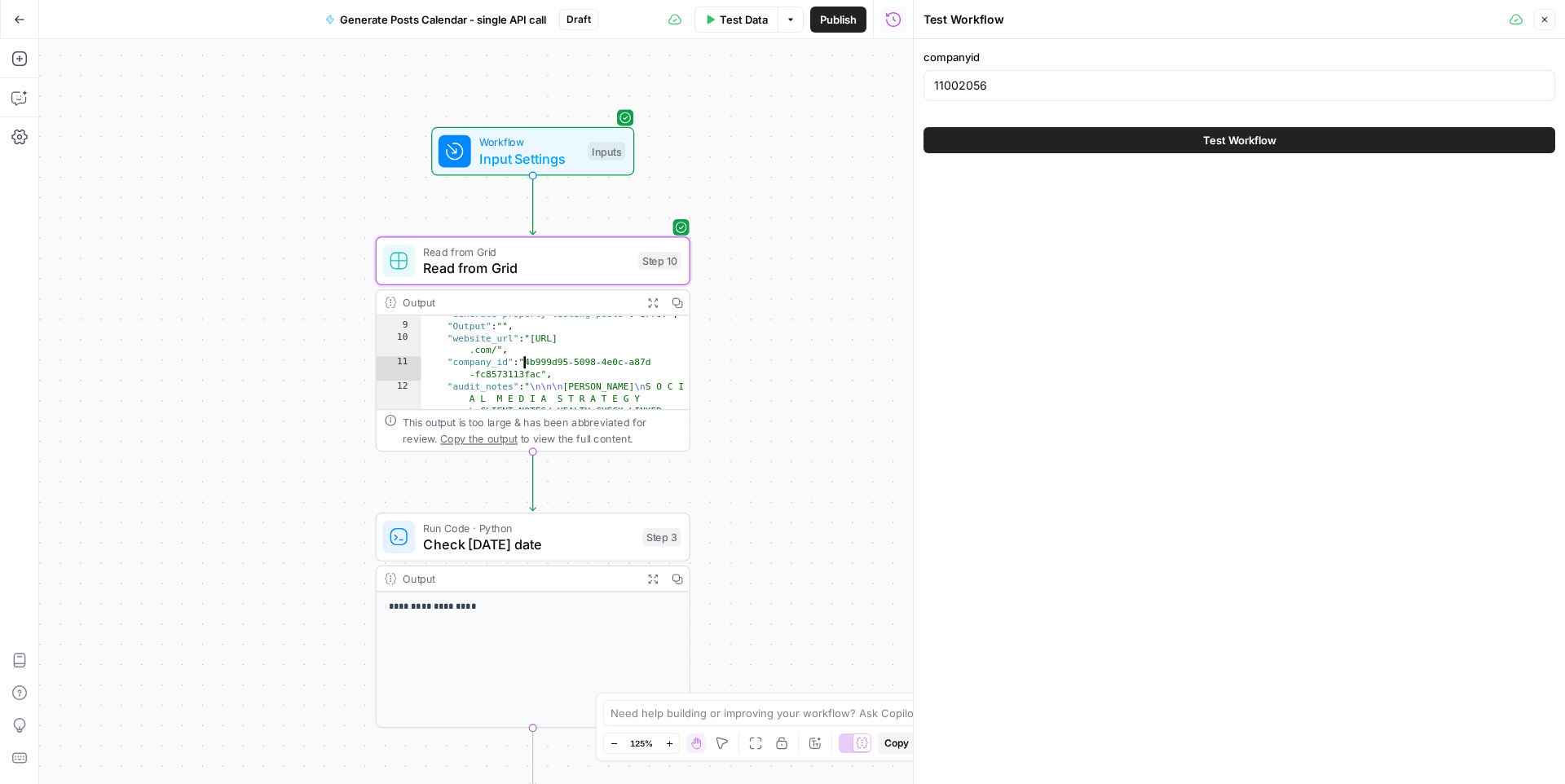
click at [509, 352] on div ""Generate property listing posts" : "error" , "Output" : "" , "website_url" : "…" at bounding box center [555, 361] width 268 height 94
drag, startPoint x: 509, startPoint y: 352, endPoint x: 516, endPoint y: 363, distance: 13.0
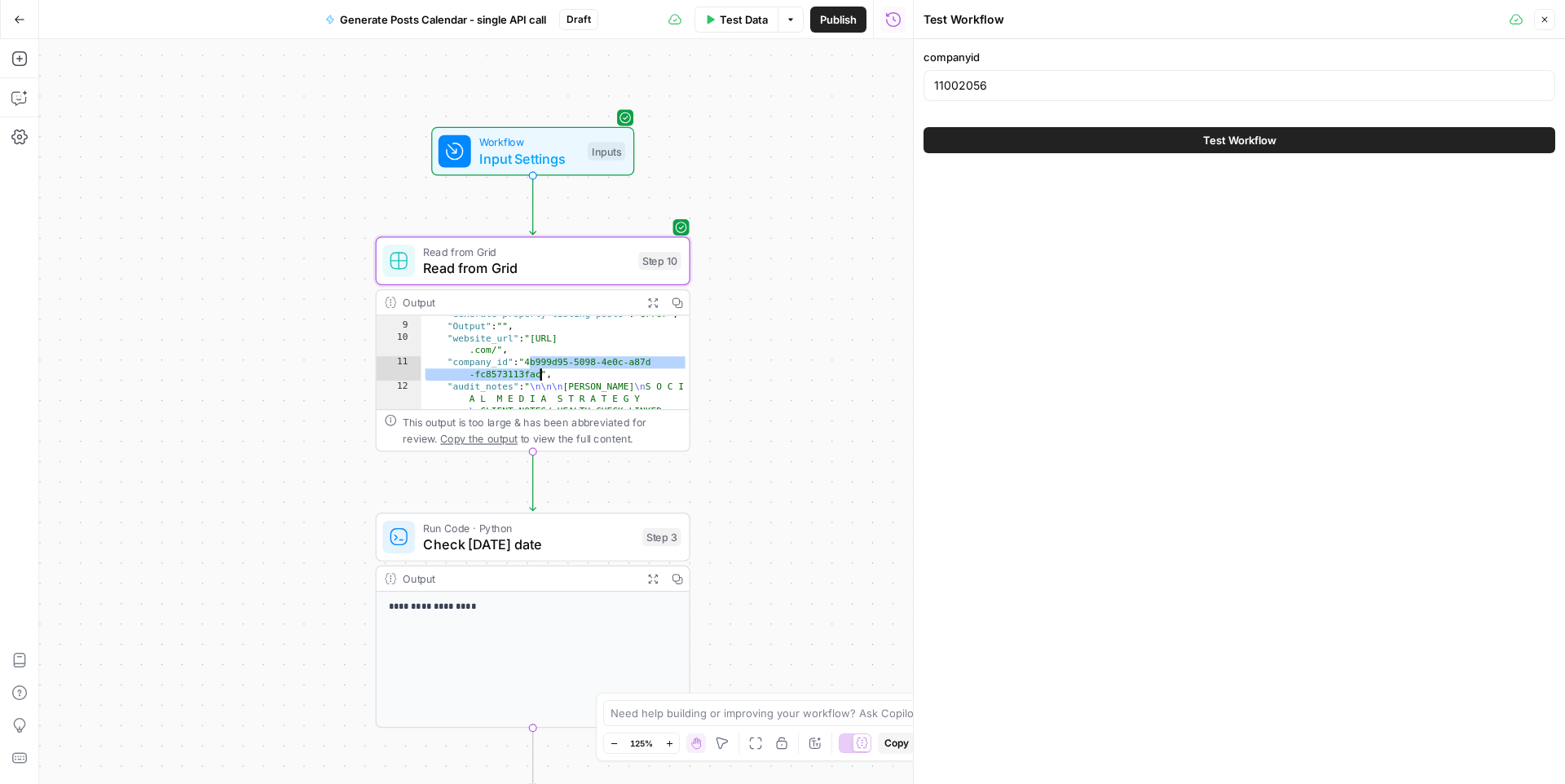
click at [1076, 82] on input "11002056" at bounding box center [1239, 85] width 610 height 16
paste input "4b999d95-5098-4e0c-a87d-fc8573113fac"
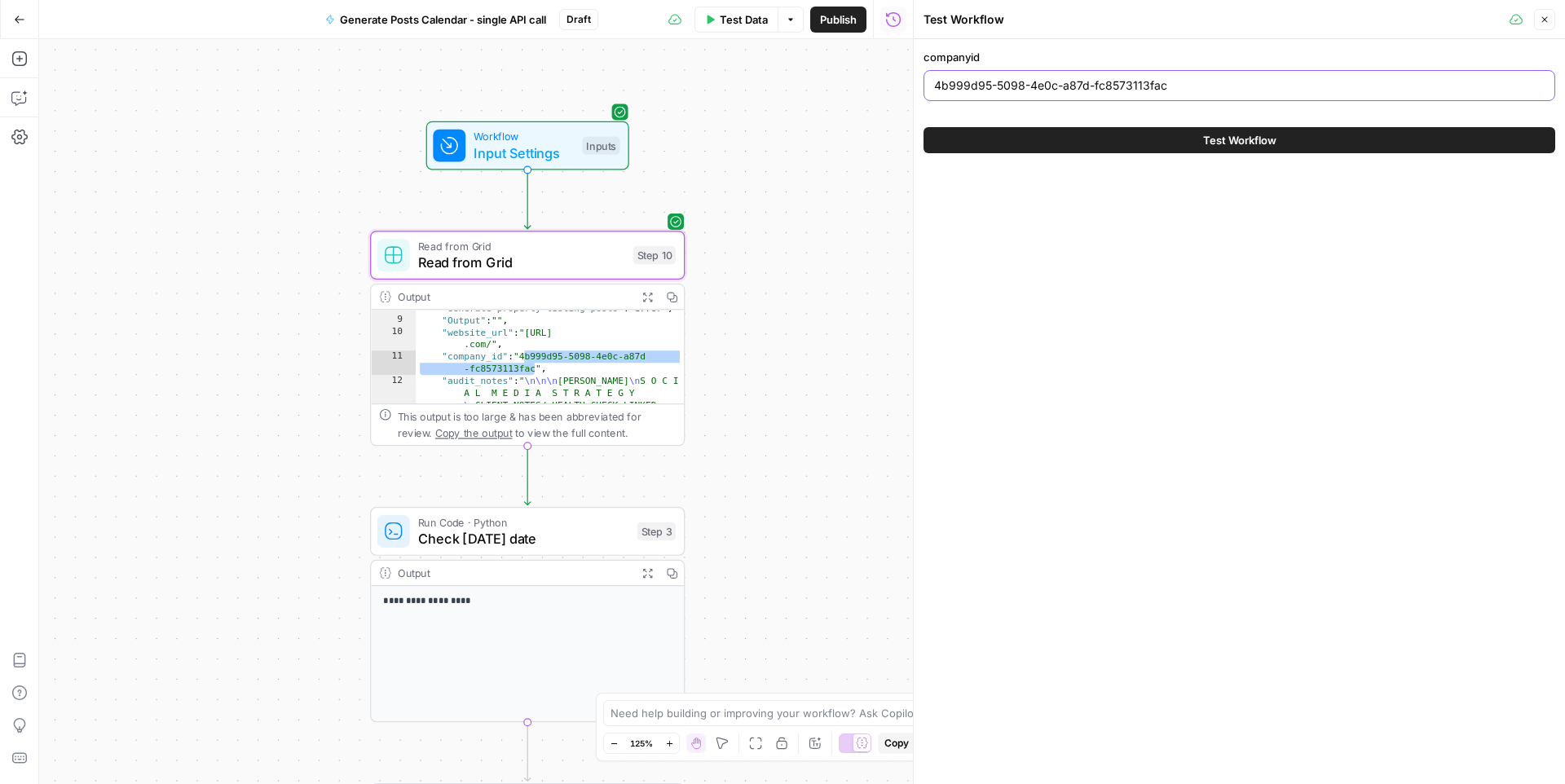
type input "4b999d95-5098-4e0c-a87d-fc8573113fac"
click at [17, 104] on icon "button" at bounding box center [19, 98] width 14 height 13
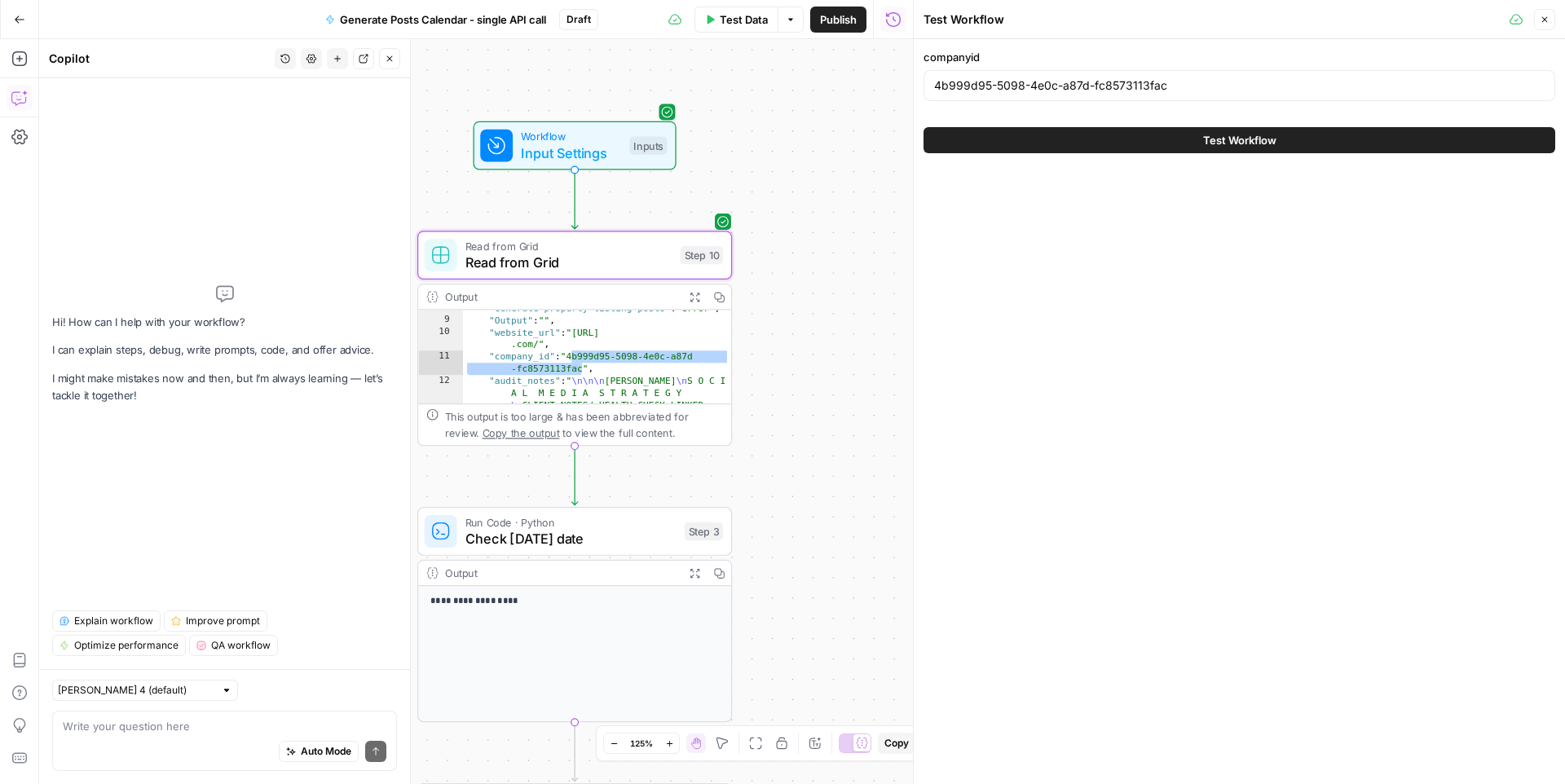
click at [155, 734] on div "Auto Mode Send" at bounding box center [224, 751] width 324 height 36
click at [219, 718] on textarea at bounding box center [224, 726] width 324 height 16
click at [1006, 135] on button "Test Workflow" at bounding box center [1239, 140] width 632 height 26
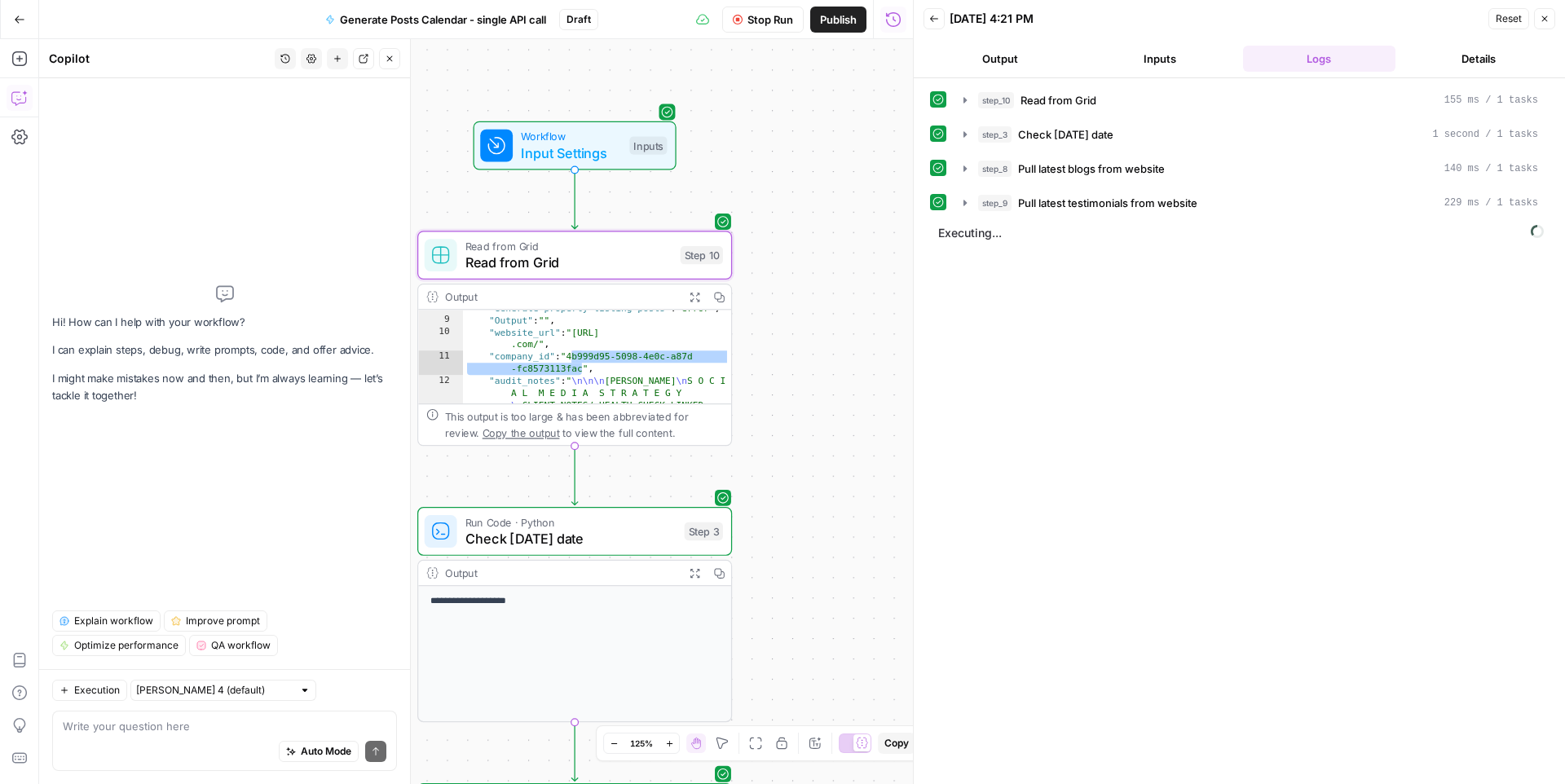
click at [762, 14] on span "Stop Run" at bounding box center [771, 20] width 46 height 16
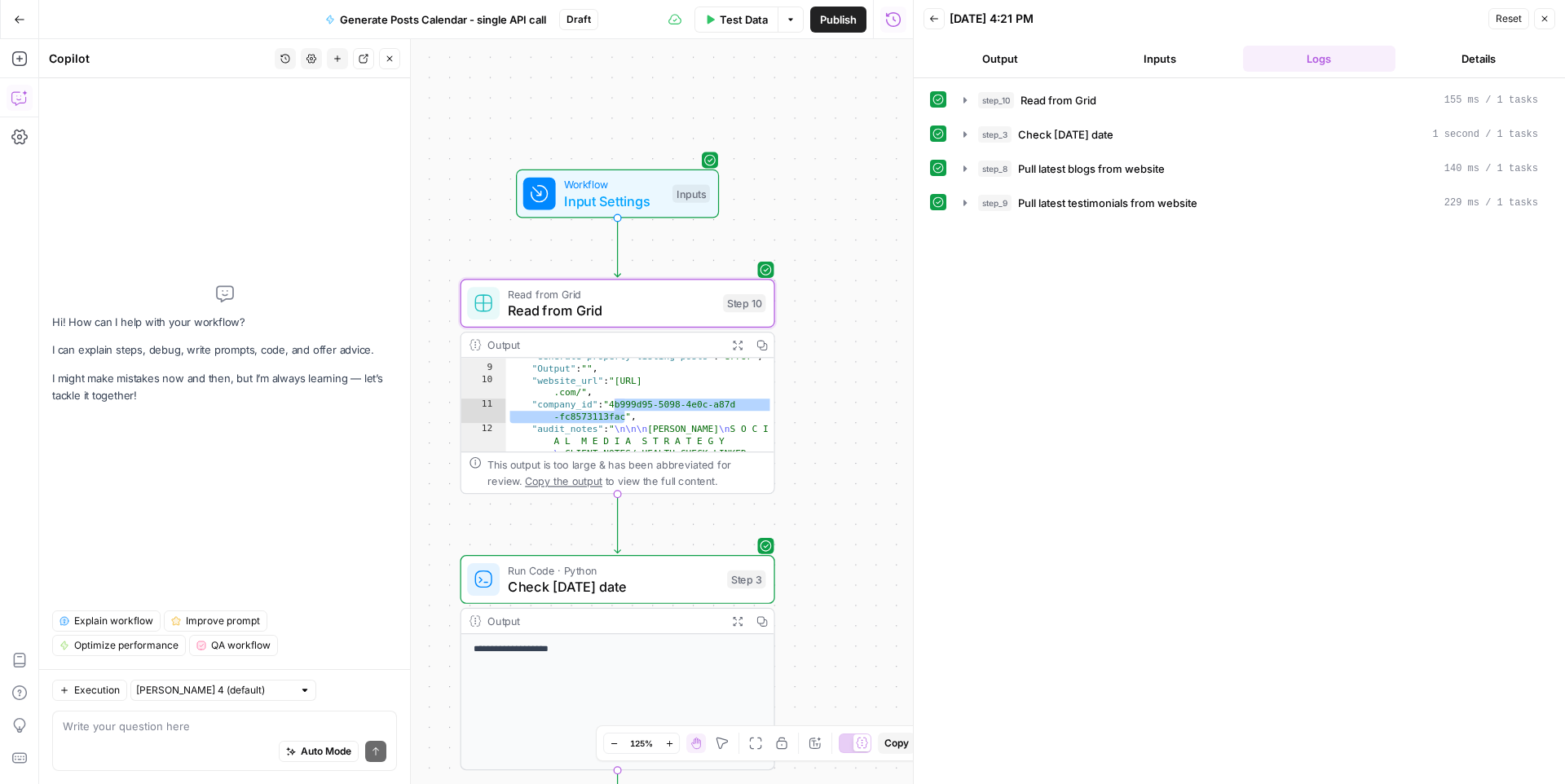
click at [172, 734] on div "Auto Mode Send" at bounding box center [224, 751] width 324 height 36
click at [559, 214] on div "Workflow Input Settings Inputs Test Step" at bounding box center [617, 193] width 203 height 49
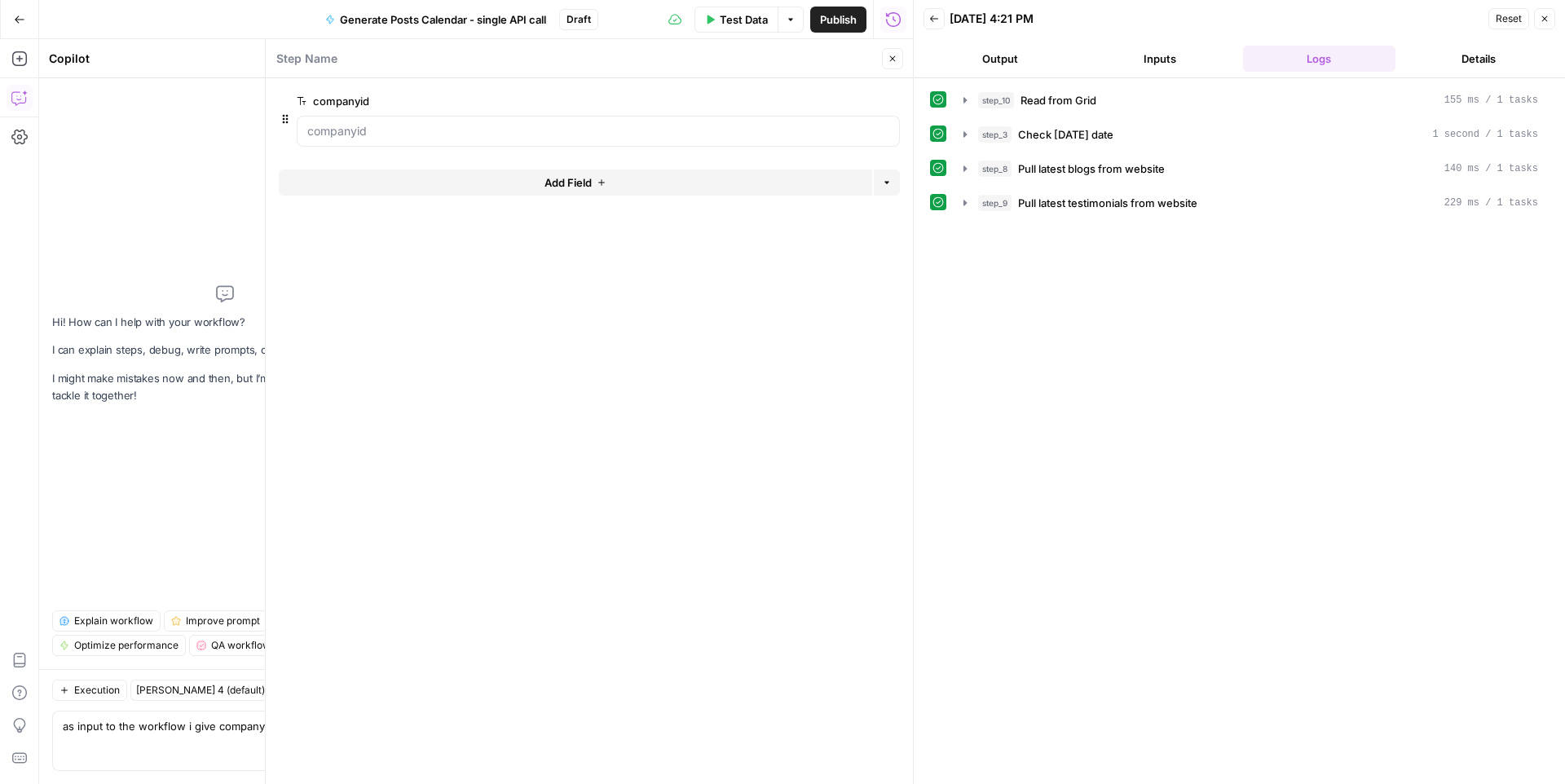
click at [894, 58] on icon "button" at bounding box center [892, 58] width 10 height 10
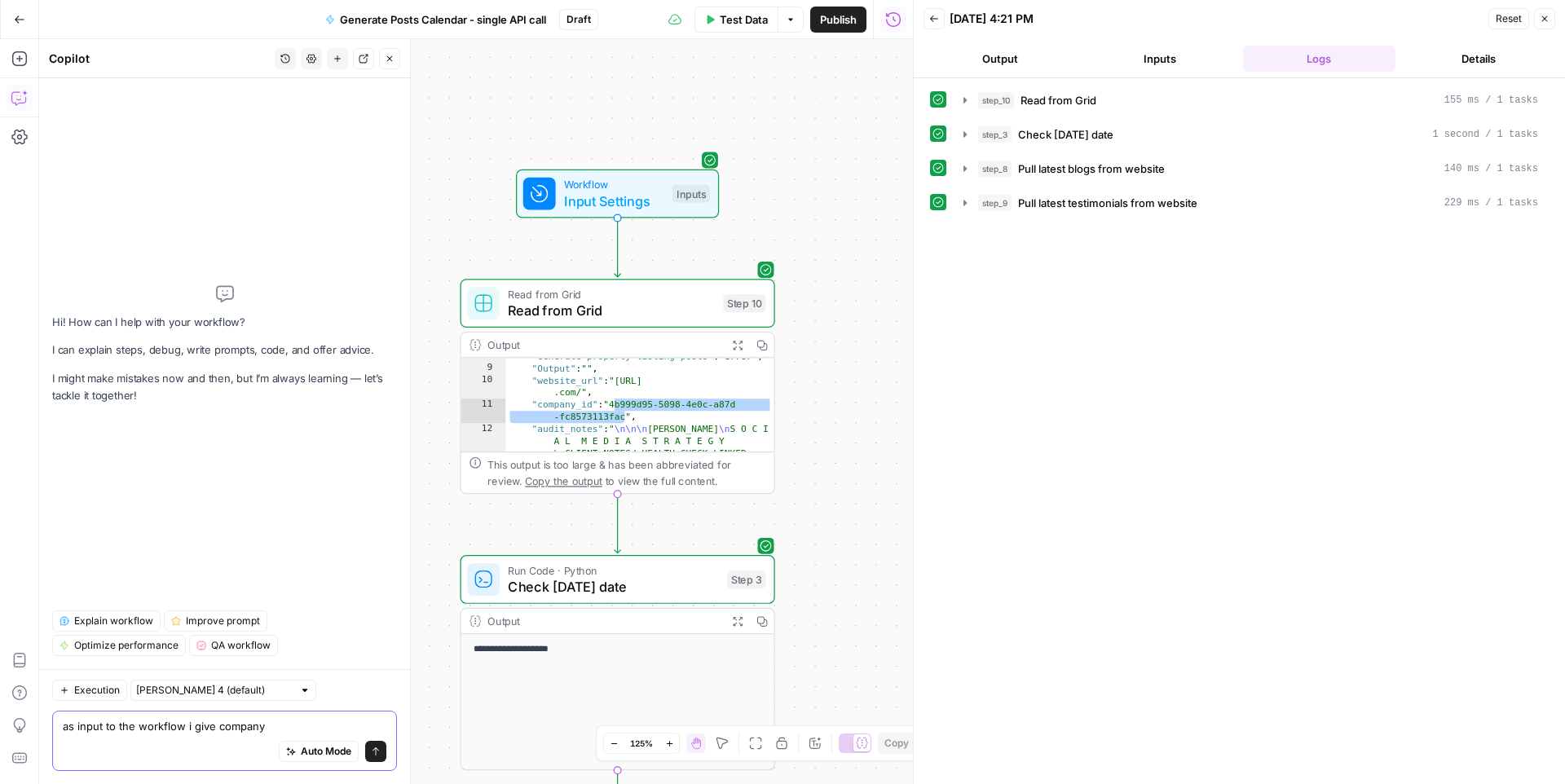
click at [283, 729] on textarea "as input to the workflow i give company" at bounding box center [224, 726] width 324 height 16
click at [339, 722] on textarea "as input to the workflow i give companyid. in step" at bounding box center [224, 726] width 324 height 16
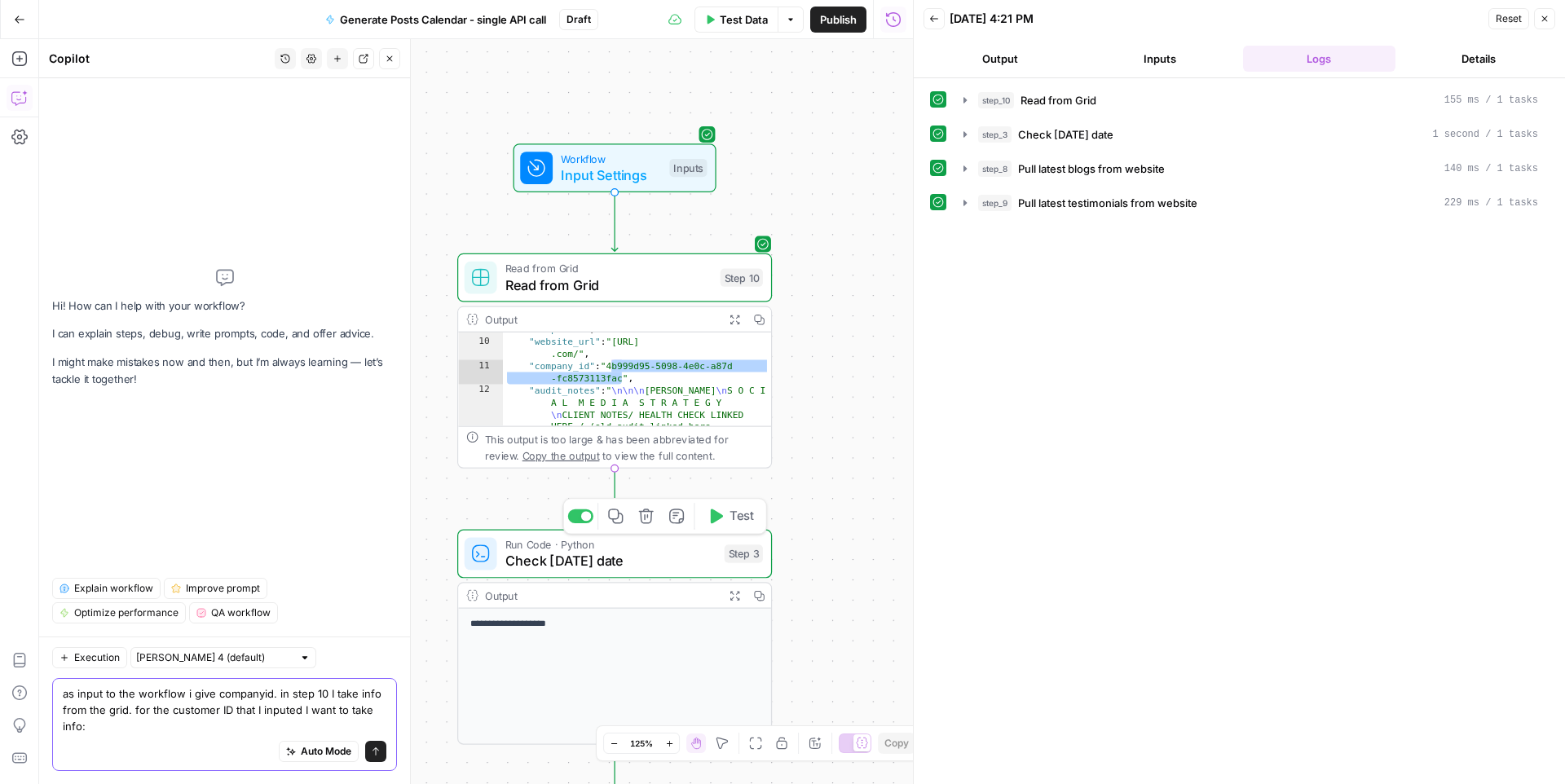
type textarea "as input to the workflow i give companyid. in step 10 I take info from the grid…"
click at [679, 562] on span "Check [DATE] date" at bounding box center [610, 560] width 211 height 21
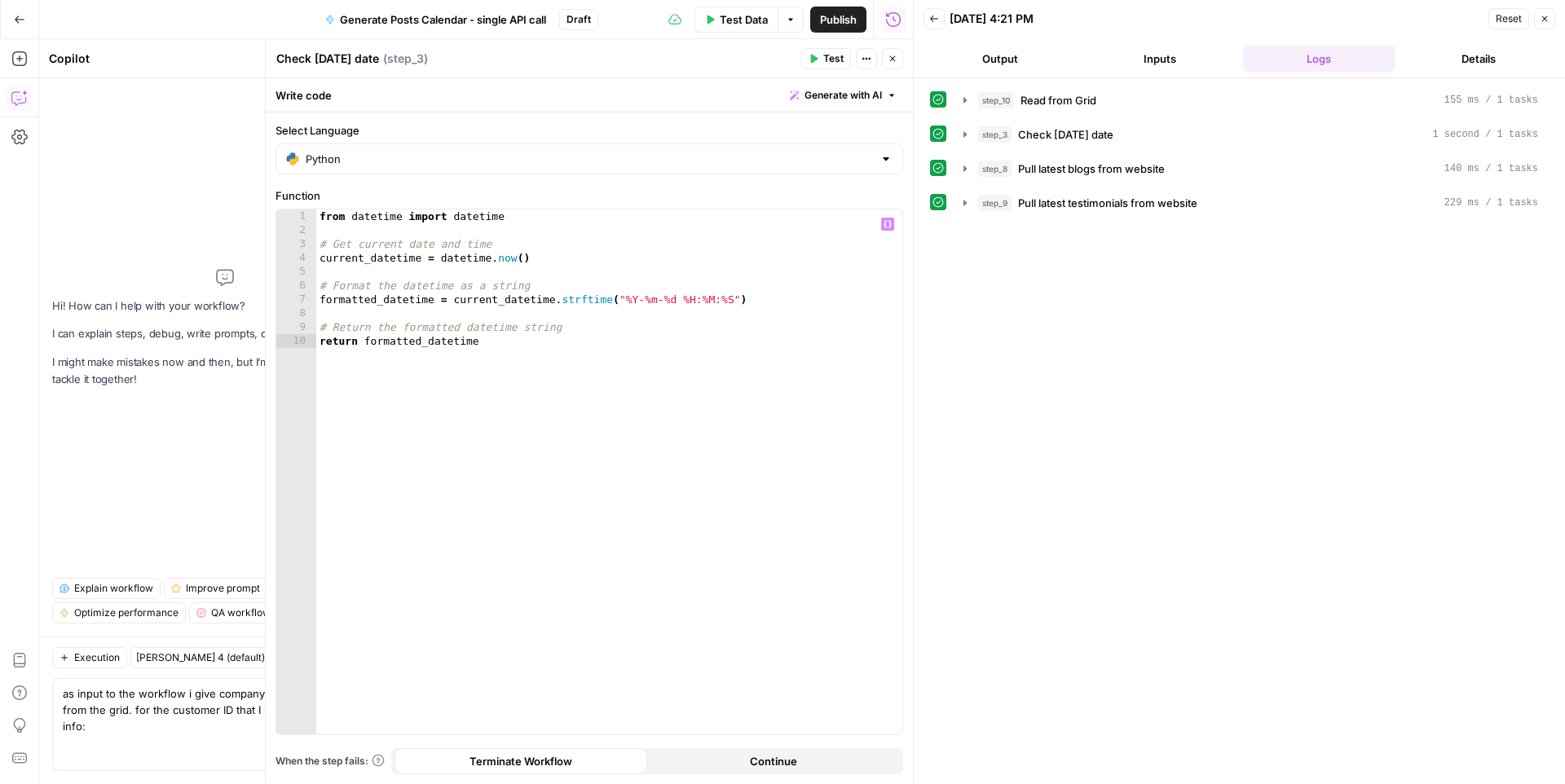
type textarea "**********"
click at [504, 339] on div "from datetime import datetime # Get current date and time current_datetime = da…" at bounding box center [609, 486] width 586 height 552
click at [892, 49] on button "Close" at bounding box center [891, 58] width 21 height 21
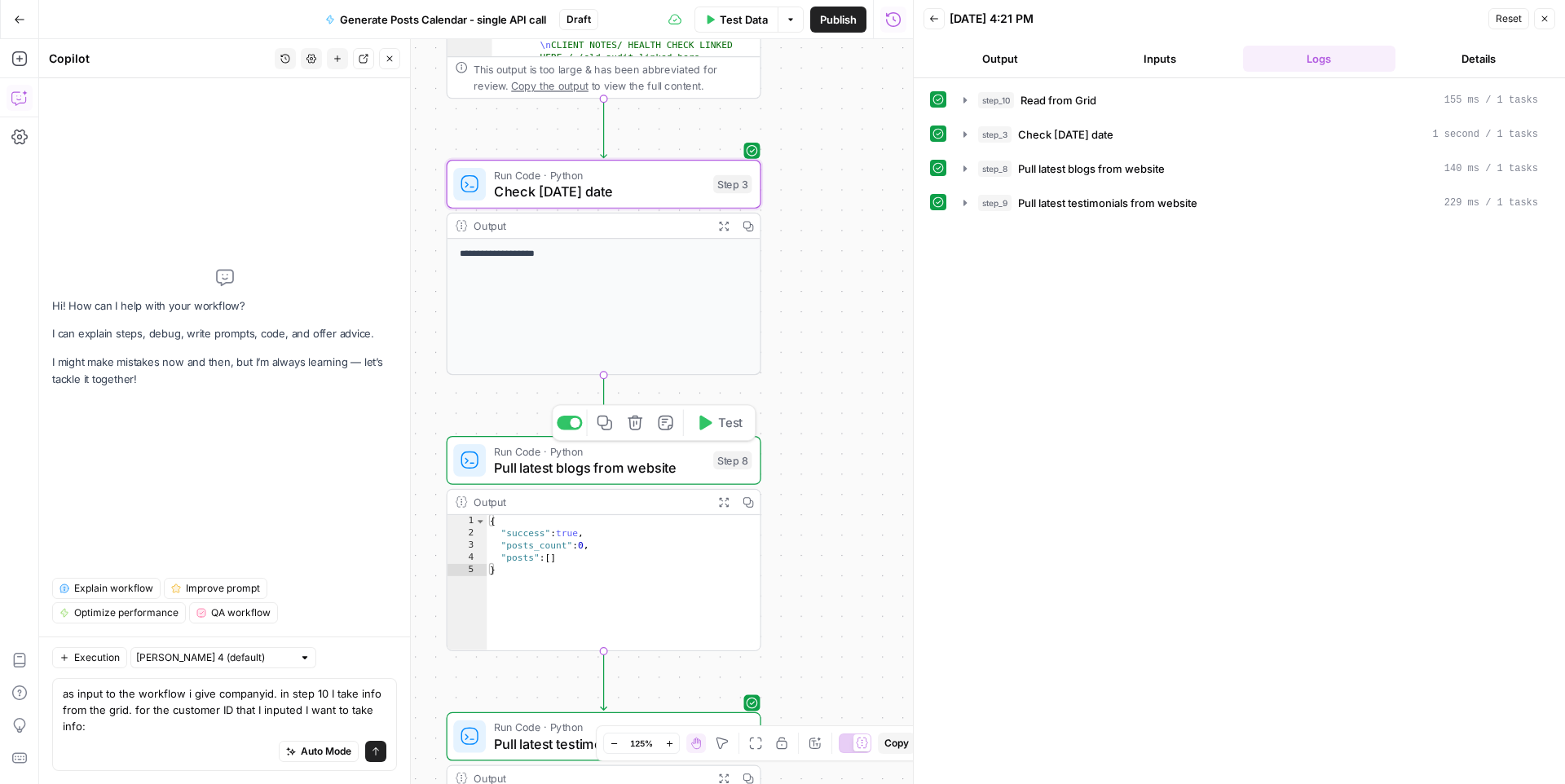
click at [679, 468] on span "Pull latest blogs from website" at bounding box center [599, 467] width 211 height 21
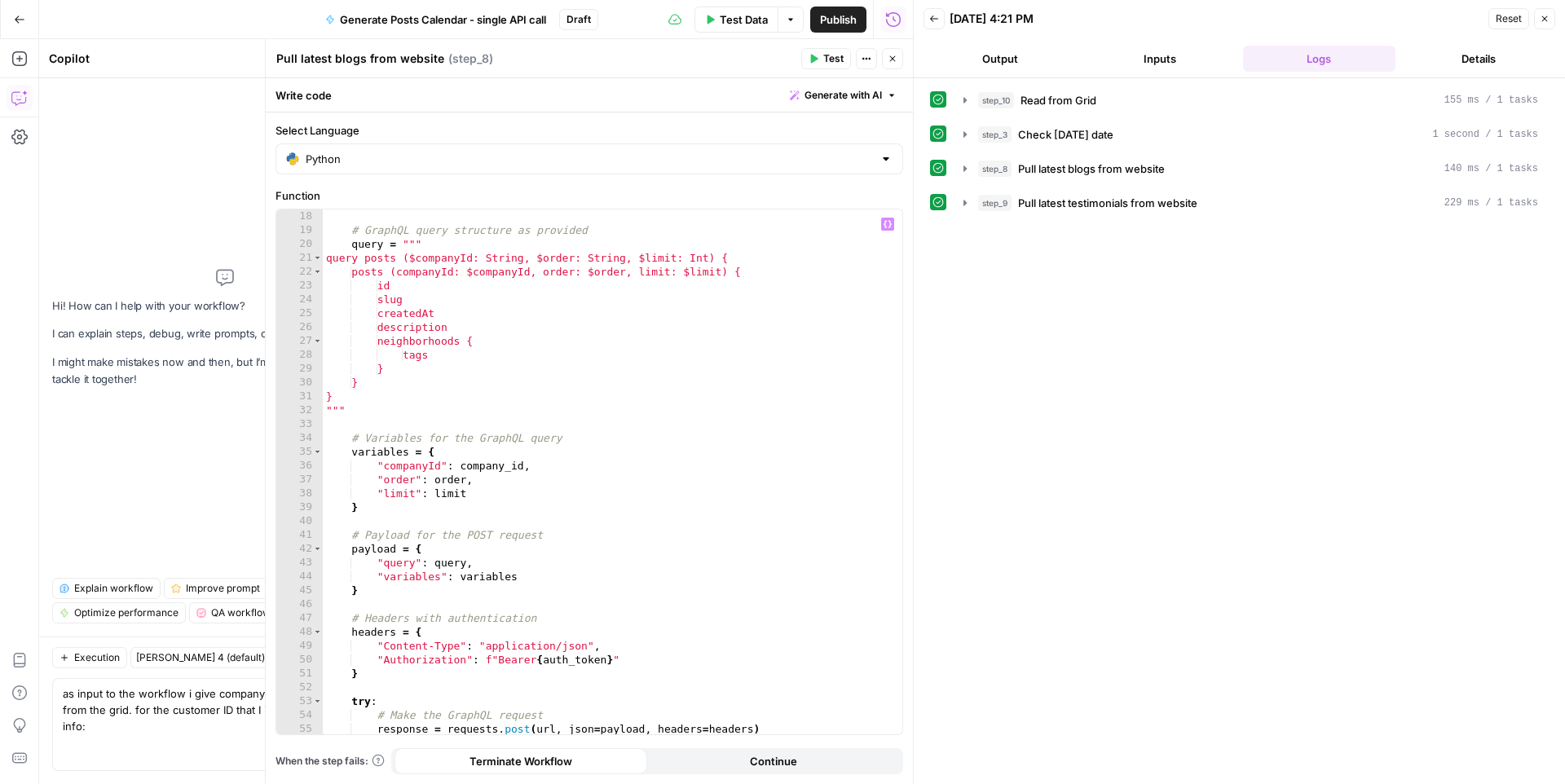
scroll to position [236, 0]
click at [891, 54] on icon "button" at bounding box center [892, 58] width 10 height 10
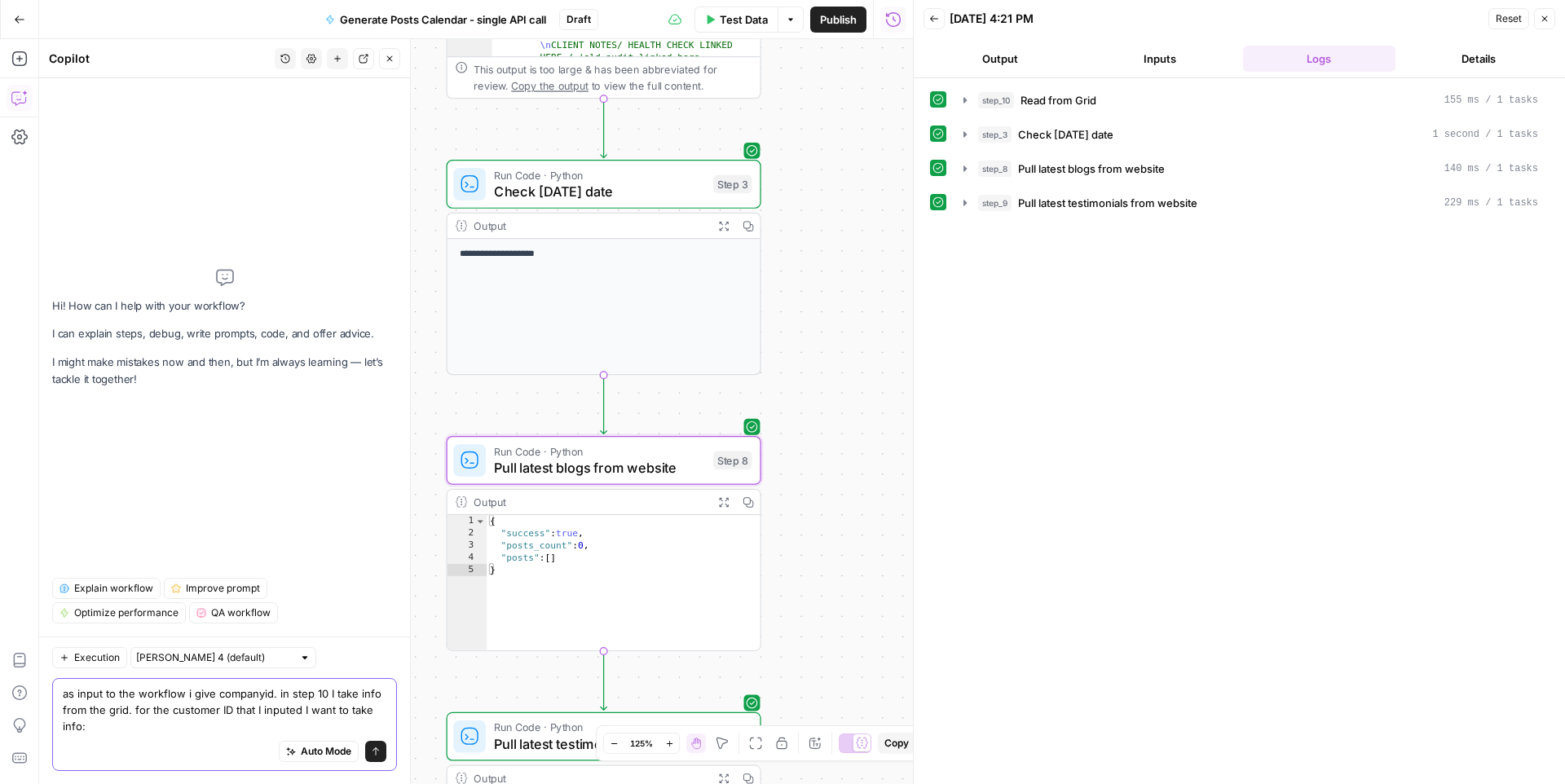
click at [104, 725] on textarea "as input to the workflow i give companyid. in step 10 I take info from the grid…" at bounding box center [224, 709] width 324 height 49
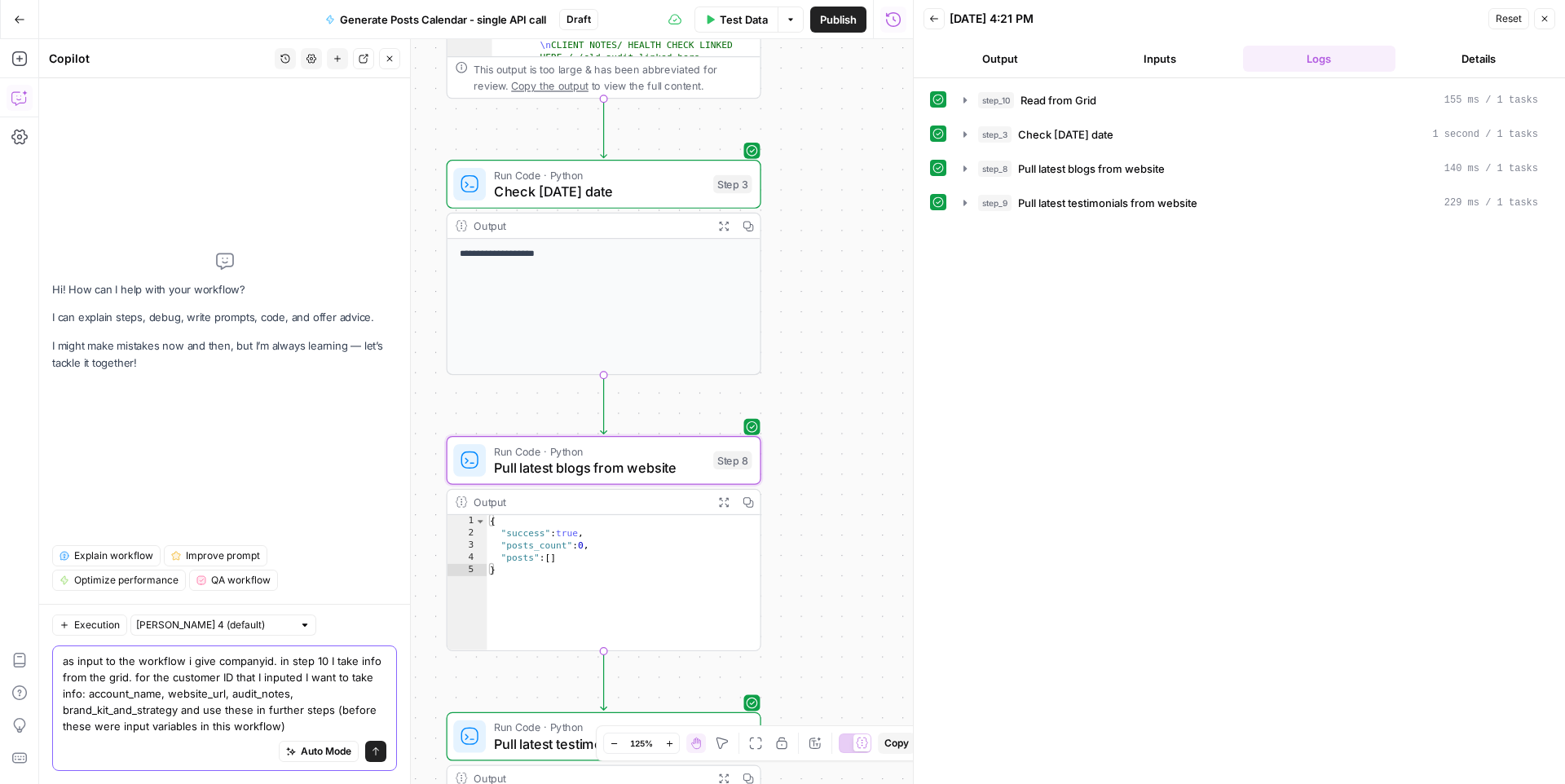
type textarea "as input to the workflow i give companyid. in step 10 I take info from the grid…"
click at [376, 734] on icon "submit" at bounding box center [375, 751] width 10 height 10
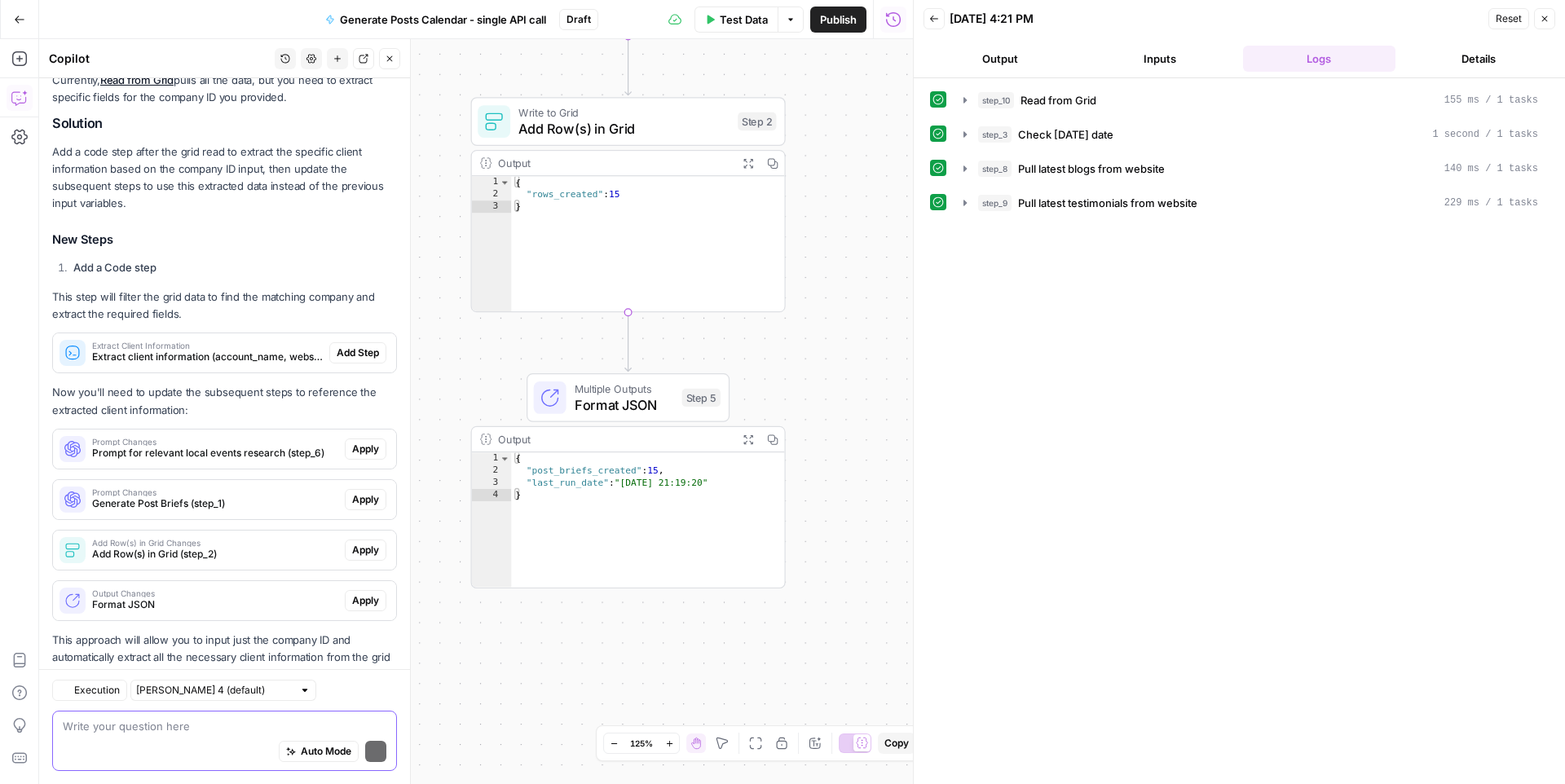
scroll to position [325, 0]
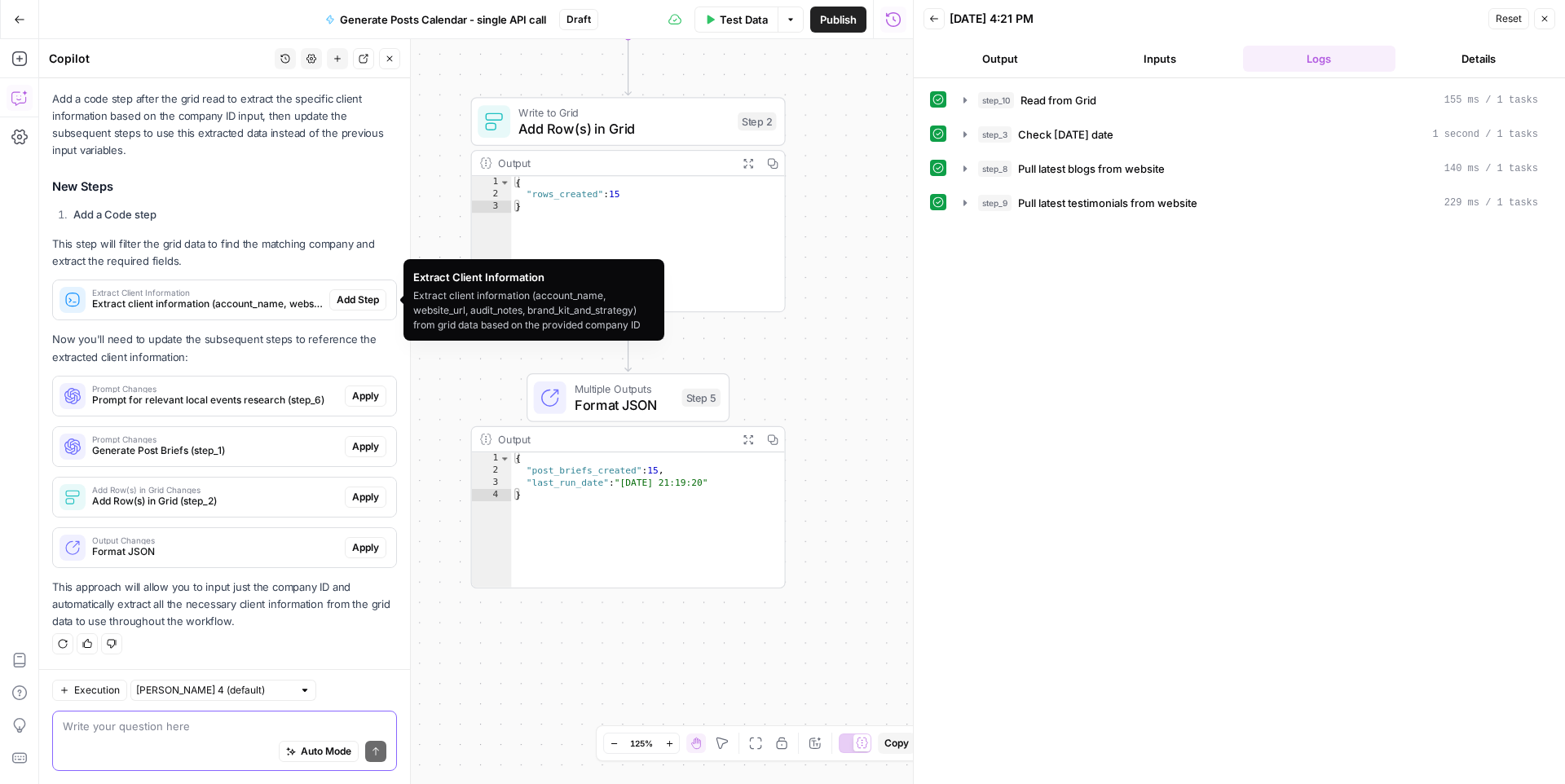
click at [351, 293] on span "Add Step" at bounding box center [358, 299] width 43 height 15
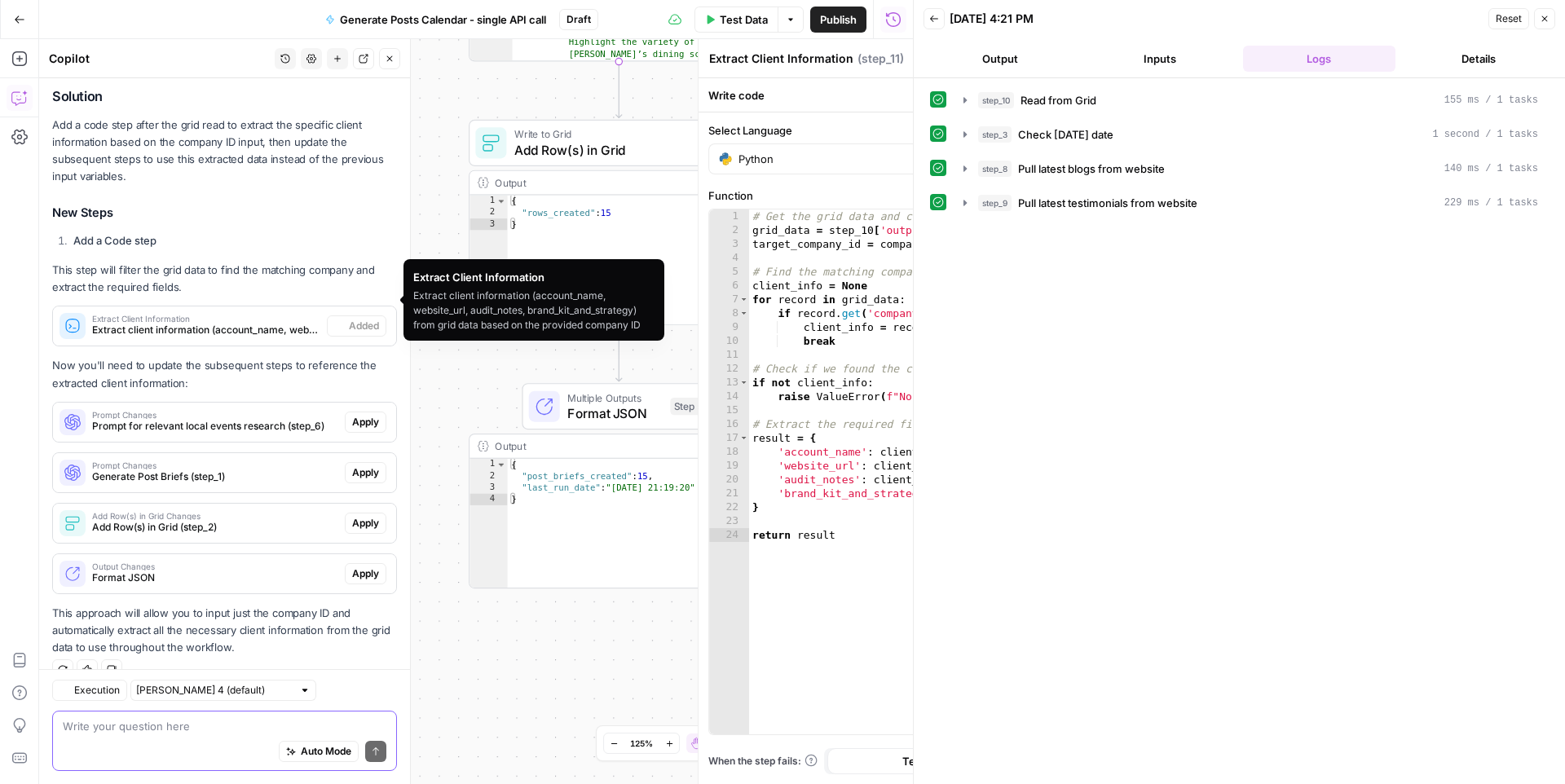
scroll to position [350, 0]
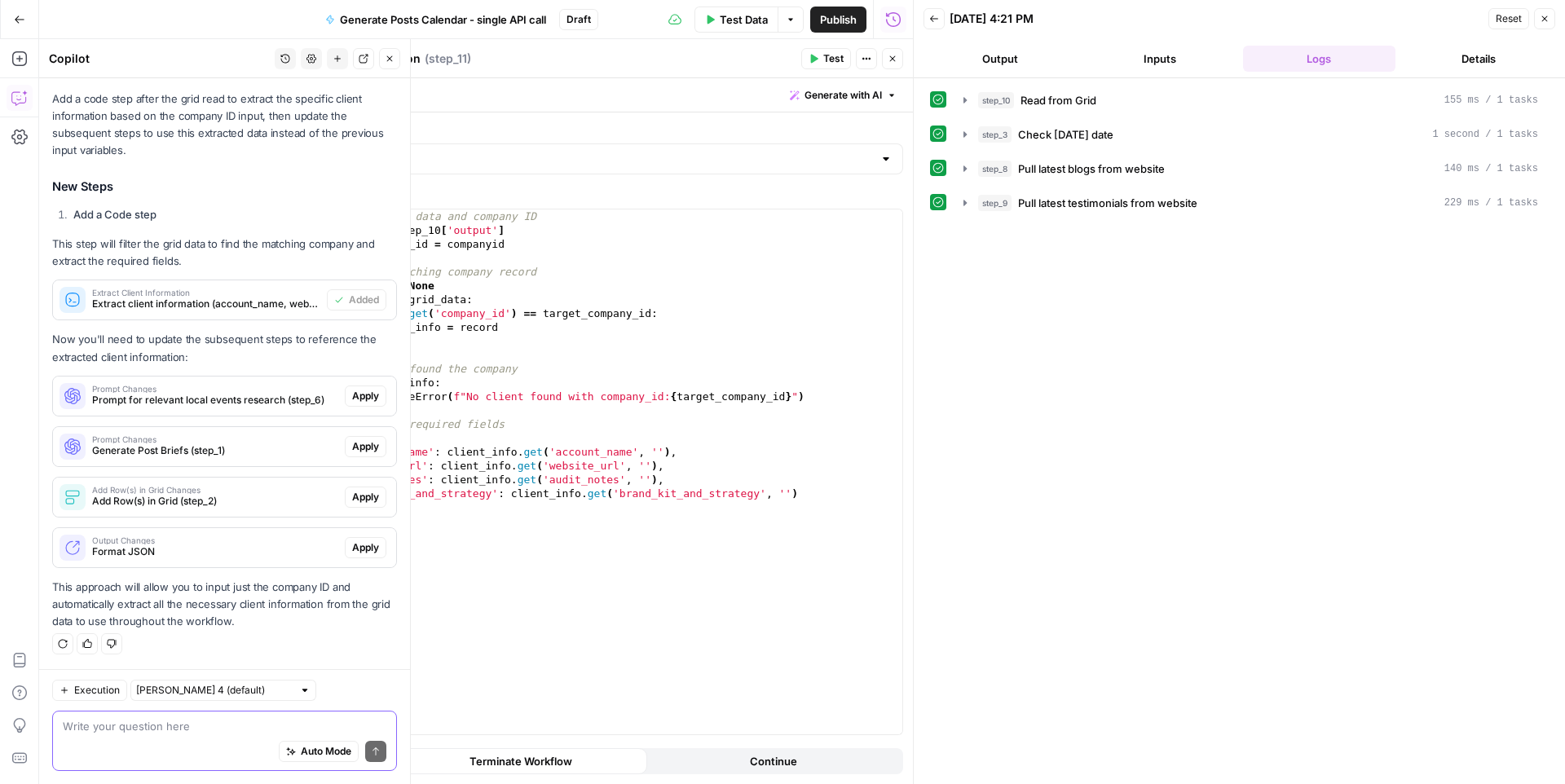
click at [360, 389] on span "Apply" at bounding box center [365, 396] width 27 height 15
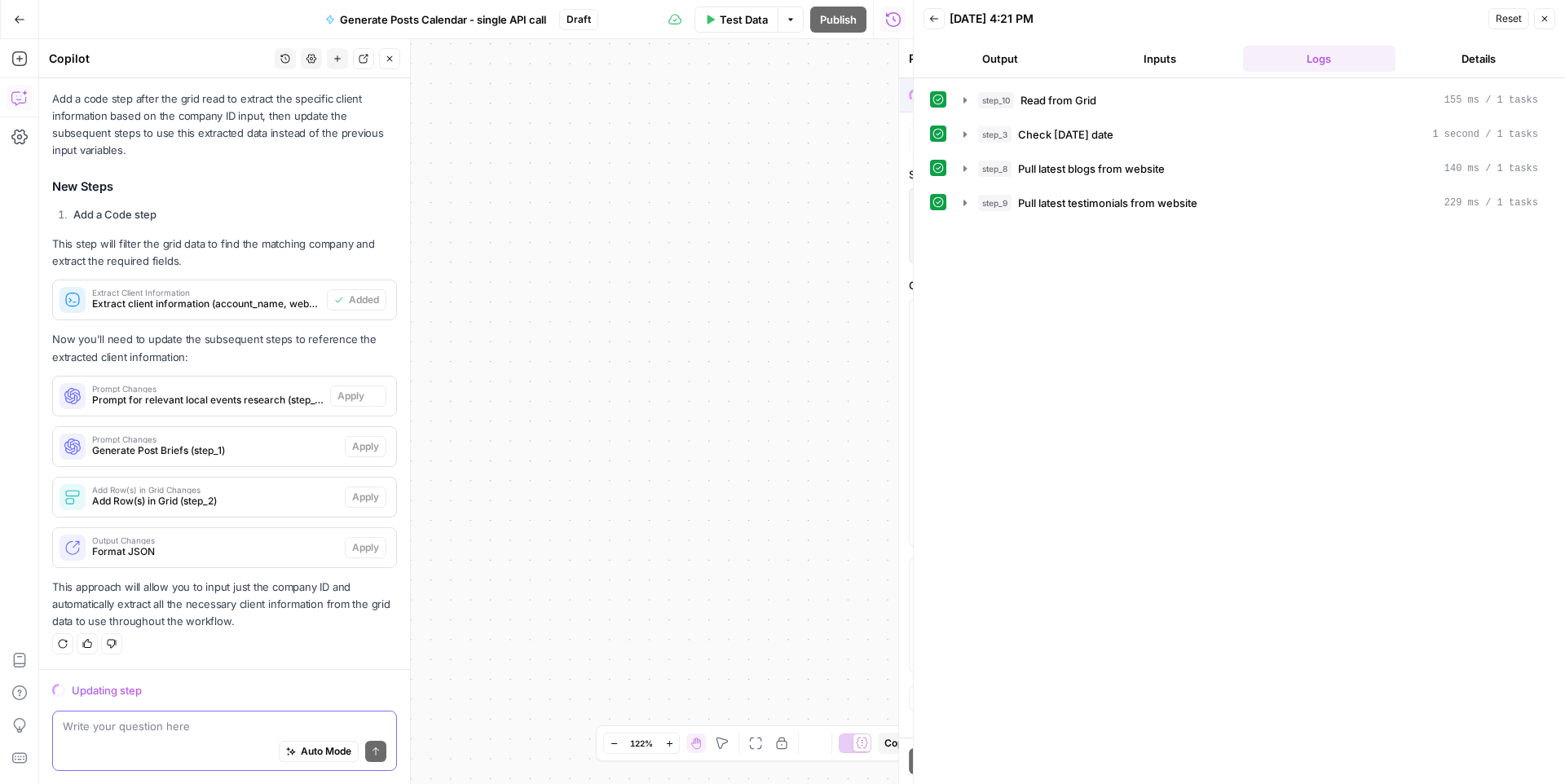
scroll to position [325, 0]
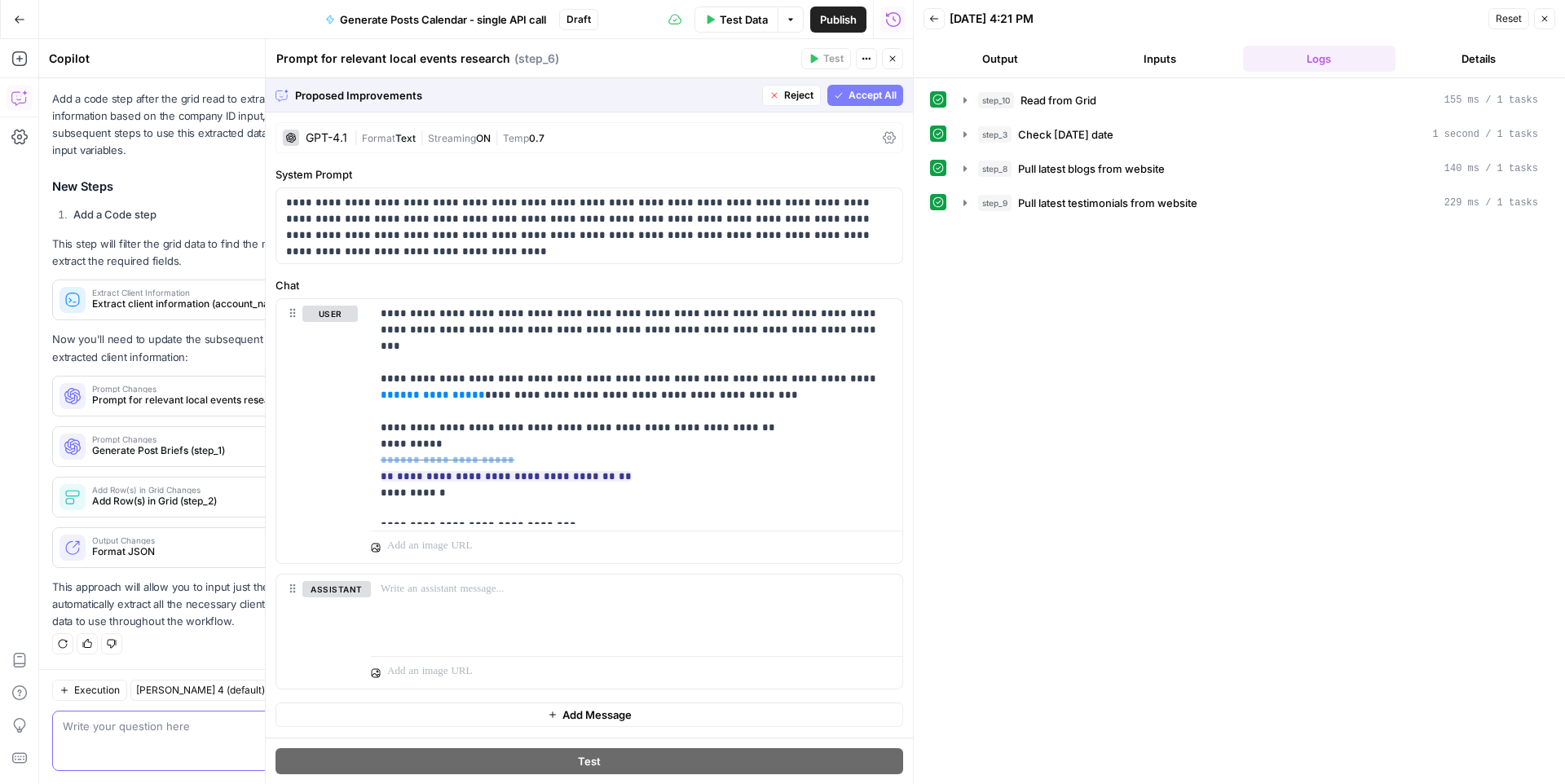
click at [856, 99] on span "Accept All" at bounding box center [873, 95] width 49 height 15
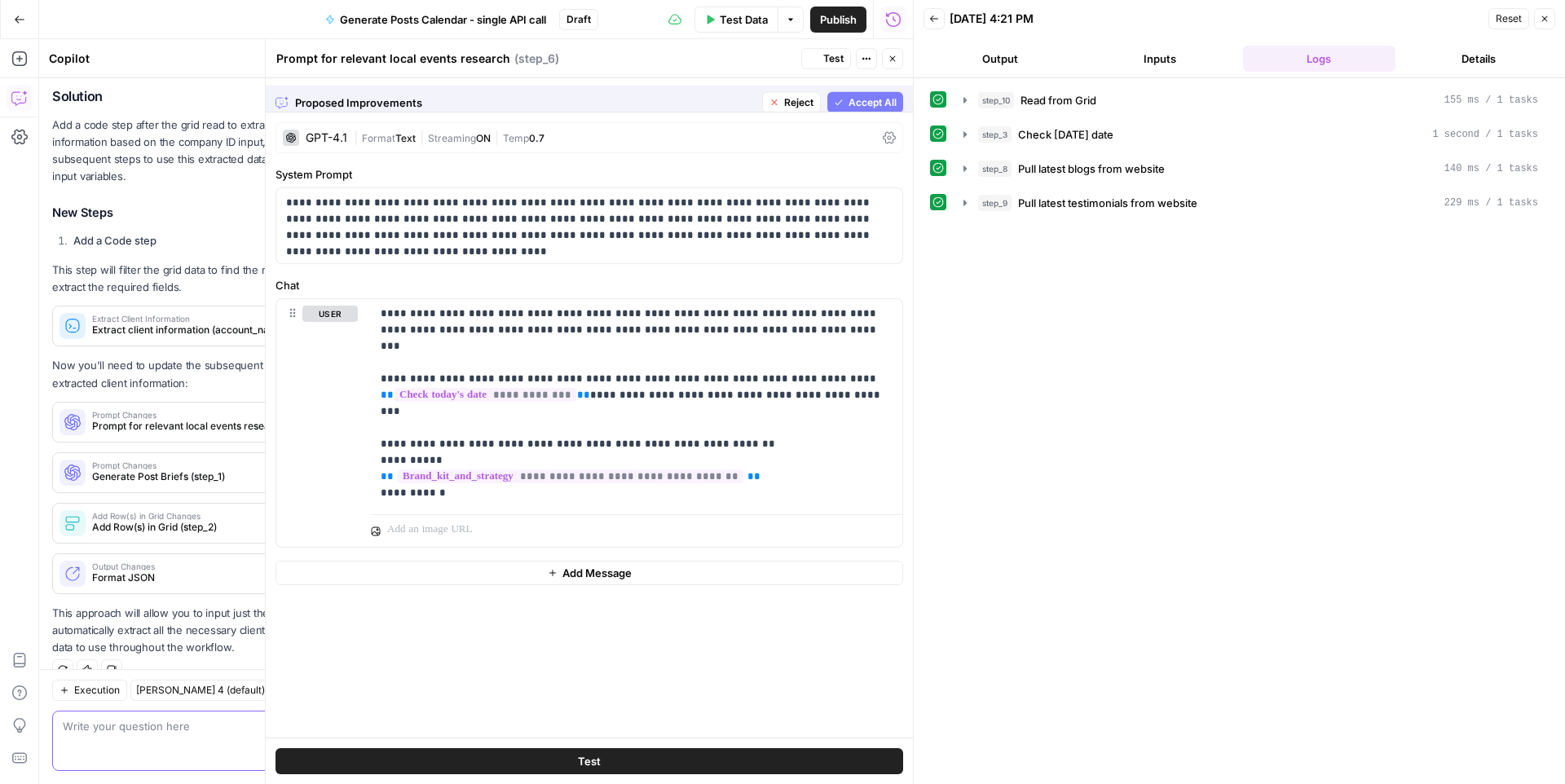
scroll to position [350, 0]
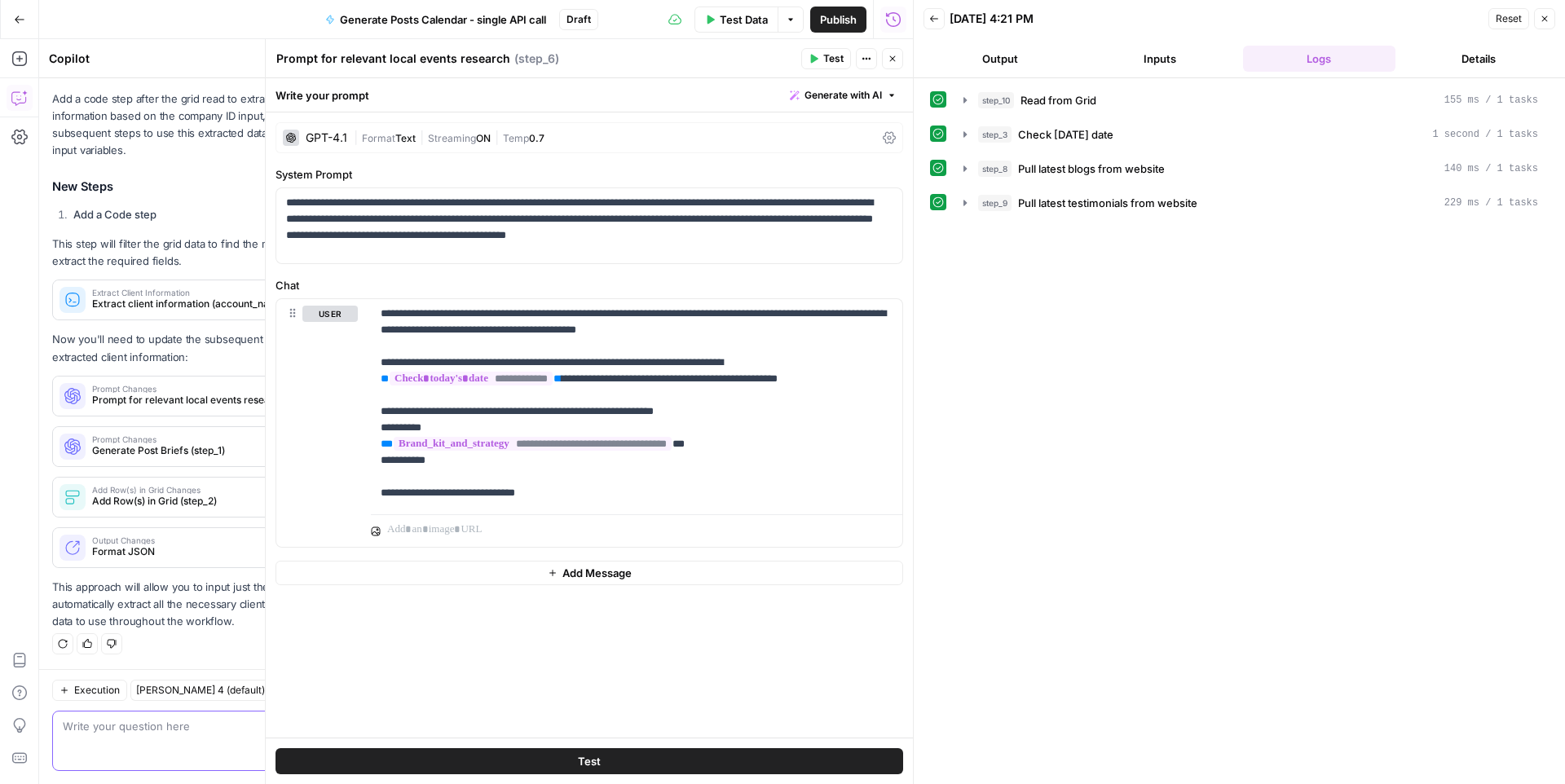
click at [891, 62] on icon "button" at bounding box center [892, 58] width 10 height 10
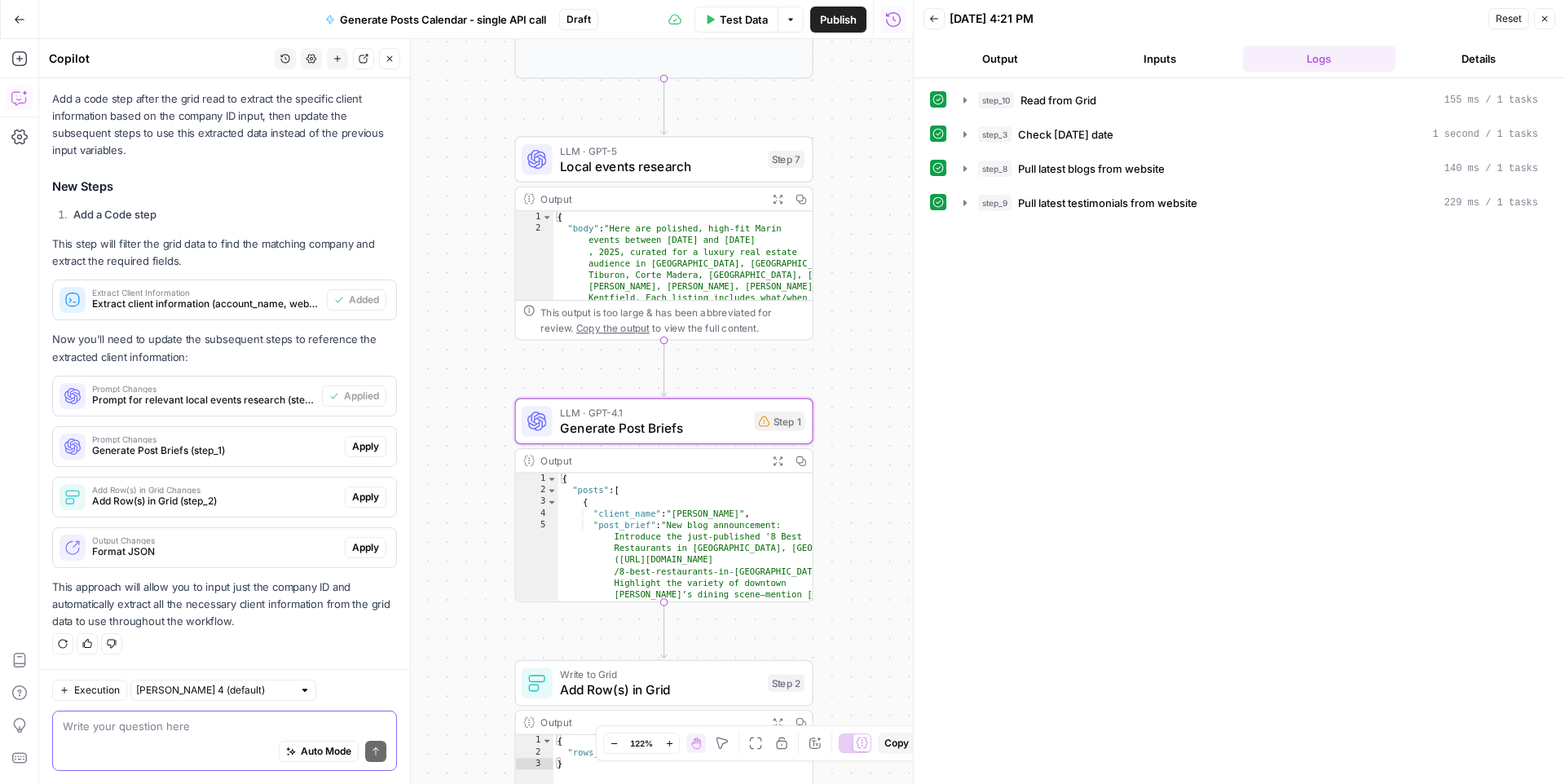
click at [370, 444] on span "Apply" at bounding box center [365, 446] width 27 height 15
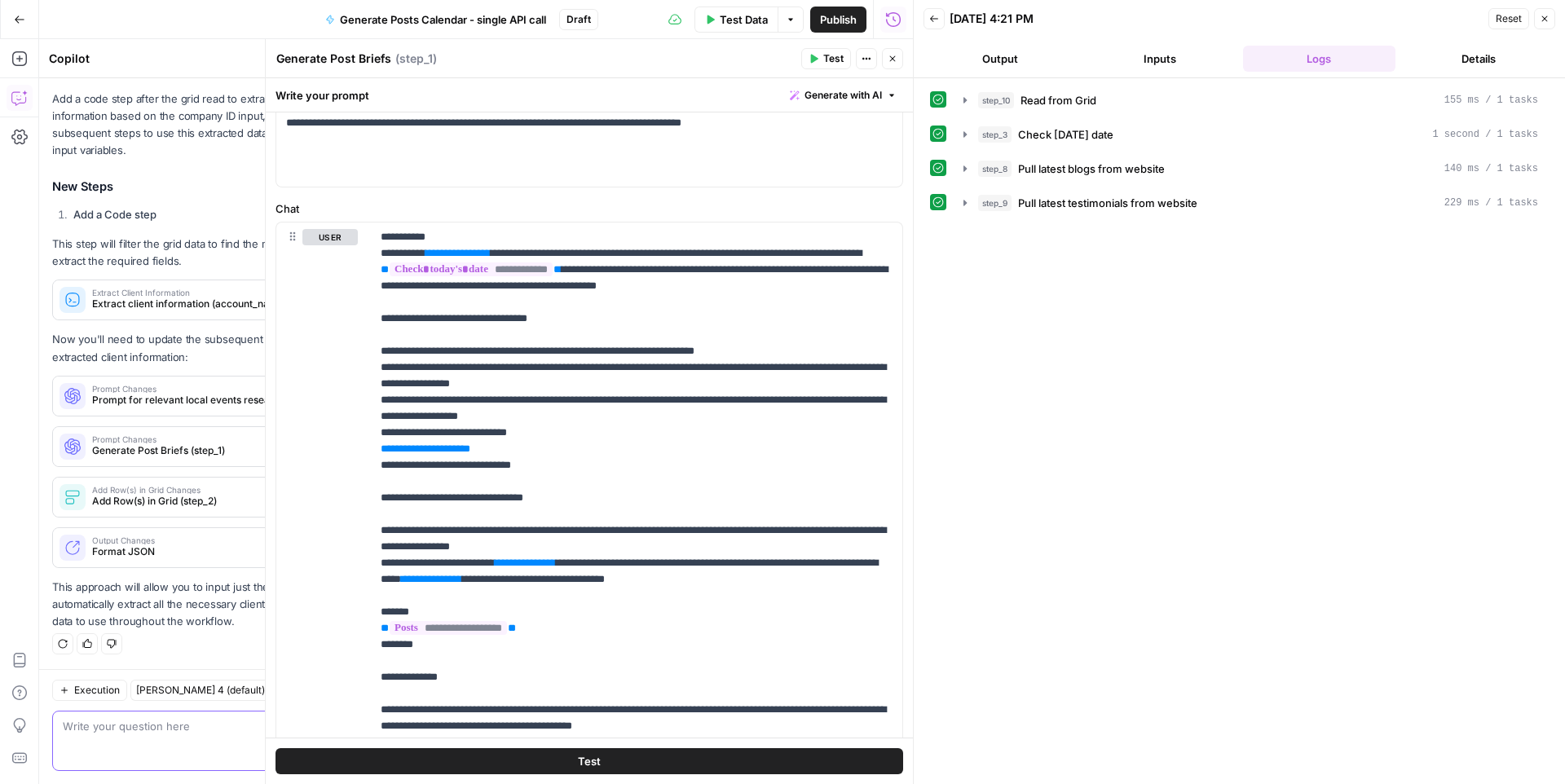
scroll to position [667, 0]
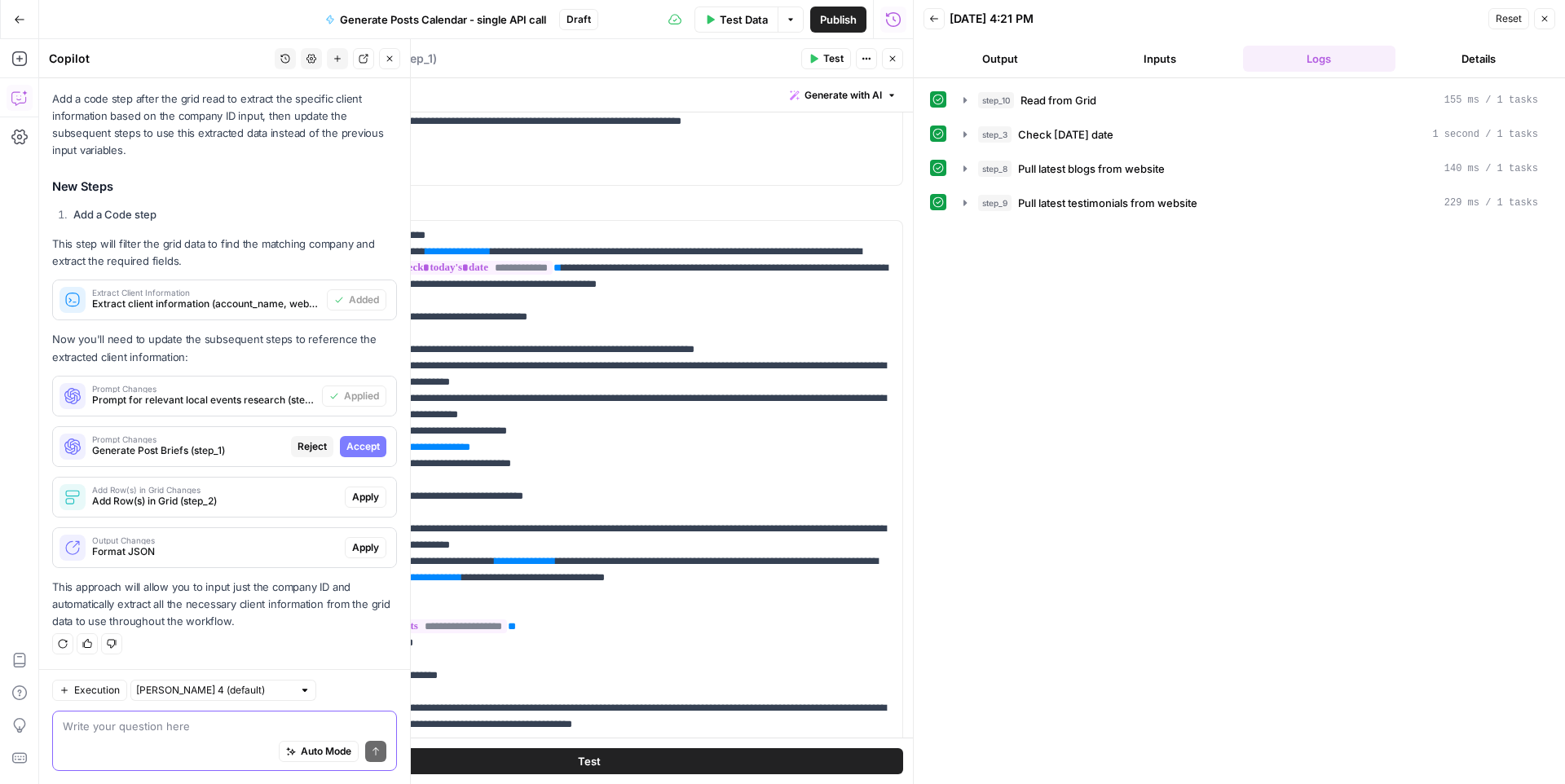
click at [179, 439] on span "Prompt Changes" at bounding box center [188, 439] width 192 height 8
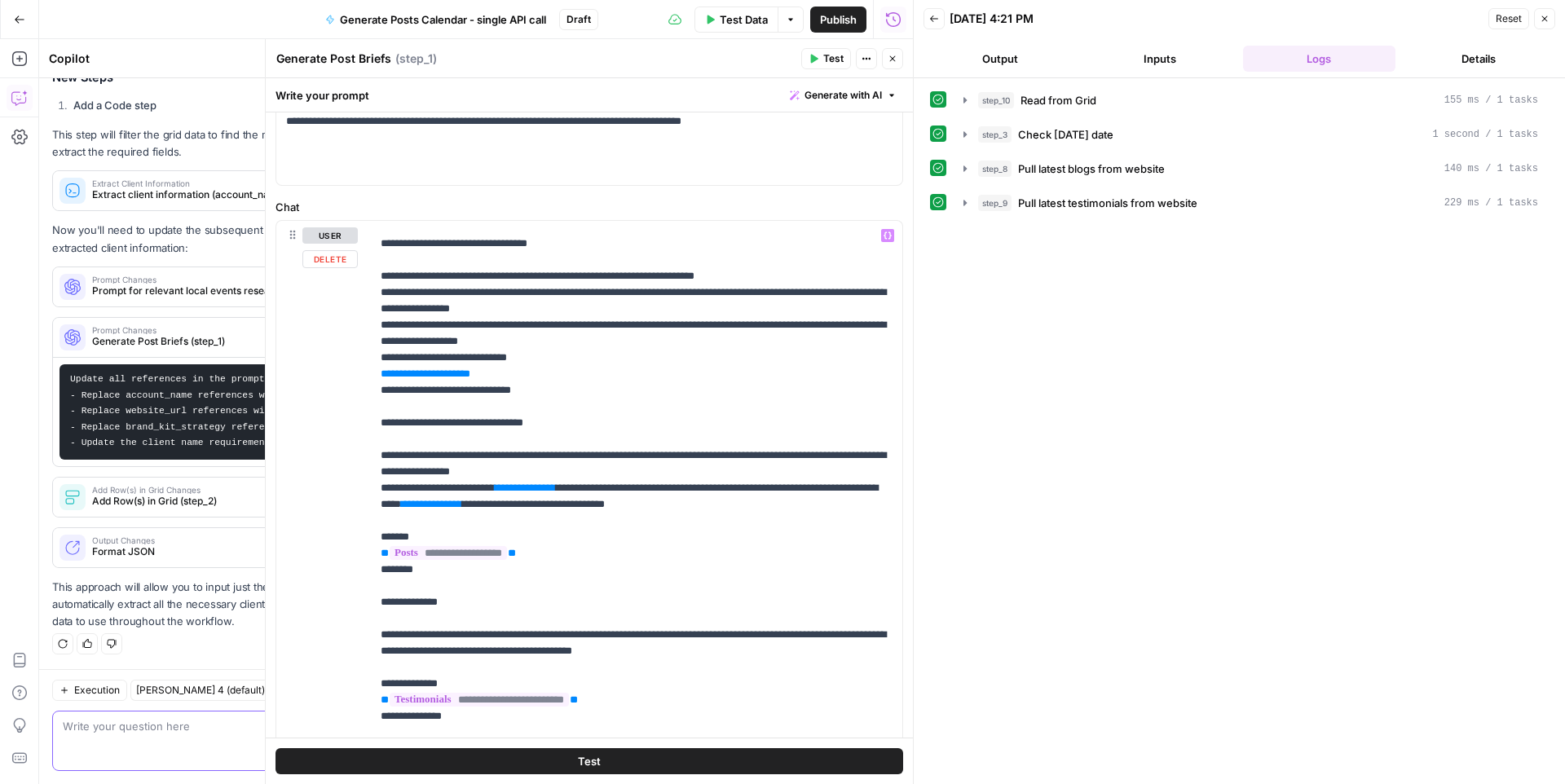
scroll to position [0, 0]
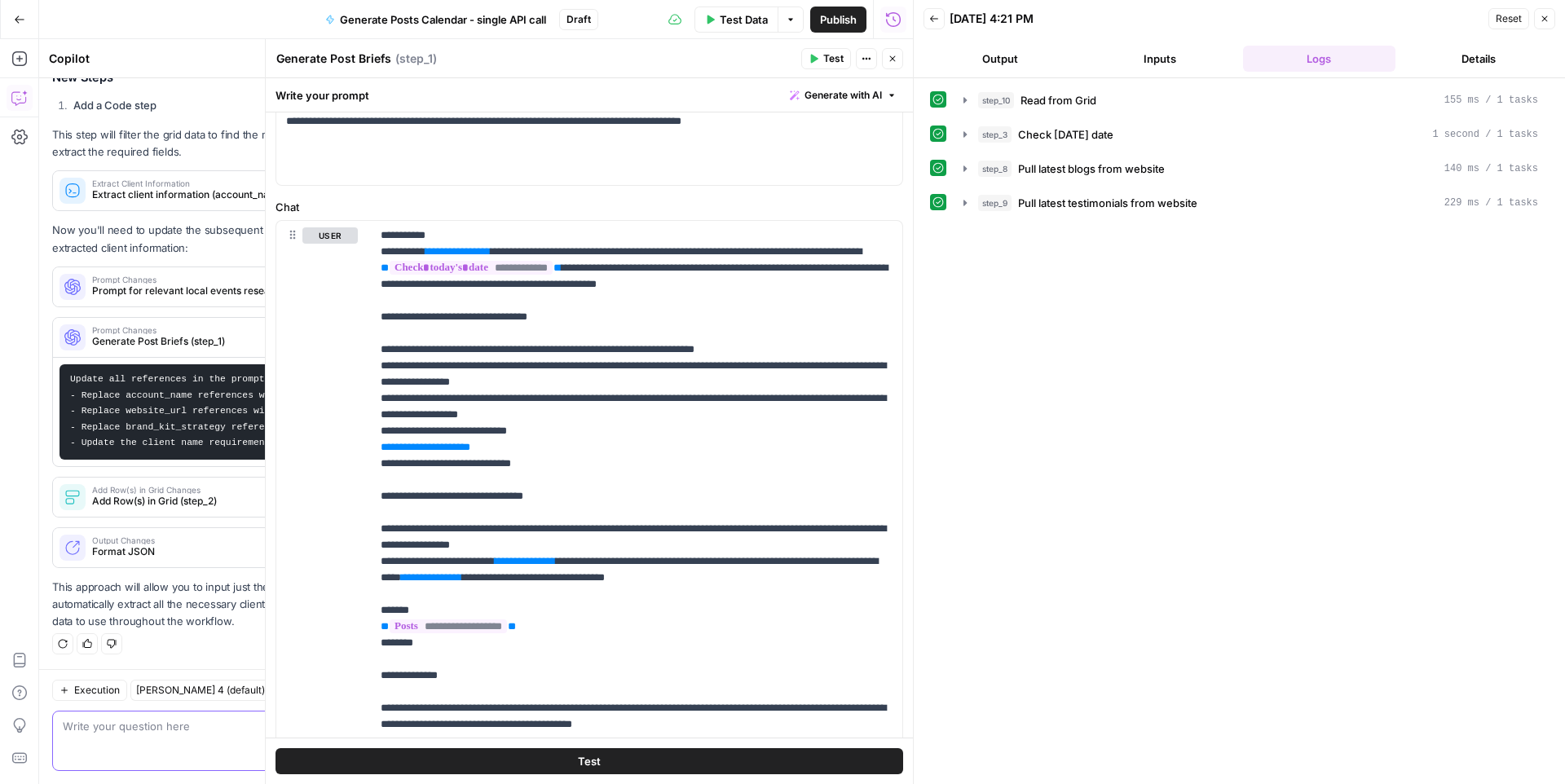
click at [894, 57] on icon "button" at bounding box center [892, 58] width 10 height 10
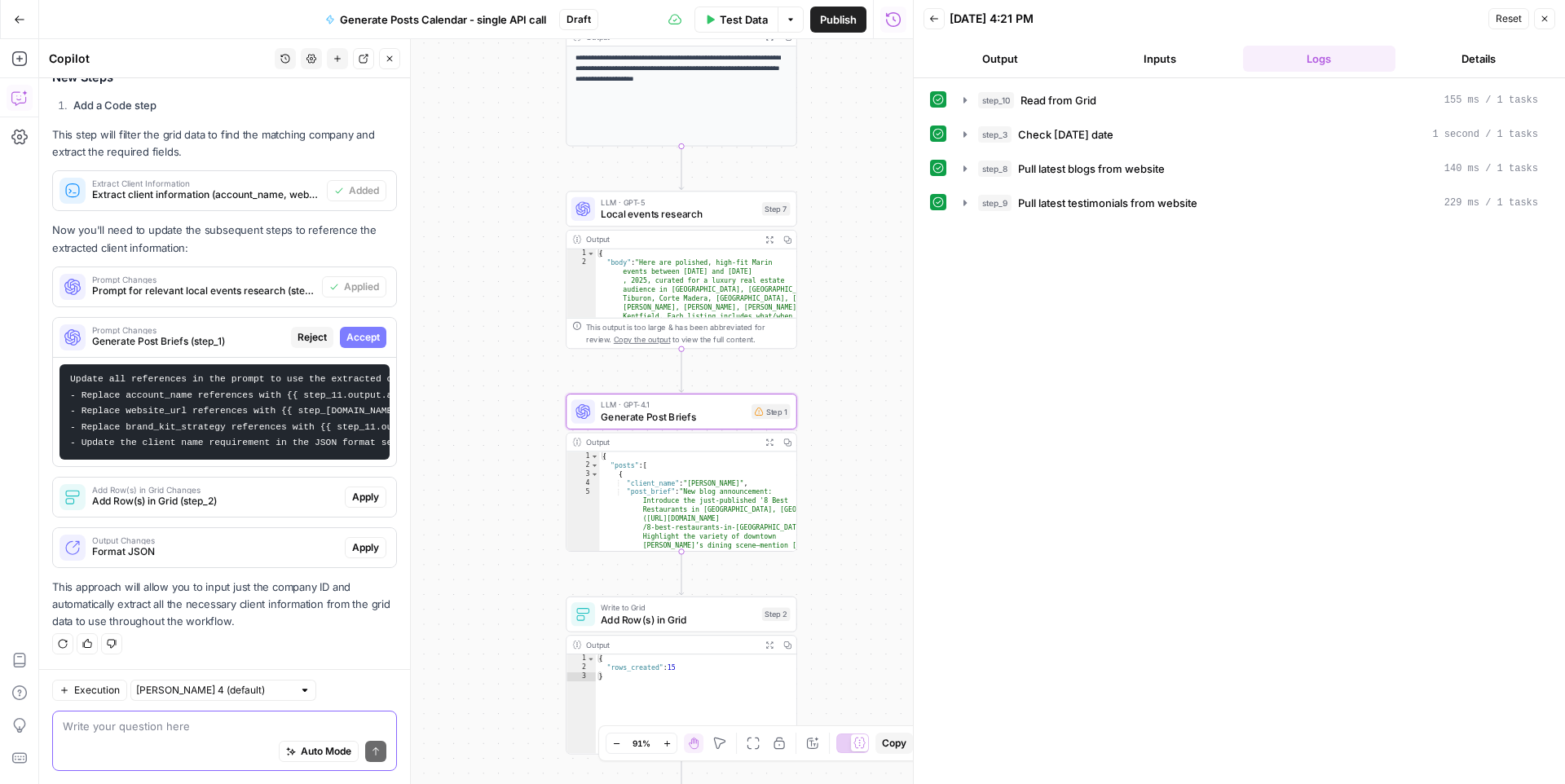
click at [315, 331] on span "Reject" at bounding box center [312, 337] width 30 height 15
click at [322, 338] on span "Reject" at bounding box center [312, 337] width 30 height 15
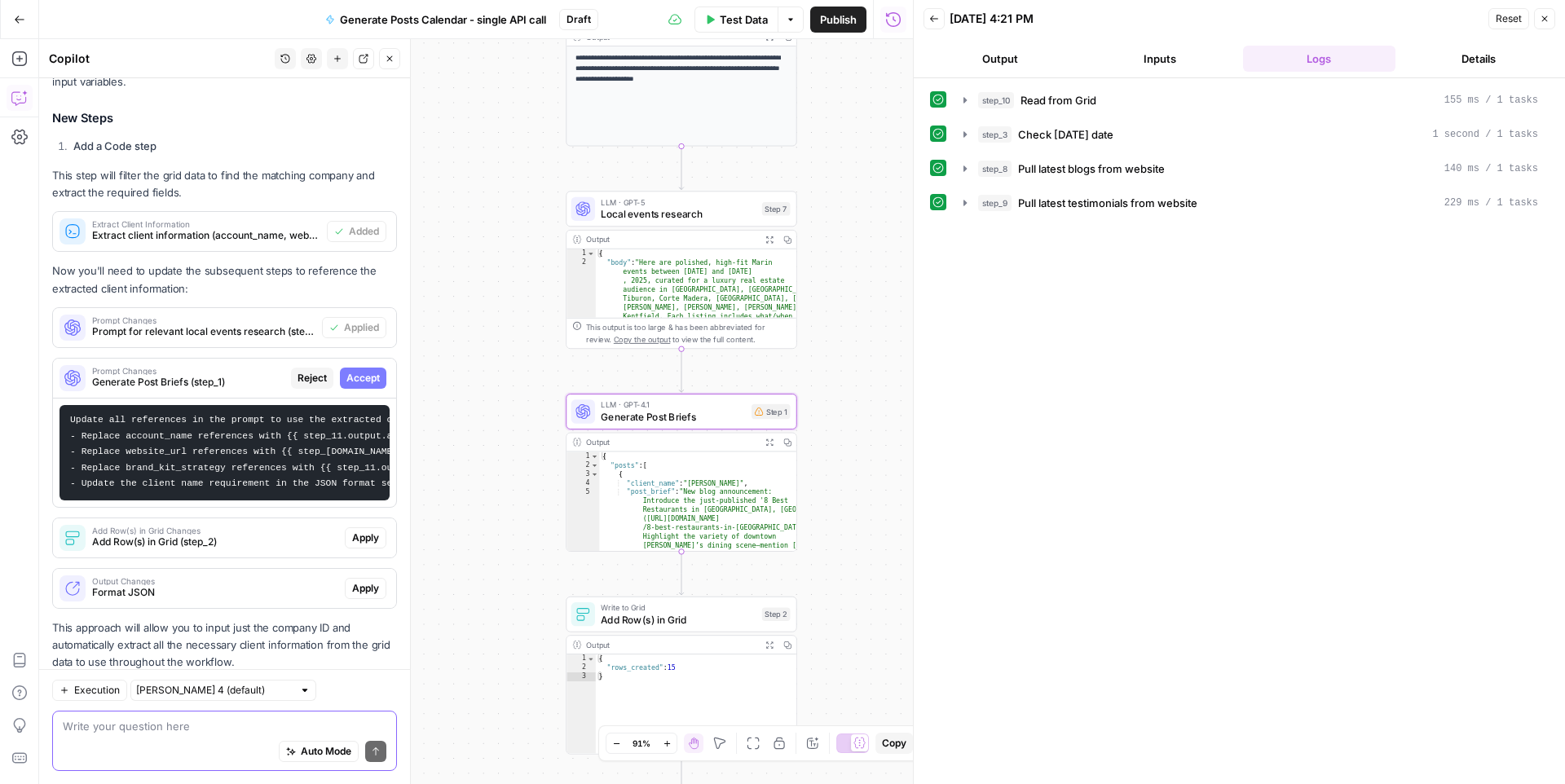
scroll to position [438, 0]
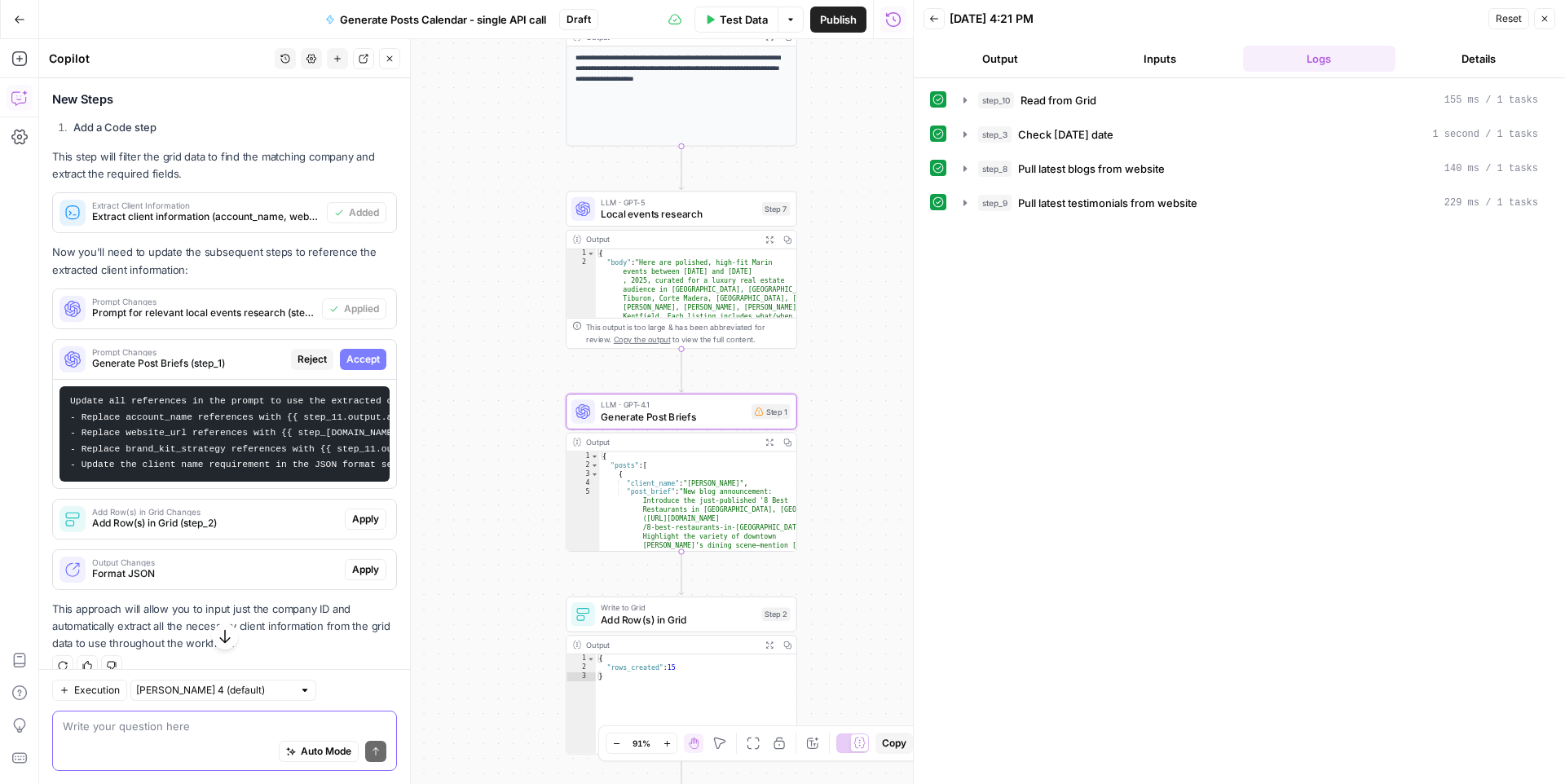
click at [317, 357] on span "Reject" at bounding box center [312, 359] width 30 height 15
click at [276, 520] on span "Add Row(s) in Grid (step_2)" at bounding box center [215, 523] width 247 height 15
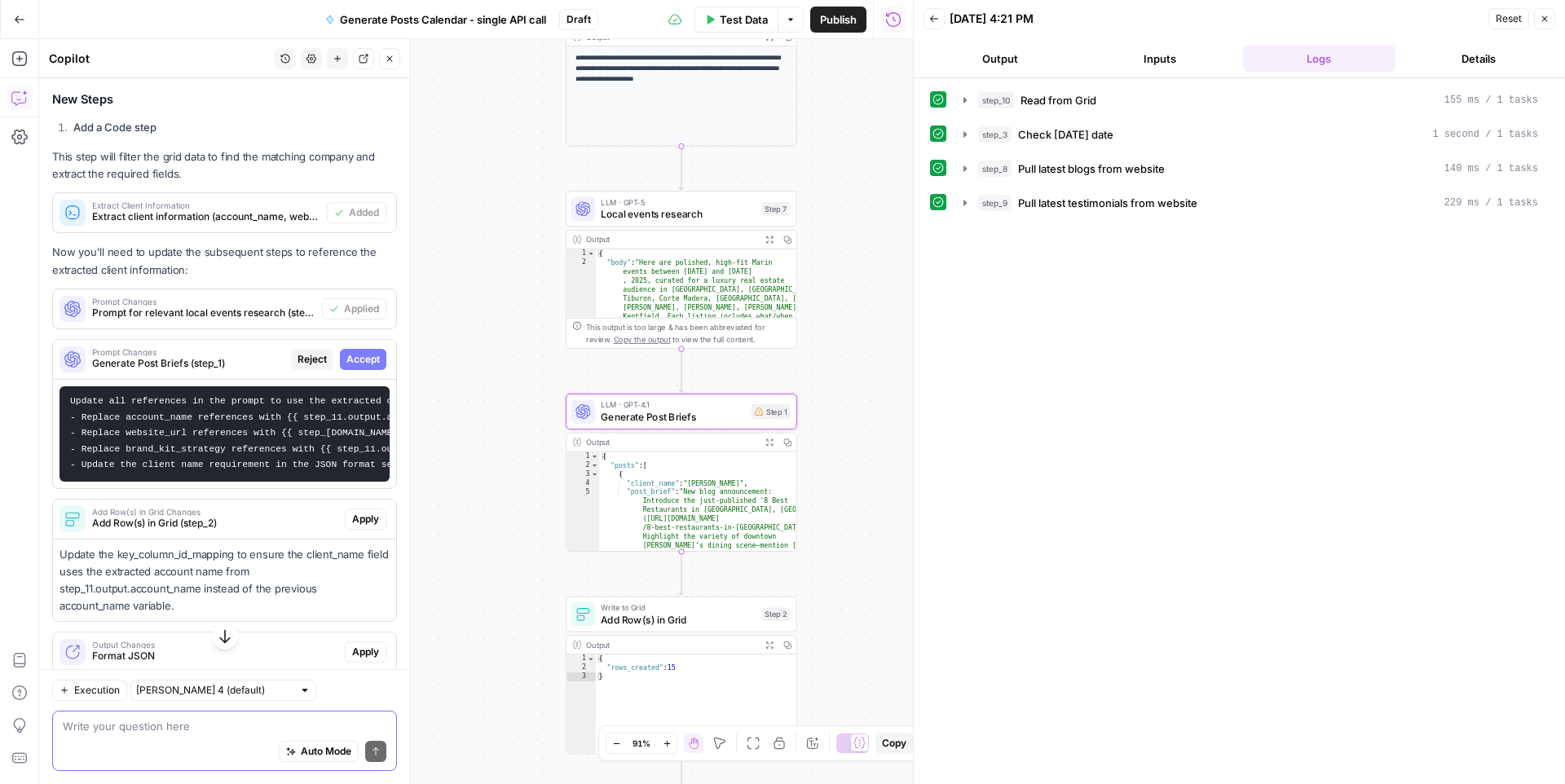
click at [307, 359] on span "Reject" at bounding box center [312, 359] width 30 height 15
click at [365, 358] on span "Accept" at bounding box center [364, 359] width 34 height 15
click at [681, 421] on span "Generate Post Briefs" at bounding box center [679, 416] width 156 height 15
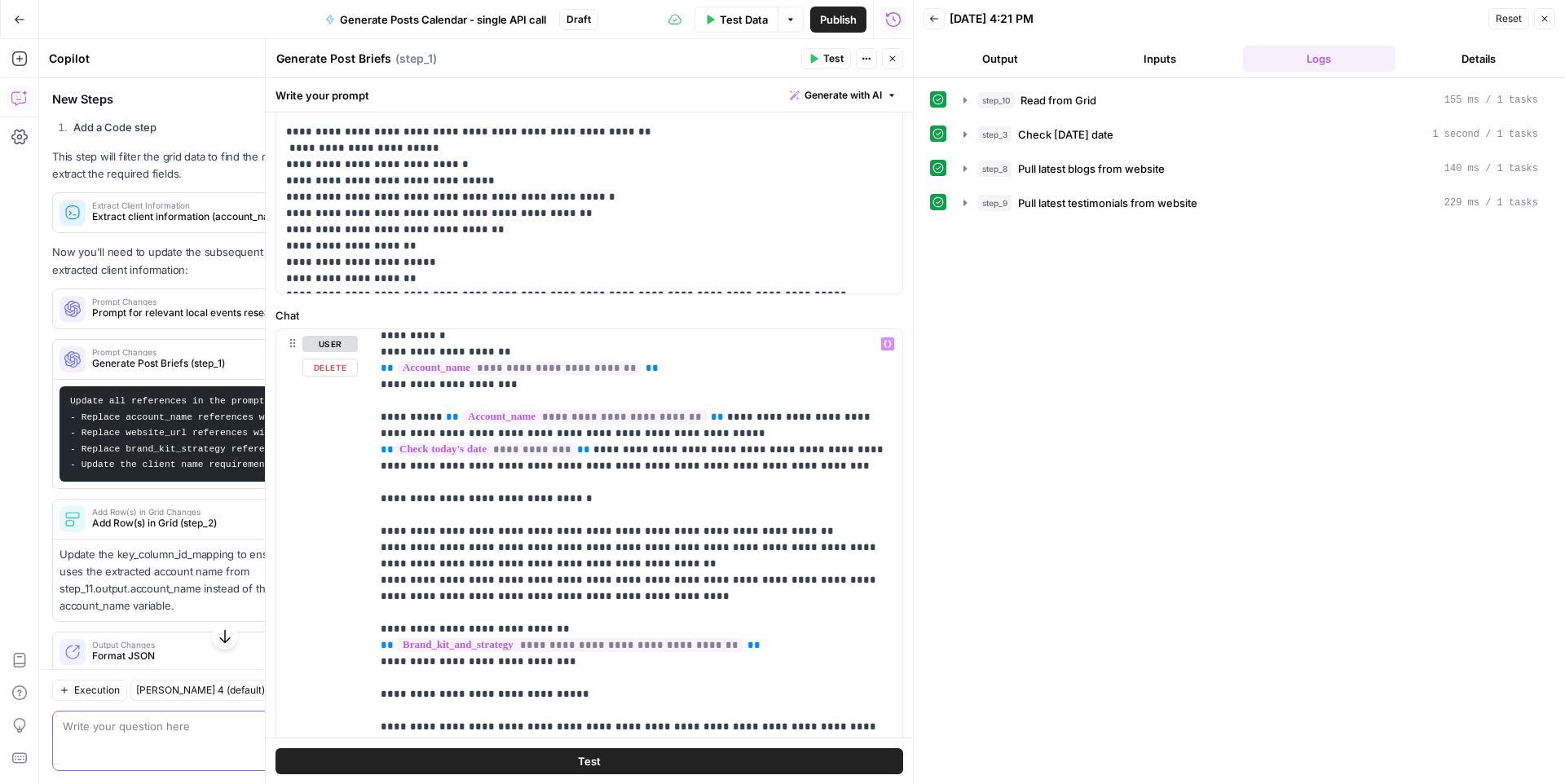
scroll to position [0, 0]
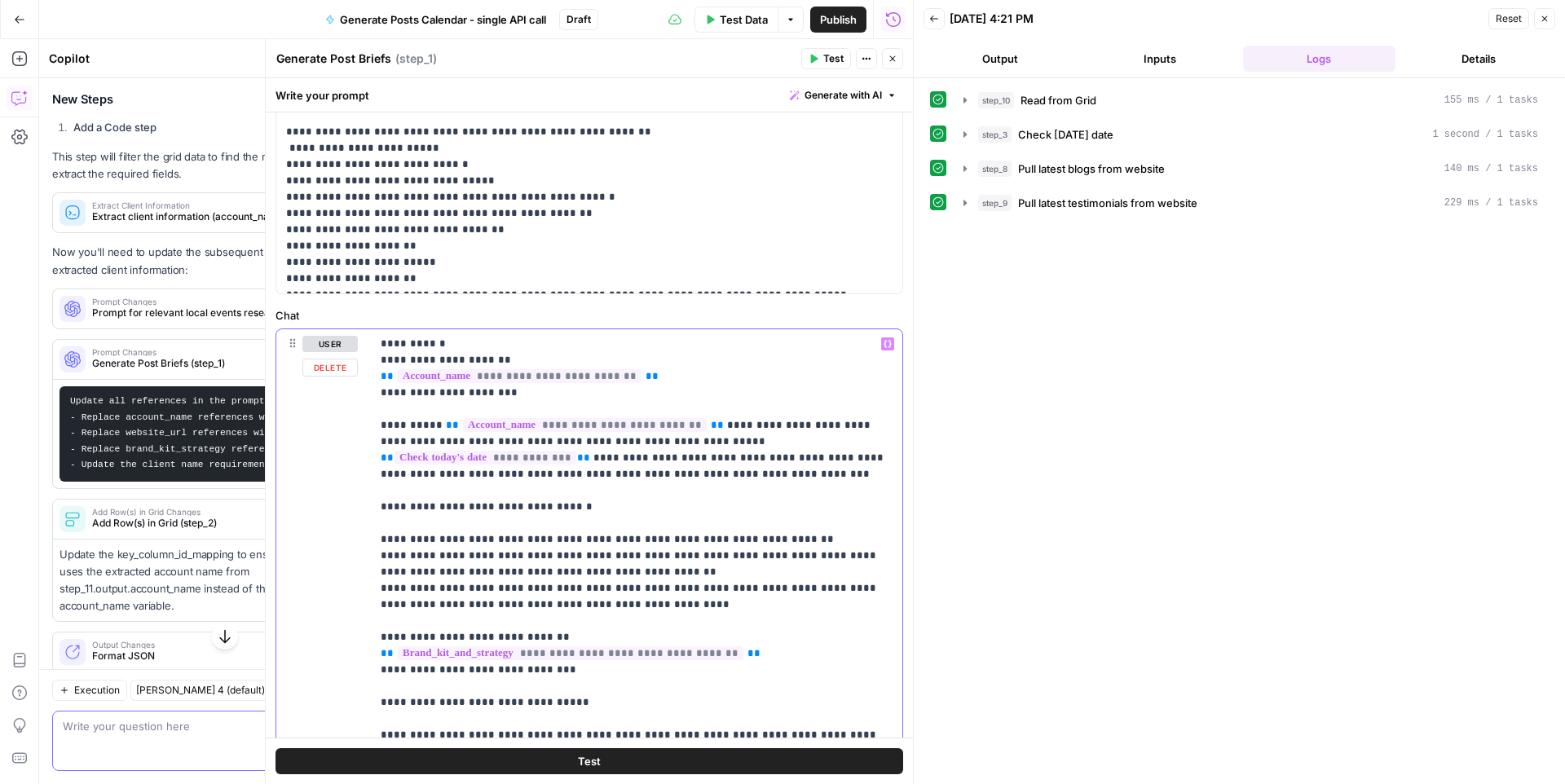
drag, startPoint x: 523, startPoint y: 393, endPoint x: 368, endPoint y: 358, distance: 158.9
click at [368, 358] on div "**********" at bounding box center [589, 679] width 626 height 702
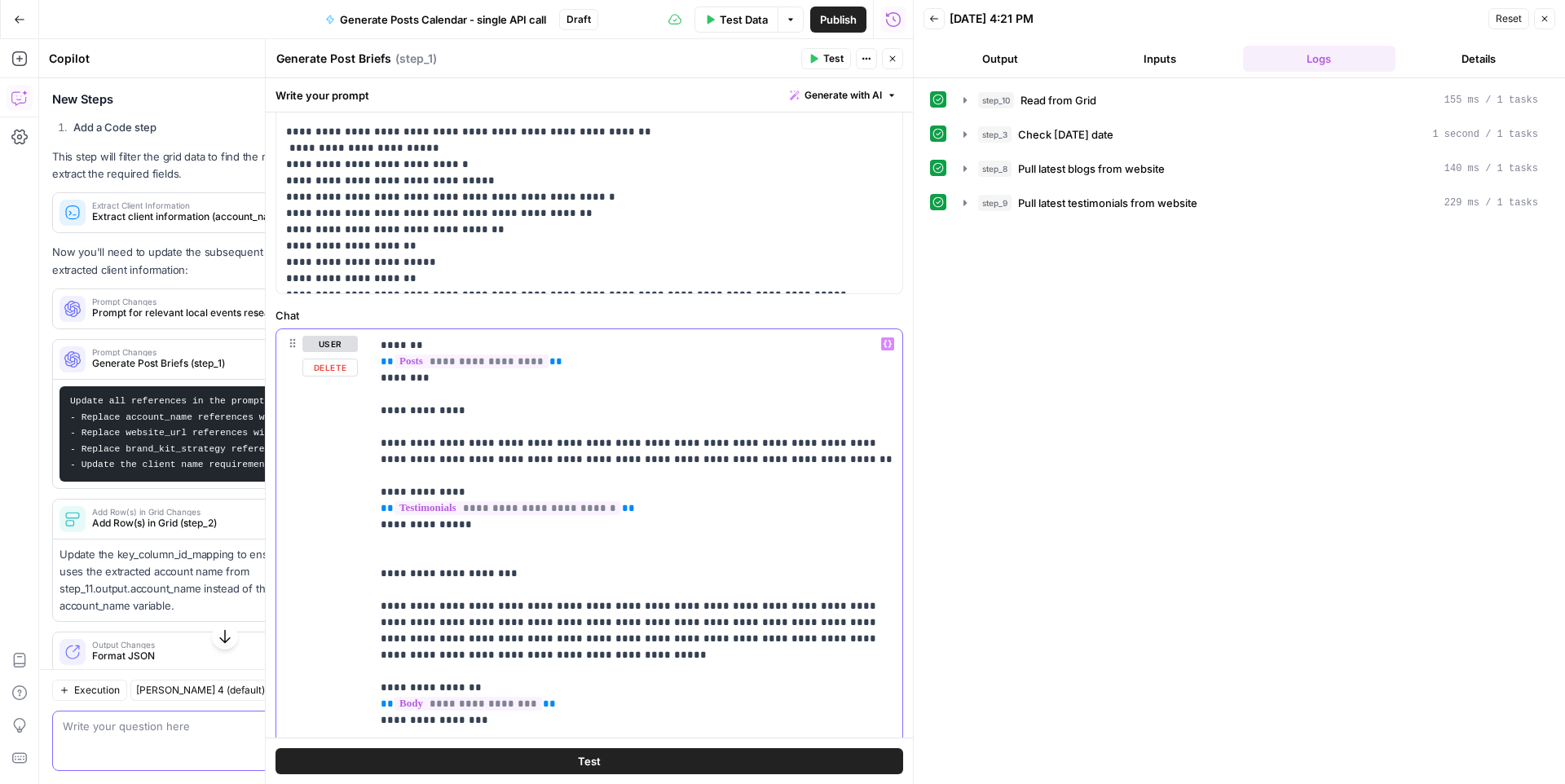
scroll to position [516, 0]
click at [891, 57] on icon "button" at bounding box center [892, 58] width 10 height 10
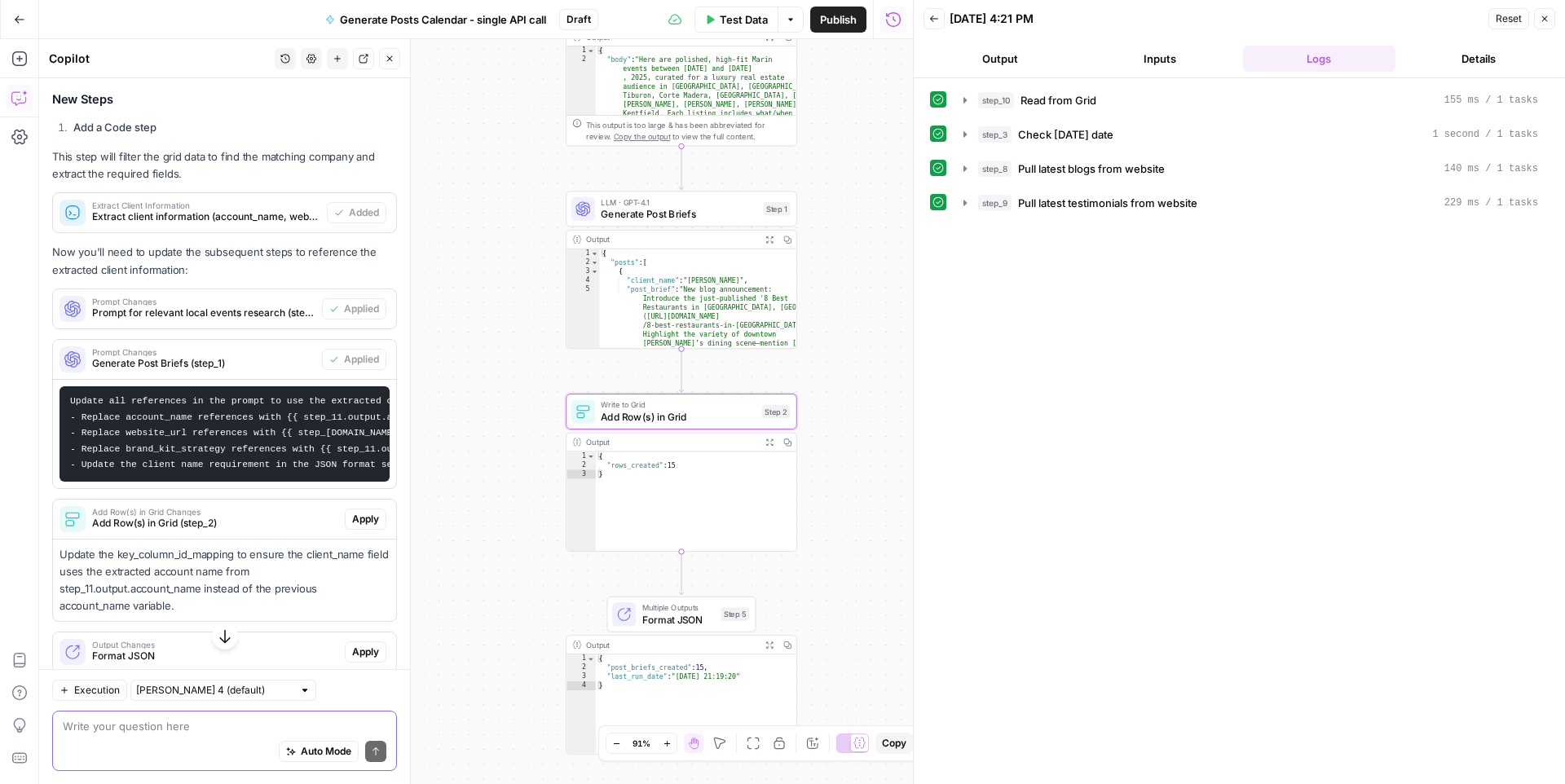
click at [366, 519] on span "Apply" at bounding box center [365, 519] width 27 height 15
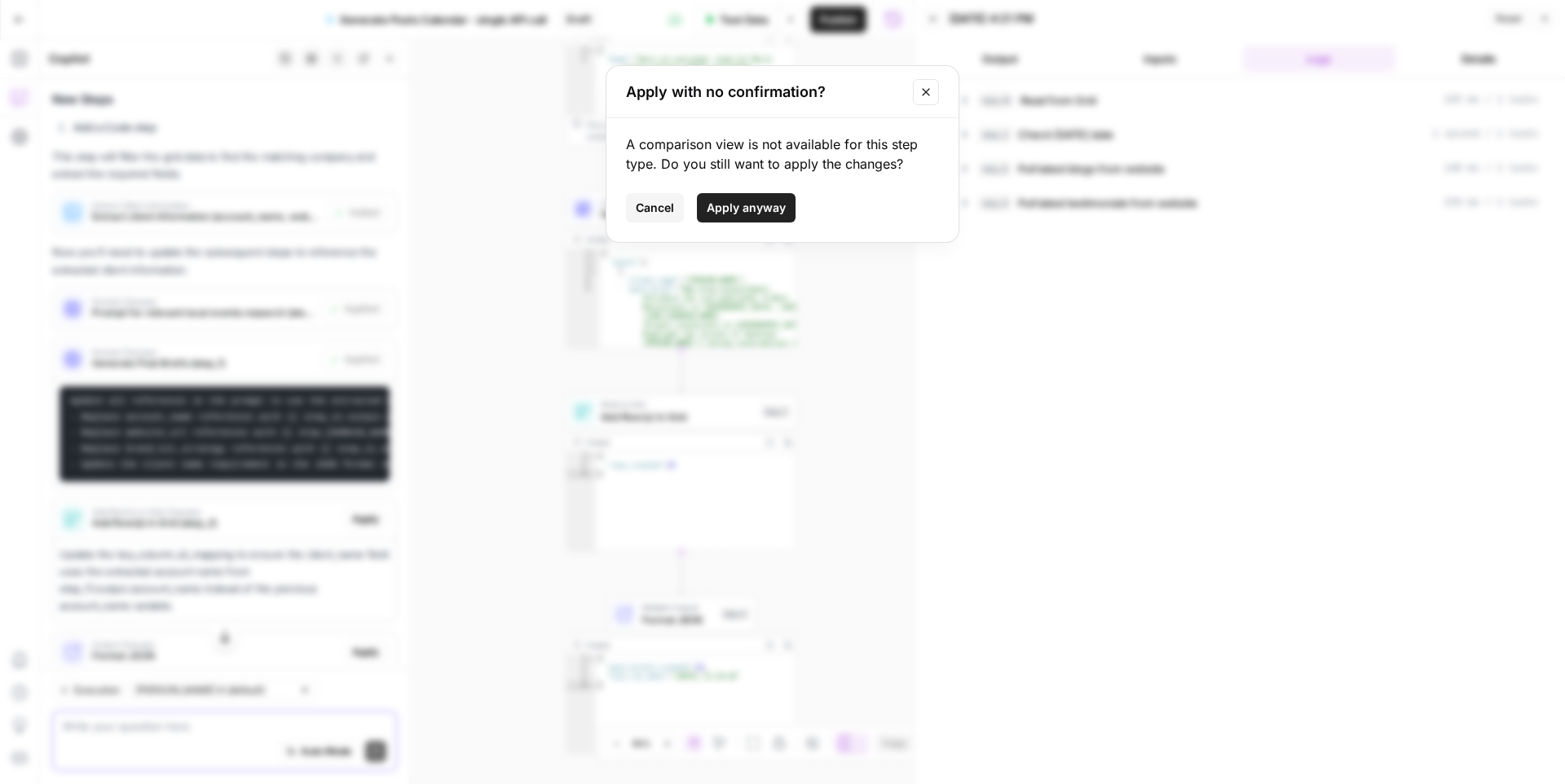
click at [743, 216] on button "Apply anyway" at bounding box center [747, 208] width 99 height 30
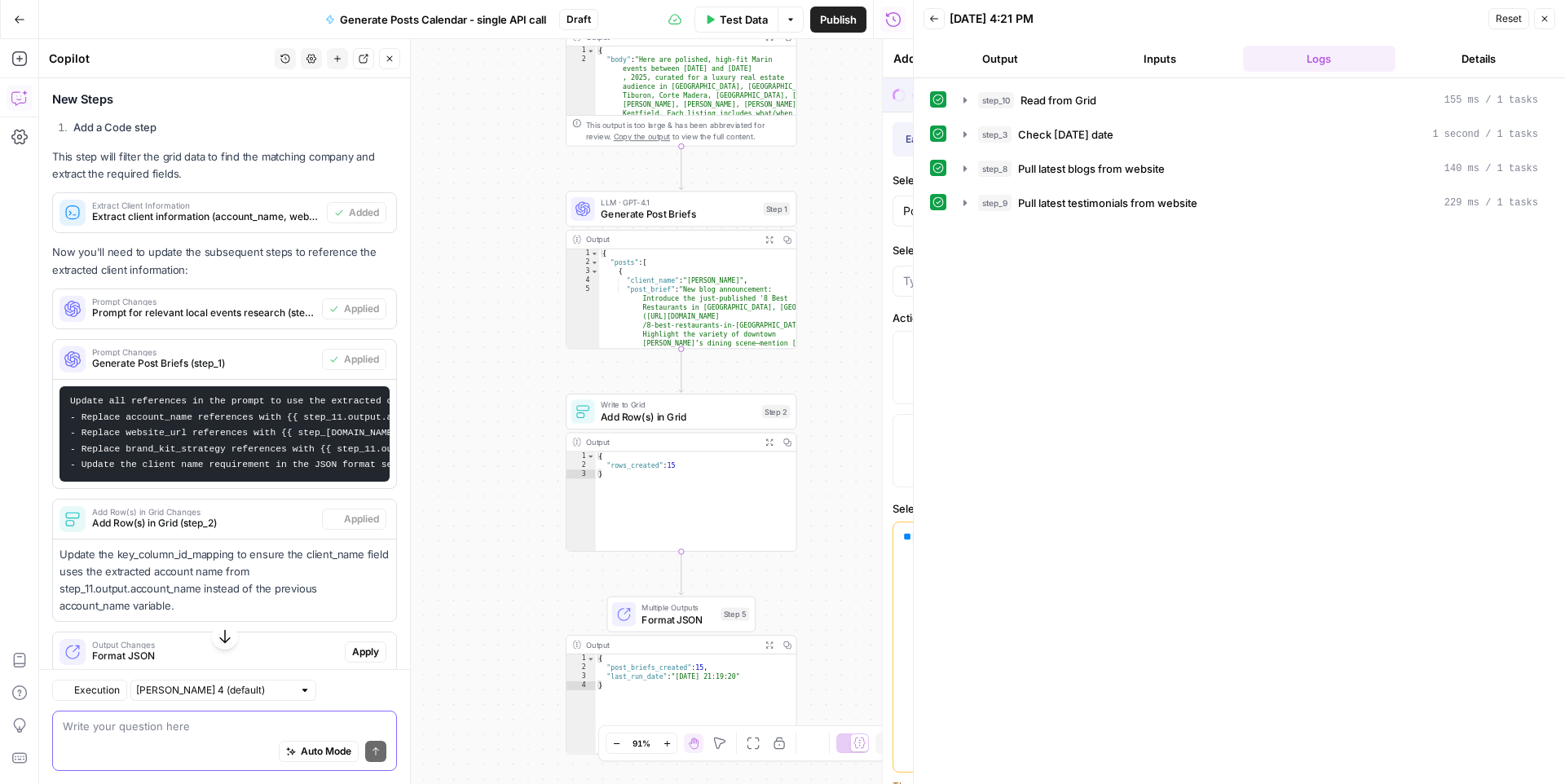
type input "Sheet 1"
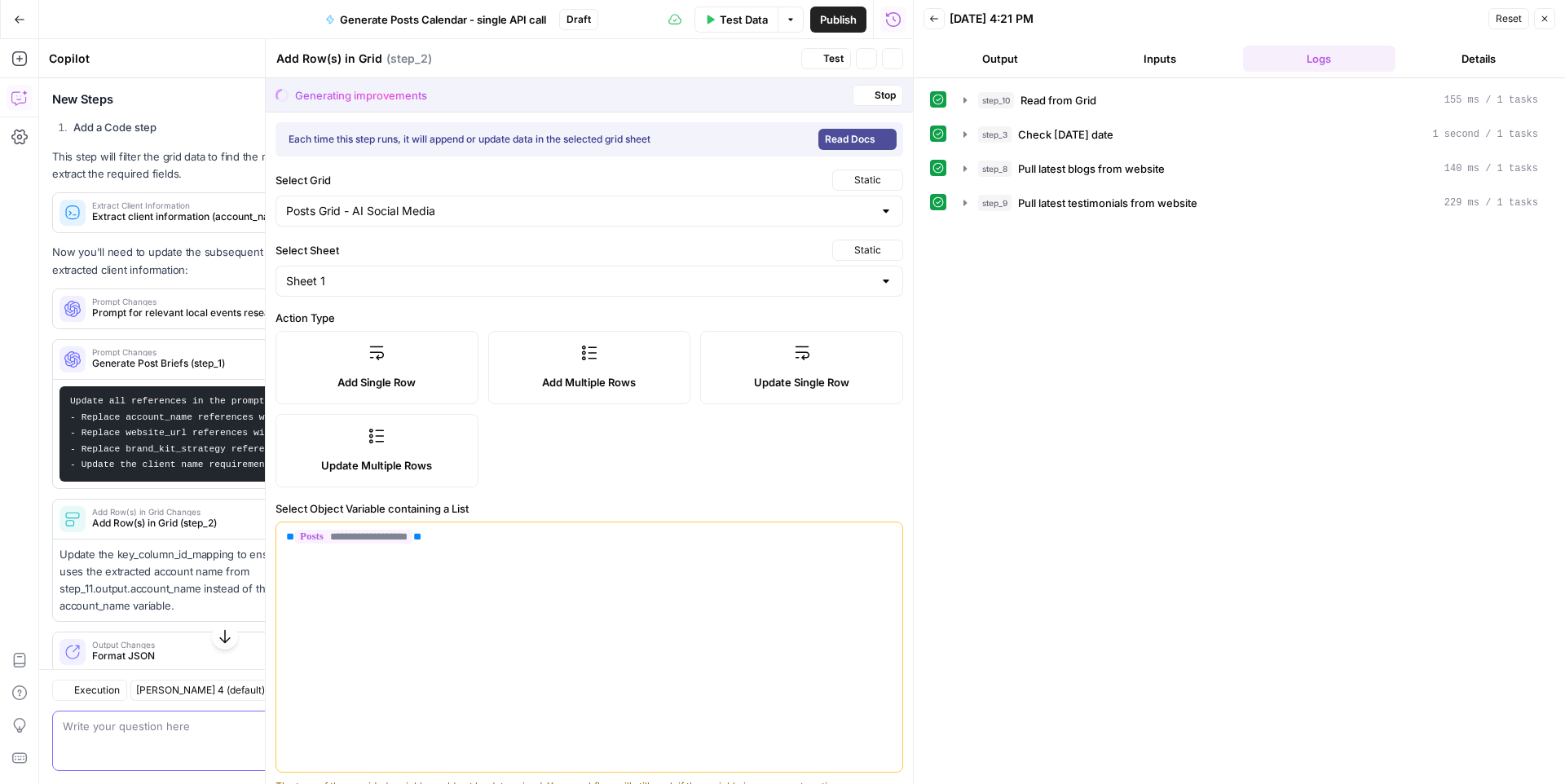
type input "client name"
type input "Content prompt"
type input "GoLiveDate"
click at [884, 55] on button "Close" at bounding box center [891, 58] width 21 height 21
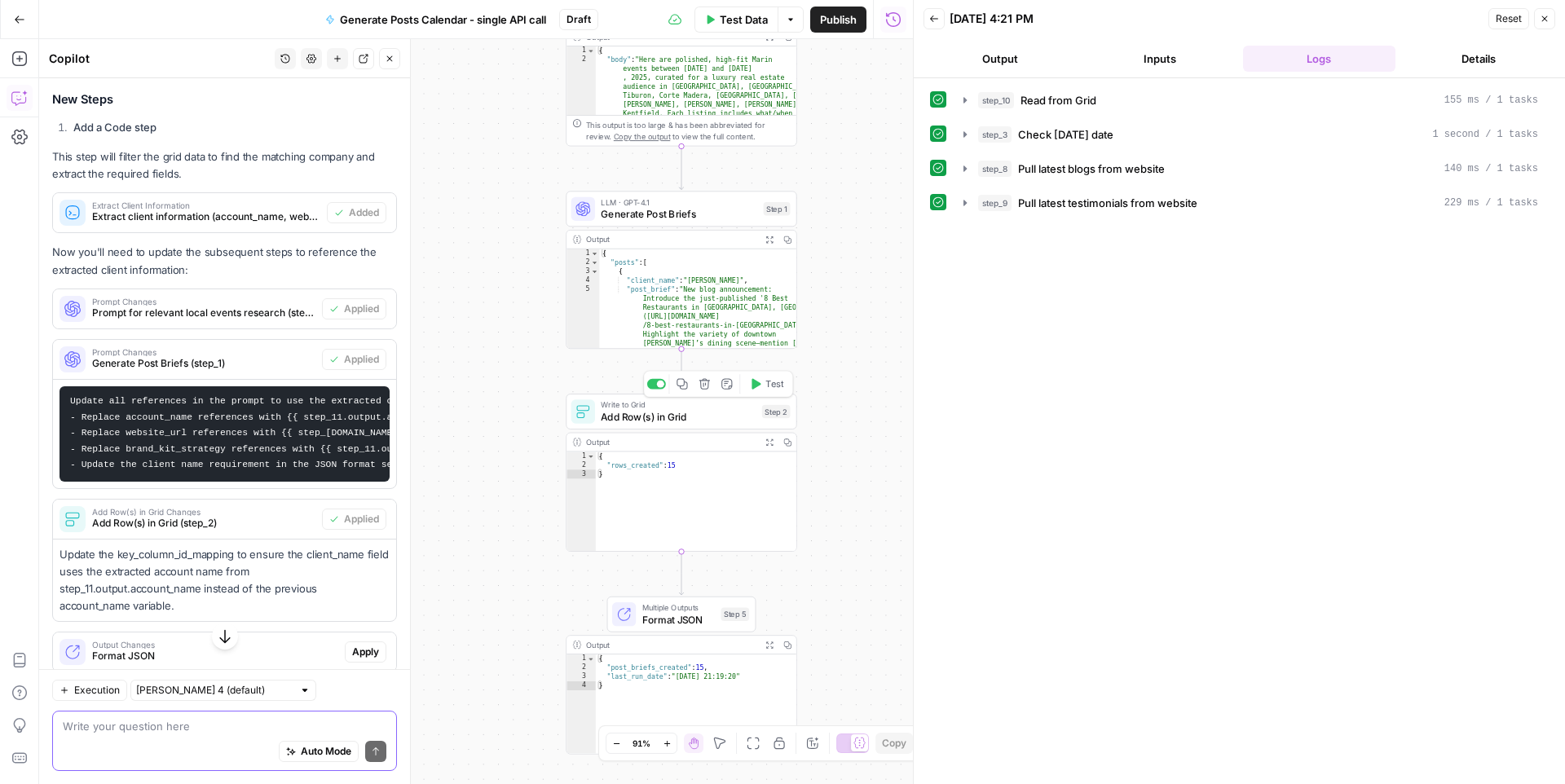
click at [668, 417] on span "Add Row(s) in Grid" at bounding box center [678, 416] width 155 height 15
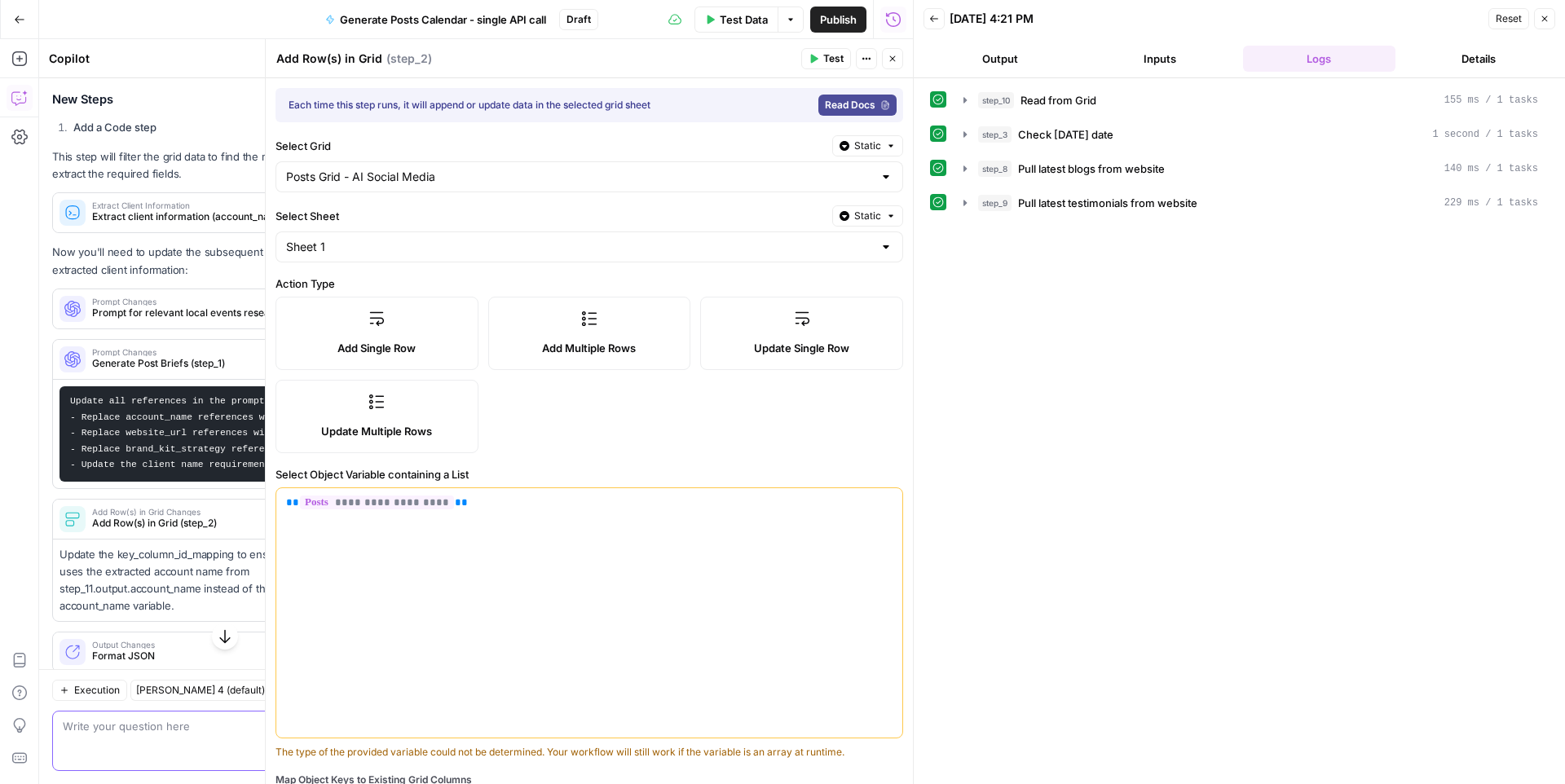
click at [897, 57] on button "Close" at bounding box center [891, 58] width 21 height 21
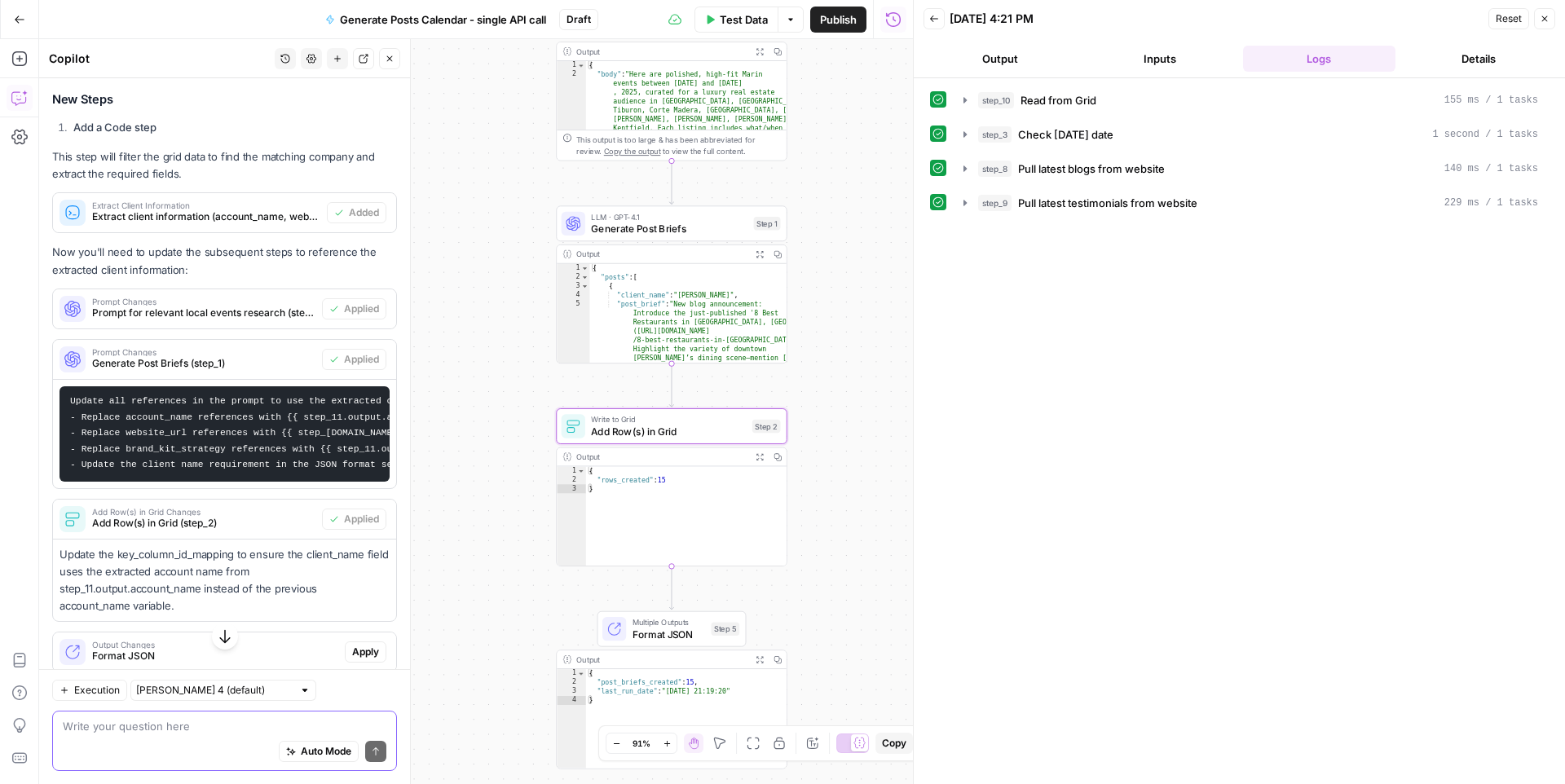
drag, startPoint x: 839, startPoint y: 467, endPoint x: 828, endPoint y: 483, distance: 19.4
click at [828, 483] on div "**********" at bounding box center [476, 412] width 874 height 744
click at [675, 436] on span "Add Row(s) in Grid" at bounding box center [668, 433] width 155 height 15
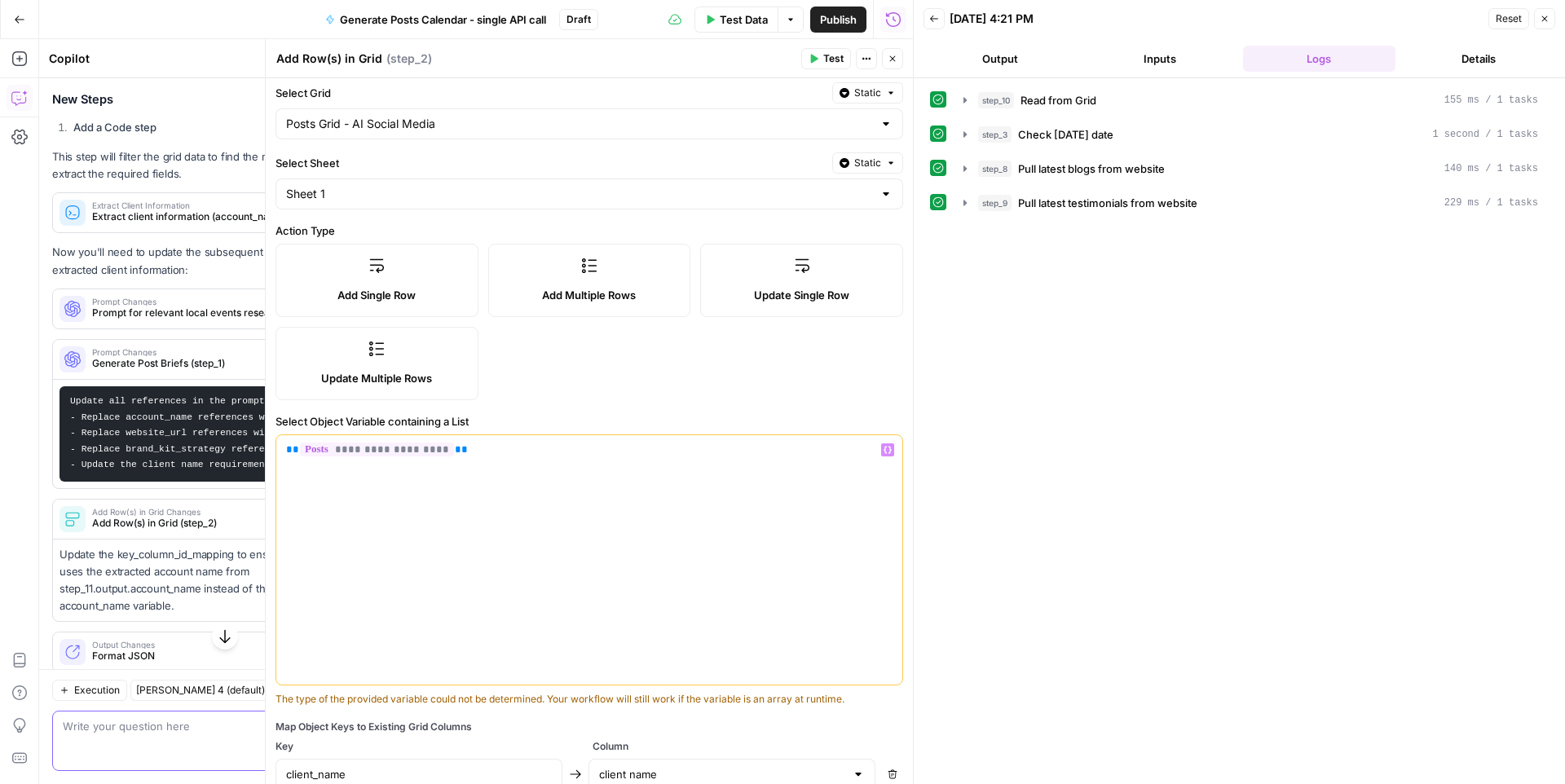
scroll to position [62, 0]
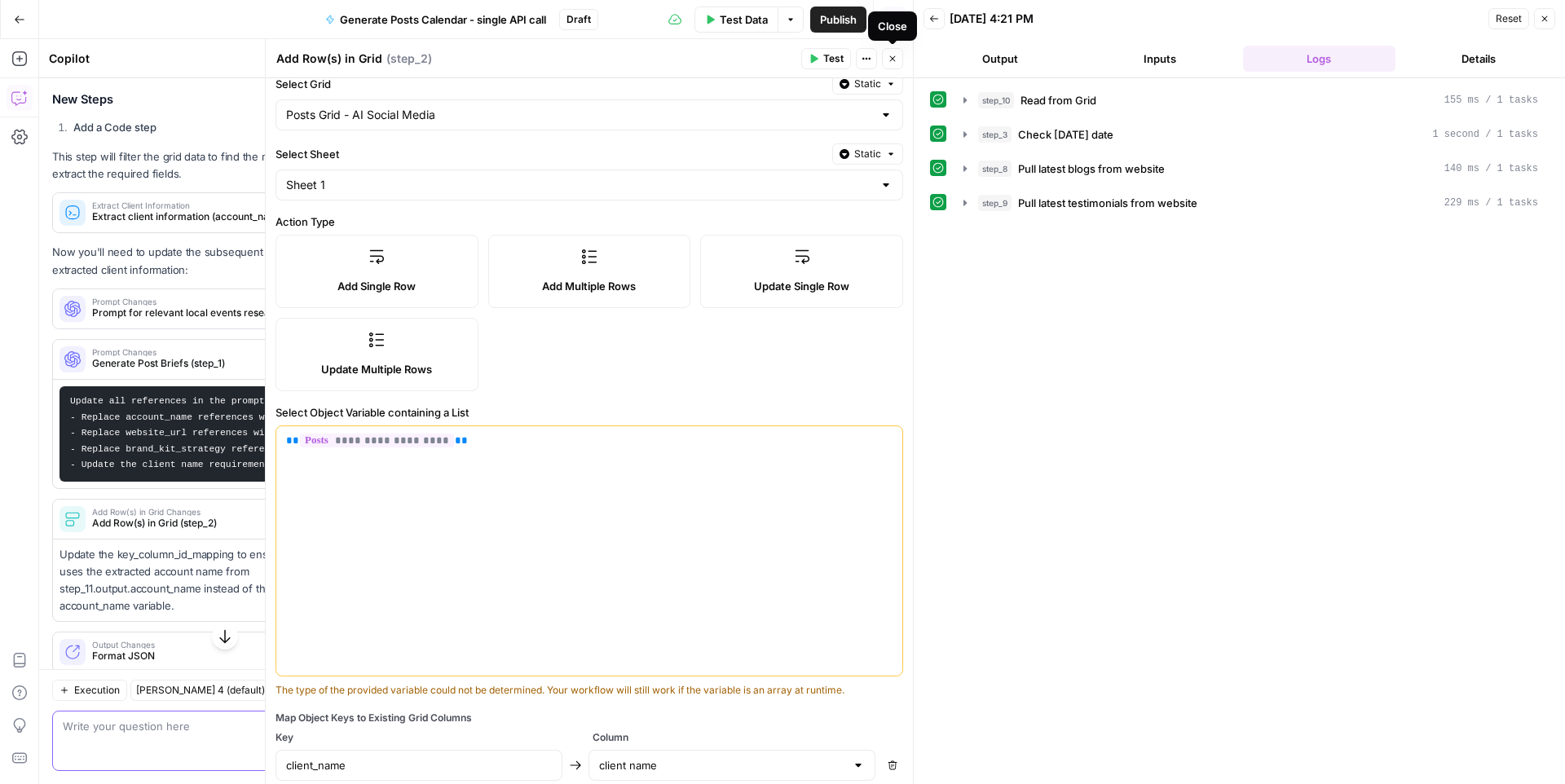
click at [890, 58] on icon "button" at bounding box center [892, 58] width 10 height 10
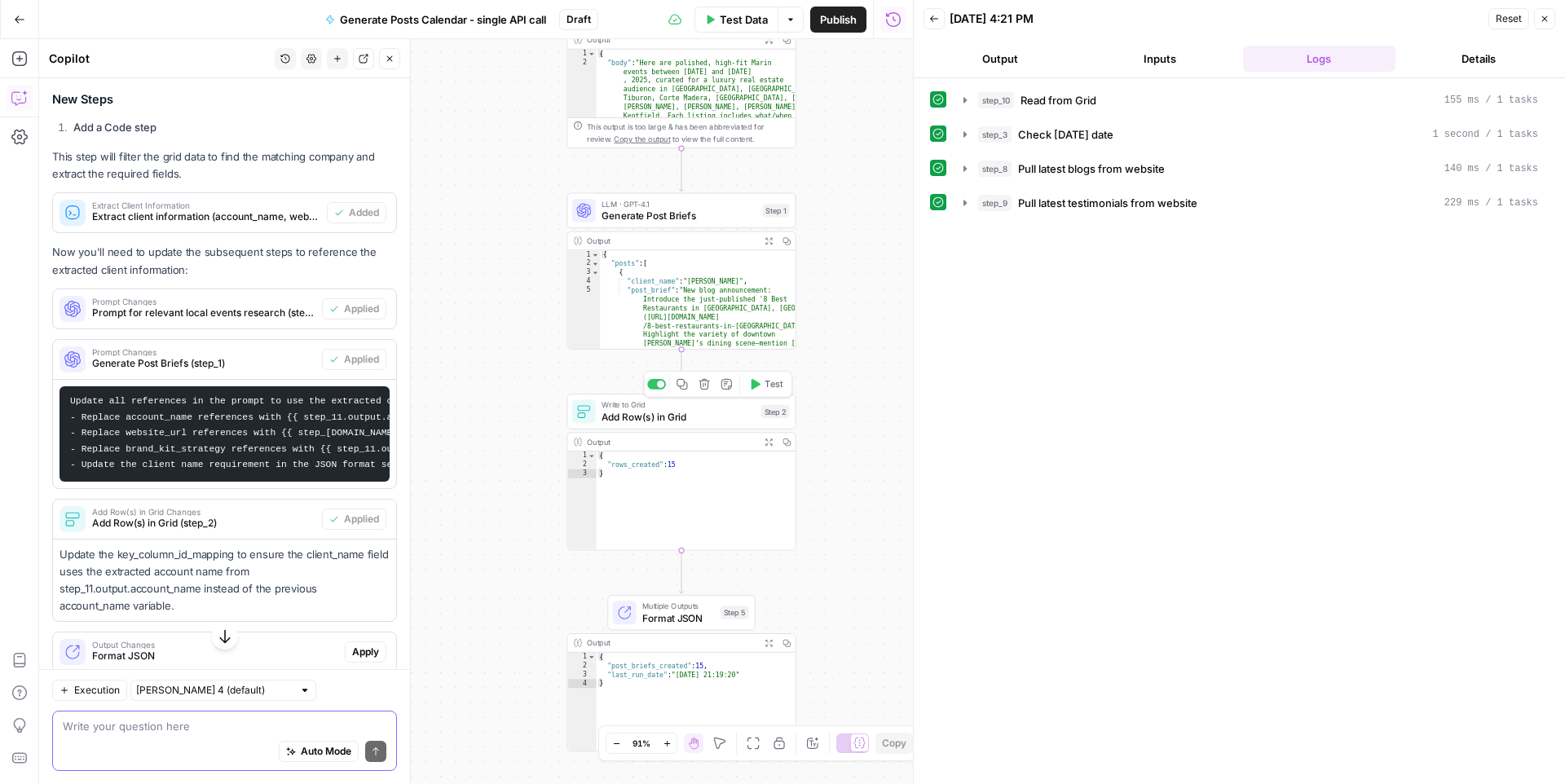
click at [624, 415] on span "Add Row(s) in Grid" at bounding box center [678, 416] width 155 height 15
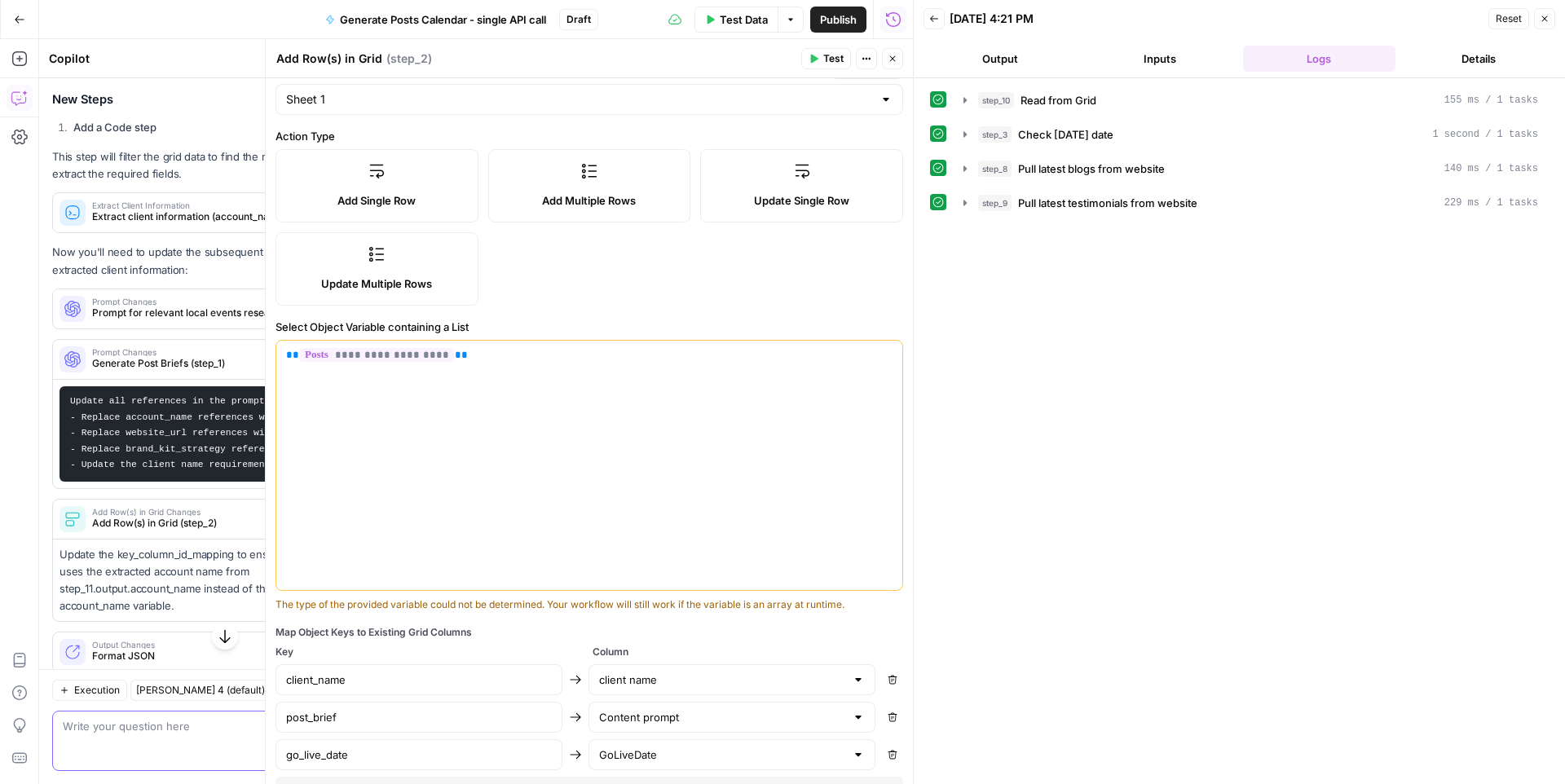
scroll to position [215, 0]
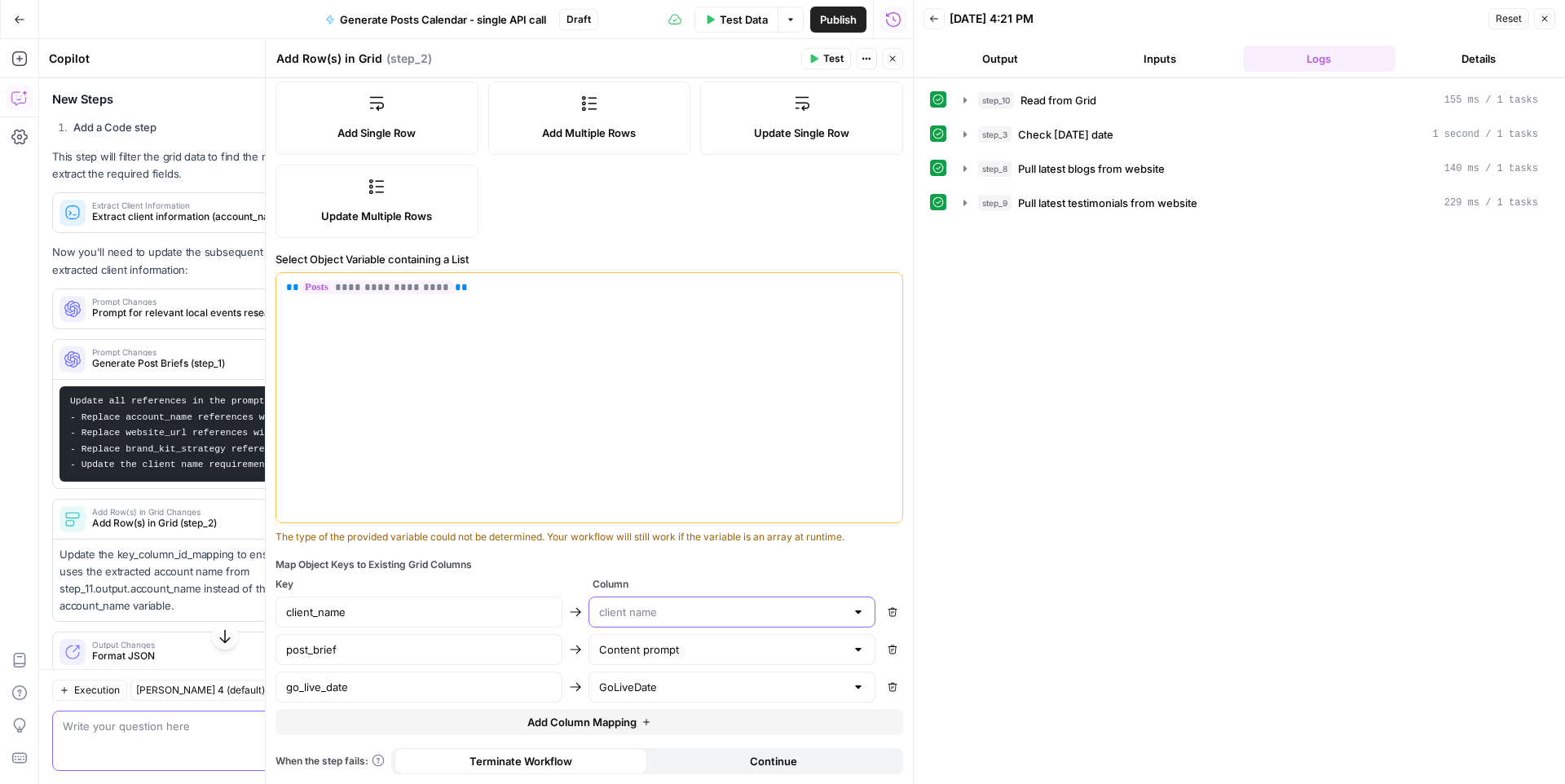
click at [647, 607] on input "text" at bounding box center [722, 612] width 247 height 16
type input "client name"
click at [671, 559] on div "Map Object Keys to Existing Grid Columns" at bounding box center [589, 564] width 628 height 15
click at [530, 618] on input "client_name" at bounding box center [419, 612] width 265 height 16
click at [535, 572] on div "Map Object Keys to Existing Grid Columns Key Column client_name client name Rem…" at bounding box center [589, 645] width 628 height 177
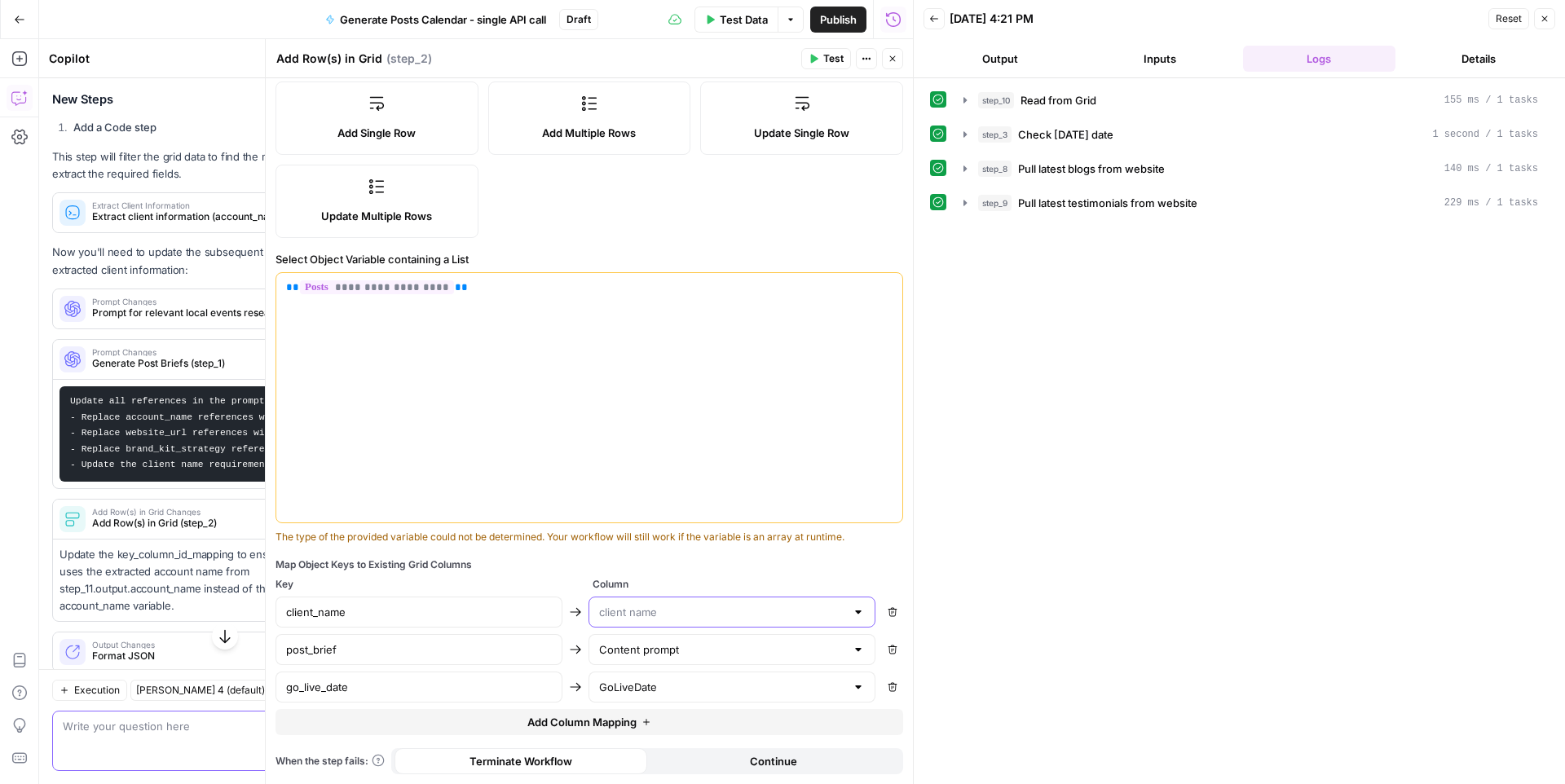
click at [645, 609] on input "text" at bounding box center [722, 612] width 247 height 16
type input "client name"
click at [702, 557] on div "Map Object Keys to Existing Grid Columns" at bounding box center [589, 564] width 628 height 15
click at [491, 615] on input "client_name" at bounding box center [419, 612] width 265 height 16
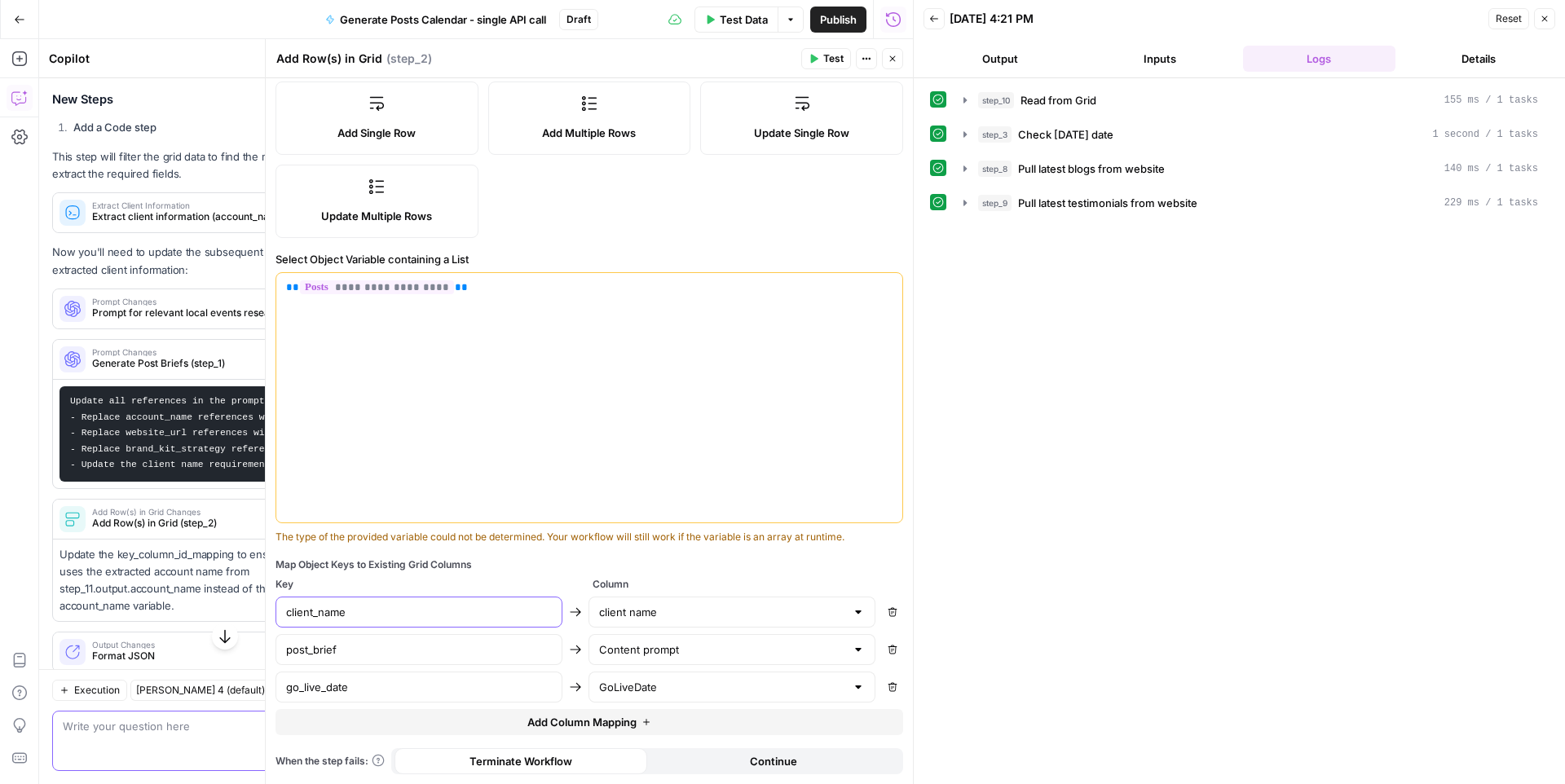
click at [491, 615] on input "client_name" at bounding box center [419, 612] width 265 height 16
click at [513, 583] on span "Key" at bounding box center [431, 584] width 311 height 15
click at [895, 63] on button "Close" at bounding box center [891, 58] width 21 height 21
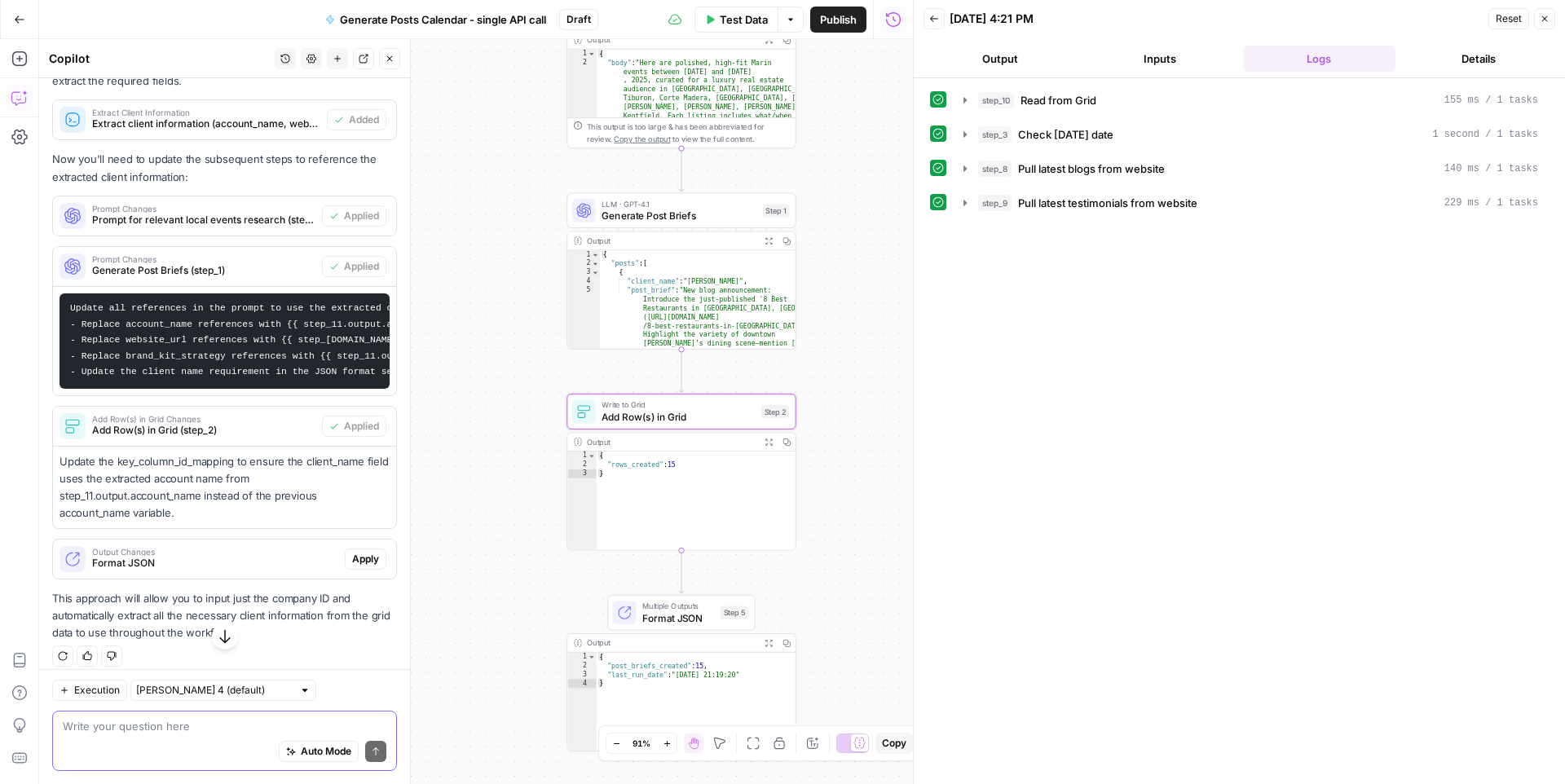
scroll to position [542, 0]
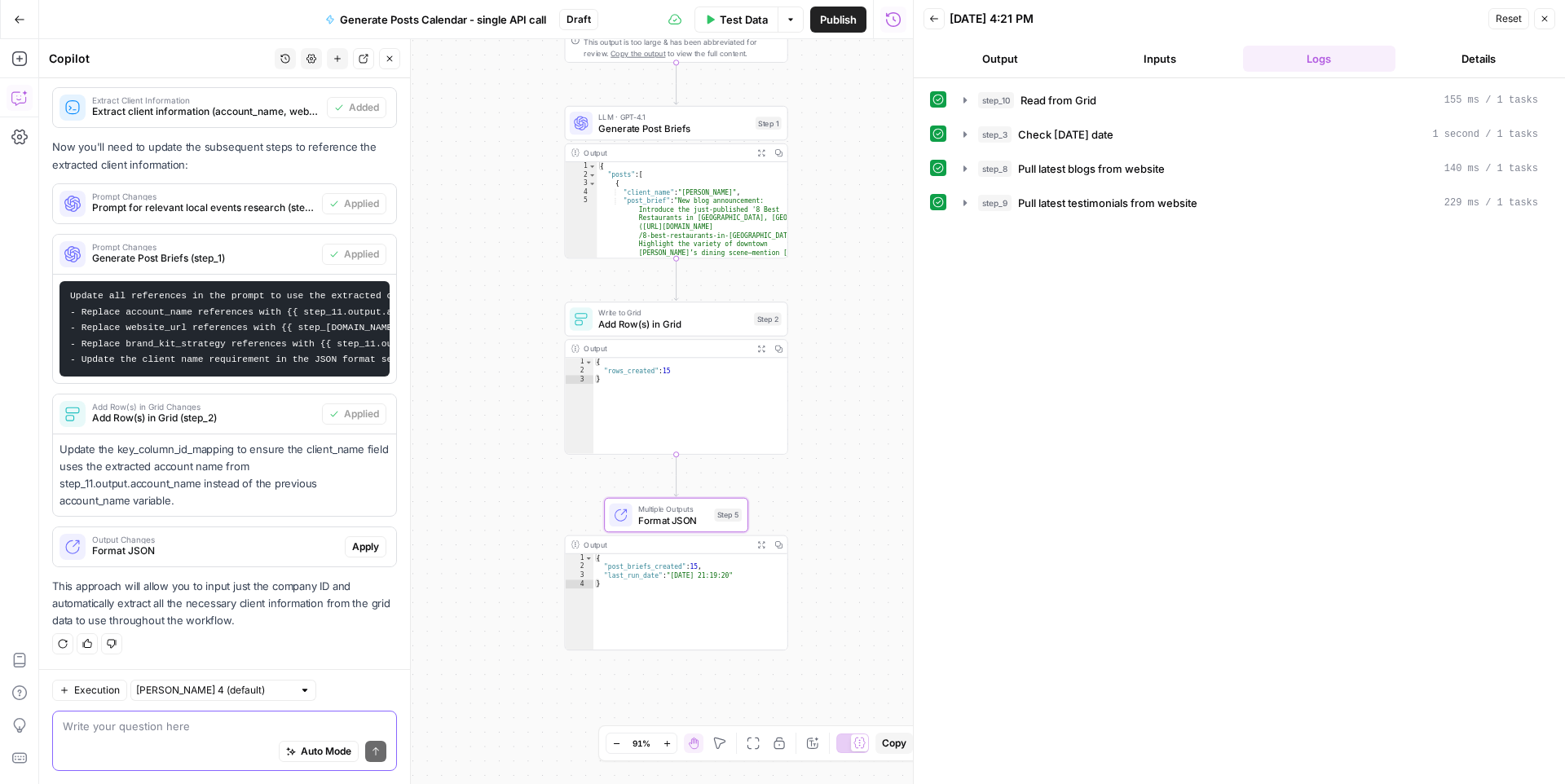
click at [362, 540] on span "Apply" at bounding box center [365, 546] width 27 height 15
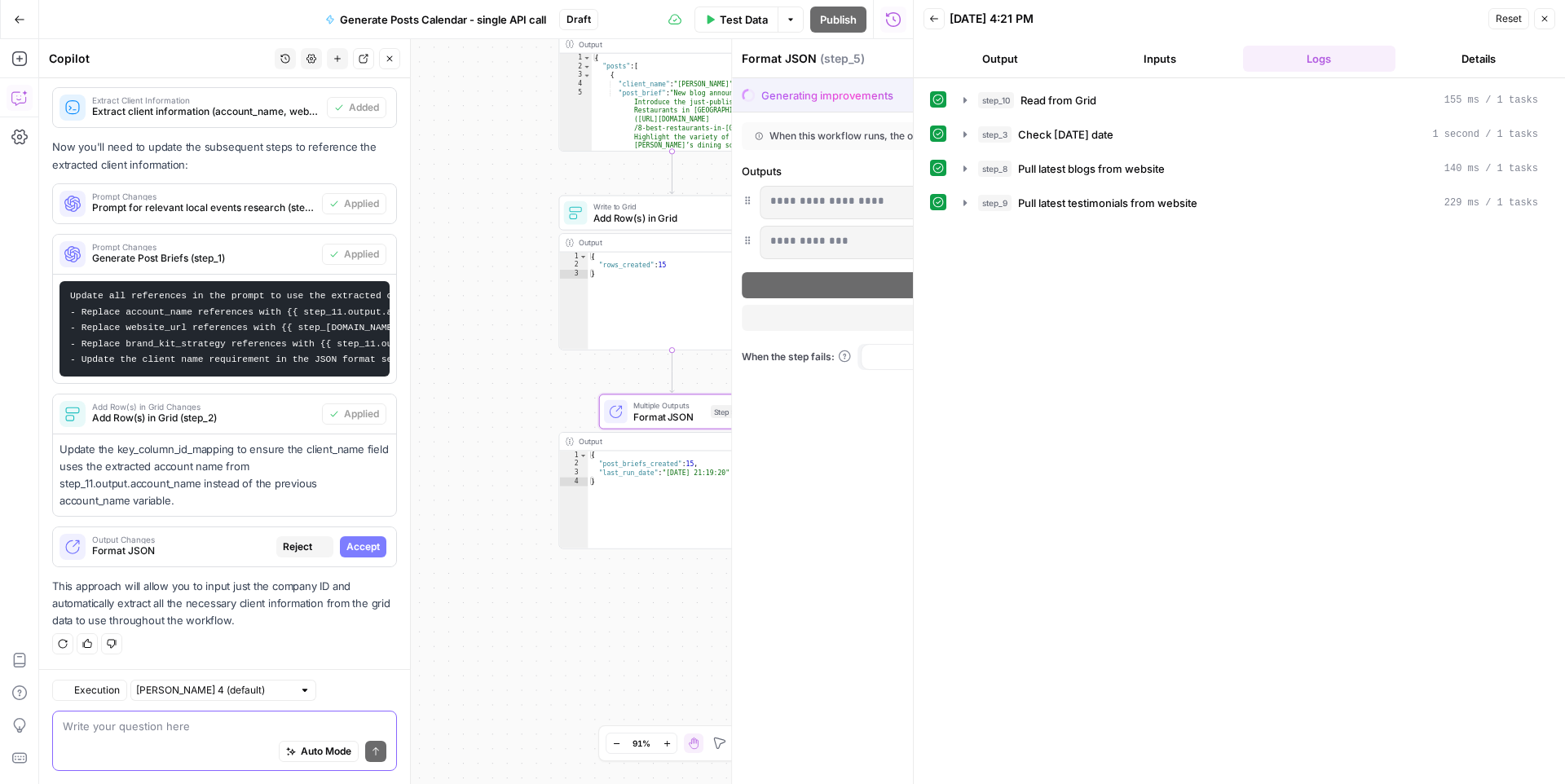
scroll to position [517, 0]
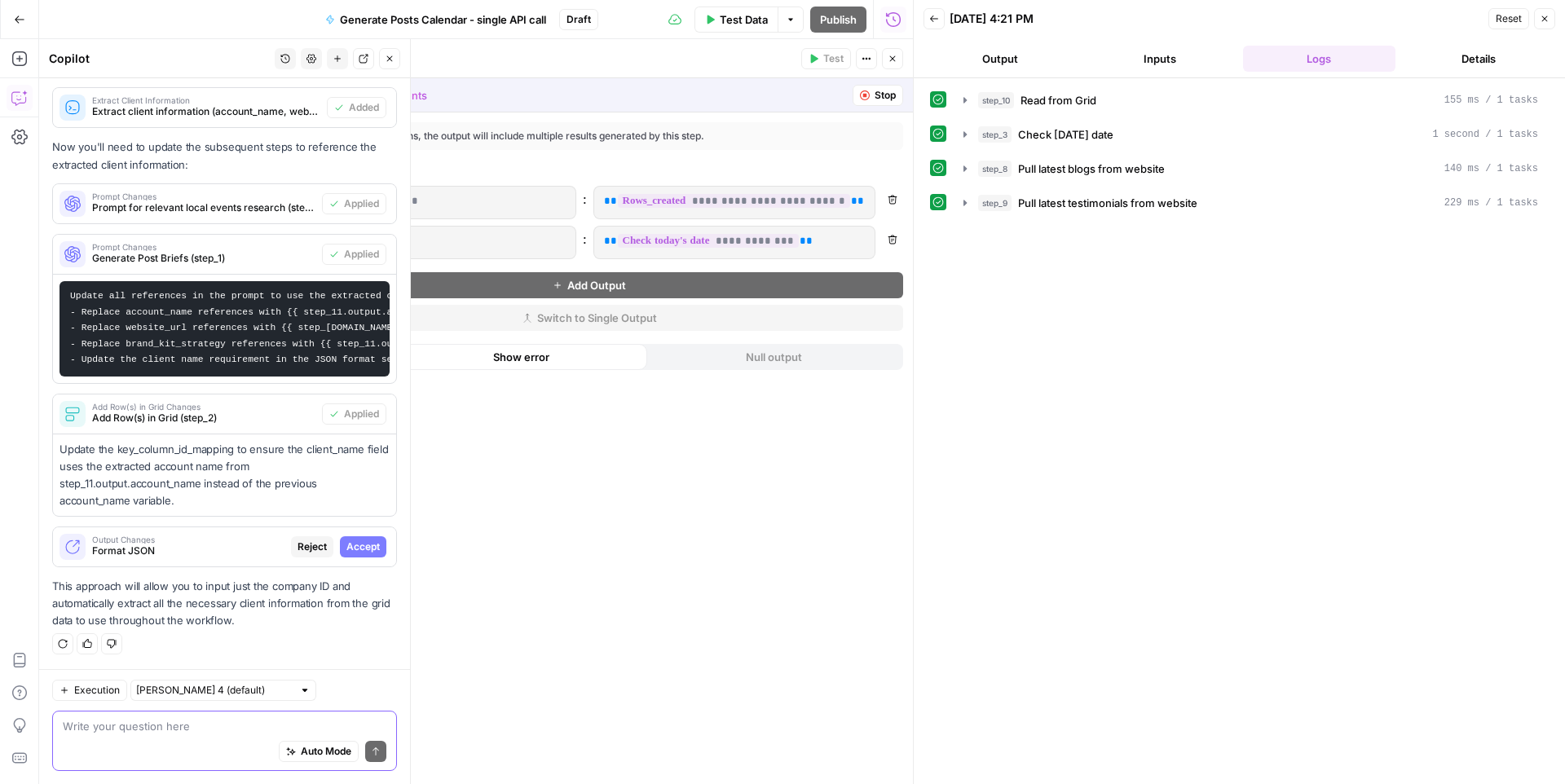
click at [367, 546] on span "Accept" at bounding box center [364, 546] width 34 height 15
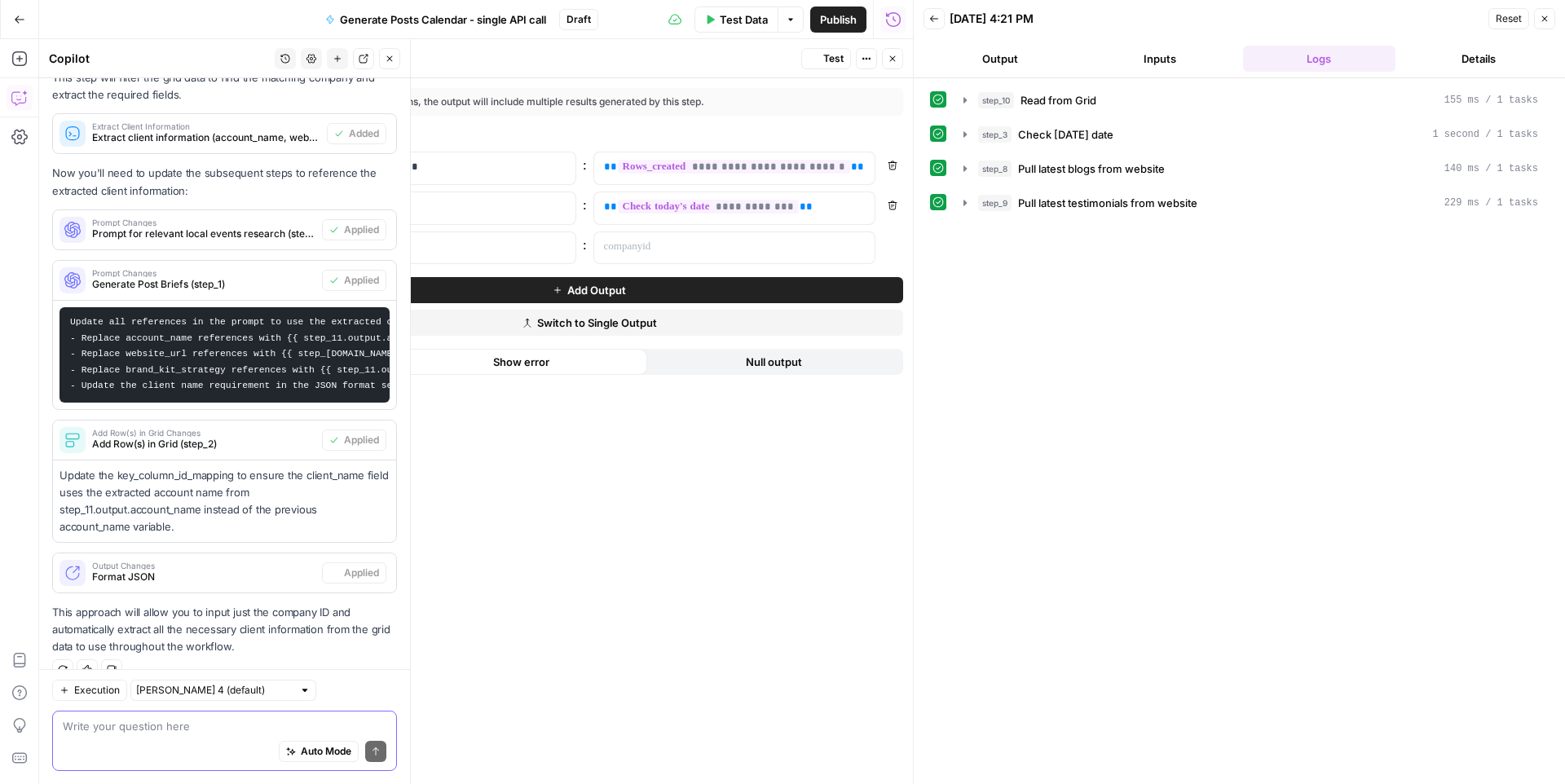
scroll to position [542, 0]
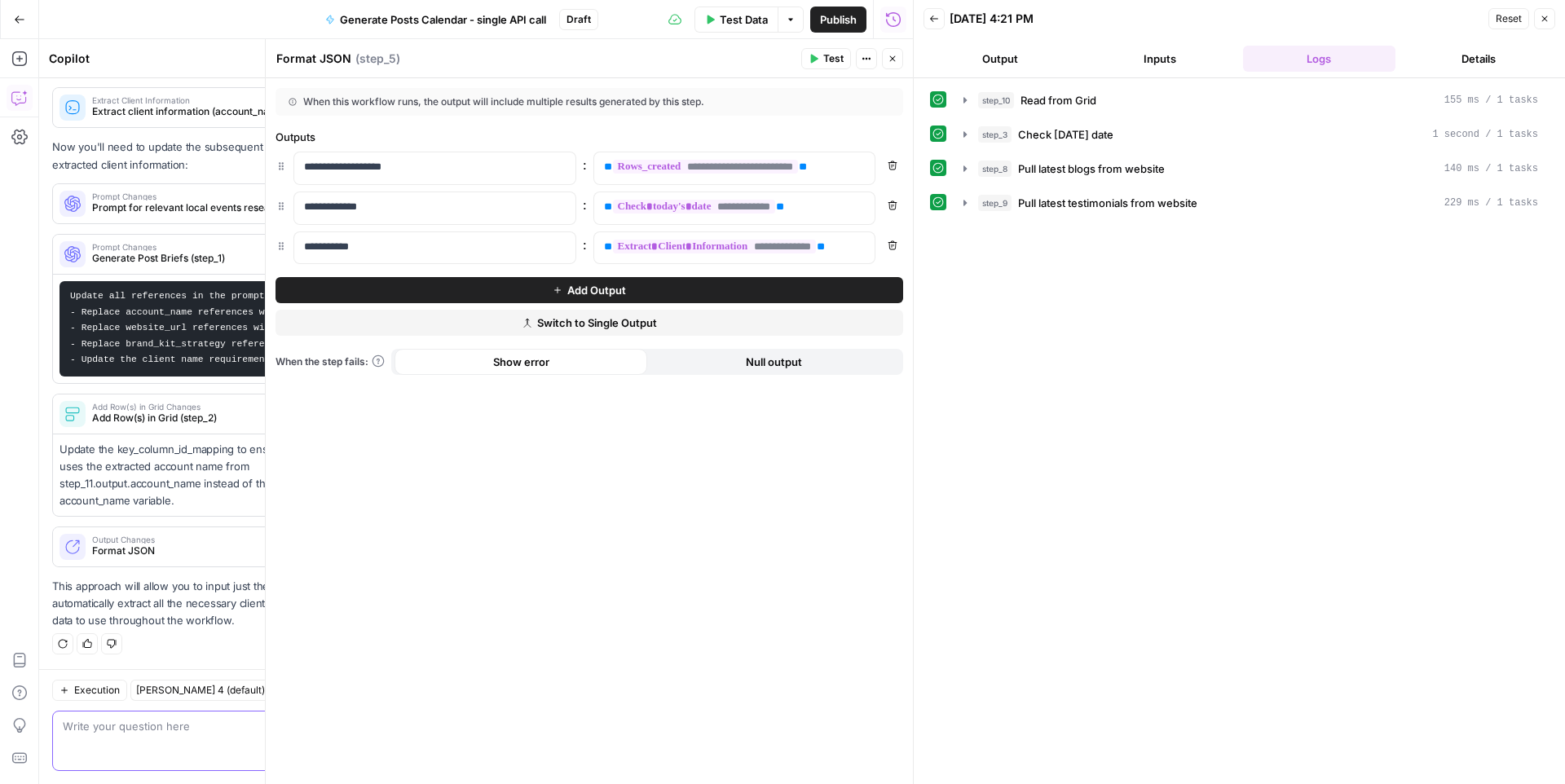
click at [901, 56] on button "Close" at bounding box center [891, 58] width 21 height 21
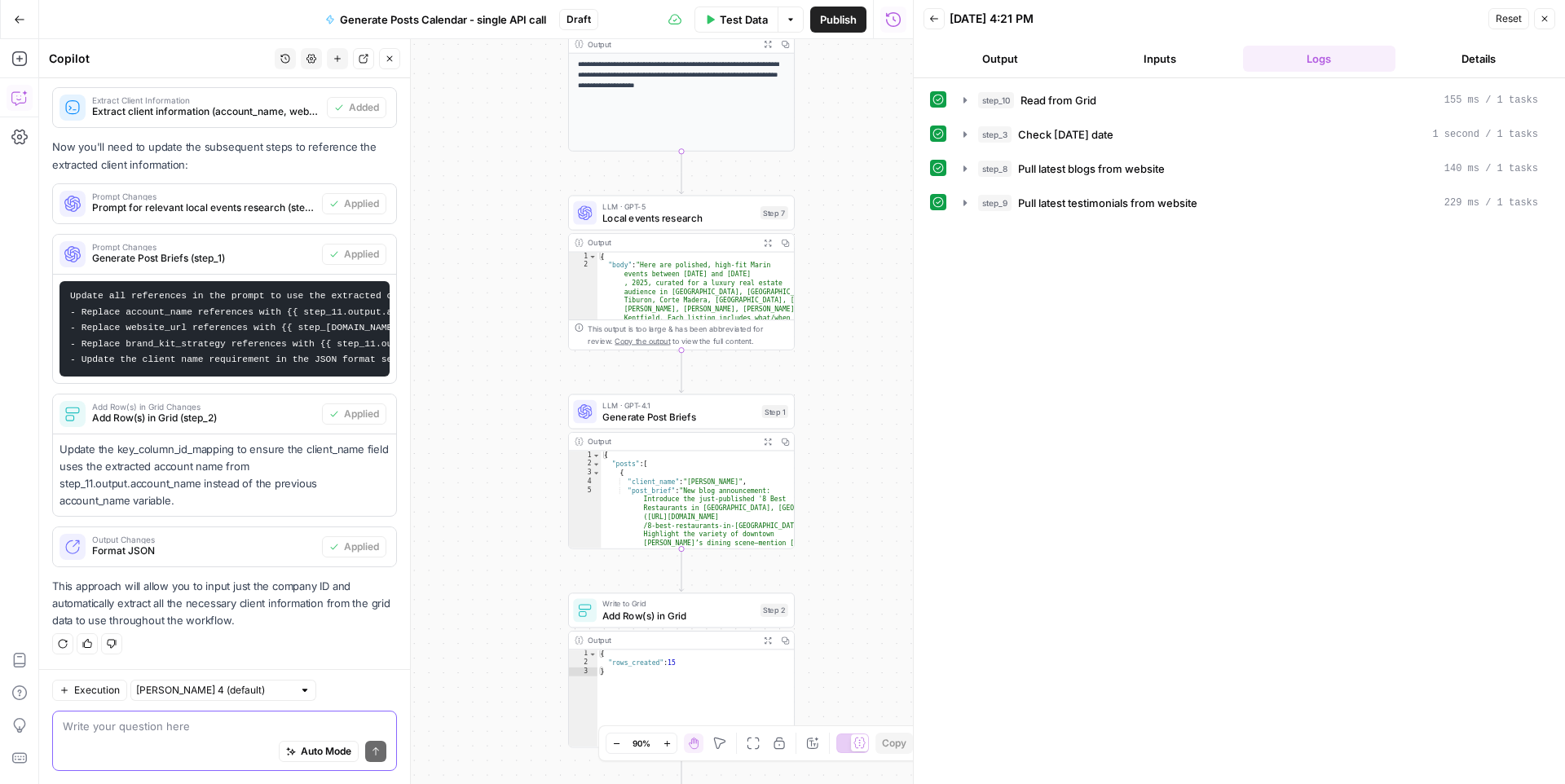
drag, startPoint x: 659, startPoint y: 299, endPoint x: 739, endPoint y: 314, distance: 81.4
click at [739, 314] on div "**********" at bounding box center [476, 412] width 874 height 744
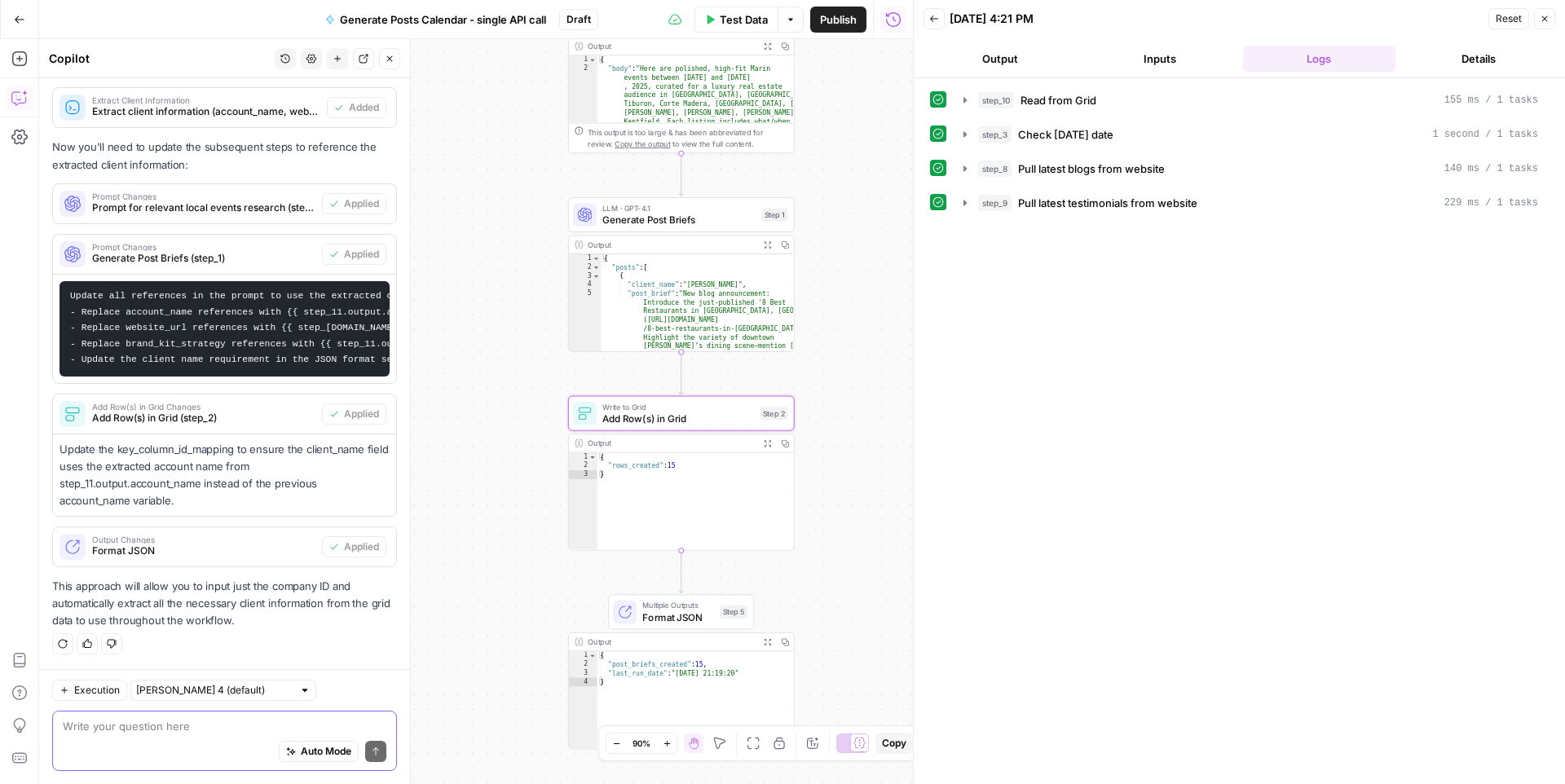
click at [264, 412] on span "Add Row(s) in Grid (step_2)" at bounding box center [203, 418] width 223 height 15
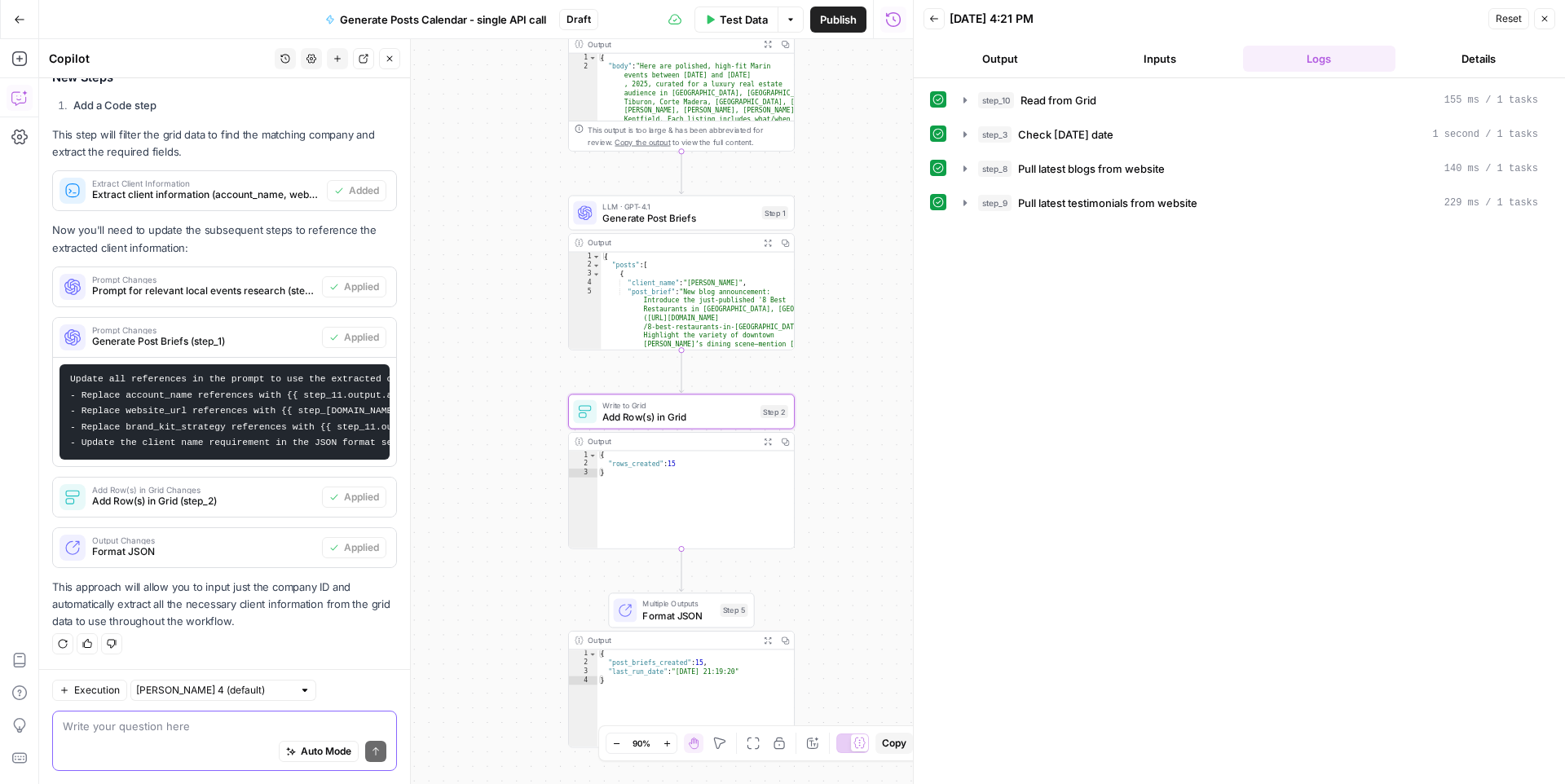
click at [233, 495] on span "Add Row(s) in Grid (step_2)" at bounding box center [203, 501] width 223 height 15
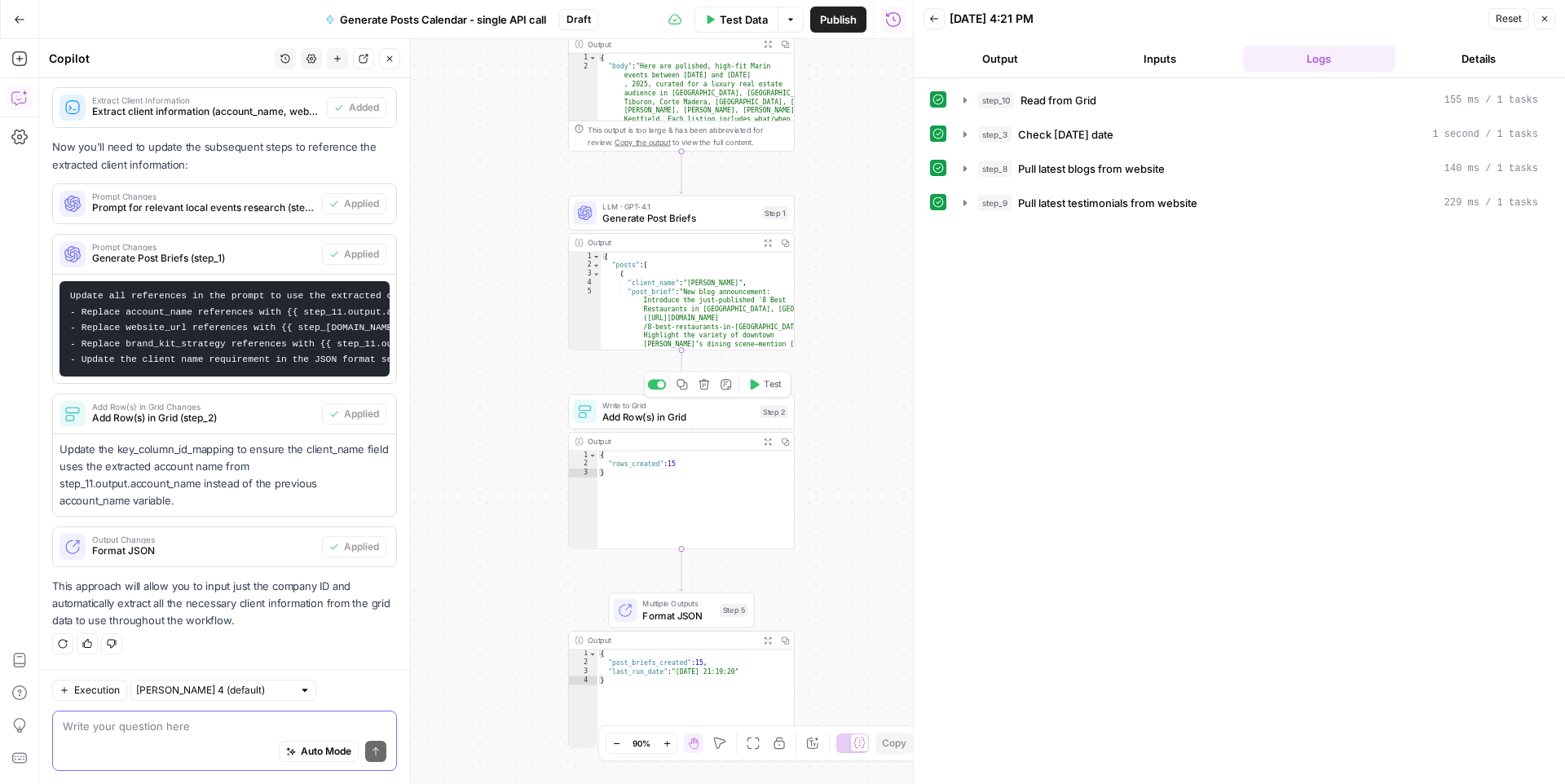
click at [628, 415] on span "Add Row(s) in Grid" at bounding box center [678, 416] width 153 height 15
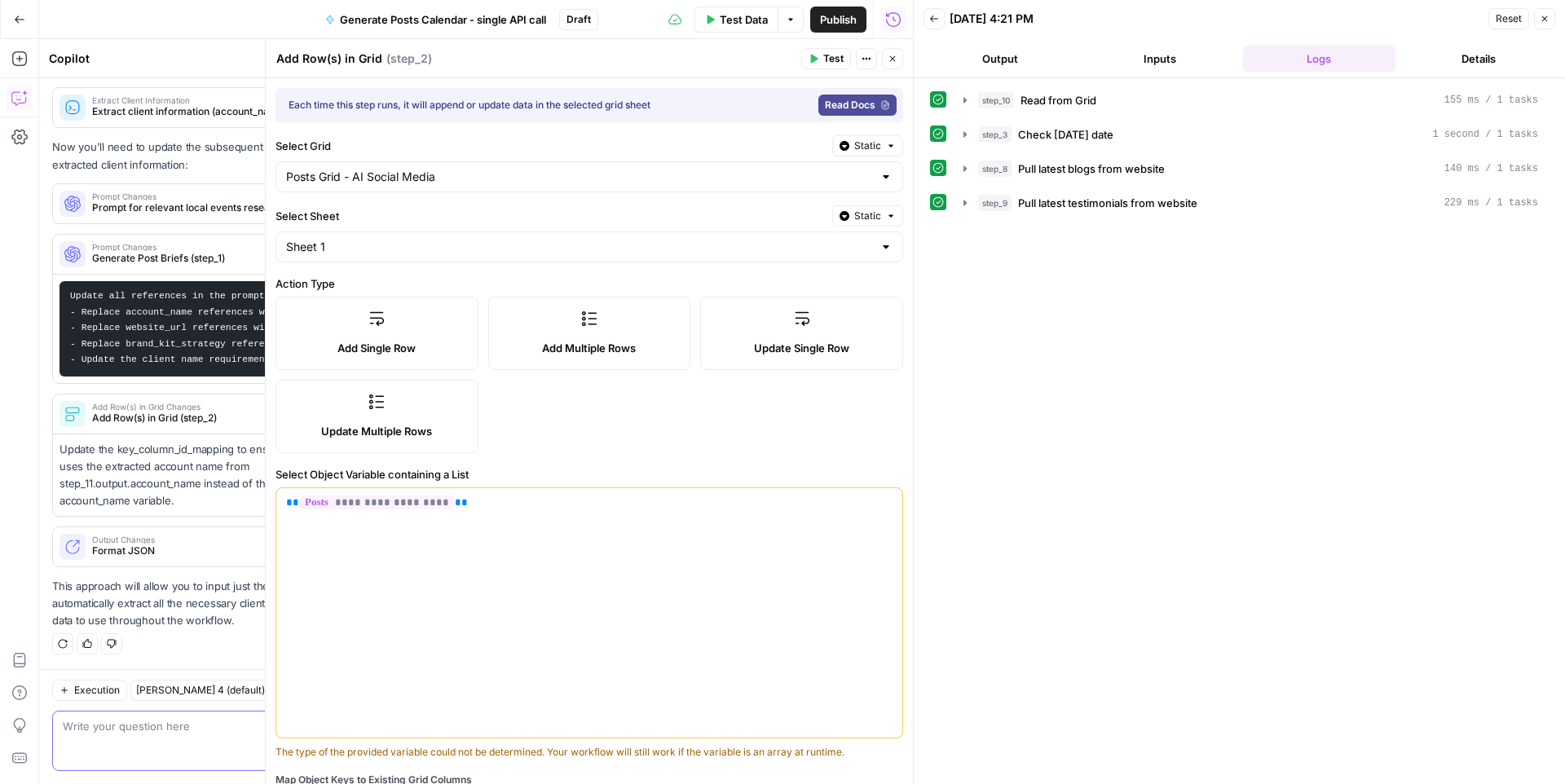
click at [899, 60] on button "Close" at bounding box center [891, 58] width 21 height 21
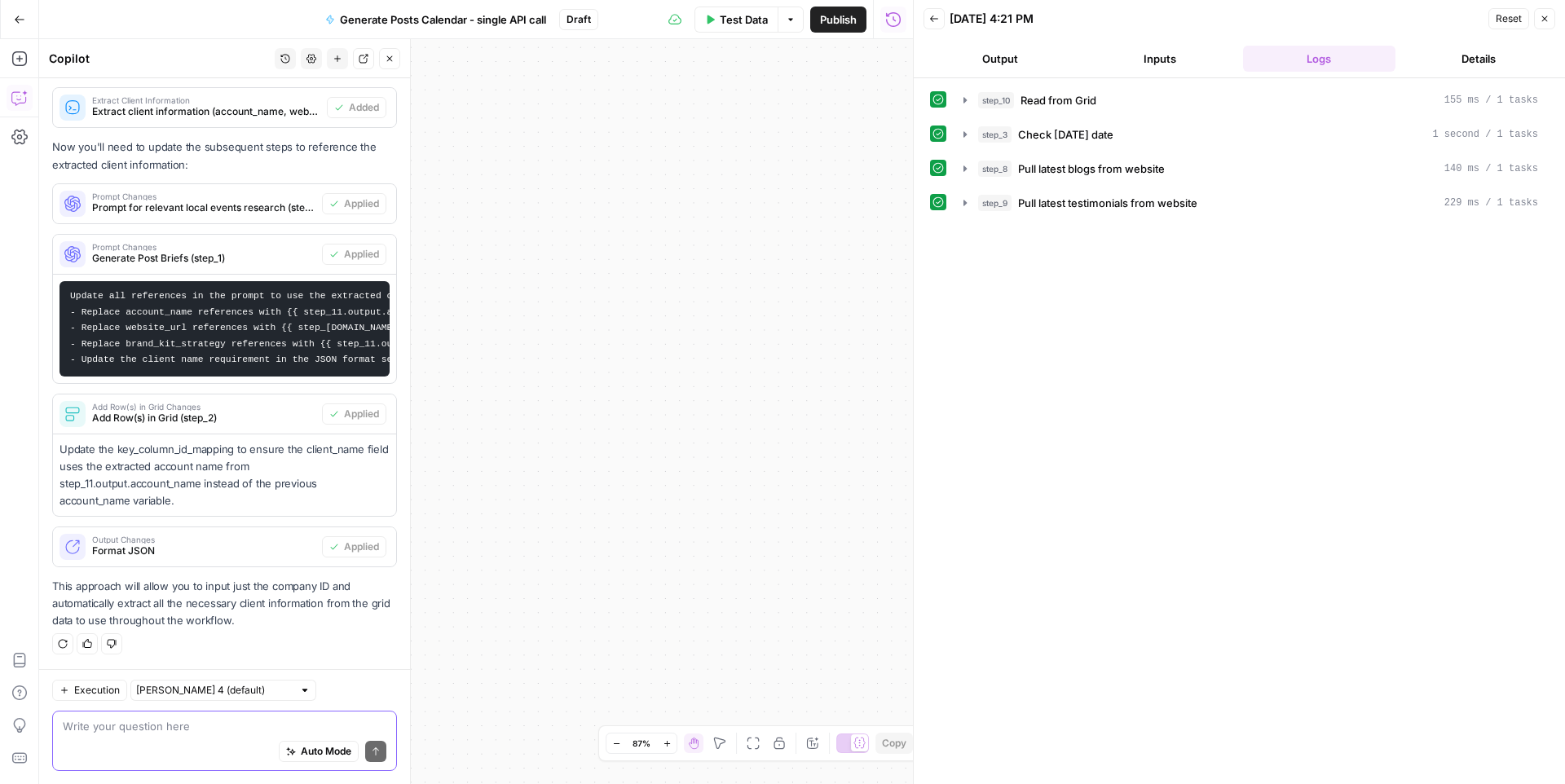
drag, startPoint x: 591, startPoint y: 325, endPoint x: 735, endPoint y: 442, distance: 185.5
click at [735, 442] on div "**********" at bounding box center [476, 412] width 874 height 744
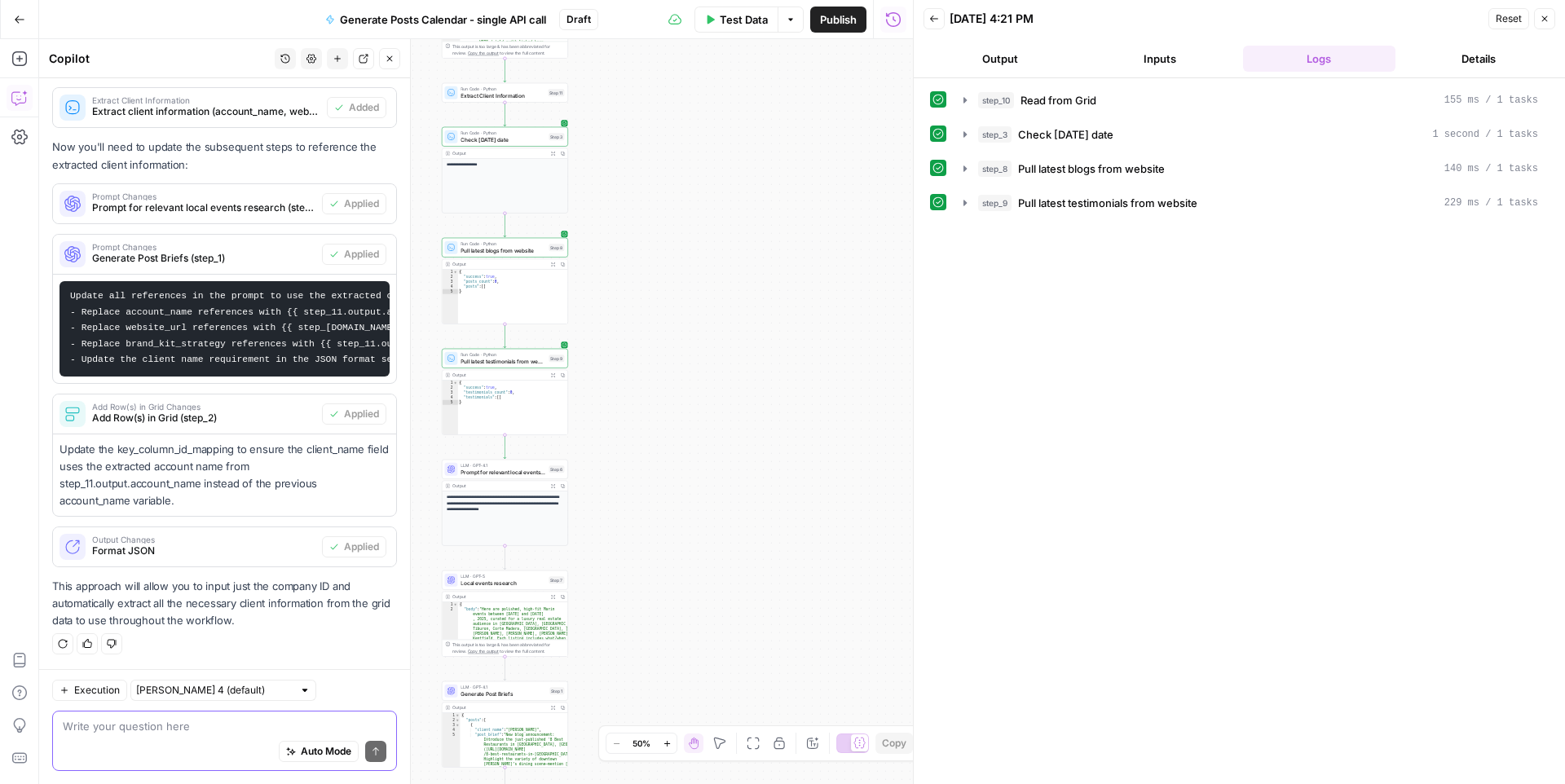
drag, startPoint x: 647, startPoint y: 183, endPoint x: 756, endPoint y: 481, distance: 317.3
click at [756, 480] on div "**********" at bounding box center [476, 412] width 874 height 744
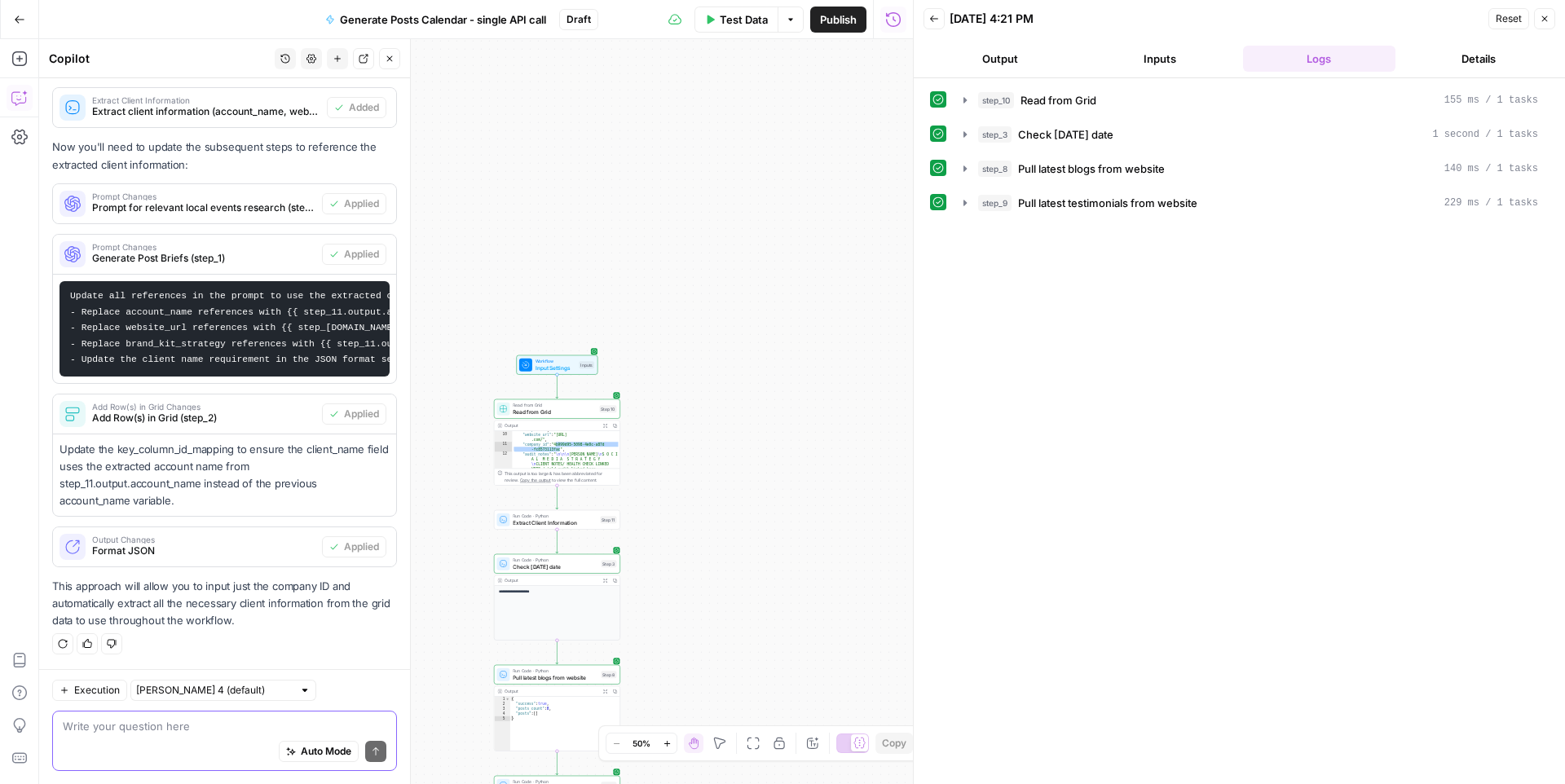
drag, startPoint x: 691, startPoint y: 207, endPoint x: 711, endPoint y: 513, distance: 306.7
click at [711, 513] on div "**********" at bounding box center [476, 412] width 874 height 744
click at [691, 388] on div "**********" at bounding box center [476, 412] width 874 height 744
click at [725, 12] on span "Test Data" at bounding box center [744, 20] width 49 height 16
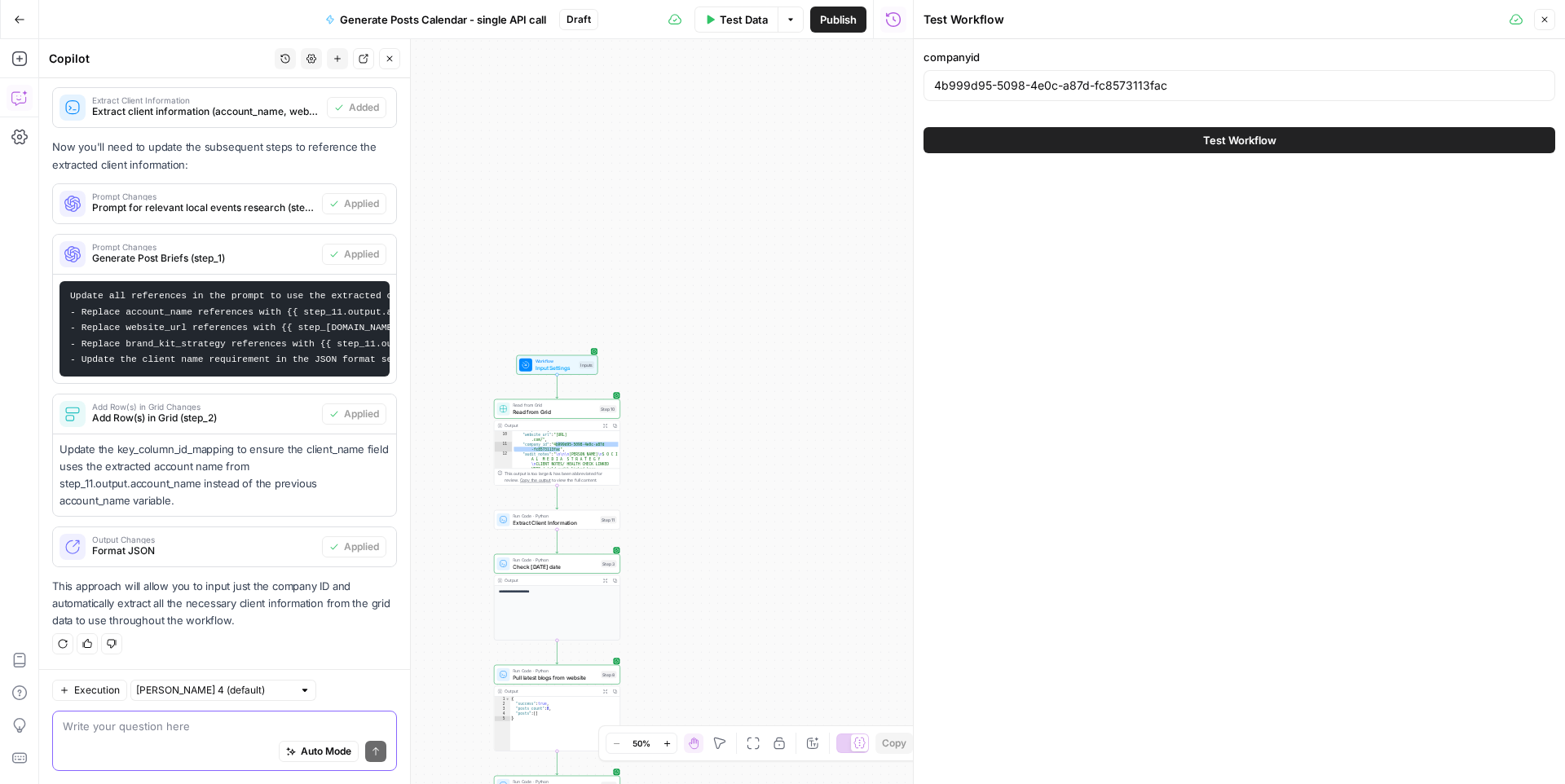
click at [1224, 141] on span "Test Workflow" at bounding box center [1240, 140] width 73 height 16
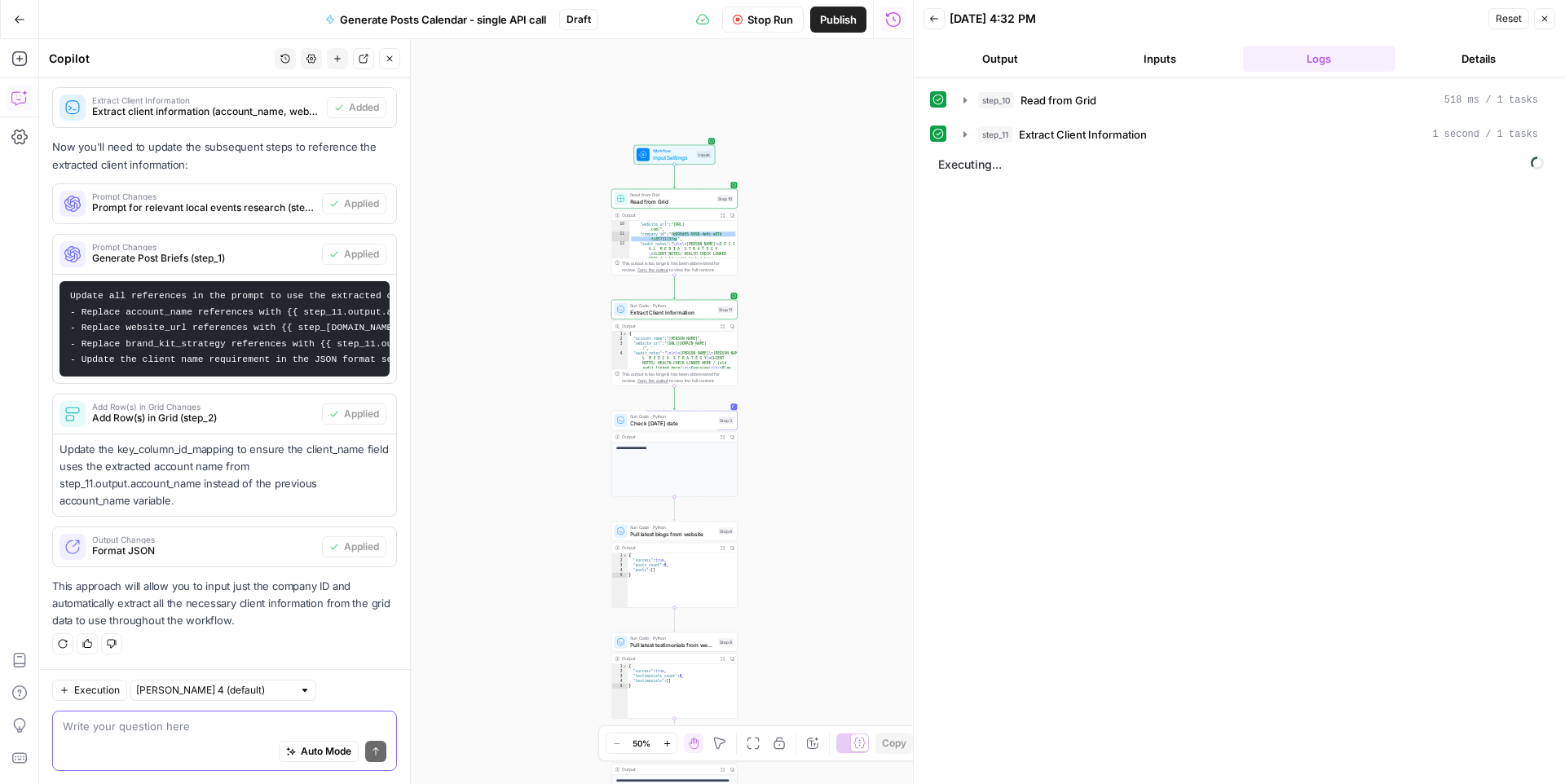
drag, startPoint x: 744, startPoint y: 433, endPoint x: 862, endPoint y: 223, distance: 240.9
click at [862, 223] on div "**********" at bounding box center [476, 412] width 874 height 744
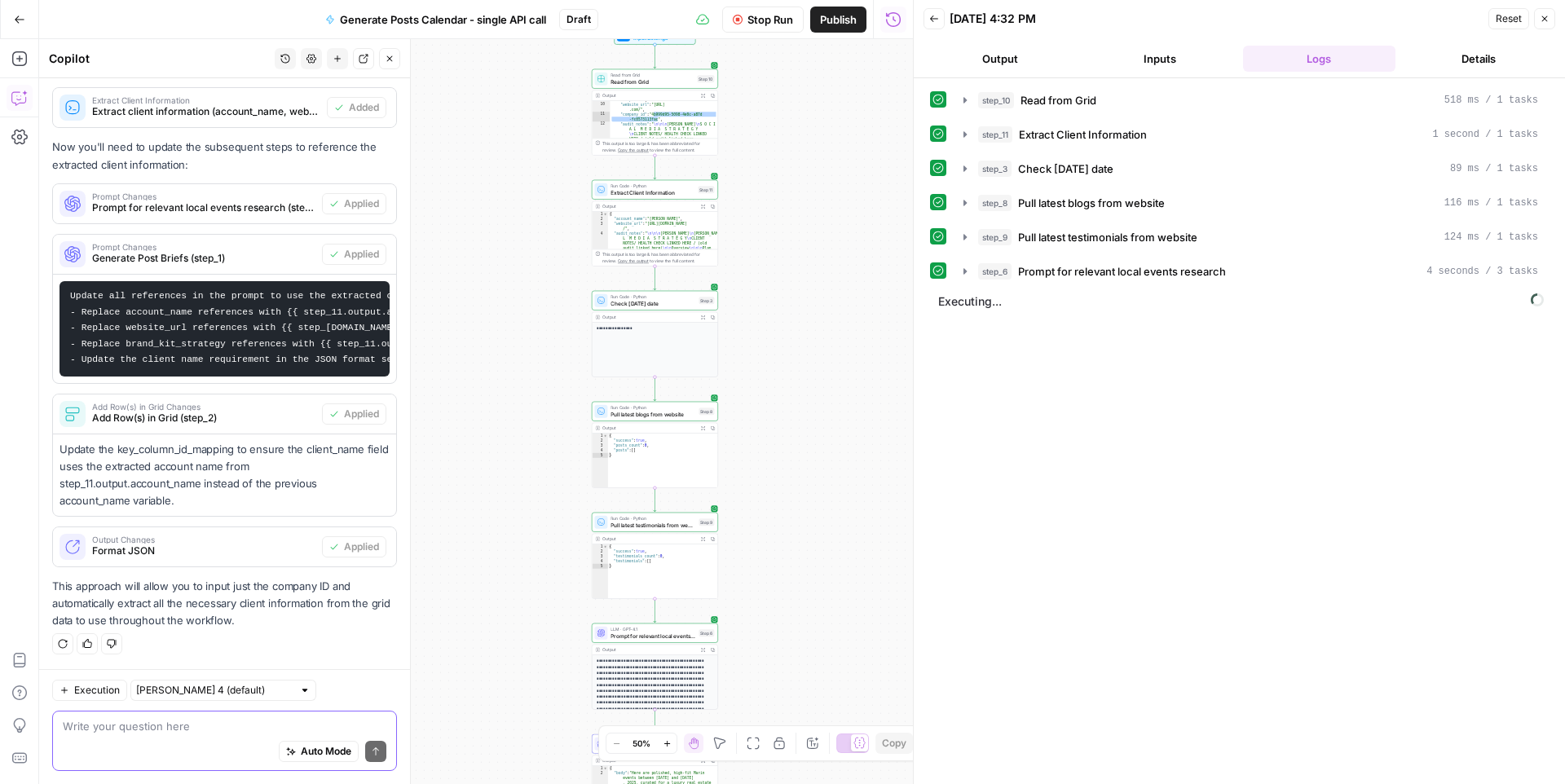
drag, startPoint x: 777, startPoint y: 513, endPoint x: 758, endPoint y: 393, distance: 121.5
click at [758, 393] on div "**********" at bounding box center [476, 412] width 874 height 744
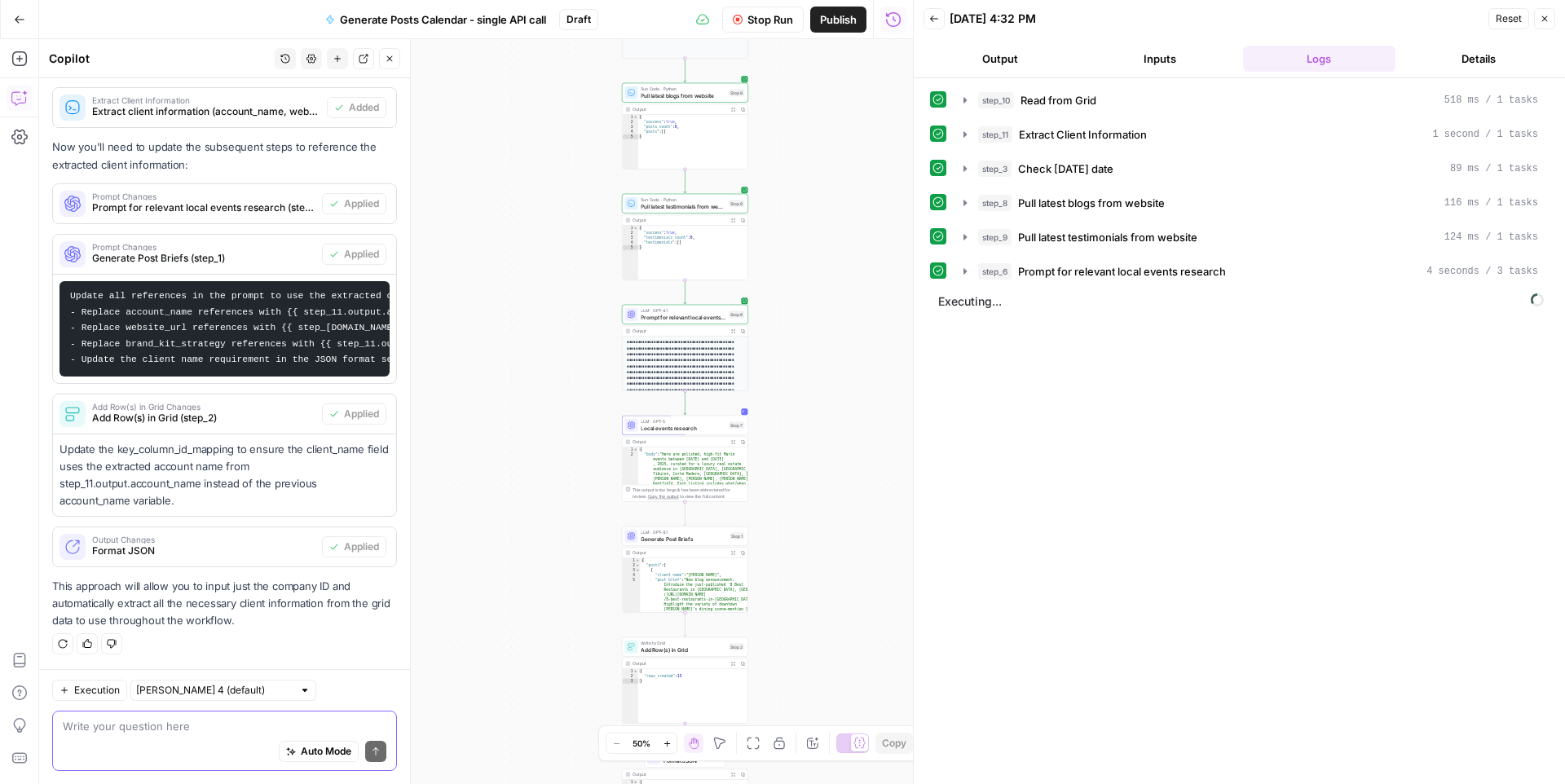
drag, startPoint x: 796, startPoint y: 453, endPoint x: 826, endPoint y: 168, distance: 286.6
click at [826, 168] on div "**********" at bounding box center [476, 412] width 874 height 744
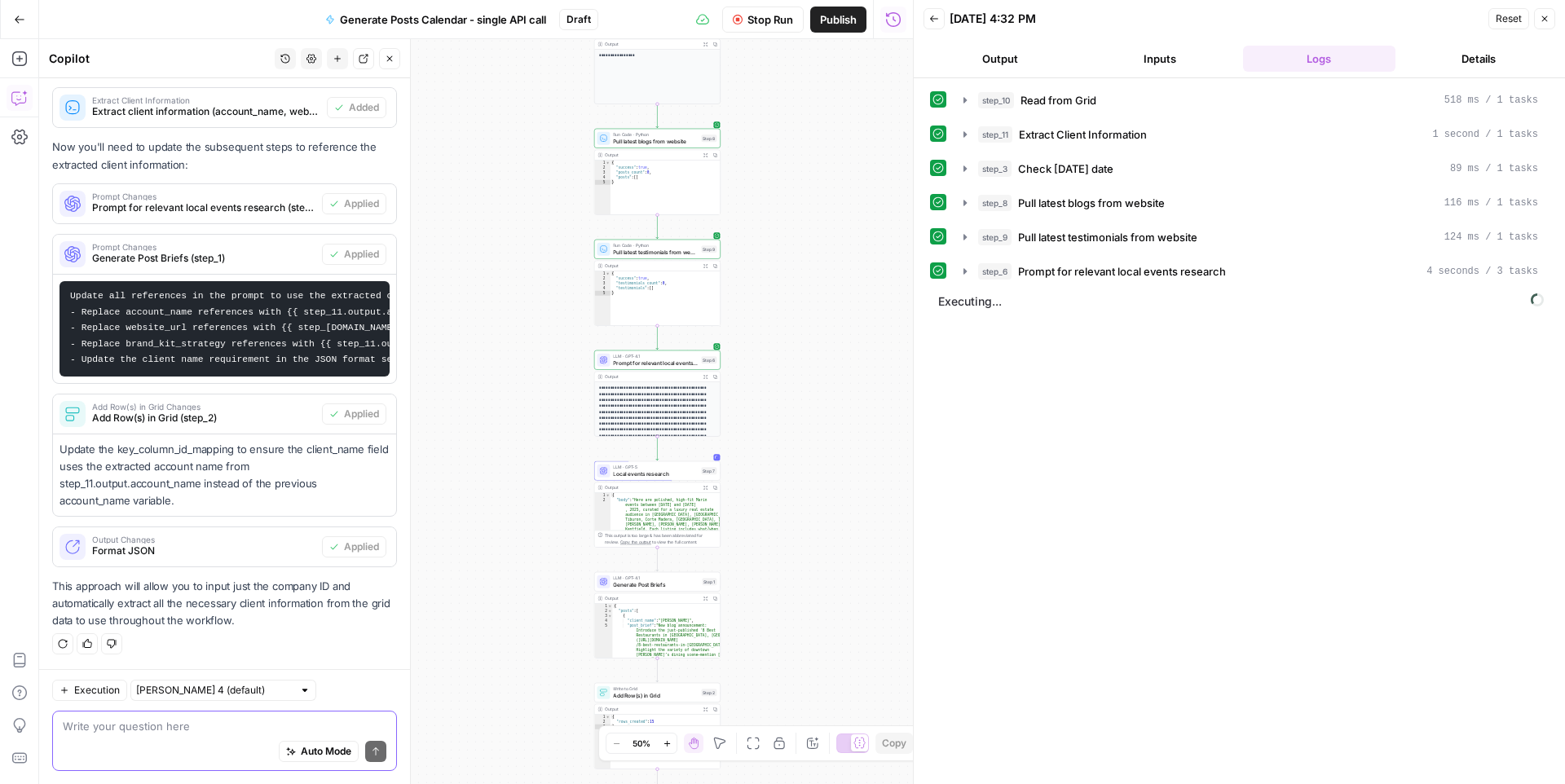
drag, startPoint x: 808, startPoint y: 257, endPoint x: 786, endPoint y: 283, distance: 34.1
click at [786, 283] on div "**********" at bounding box center [476, 412] width 874 height 744
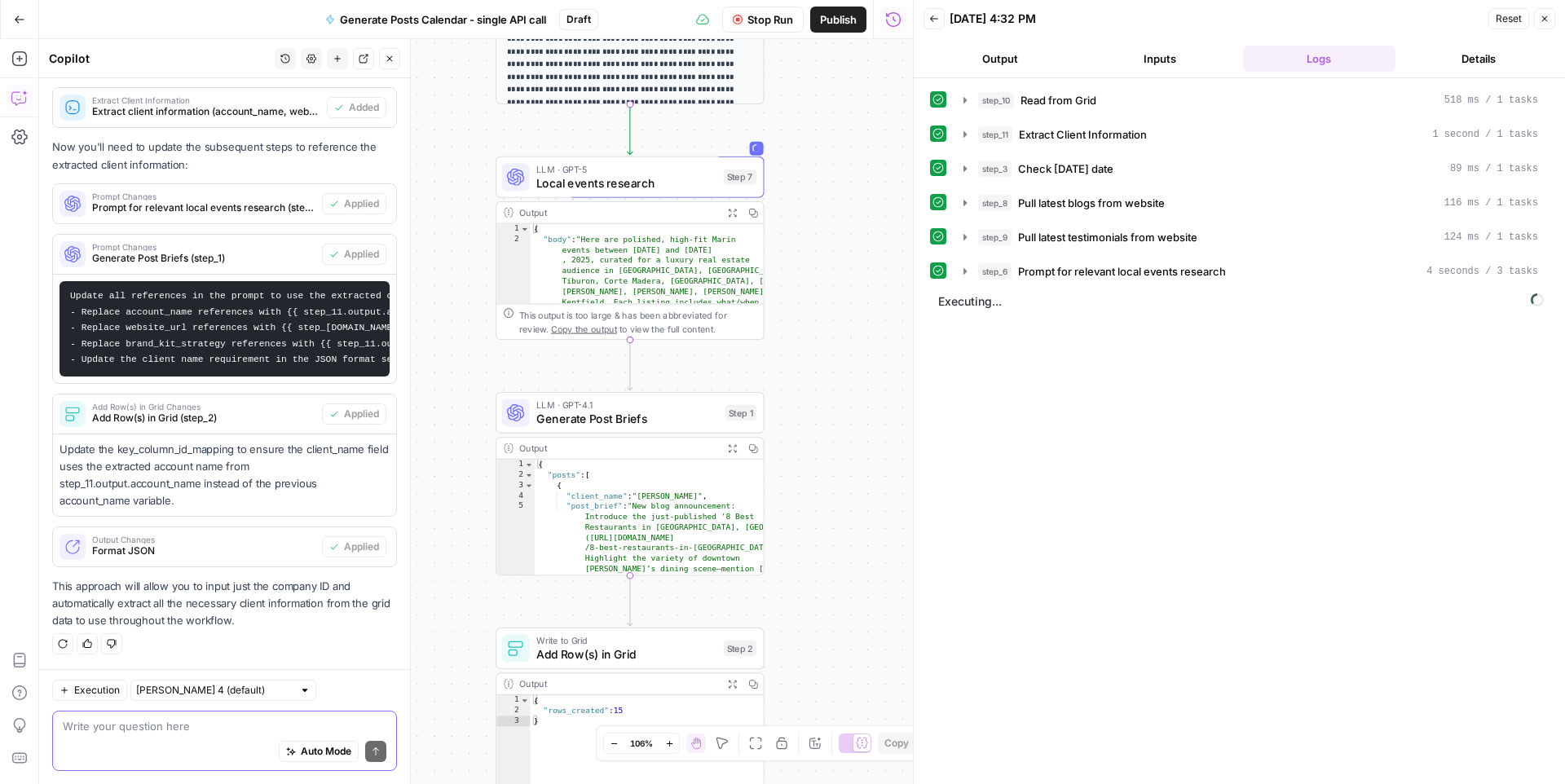
drag, startPoint x: 767, startPoint y: 478, endPoint x: 864, endPoint y: 193, distance: 301.1
click at [864, 193] on div "**********" at bounding box center [476, 412] width 874 height 744
click at [690, 182] on span "Local events research" at bounding box center [627, 182] width 180 height 17
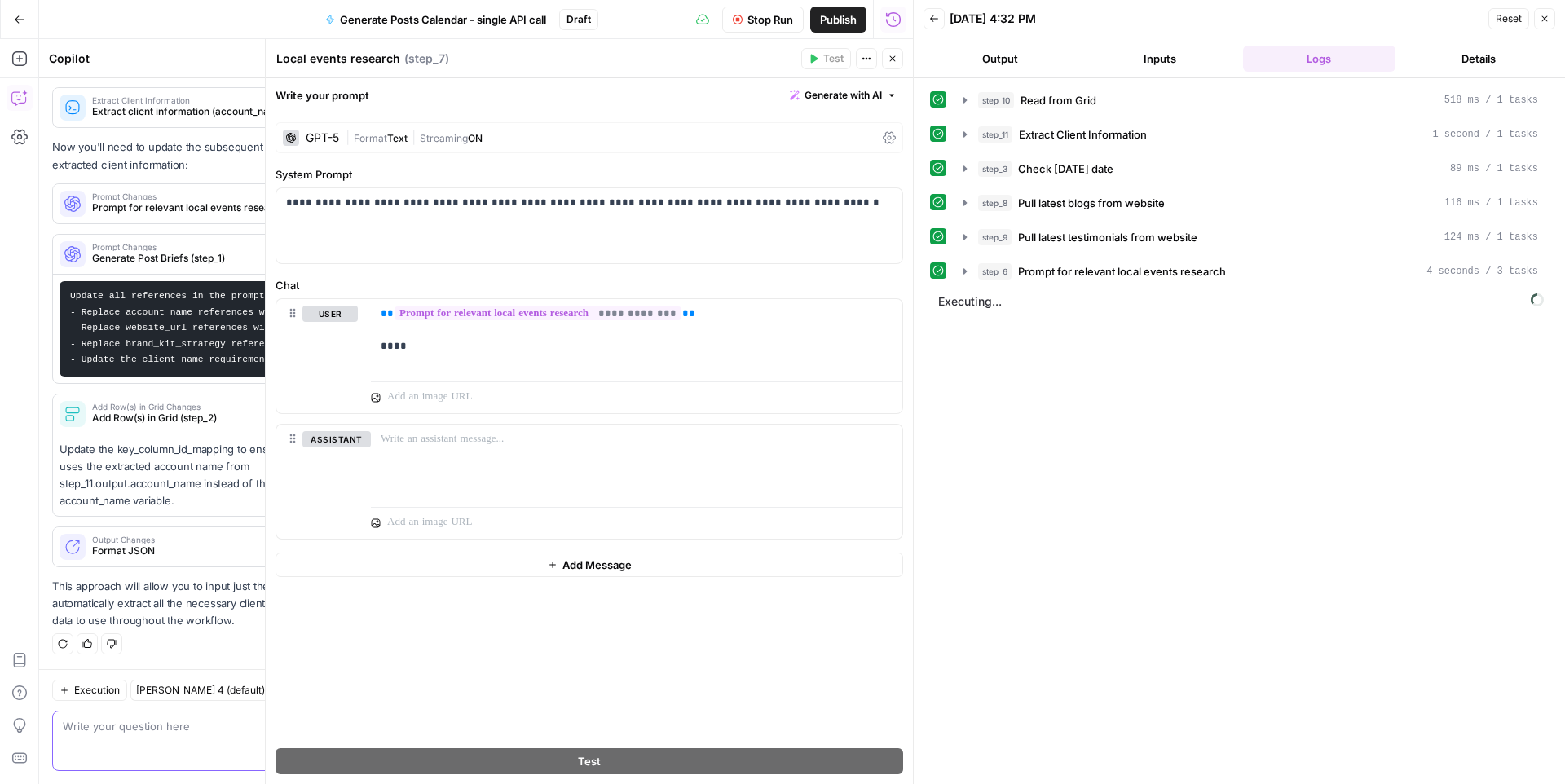
click at [891, 58] on icon "button" at bounding box center [893, 59] width 6 height 6
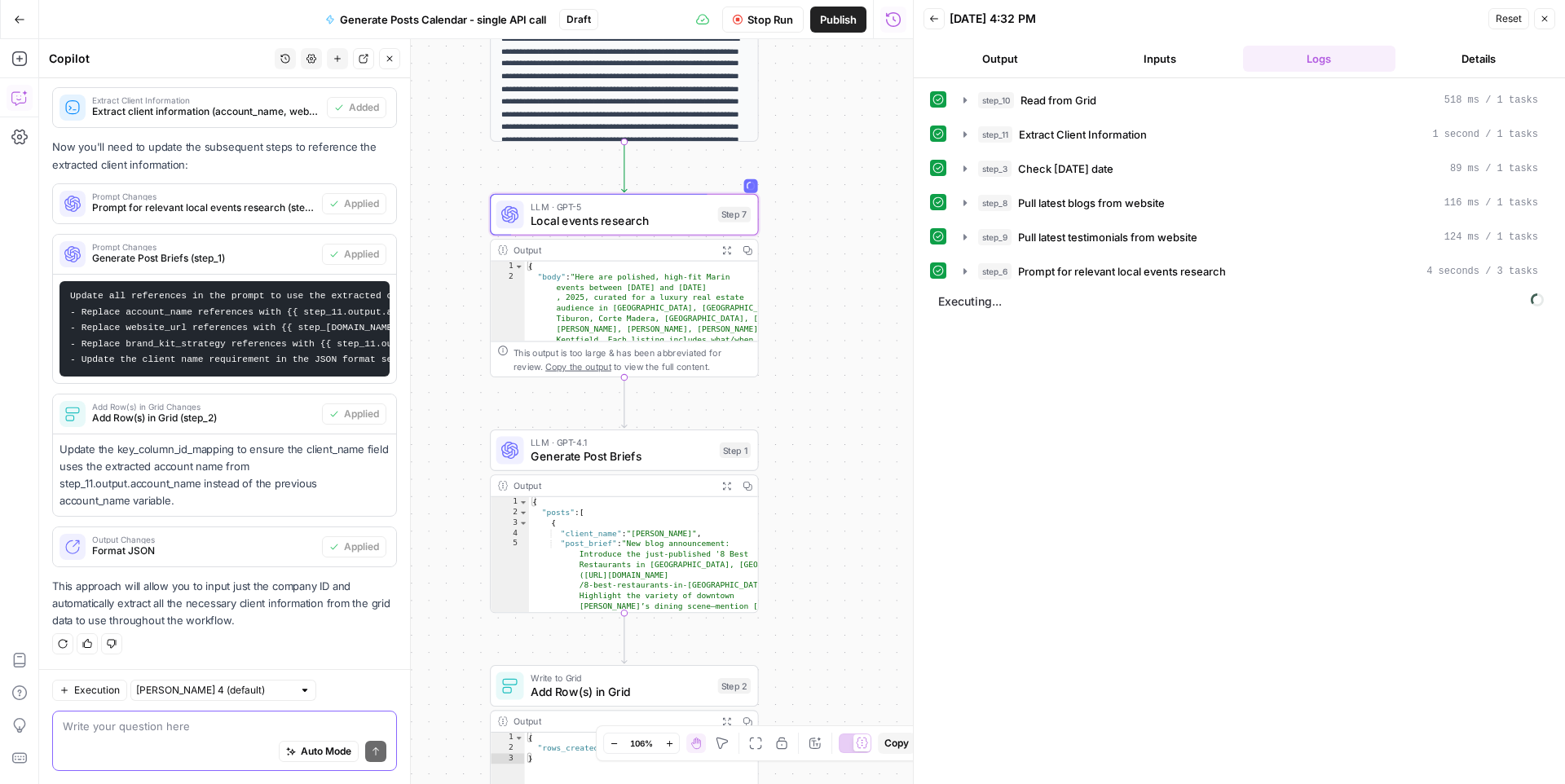
drag, startPoint x: 812, startPoint y: 299, endPoint x: 807, endPoint y: 337, distance: 38.3
click at [807, 337] on div "**********" at bounding box center [476, 412] width 874 height 744
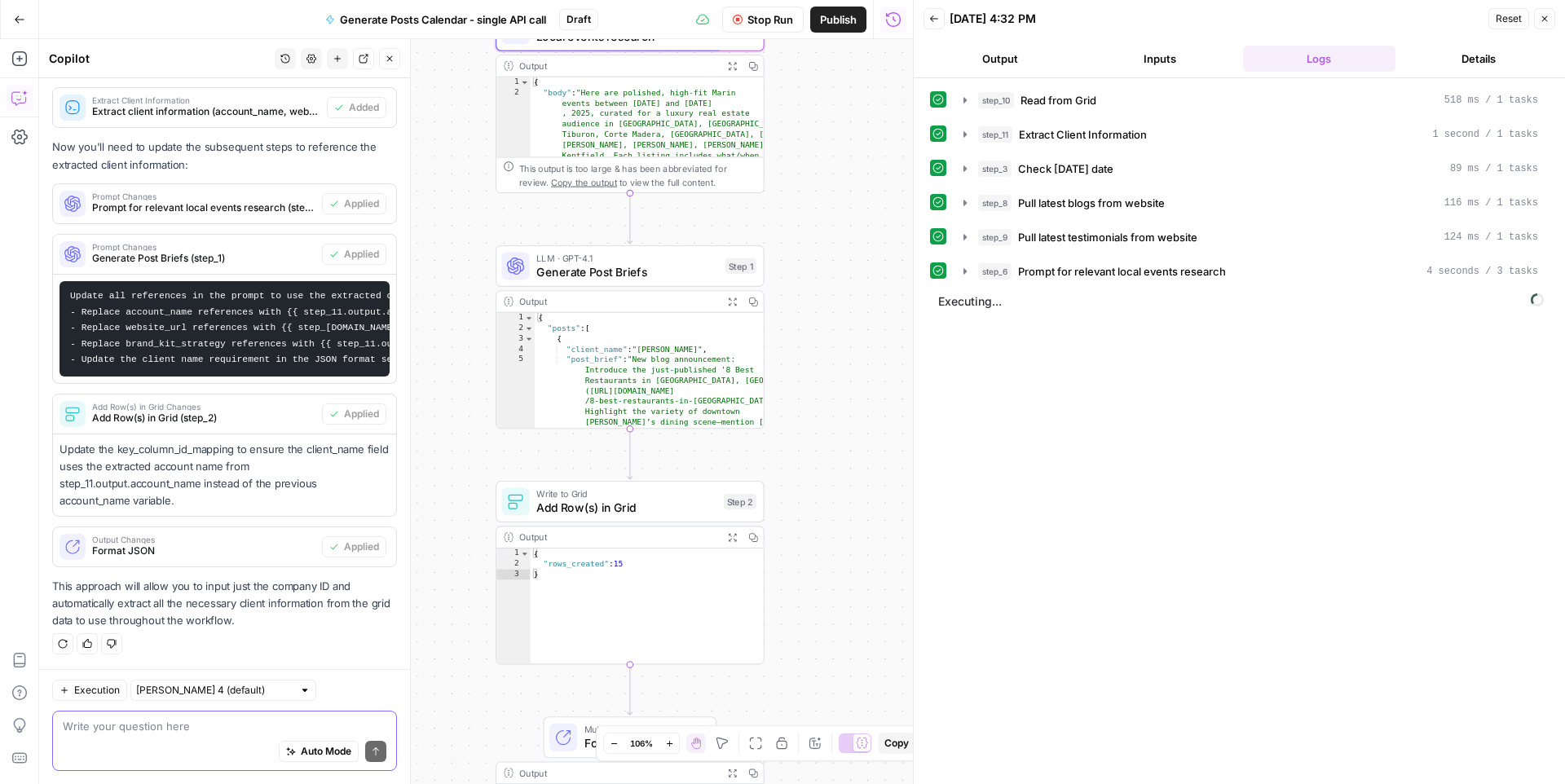
drag, startPoint x: 812, startPoint y: 242, endPoint x: 813, endPoint y: 113, distance: 129.0
click at [813, 113] on div "**********" at bounding box center [476, 412] width 874 height 744
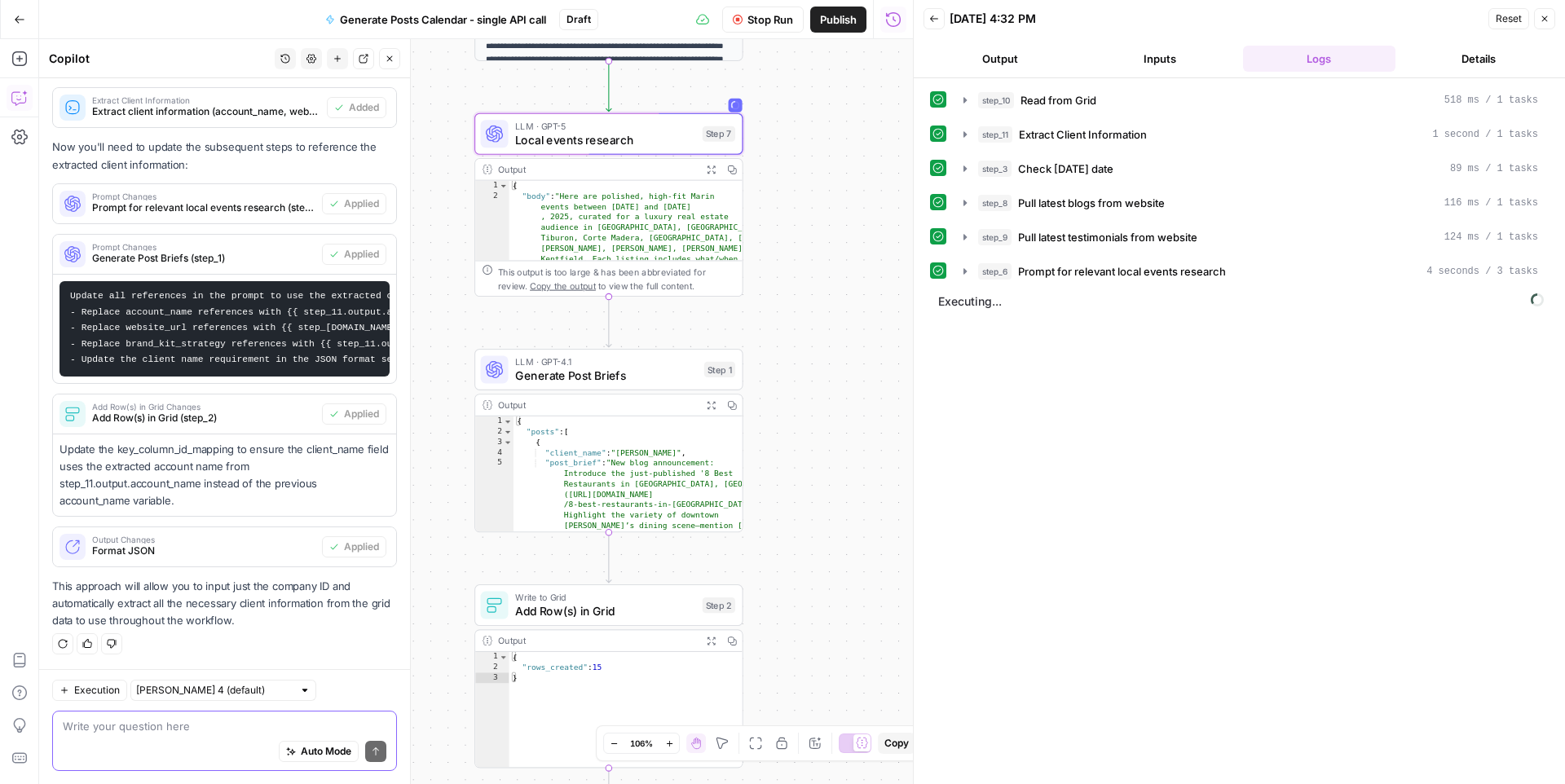
drag, startPoint x: 810, startPoint y: 292, endPoint x: 789, endPoint y: 395, distance: 105.1
click at [789, 395] on div "**********" at bounding box center [476, 412] width 874 height 744
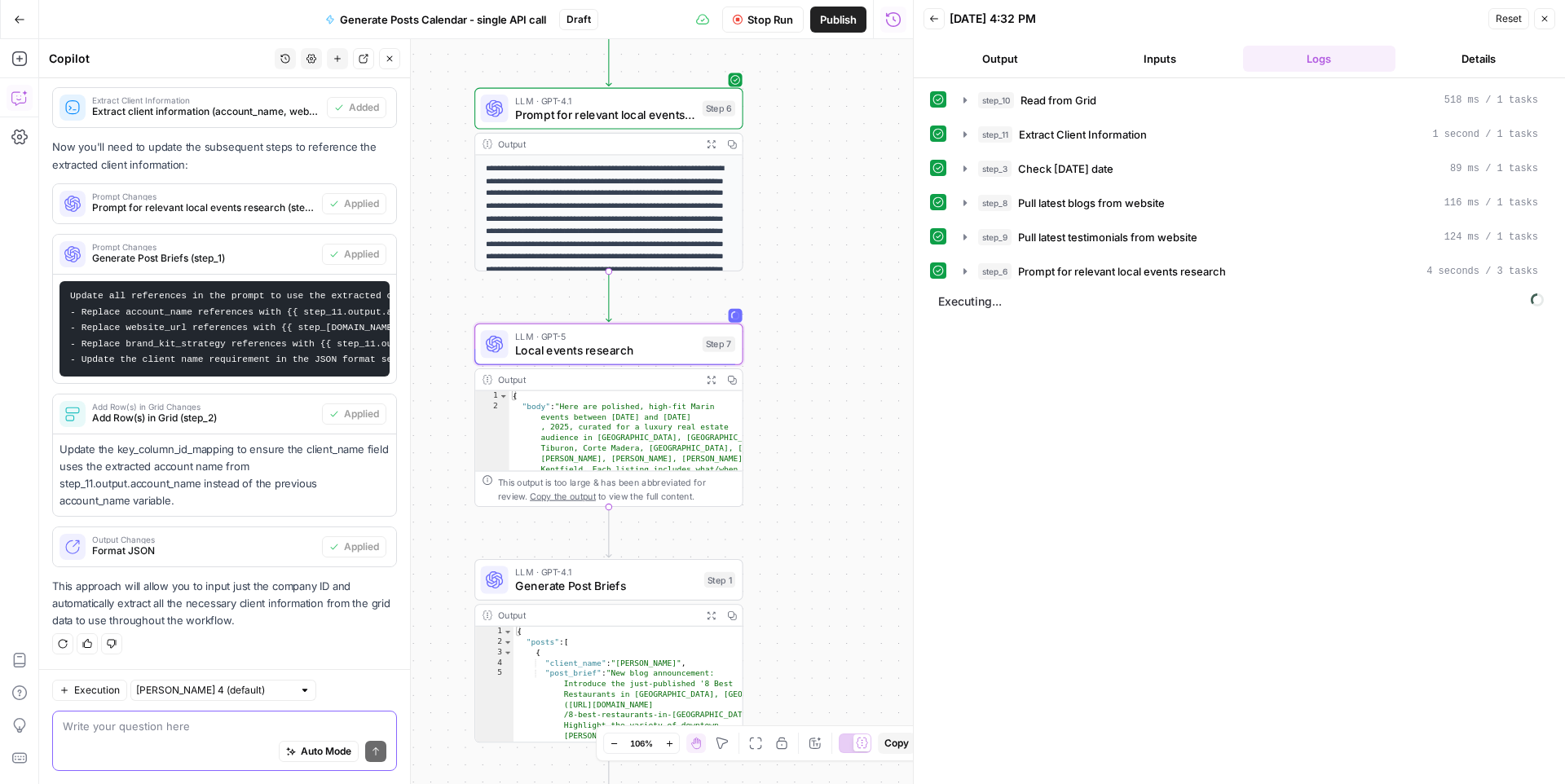
drag, startPoint x: 802, startPoint y: 294, endPoint x: 802, endPoint y: 471, distance: 177.0
click at [802, 471] on div "**********" at bounding box center [476, 412] width 874 height 744
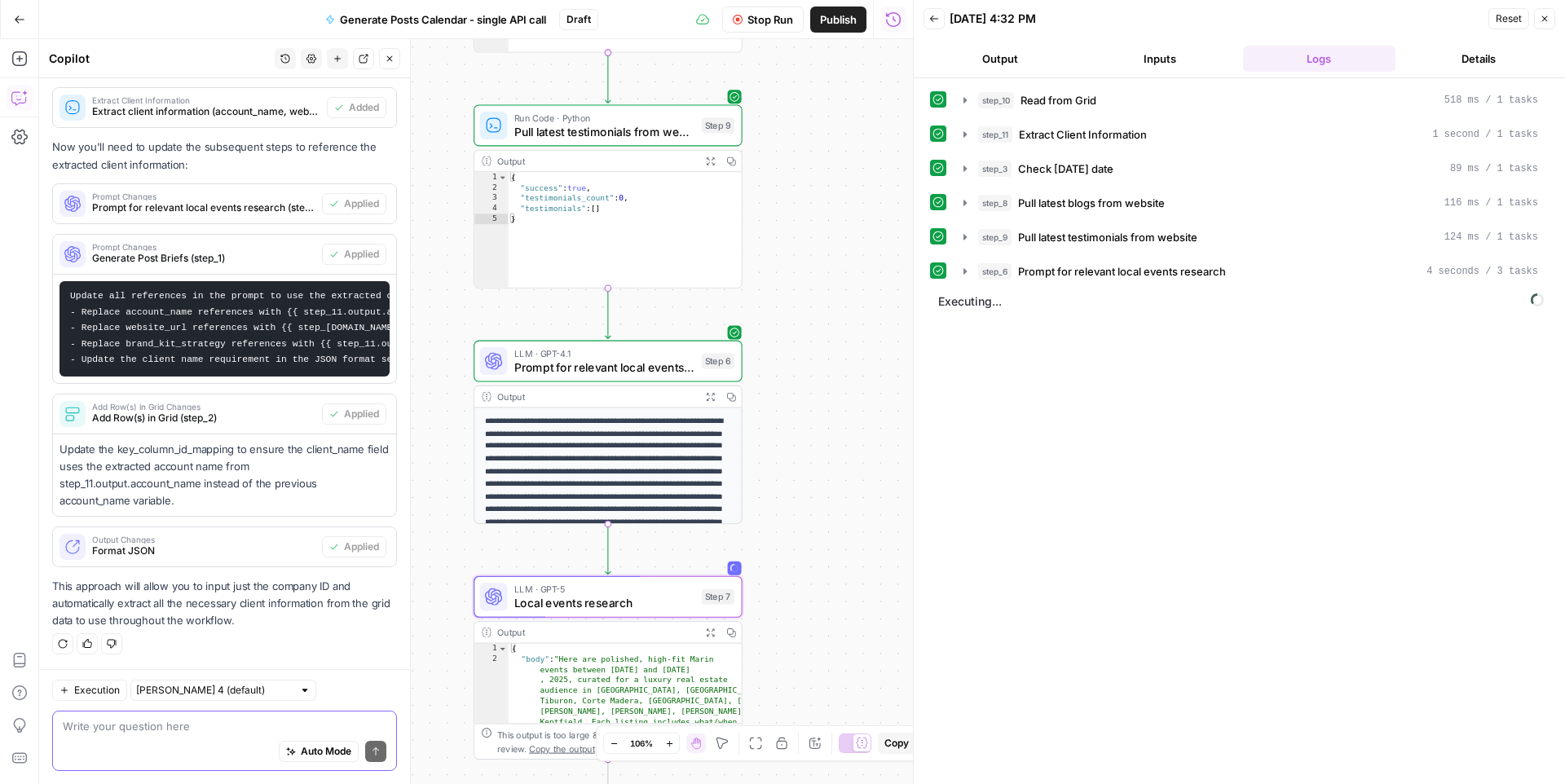
drag, startPoint x: 806, startPoint y: 387, endPoint x: 806, endPoint y: 495, distance: 108.0
click at [806, 495] on div "**********" at bounding box center [476, 412] width 874 height 744
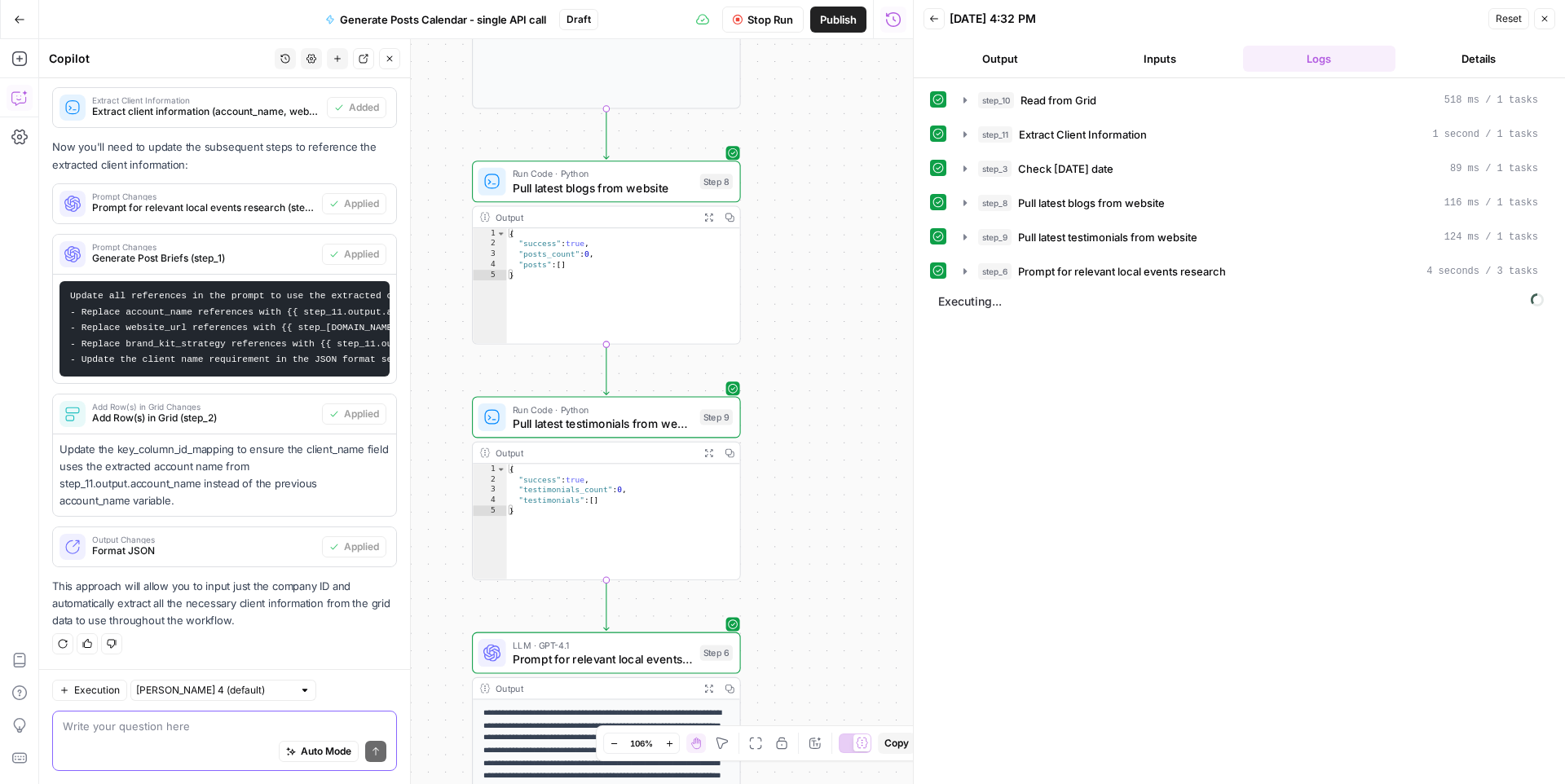
drag, startPoint x: 808, startPoint y: 277, endPoint x: 808, endPoint y: 500, distance: 223.0
click at [808, 500] on div "**********" at bounding box center [476, 412] width 874 height 744
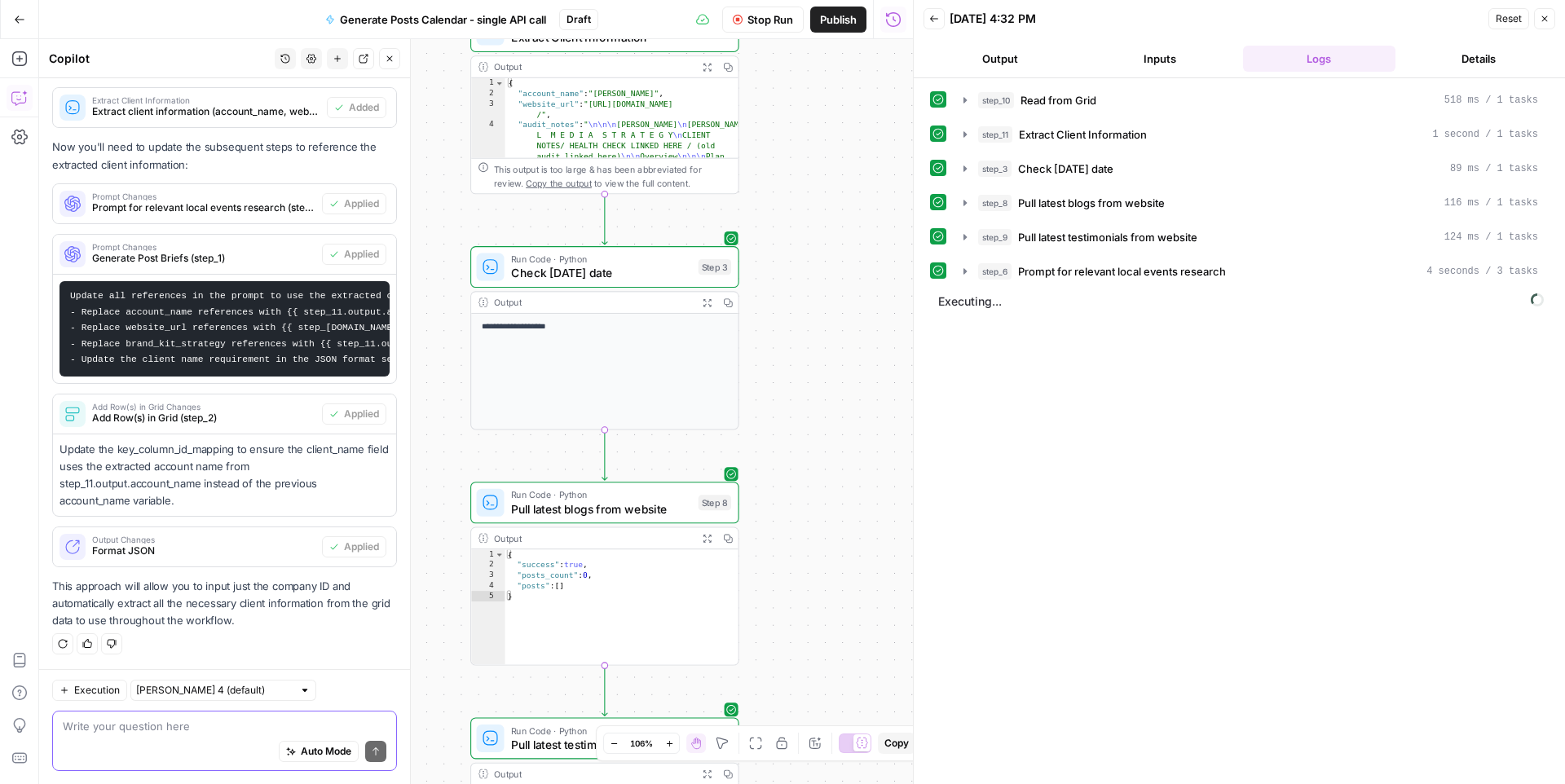
drag, startPoint x: 817, startPoint y: 243, endPoint x: 816, endPoint y: 595, distance: 352.0
click at [816, 594] on div "**********" at bounding box center [476, 412] width 874 height 744
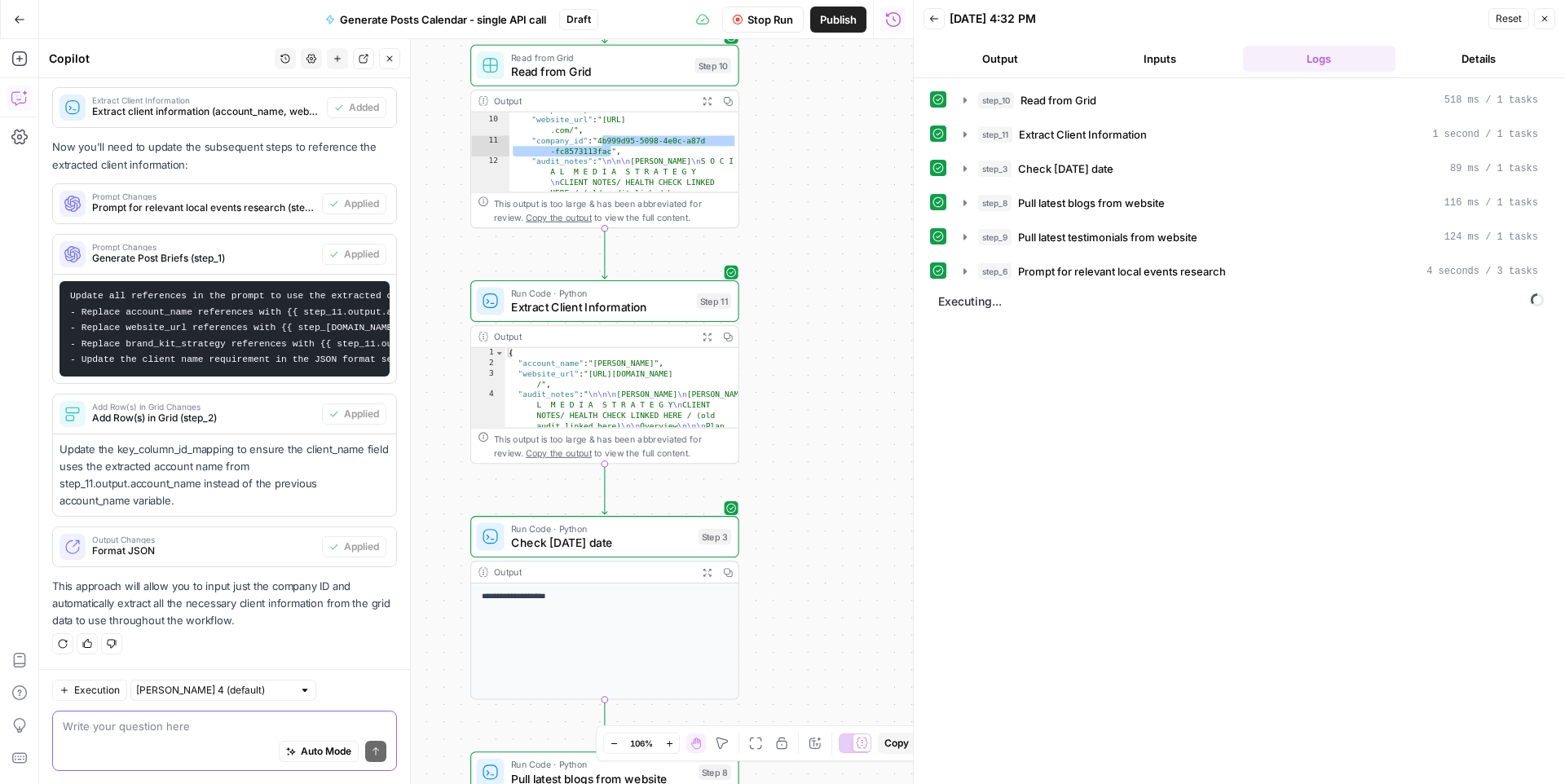
drag, startPoint x: 808, startPoint y: 268, endPoint x: 808, endPoint y: 491, distance: 223.0
click at [808, 514] on div "**********" at bounding box center [476, 412] width 874 height 744
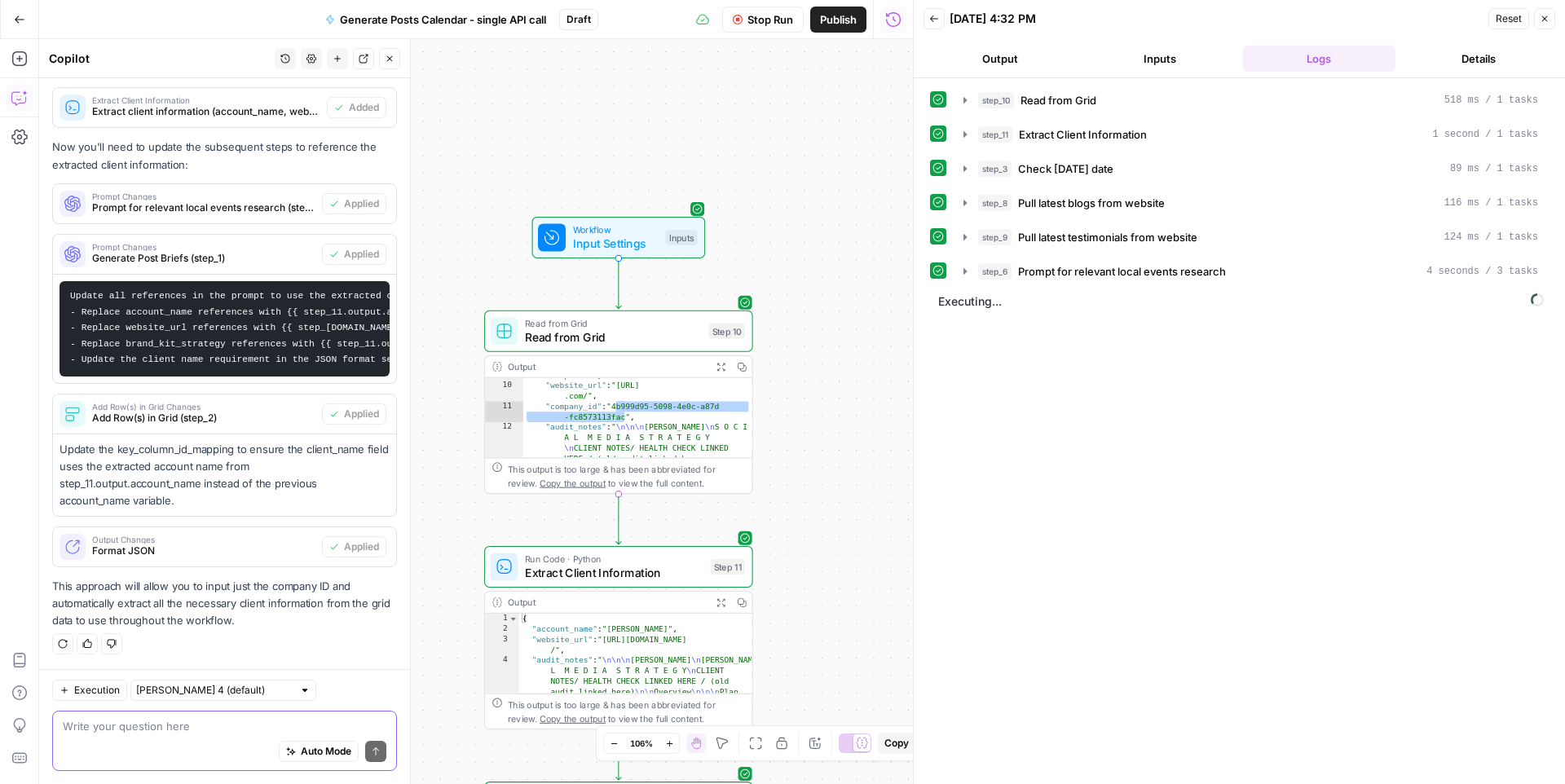
drag, startPoint x: 797, startPoint y: 283, endPoint x: 807, endPoint y: 462, distance: 179.3
click at [811, 492] on div "**********" at bounding box center [476, 412] width 874 height 744
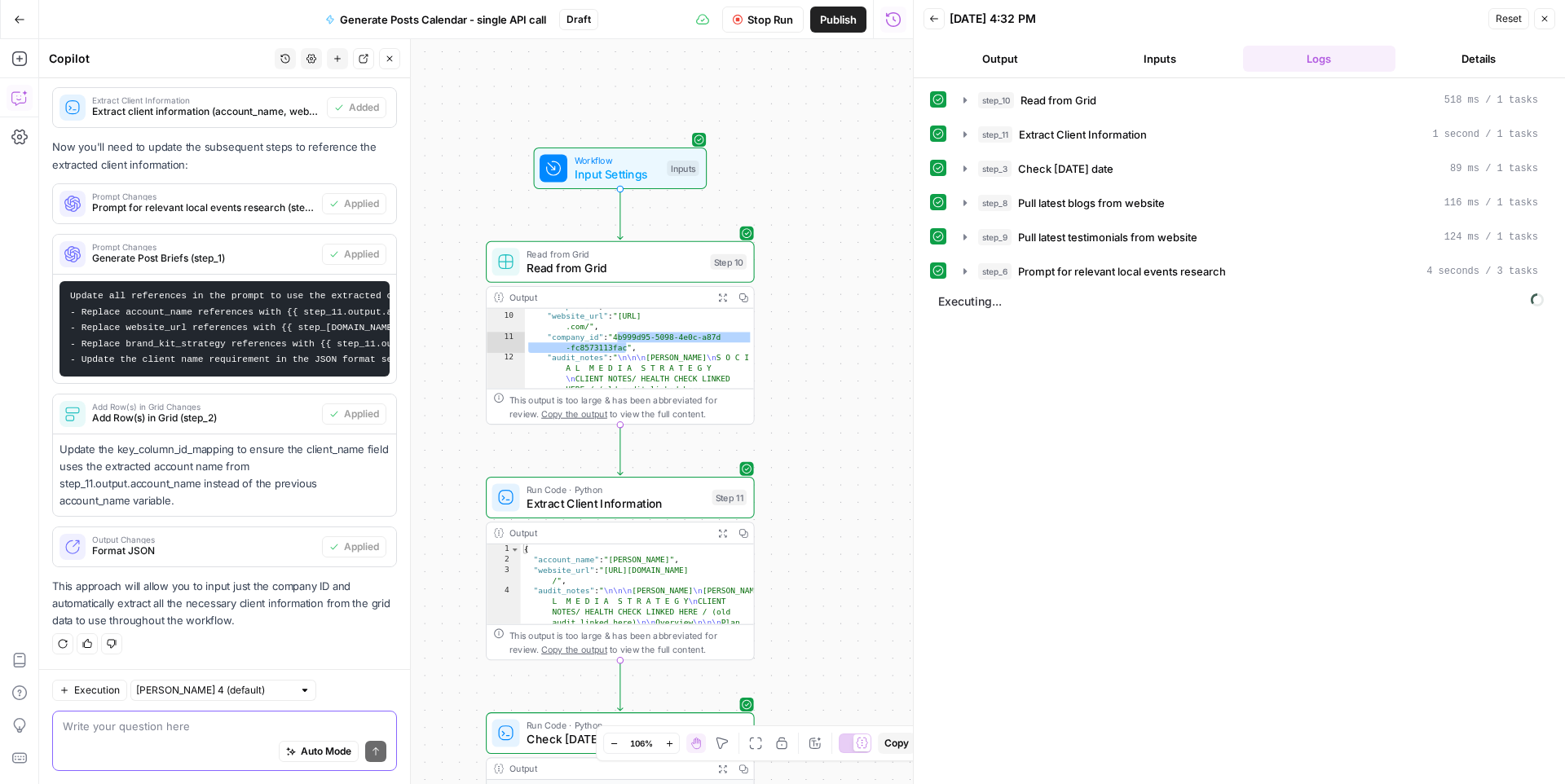
drag, startPoint x: 799, startPoint y: 458, endPoint x: 801, endPoint y: 418, distance: 40.0
click at [801, 418] on div "**********" at bounding box center [476, 412] width 874 height 744
click at [658, 269] on span "Read from Grid" at bounding box center [615, 267] width 177 height 17
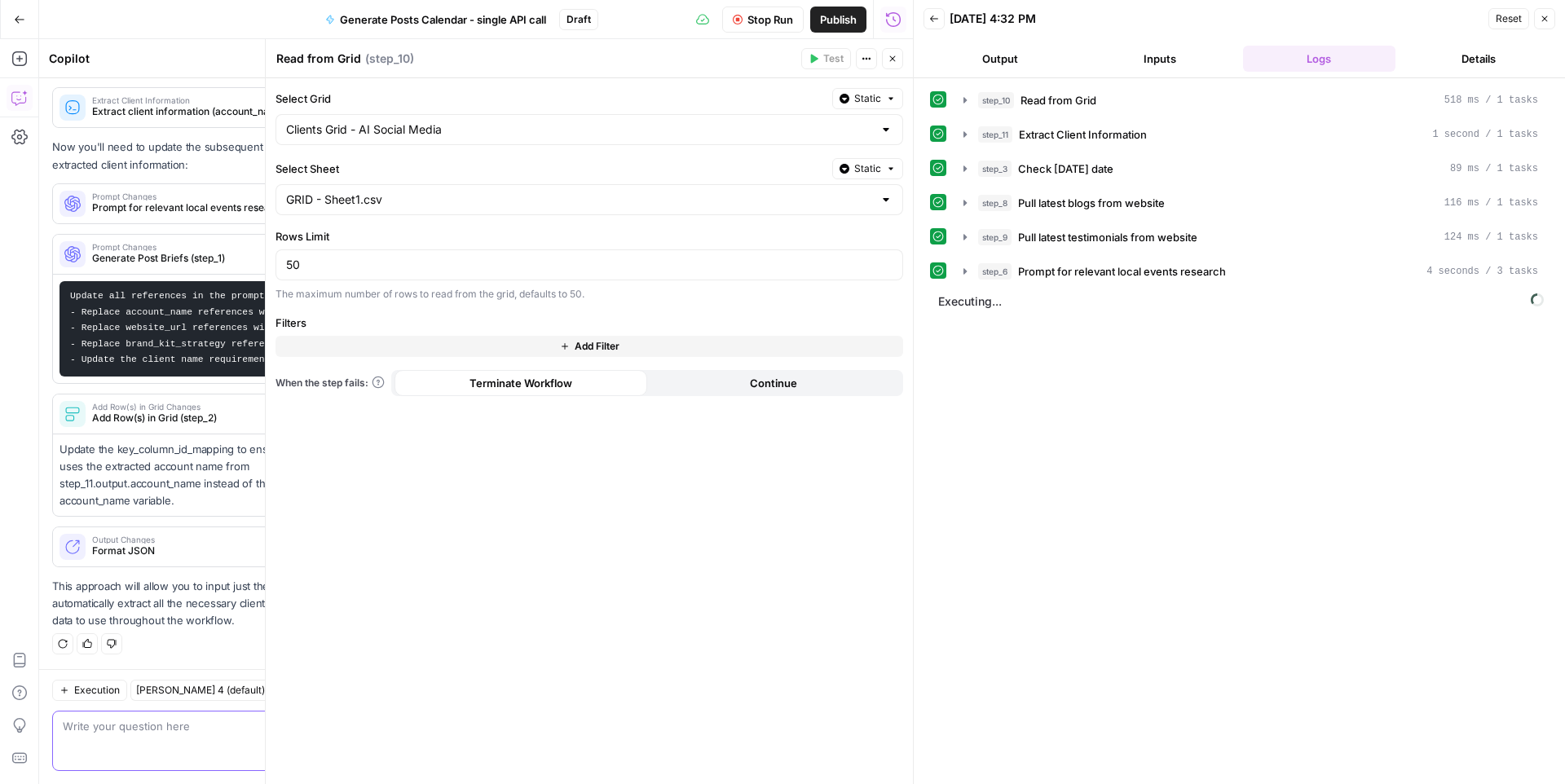
click at [892, 68] on button "Close" at bounding box center [891, 58] width 21 height 21
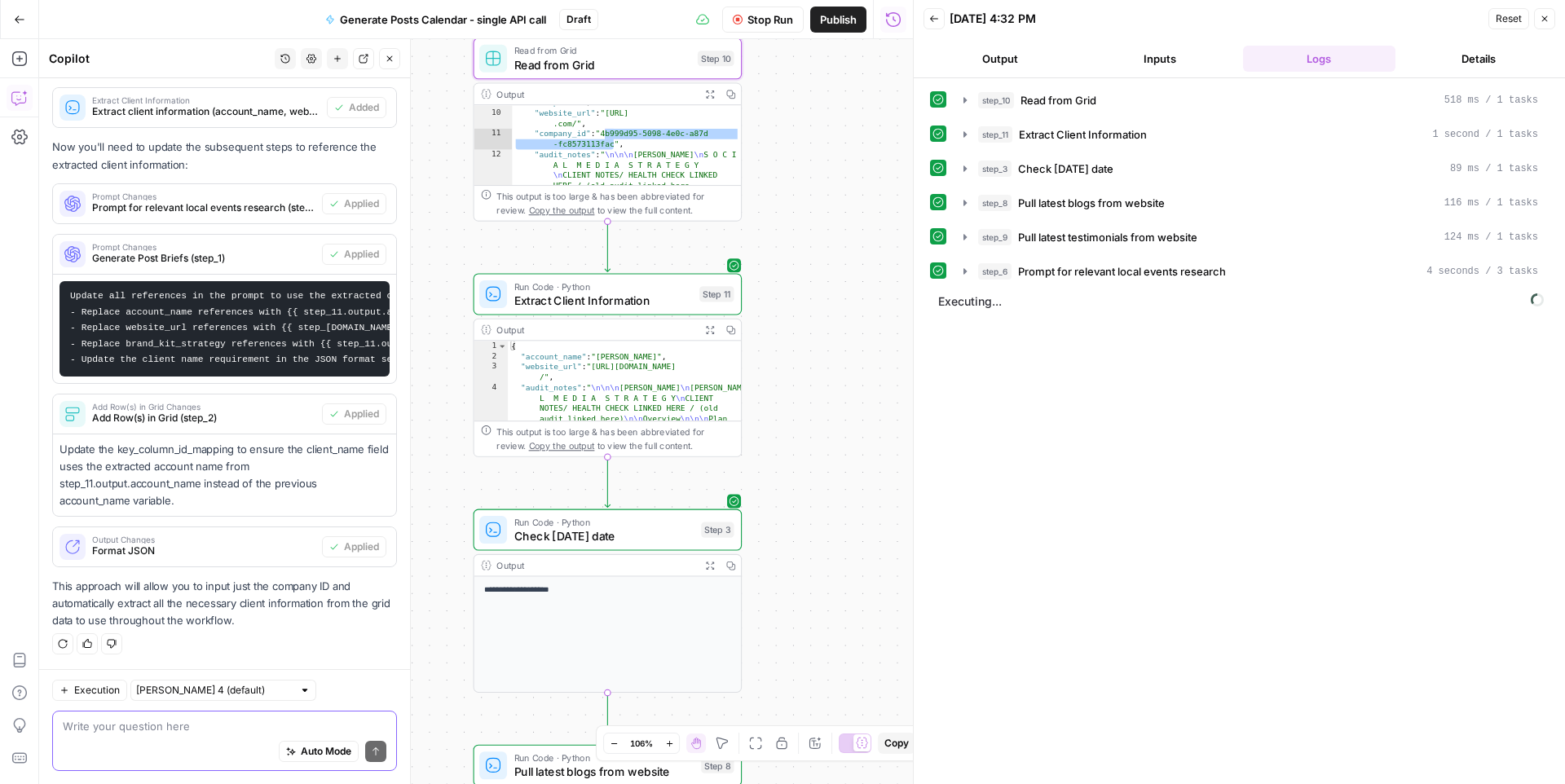
drag, startPoint x: 799, startPoint y: 505, endPoint x: 779, endPoint y: 346, distance: 160.3
click at [779, 346] on div "**********" at bounding box center [476, 412] width 874 height 744
click at [709, 325] on icon "button" at bounding box center [710, 330] width 10 height 10
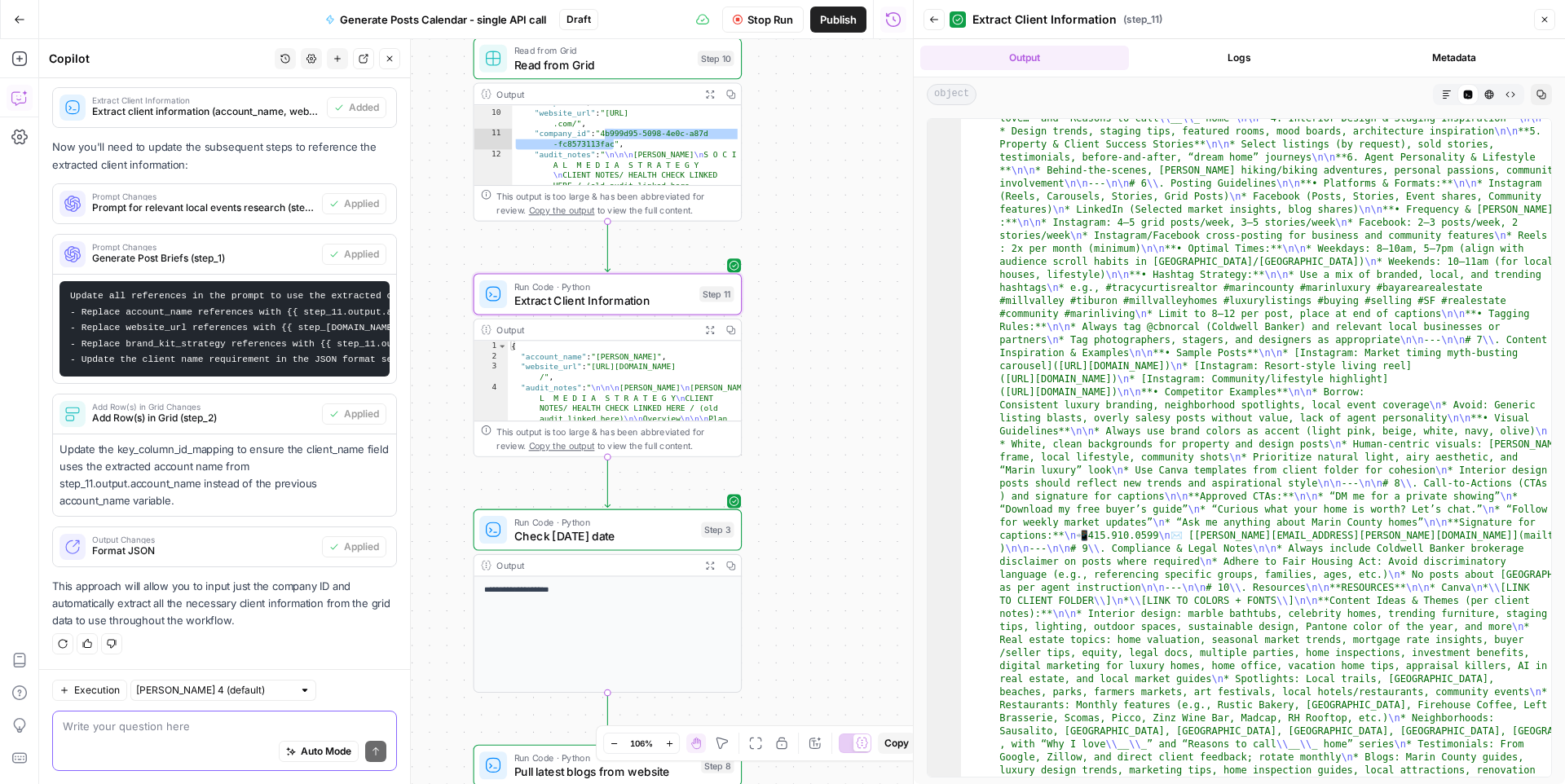
scroll to position [2653, 0]
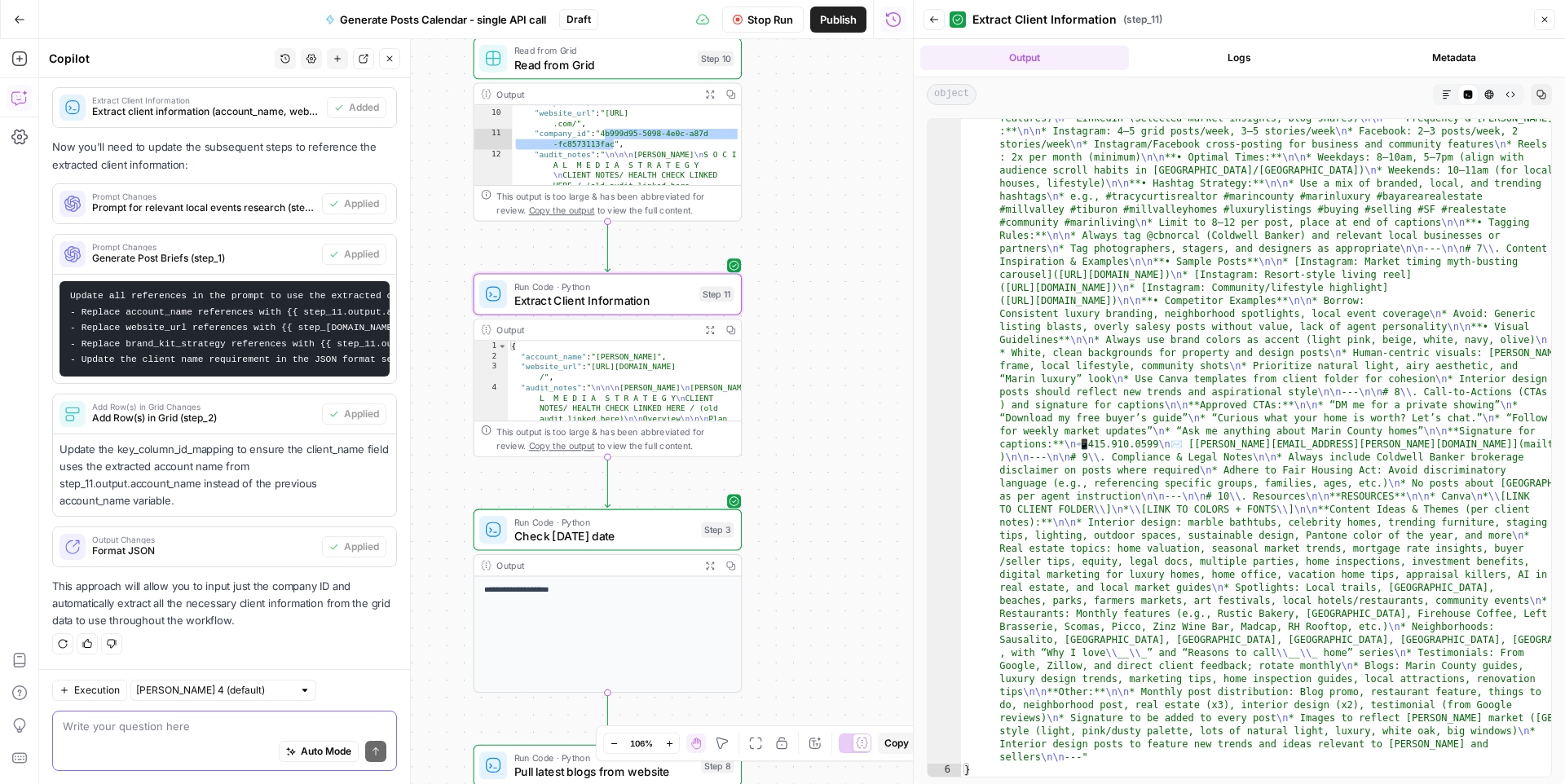
click at [1393, 24] on icon "button" at bounding box center [1545, 20] width 10 height 10
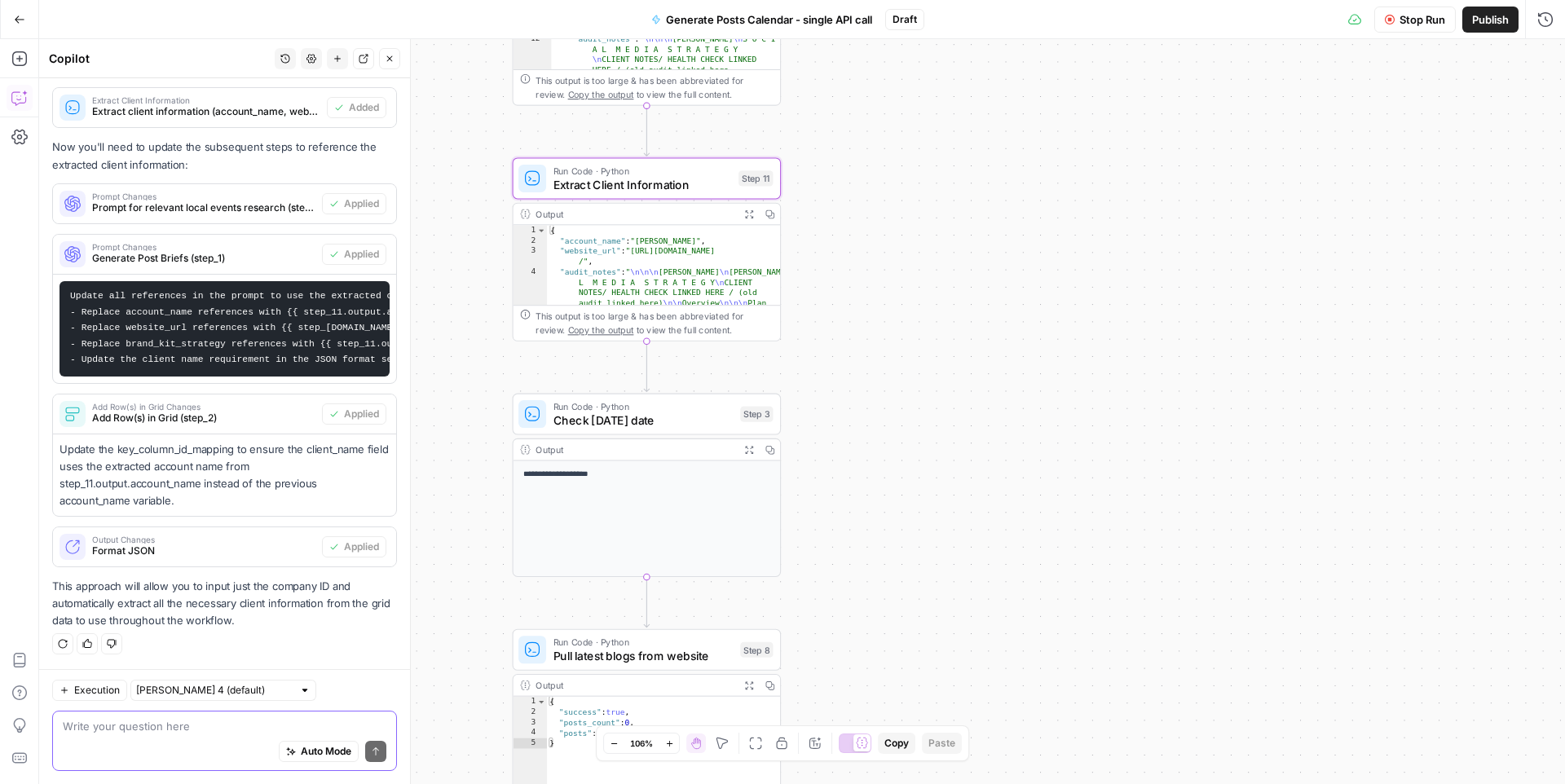
drag, startPoint x: 854, startPoint y: 331, endPoint x: 887, endPoint y: 233, distance: 103.4
click at [887, 233] on div "**********" at bounding box center [802, 412] width 1526 height 744
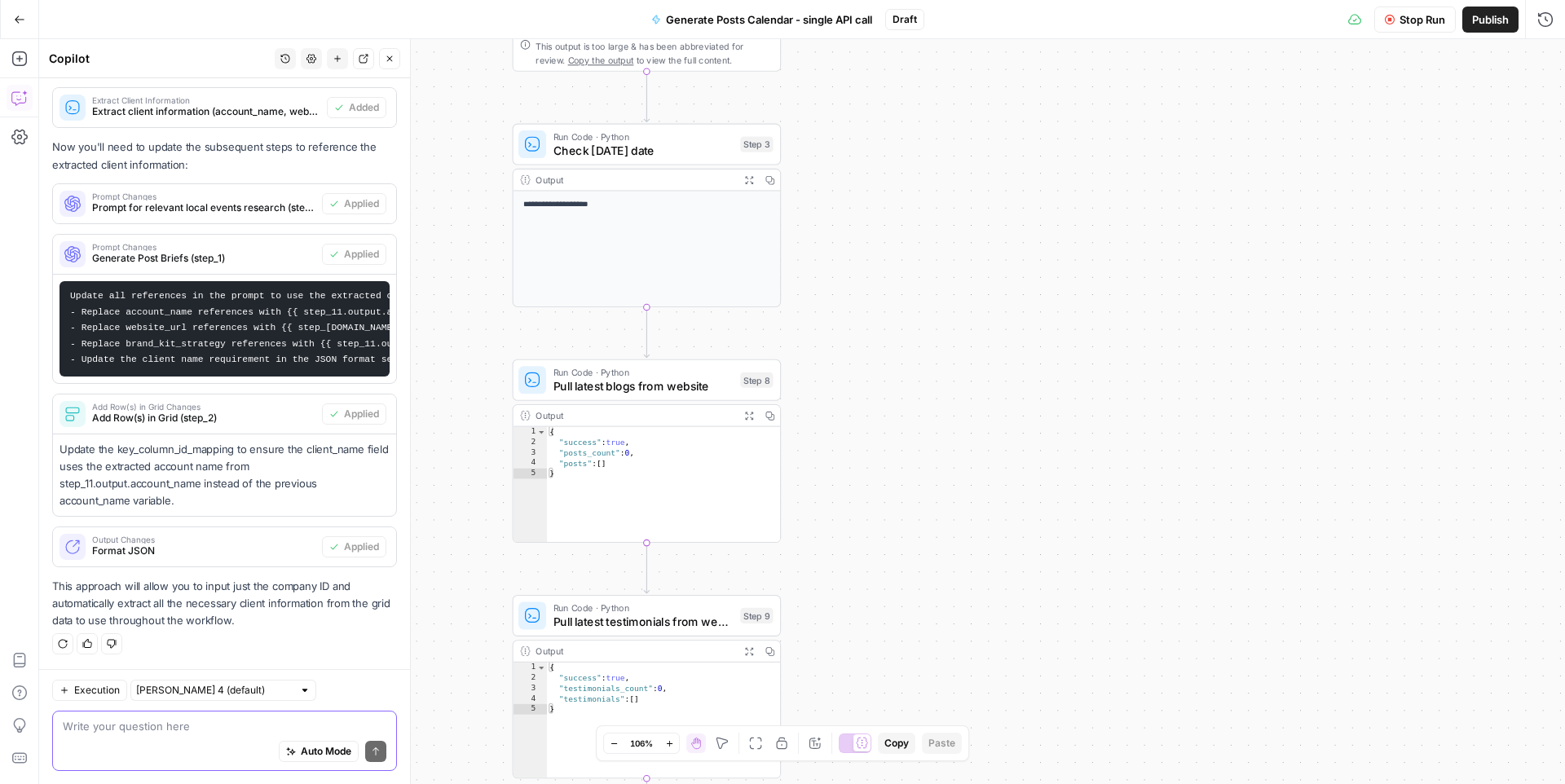
drag, startPoint x: 856, startPoint y: 527, endPoint x: 856, endPoint y: 257, distance: 270.0
click at [856, 257] on div "**********" at bounding box center [802, 412] width 1526 height 744
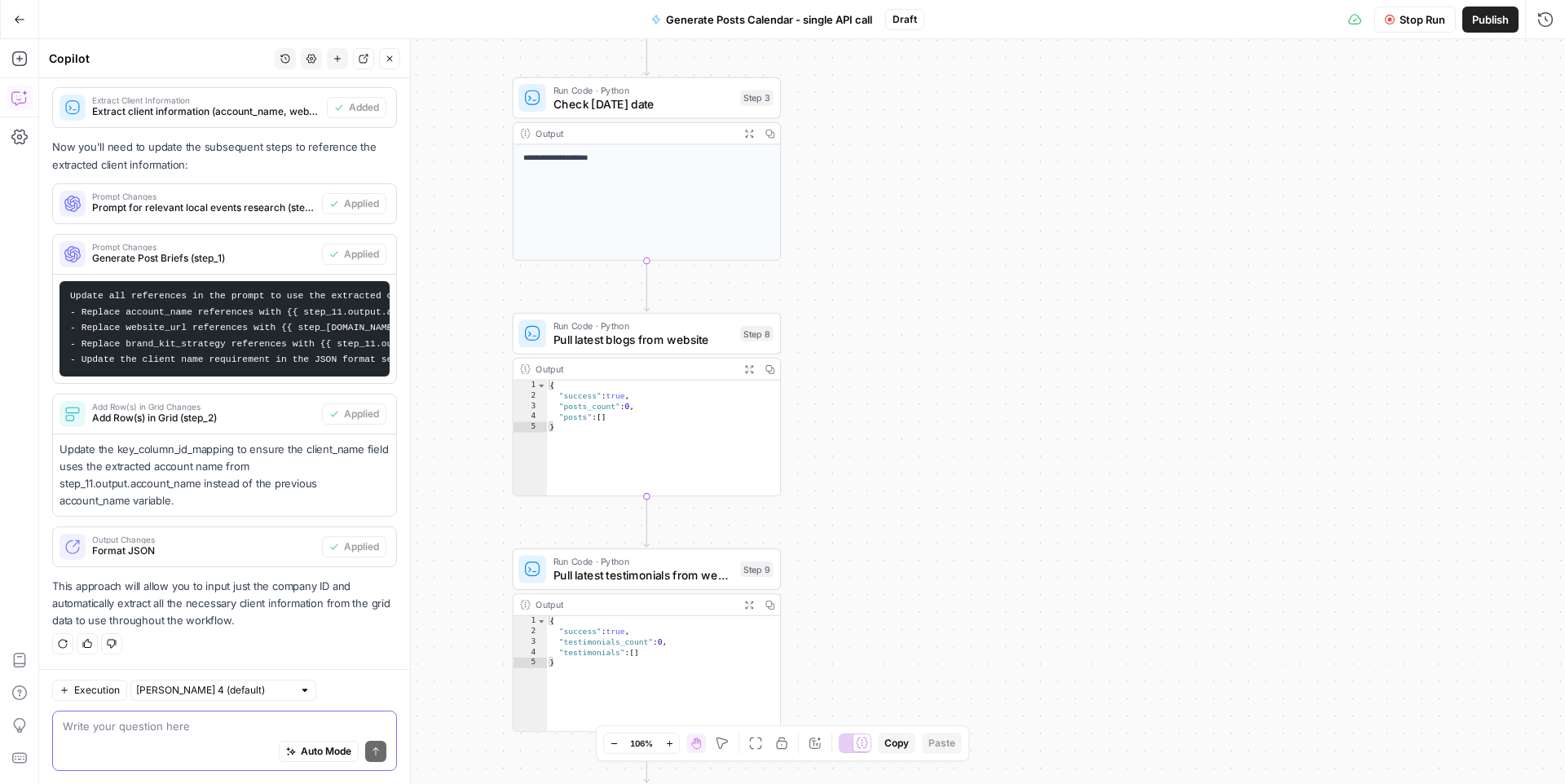
drag, startPoint x: 857, startPoint y: 466, endPoint x: 857, endPoint y: 426, distance: 40.0
click at [857, 426] on div "**********" at bounding box center [802, 412] width 1526 height 744
click at [666, 336] on span "Pull latest blogs from website" at bounding box center [644, 339] width 180 height 17
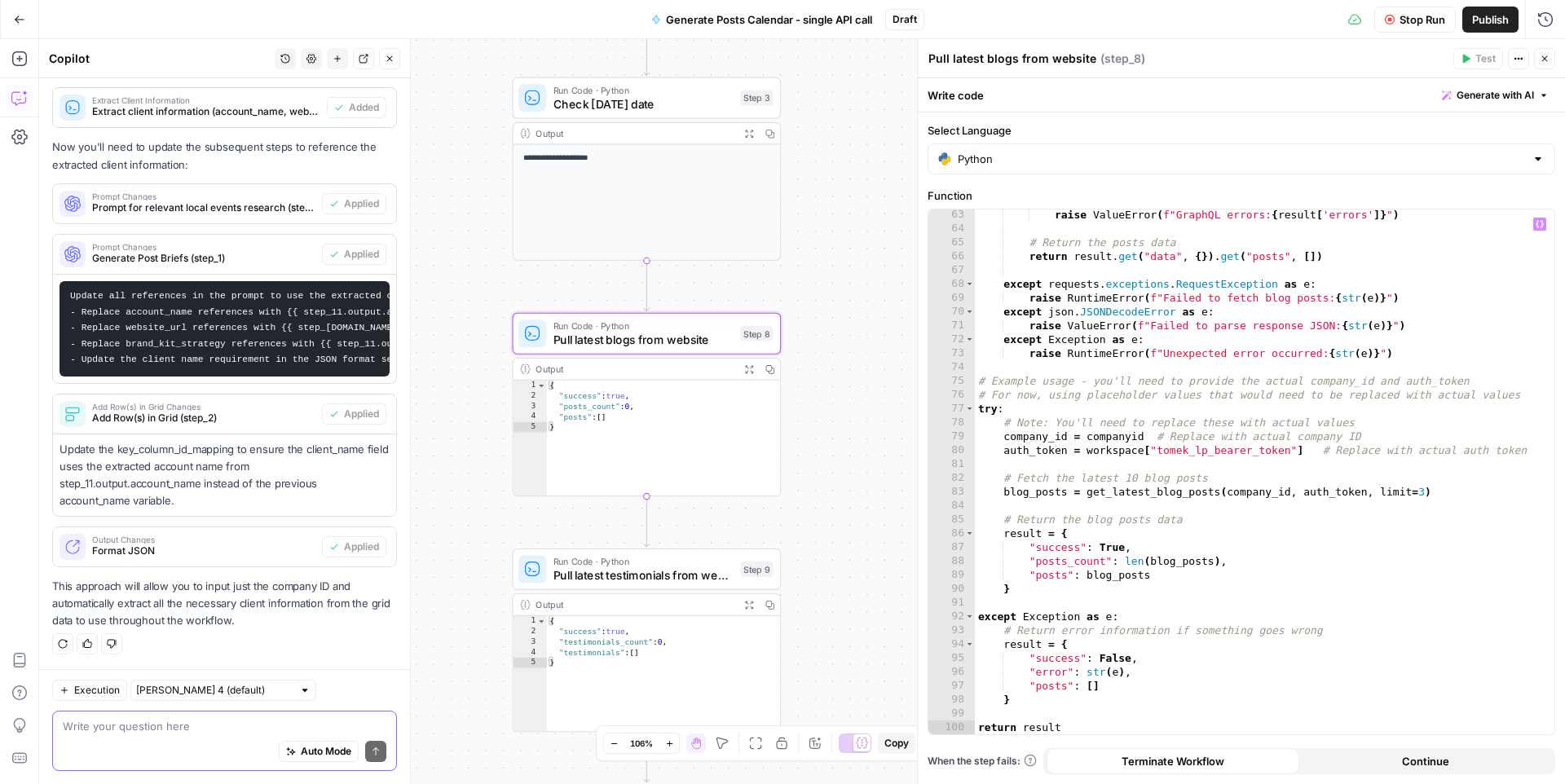
scroll to position [860, 0]
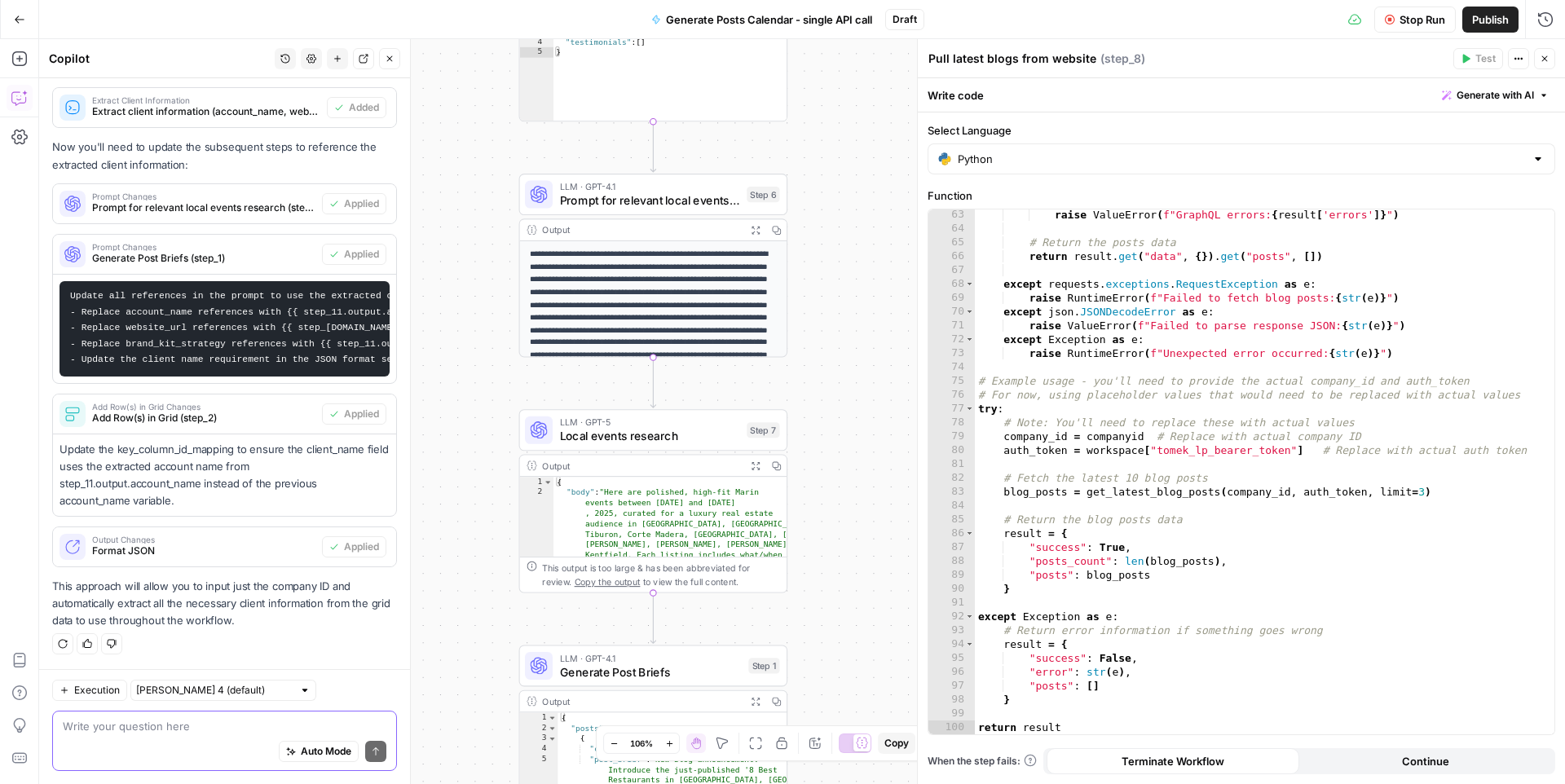
click at [1393, 61] on button "Close" at bounding box center [1544, 58] width 21 height 21
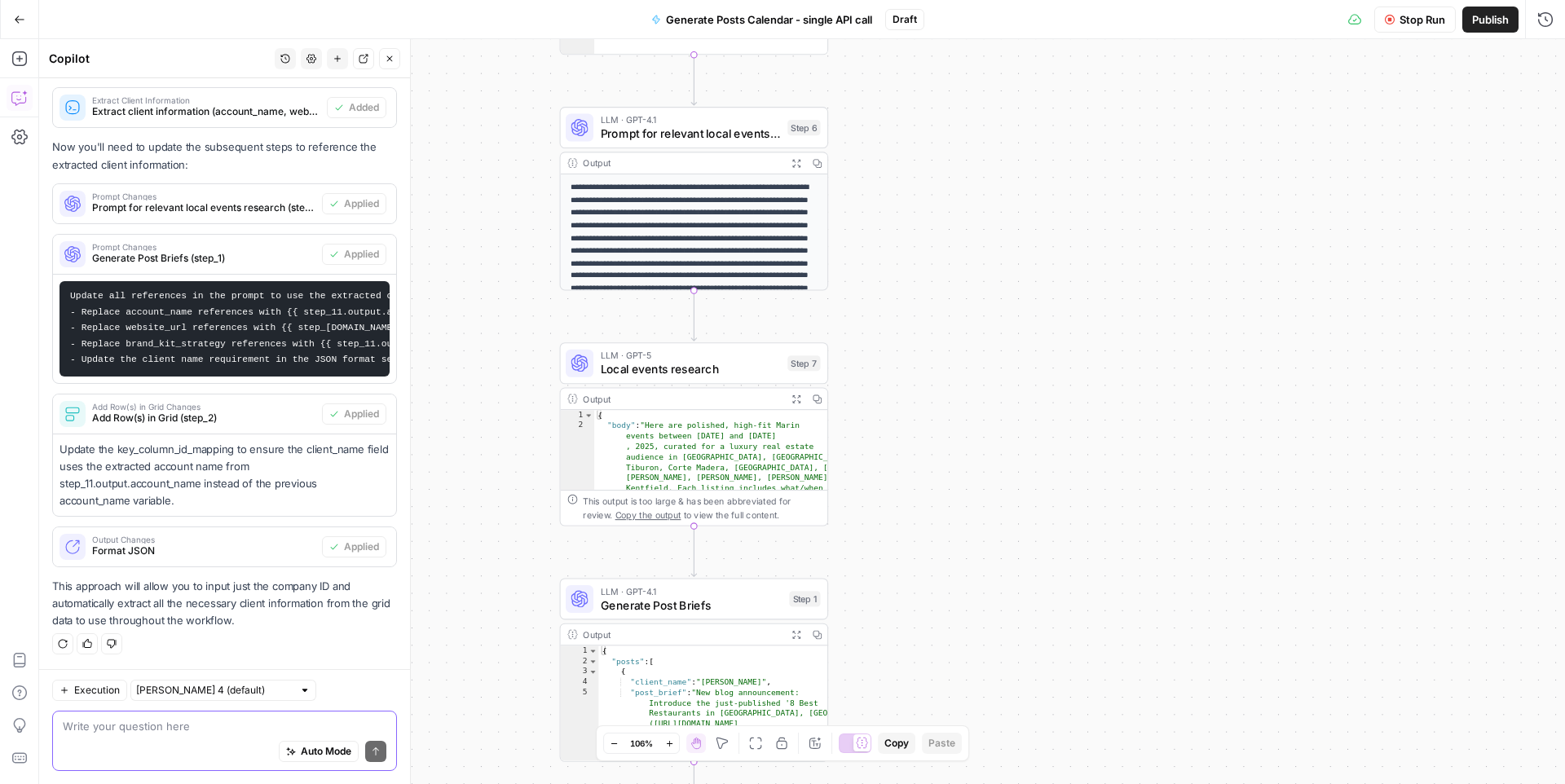
click at [1393, 40] on div "**********" at bounding box center [802, 412] width 1526 height 744
click at [1393, 23] on icon "button" at bounding box center [1545, 20] width 16 height 16
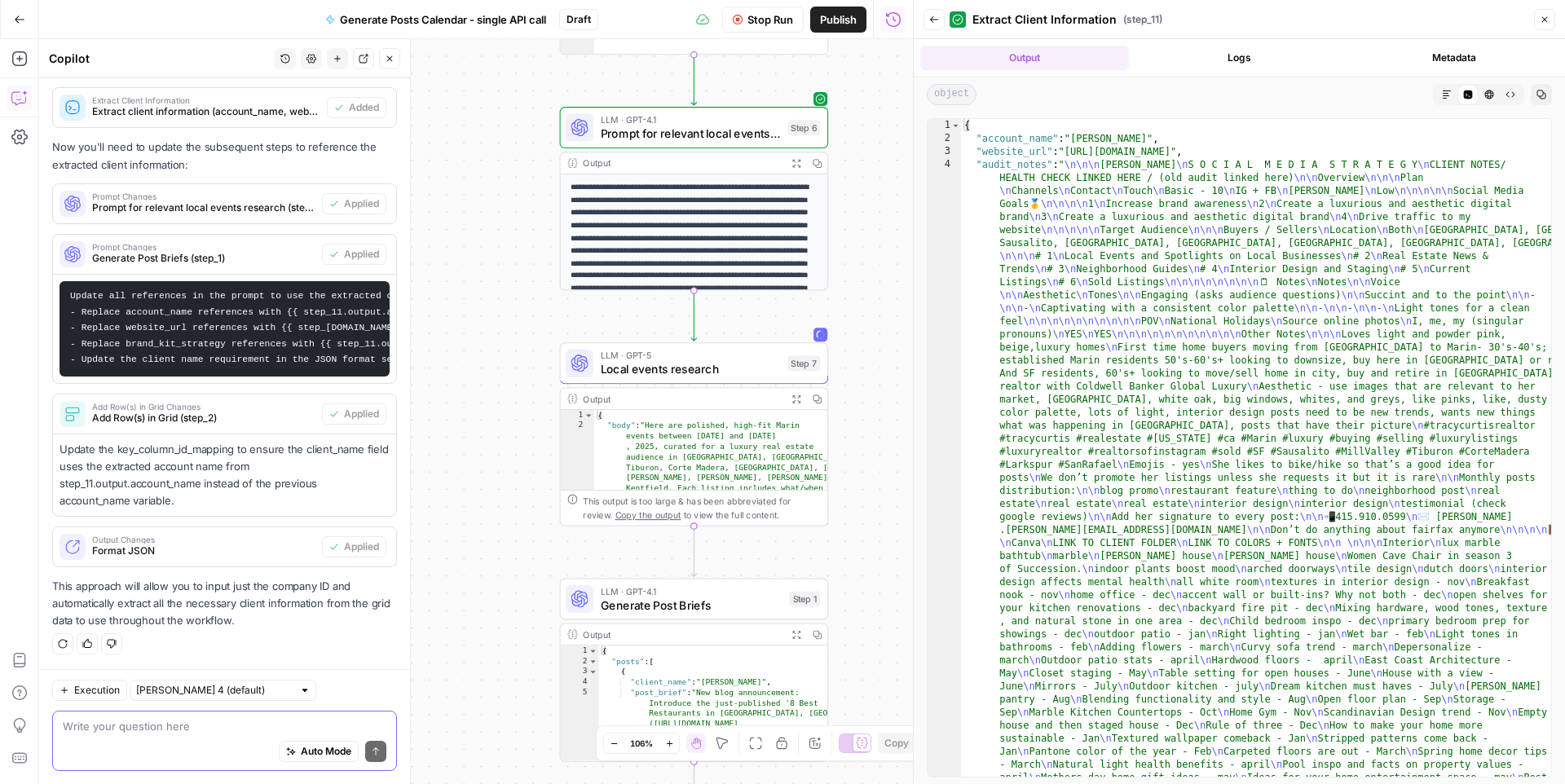
click at [933, 12] on button "Back" at bounding box center [933, 19] width 21 height 21
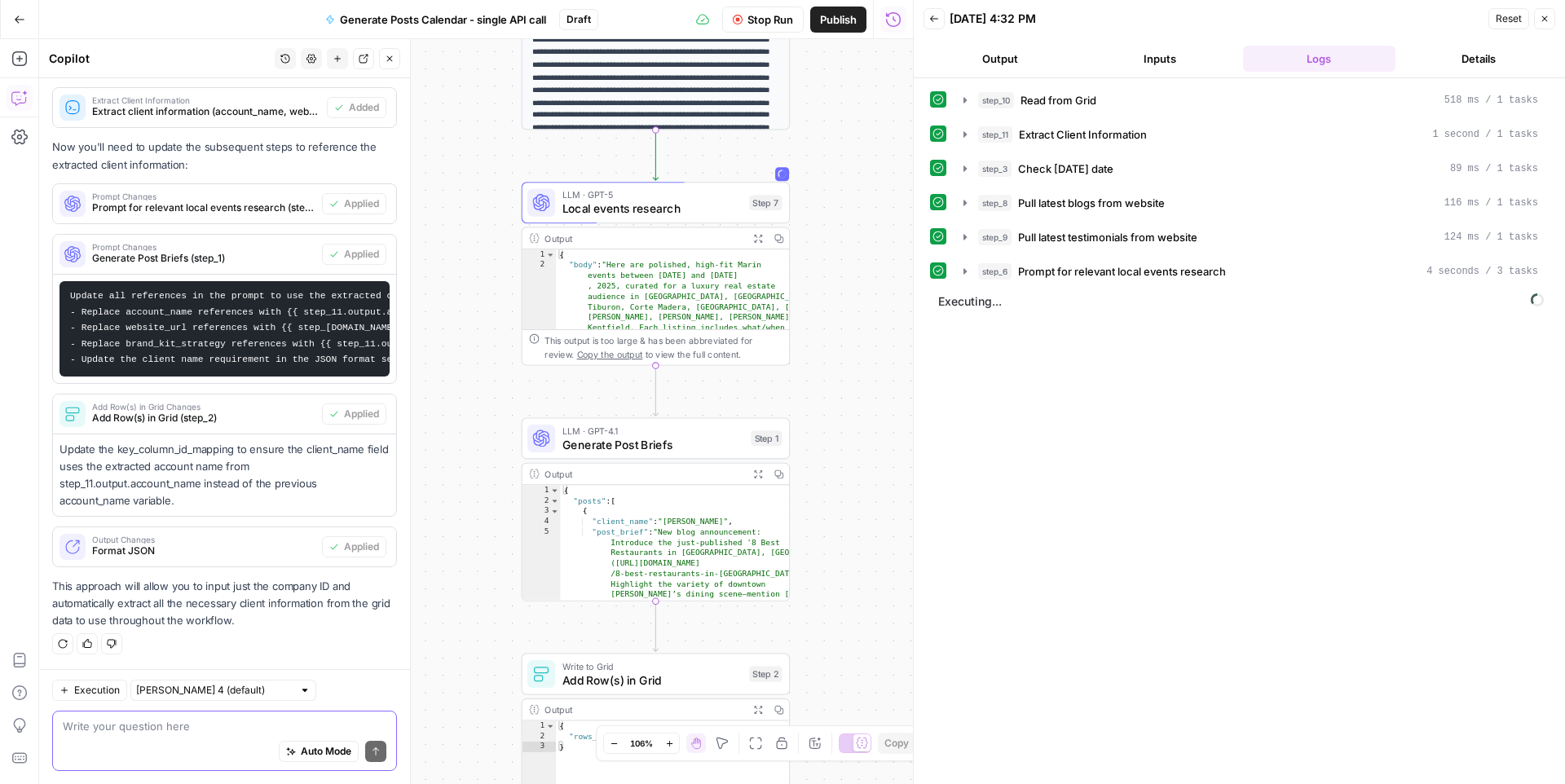
drag, startPoint x: 866, startPoint y: 435, endPoint x: 828, endPoint y: 280, distance: 159.6
click at [828, 280] on div "**********" at bounding box center [476, 412] width 874 height 744
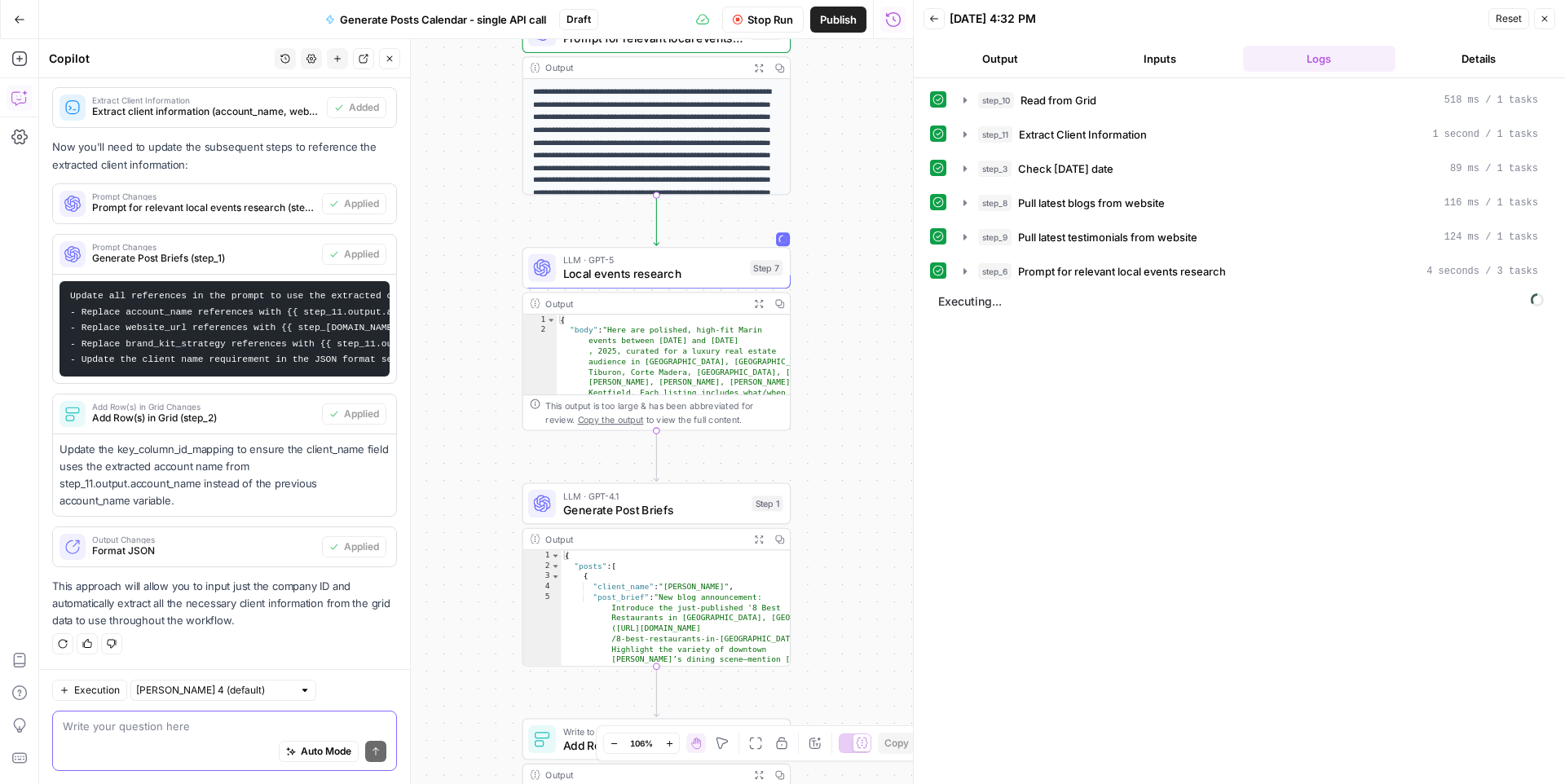
drag, startPoint x: 864, startPoint y: 233, endPoint x: 864, endPoint y: 292, distance: 59.0
click at [864, 292] on div "**********" at bounding box center [476, 412] width 874 height 744
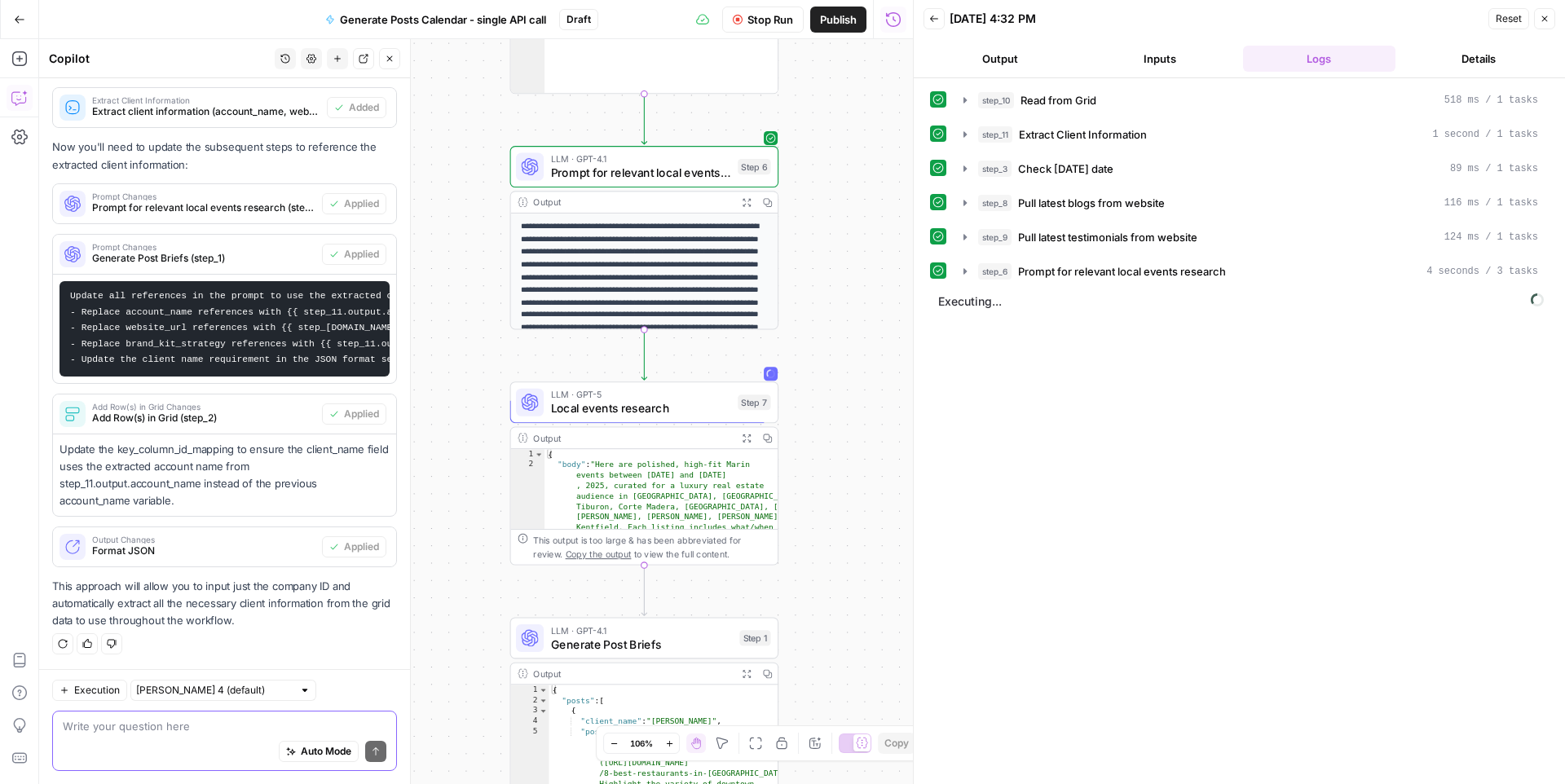
drag, startPoint x: 836, startPoint y: 300, endPoint x: 823, endPoint y: 425, distance: 125.7
click at [823, 425] on div "**********" at bounding box center [476, 412] width 874 height 744
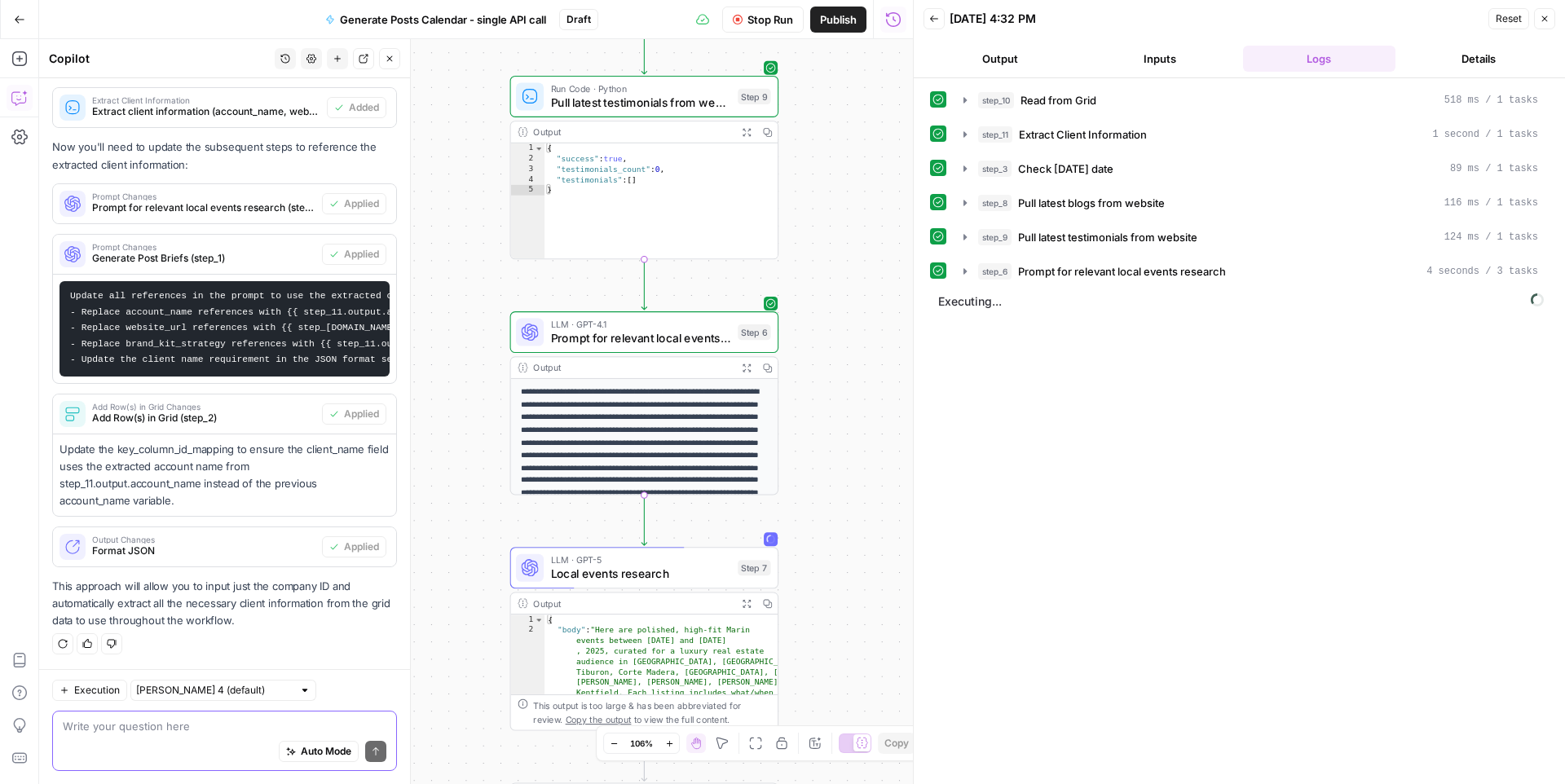
drag, startPoint x: 832, startPoint y: 283, endPoint x: 832, endPoint y: 437, distance: 154.0
click at [832, 437] on div "**********" at bounding box center [476, 412] width 874 height 744
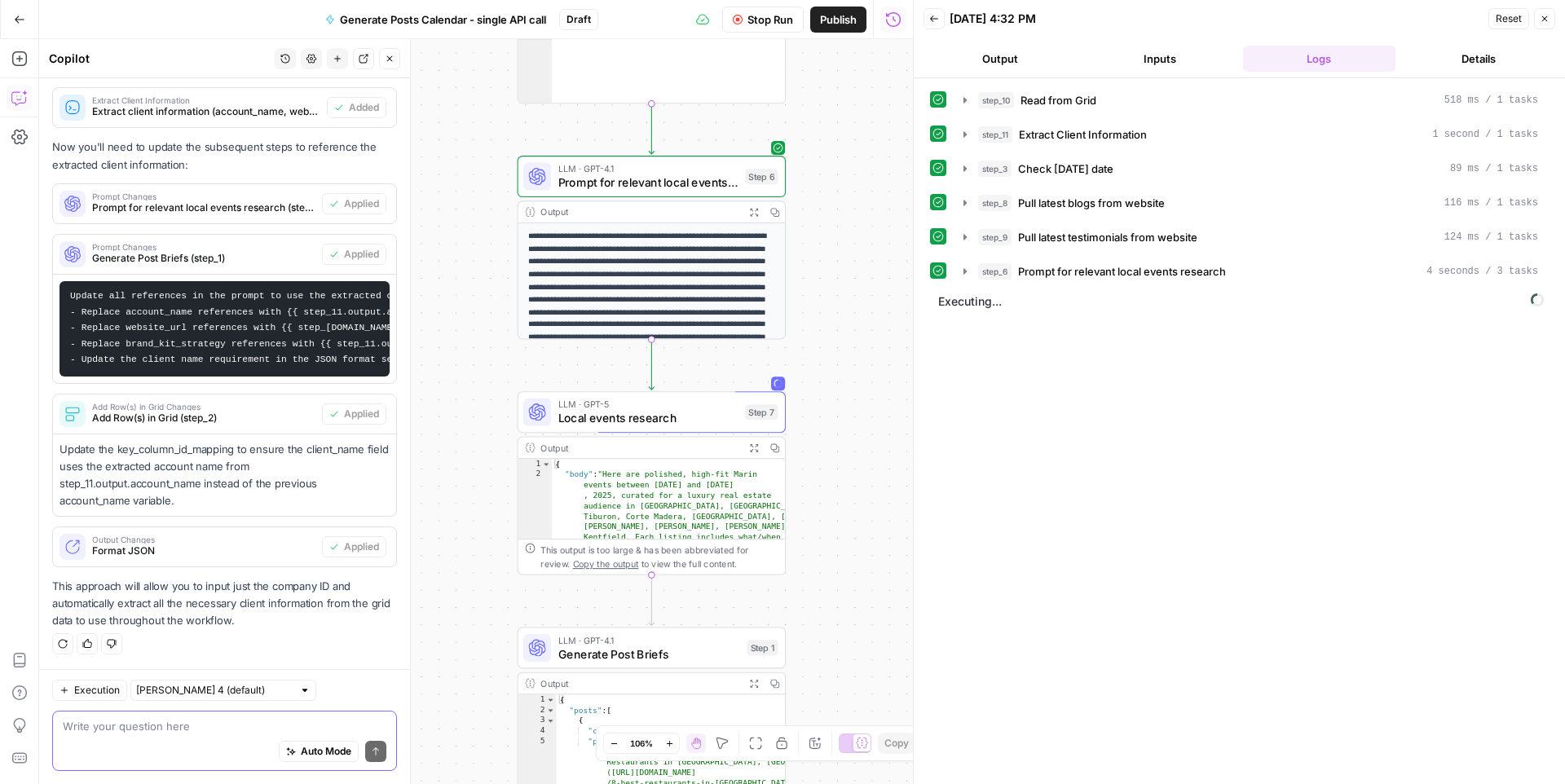
drag, startPoint x: 834, startPoint y: 339, endPoint x: 838, endPoint y: 153, distance: 186.0
click at [839, 125] on div "**********" at bounding box center [476, 412] width 874 height 744
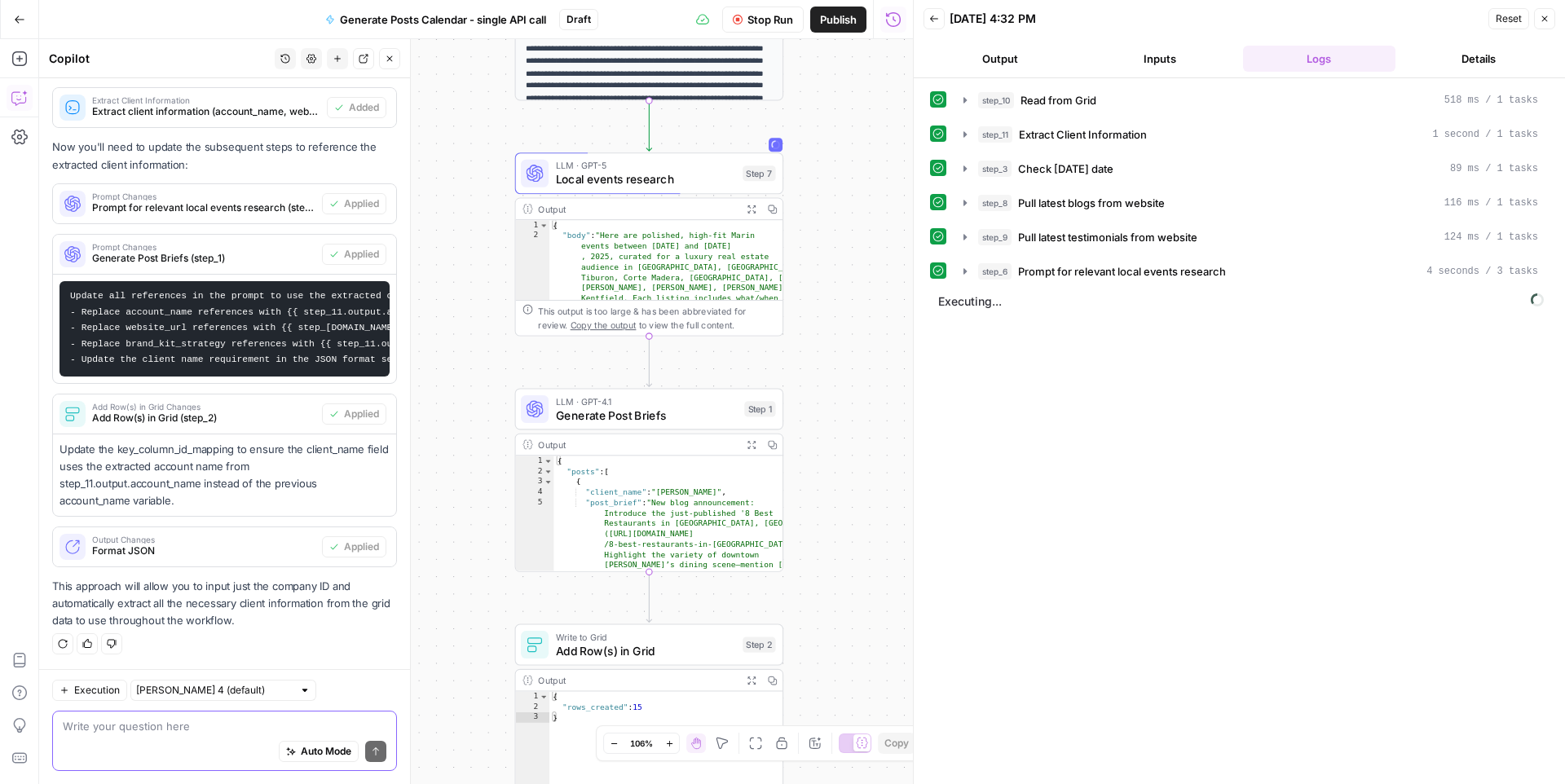
drag, startPoint x: 829, startPoint y: 409, endPoint x: 829, endPoint y: 200, distance: 209.0
click at [829, 200] on div "**********" at bounding box center [476, 412] width 874 height 744
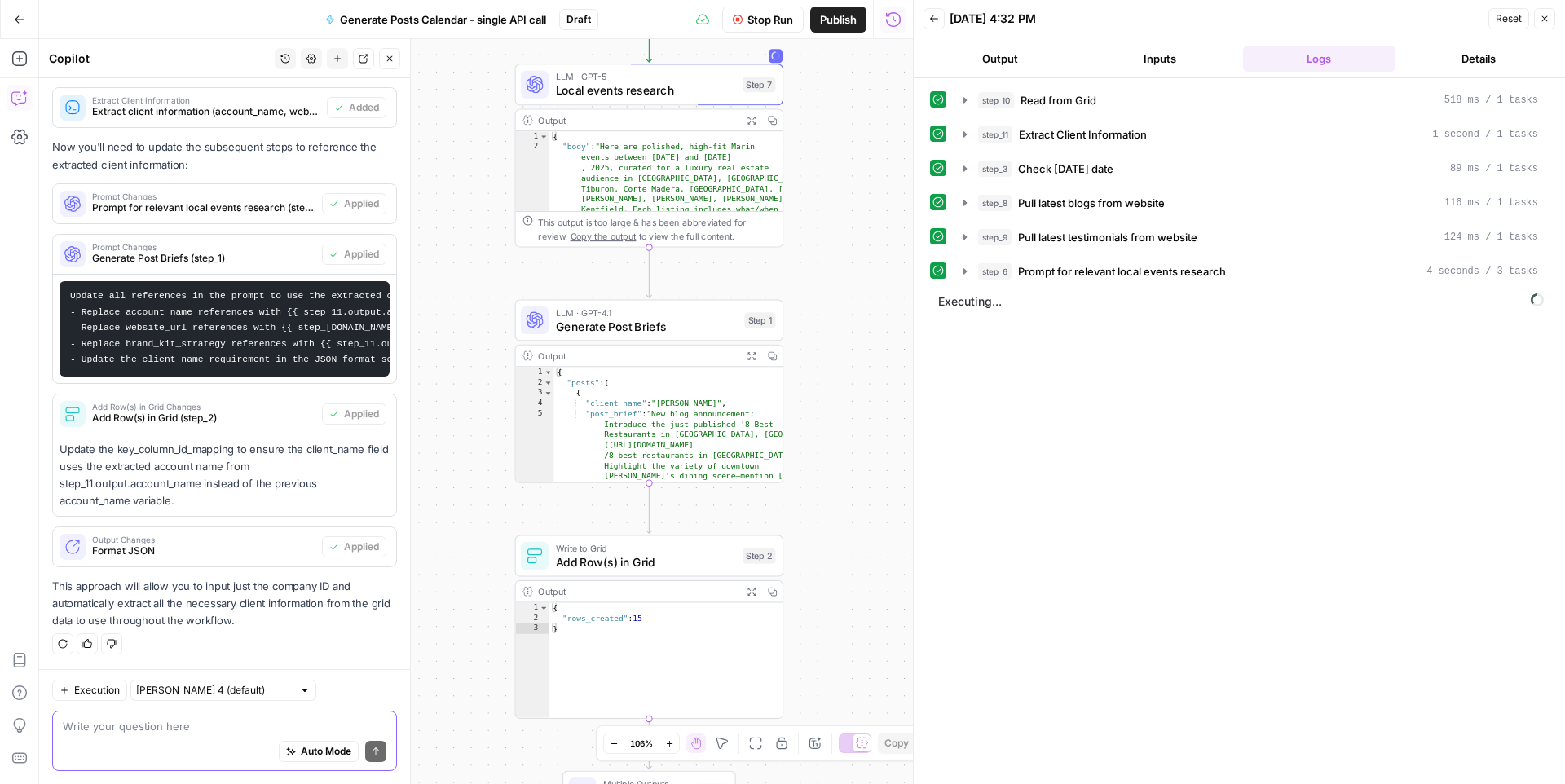
drag, startPoint x: 814, startPoint y: 426, endPoint x: 814, endPoint y: 342, distance: 84.0
click at [814, 342] on div "**********" at bounding box center [476, 412] width 874 height 744
click at [753, 118] on icon "button" at bounding box center [752, 120] width 10 height 10
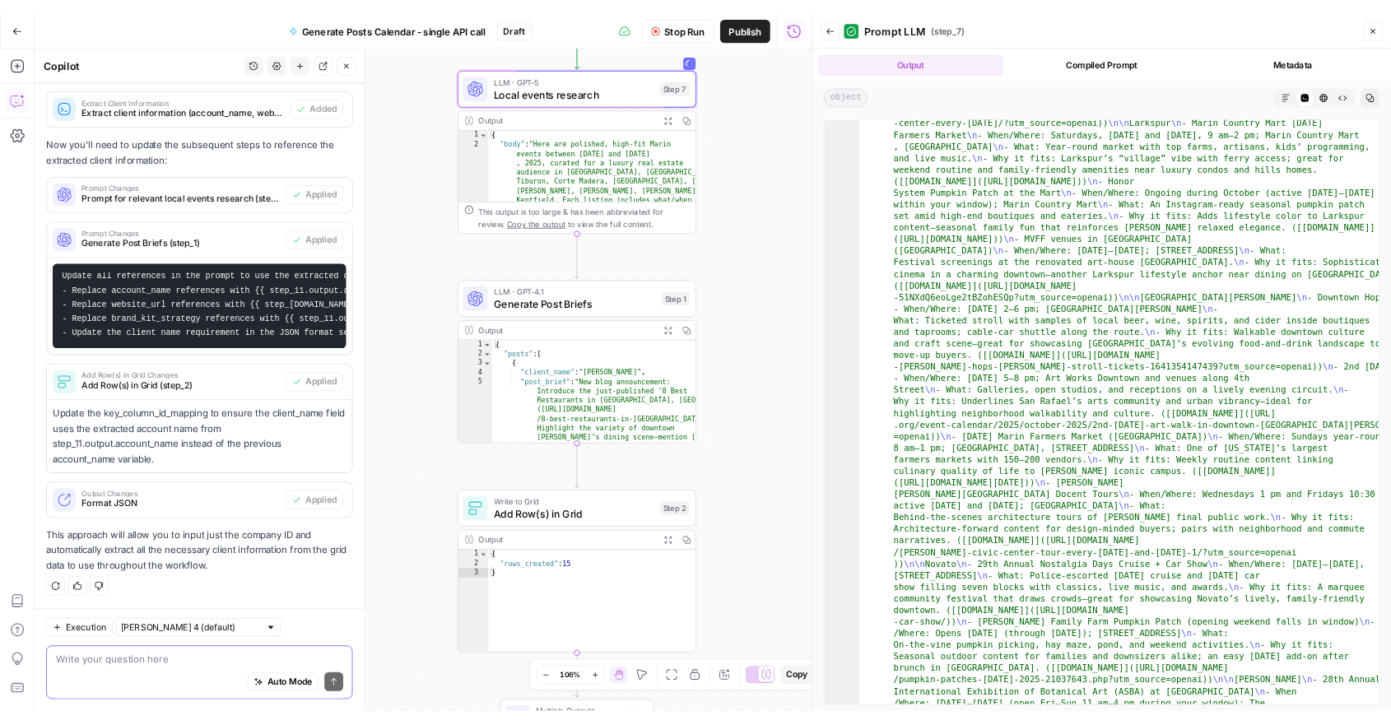
scroll to position [0, 0]
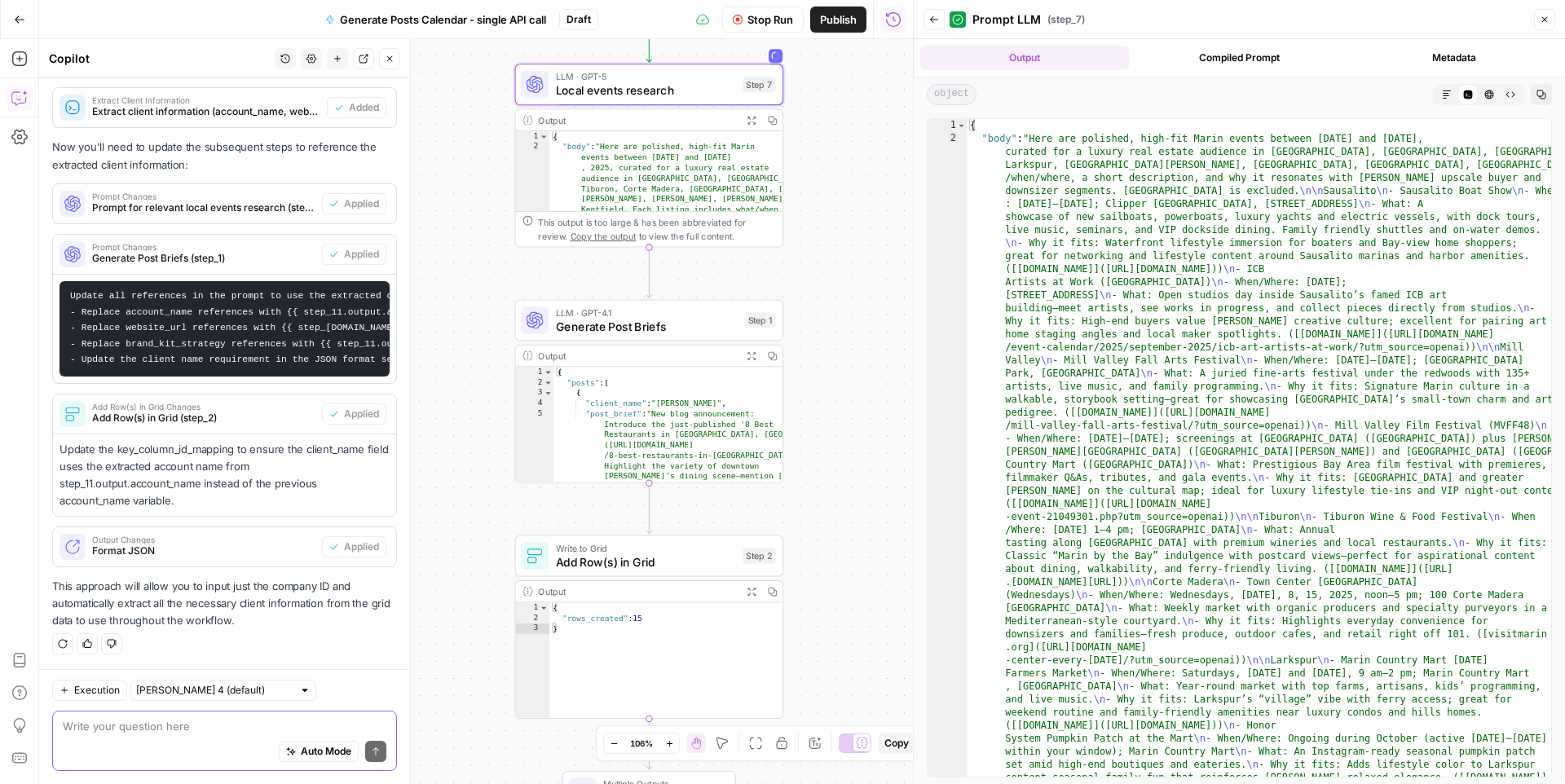
click at [1393, 16] on icon "button" at bounding box center [1545, 20] width 10 height 10
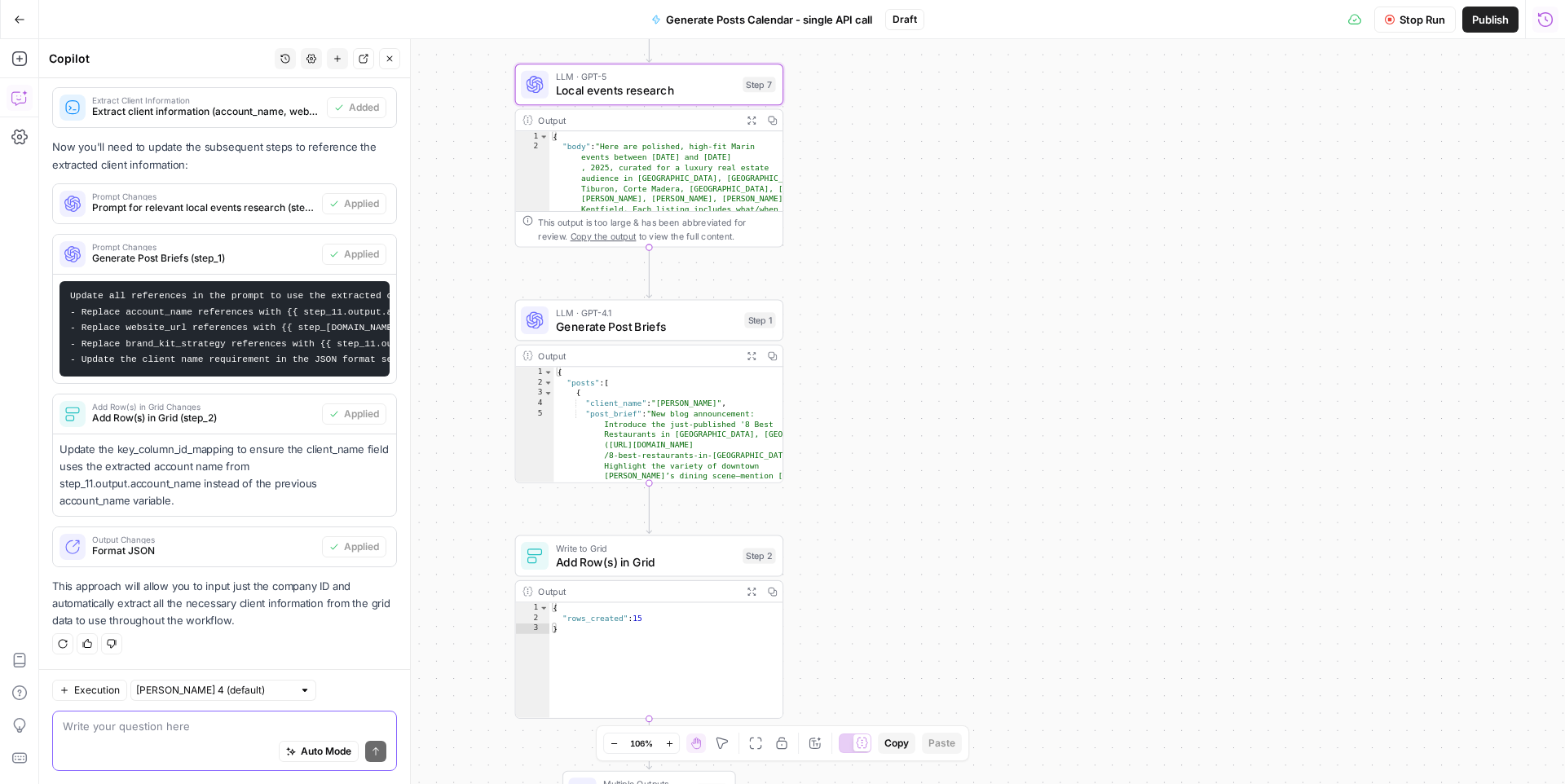
click at [1393, 9] on button "Stop Run" at bounding box center [1415, 20] width 81 height 26
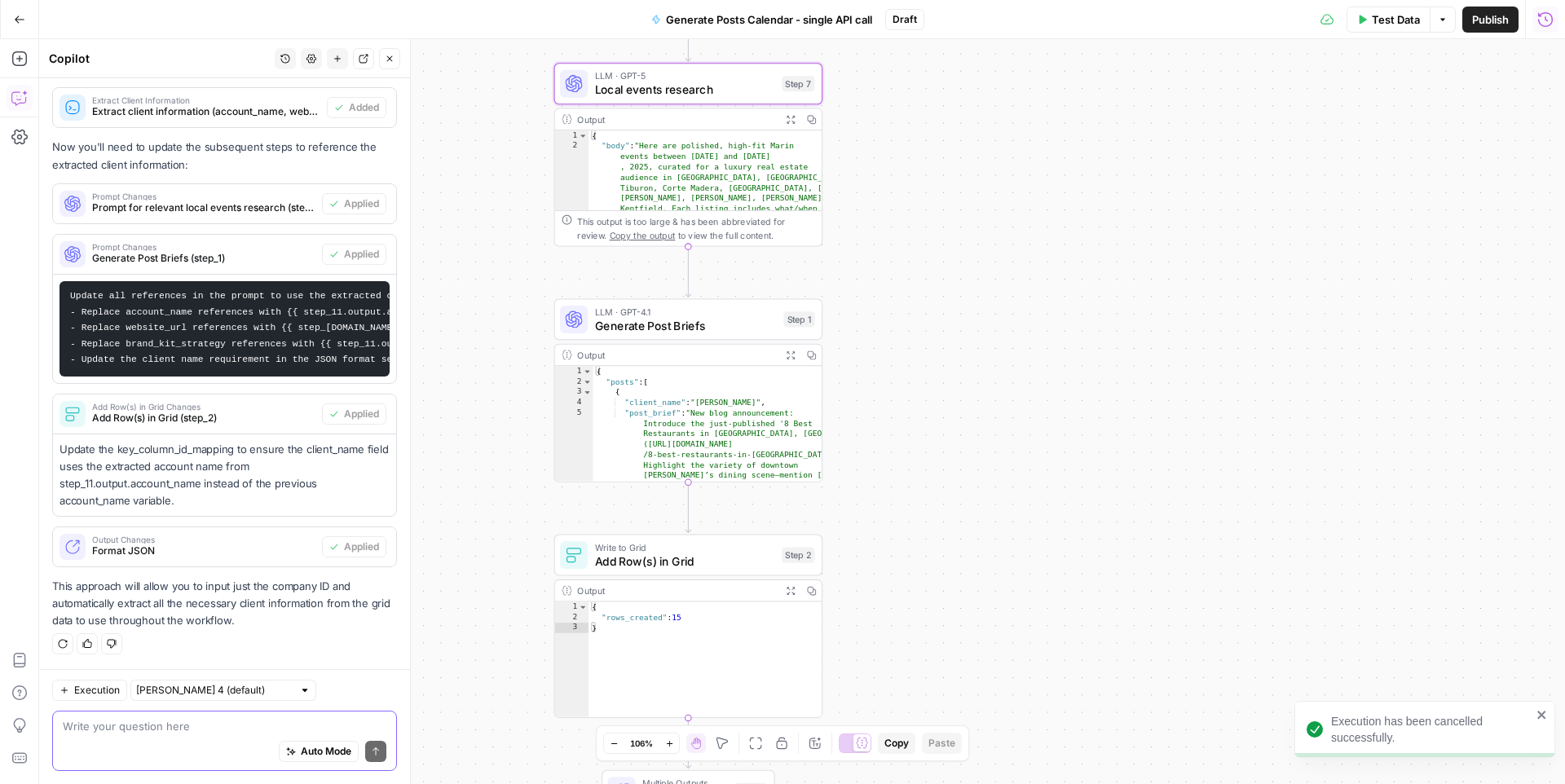
drag, startPoint x: 1063, startPoint y: 247, endPoint x: 1102, endPoint y: 246, distance: 39.0
click at [1102, 246] on div "**********" at bounding box center [802, 412] width 1526 height 744
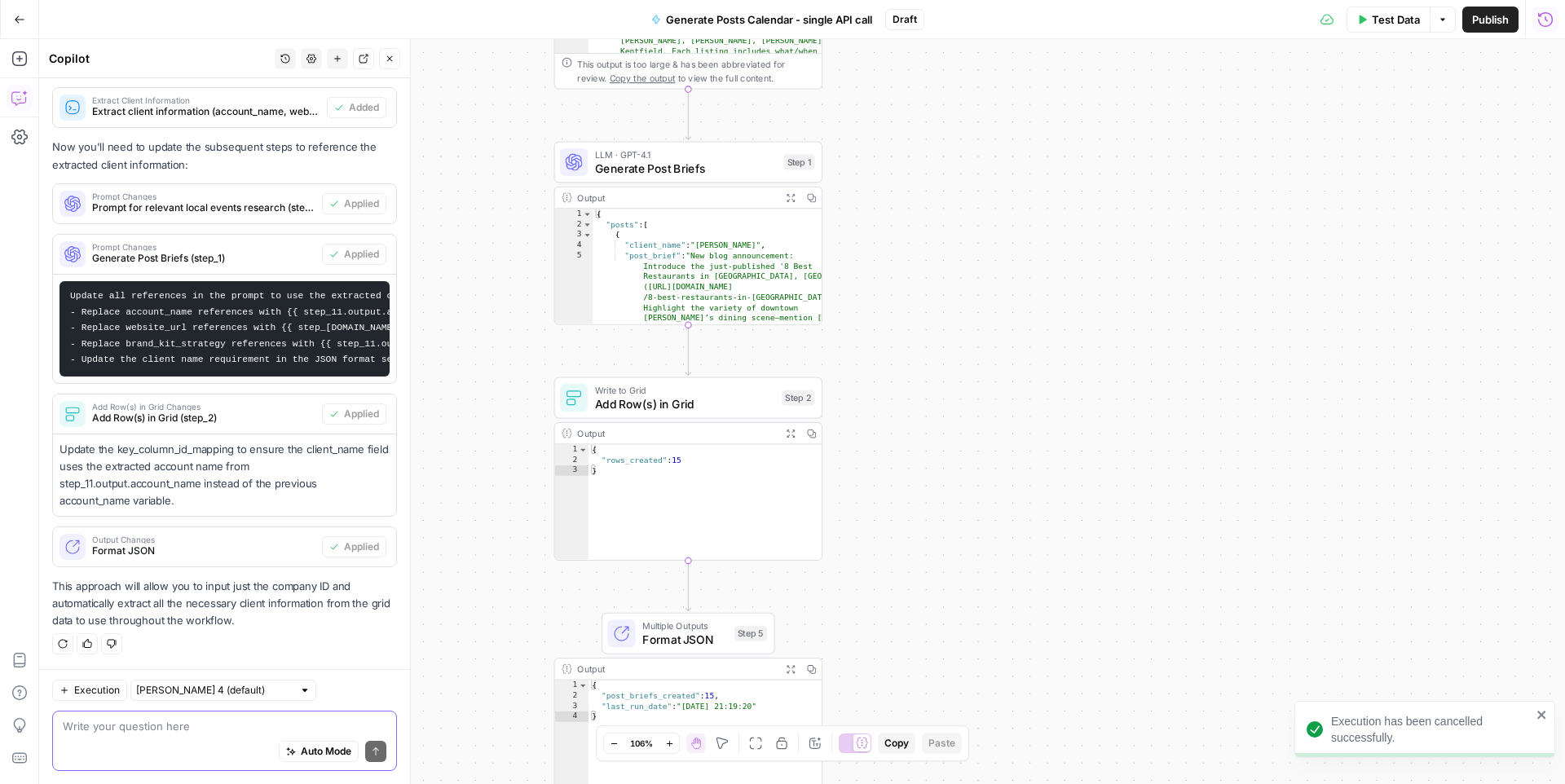
drag, startPoint x: 926, startPoint y: 452, endPoint x: 926, endPoint y: 300, distance: 152.0
click at [926, 300] on div "**********" at bounding box center [802, 412] width 1526 height 744
click at [652, 404] on span "Add Row(s) in Grid" at bounding box center [685, 403] width 180 height 17
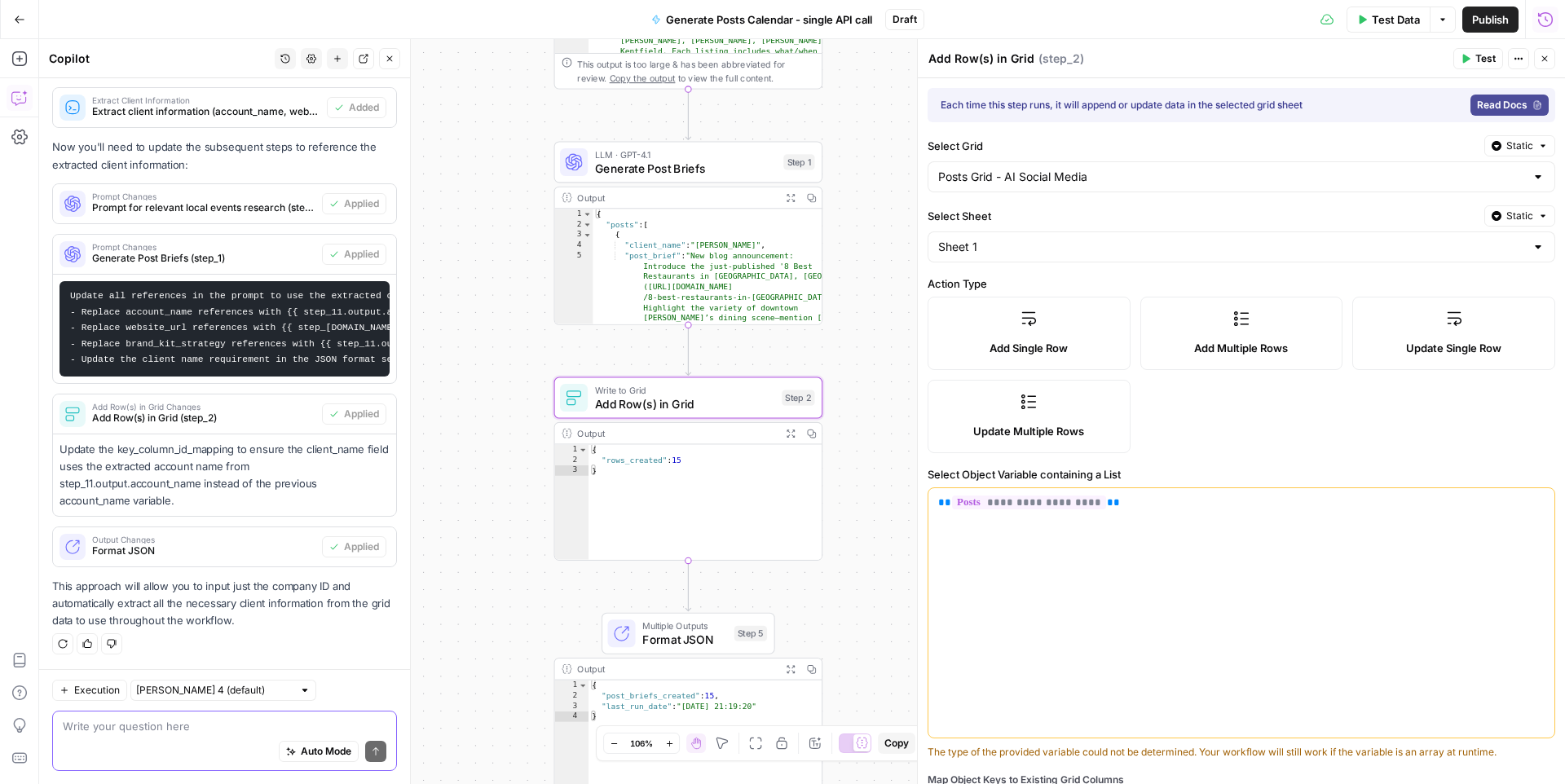
click at [910, 21] on span "Draft" at bounding box center [904, 19] width 25 height 15
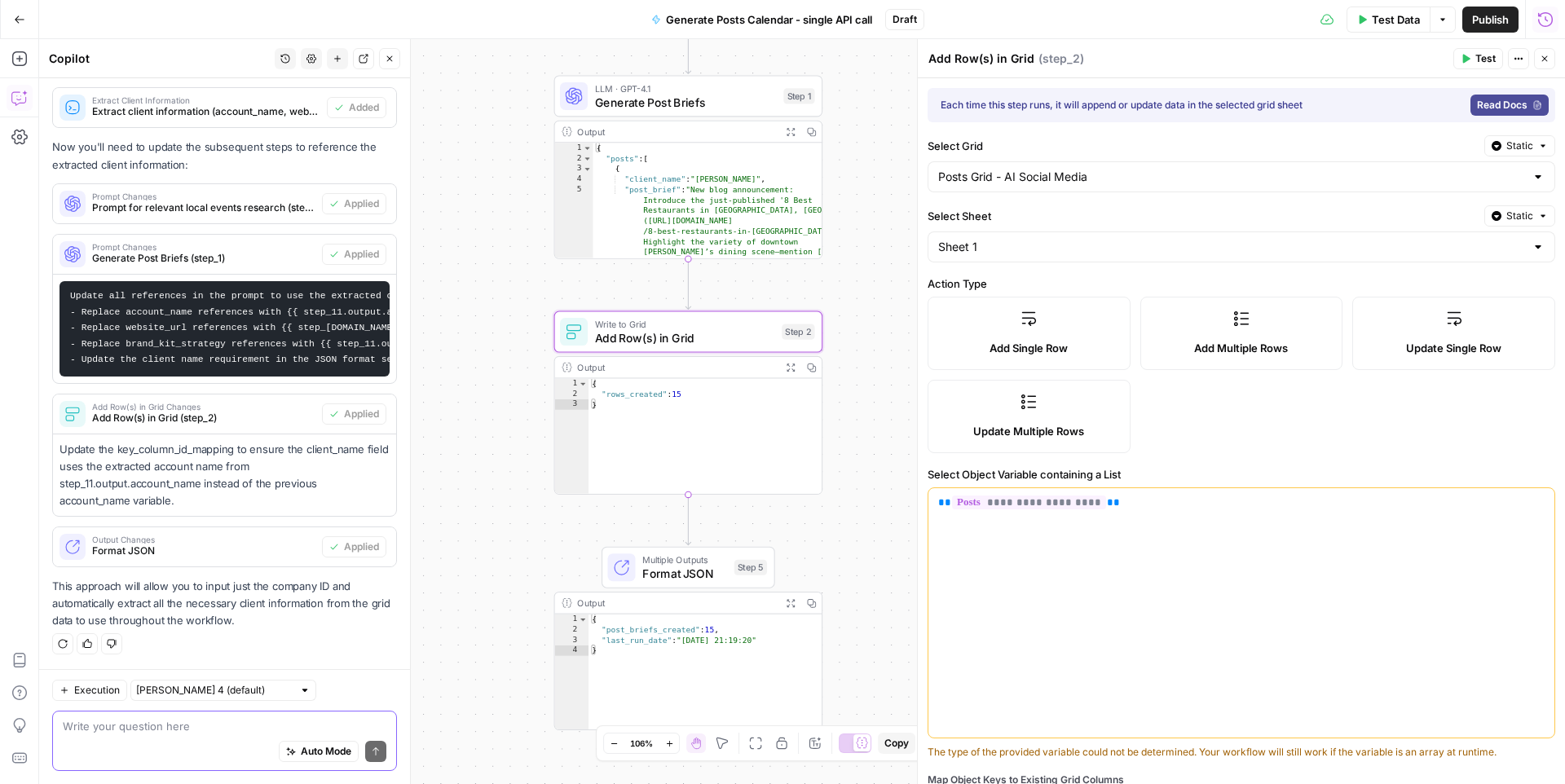
drag, startPoint x: 882, startPoint y: 522, endPoint x: 882, endPoint y: 457, distance: 65.0
click at [882, 457] on div "**********" at bounding box center [802, 412] width 1526 height 744
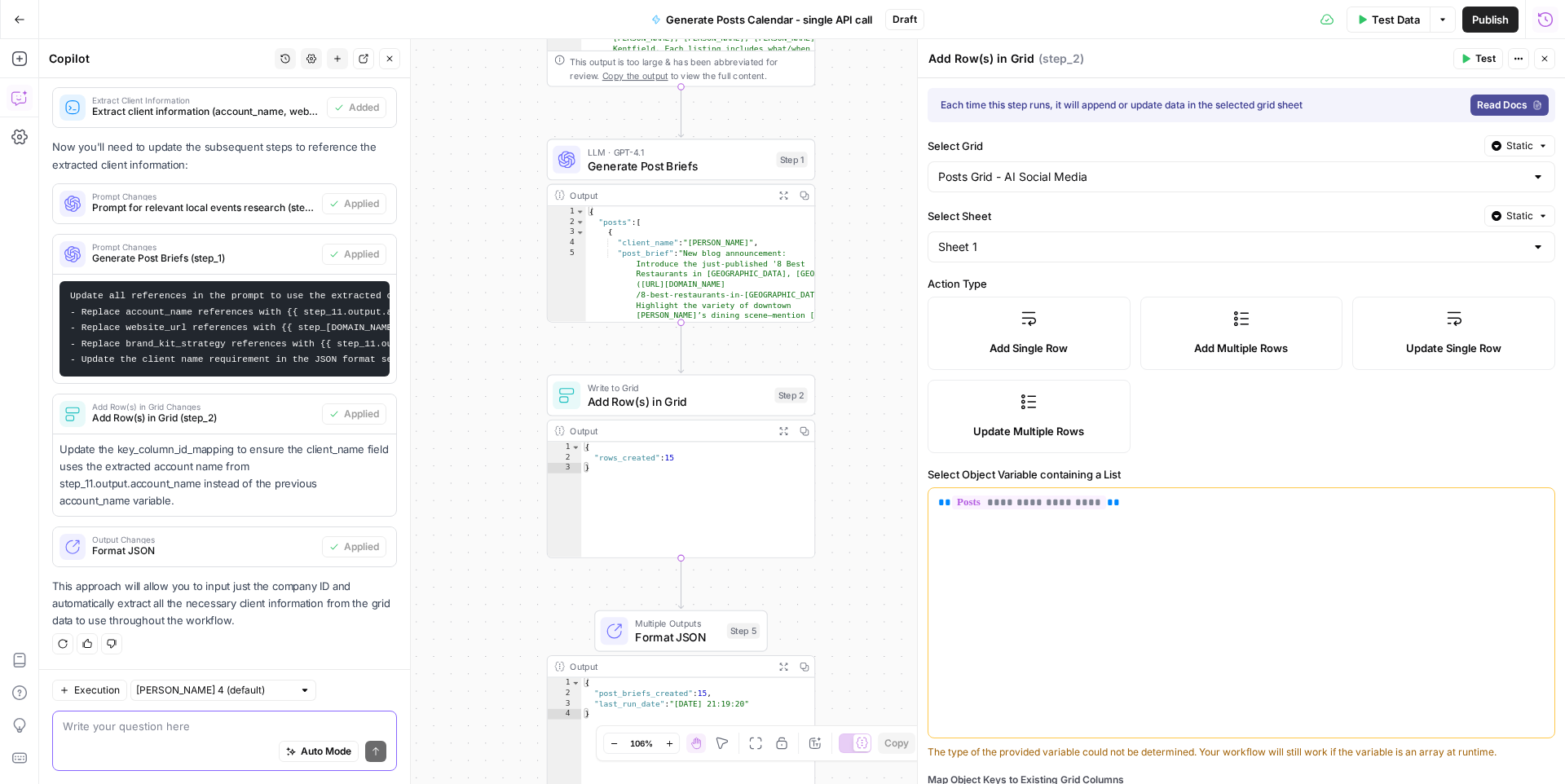
drag, startPoint x: 485, startPoint y: 481, endPoint x: 483, endPoint y: 464, distance: 17.1
click at [483, 464] on div "**********" at bounding box center [802, 412] width 1526 height 744
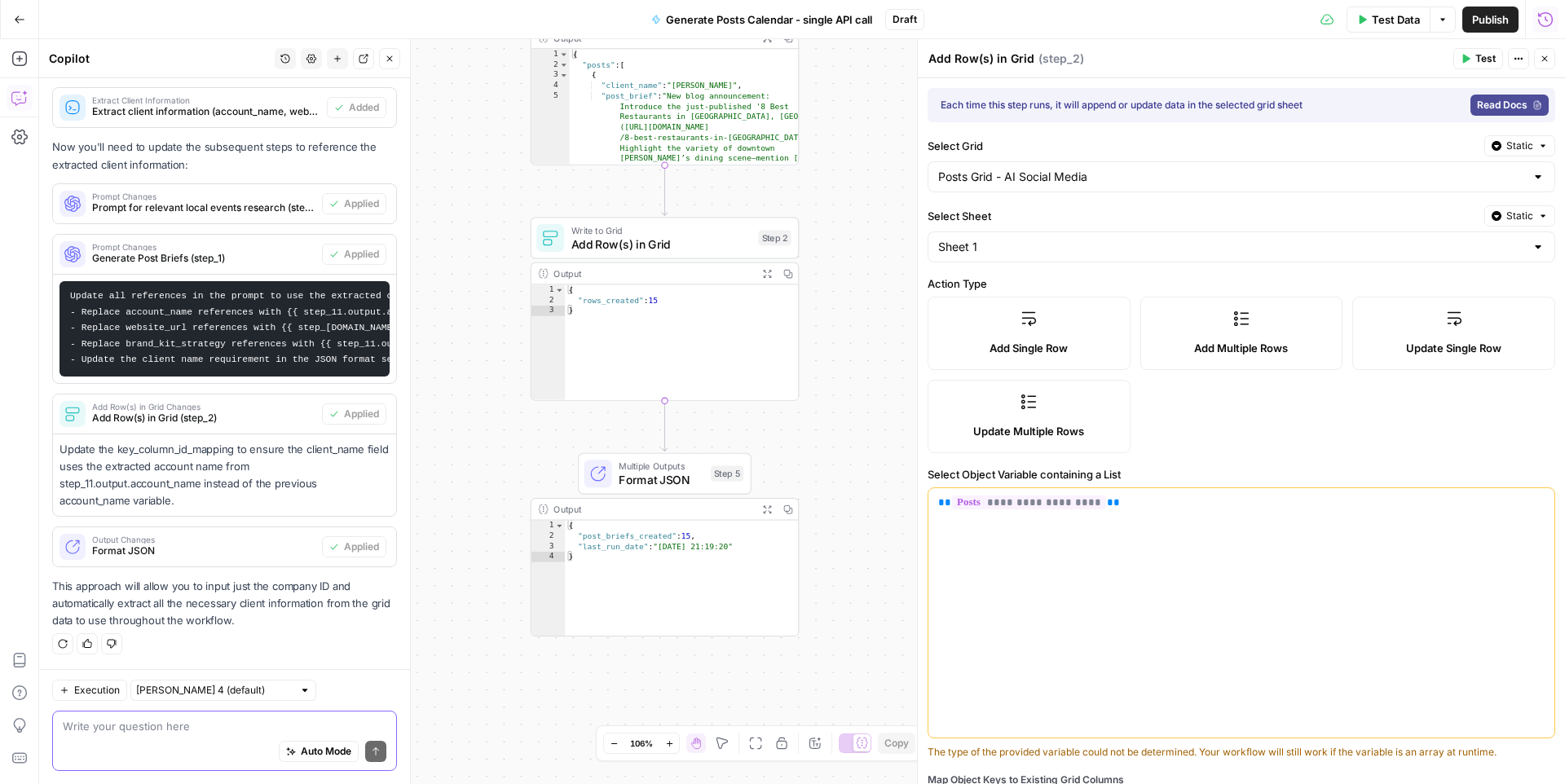
drag, startPoint x: 850, startPoint y: 532, endPoint x: 833, endPoint y: 374, distance: 158.9
click at [833, 374] on div "**********" at bounding box center [802, 412] width 1526 height 744
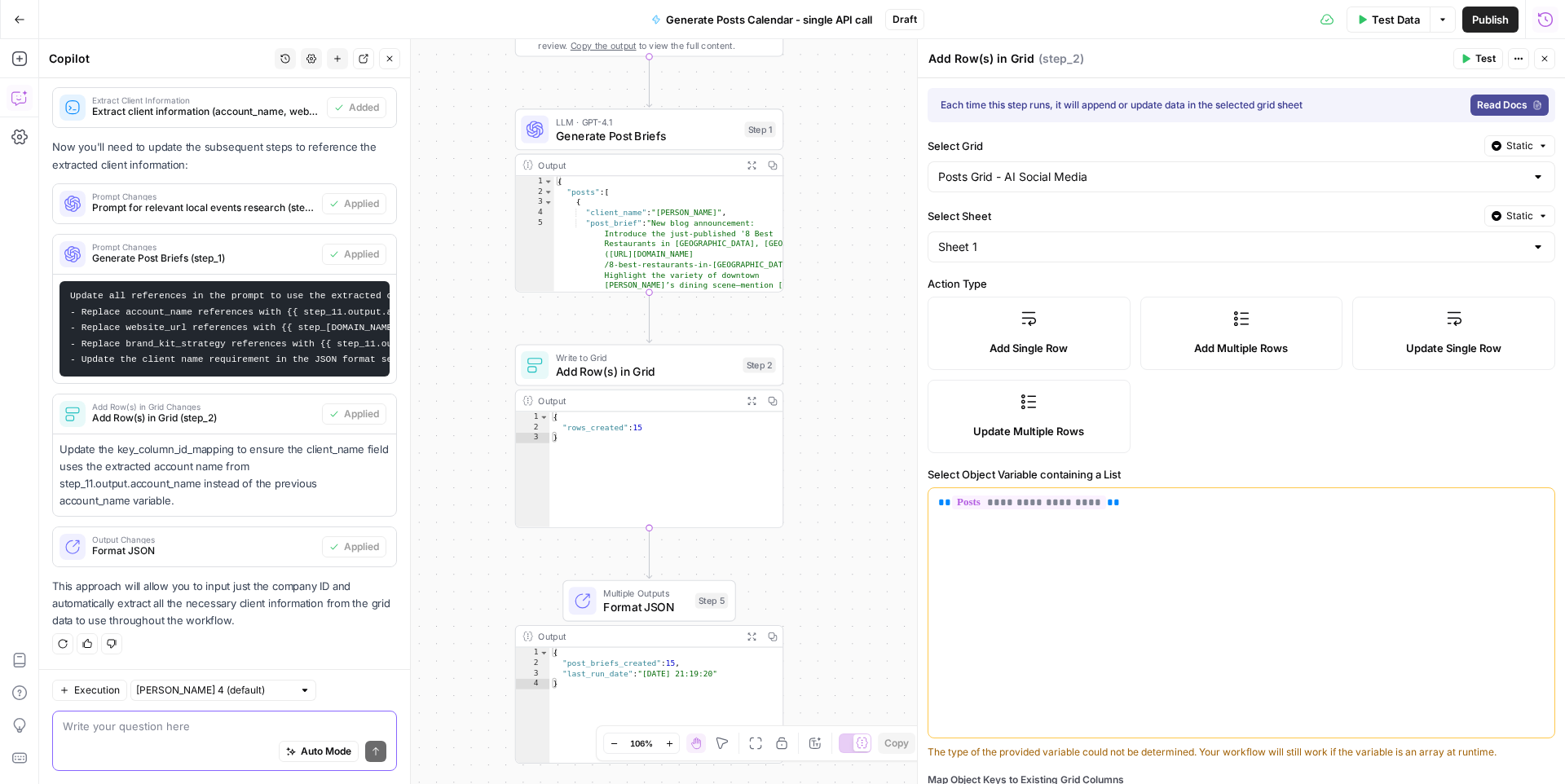
drag, startPoint x: 870, startPoint y: 303, endPoint x: 857, endPoint y: 433, distance: 130.6
click at [857, 433] on div "**********" at bounding box center [802, 412] width 1526 height 744
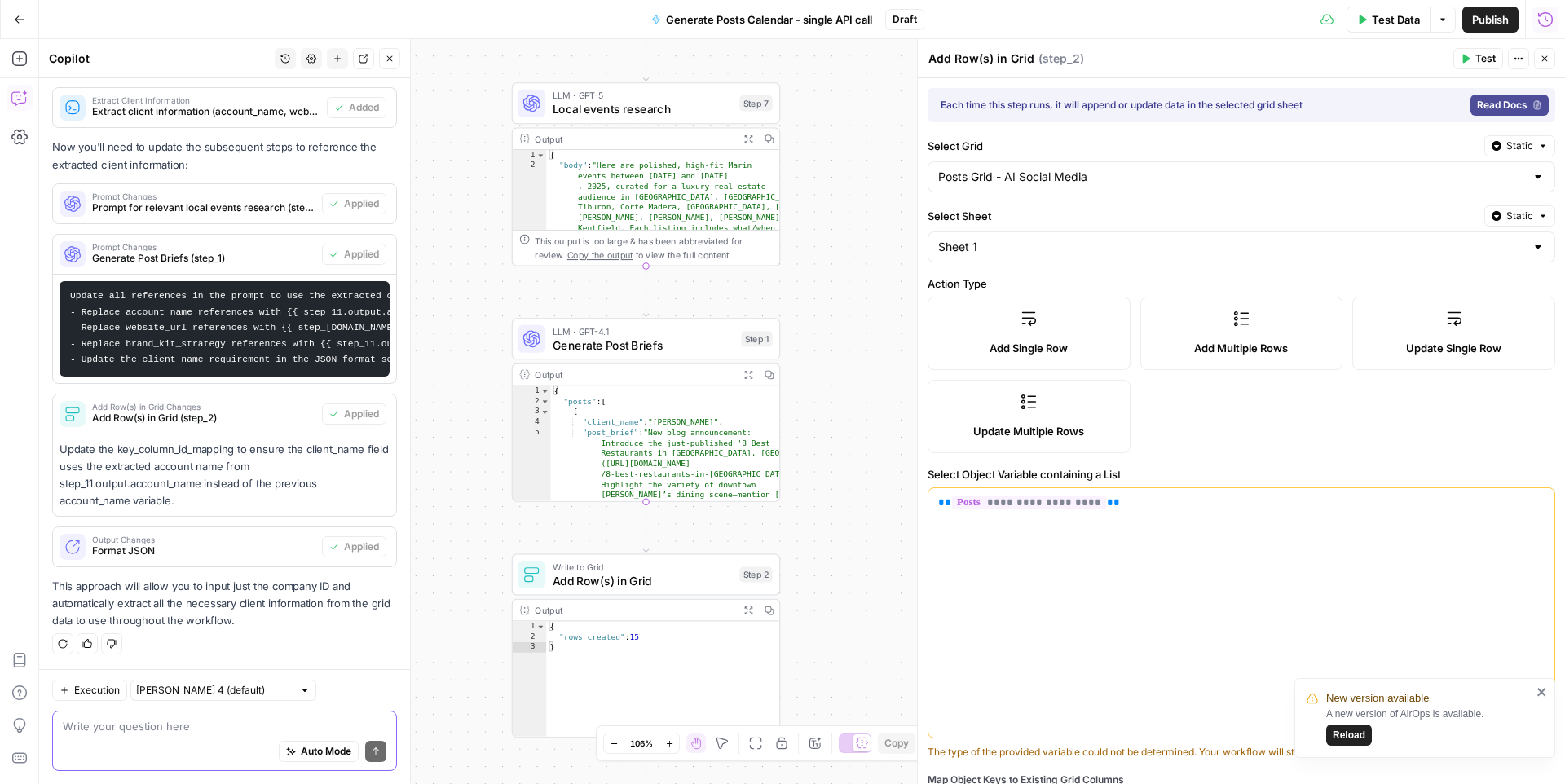
drag, startPoint x: 871, startPoint y: 290, endPoint x: 865, endPoint y: 485, distance: 195.1
click at [867, 499] on div "**********" at bounding box center [802, 412] width 1526 height 744
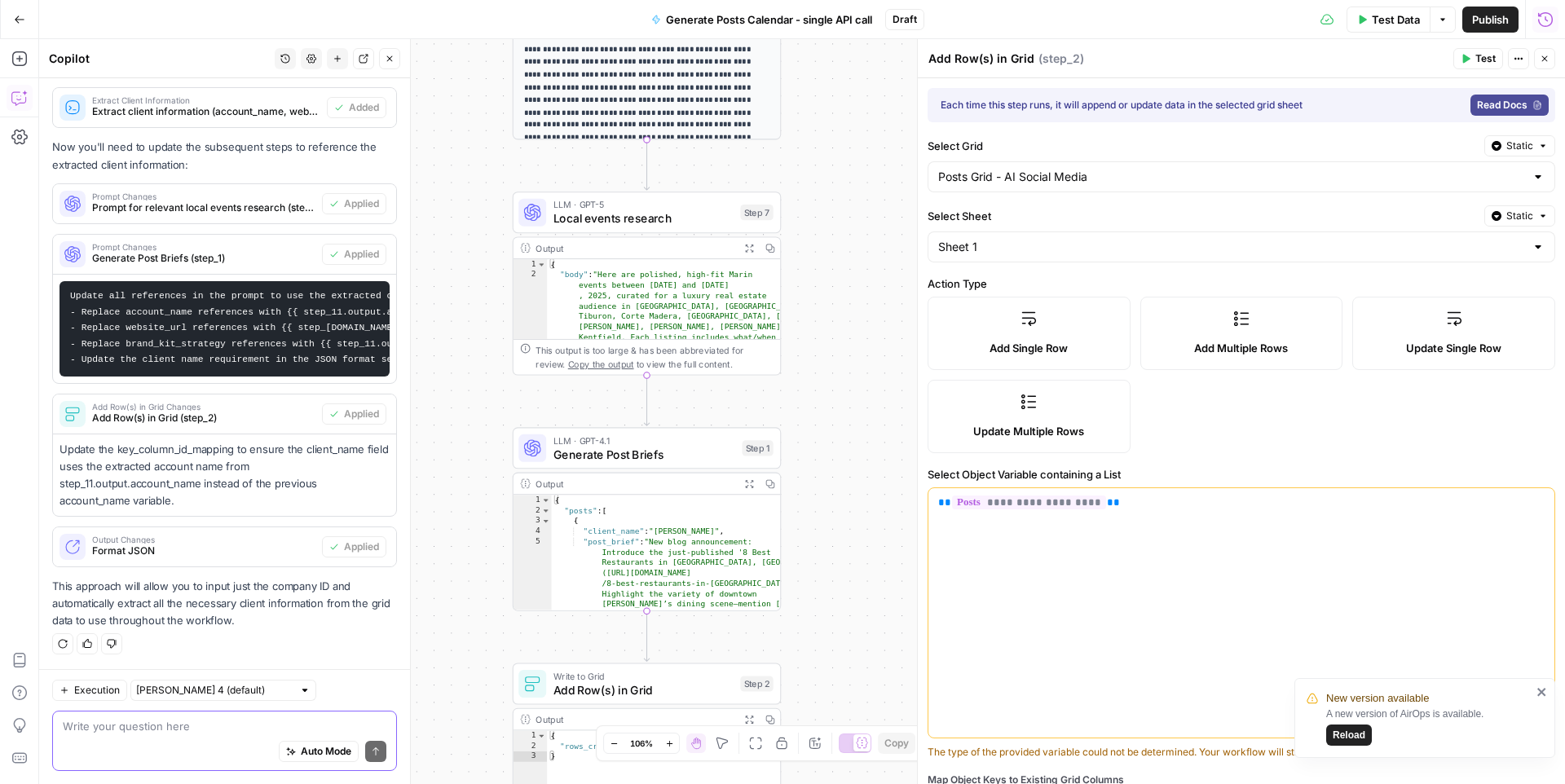
drag, startPoint x: 863, startPoint y: 333, endPoint x: 864, endPoint y: 452, distance: 119.0
click at [864, 452] on div "**********" at bounding box center [802, 412] width 1526 height 744
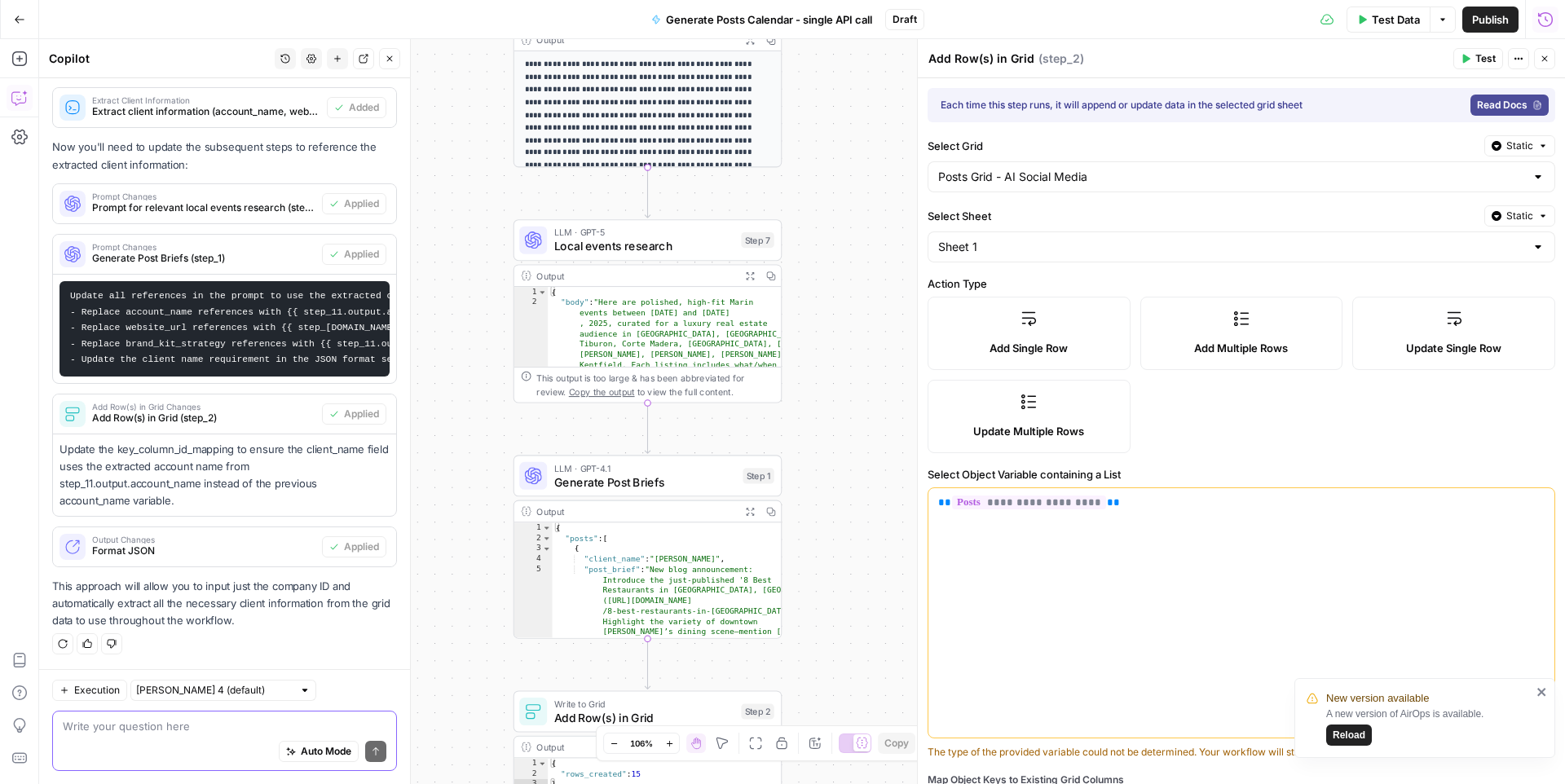
drag, startPoint x: 884, startPoint y: 373, endPoint x: 877, endPoint y: 564, distance: 191.1
click at [887, 602] on div "**********" at bounding box center [802, 412] width 1526 height 744
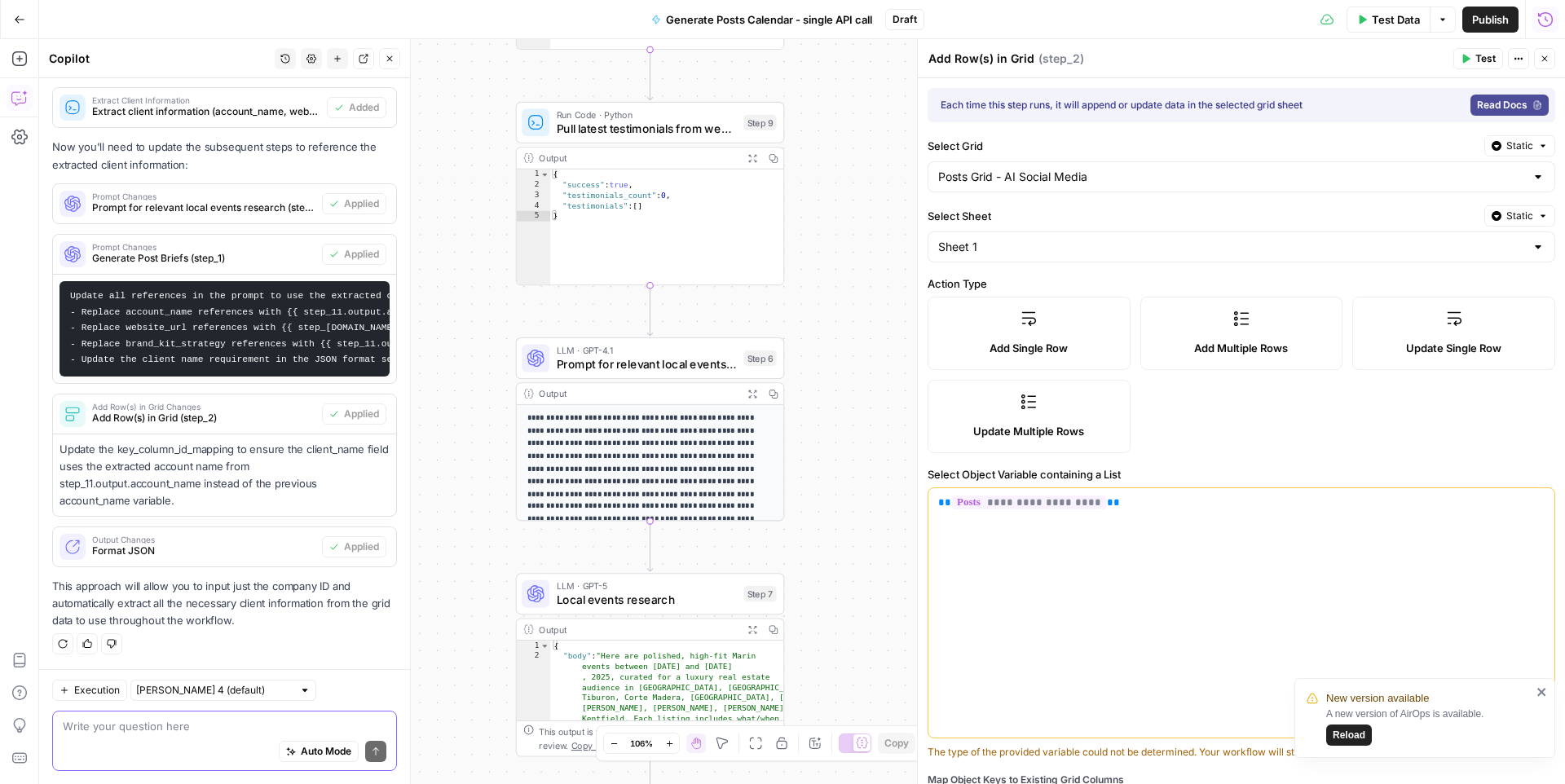
drag, startPoint x: 860, startPoint y: 411, endPoint x: 849, endPoint y: 398, distance: 17.0
click at [866, 581] on div "**********" at bounding box center [802, 412] width 1526 height 744
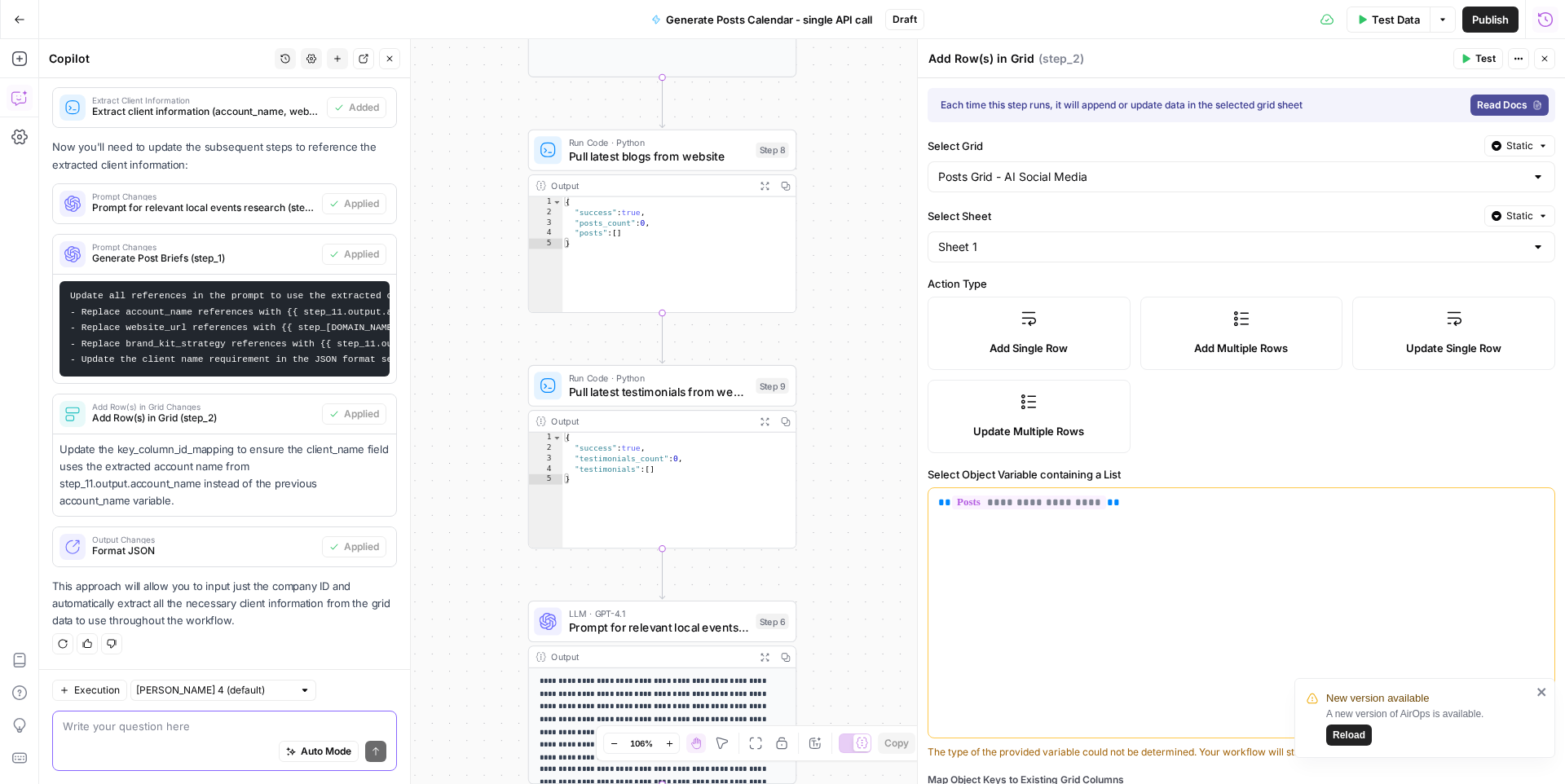
drag, startPoint x: 849, startPoint y: 484, endPoint x: 855, endPoint y: 564, distance: 80.2
click at [855, 565] on div "**********" at bounding box center [802, 412] width 1526 height 744
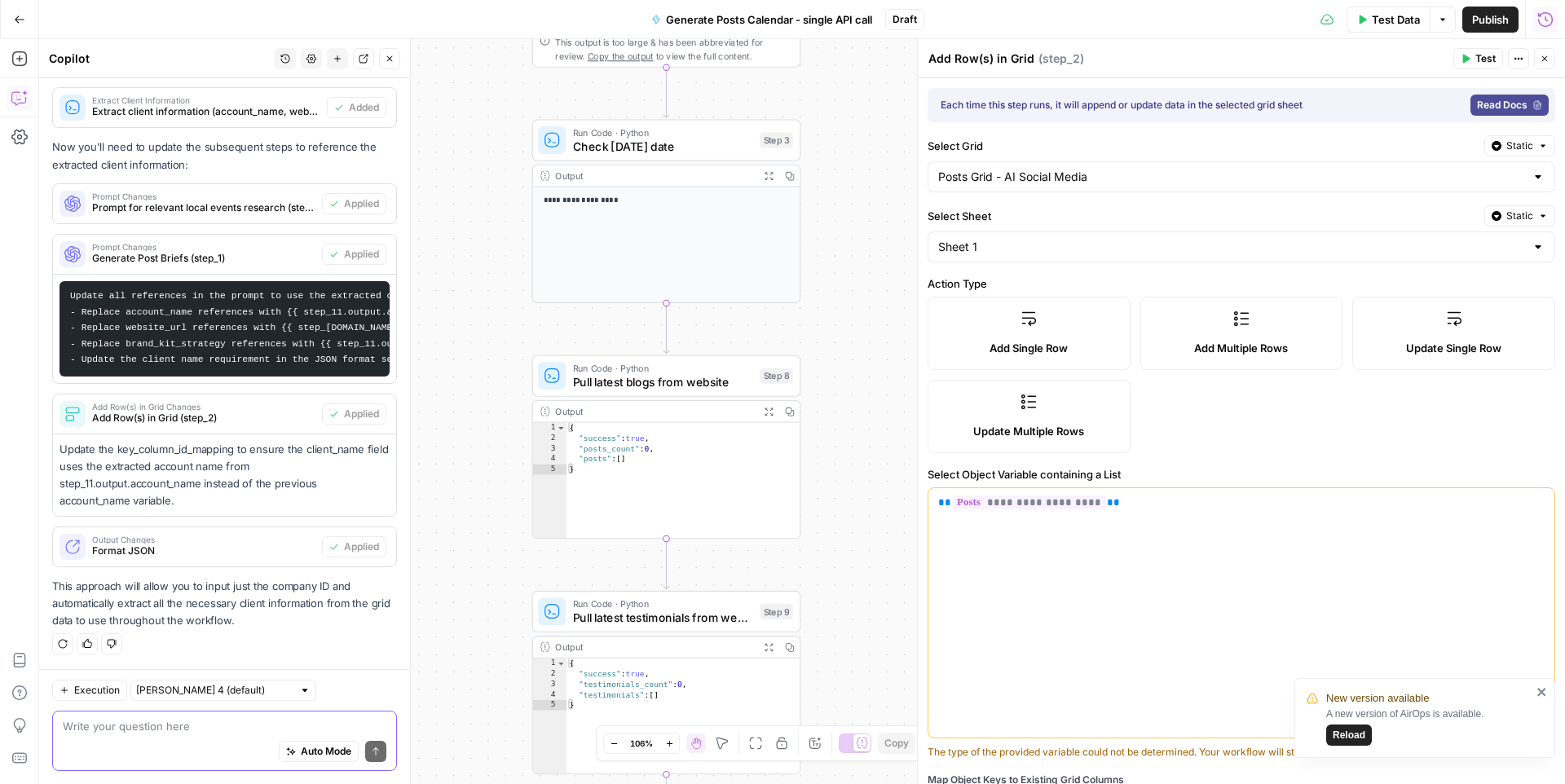
drag, startPoint x: 840, startPoint y: 423, endPoint x: 845, endPoint y: 633, distance: 210.1
click at [845, 633] on div "**********" at bounding box center [802, 412] width 1526 height 744
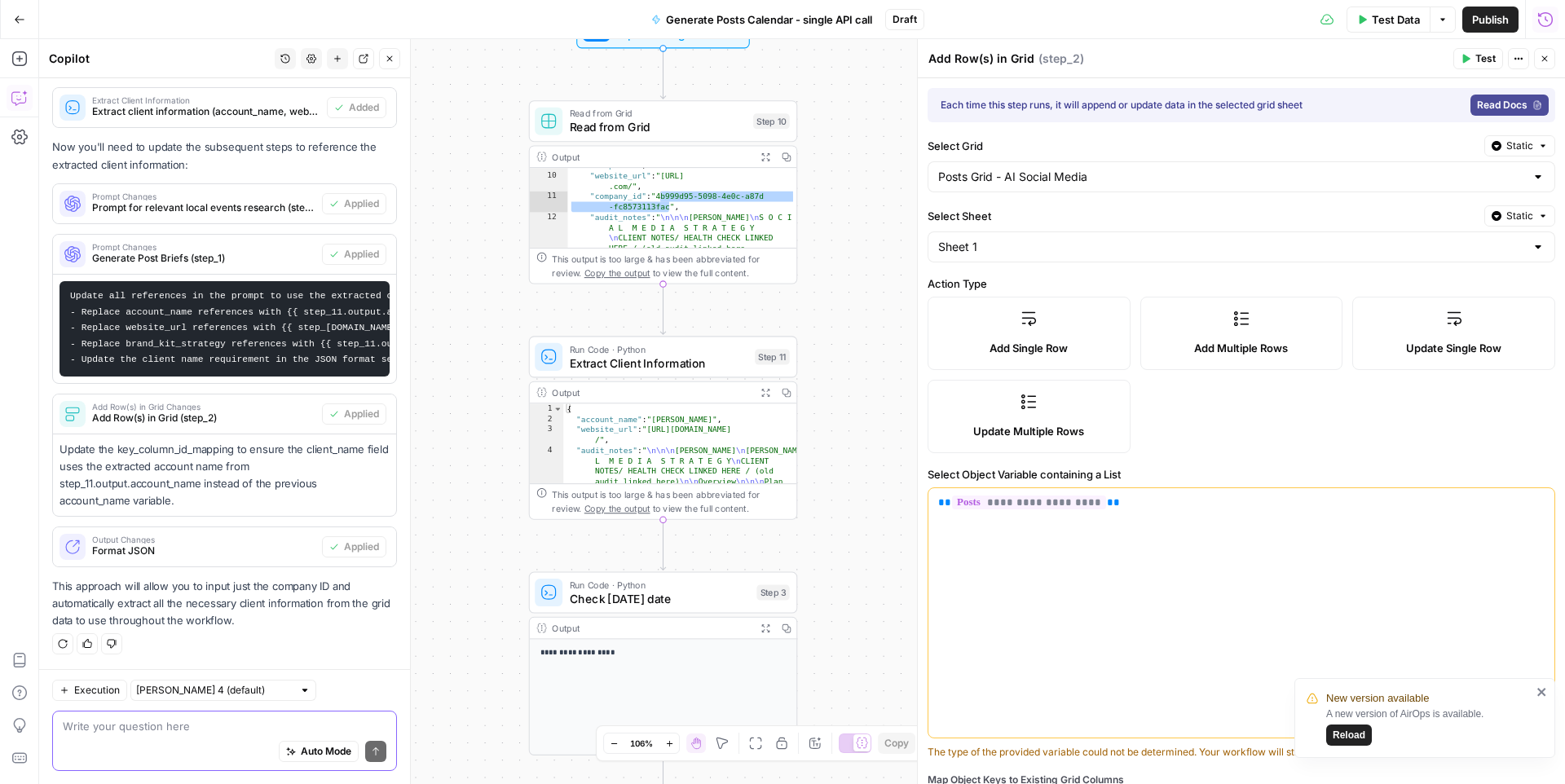
drag, startPoint x: 843, startPoint y: 252, endPoint x: 840, endPoint y: 690, distance: 438.0
click at [840, 690] on div "**********" at bounding box center [802, 412] width 1526 height 744
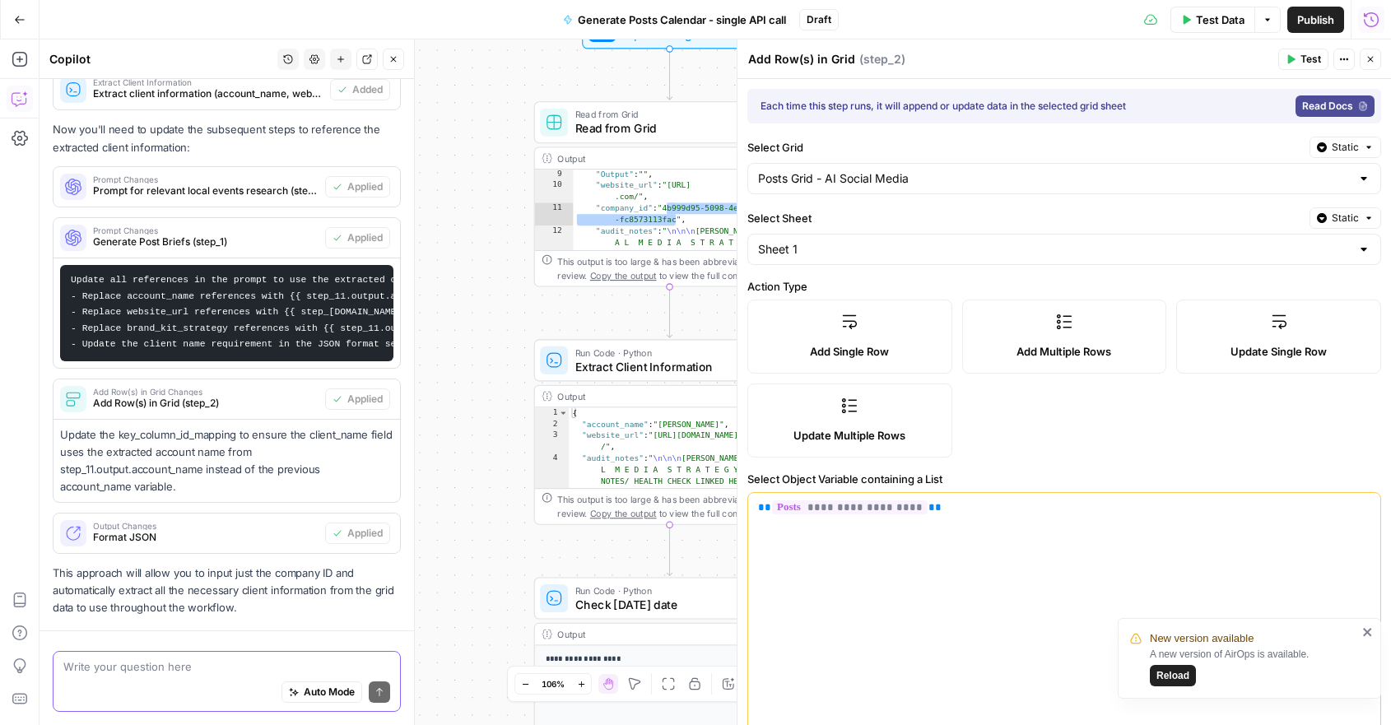
scroll to position [540, 0]
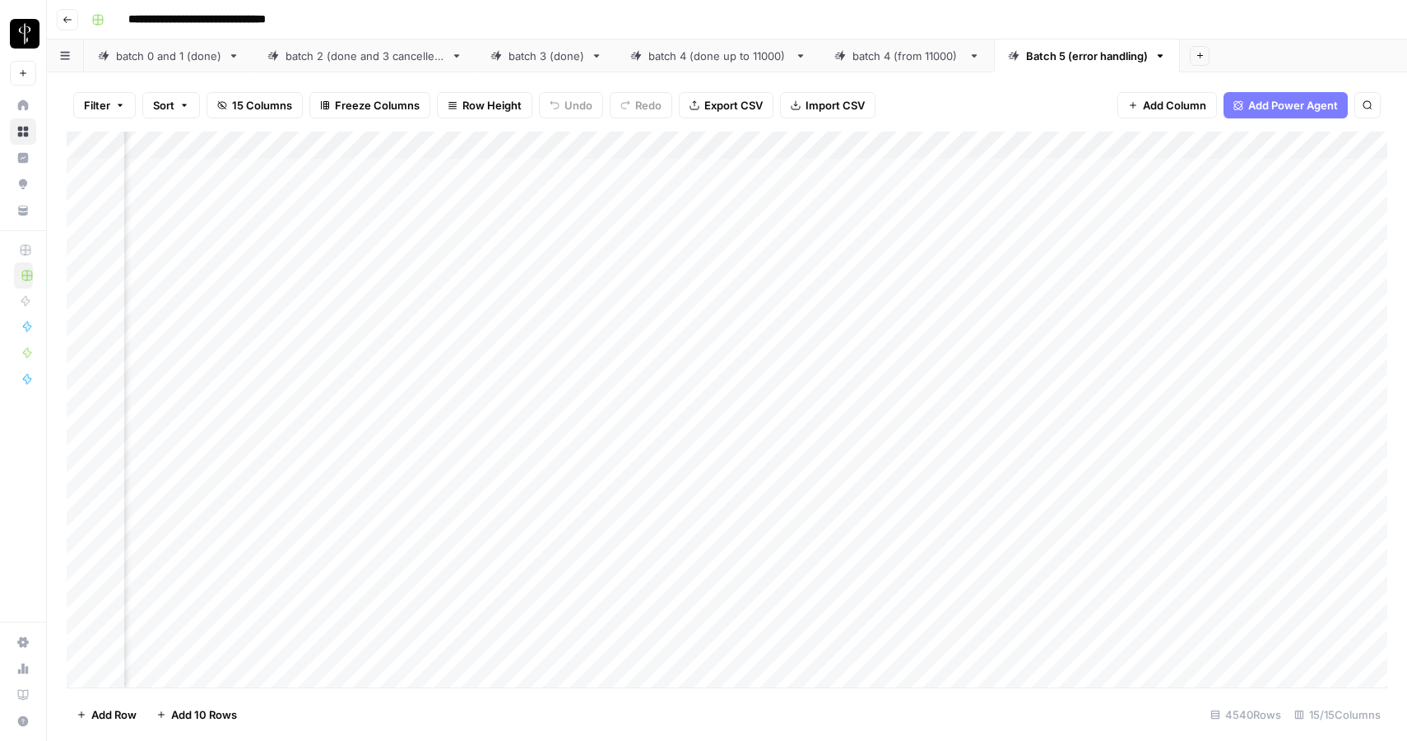
scroll to position [0, 1344]
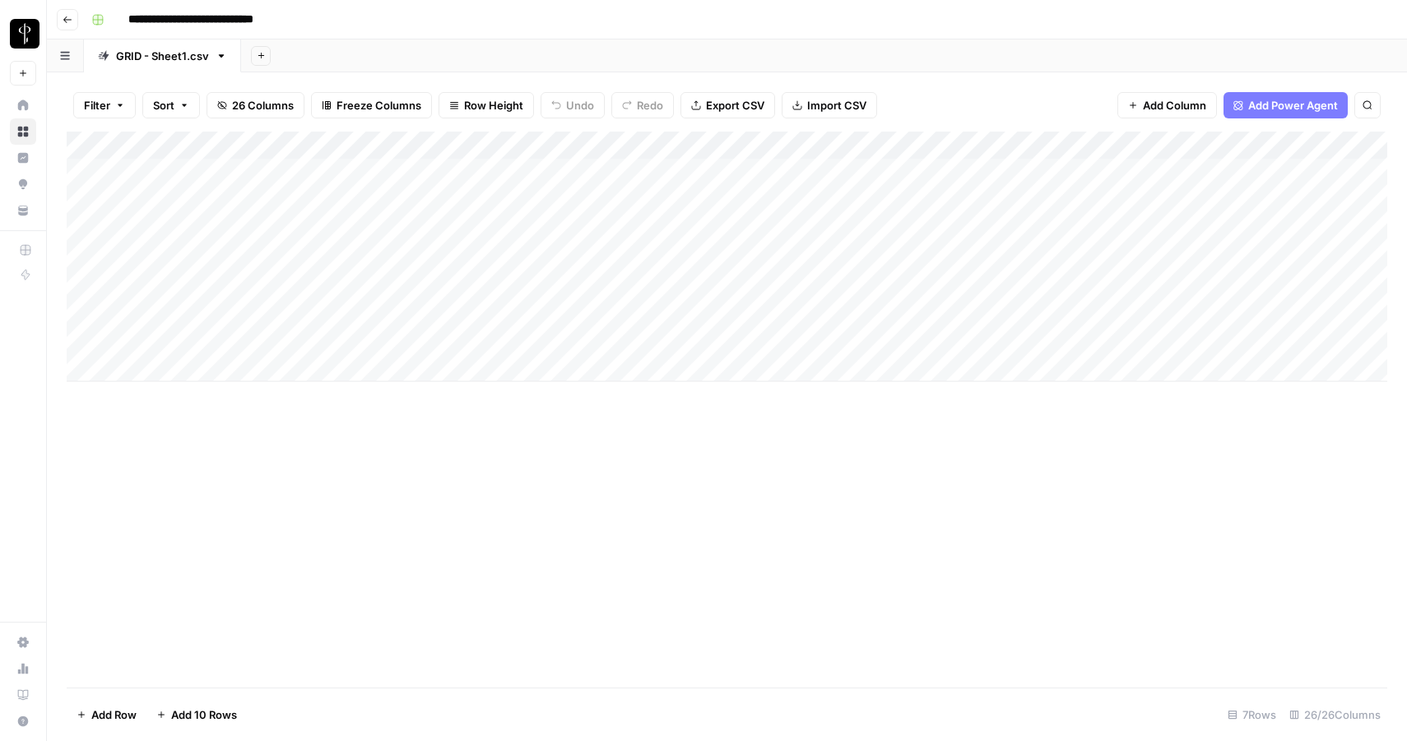
click at [421, 143] on div "Add Column" at bounding box center [727, 257] width 1321 height 250
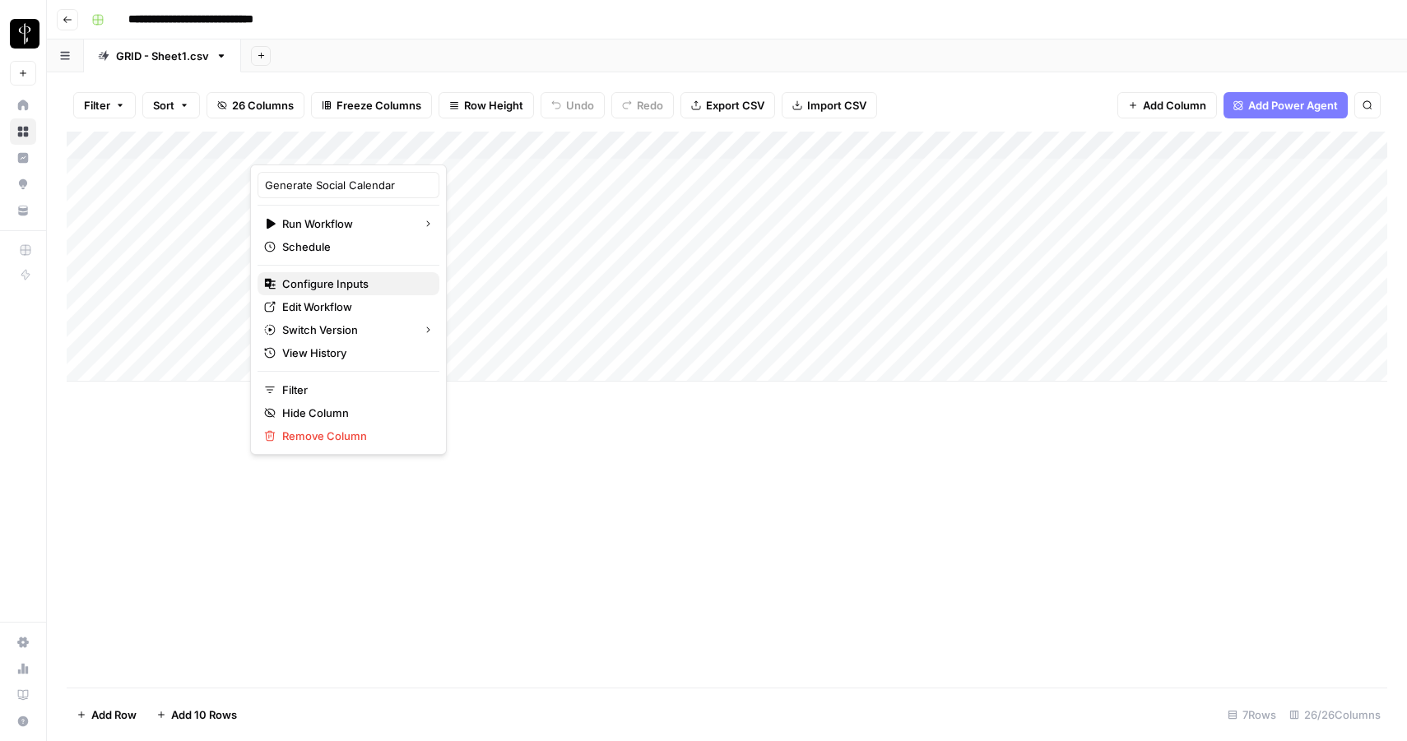
click at [347, 291] on span "Configure Inputs" at bounding box center [354, 284] width 144 height 16
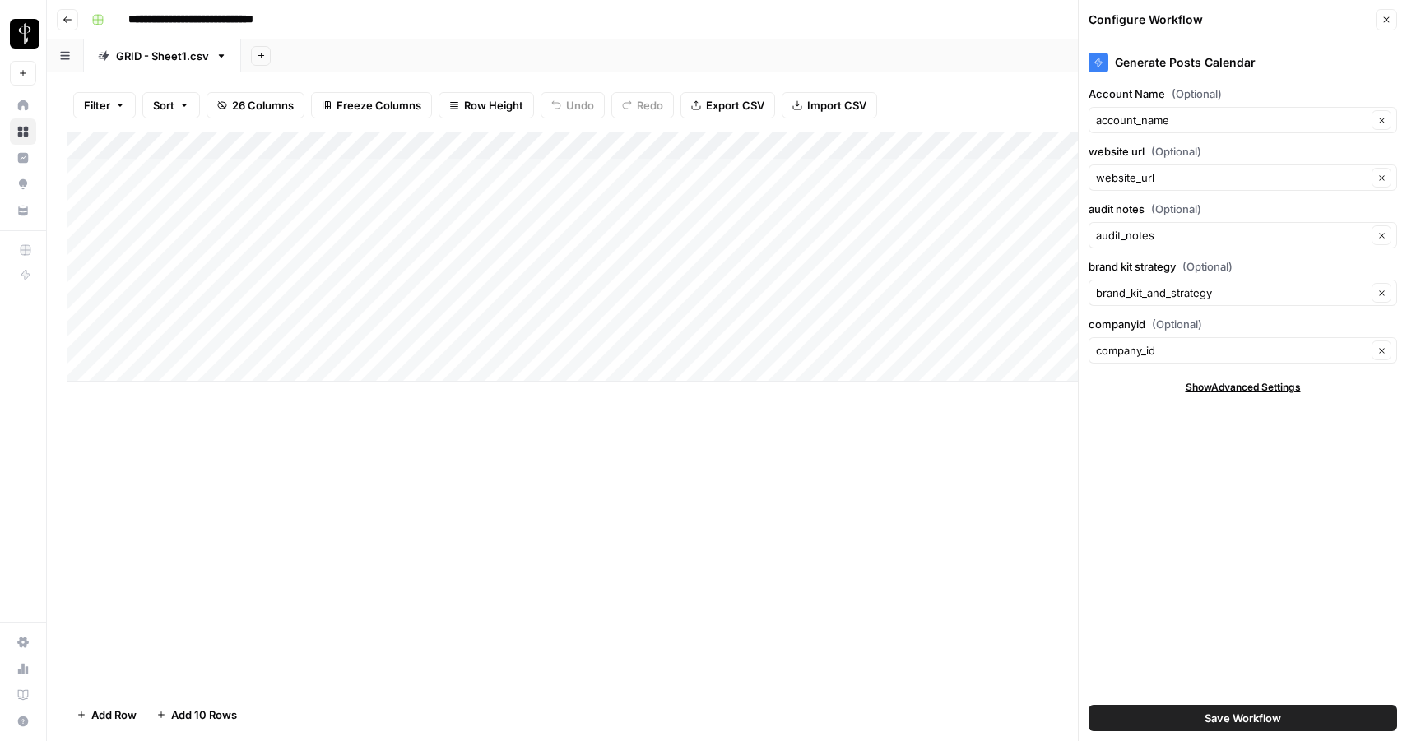
click at [423, 144] on div "Add Column" at bounding box center [727, 257] width 1321 height 250
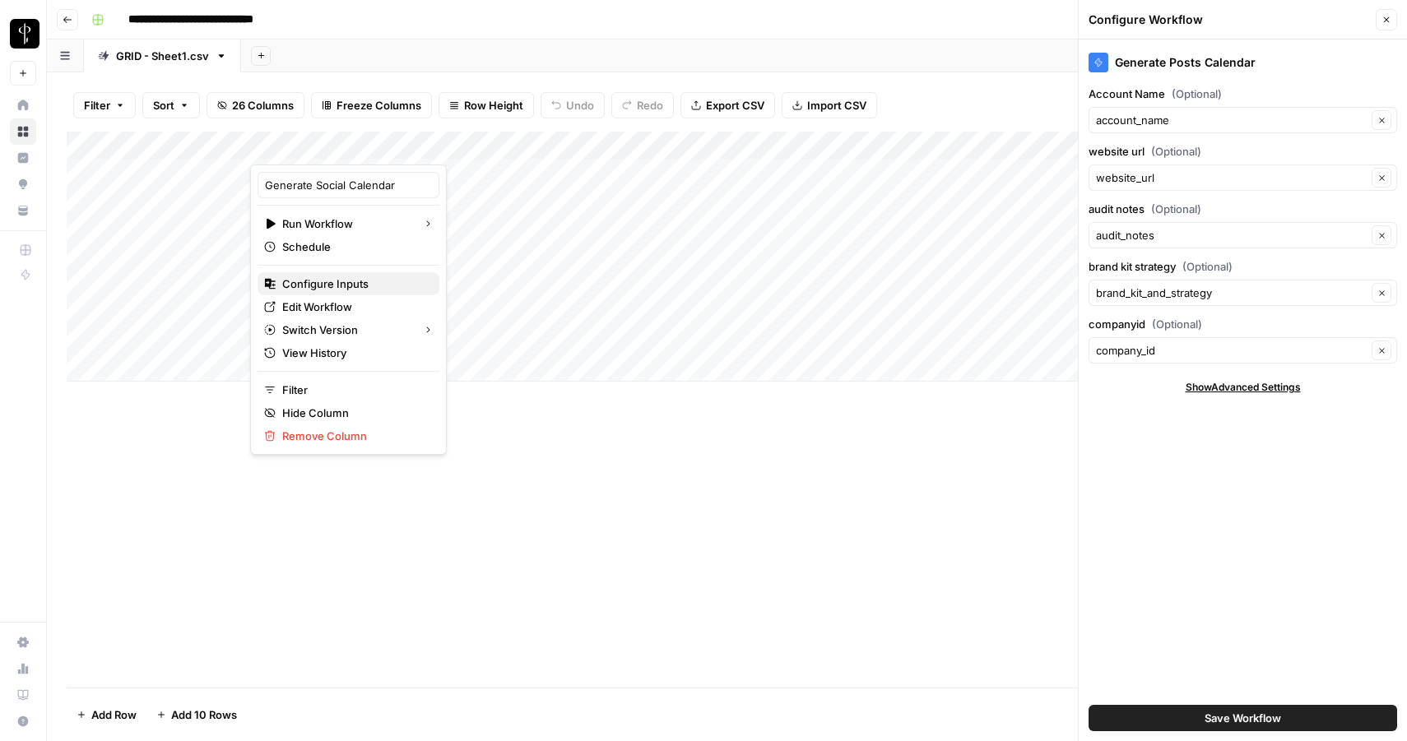
click at [346, 284] on span "Configure Inputs" at bounding box center [354, 284] width 144 height 16
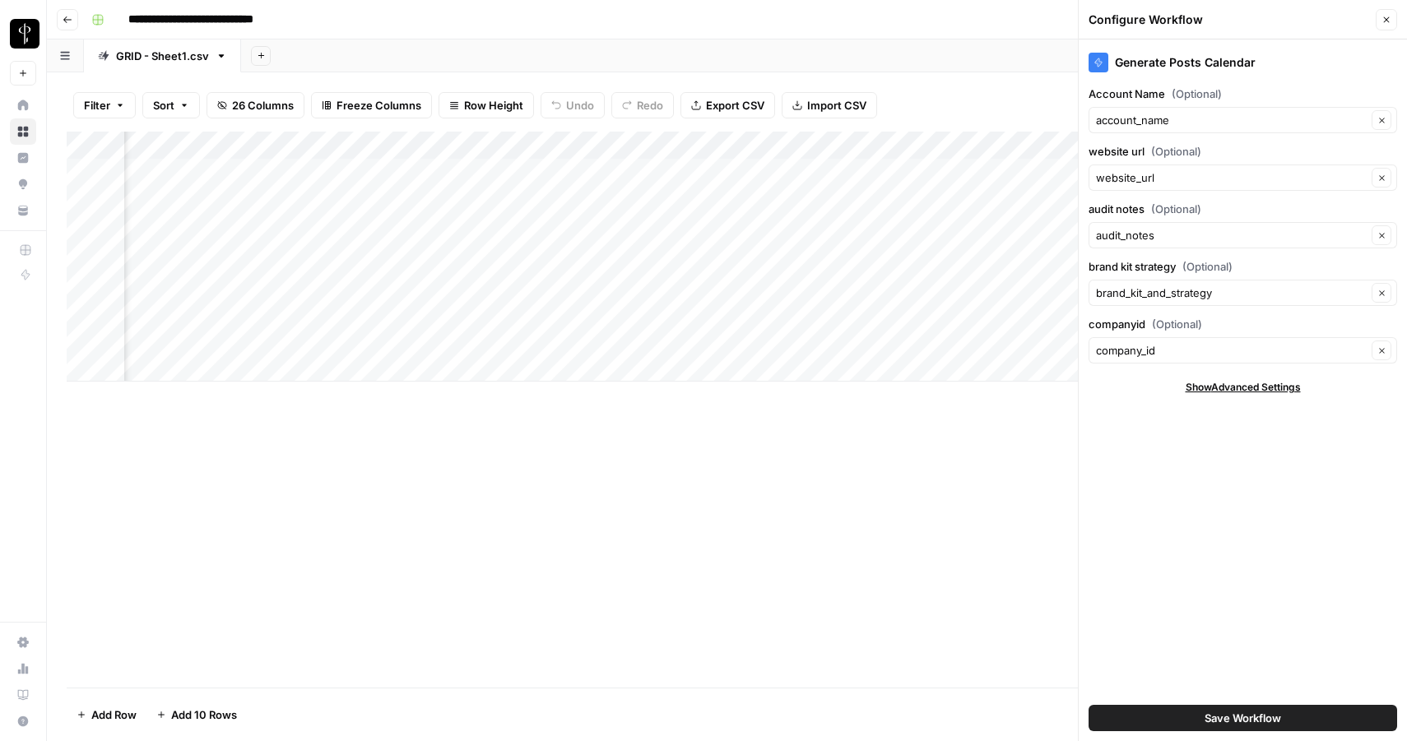
scroll to position [0, 977]
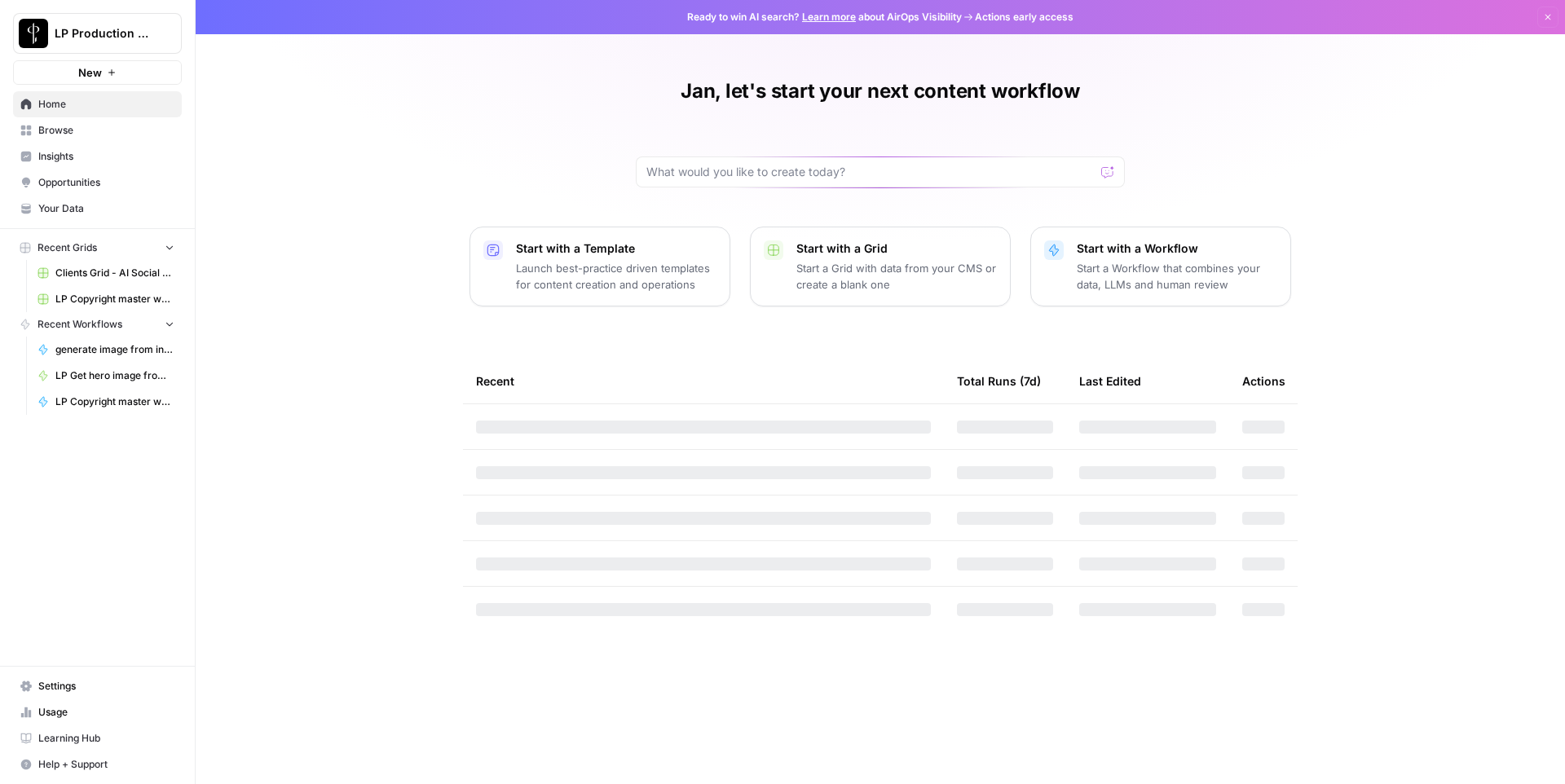
click at [71, 132] on span "Browse" at bounding box center [106, 130] width 136 height 15
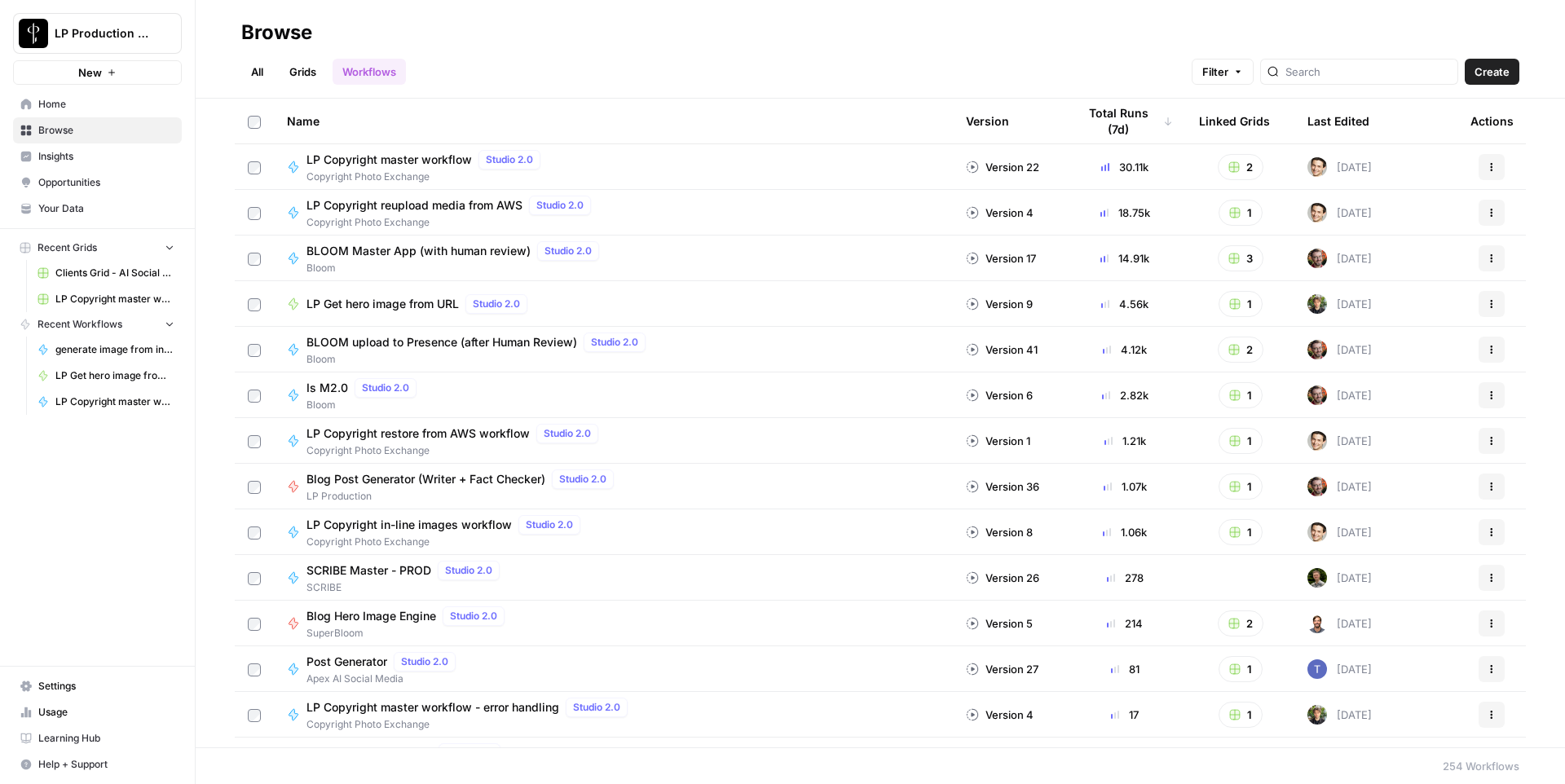
click at [311, 76] on link "Grids" at bounding box center [302, 71] width 47 height 26
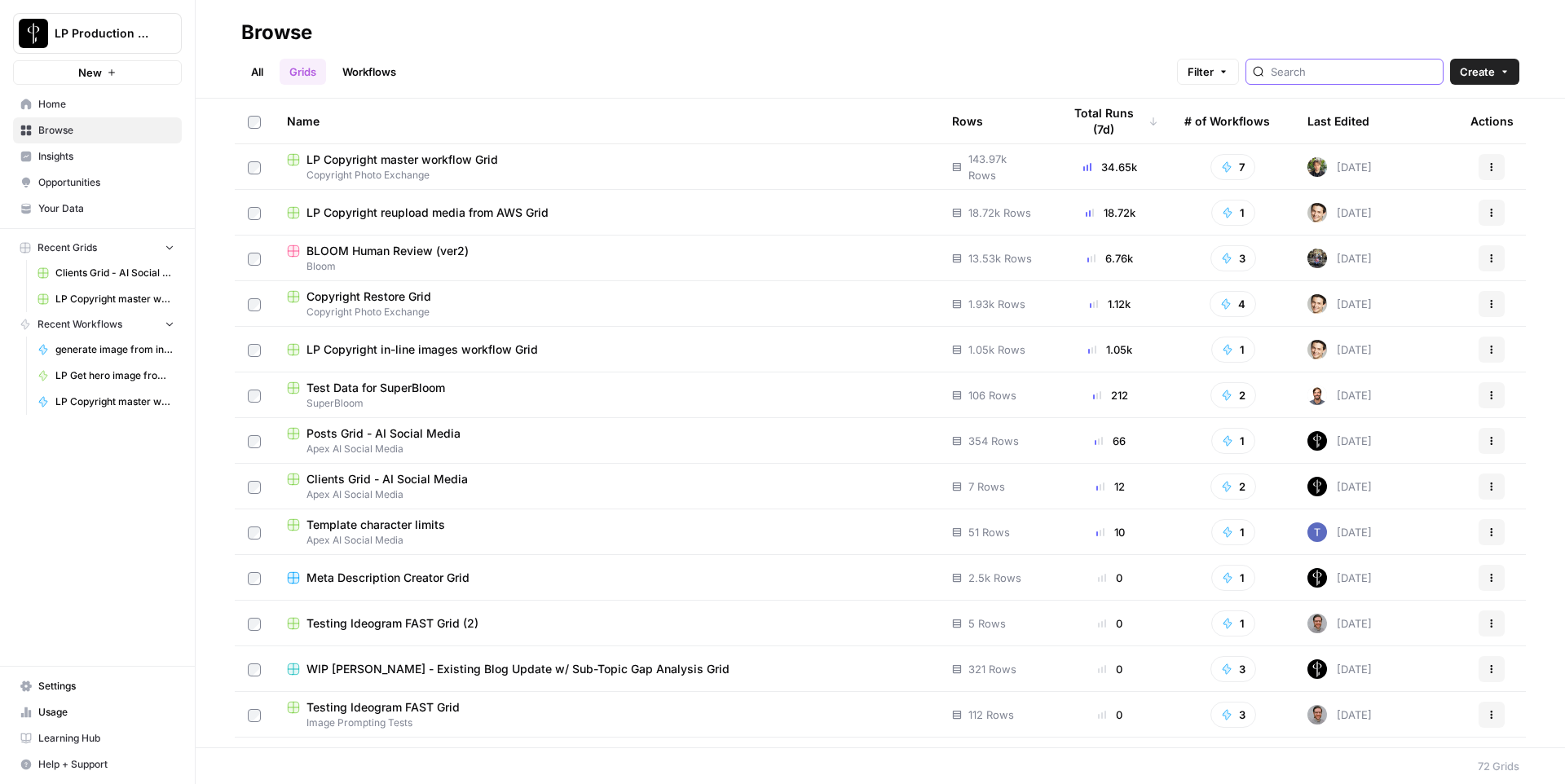
click at [1315, 71] on input "search" at bounding box center [1353, 71] width 165 height 16
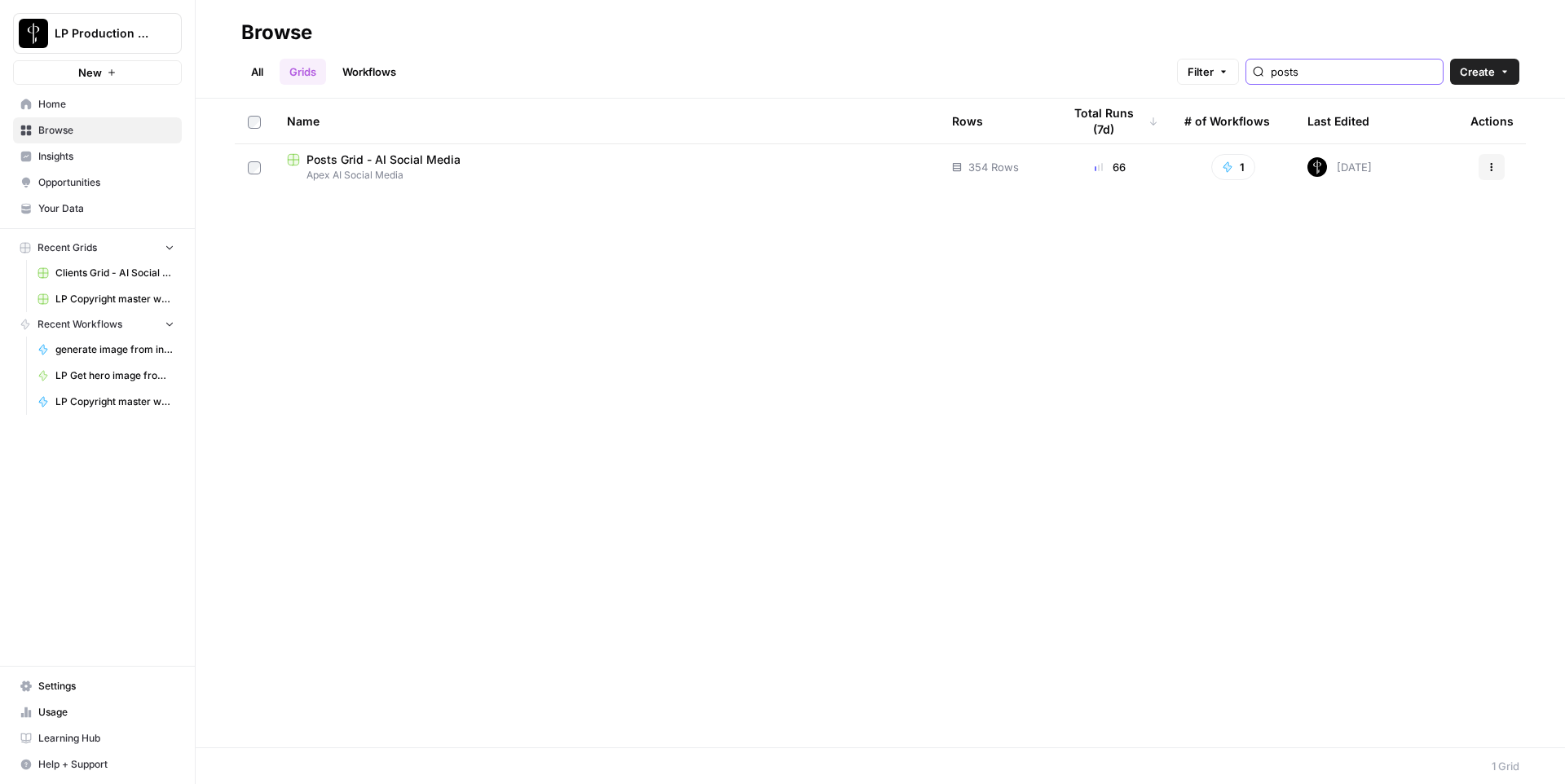
type input "posts"
click at [427, 151] on span "Posts Grid - AI Social Media" at bounding box center [383, 159] width 155 height 16
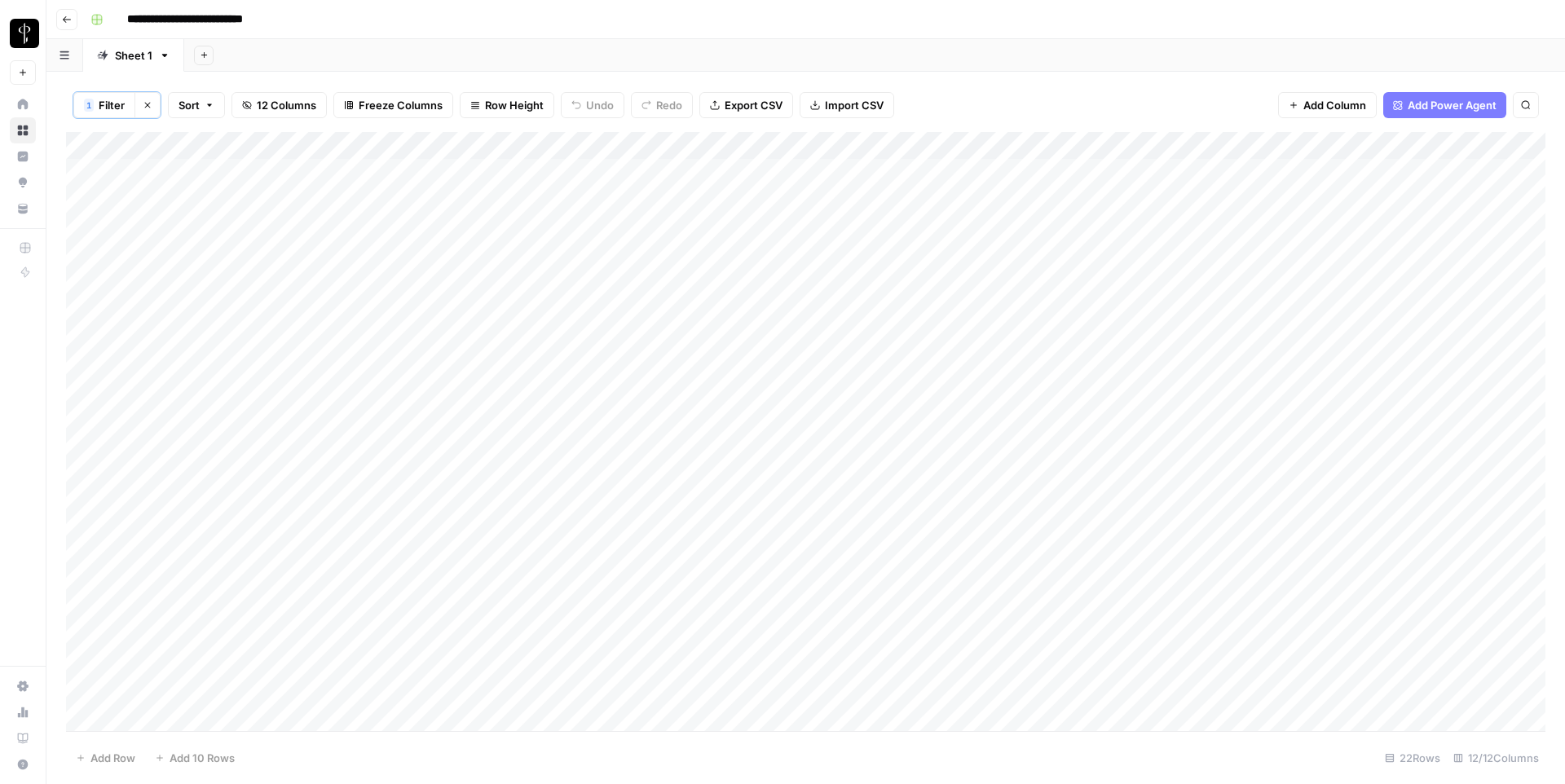
scroll to position [37, 0]
